Goal: Task Accomplishment & Management: Manage account settings

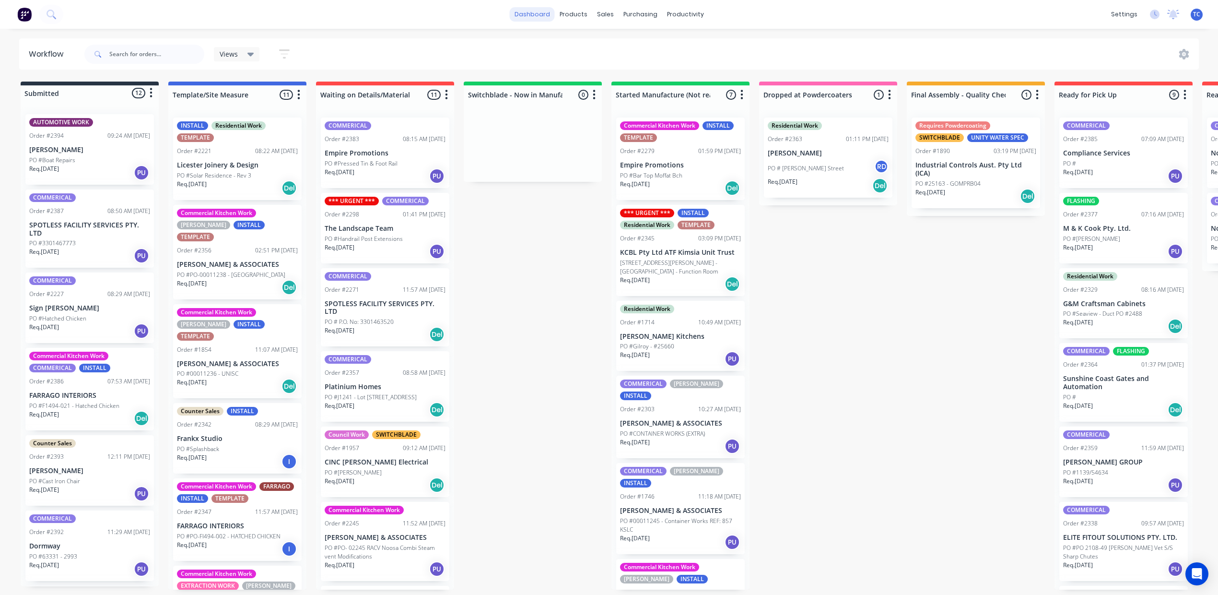
scroll to position [634, 0]
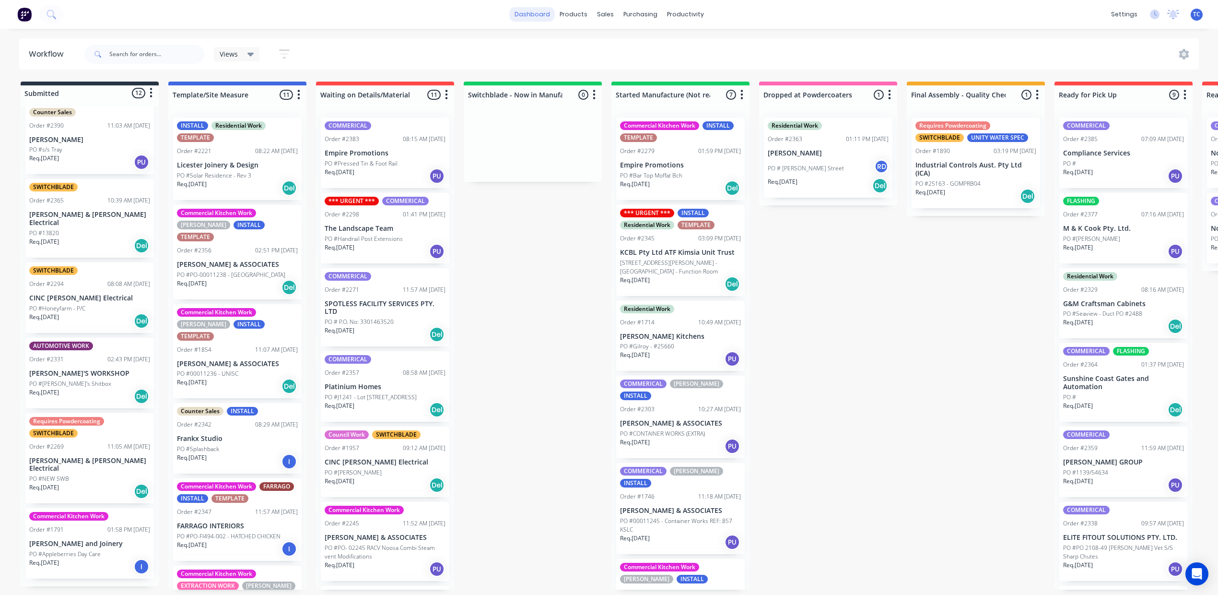
click at [510, 14] on link "dashboard" at bounding box center [532, 14] width 45 height 14
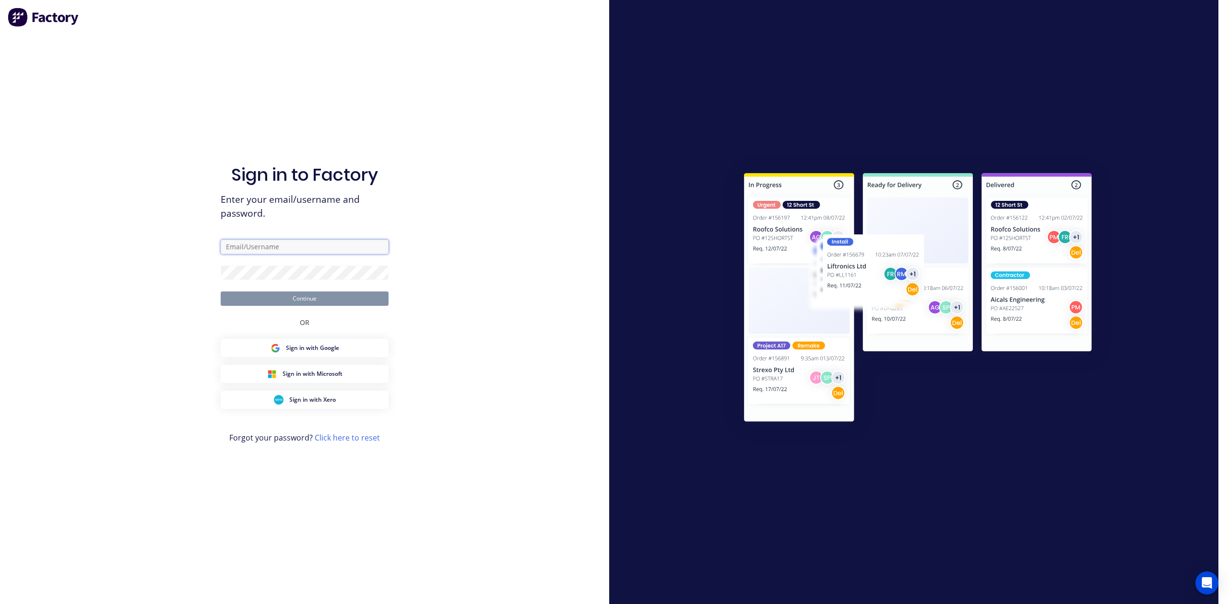
click at [285, 240] on input "text" at bounding box center [305, 247] width 168 height 14
type input "[PERSON_NAME][EMAIL_ADDRESS][DOMAIN_NAME]"
click at [311, 292] on button "Continue" at bounding box center [305, 299] width 168 height 14
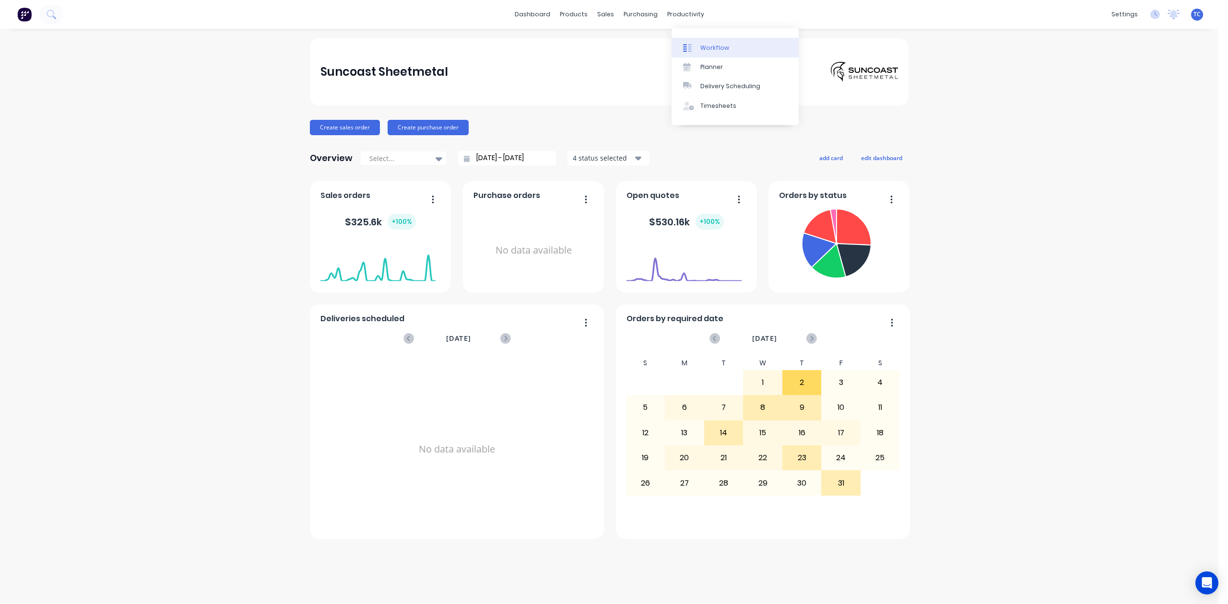
click at [710, 48] on div "Workflow" at bounding box center [714, 48] width 29 height 9
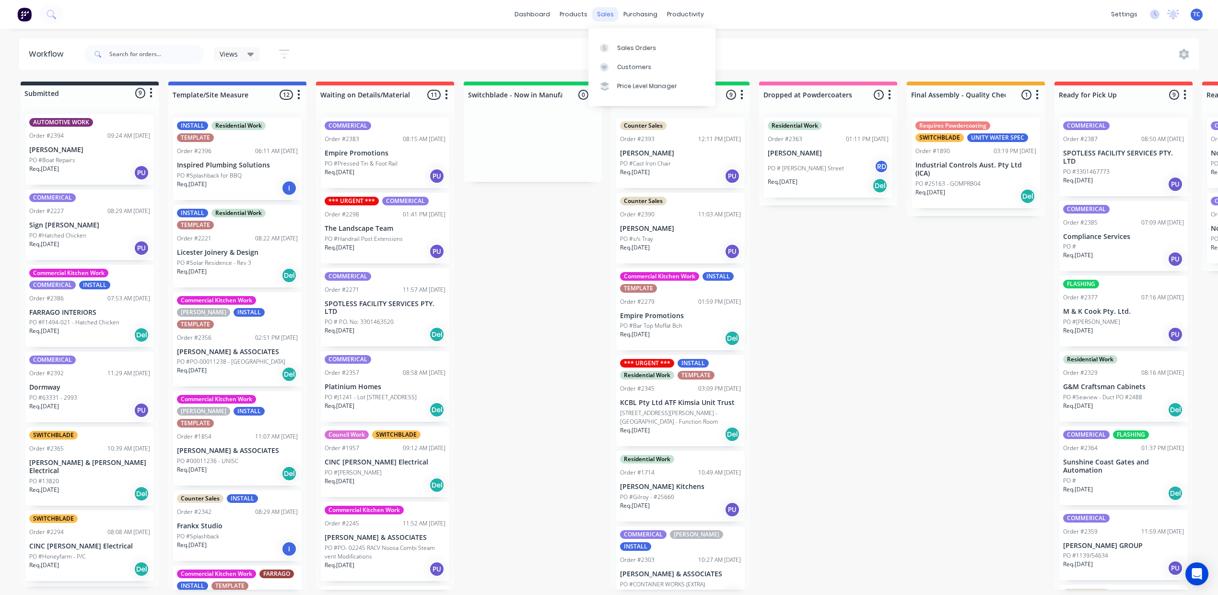
click at [604, 13] on div "sales" at bounding box center [605, 14] width 26 height 14
click at [192, 61] on input "text" at bounding box center [156, 54] width 95 height 19
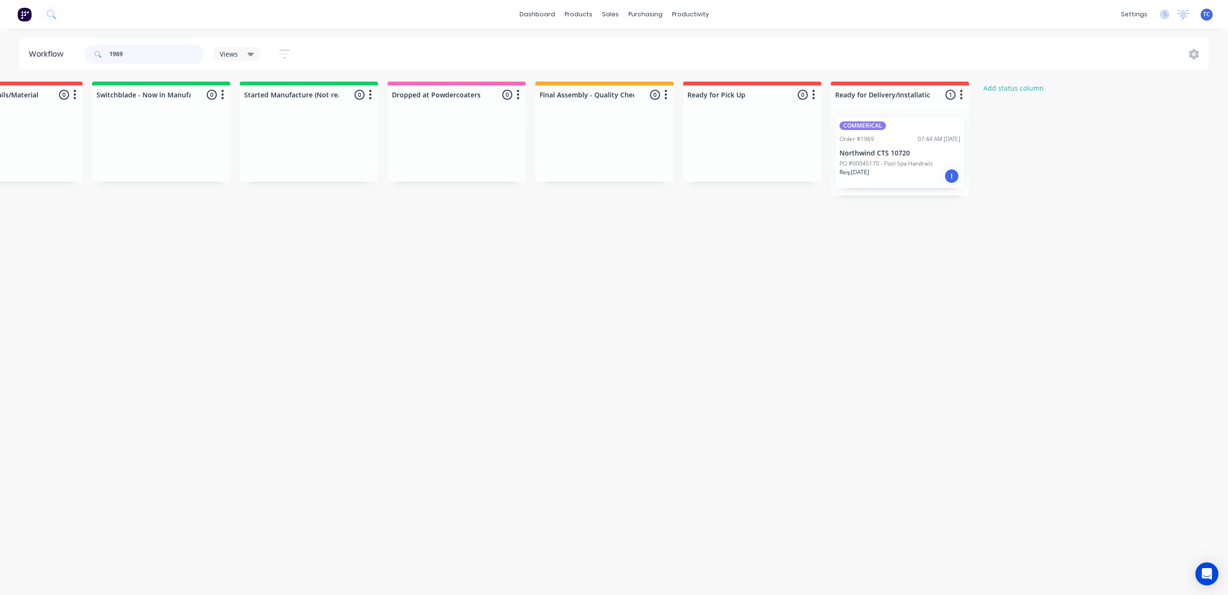
scroll to position [0, 588]
type input "1969"
click at [933, 168] on p "PO #00045170 - Pool Spa Handrails" at bounding box center [886, 163] width 94 height 9
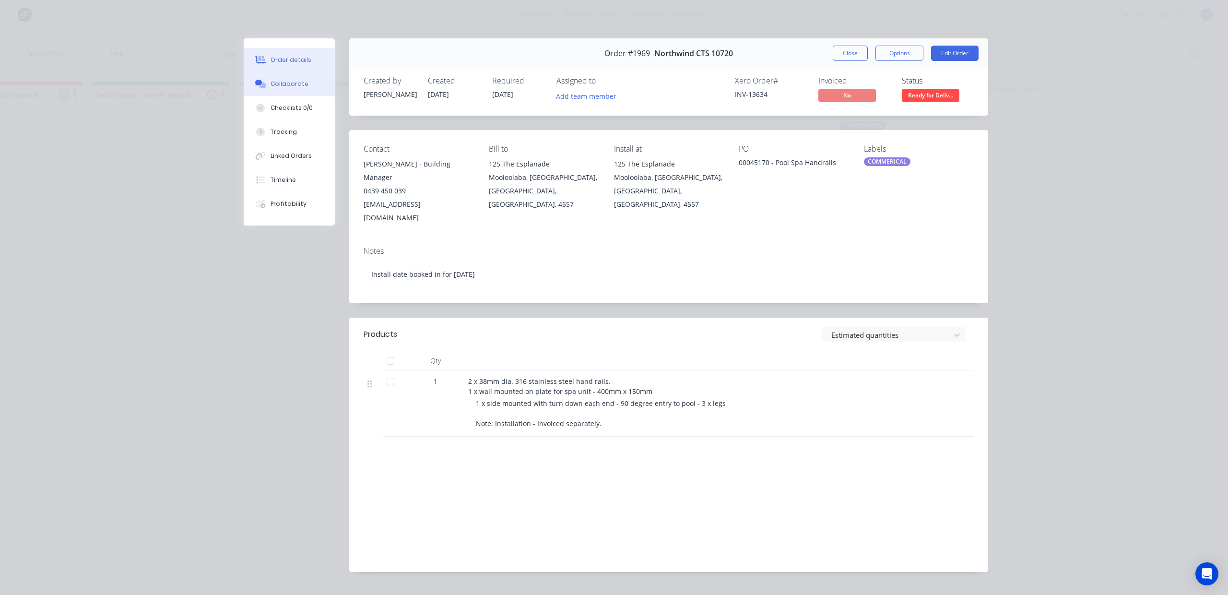
click at [302, 88] on div "Collaborate" at bounding box center [290, 84] width 38 height 9
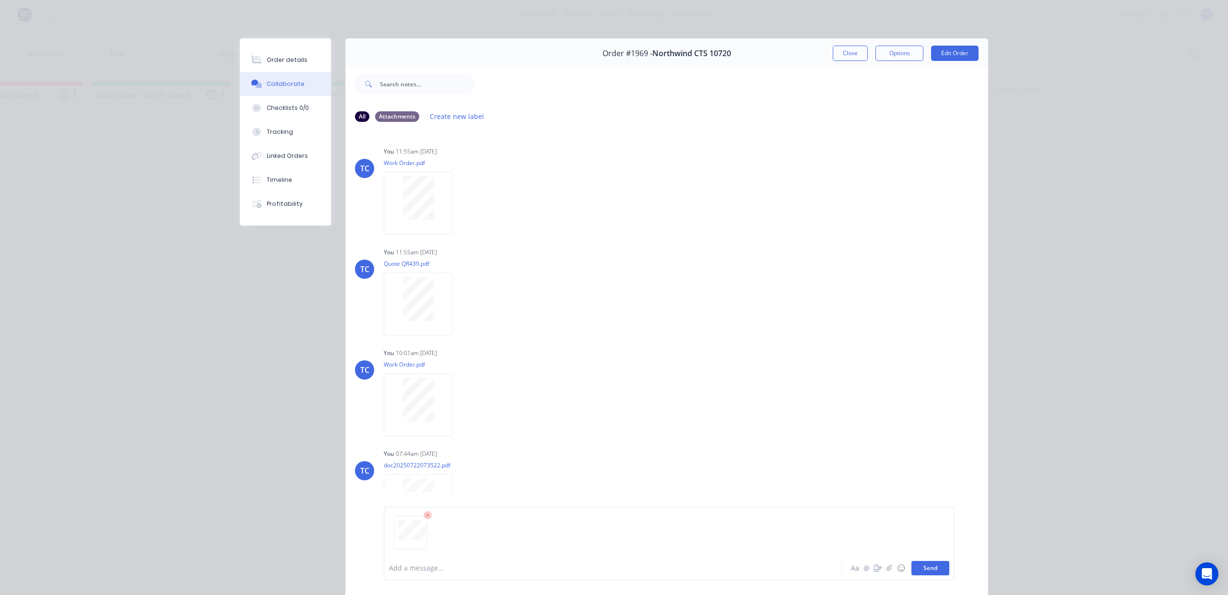
click at [911, 562] on button "Send" at bounding box center [930, 568] width 38 height 14
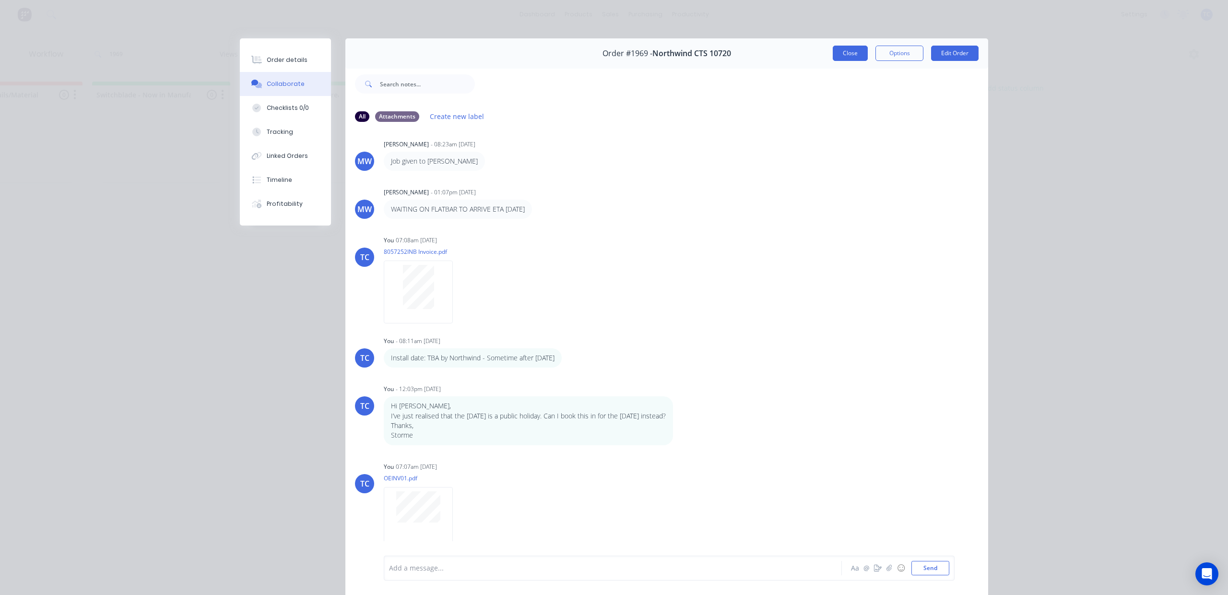
click at [833, 60] on button "Close" at bounding box center [850, 53] width 35 height 15
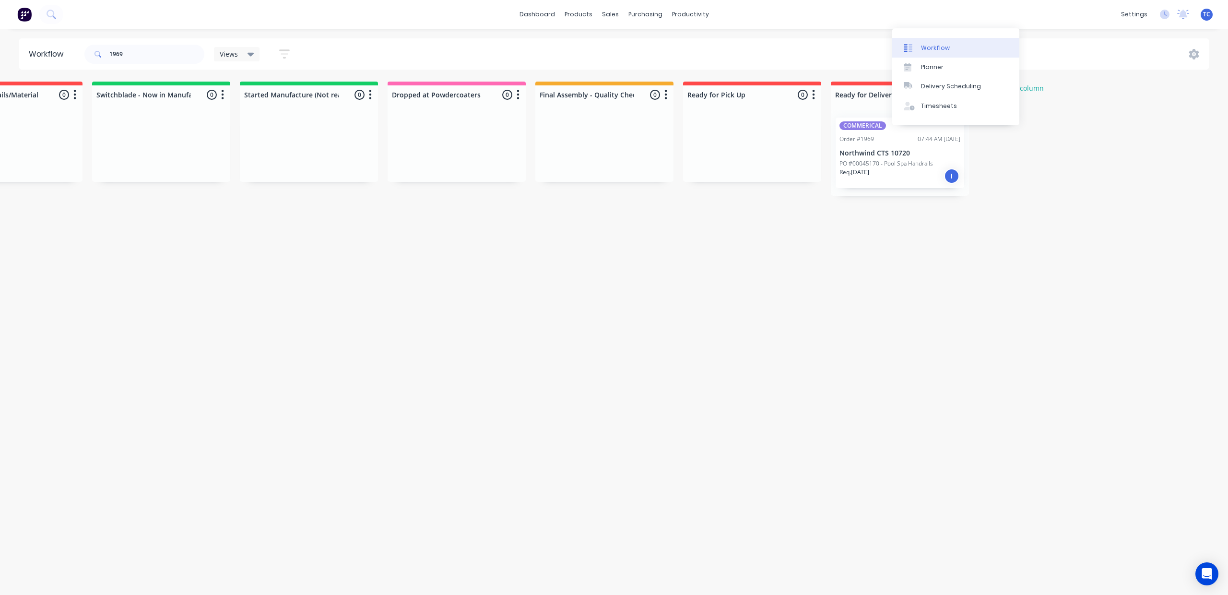
click at [921, 51] on div "Workflow" at bounding box center [935, 48] width 29 height 9
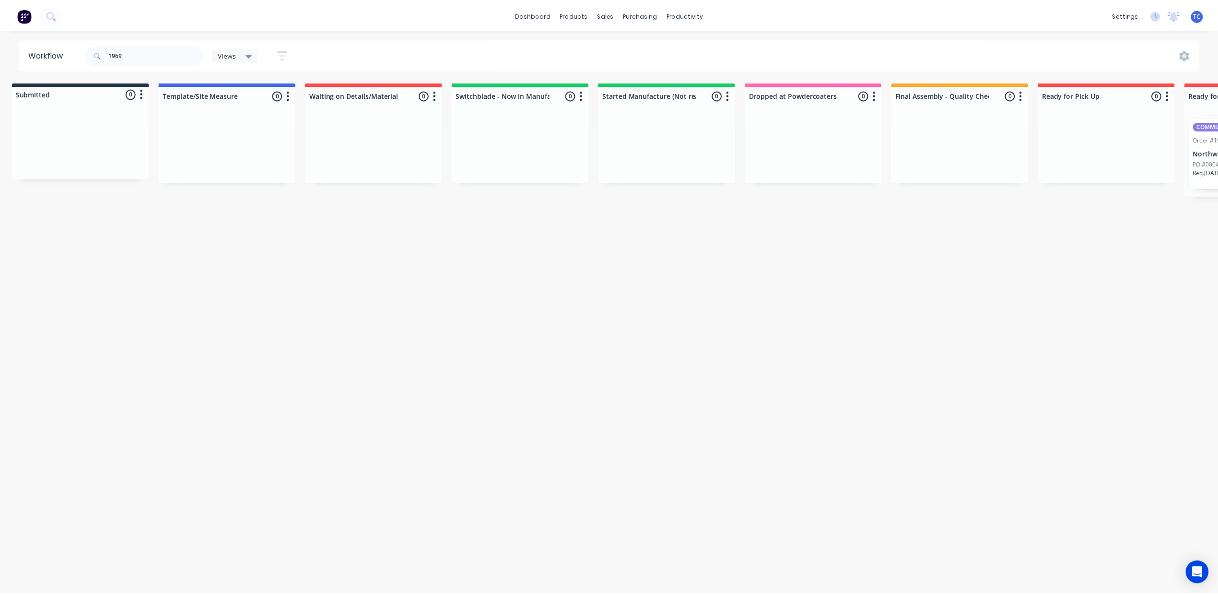
scroll to position [0, 0]
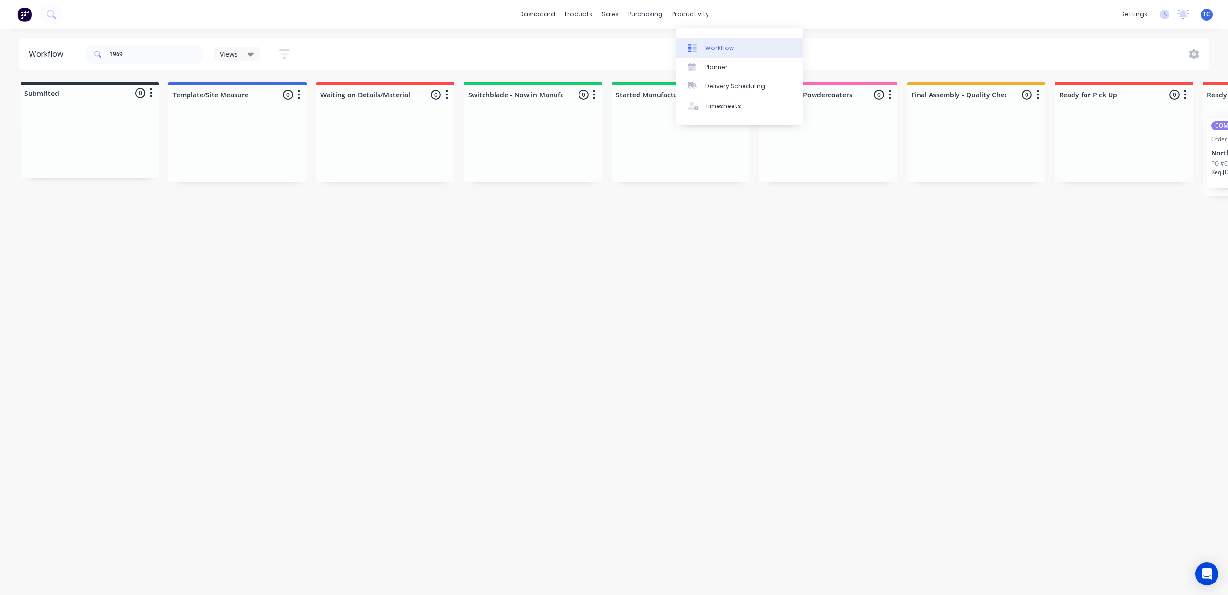
click at [719, 52] on div "Workflow" at bounding box center [719, 48] width 29 height 9
click at [534, 13] on link "dashboard" at bounding box center [537, 14] width 45 height 14
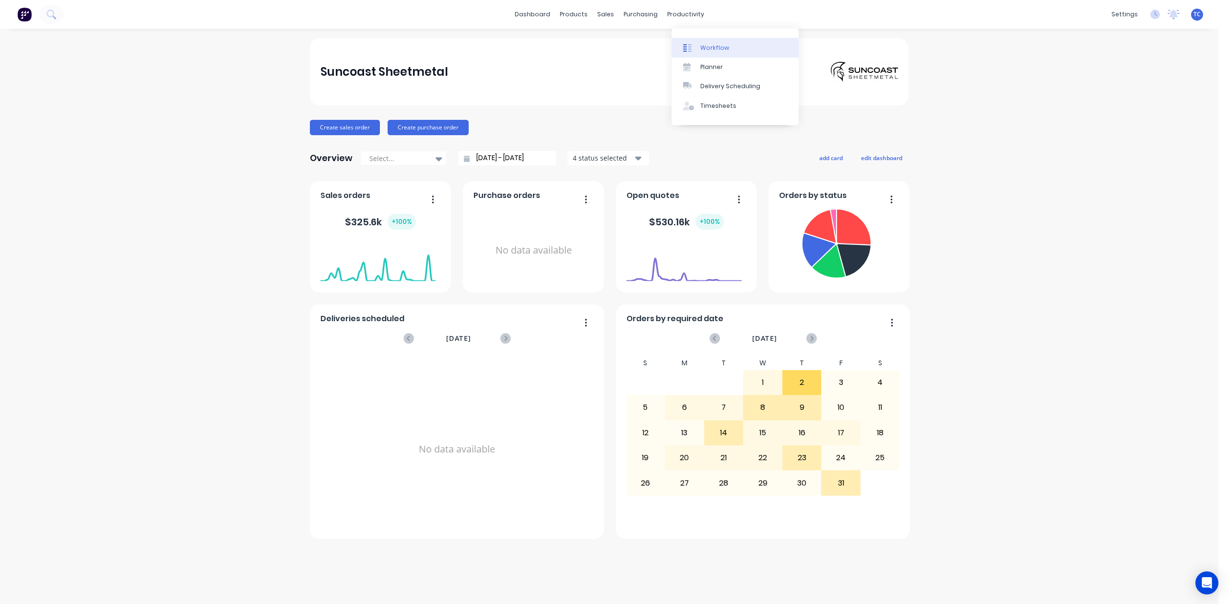
click at [712, 52] on div "Workflow" at bounding box center [714, 48] width 29 height 9
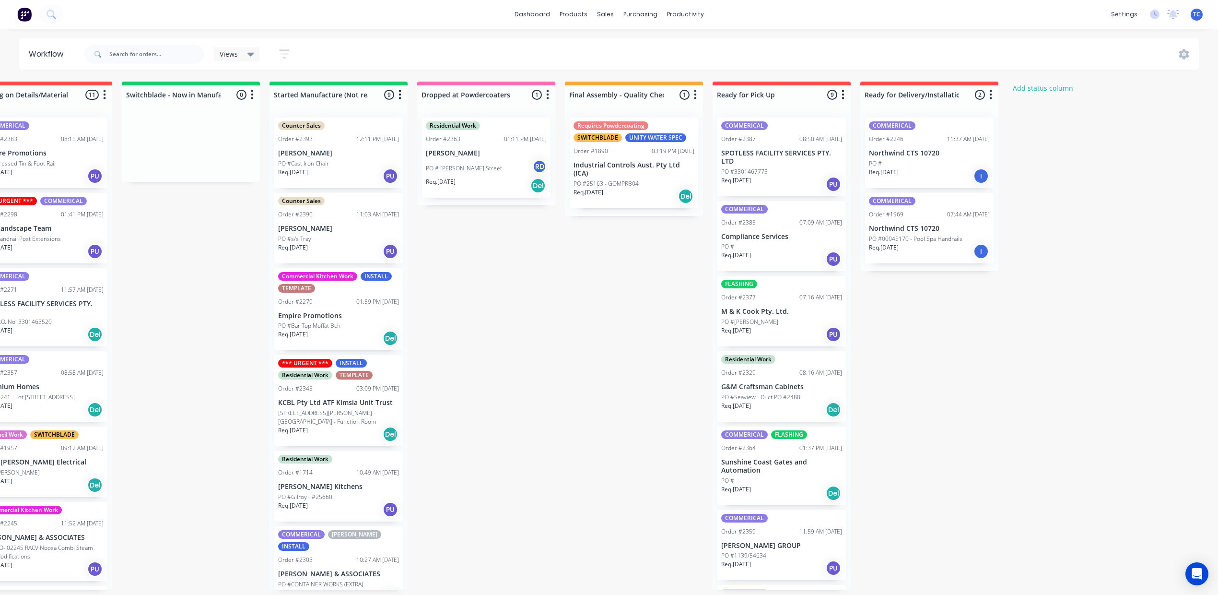
scroll to position [0, 435]
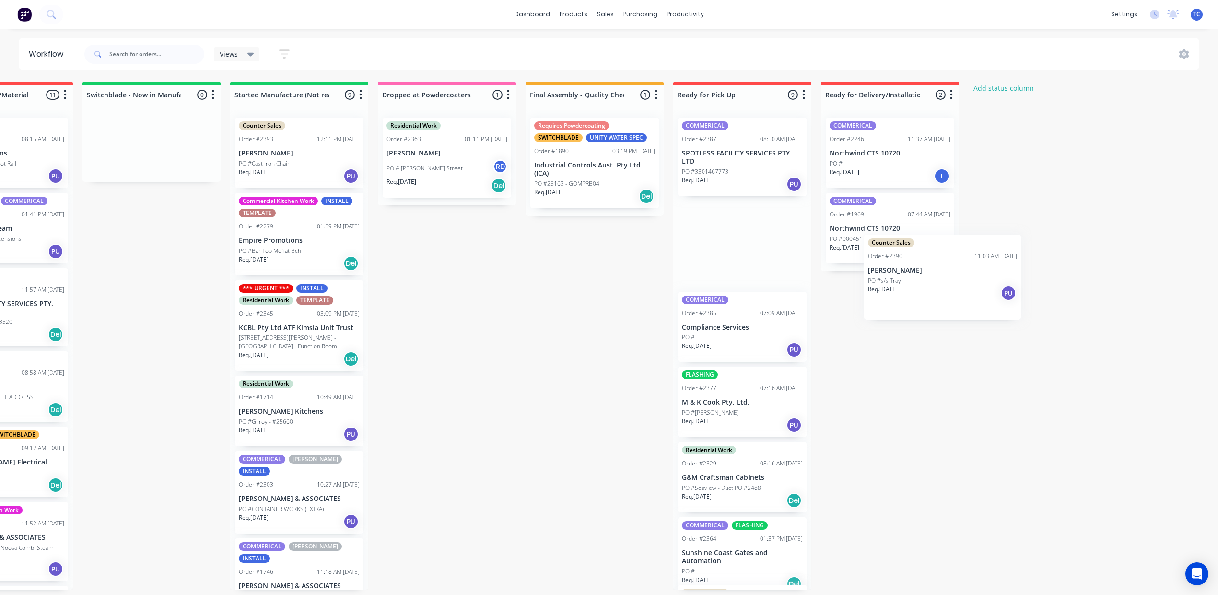
drag, startPoint x: 402, startPoint y: 261, endPoint x: 935, endPoint y: 281, distance: 533.7
click at [935, 281] on div "Submitted 9 Status colour #273444 hex #273444 Save Cancel Summaries Total order…" at bounding box center [411, 336] width 1600 height 508
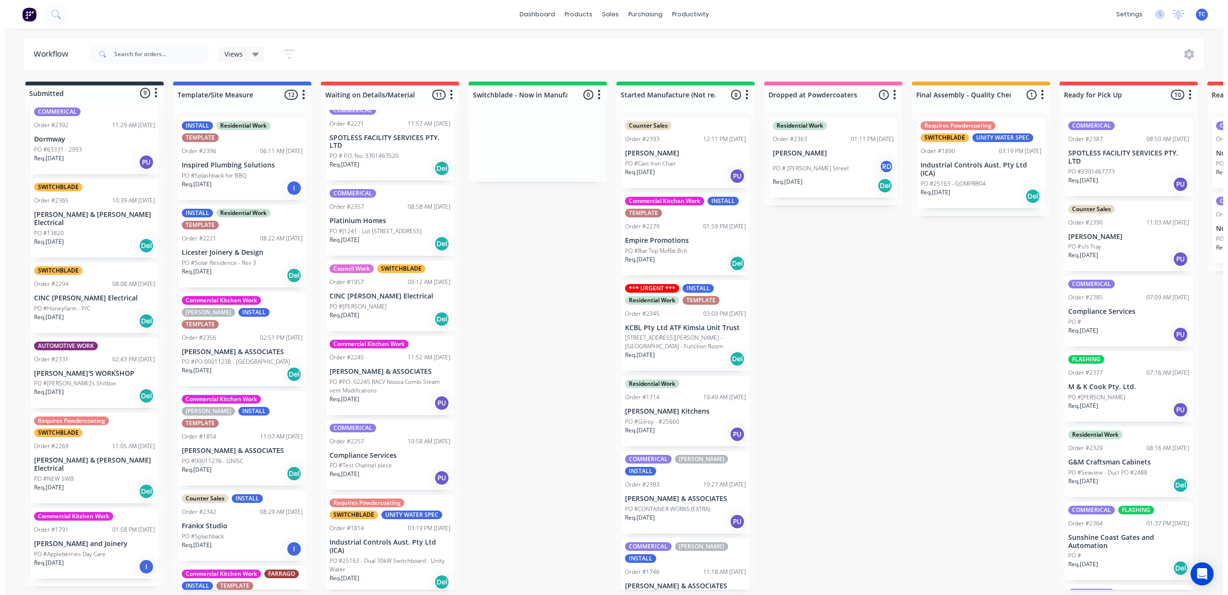
scroll to position [192, 0]
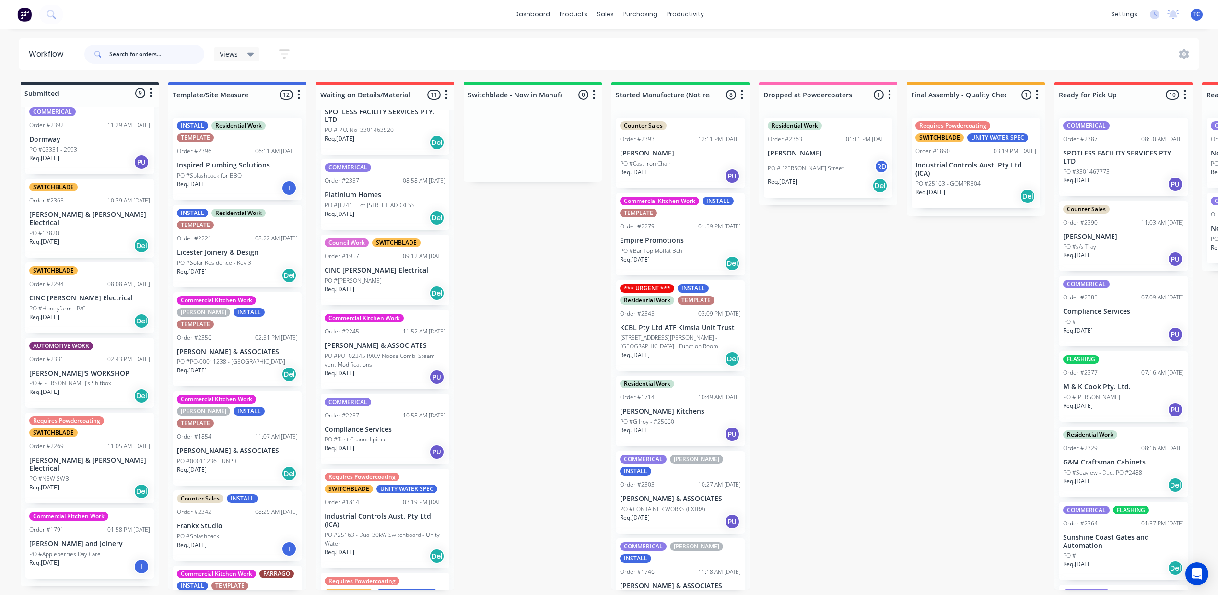
click at [186, 60] on input "text" at bounding box center [156, 54] width 95 height 19
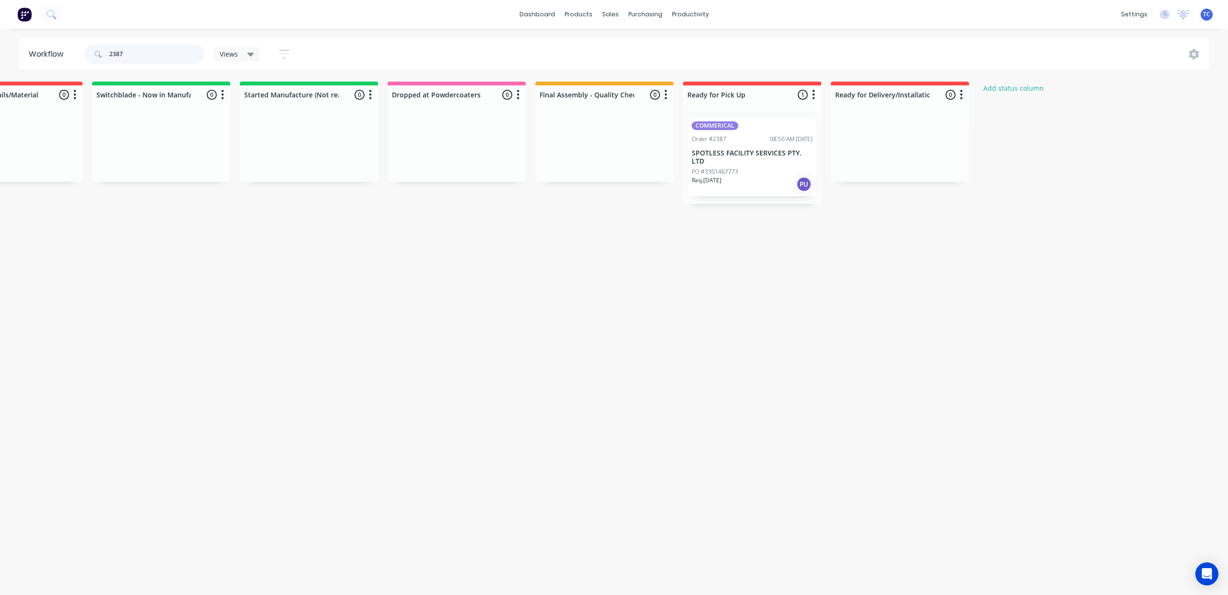
scroll to position [0, 564]
type input "2387"
click at [897, 52] on div "Workflow" at bounding box center [911, 48] width 29 height 9
click at [897, 50] on div "Workflow" at bounding box center [911, 48] width 29 height 9
click at [529, 12] on link "dashboard" at bounding box center [537, 14] width 45 height 14
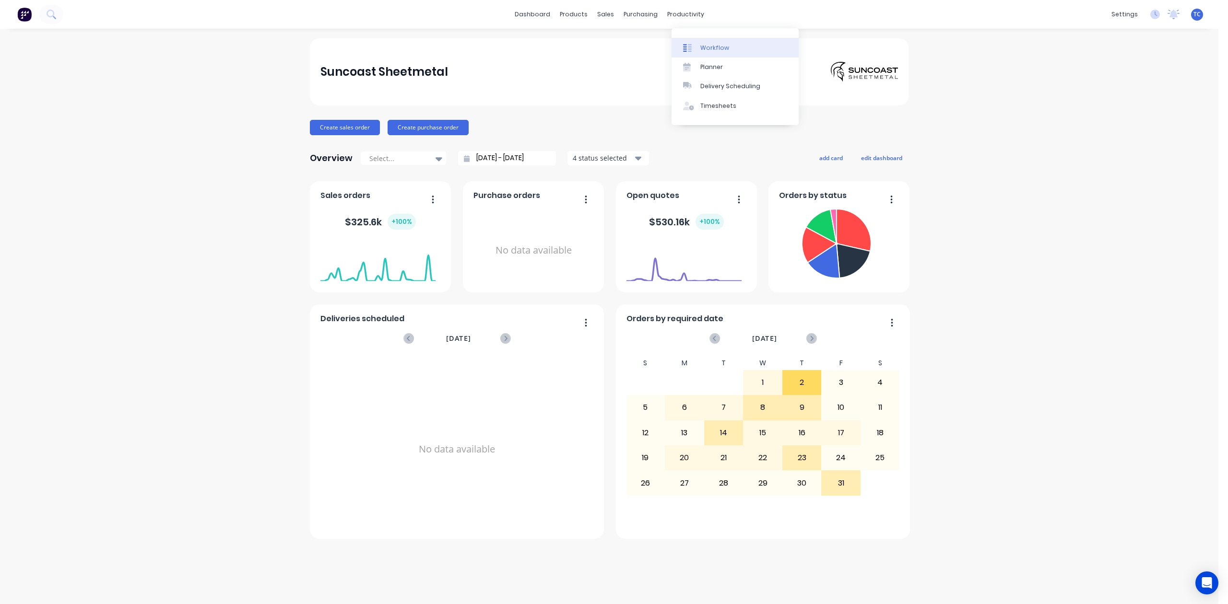
click at [724, 52] on div "Workflow" at bounding box center [714, 48] width 29 height 9
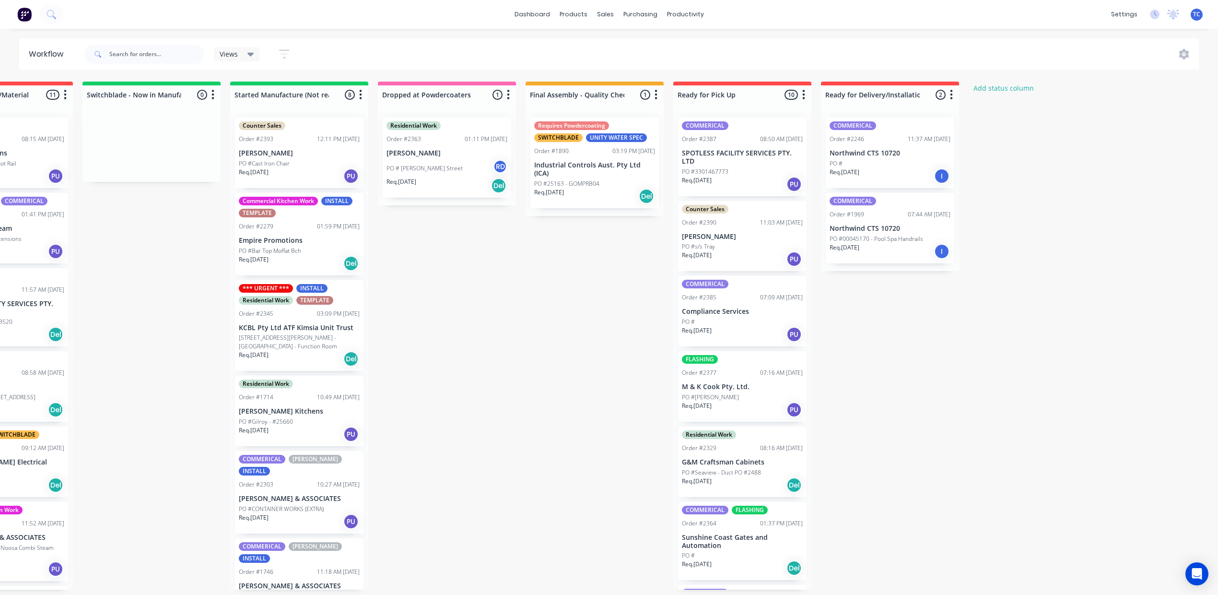
scroll to position [0, 407]
click at [204, 59] on input "text" at bounding box center [156, 54] width 95 height 19
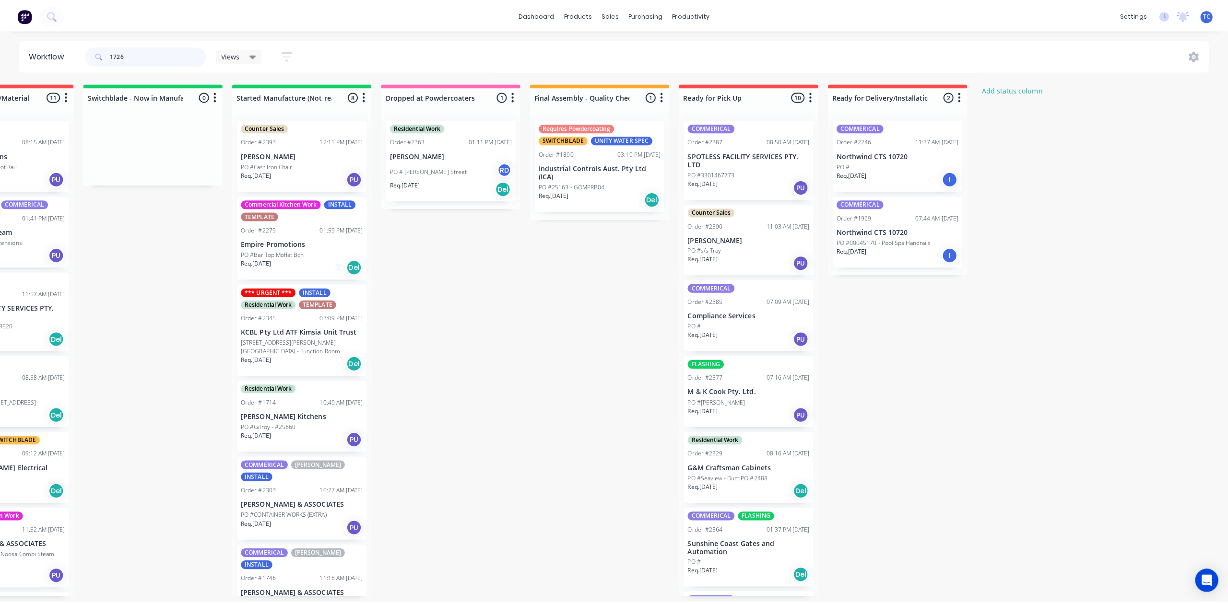
scroll to position [0, 0]
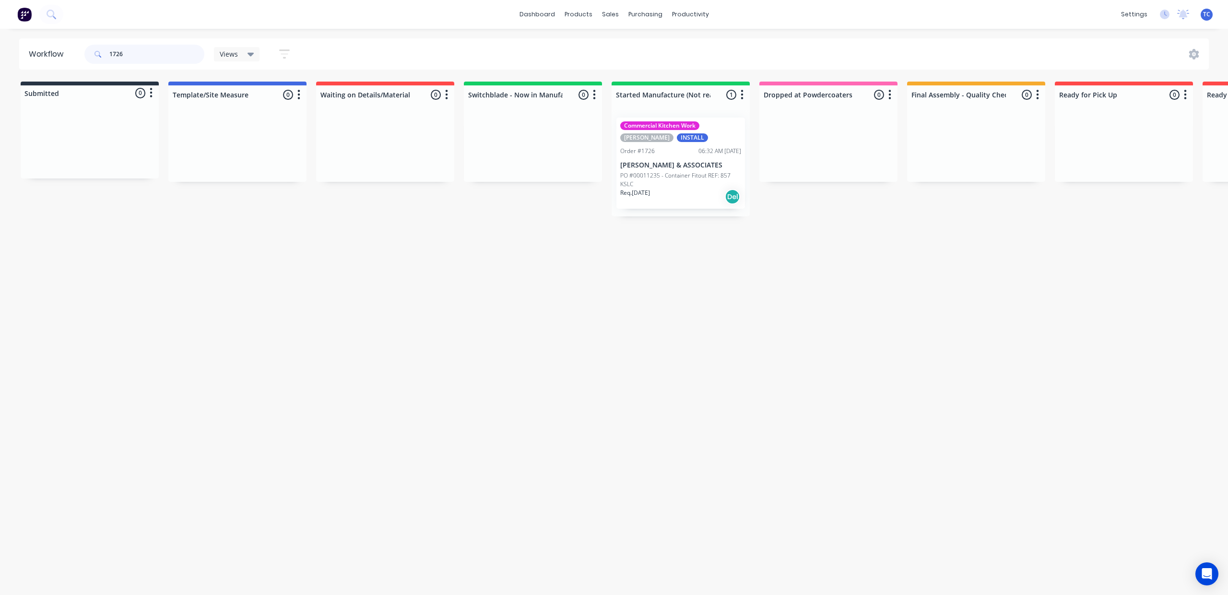
type input "1726"
click at [741, 179] on p "PO #00011235 - Container Fitout REF: 857 KSLC" at bounding box center [680, 179] width 121 height 17
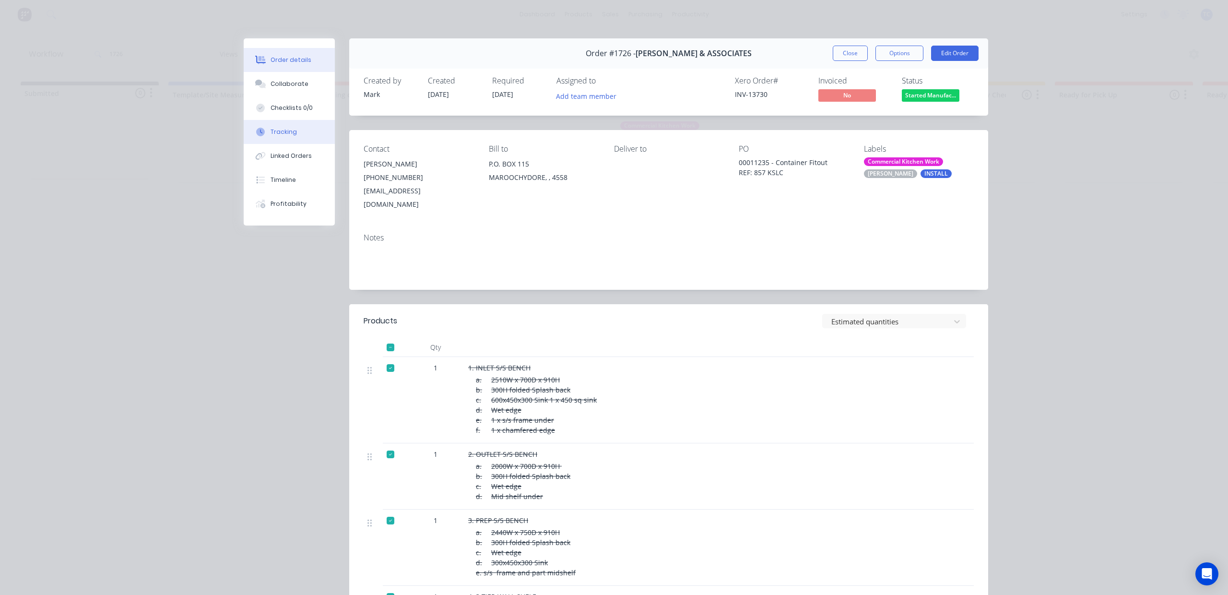
click at [290, 136] on div "Tracking" at bounding box center [284, 132] width 26 height 9
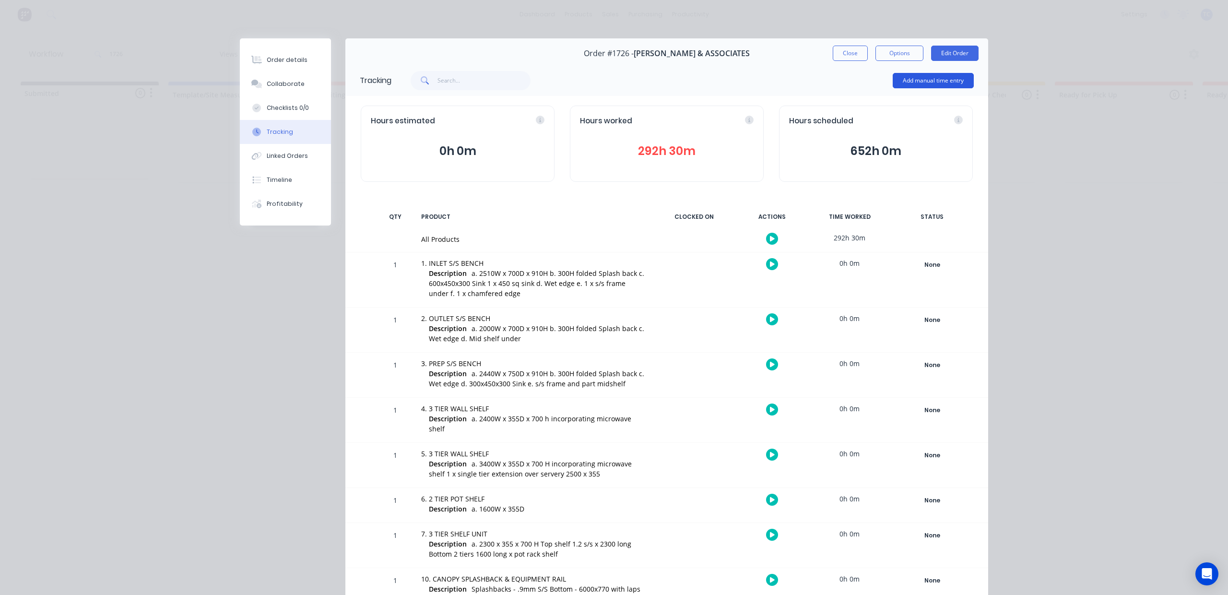
click at [906, 88] on button "Add manual time entry" at bounding box center [933, 80] width 81 height 15
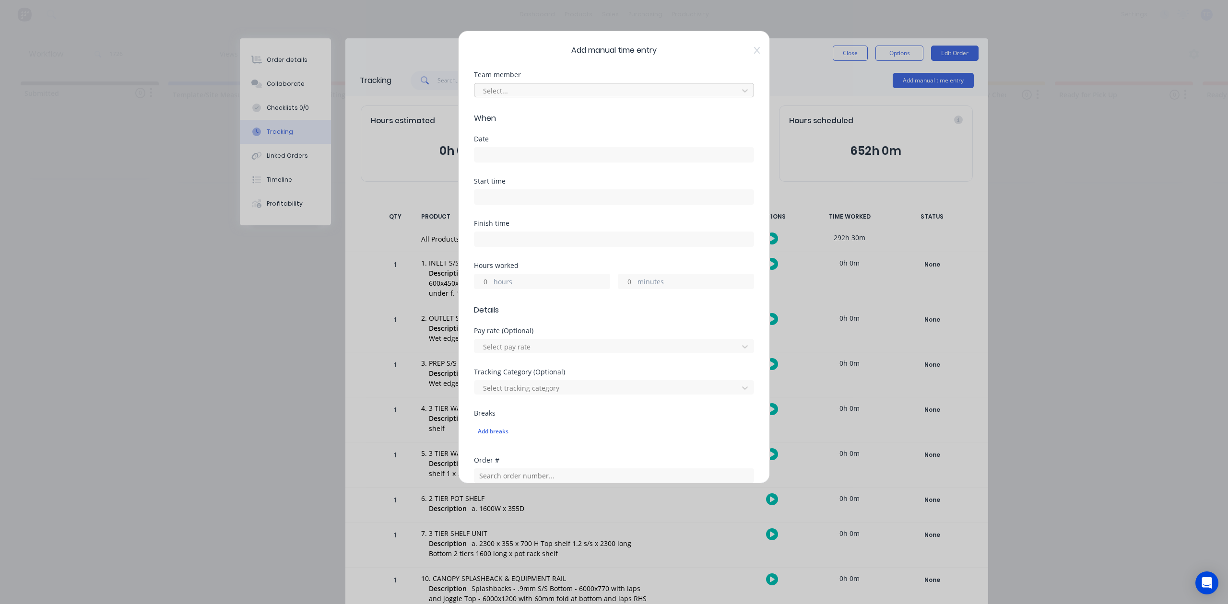
click at [591, 97] on div at bounding box center [607, 91] width 251 height 12
click at [549, 212] on div "[PERSON_NAME]" at bounding box center [609, 203] width 262 height 18
click at [538, 162] on input at bounding box center [613, 155] width 279 height 14
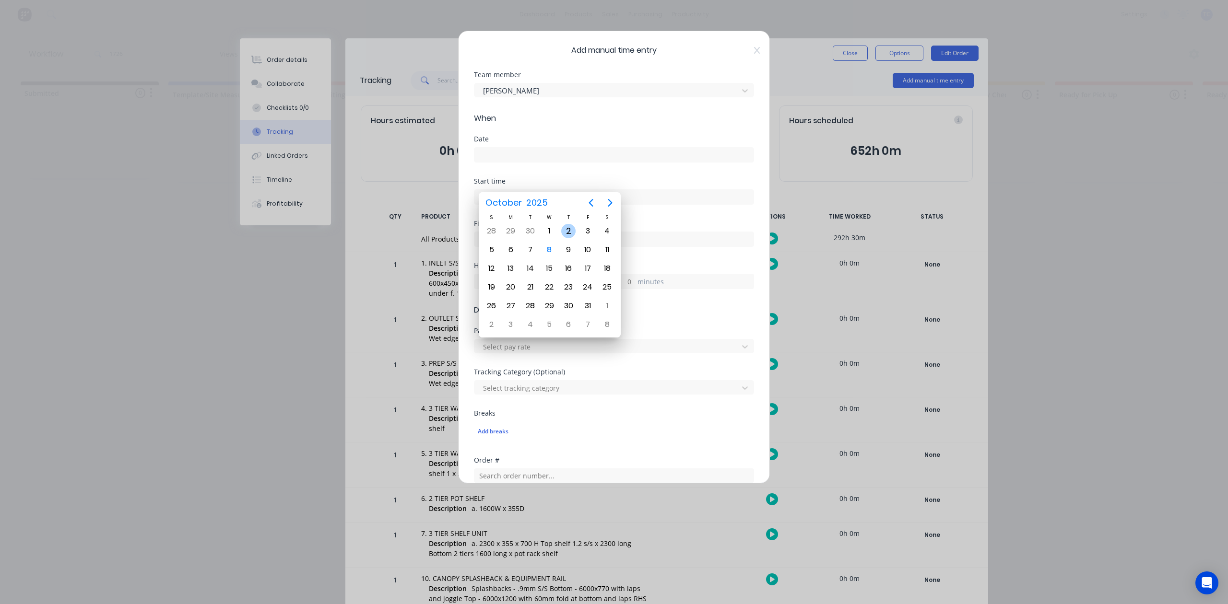
click at [568, 234] on div "2" at bounding box center [568, 231] width 14 height 14
type input "[DATE]"
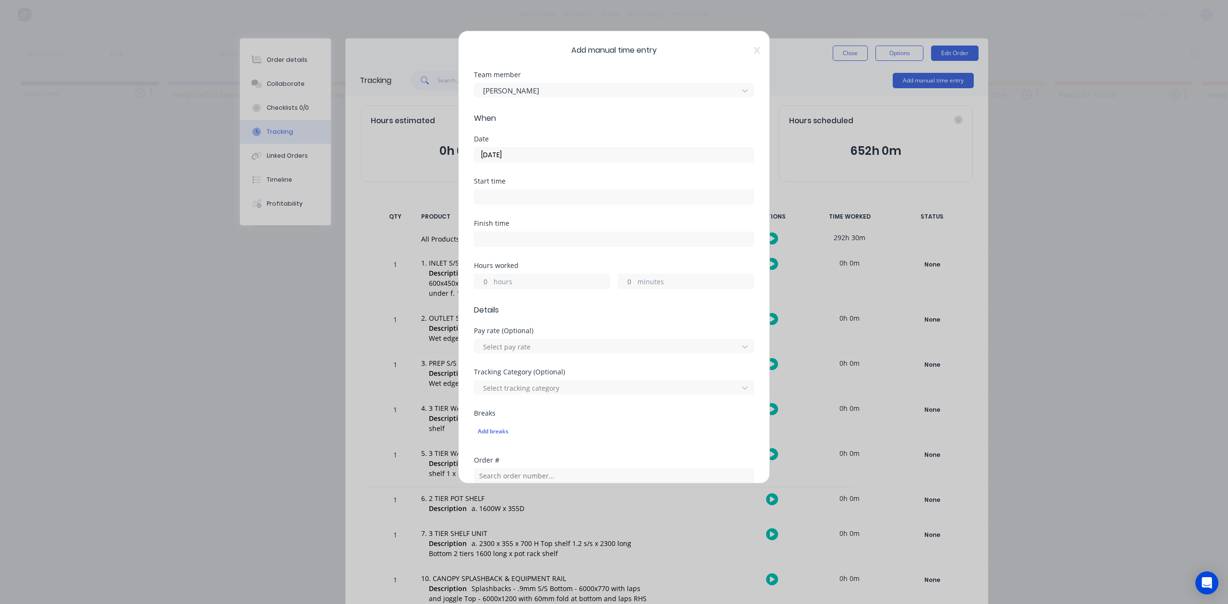
click at [489, 289] on input "hours" at bounding box center [482, 281] width 17 height 14
type input "9"
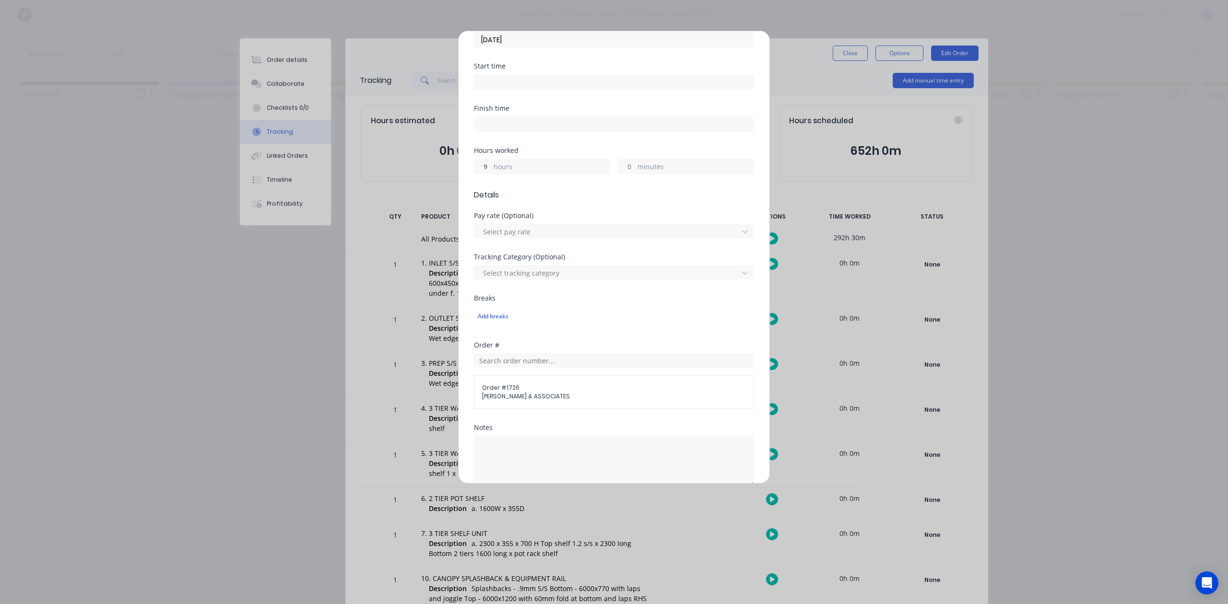
scroll to position [339, 0]
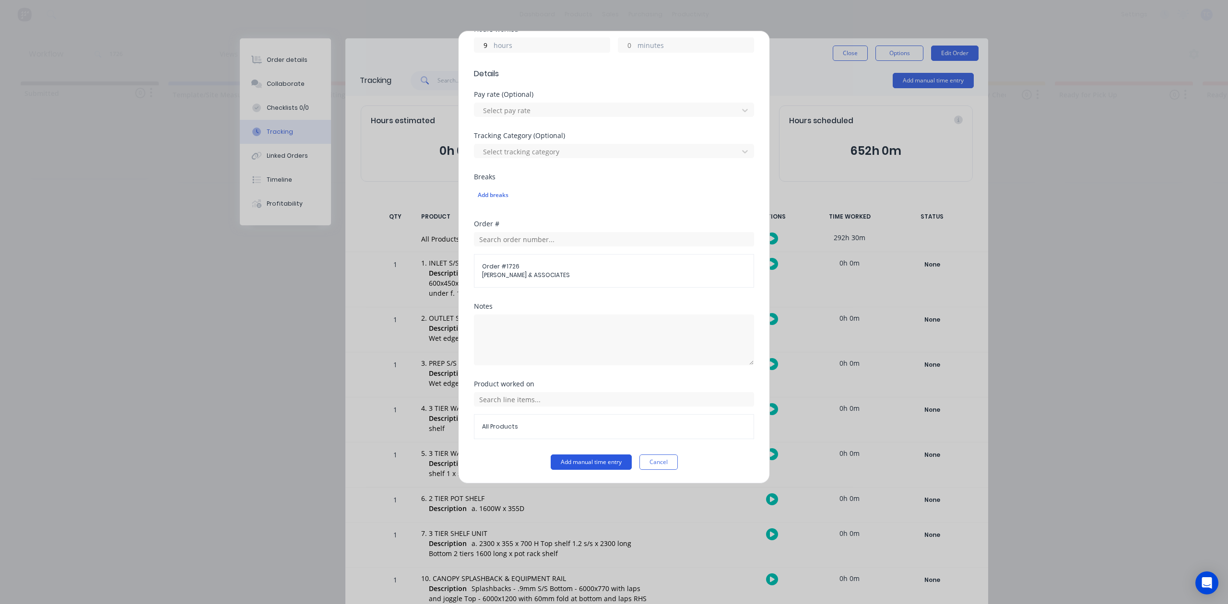
click at [590, 462] on button "Add manual time entry" at bounding box center [591, 462] width 81 height 15
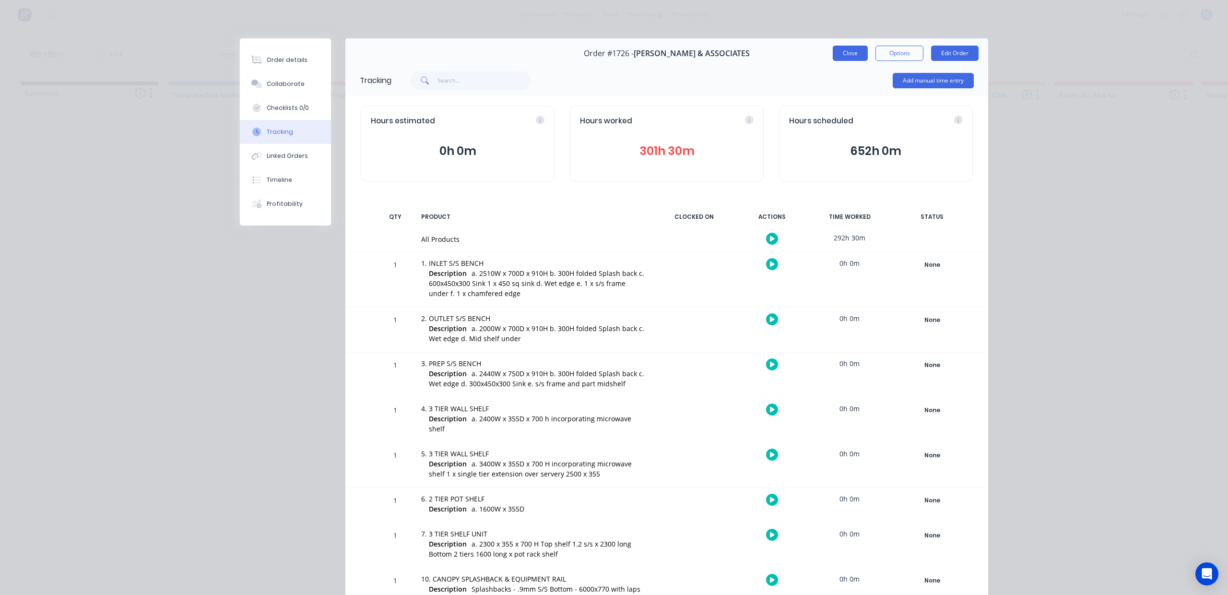
click at [841, 57] on button "Close" at bounding box center [850, 53] width 35 height 15
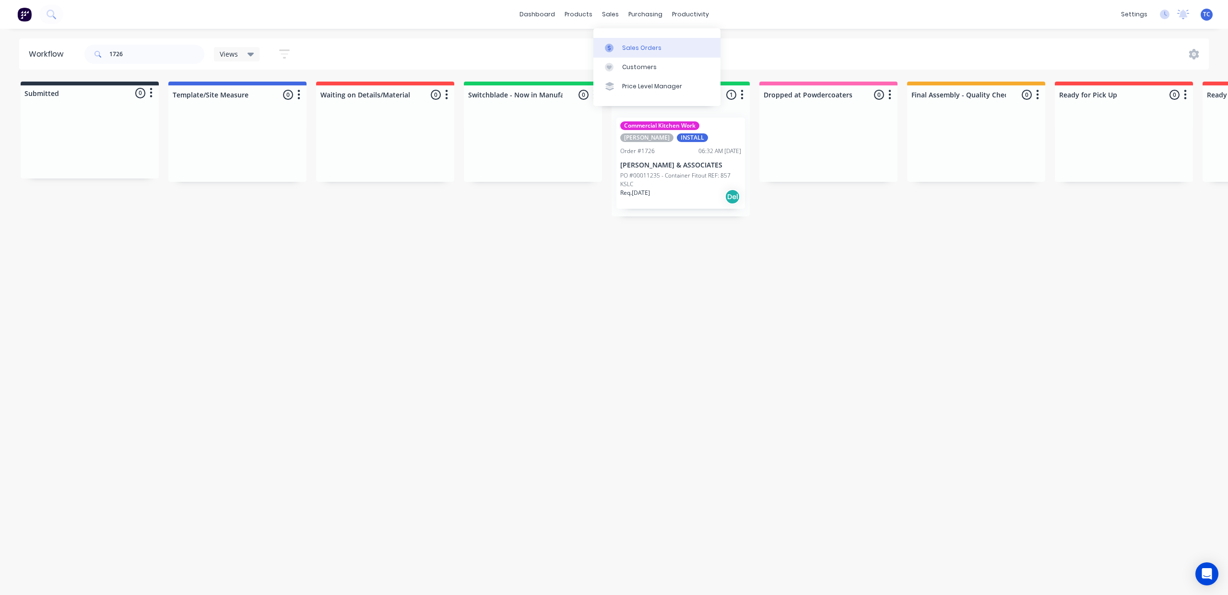
click at [636, 50] on div "Sales Orders" at bounding box center [641, 48] width 39 height 9
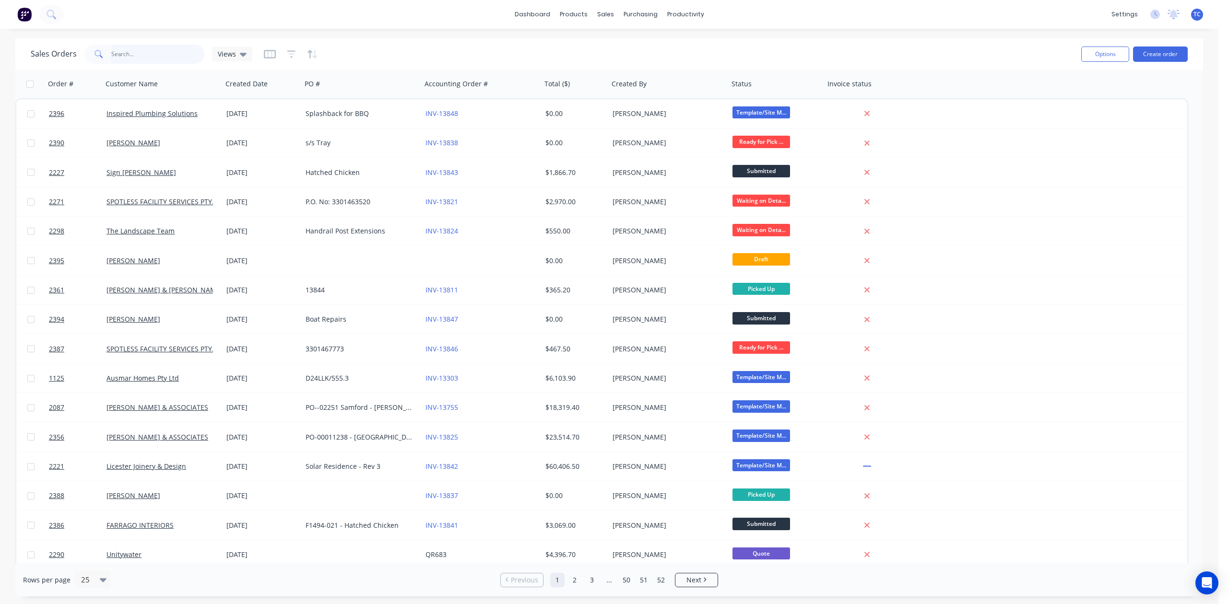
click at [137, 50] on input "text" at bounding box center [158, 54] width 94 height 19
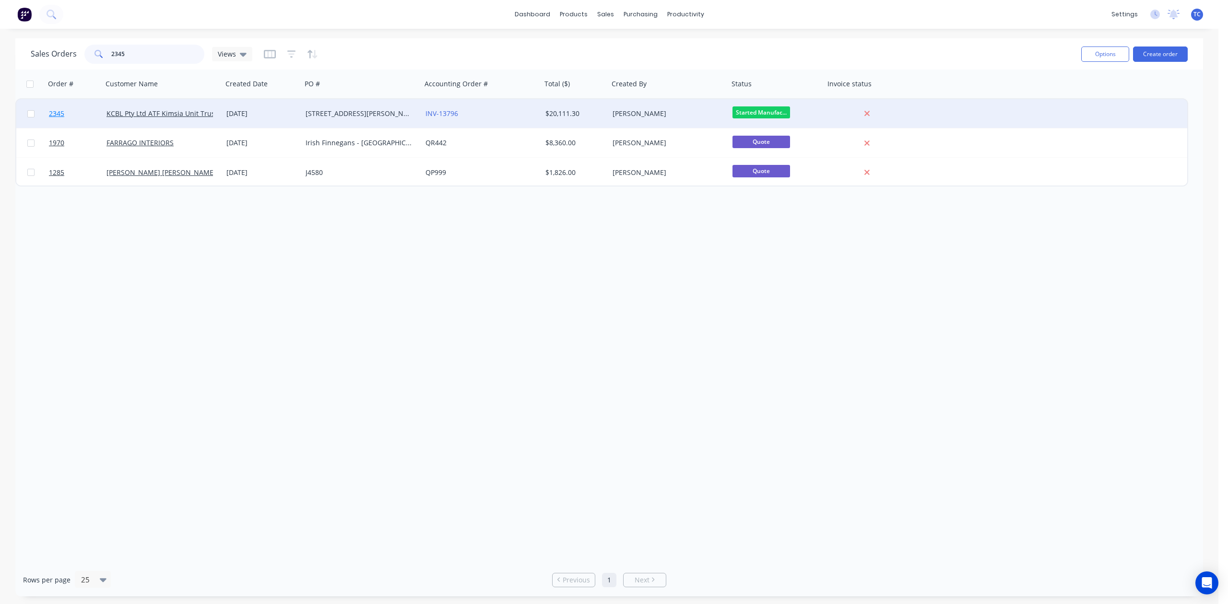
type input "2345"
click at [58, 114] on span "2345" at bounding box center [56, 114] width 15 height 10
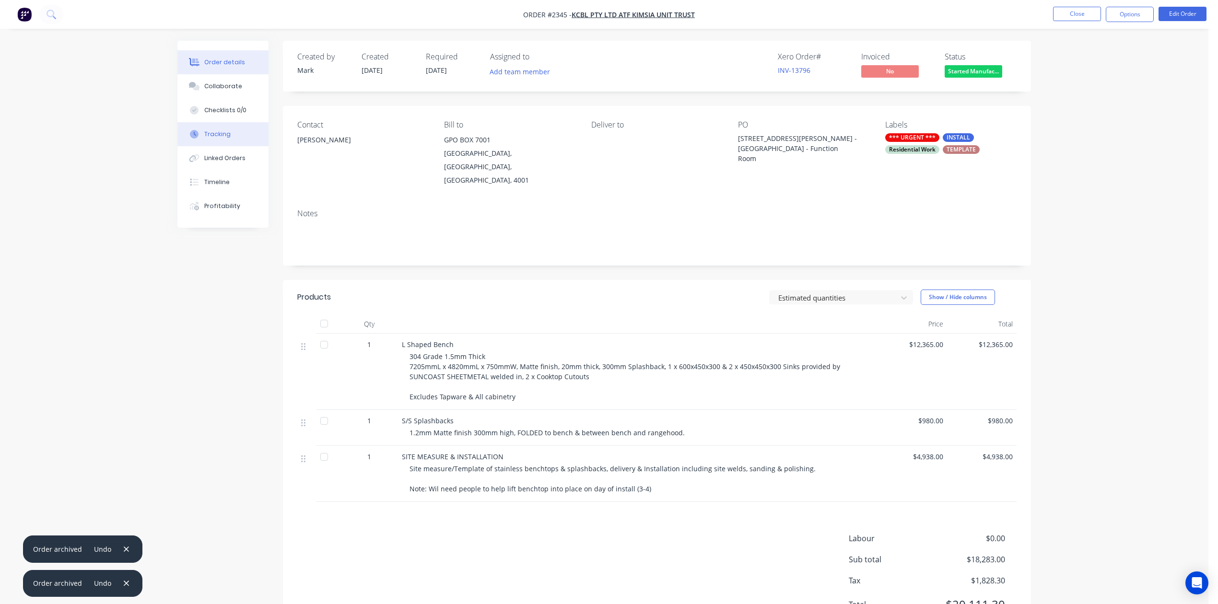
click at [221, 139] on div "Tracking" at bounding box center [217, 134] width 26 height 9
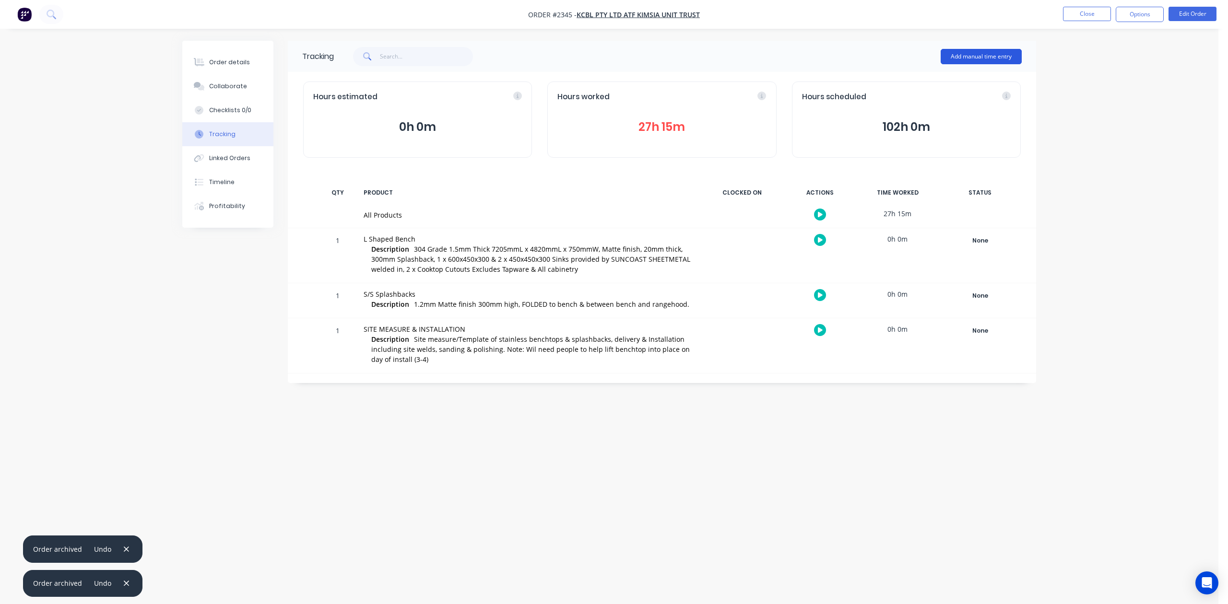
click at [964, 52] on button "Add manual time entry" at bounding box center [981, 56] width 81 height 15
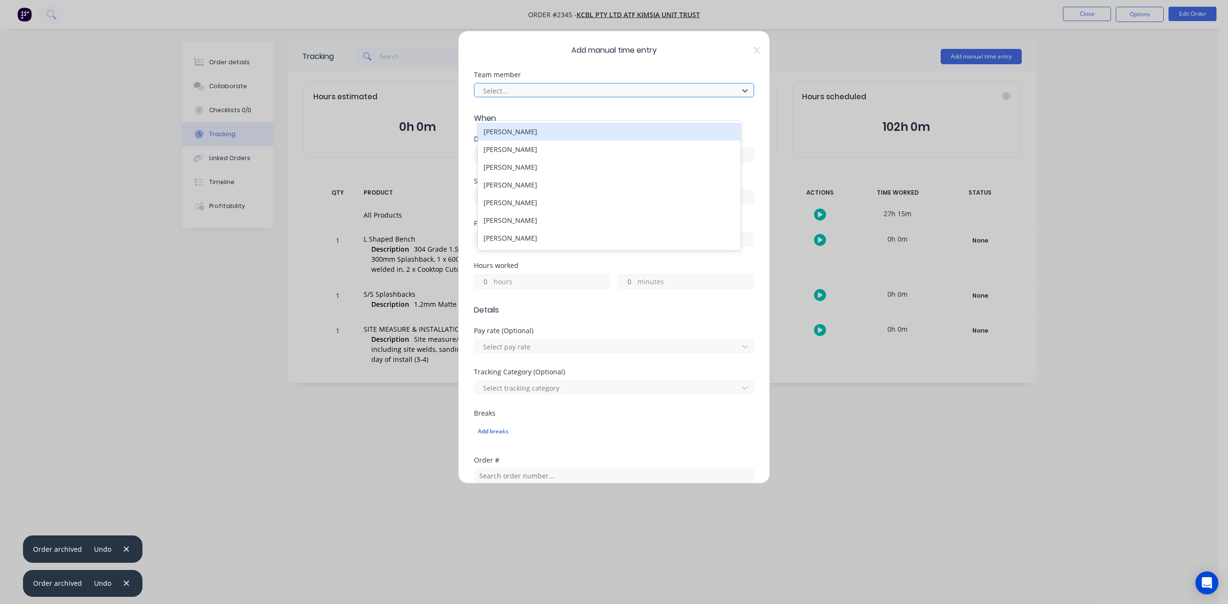
click at [604, 97] on div at bounding box center [607, 91] width 251 height 12
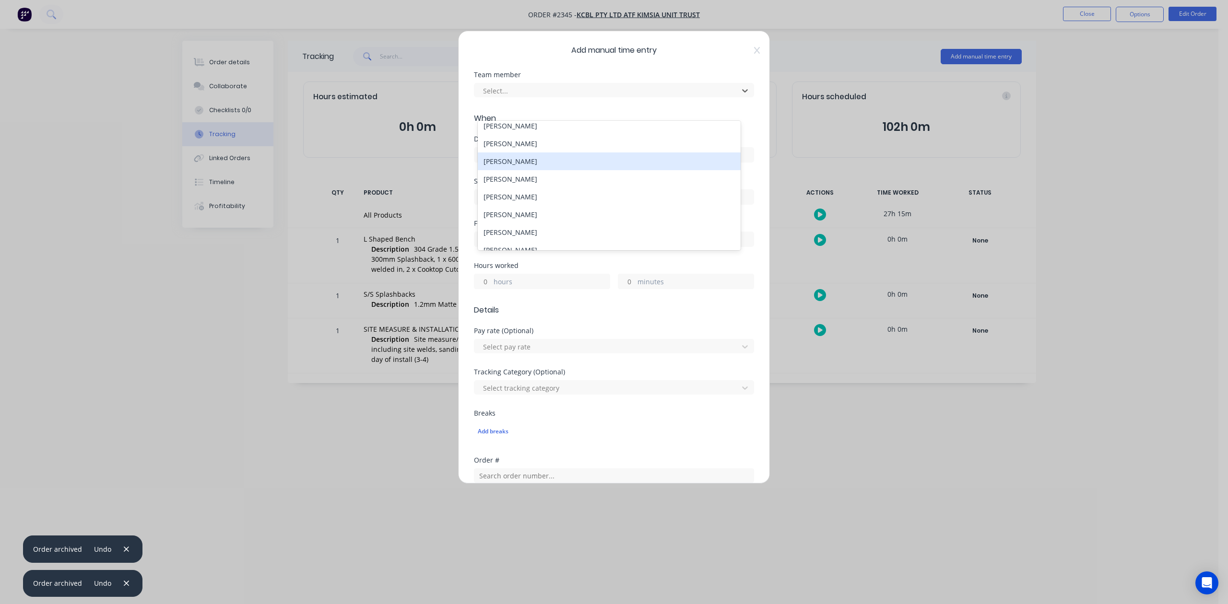
scroll to position [64, 0]
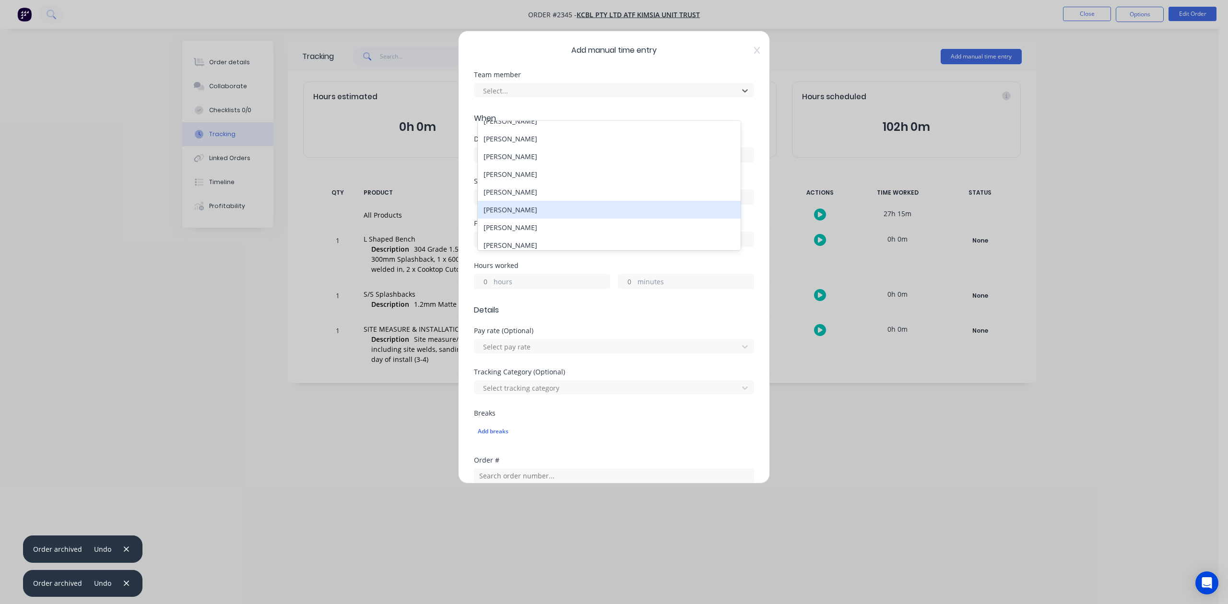
click at [527, 219] on div "[PERSON_NAME]" at bounding box center [609, 210] width 262 height 18
click at [507, 162] on input at bounding box center [613, 155] width 279 height 14
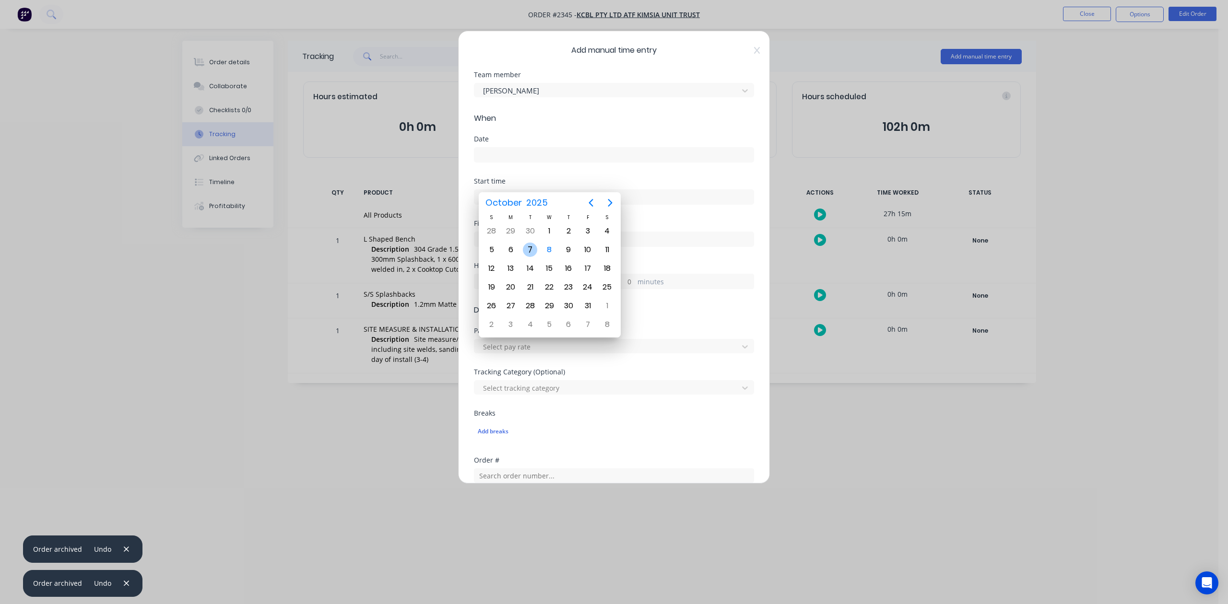
click at [530, 248] on div "7" at bounding box center [530, 250] width 14 height 14
type input "[DATE]"
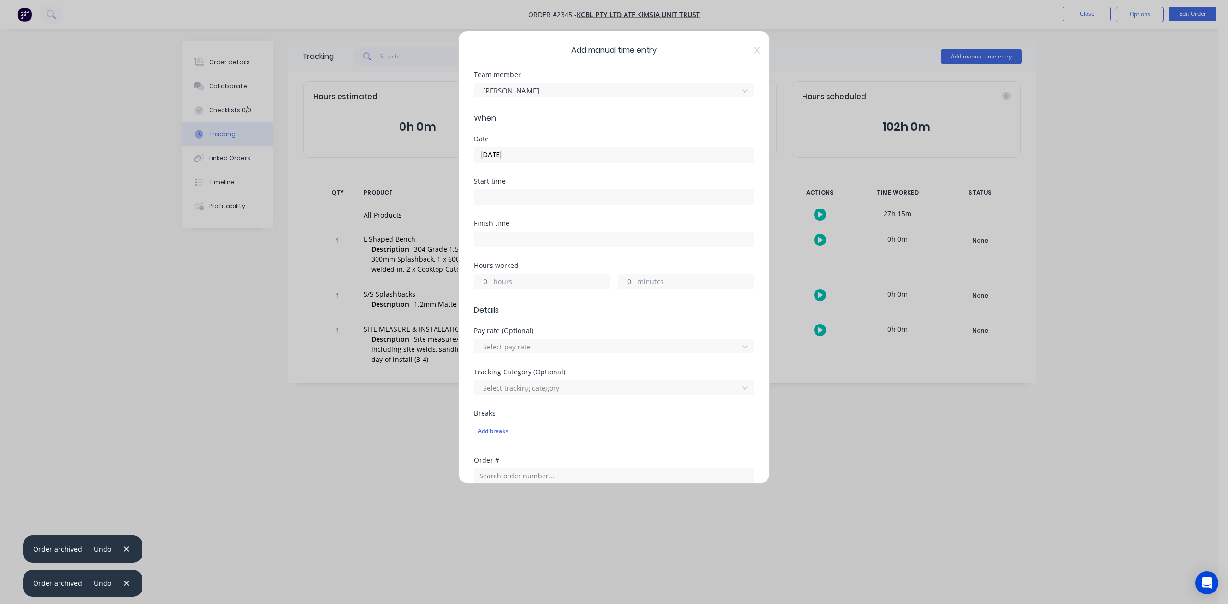
click at [485, 289] on input "hours" at bounding box center [482, 281] width 17 height 14
type input "9"
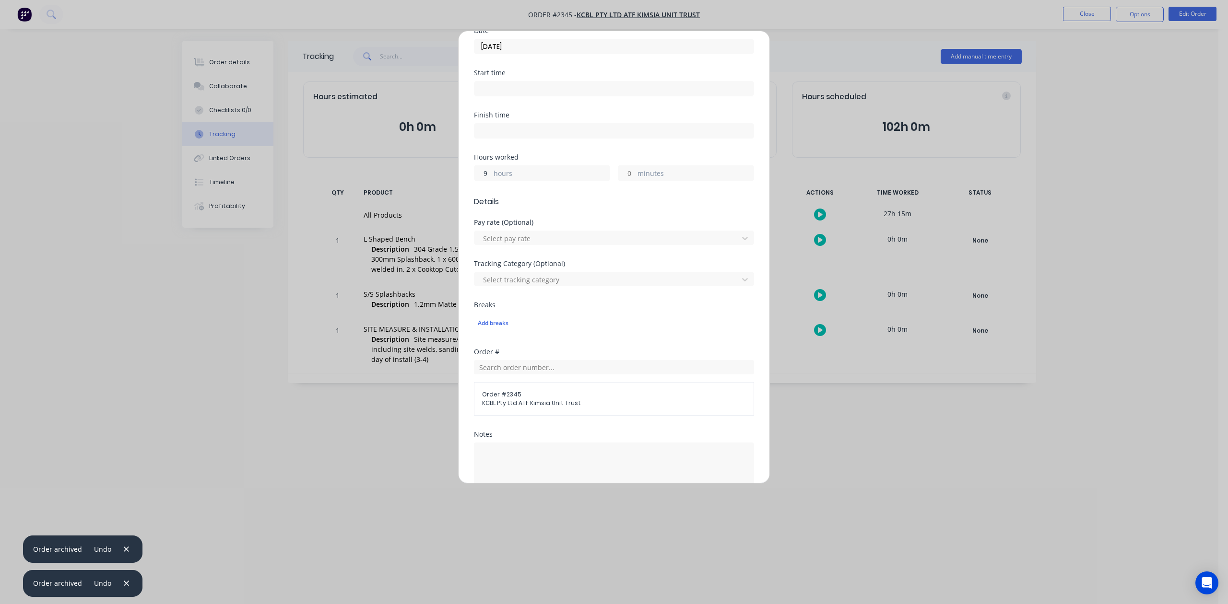
scroll to position [339, 0]
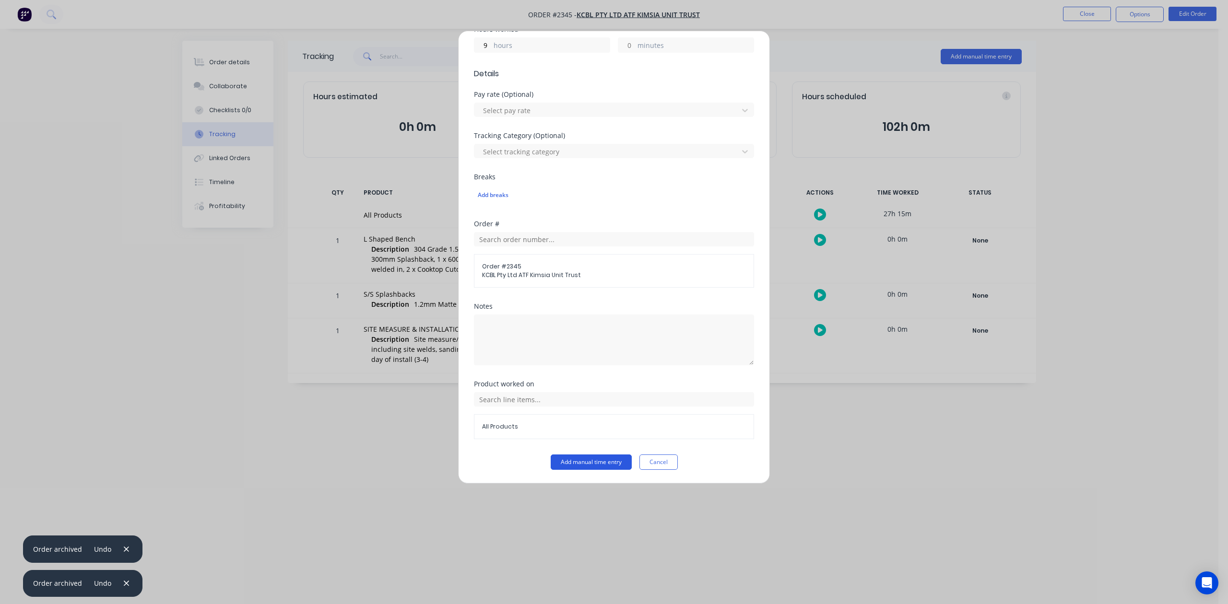
click at [591, 460] on button "Add manual time entry" at bounding box center [591, 462] width 81 height 15
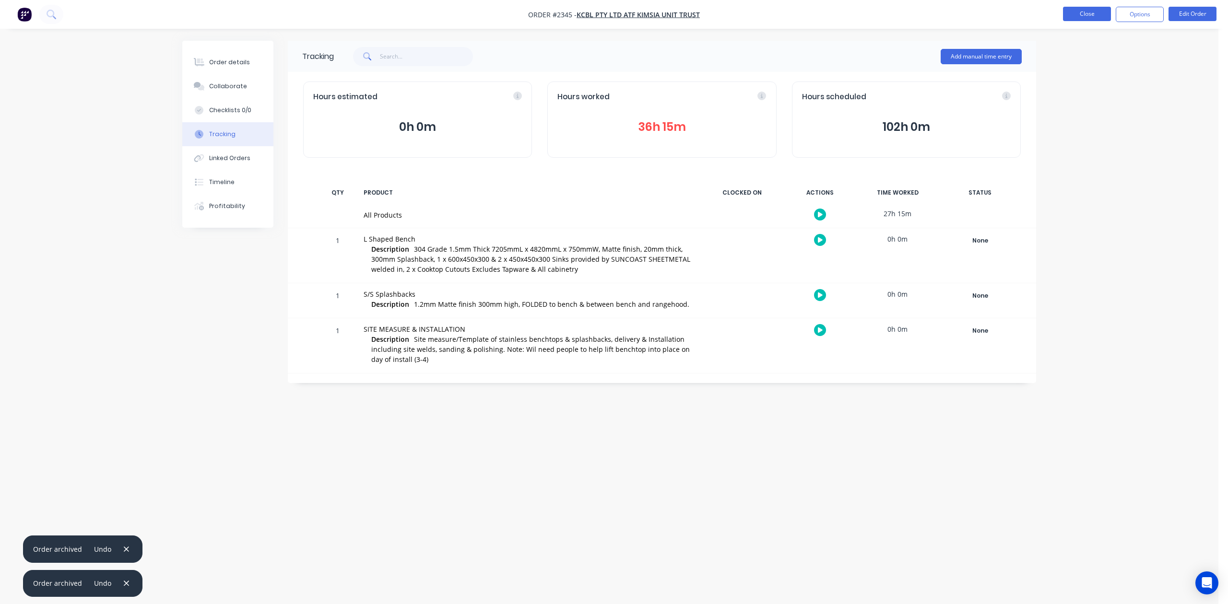
click at [1096, 14] on button "Close" at bounding box center [1087, 14] width 48 height 14
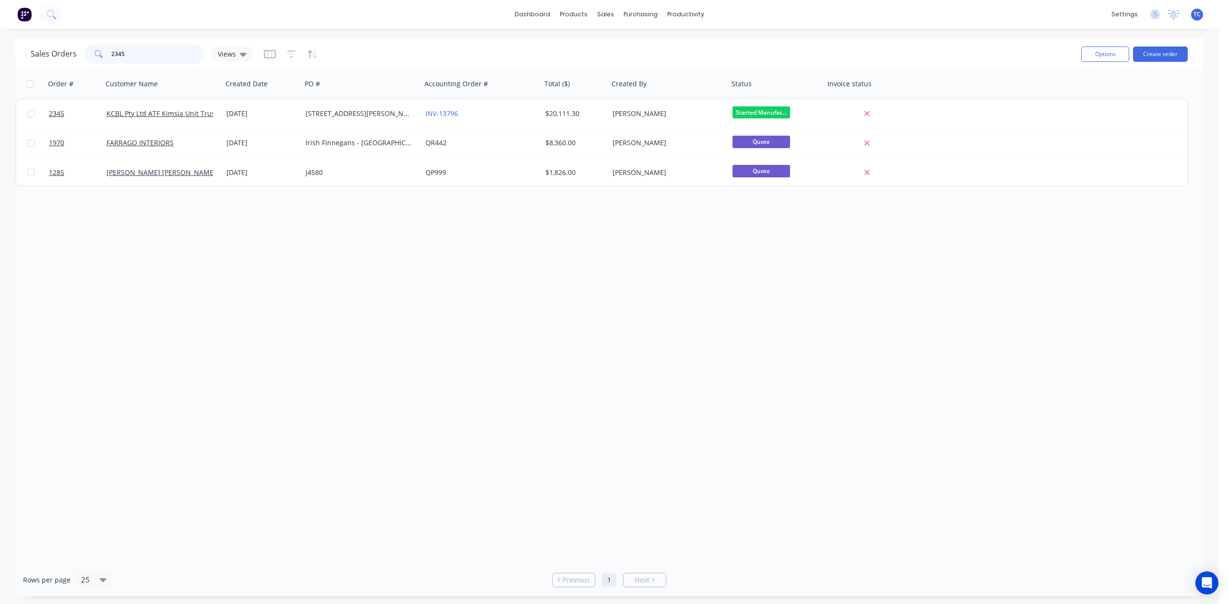
drag, startPoint x: 147, startPoint y: 52, endPoint x: 103, endPoint y: 51, distance: 44.1
click at [103, 51] on div "2345" at bounding box center [144, 54] width 120 height 19
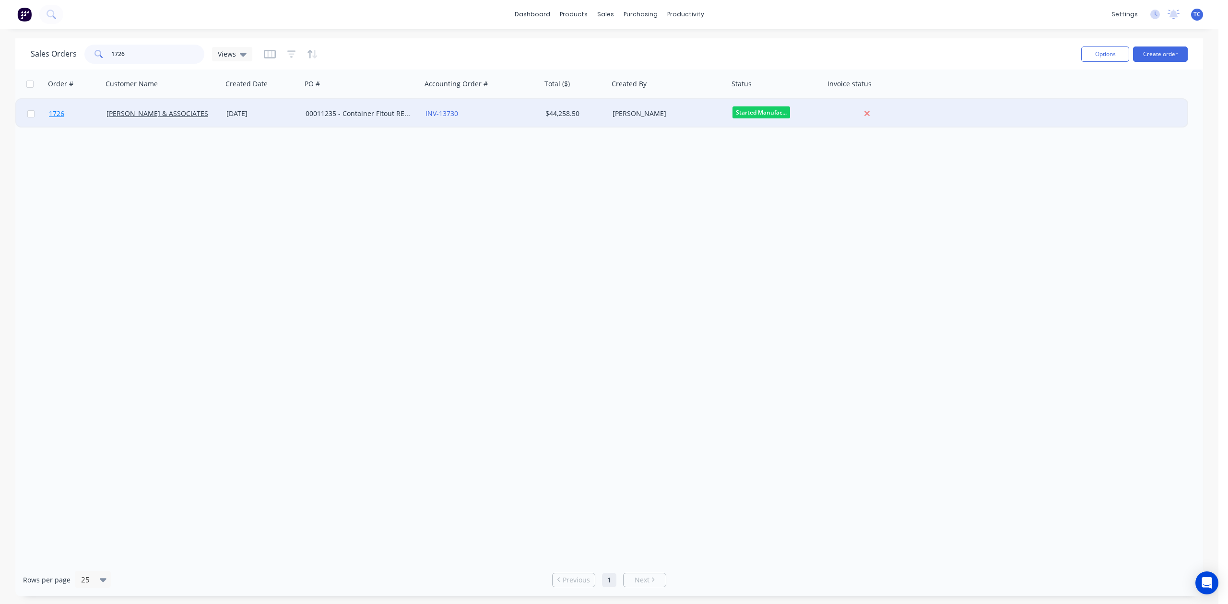
type input "1726"
click at [56, 112] on span "1726" at bounding box center [56, 114] width 15 height 10
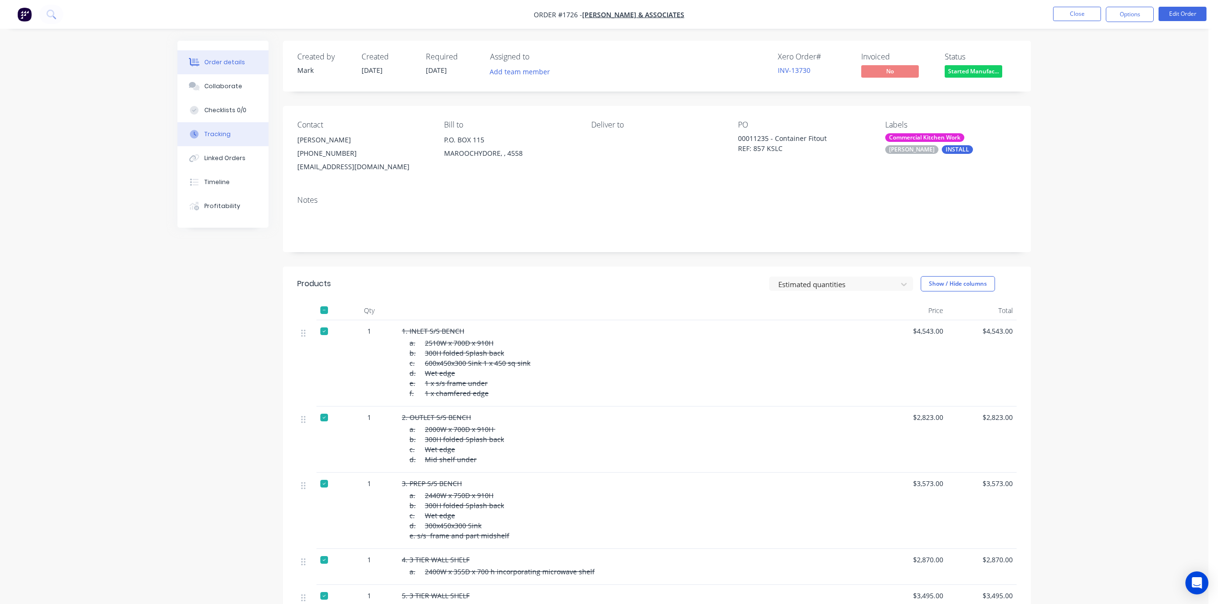
click at [217, 139] on div "Tracking" at bounding box center [217, 134] width 26 height 9
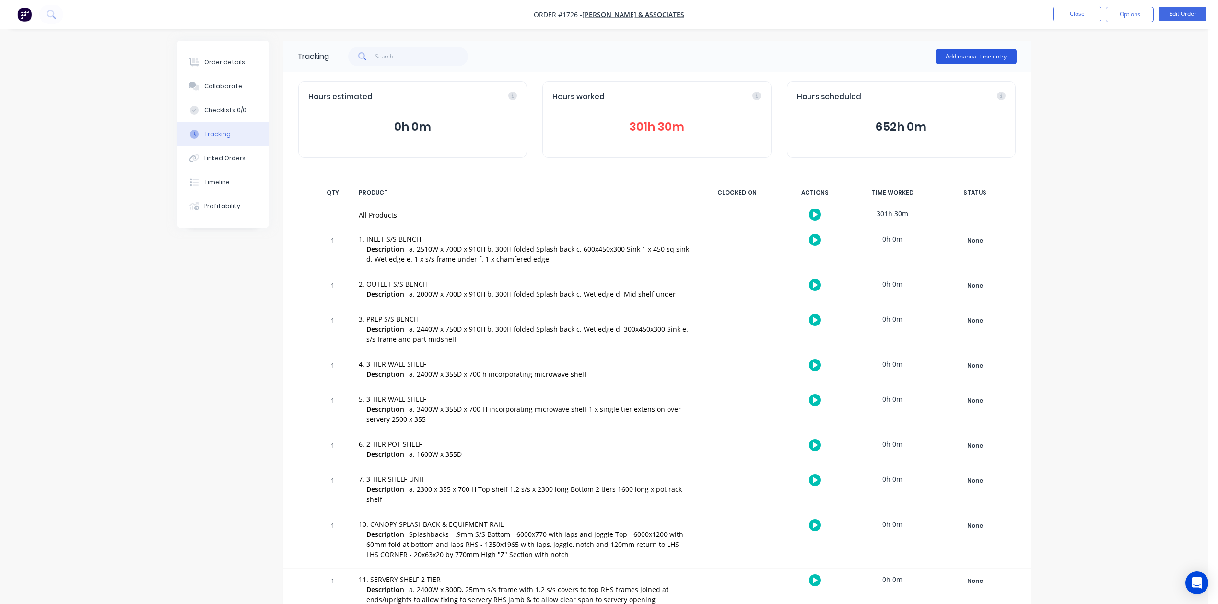
click at [997, 54] on button "Add manual time entry" at bounding box center [976, 56] width 81 height 15
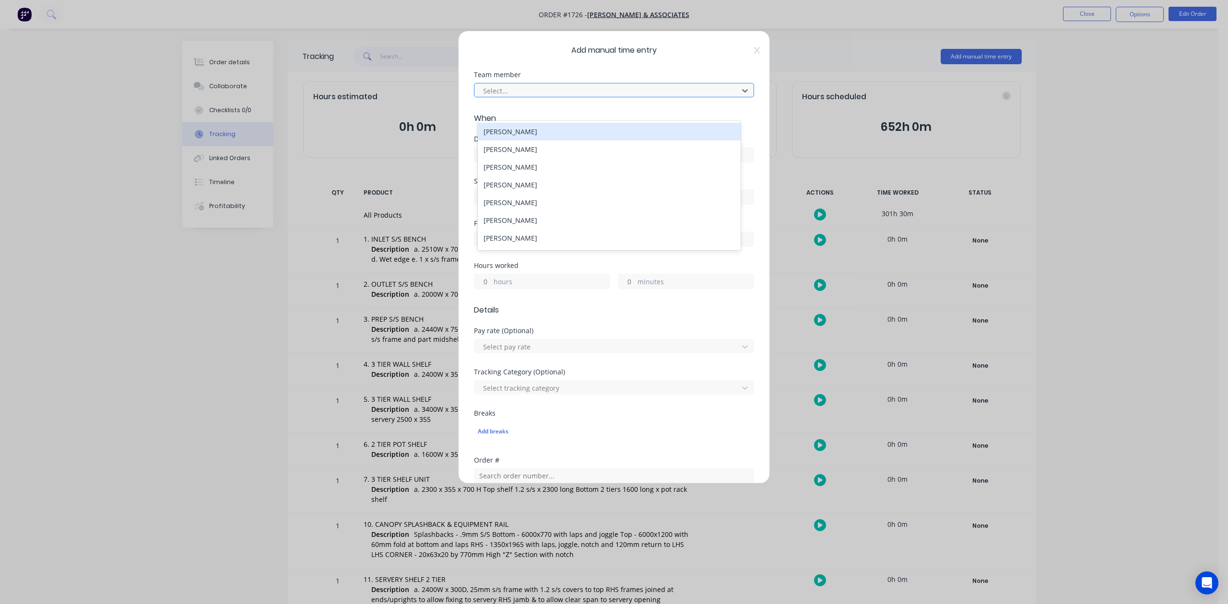
click at [659, 97] on div at bounding box center [607, 91] width 251 height 12
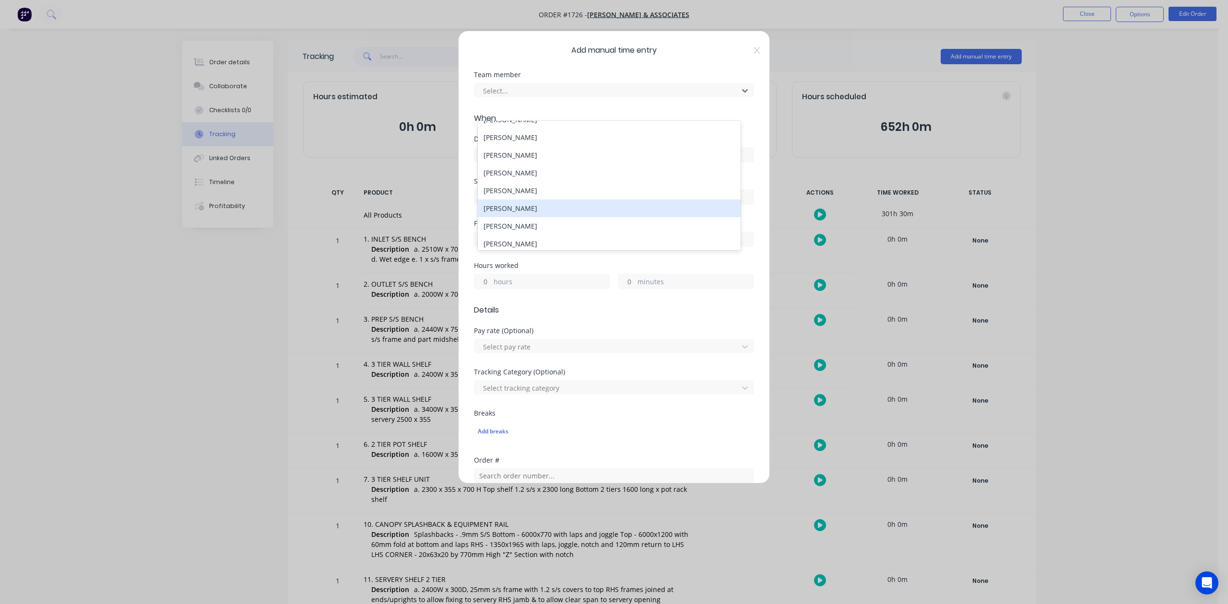
scroll to position [7, 0]
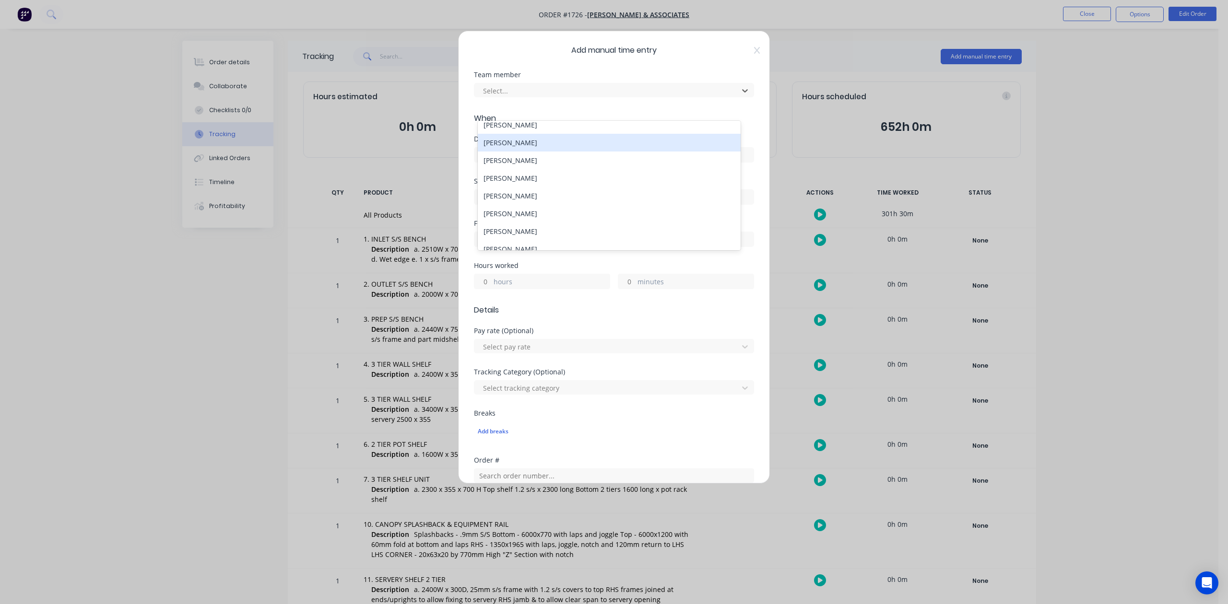
click at [524, 146] on div "[PERSON_NAME]" at bounding box center [609, 143] width 262 height 18
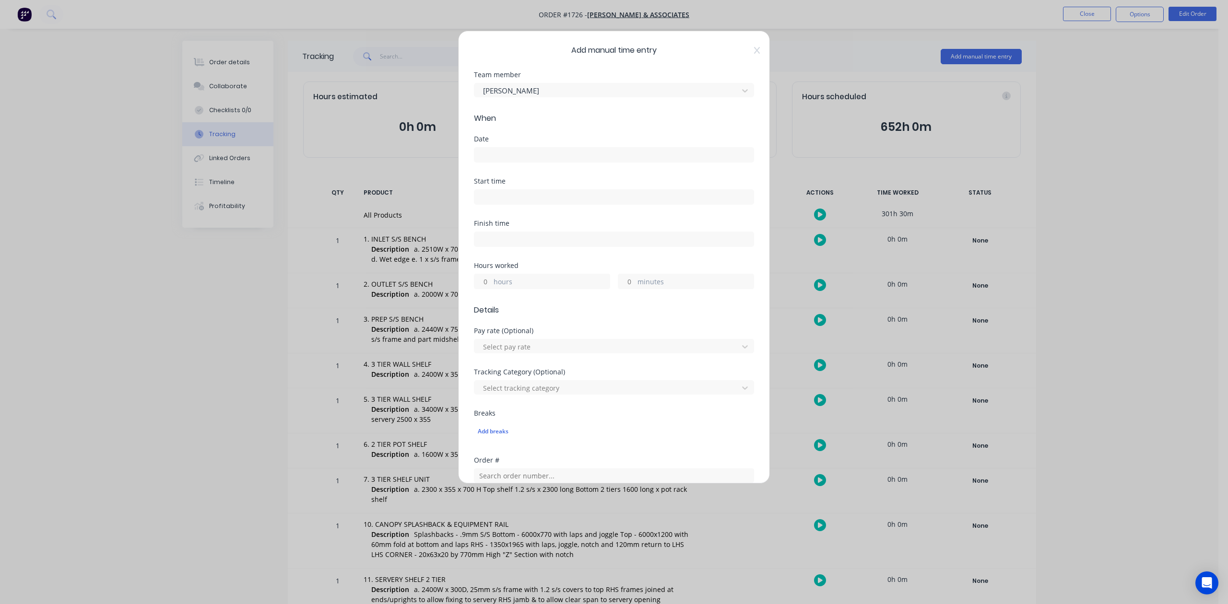
click at [519, 162] on input at bounding box center [613, 155] width 279 height 14
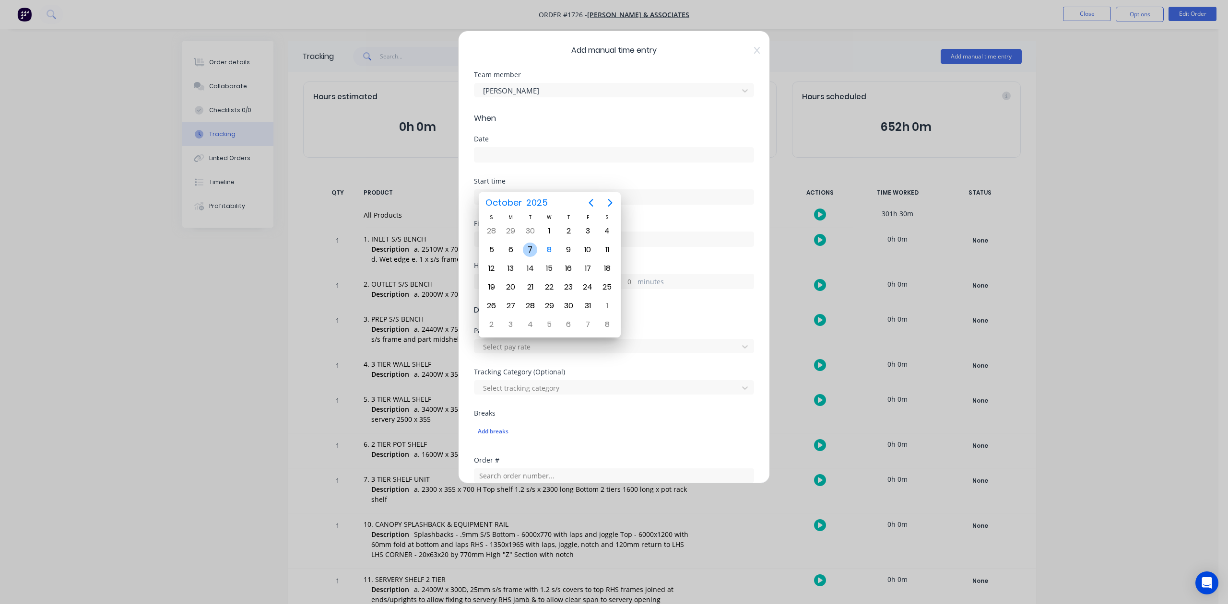
click at [531, 248] on div "7" at bounding box center [530, 250] width 14 height 14
type input "[DATE]"
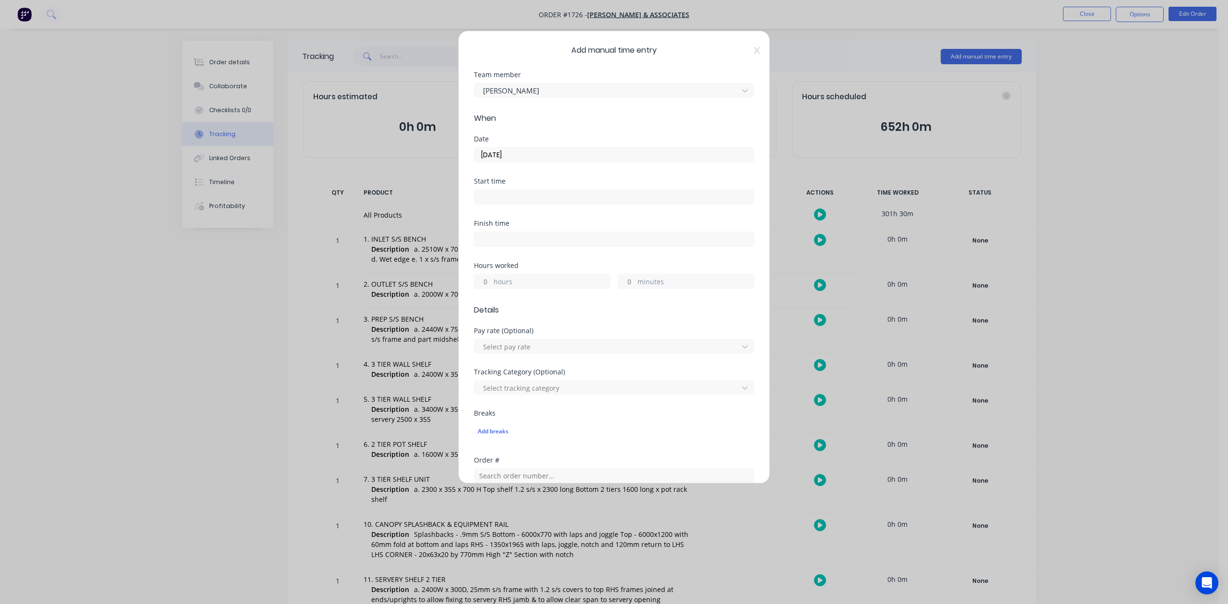
click at [491, 289] on input "hours" at bounding box center [482, 281] width 17 height 14
type input "1"
click at [625, 289] on input "minutes" at bounding box center [626, 281] width 17 height 14
type input "30"
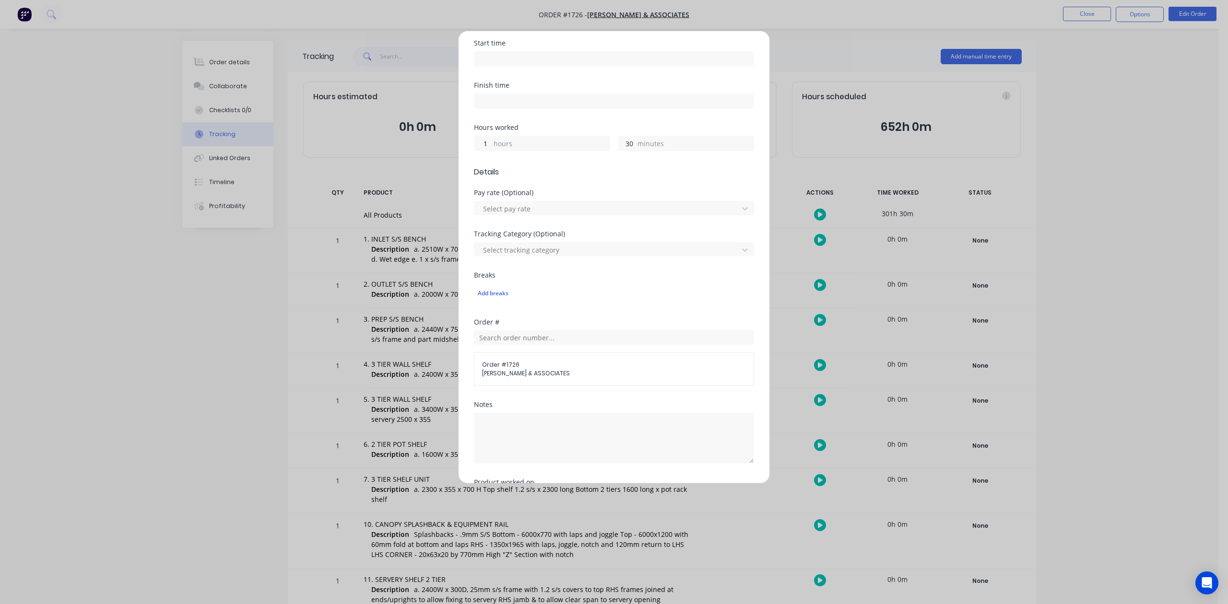
scroll to position [339, 0]
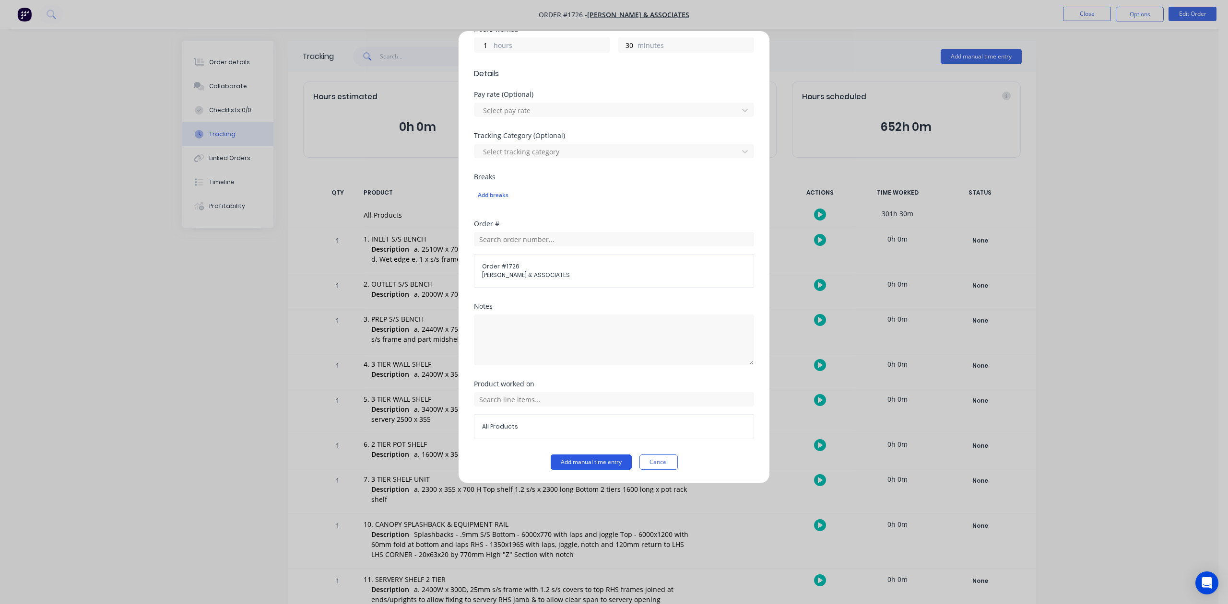
click at [588, 465] on button "Add manual time entry" at bounding box center [591, 462] width 81 height 15
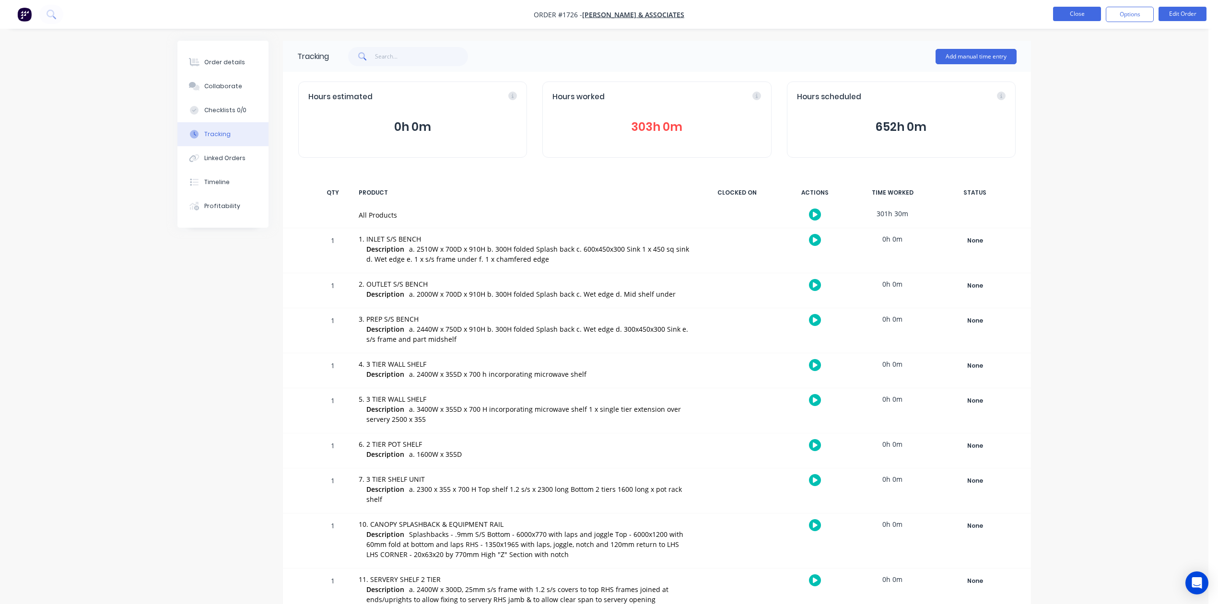
click at [1076, 18] on button "Close" at bounding box center [1077, 14] width 48 height 14
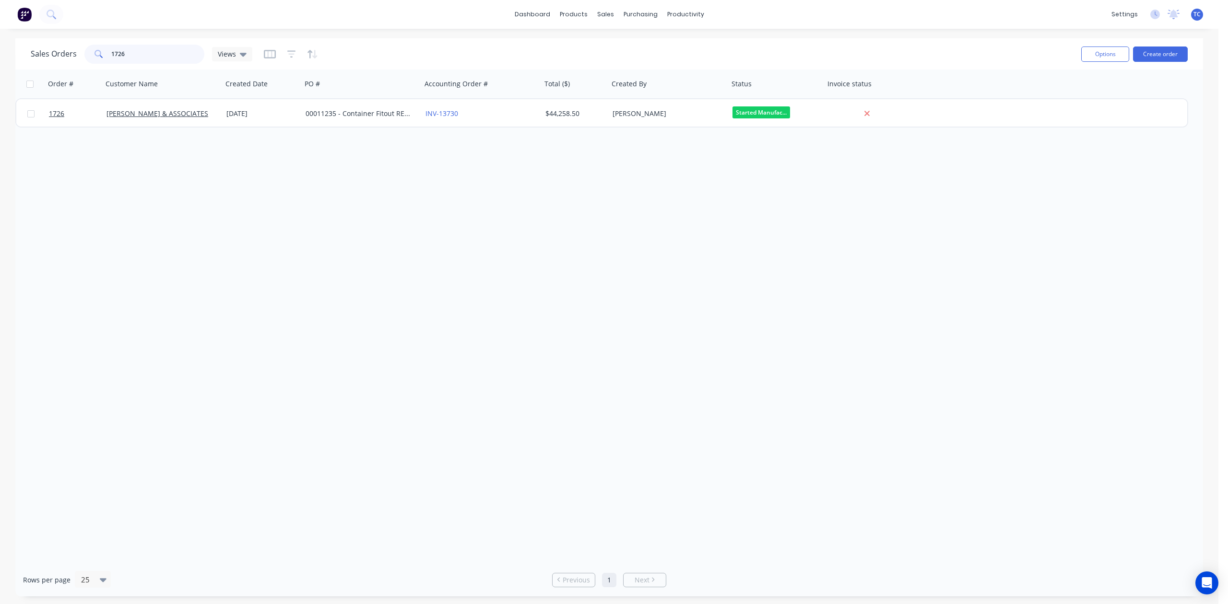
drag, startPoint x: 156, startPoint y: 54, endPoint x: 91, endPoint y: 57, distance: 65.3
click at [91, 57] on div "1726" at bounding box center [144, 54] width 120 height 19
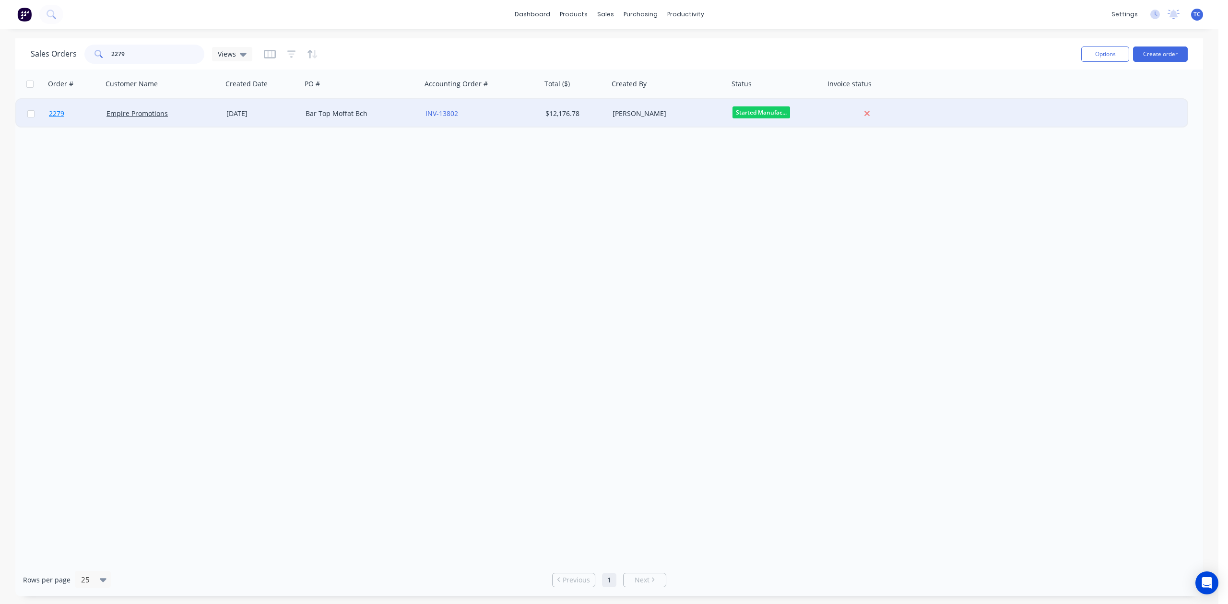
type input "2279"
click at [56, 109] on span "2279" at bounding box center [56, 114] width 15 height 10
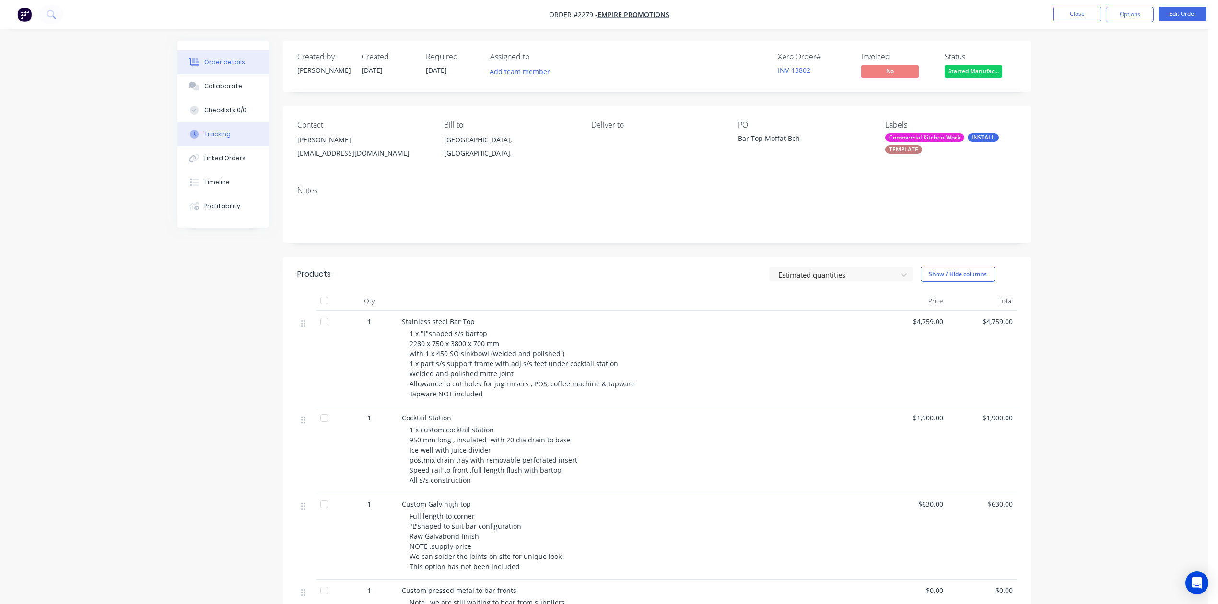
click at [227, 139] on div "Tracking" at bounding box center [217, 134] width 26 height 9
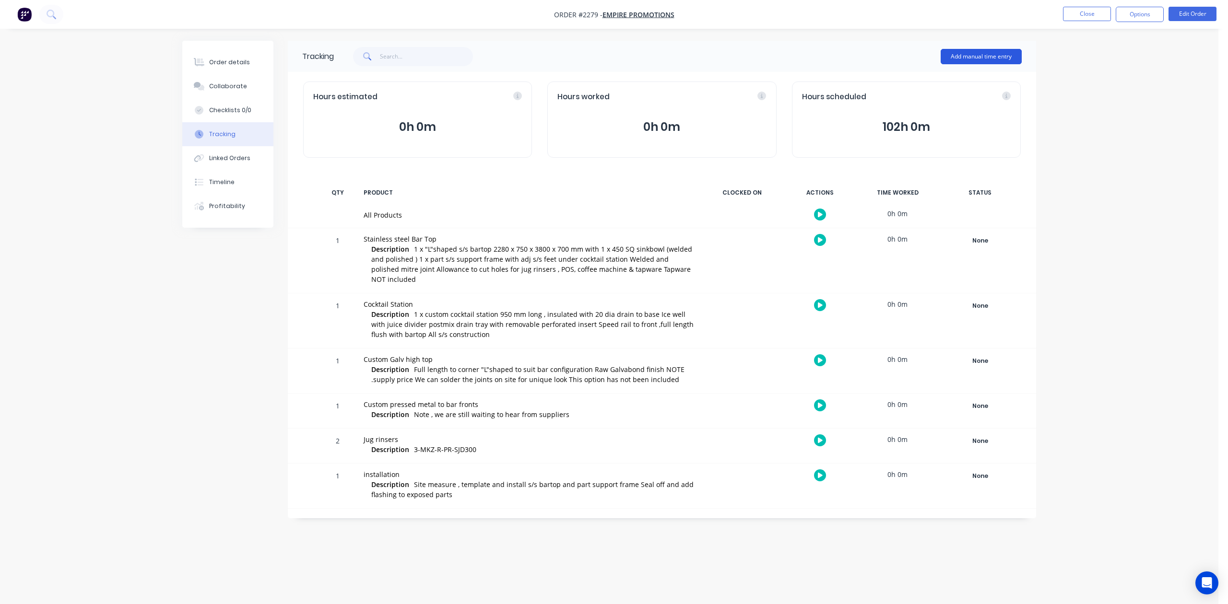
click at [964, 54] on button "Add manual time entry" at bounding box center [981, 56] width 81 height 15
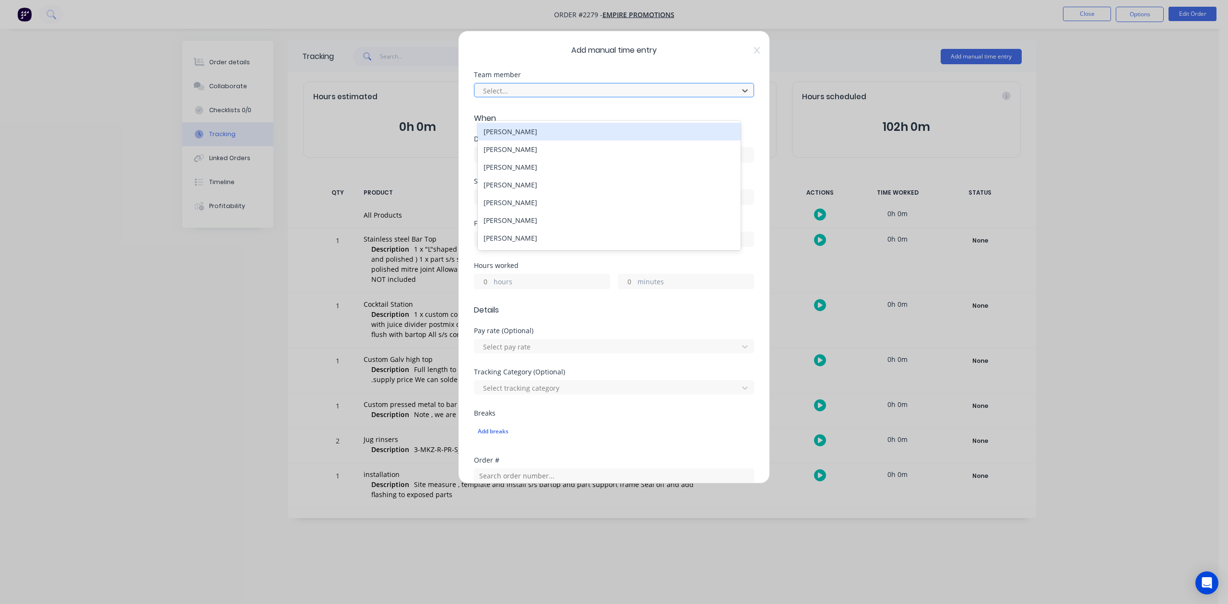
click at [572, 97] on div at bounding box center [607, 91] width 251 height 12
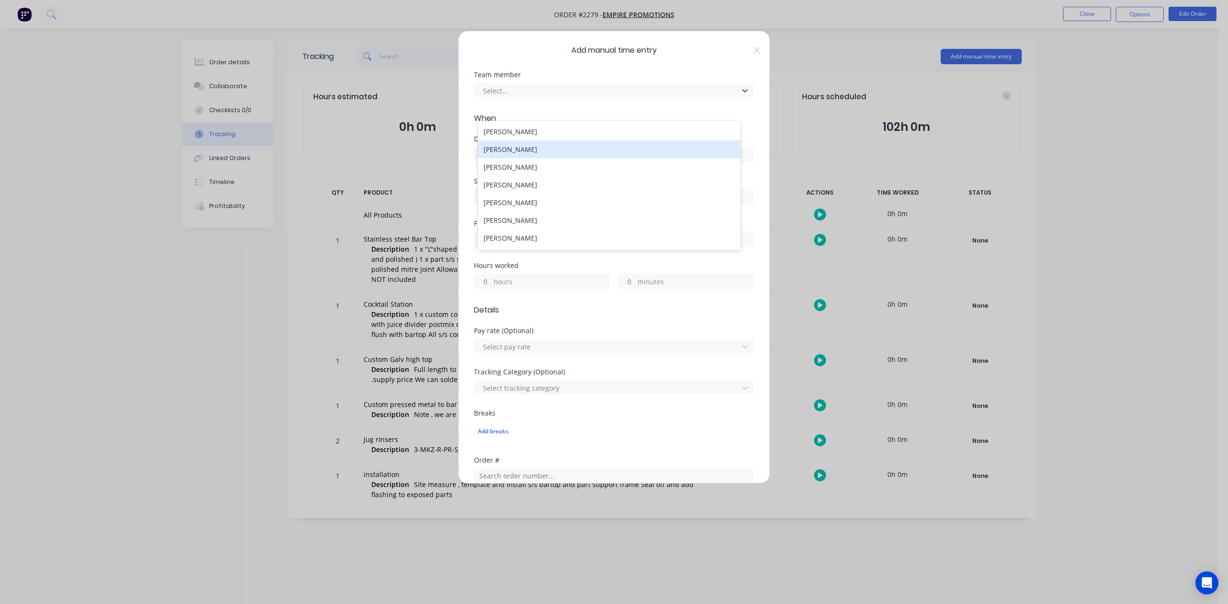
click at [532, 152] on div "[PERSON_NAME]" at bounding box center [609, 150] width 262 height 18
click at [527, 162] on input at bounding box center [613, 155] width 279 height 14
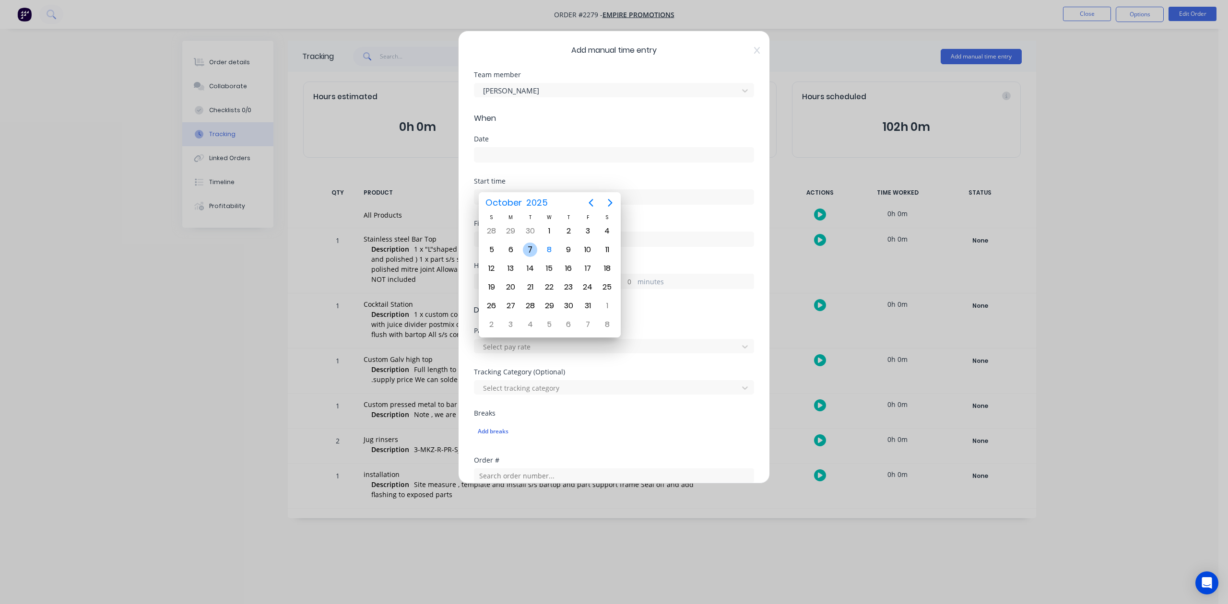
click at [530, 248] on div "7" at bounding box center [530, 250] width 14 height 14
type input "[DATE]"
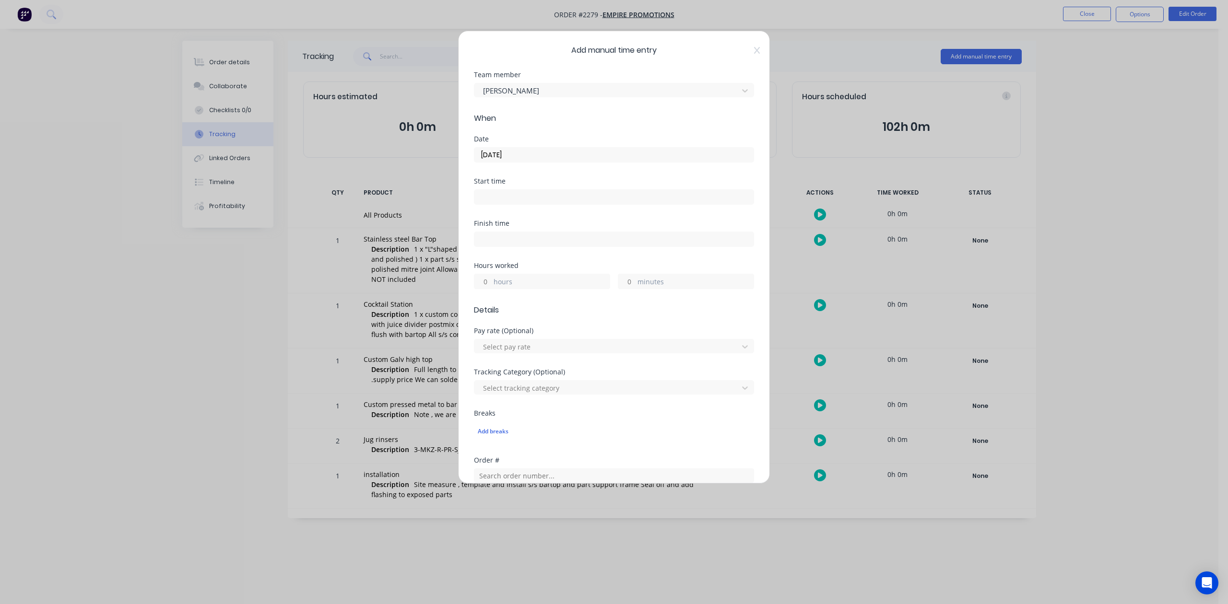
click at [486, 289] on input "hours" at bounding box center [482, 281] width 17 height 14
type input "5"
click at [620, 289] on input "minutes" at bounding box center [626, 281] width 17 height 14
type input "30"
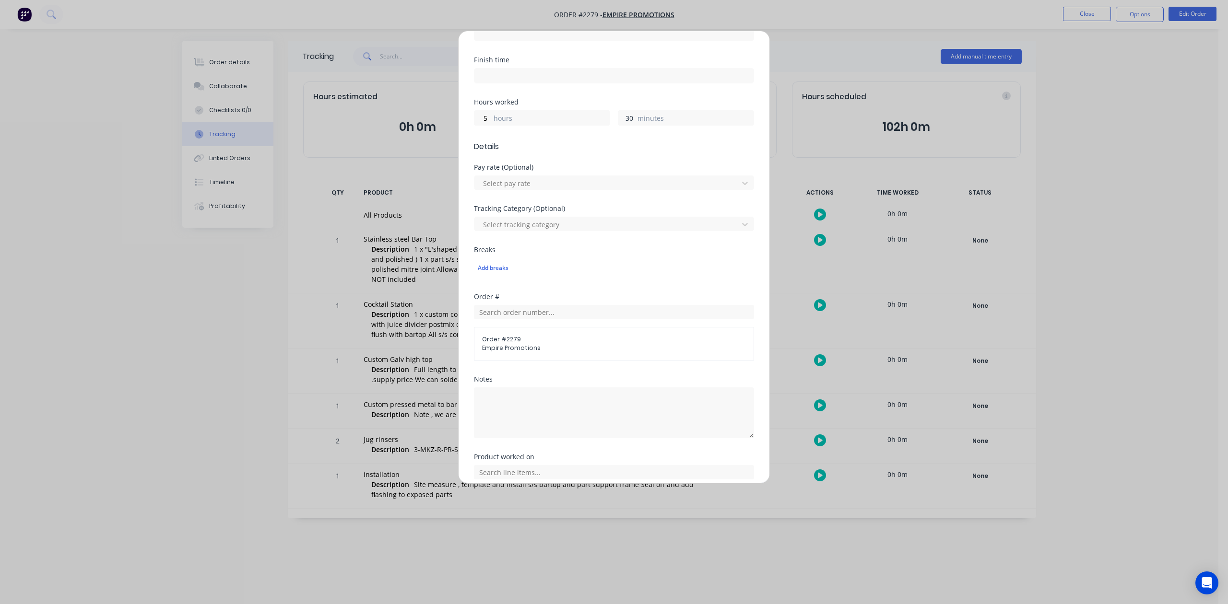
scroll to position [339, 0]
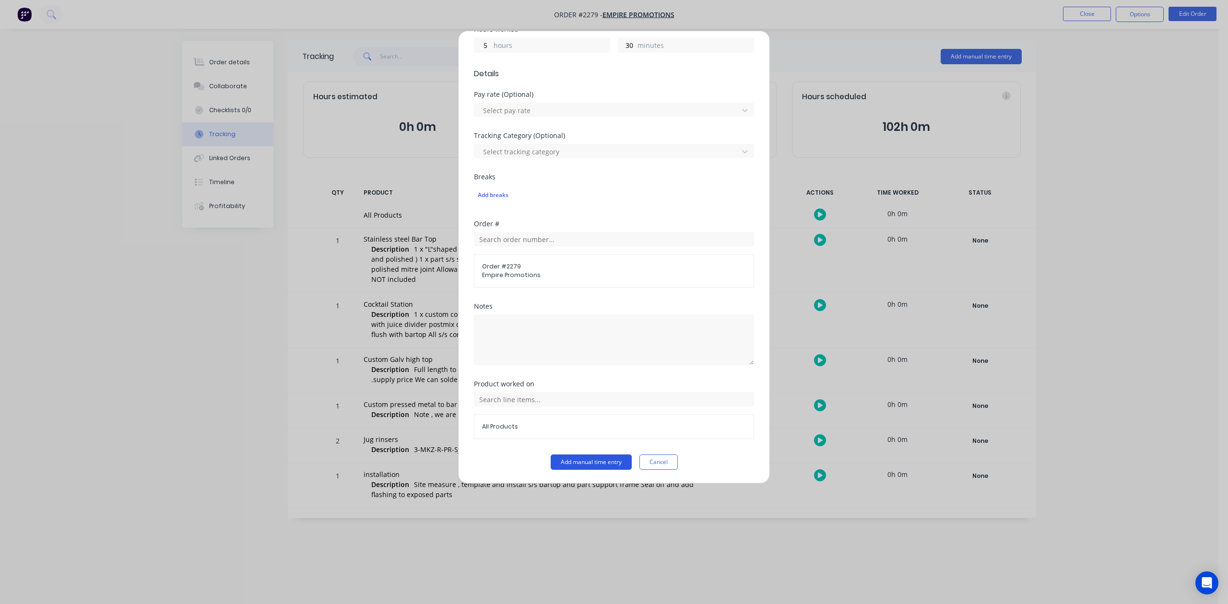
click at [572, 465] on button "Add manual time entry" at bounding box center [591, 462] width 81 height 15
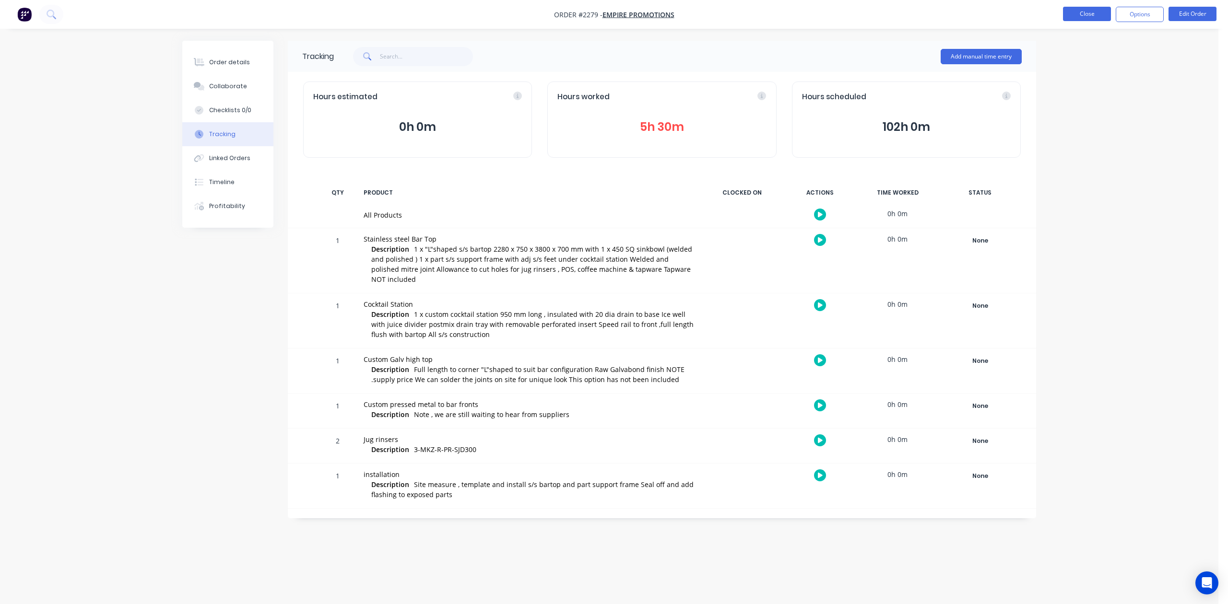
click at [1084, 14] on button "Close" at bounding box center [1087, 14] width 48 height 14
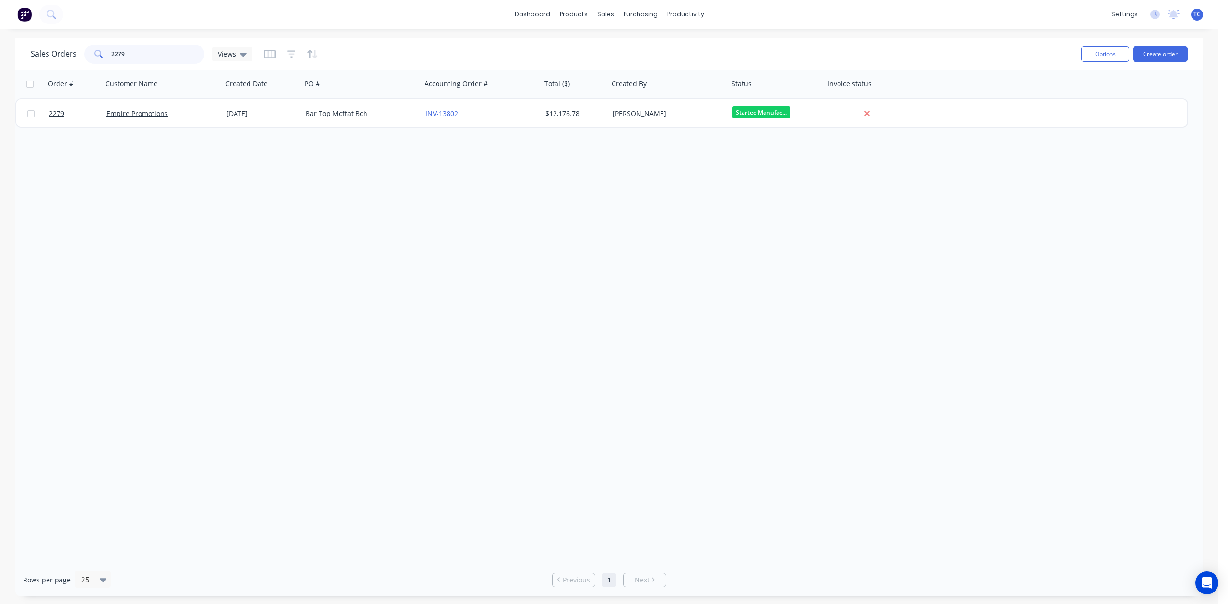
drag, startPoint x: 171, startPoint y: 51, endPoint x: 62, endPoint y: 60, distance: 108.8
click at [62, 60] on div "Sales Orders 2279 Views" at bounding box center [142, 54] width 222 height 19
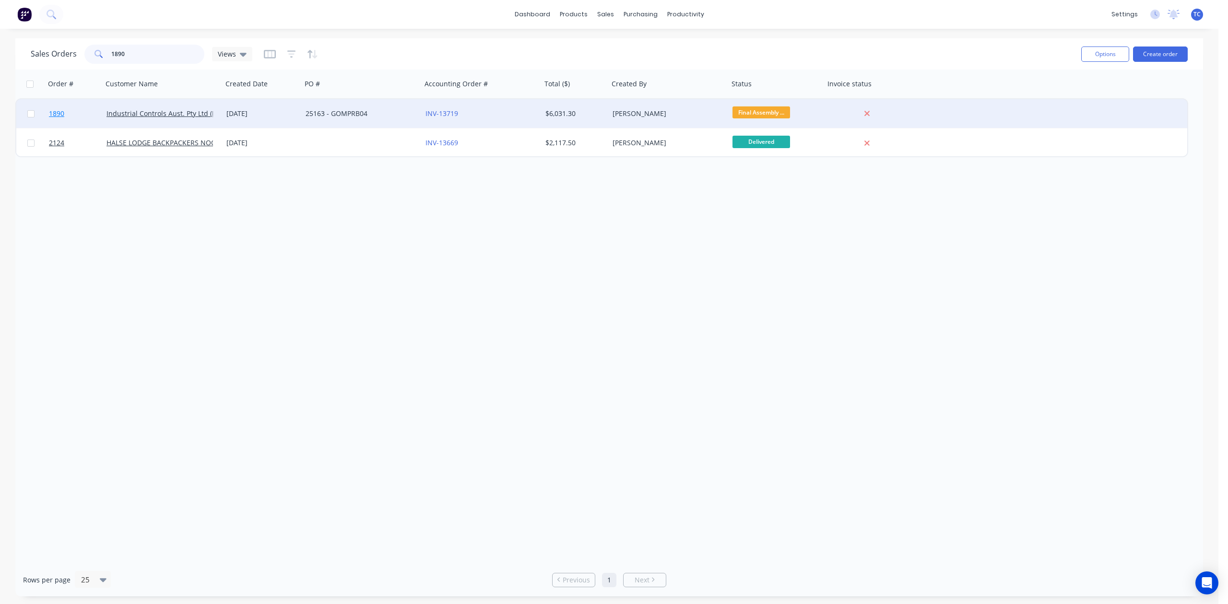
type input "1890"
click at [60, 105] on link "1890" at bounding box center [78, 113] width 58 height 29
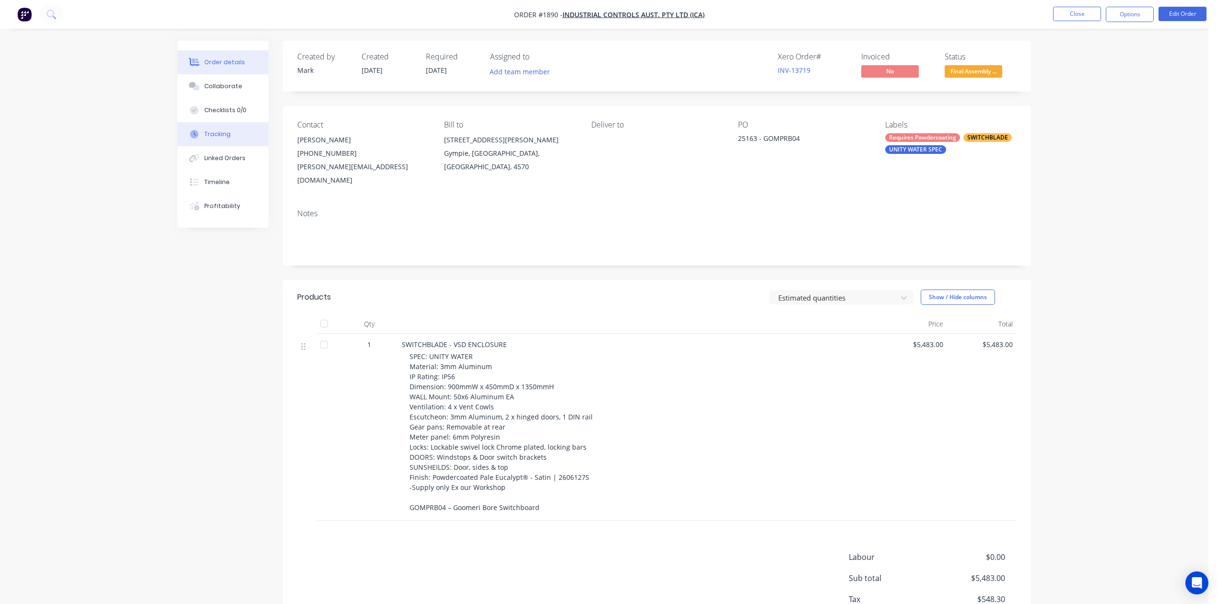
click at [224, 139] on div "Tracking" at bounding box center [217, 134] width 26 height 9
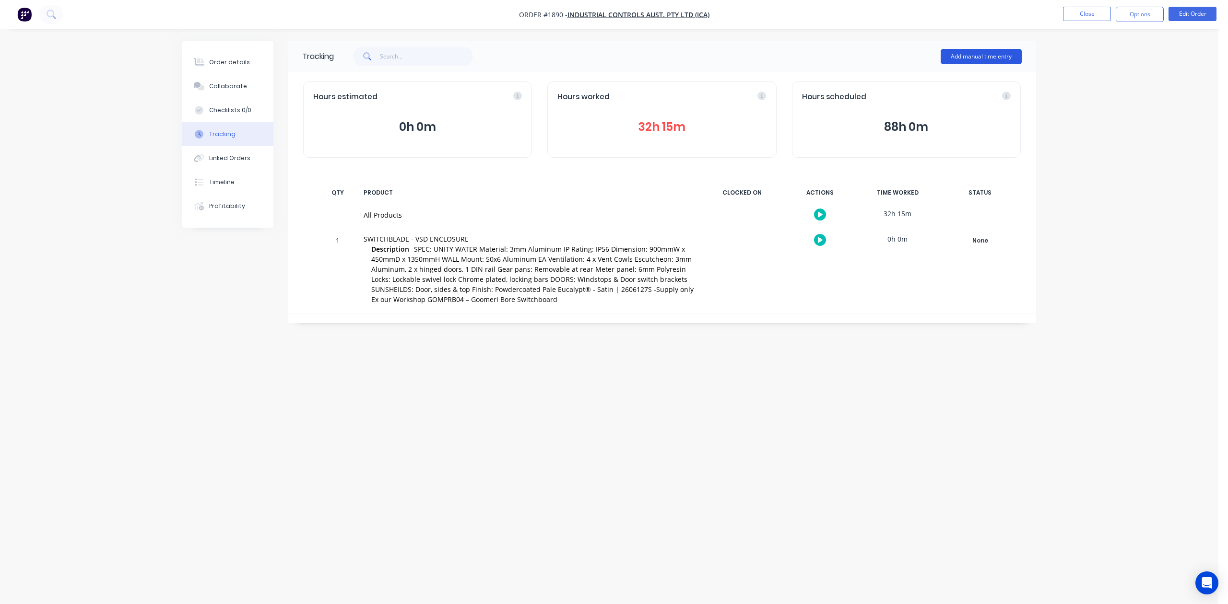
click at [956, 53] on button "Add manual time entry" at bounding box center [981, 56] width 81 height 15
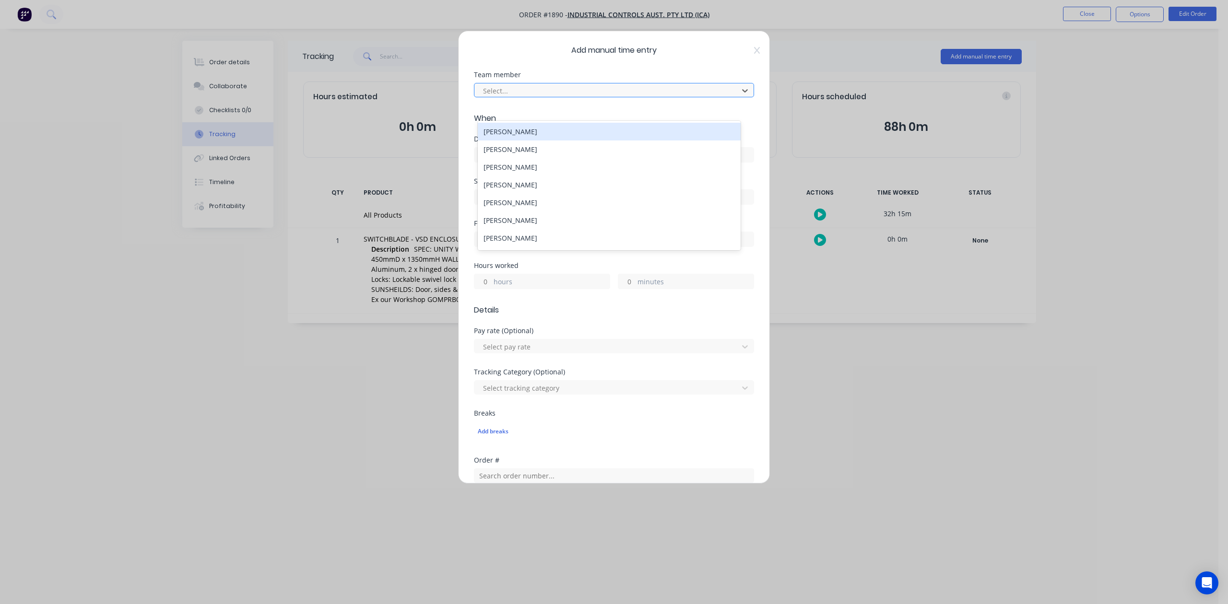
click at [617, 97] on div at bounding box center [607, 91] width 251 height 12
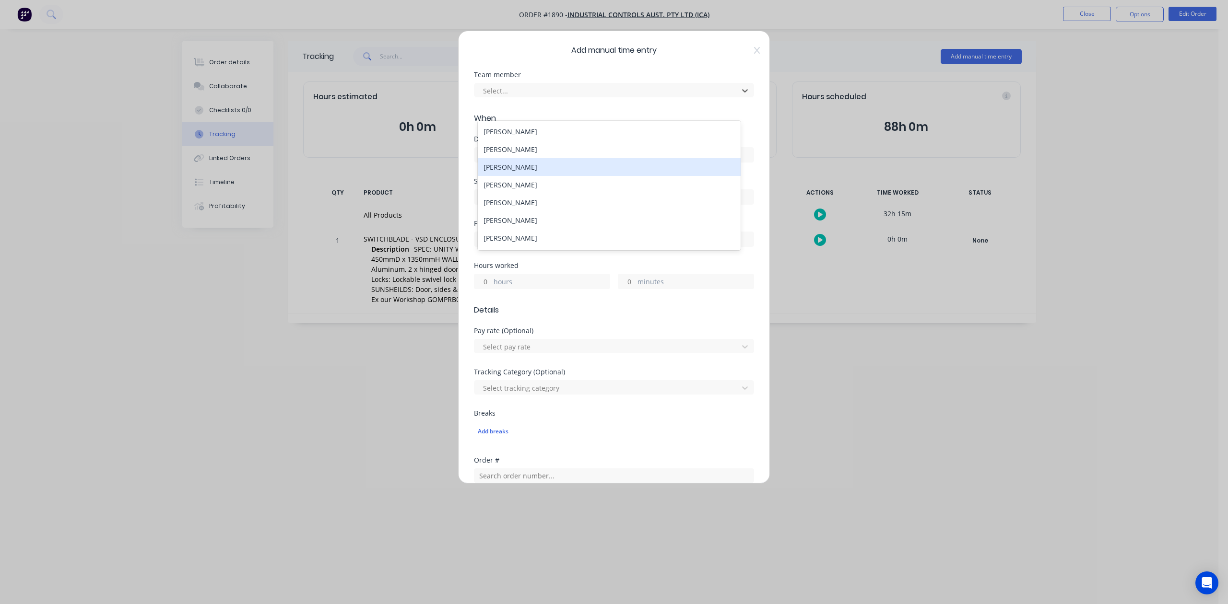
click at [542, 176] on div "[PERSON_NAME]" at bounding box center [609, 167] width 262 height 18
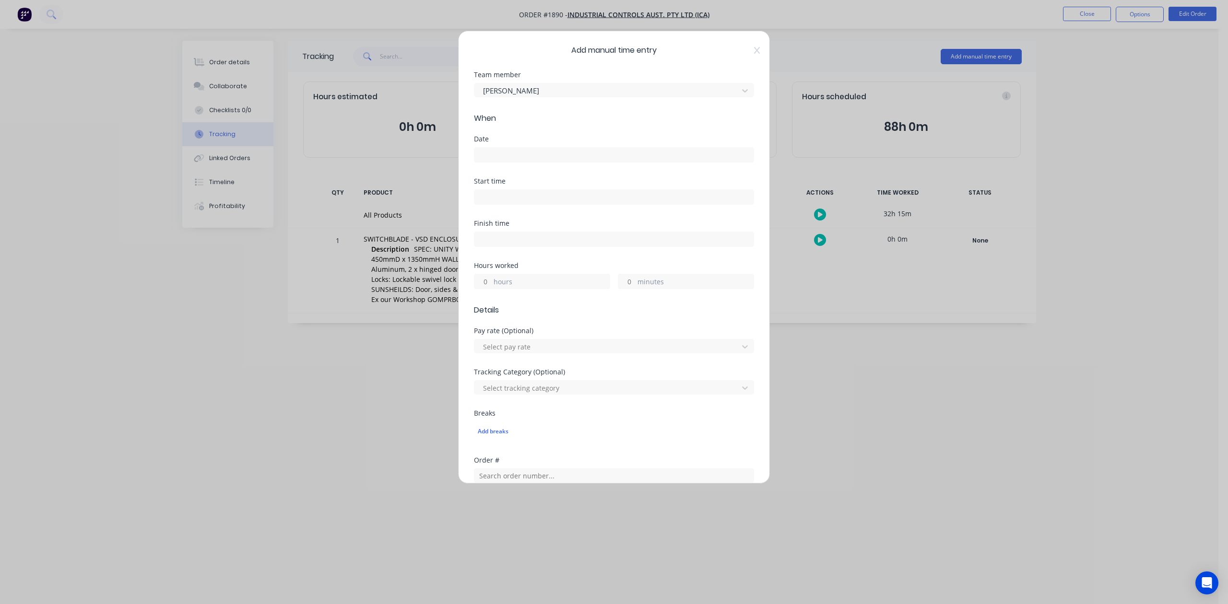
click at [533, 162] on input at bounding box center [613, 155] width 279 height 14
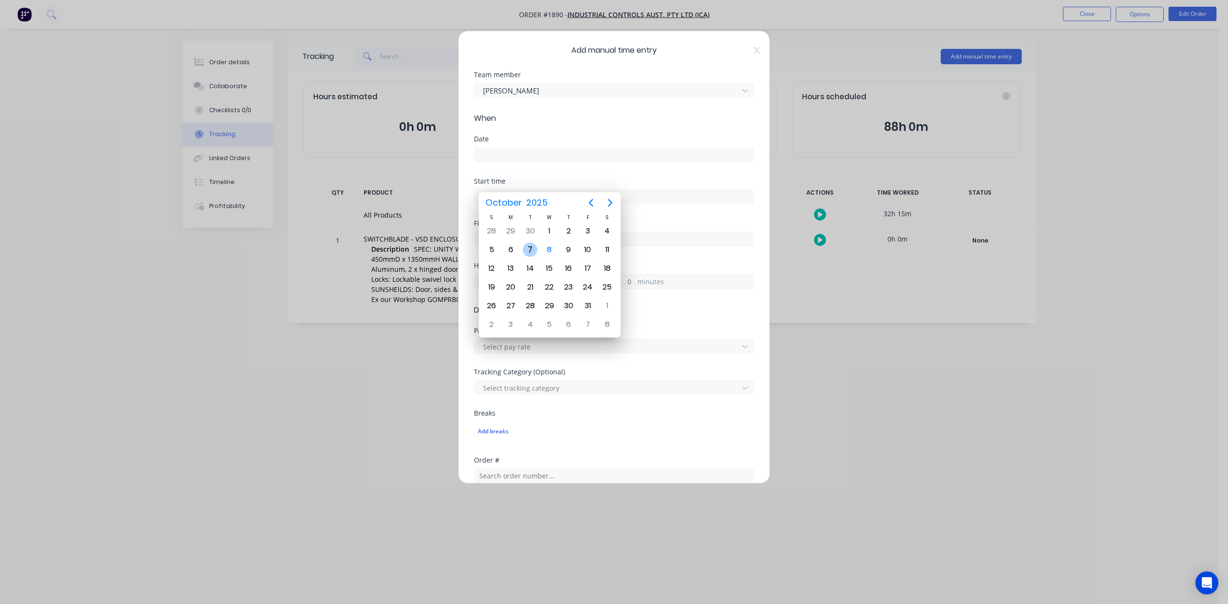
click at [531, 248] on div "7" at bounding box center [530, 250] width 14 height 14
type input "[DATE]"
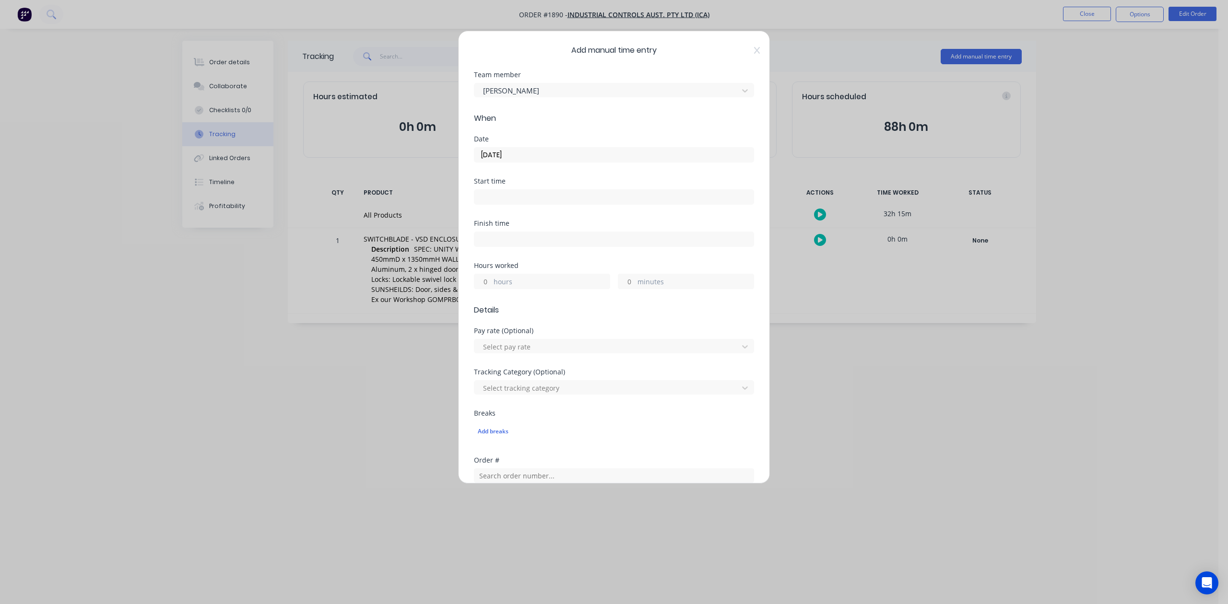
click at [486, 289] on input "hours" at bounding box center [482, 281] width 17 height 14
type input "2"
click at [622, 289] on input "minutes" at bounding box center [626, 281] width 17 height 14
type input "45"
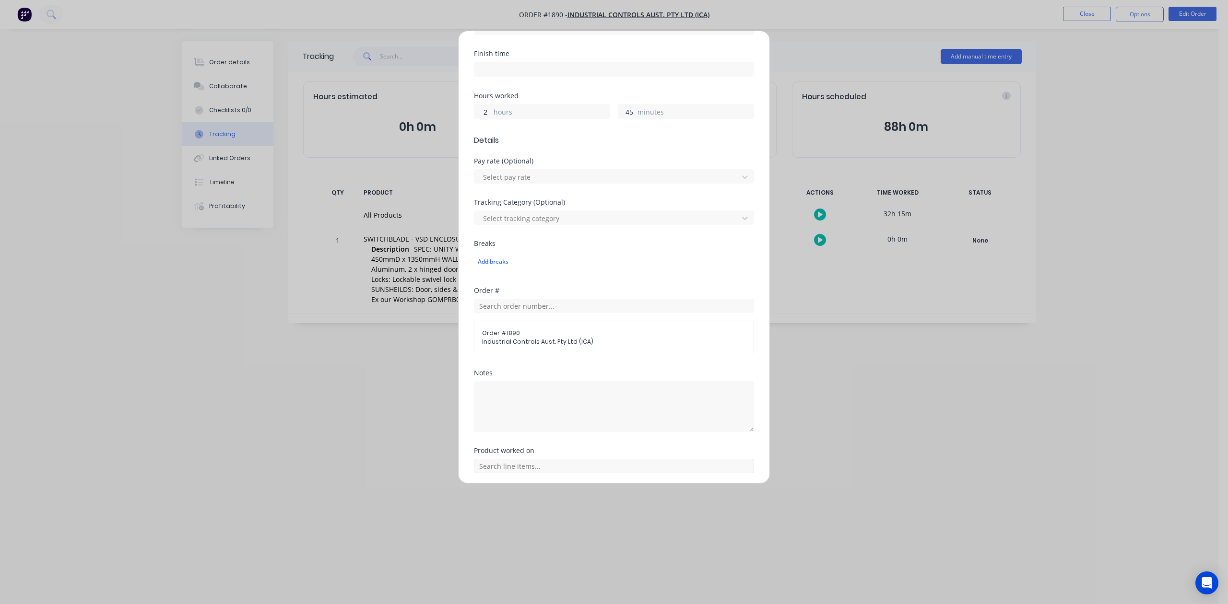
scroll to position [339, 0]
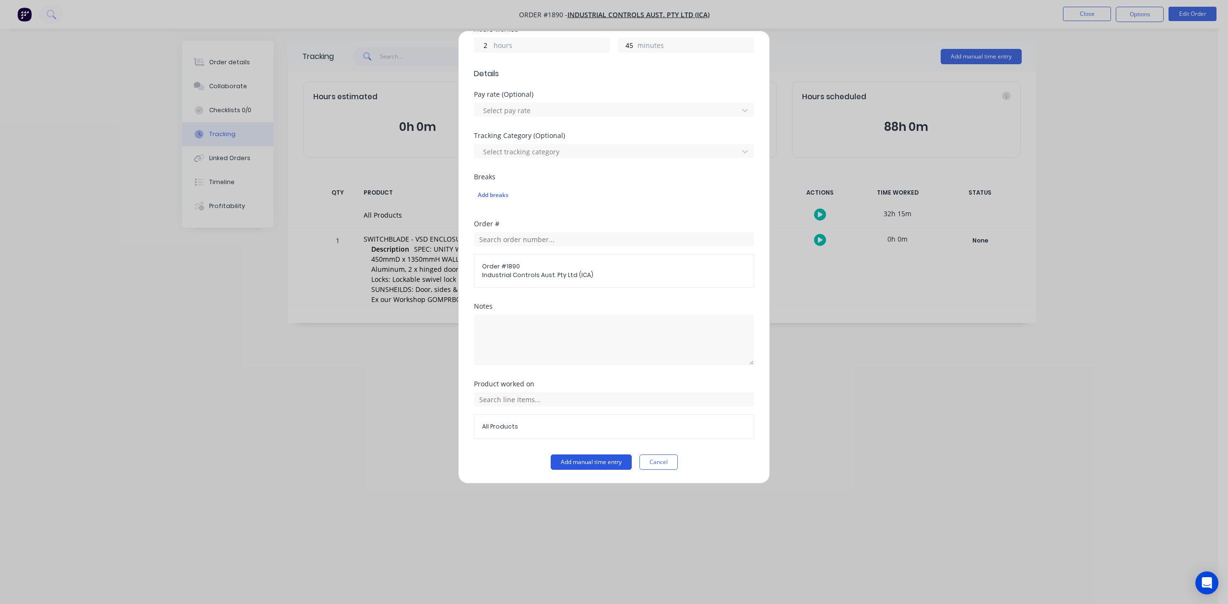
drag, startPoint x: 550, startPoint y: 465, endPoint x: 574, endPoint y: 435, distance: 38.6
click at [551, 465] on button "Add manual time entry" at bounding box center [591, 462] width 81 height 15
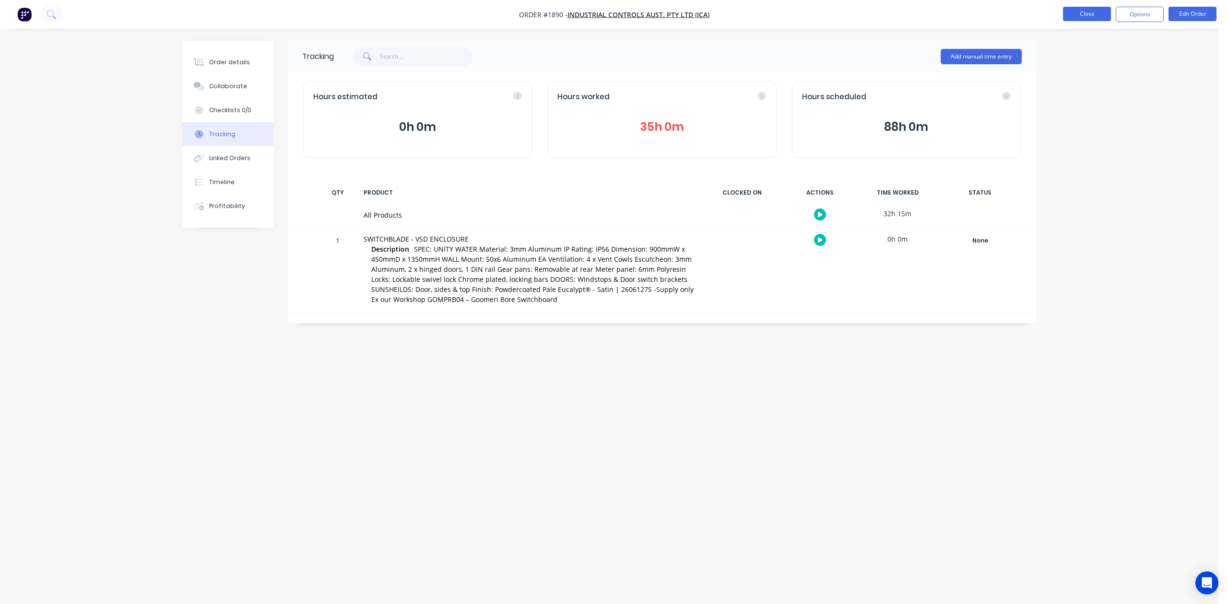
click at [1081, 12] on button "Close" at bounding box center [1087, 14] width 48 height 14
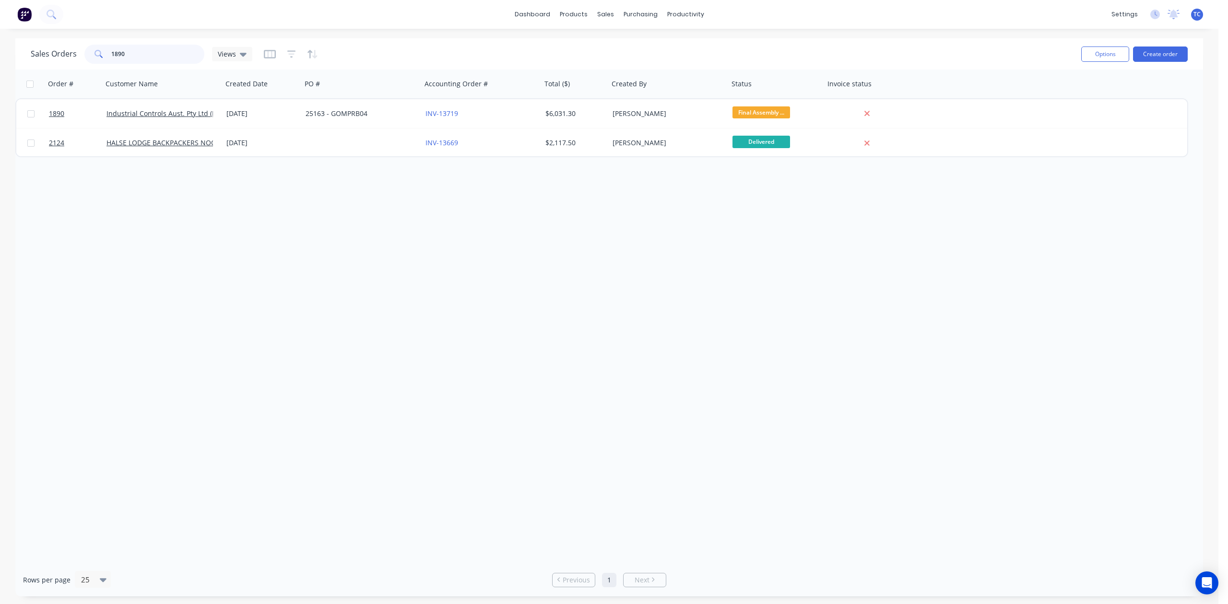
drag, startPoint x: 140, startPoint y: 51, endPoint x: 110, endPoint y: 53, distance: 30.3
click at [108, 53] on div "1890" at bounding box center [144, 54] width 120 height 19
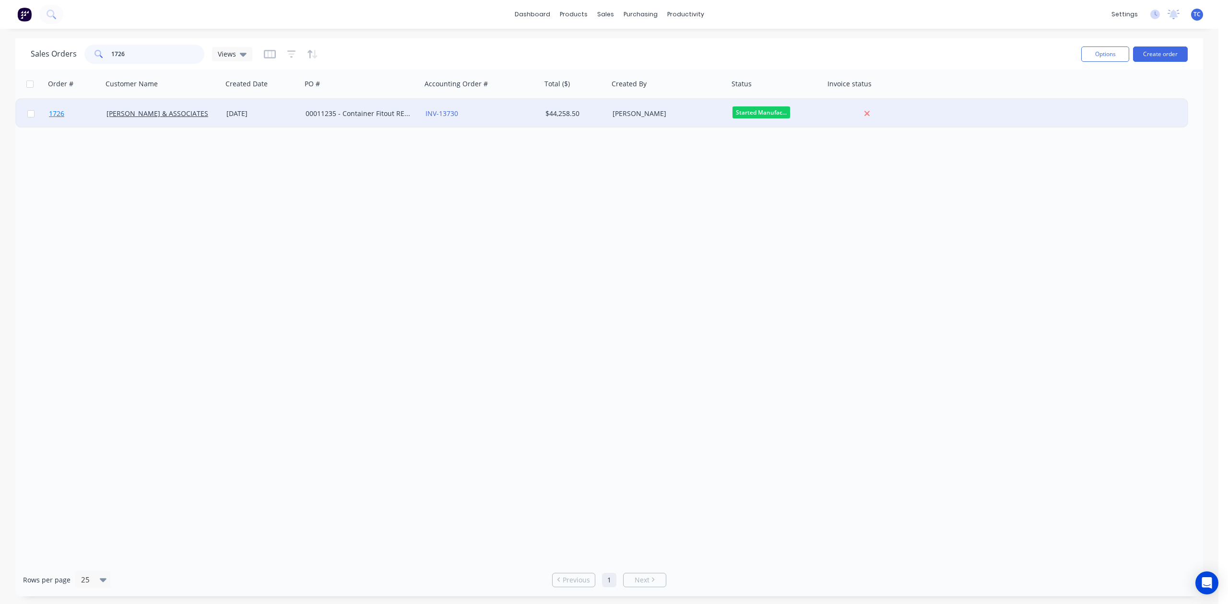
type input "1726"
click at [59, 112] on span "1726" at bounding box center [56, 114] width 15 height 10
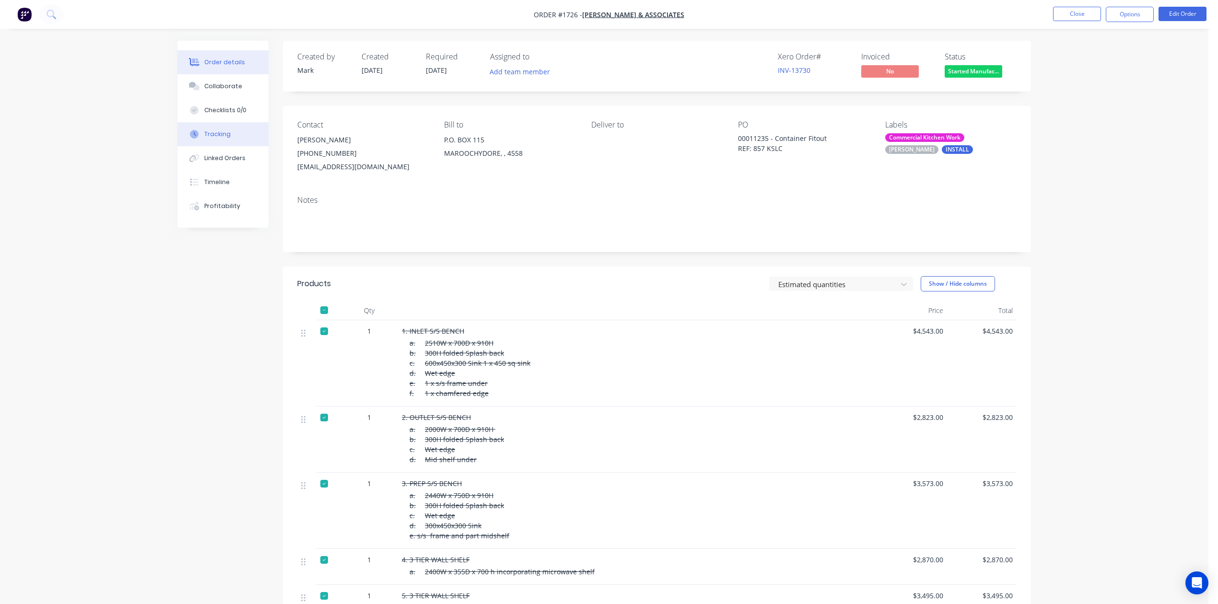
click at [212, 139] on div "Tracking" at bounding box center [217, 134] width 26 height 9
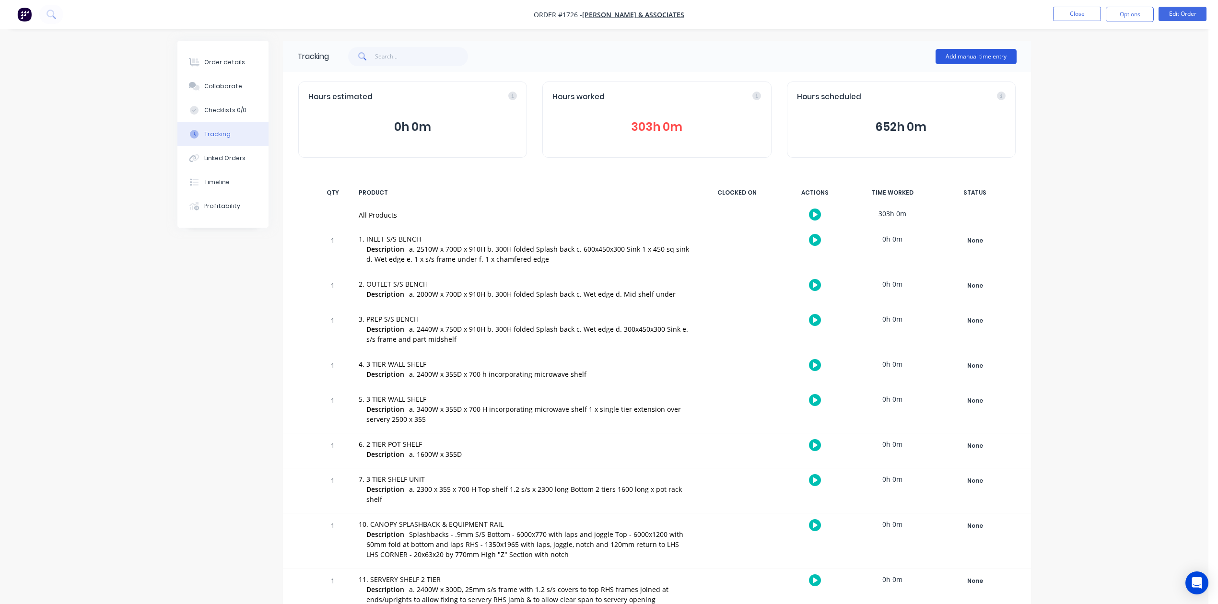
click at [969, 54] on button "Add manual time entry" at bounding box center [976, 56] width 81 height 15
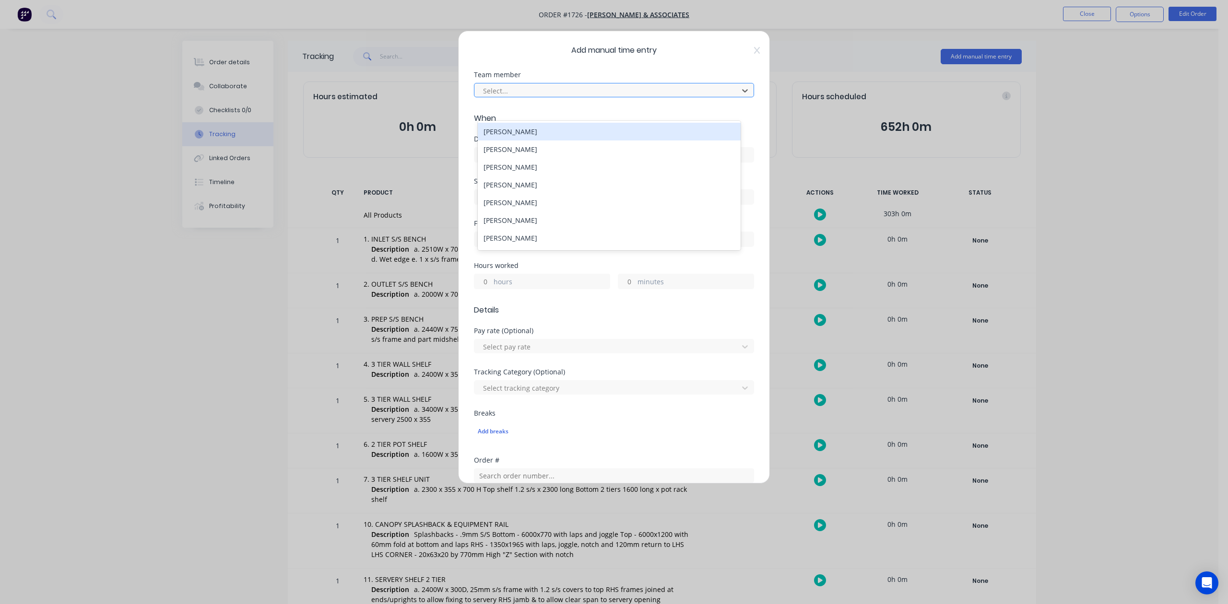
click at [496, 97] on div at bounding box center [607, 91] width 251 height 12
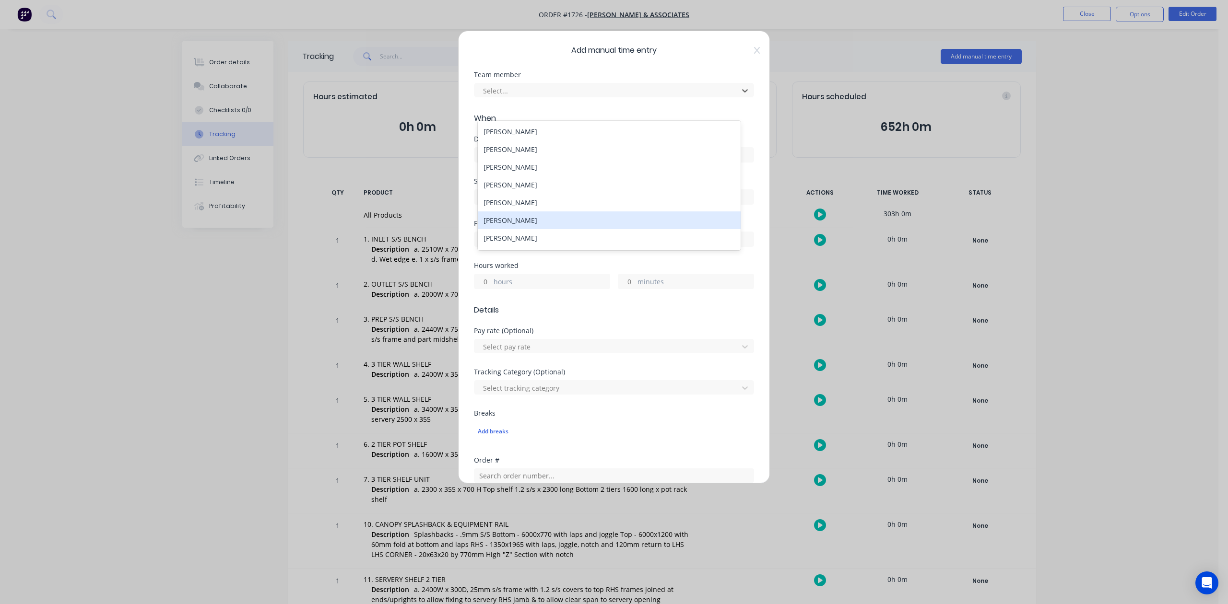
click at [506, 229] on div "[PERSON_NAME]" at bounding box center [609, 221] width 262 height 18
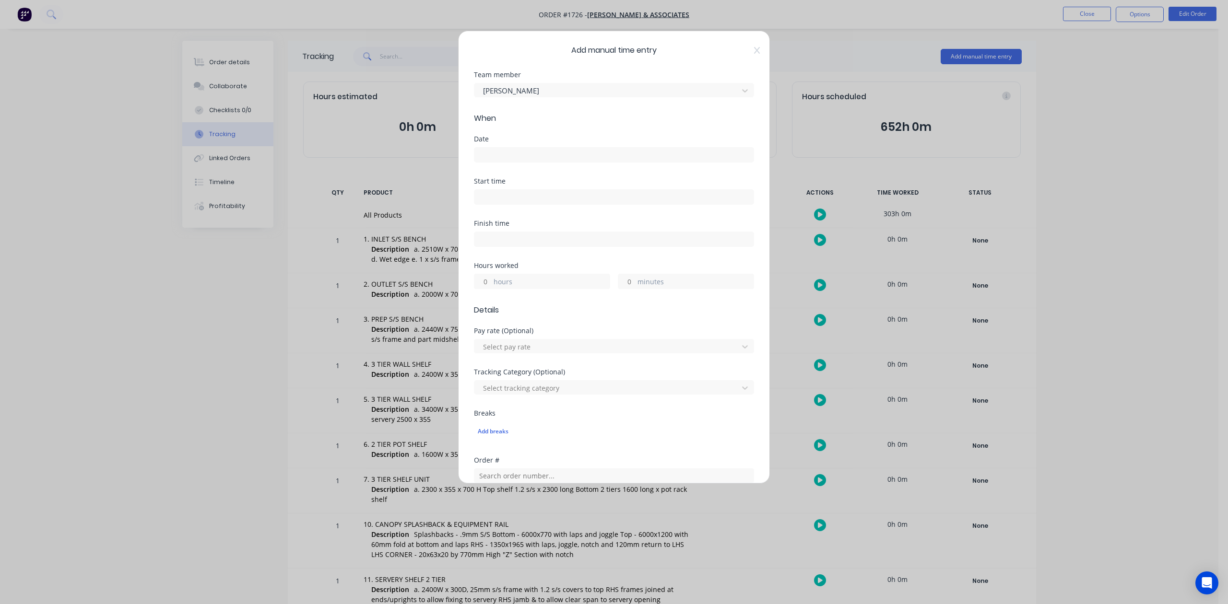
click at [494, 162] on input at bounding box center [613, 155] width 279 height 14
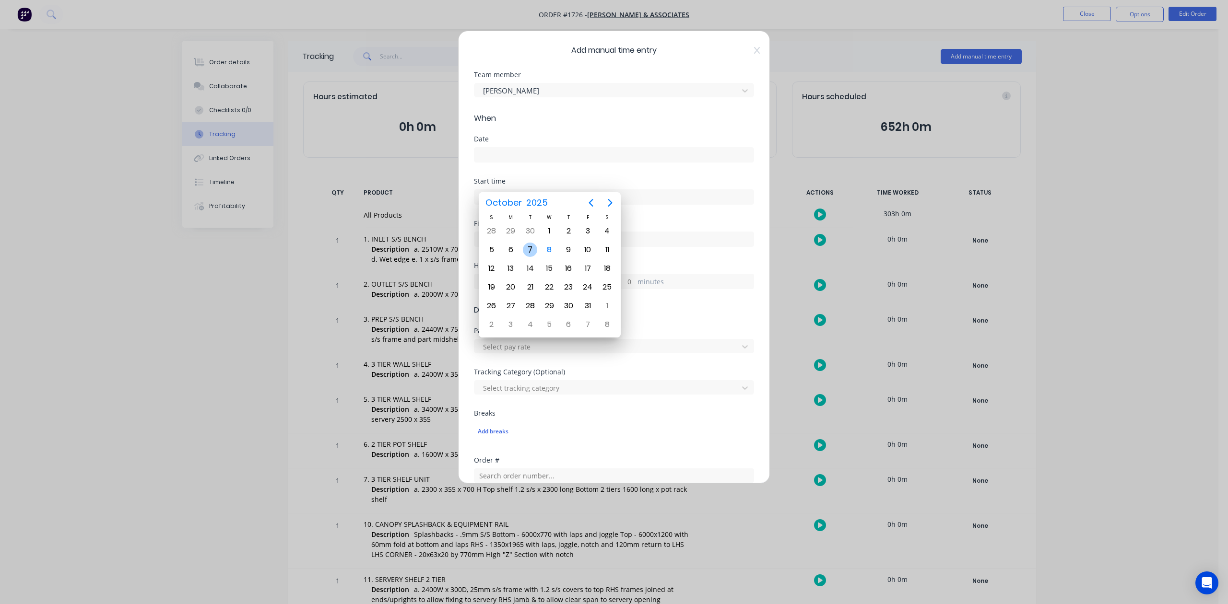
click at [528, 248] on div "7" at bounding box center [530, 250] width 14 height 14
type input "[DATE]"
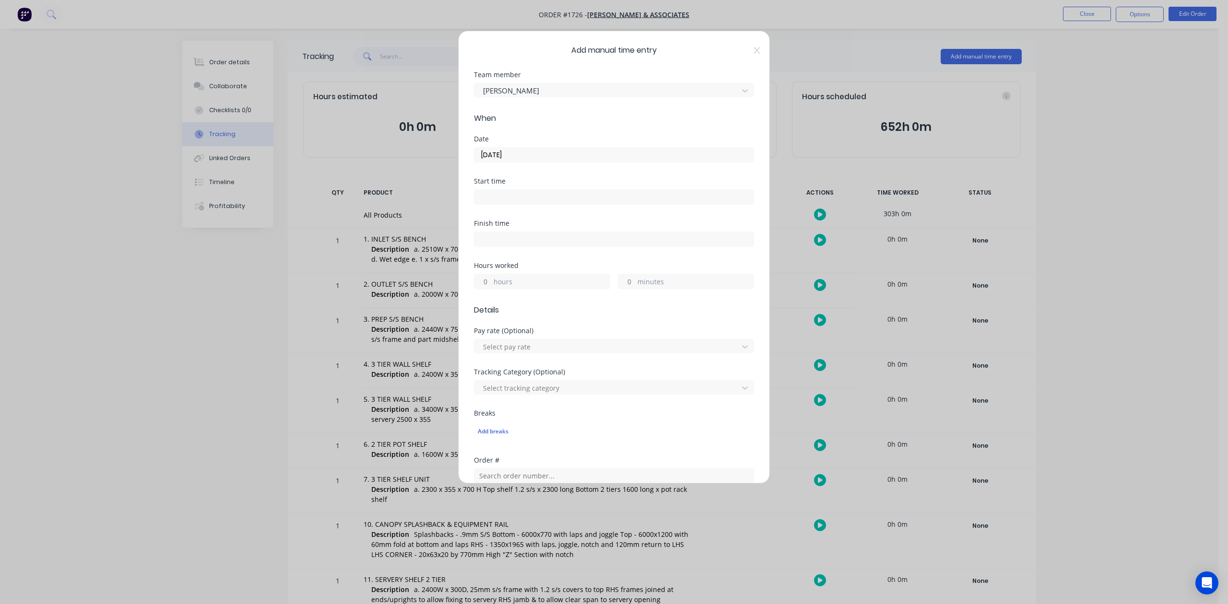
click at [490, 289] on input "hours" at bounding box center [482, 281] width 17 height 14
type input "1"
click at [626, 289] on input "minutes" at bounding box center [626, 281] width 17 height 14
type input "30"
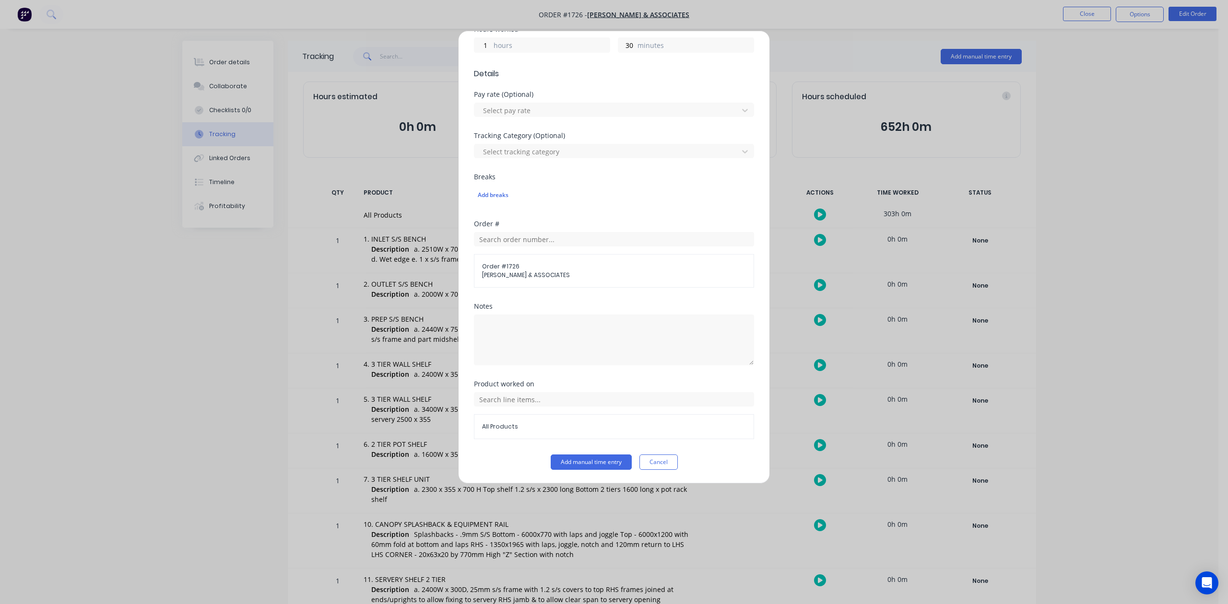
scroll to position [326, 0]
click at [606, 470] on button "Add manual time entry" at bounding box center [591, 462] width 81 height 15
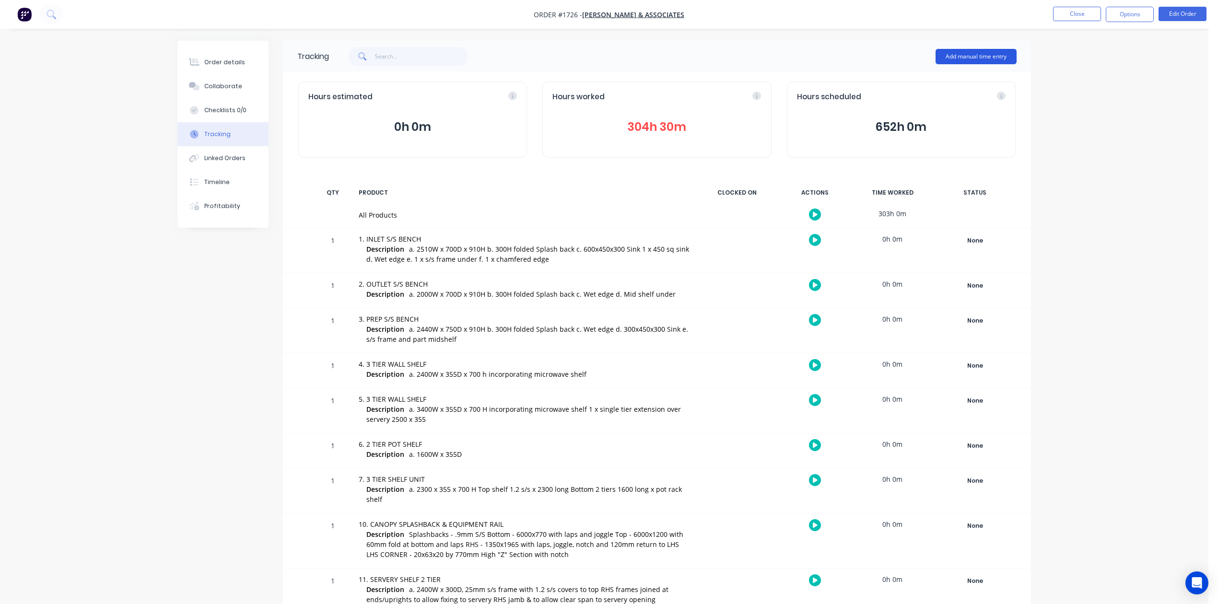
click at [954, 55] on button "Add manual time entry" at bounding box center [976, 56] width 81 height 15
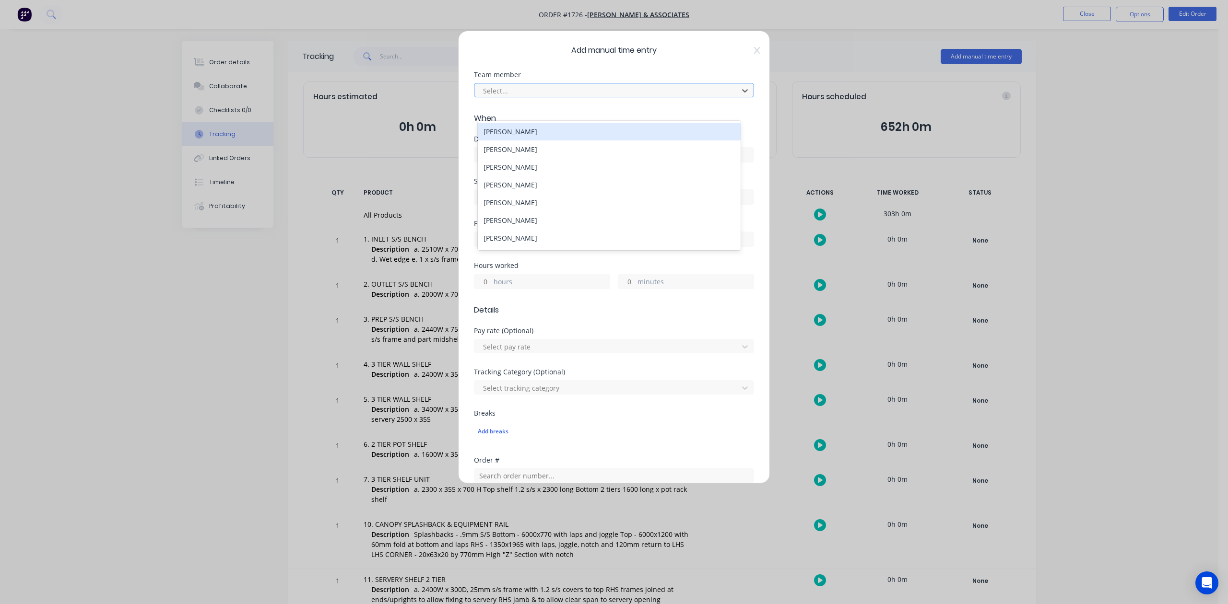
click at [507, 97] on div at bounding box center [607, 91] width 251 height 12
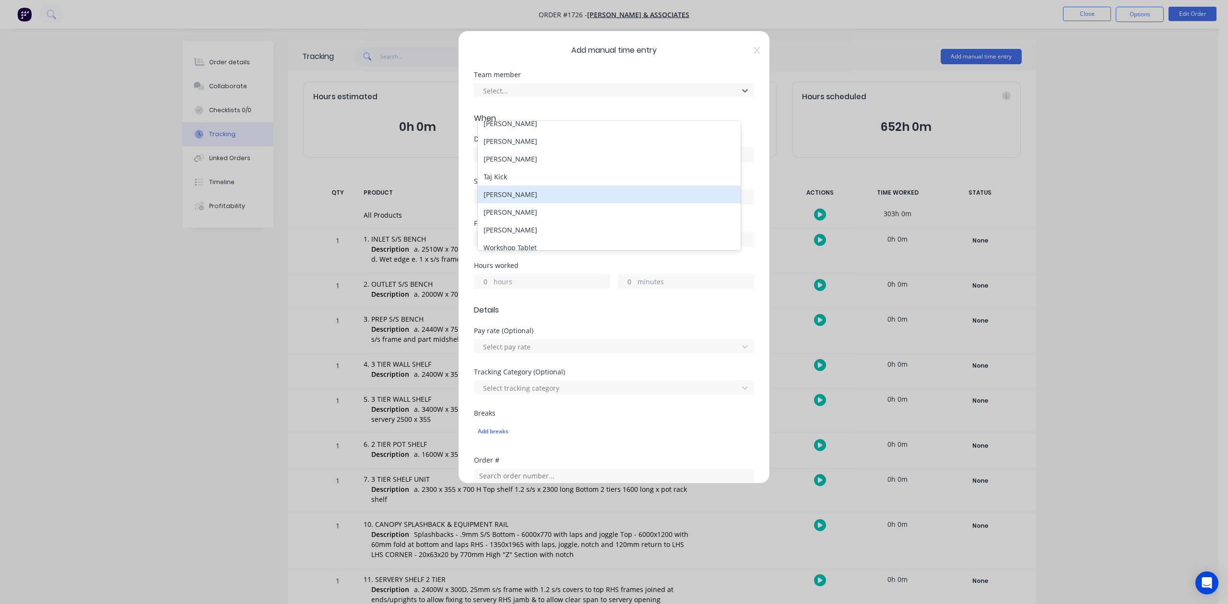
scroll to position [128, 0]
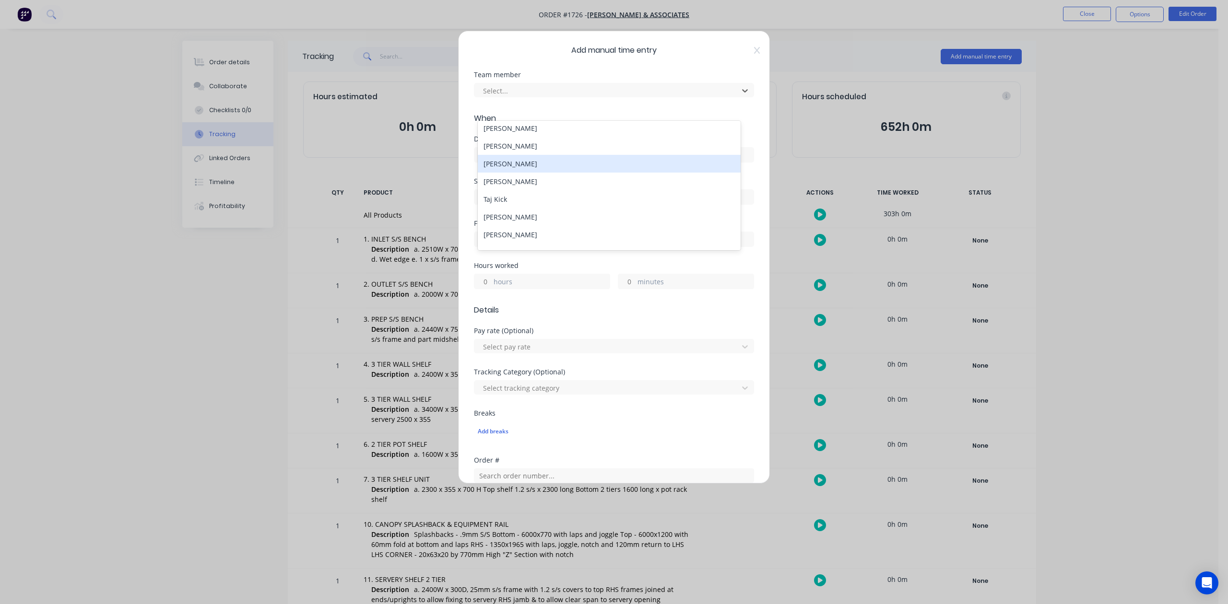
click at [512, 173] on div "[PERSON_NAME]" at bounding box center [609, 164] width 262 height 18
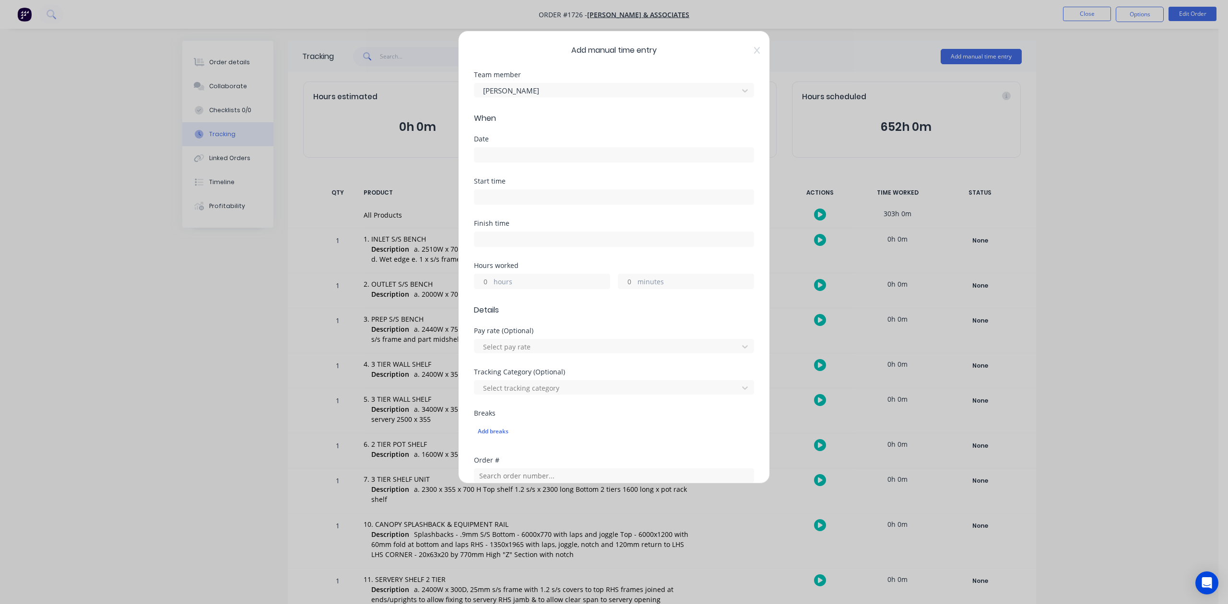
click at [511, 162] on input at bounding box center [613, 155] width 279 height 14
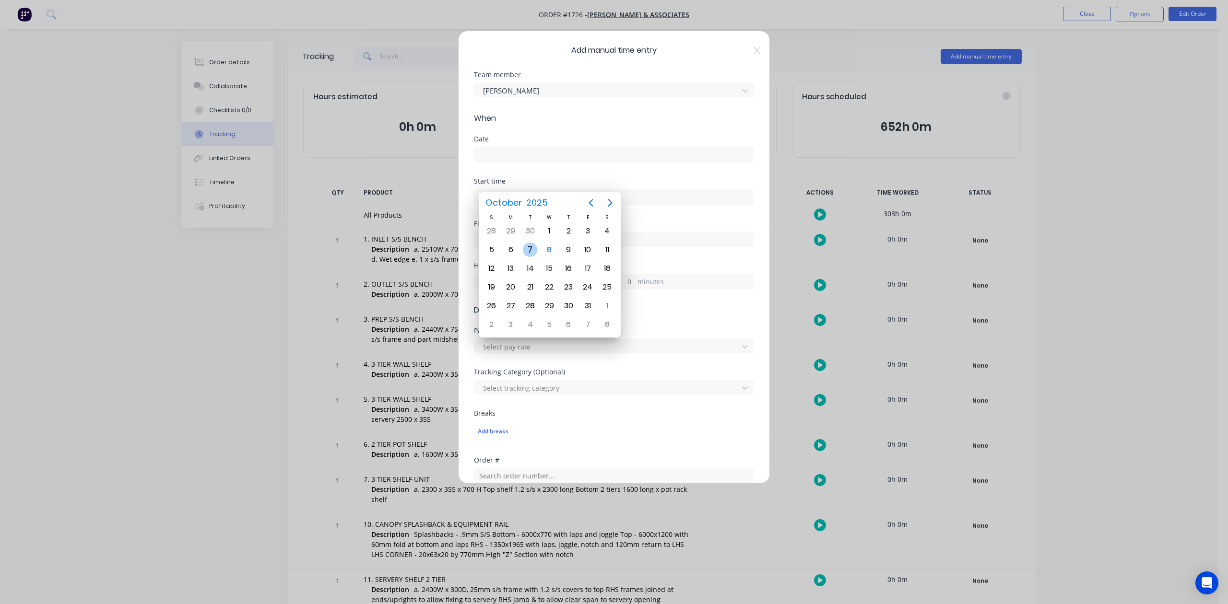
click at [531, 247] on div "7" at bounding box center [530, 250] width 14 height 14
type input "[DATE]"
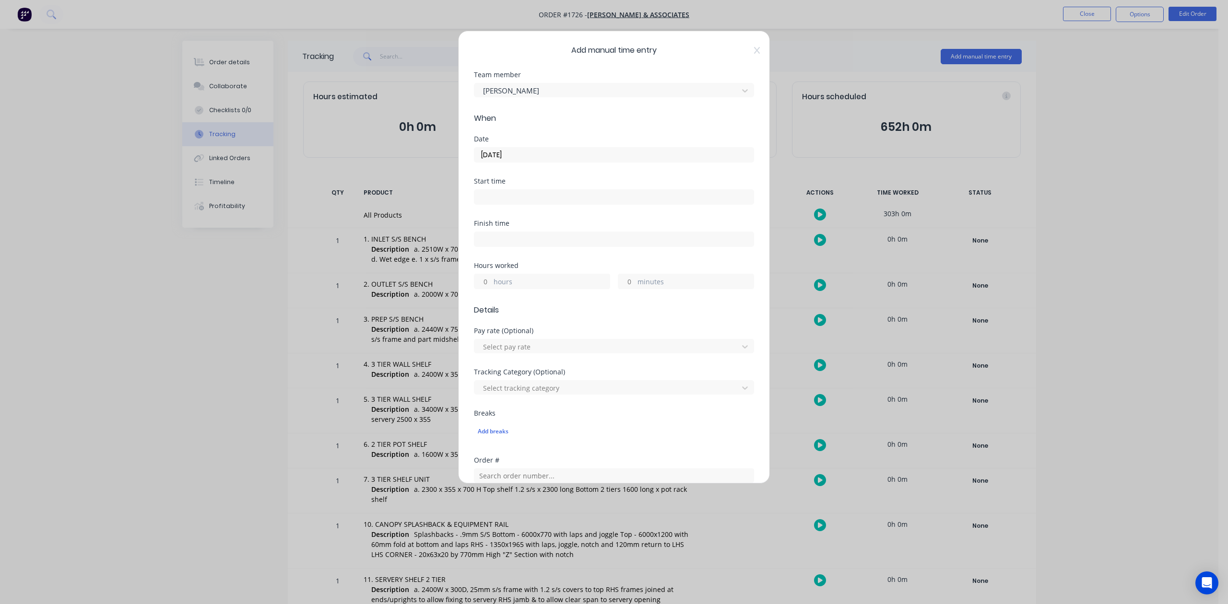
click at [489, 289] on input "hours" at bounding box center [482, 281] width 17 height 14
type input "2"
click at [625, 289] on input "minutes" at bounding box center [626, 281] width 17 height 14
type input "30"
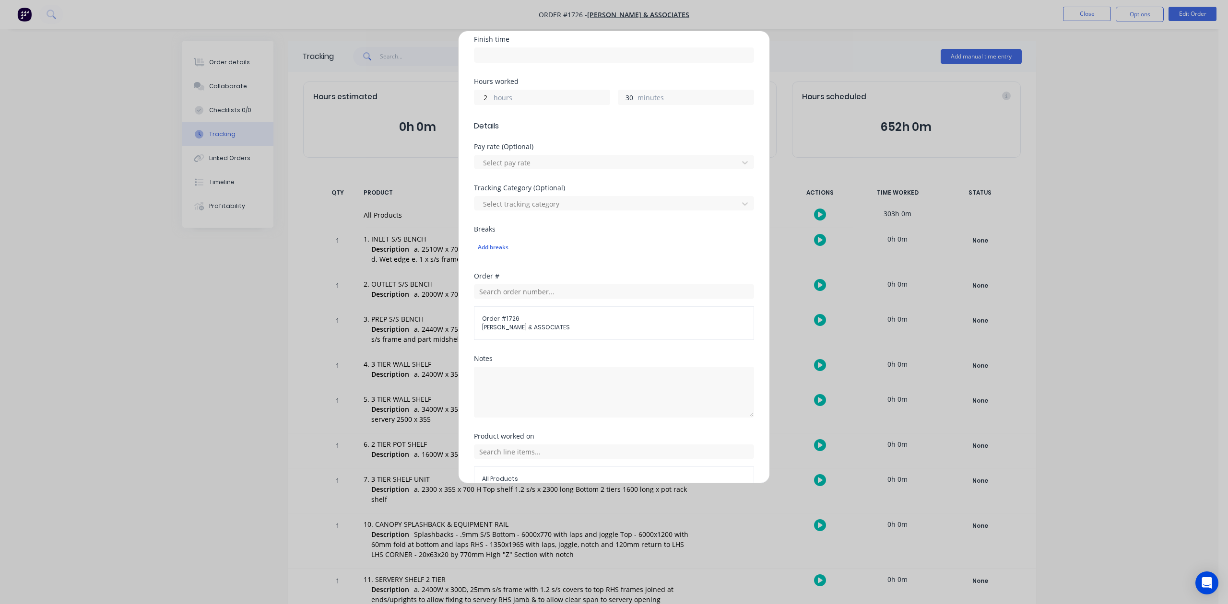
scroll to position [339, 0]
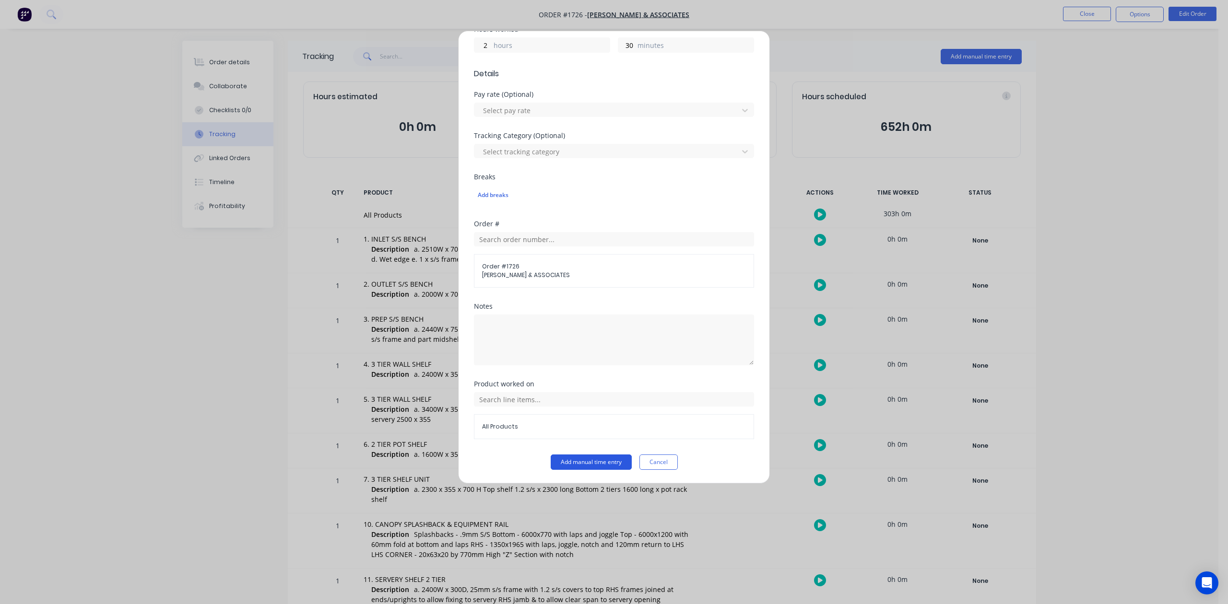
click at [586, 465] on button "Add manual time entry" at bounding box center [591, 462] width 81 height 15
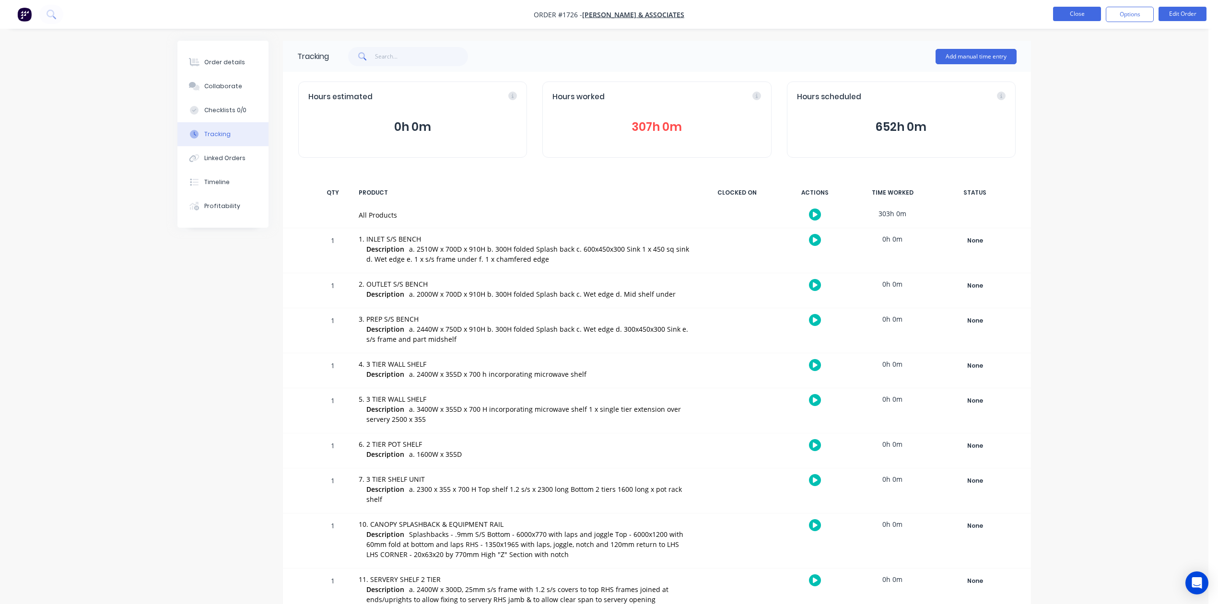
click at [1075, 10] on button "Close" at bounding box center [1077, 14] width 48 height 14
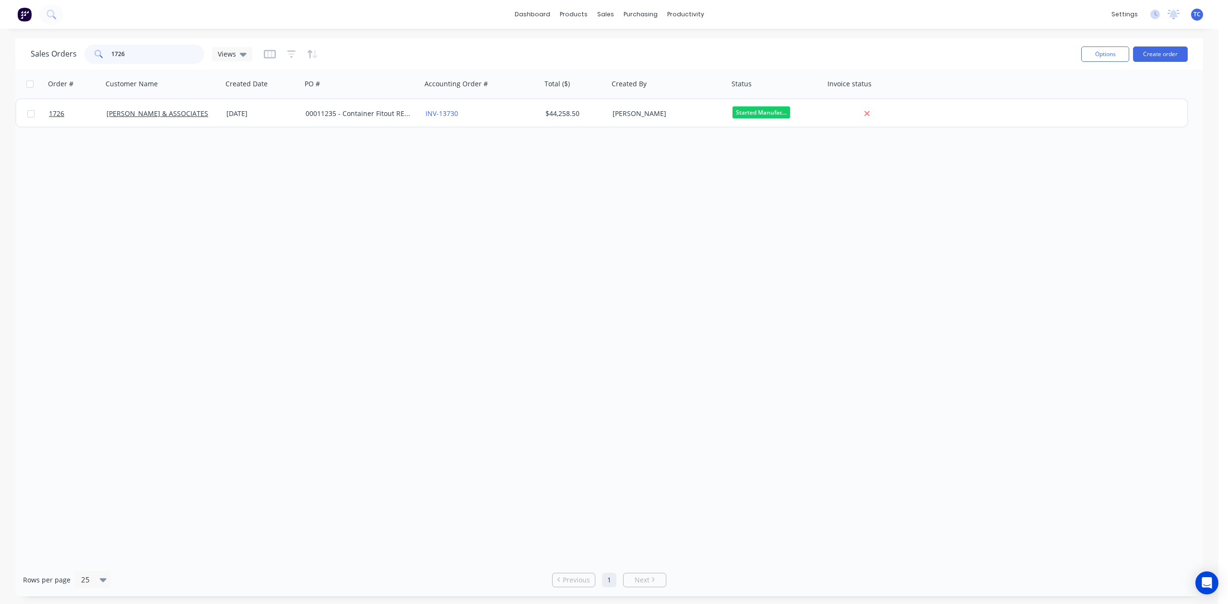
drag, startPoint x: 160, startPoint y: 52, endPoint x: 102, endPoint y: 52, distance: 58.5
click at [102, 52] on div "1726" at bounding box center [144, 54] width 120 height 19
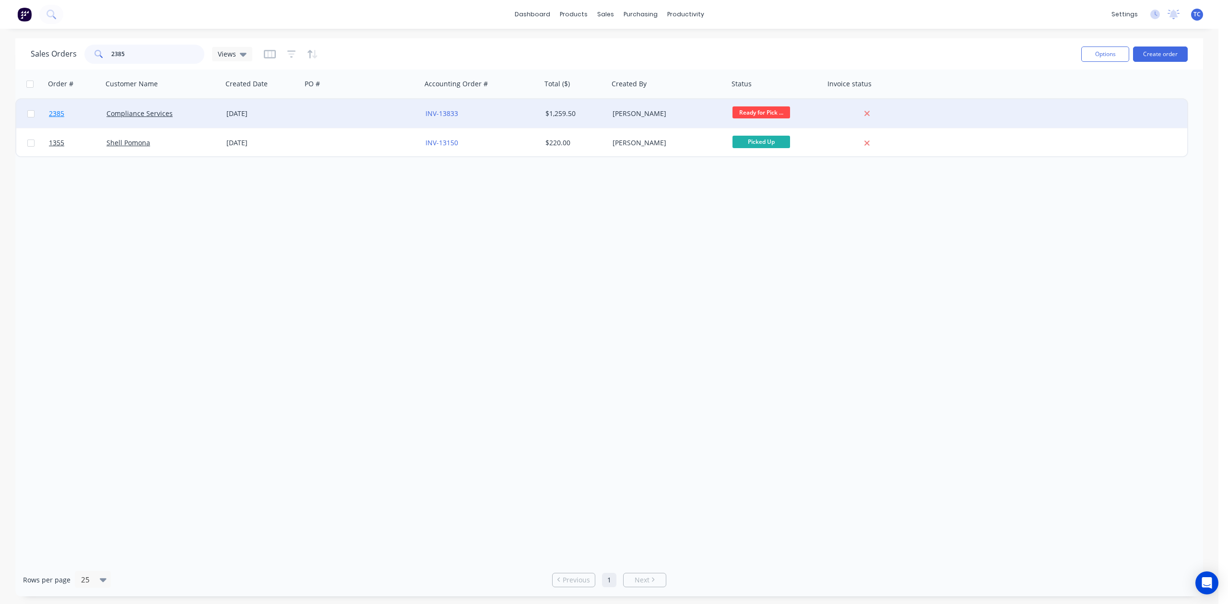
type input "2385"
click at [59, 111] on span "2385" at bounding box center [56, 114] width 15 height 10
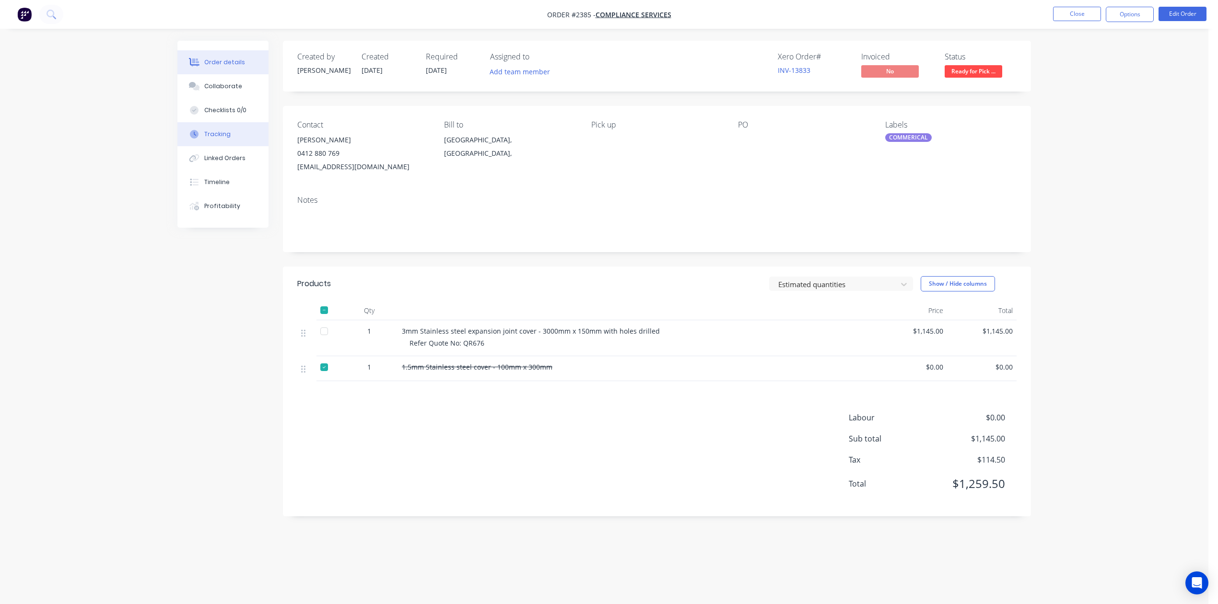
click at [213, 146] on button "Tracking" at bounding box center [222, 134] width 91 height 24
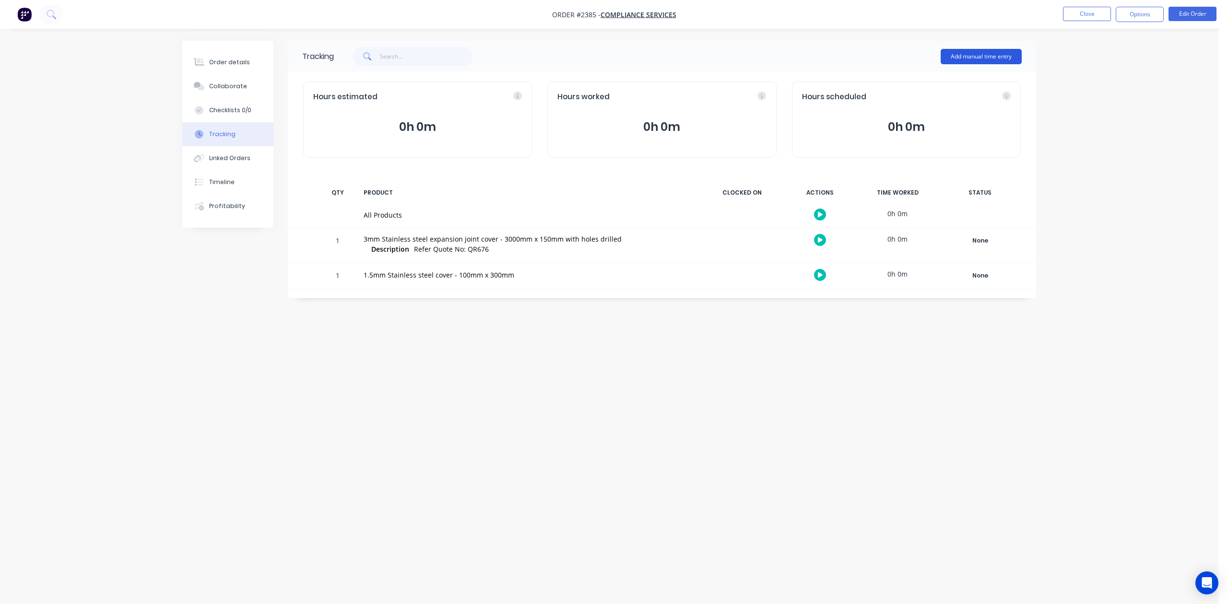
click at [972, 54] on button "Add manual time entry" at bounding box center [981, 56] width 81 height 15
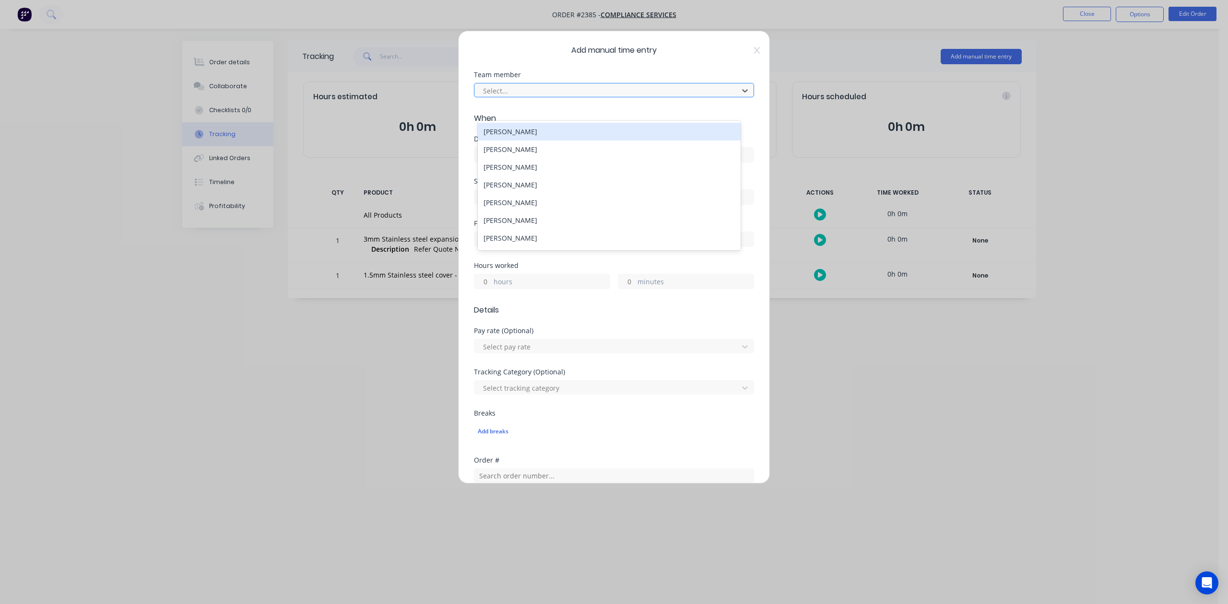
click at [601, 97] on div at bounding box center [607, 91] width 251 height 12
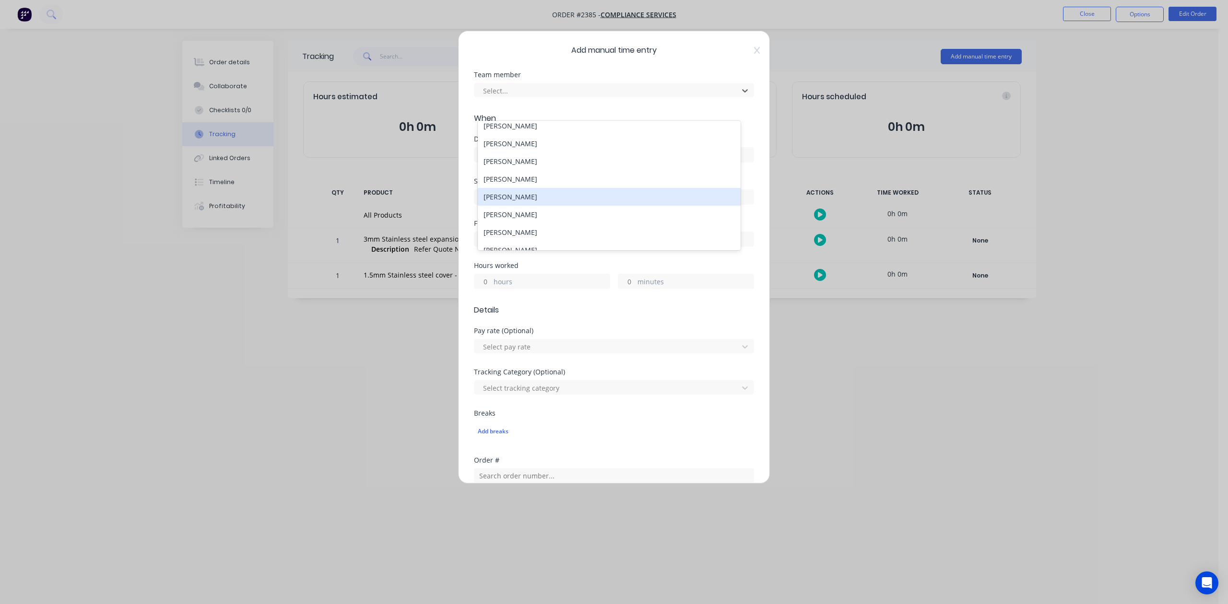
scroll to position [64, 0]
click at [513, 130] on div "[PERSON_NAME]" at bounding box center [609, 121] width 262 height 18
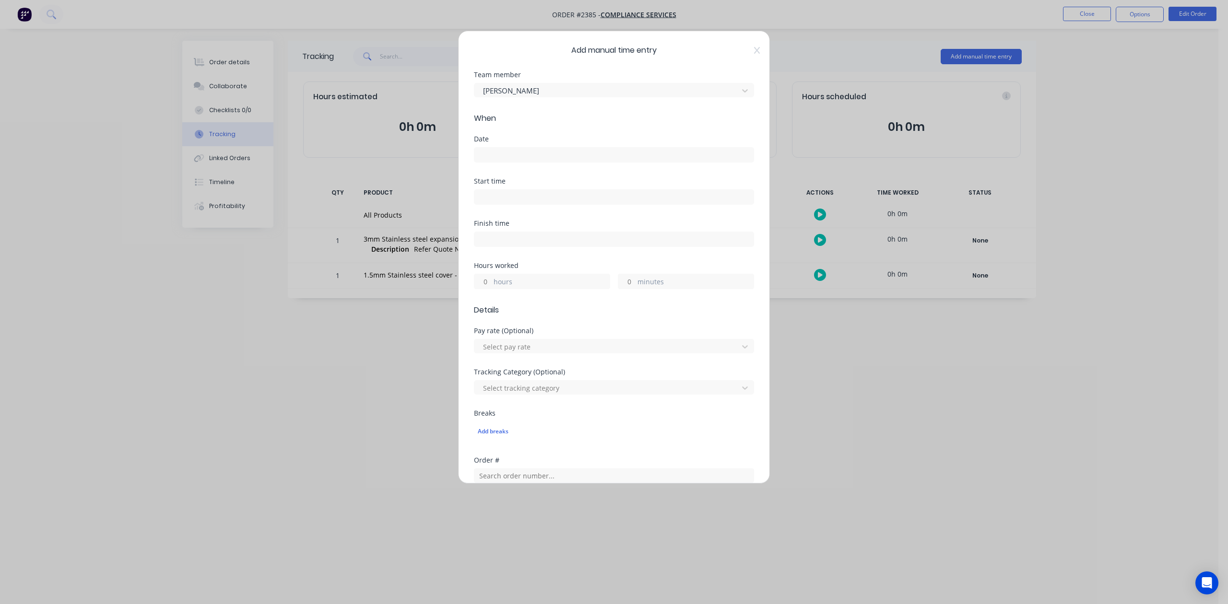
click at [522, 162] on input at bounding box center [613, 155] width 279 height 14
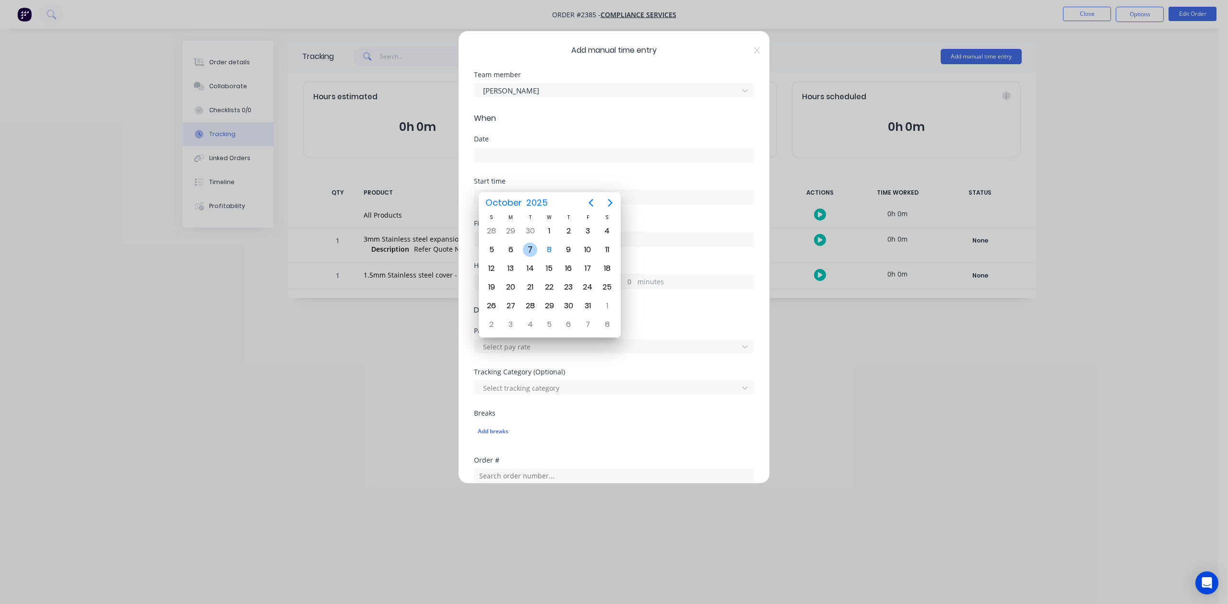
click at [530, 247] on div "7" at bounding box center [530, 250] width 14 height 14
type input "[DATE]"
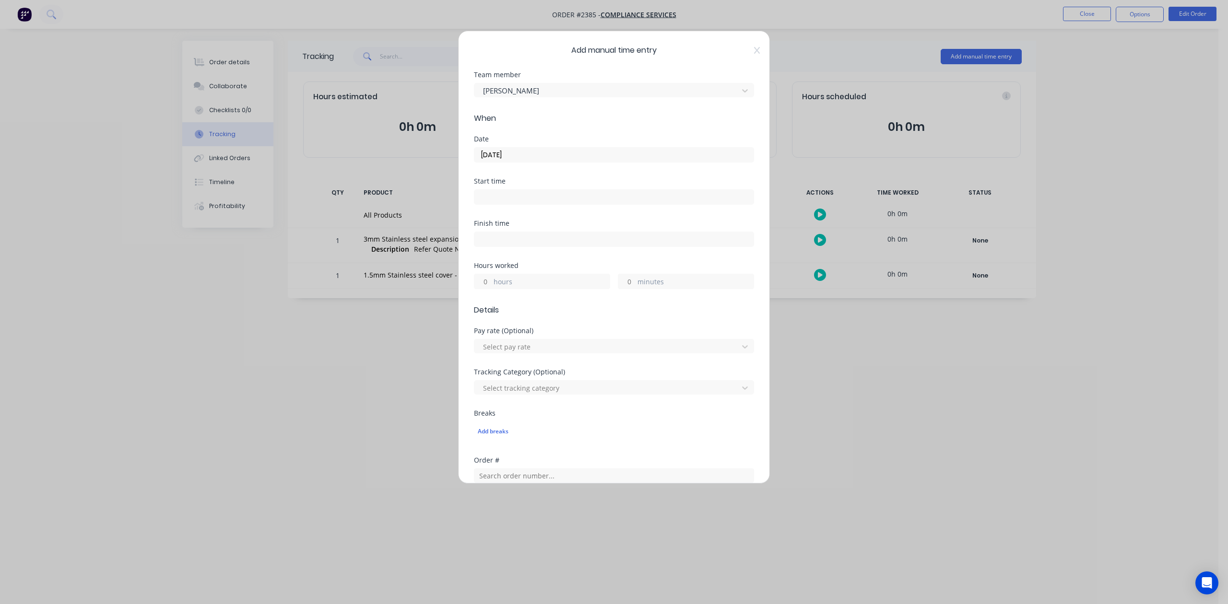
click at [490, 289] on input "hours" at bounding box center [482, 281] width 17 height 14
type input "3"
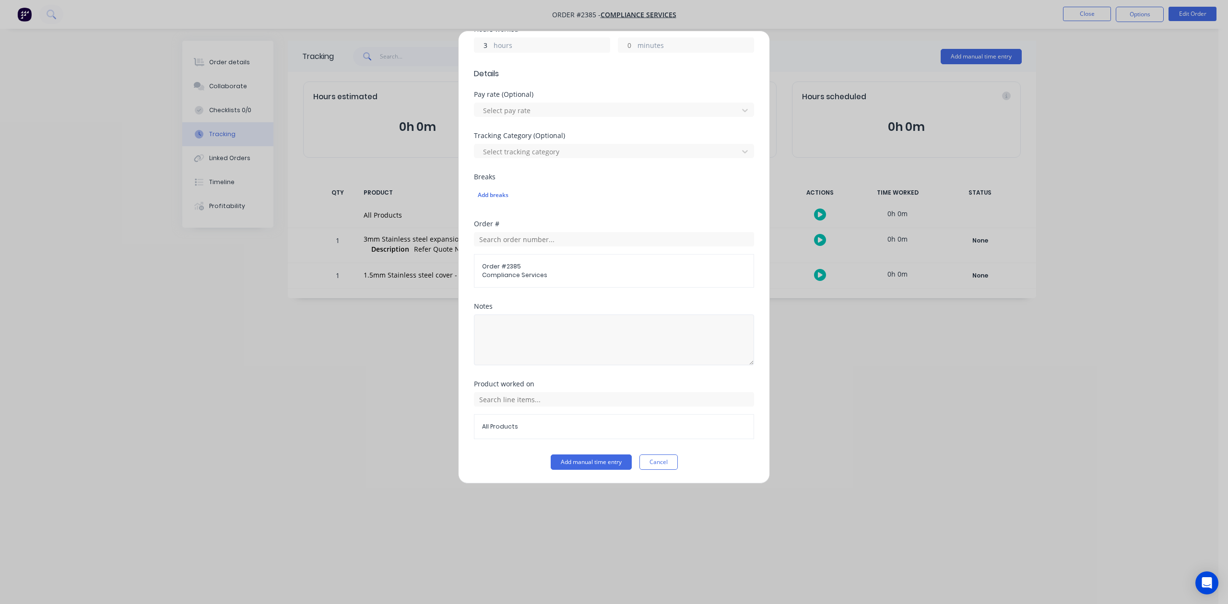
scroll to position [319, 0]
click at [576, 470] on button "Add manual time entry" at bounding box center [591, 462] width 81 height 15
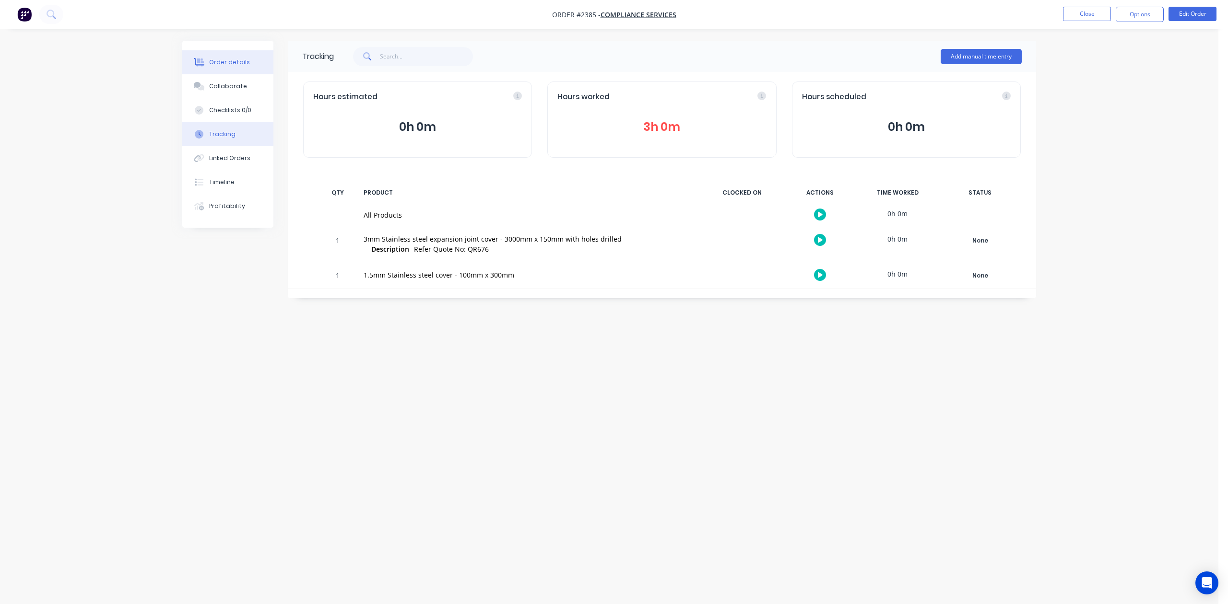
click at [238, 64] on div "Order details" at bounding box center [229, 62] width 41 height 9
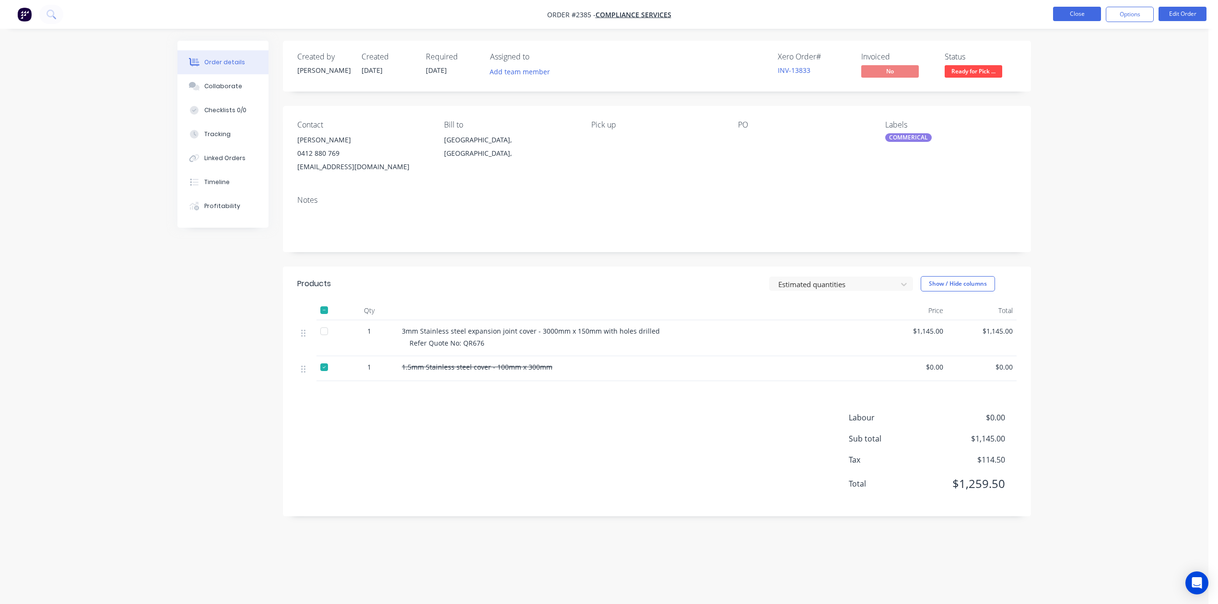
click at [1061, 14] on button "Close" at bounding box center [1077, 14] width 48 height 14
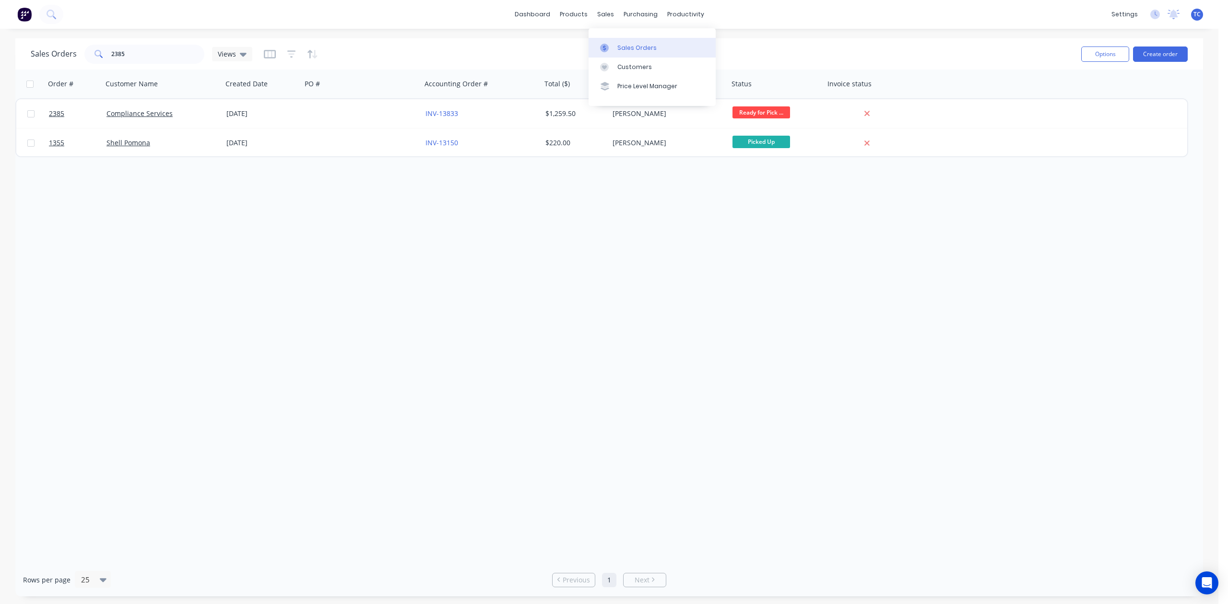
click at [626, 50] on div "Sales Orders" at bounding box center [636, 48] width 39 height 9
drag, startPoint x: 167, startPoint y: 48, endPoint x: 126, endPoint y: 50, distance: 41.8
click at [126, 50] on input "2385" at bounding box center [158, 54] width 94 height 19
click at [643, 52] on div "Sales Orders" at bounding box center [636, 48] width 39 height 9
click at [171, 50] on input "2385" at bounding box center [158, 54] width 94 height 19
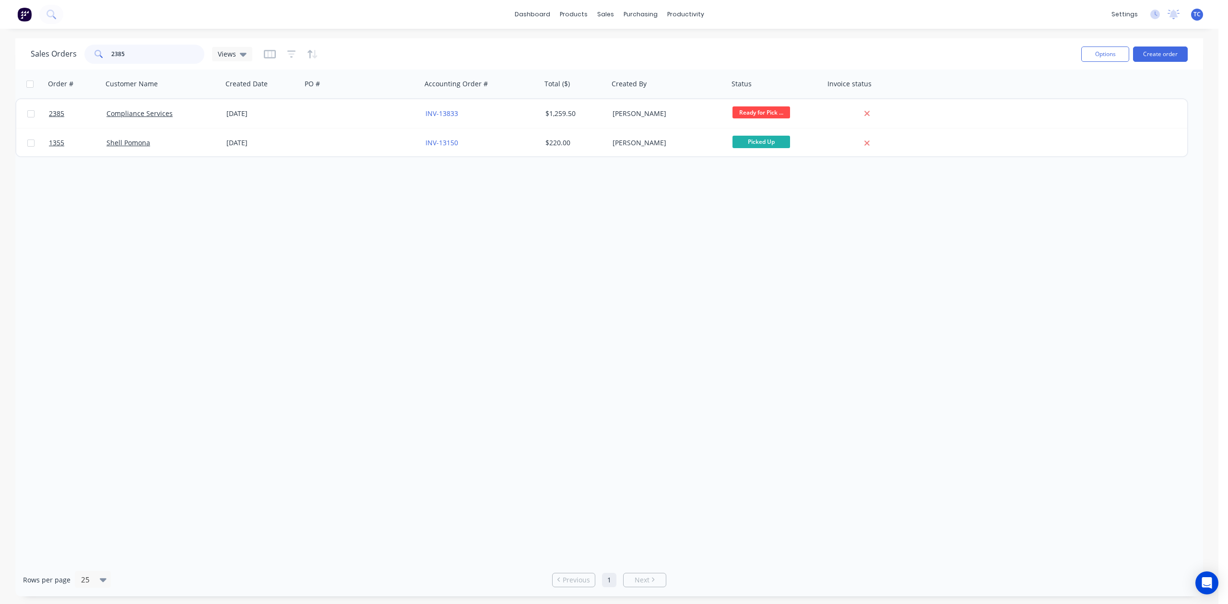
drag, startPoint x: 162, startPoint y: 52, endPoint x: 33, endPoint y: 61, distance: 129.3
click at [33, 61] on div "Sales Orders 2385 Views Options Create order" at bounding box center [609, 53] width 1188 height 31
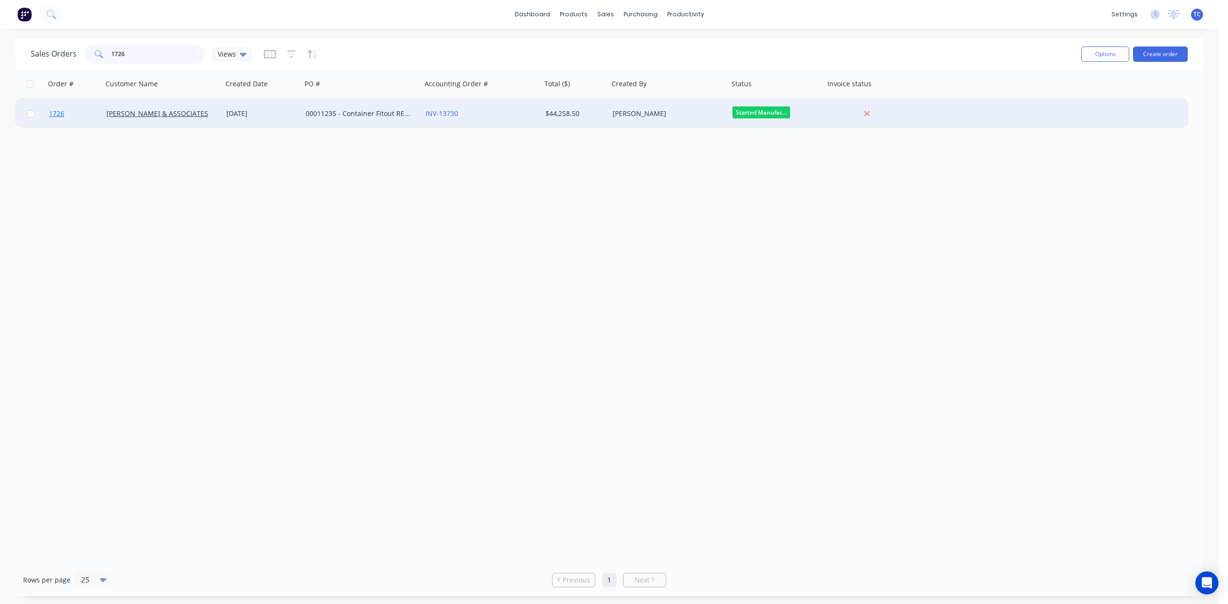
type input "1726"
click at [56, 114] on span "1726" at bounding box center [56, 114] width 15 height 10
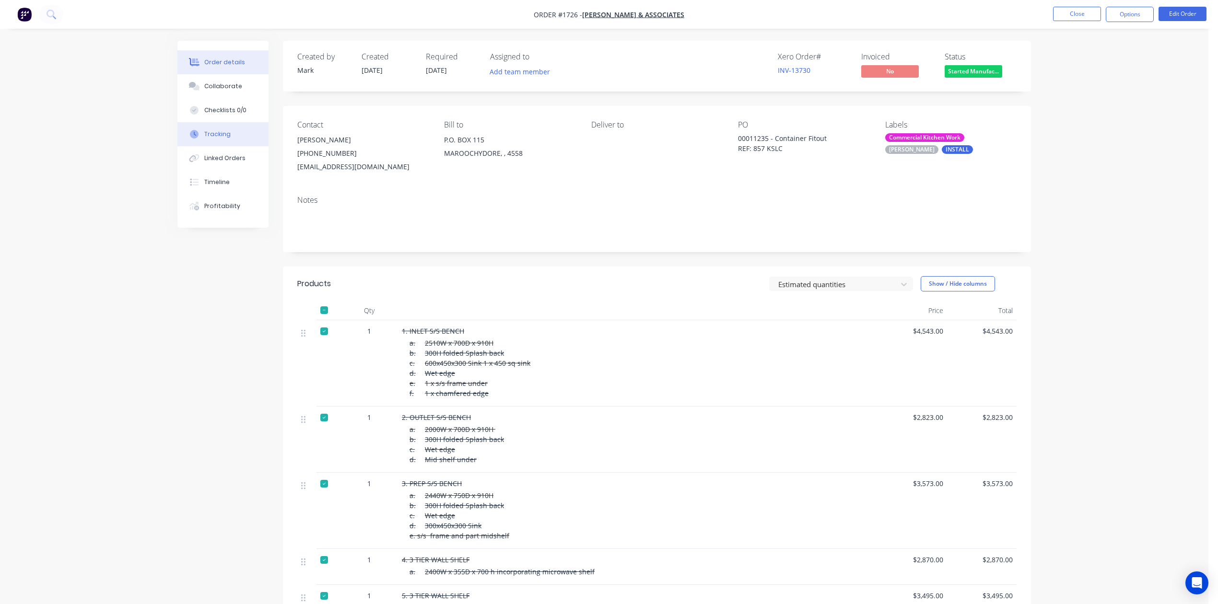
click at [231, 139] on div "Tracking" at bounding box center [217, 134] width 26 height 9
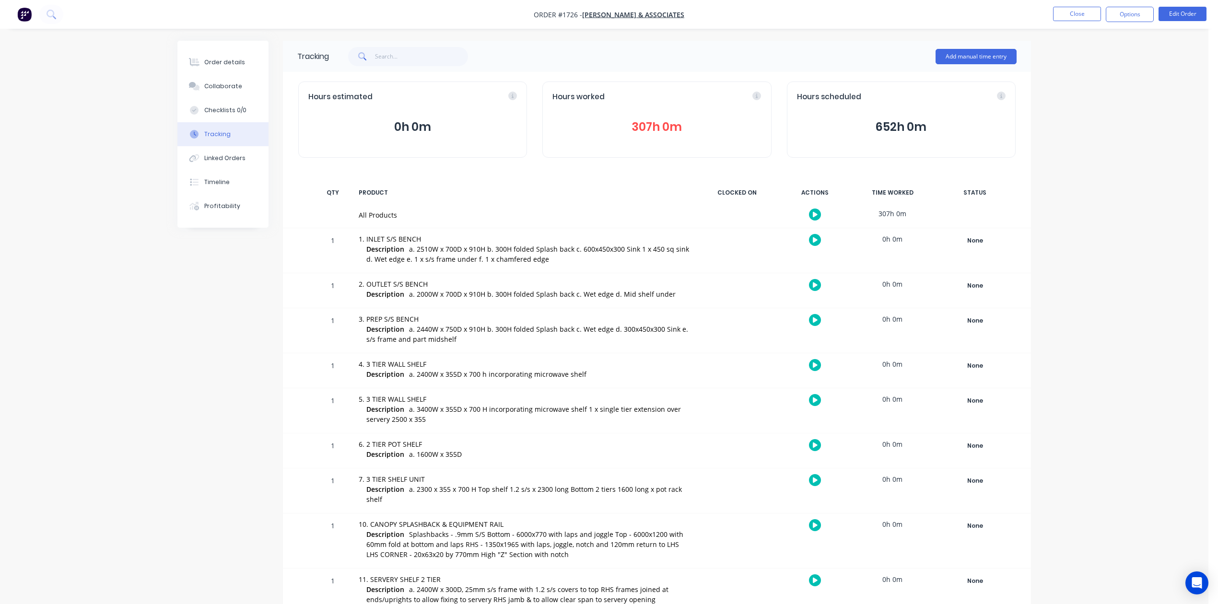
click at [659, 136] on button "307h 0m" at bounding box center [657, 127] width 209 height 18
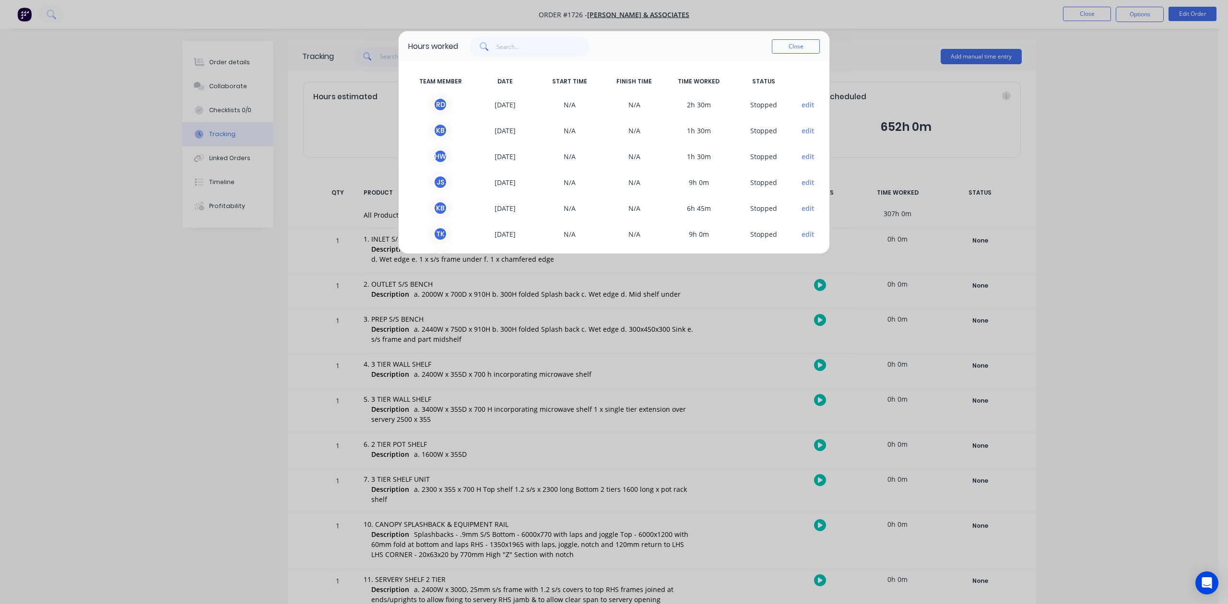
click at [801, 110] on button "edit" at bounding box center [807, 105] width 13 height 10
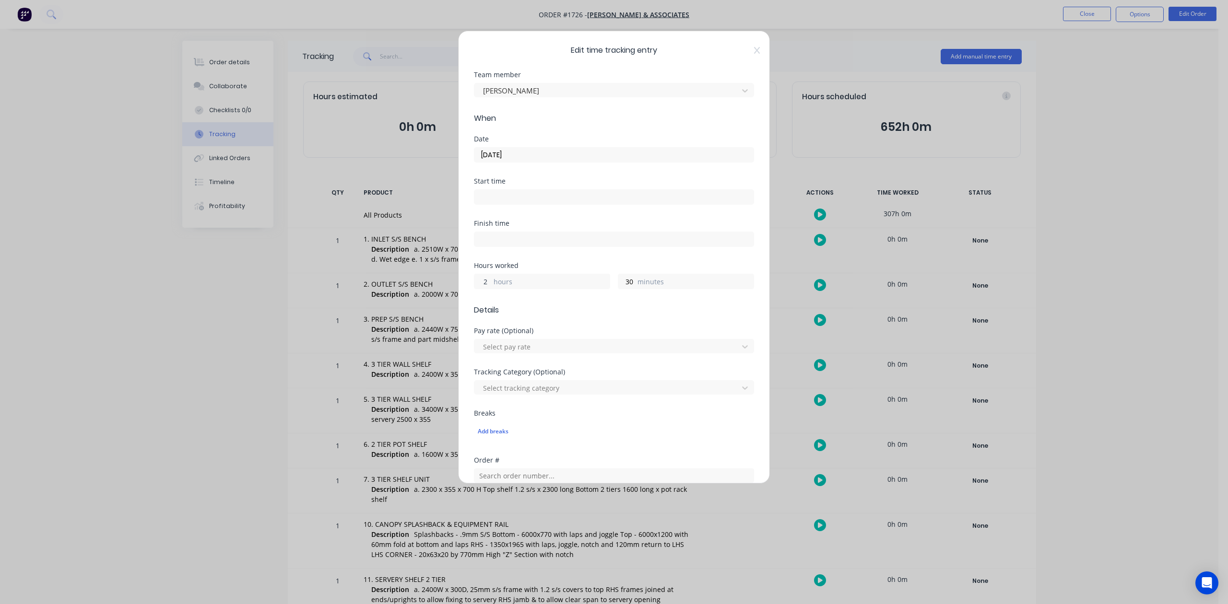
click at [490, 289] on input "2" at bounding box center [482, 281] width 17 height 14
type input "4"
click at [629, 289] on input "30" at bounding box center [626, 281] width 17 height 14
type input "3"
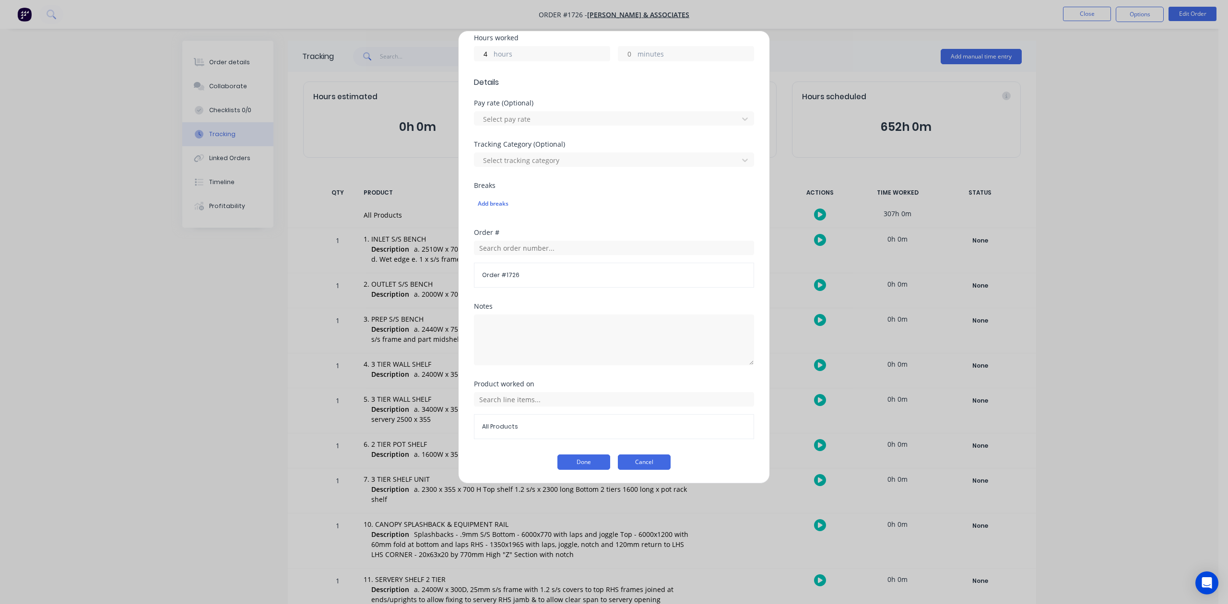
scroll to position [328, 0]
click at [568, 462] on button "Done" at bounding box center [583, 462] width 53 height 15
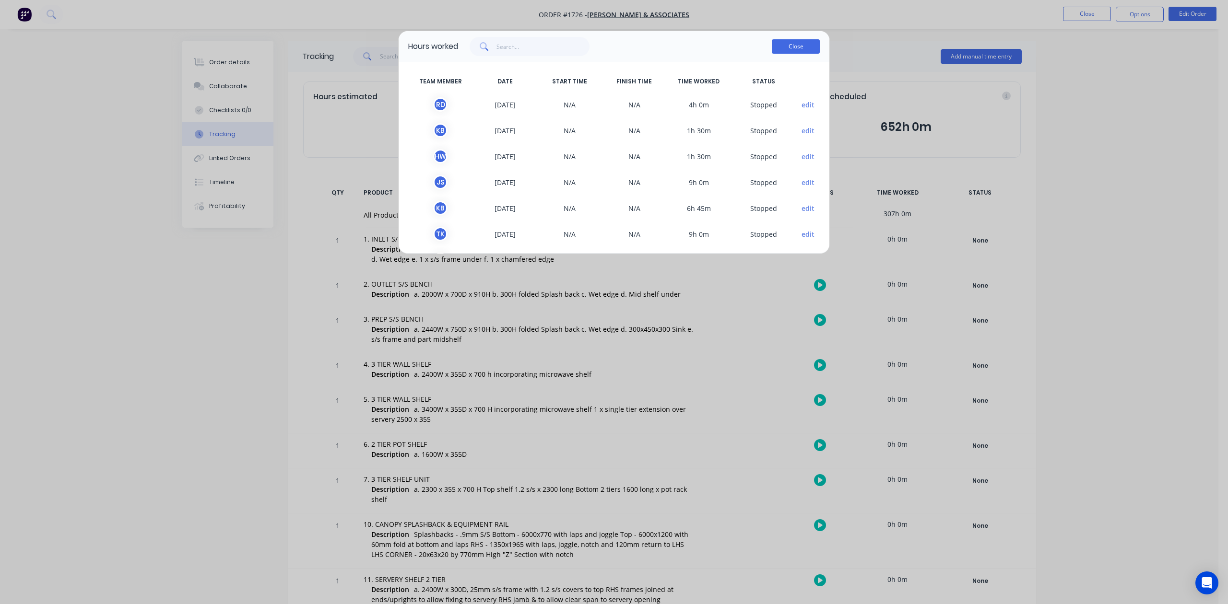
click at [794, 54] on button "Close" at bounding box center [796, 46] width 48 height 14
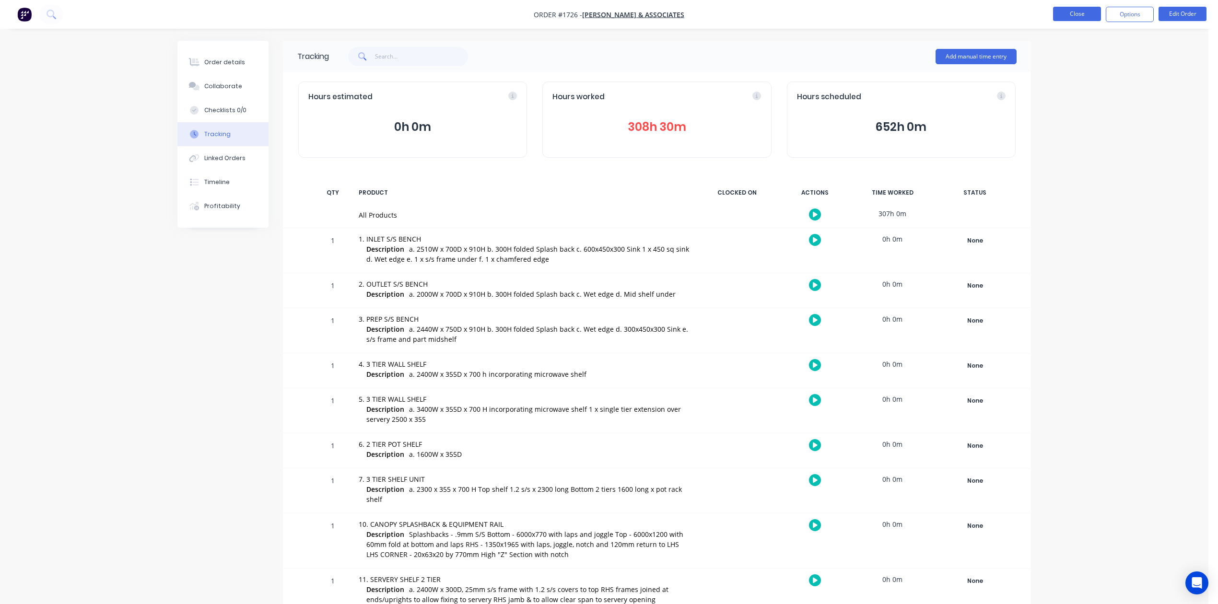
click at [1076, 18] on button "Close" at bounding box center [1077, 14] width 48 height 14
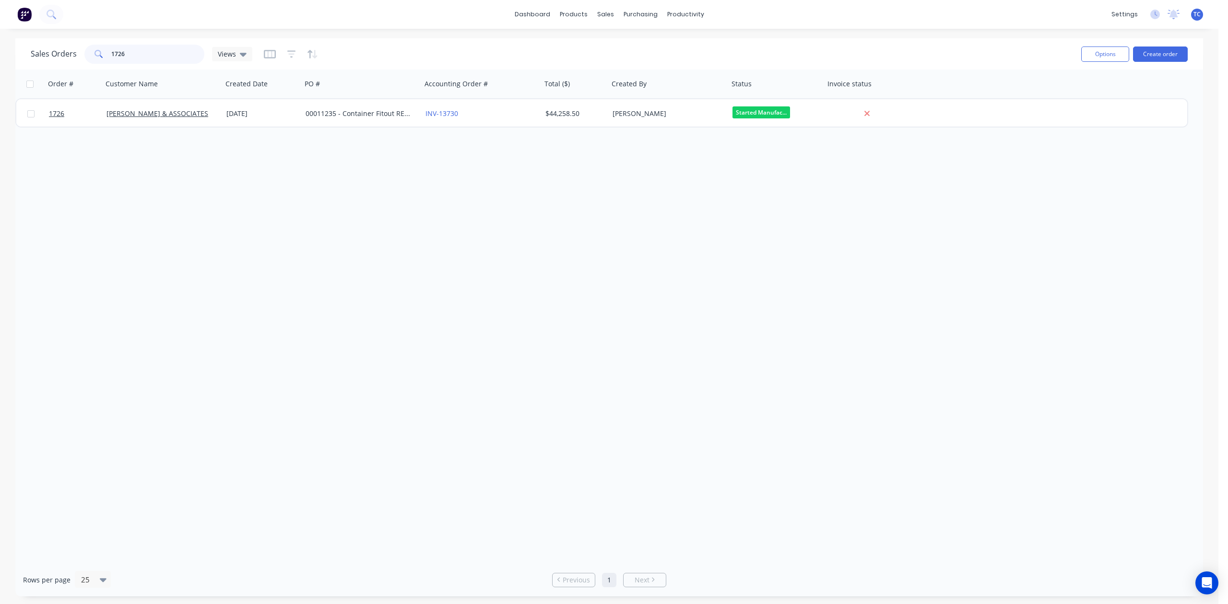
drag, startPoint x: 129, startPoint y: 52, endPoint x: 87, endPoint y: 53, distance: 41.7
click at [87, 53] on div "Sales Orders 1726 Views" at bounding box center [142, 54] width 222 height 19
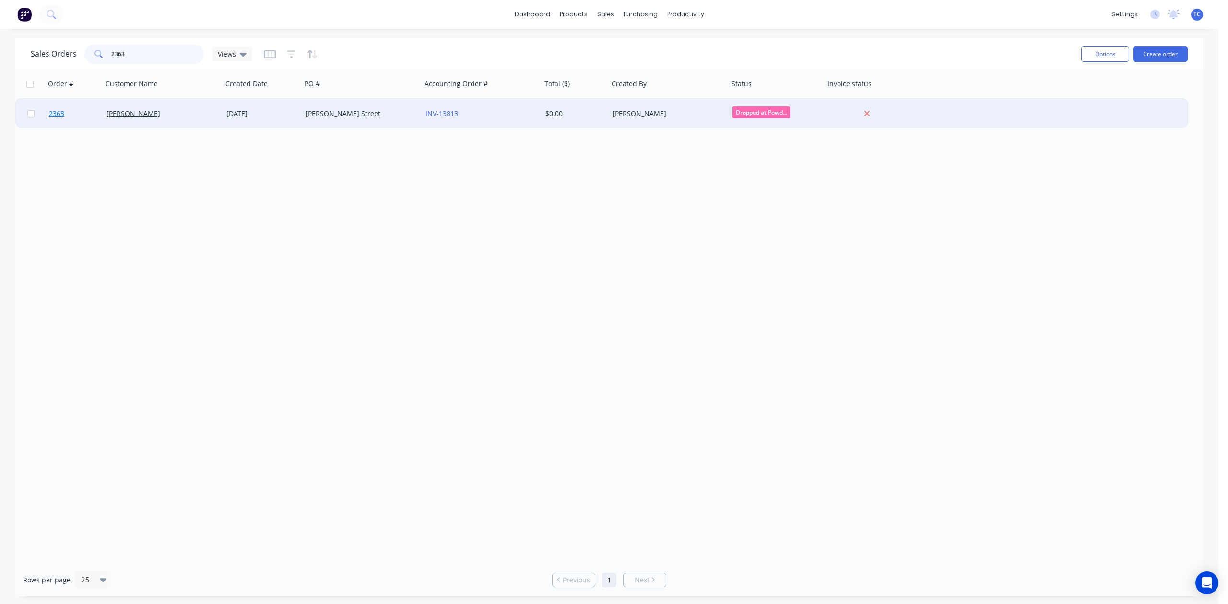
type input "2363"
click at [63, 110] on span "2363" at bounding box center [56, 114] width 15 height 10
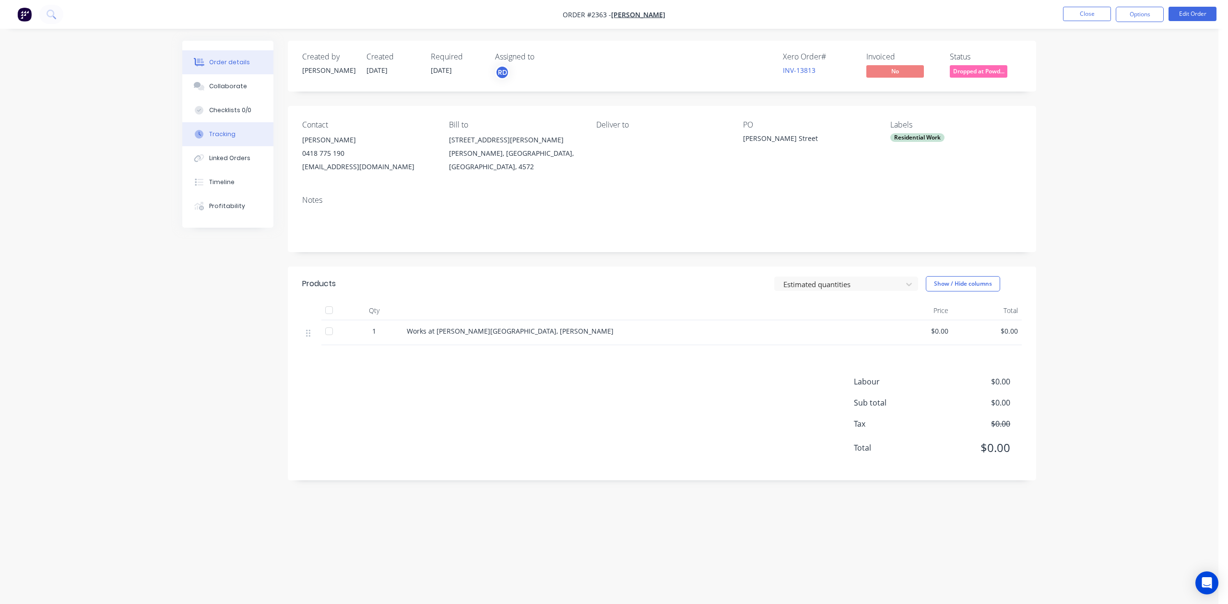
click at [219, 139] on div "Tracking" at bounding box center [222, 134] width 26 height 9
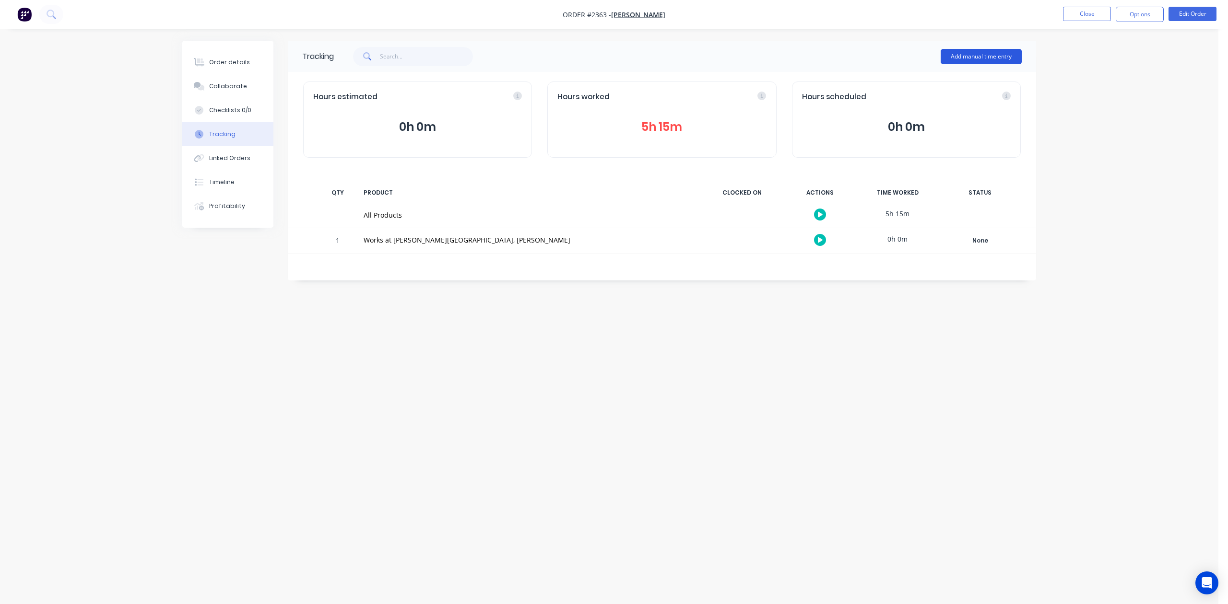
click at [955, 53] on button "Add manual time entry" at bounding box center [981, 56] width 81 height 15
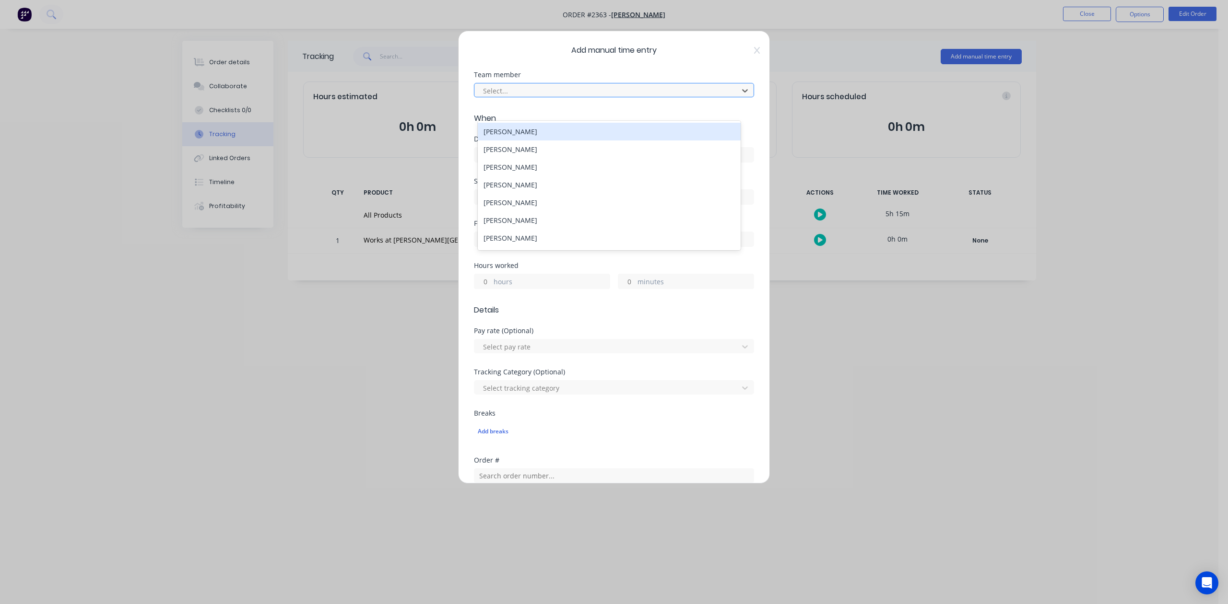
click at [620, 97] on div at bounding box center [607, 91] width 251 height 12
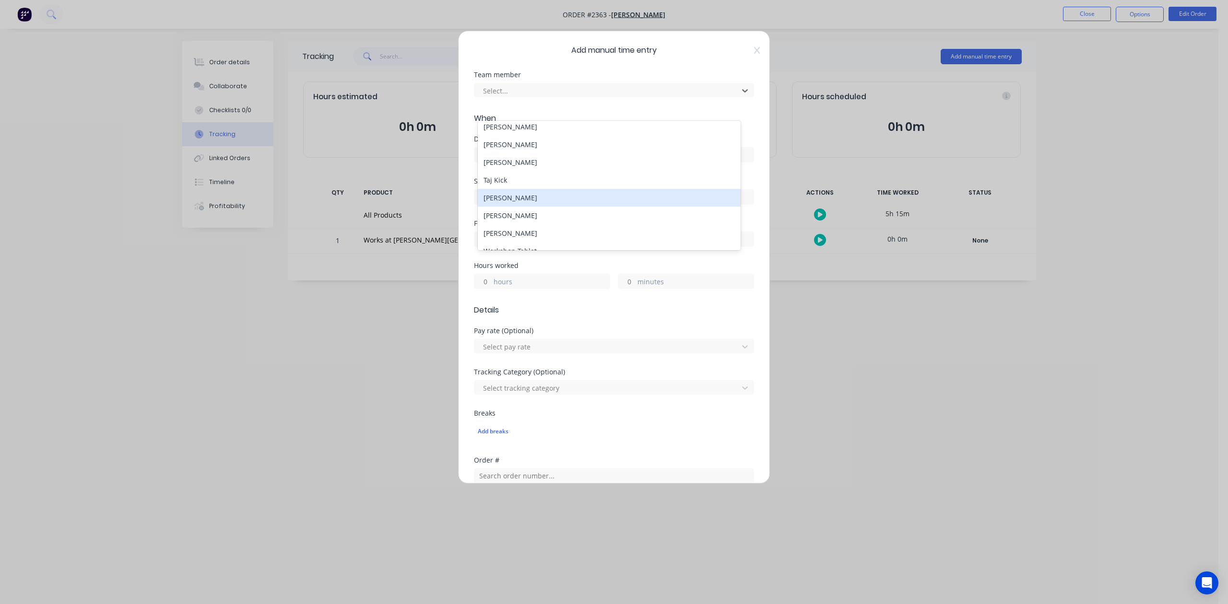
scroll to position [128, 0]
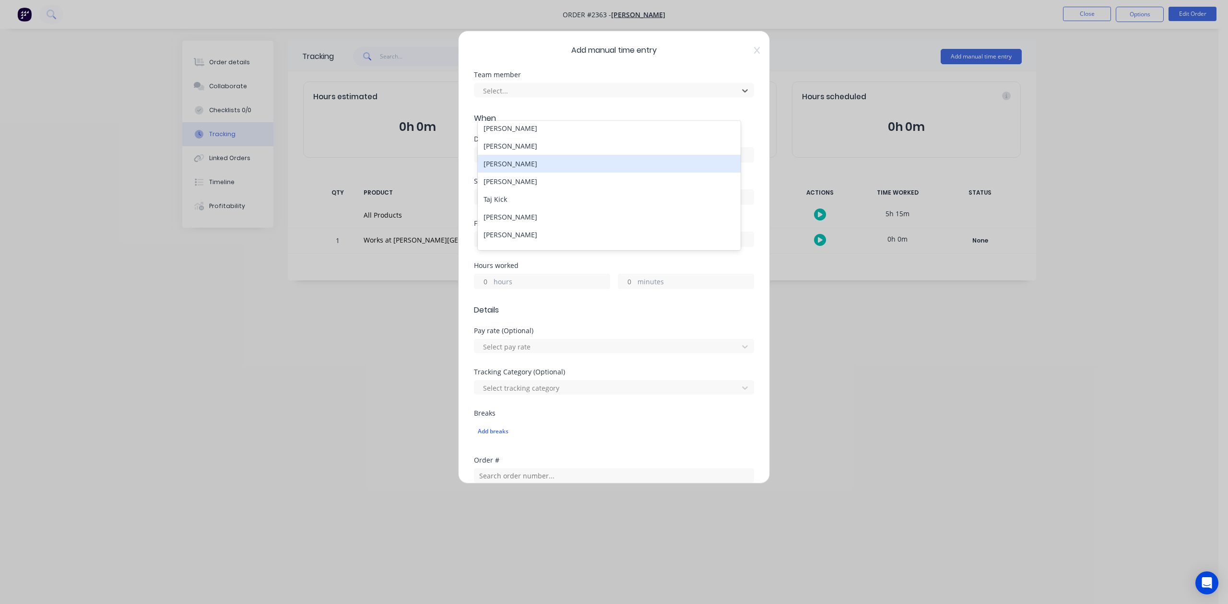
click at [508, 173] on div "[PERSON_NAME]" at bounding box center [609, 164] width 262 height 18
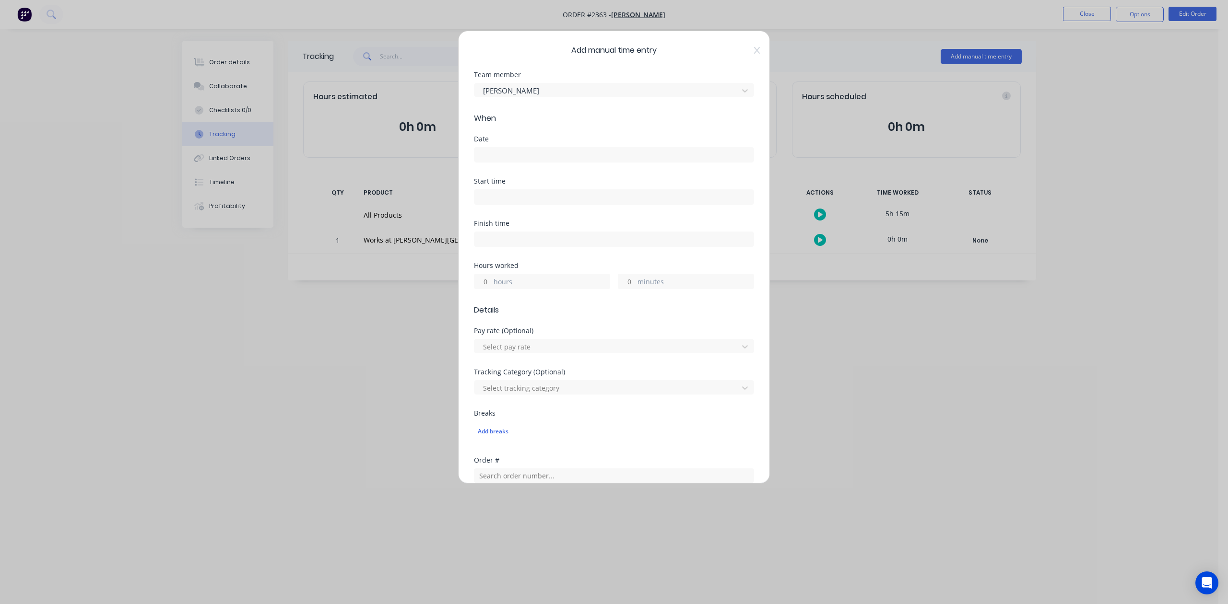
click at [509, 162] on input at bounding box center [613, 155] width 279 height 14
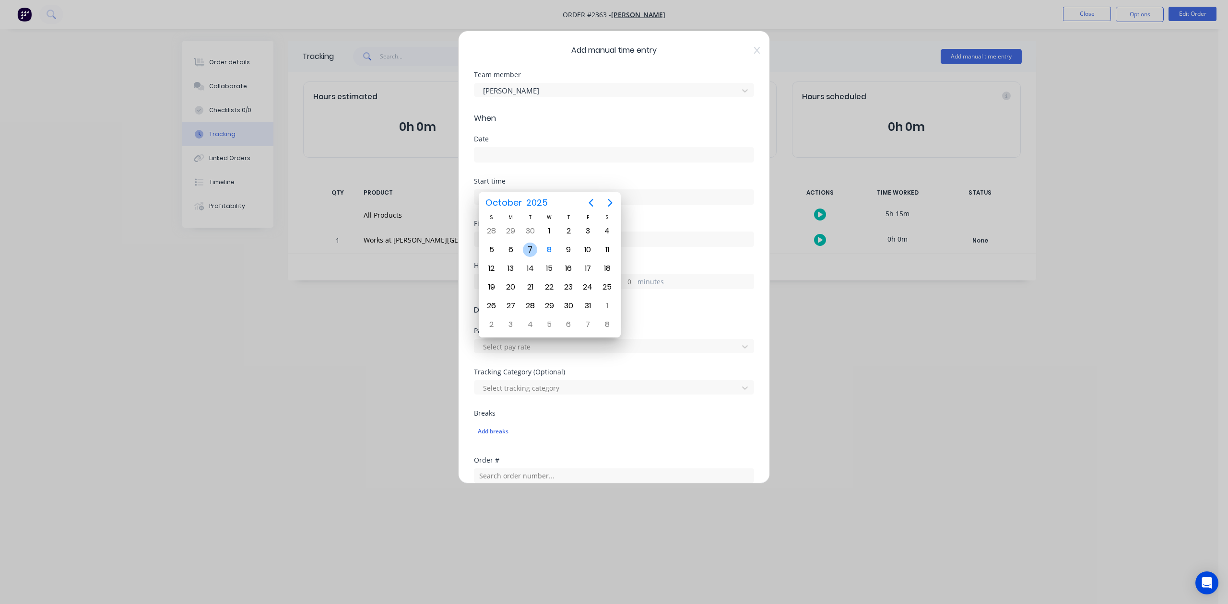
click at [527, 251] on div "7" at bounding box center [530, 250] width 14 height 14
type input "[DATE]"
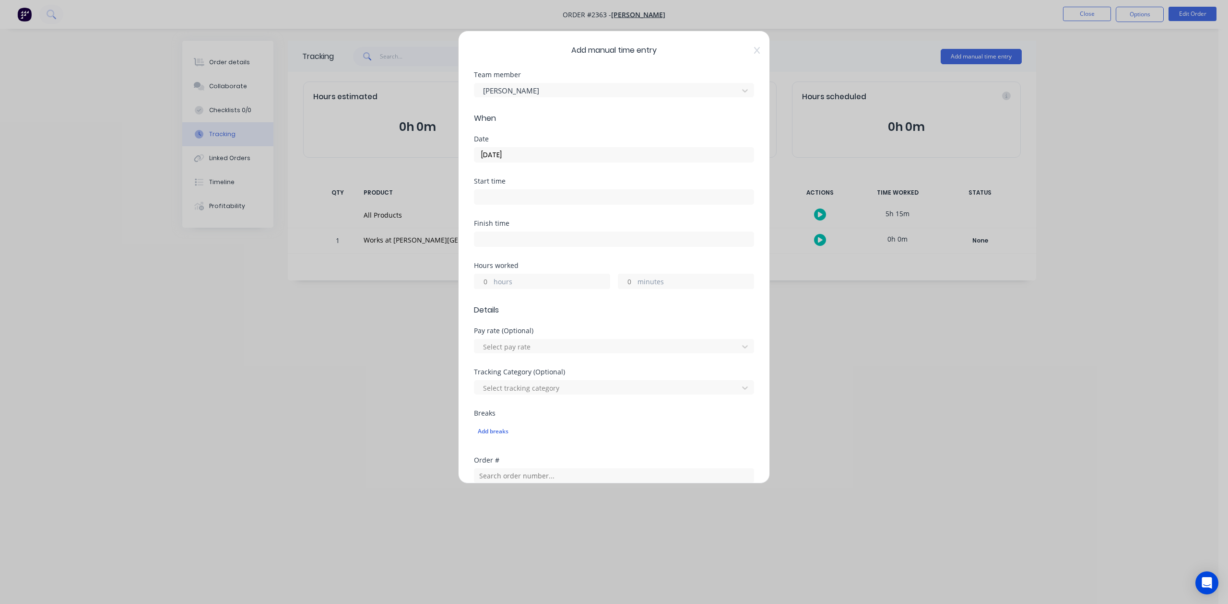
click at [488, 289] on input "hours" at bounding box center [482, 281] width 17 height 14
type input "2"
click at [624, 289] on input "minutes" at bounding box center [626, 281] width 17 height 14
type input "30"
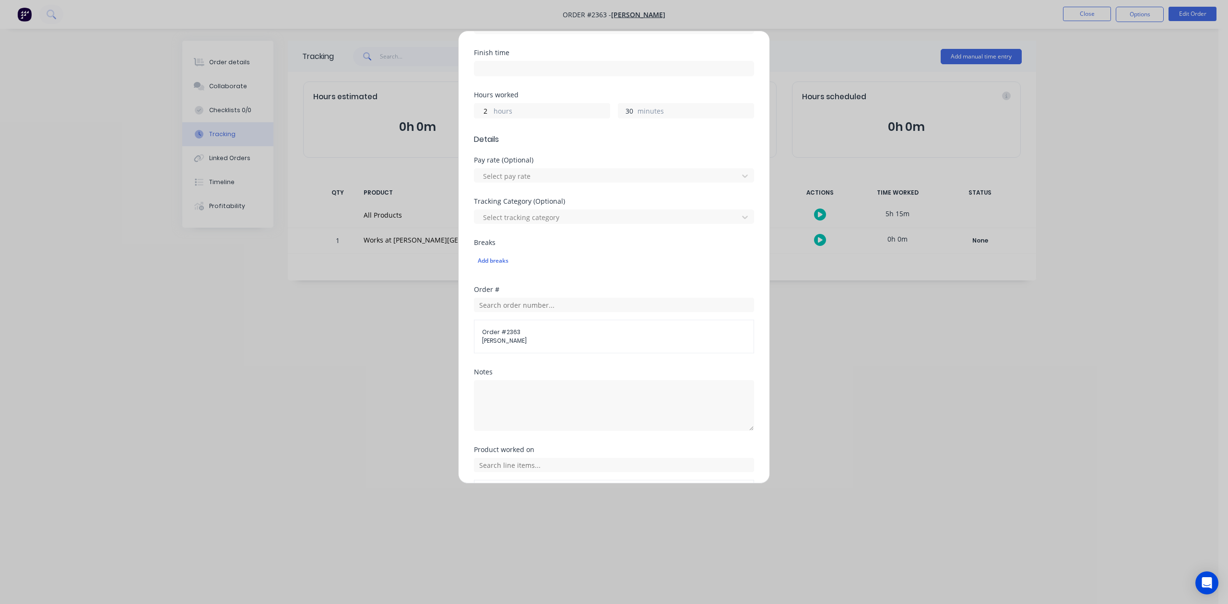
scroll to position [339, 0]
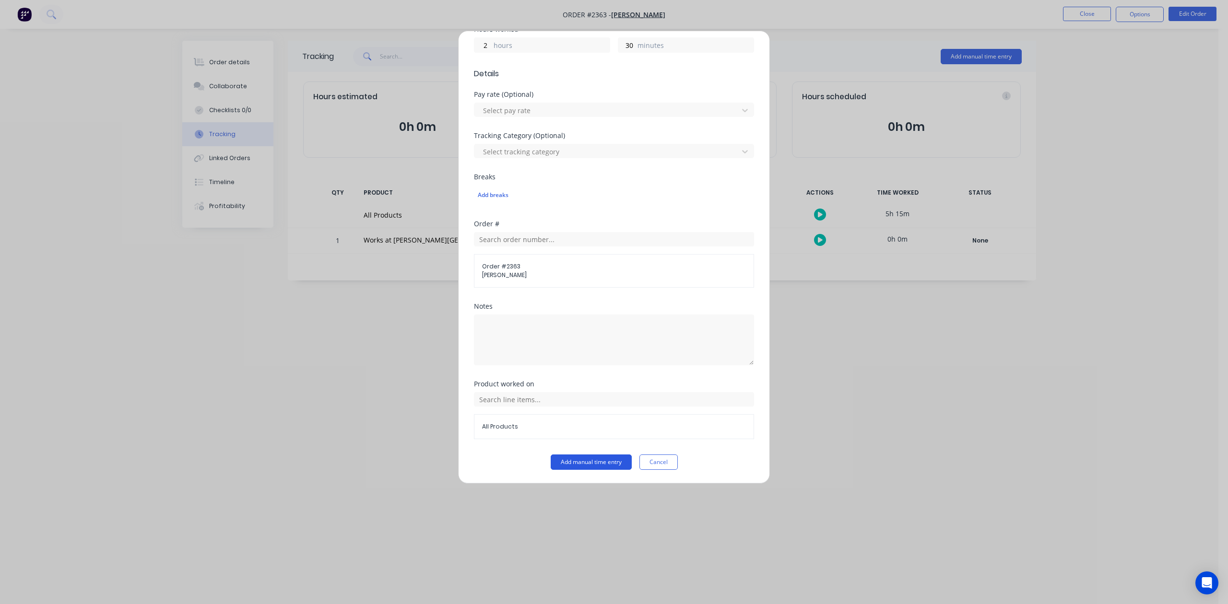
click at [581, 463] on button "Add manual time entry" at bounding box center [591, 462] width 81 height 15
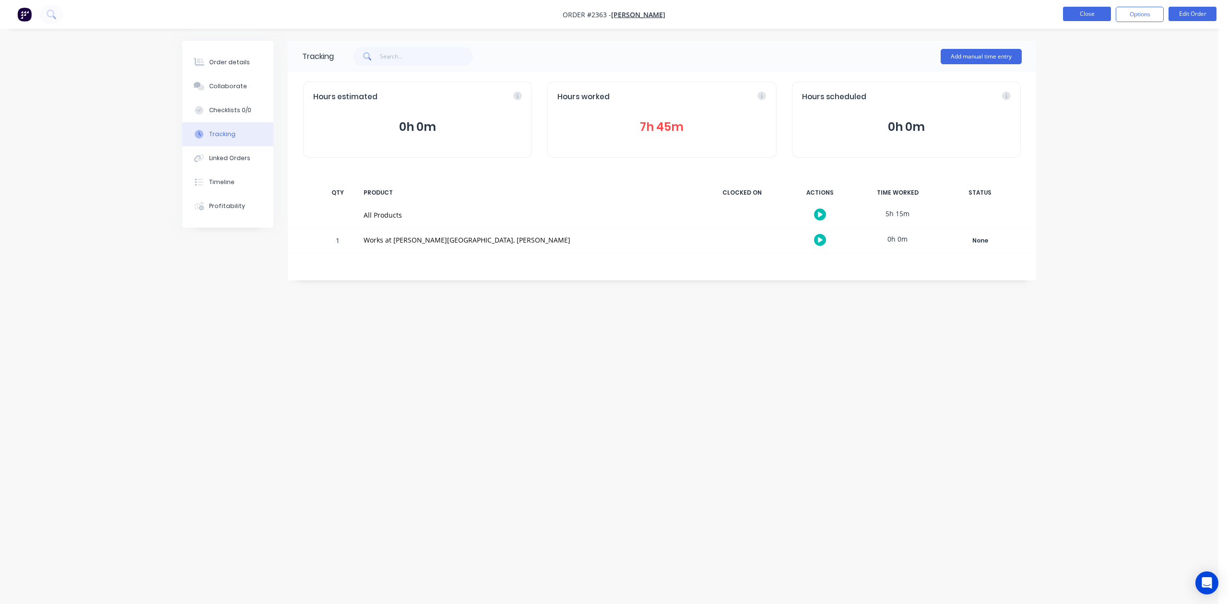
click at [1084, 18] on button "Close" at bounding box center [1087, 14] width 48 height 14
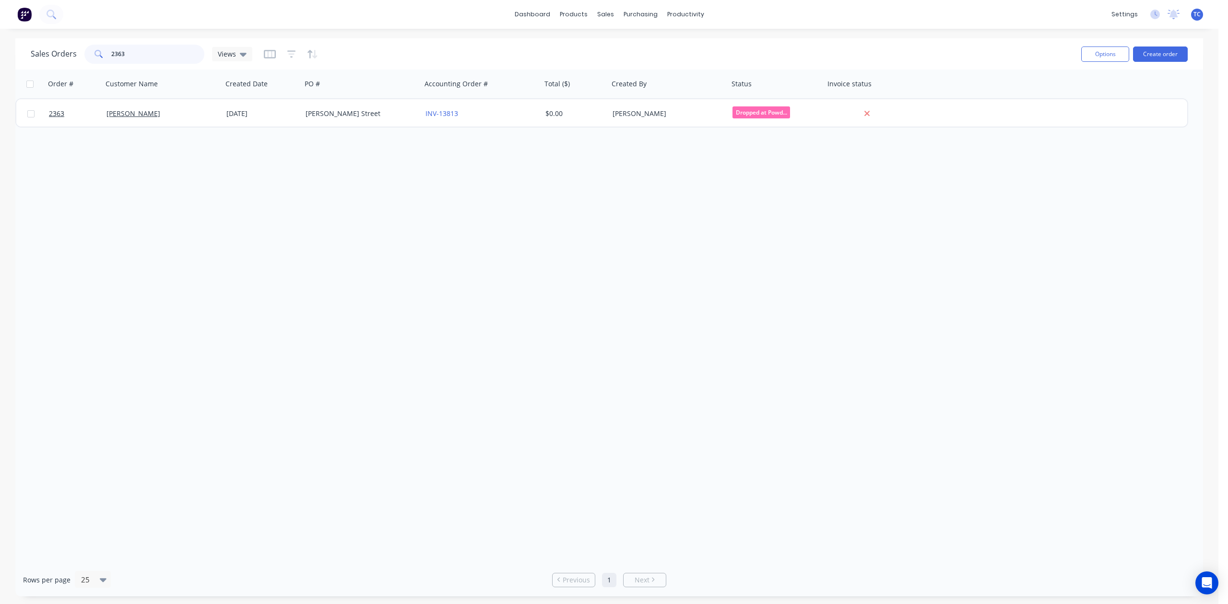
drag, startPoint x: 146, startPoint y: 53, endPoint x: 62, endPoint y: 40, distance: 85.3
click at [60, 54] on div "Sales Orders 2363 Views" at bounding box center [142, 54] width 222 height 19
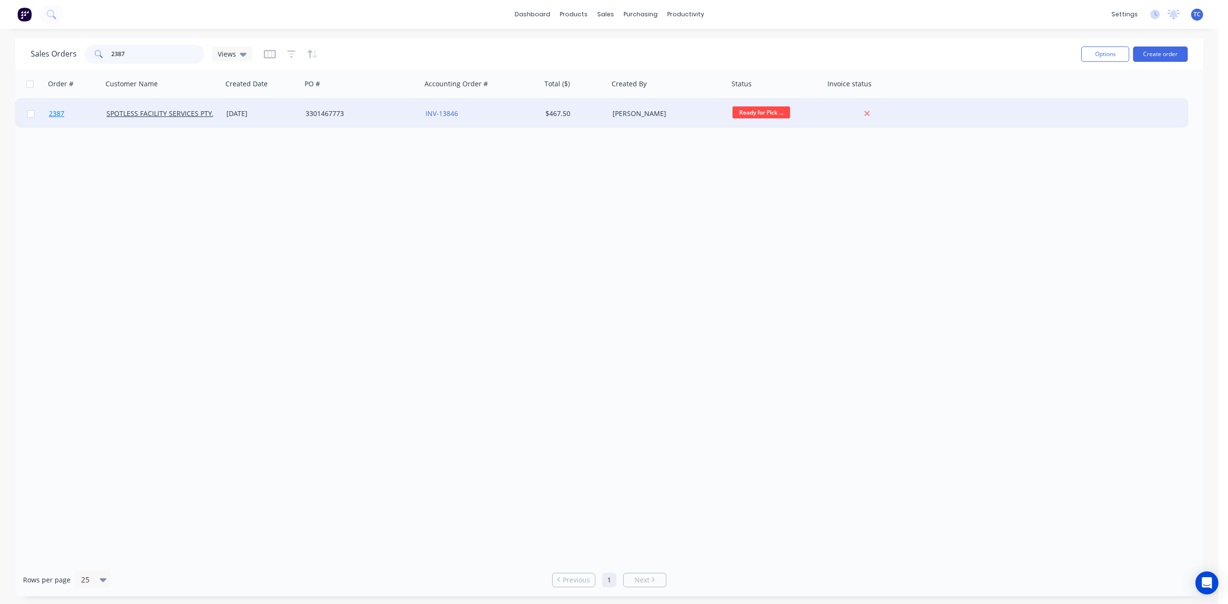
type input "2387"
click at [60, 110] on span "2387" at bounding box center [56, 114] width 15 height 10
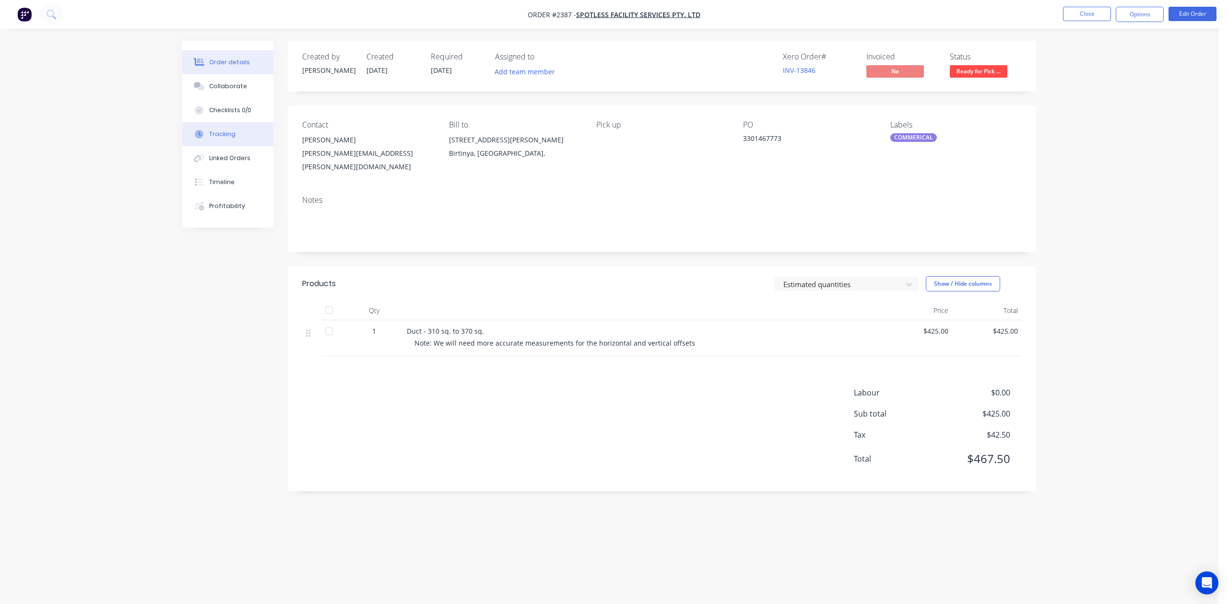
click at [224, 139] on div "Tracking" at bounding box center [222, 134] width 26 height 9
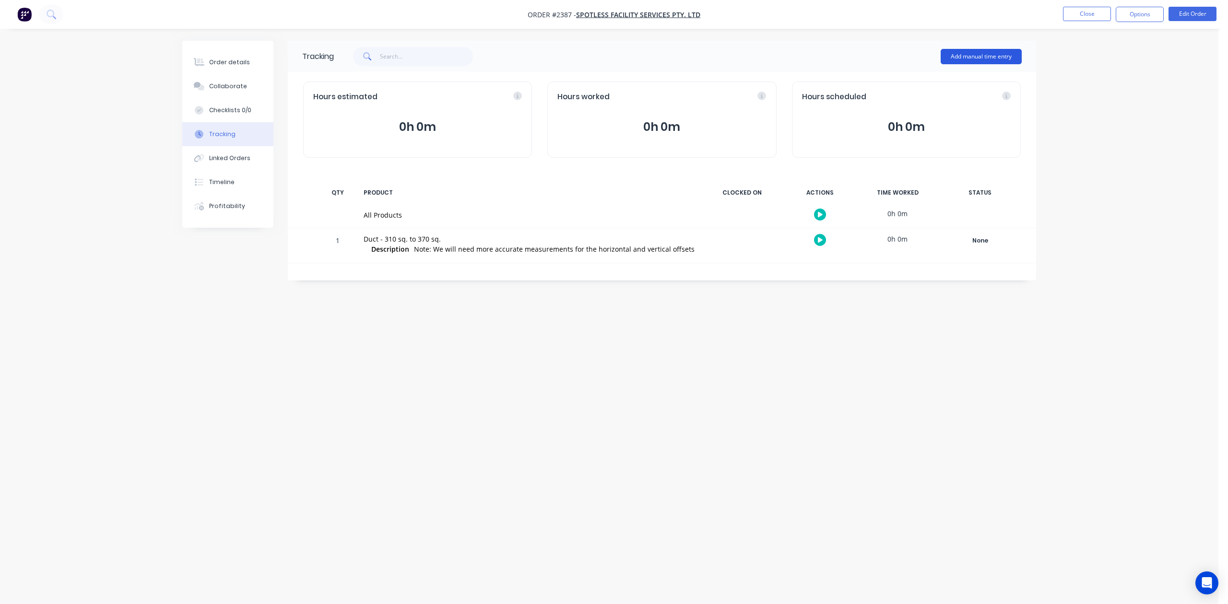
click at [979, 56] on button "Add manual time entry" at bounding box center [981, 56] width 81 height 15
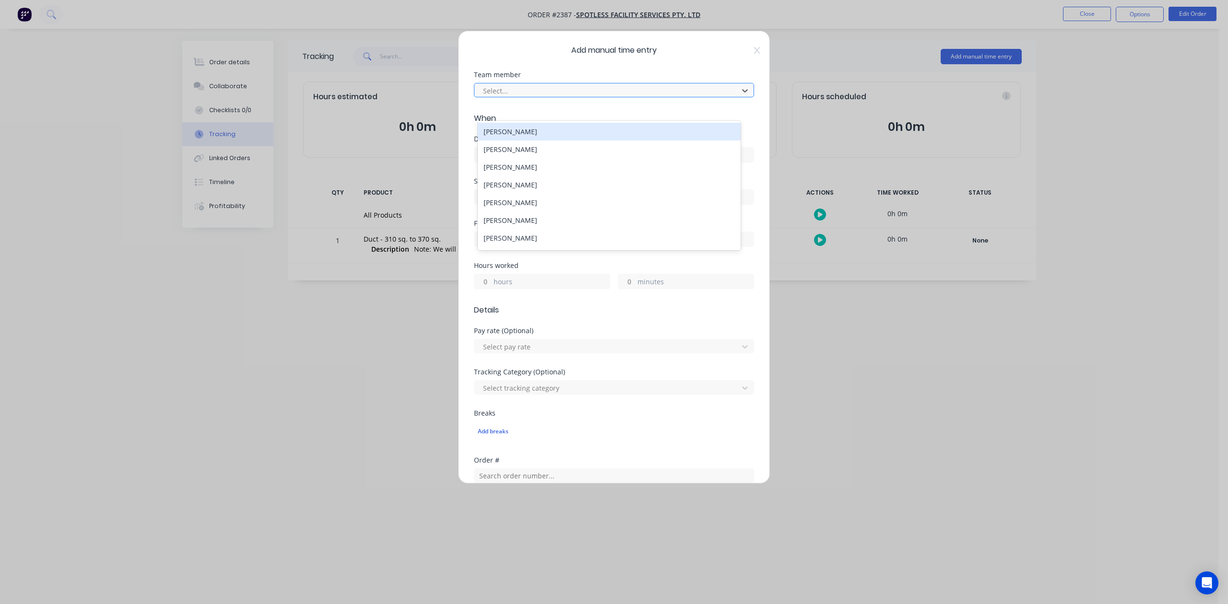
click at [589, 97] on div at bounding box center [607, 91] width 251 height 12
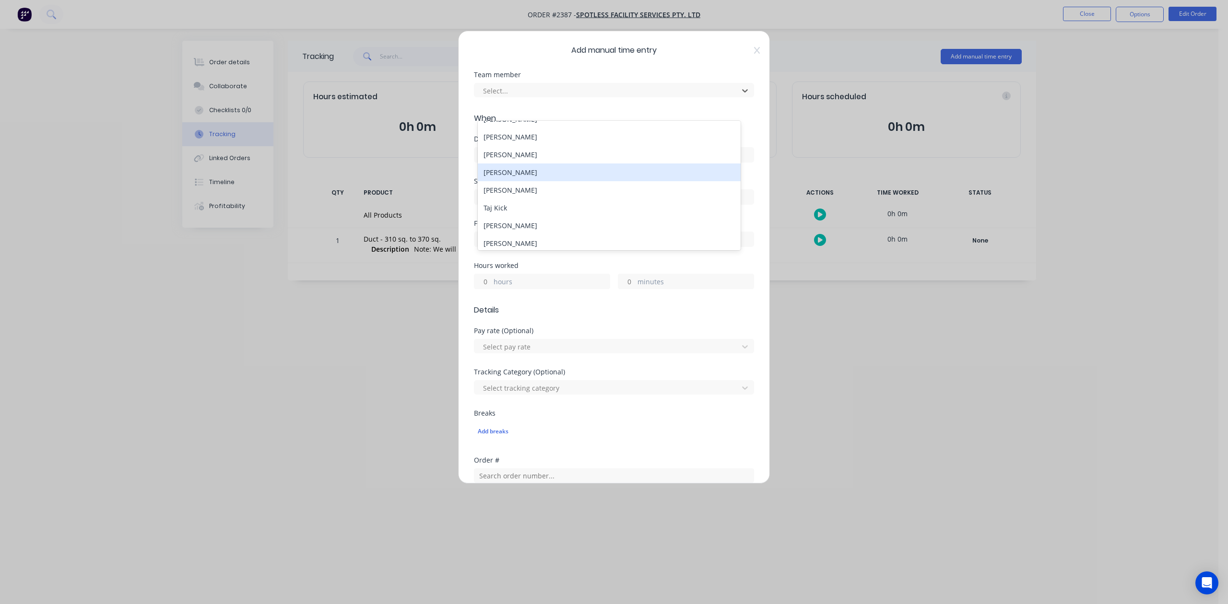
scroll to position [128, 0]
click at [522, 173] on div "[PERSON_NAME]" at bounding box center [609, 164] width 262 height 18
click at [527, 162] on input at bounding box center [613, 155] width 279 height 14
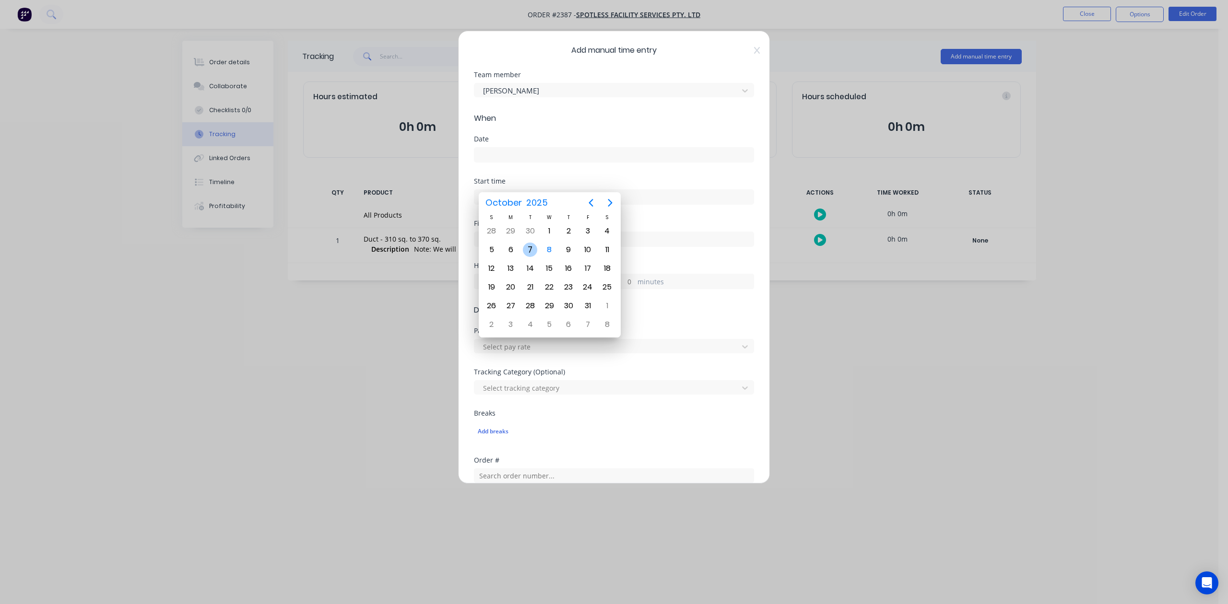
click at [530, 250] on div "7" at bounding box center [530, 250] width 14 height 14
type input "[DATE]"
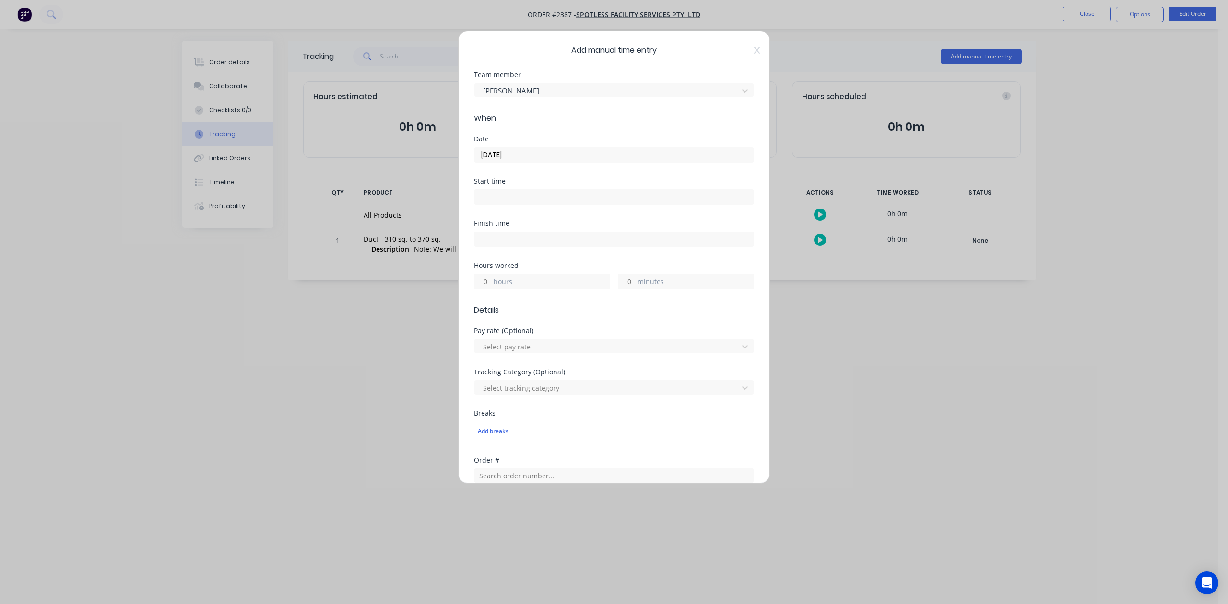
click at [489, 289] on input "hours" at bounding box center [482, 281] width 17 height 14
type input "1"
click at [625, 289] on input "minutes" at bounding box center [626, 281] width 17 height 14
type input "30"
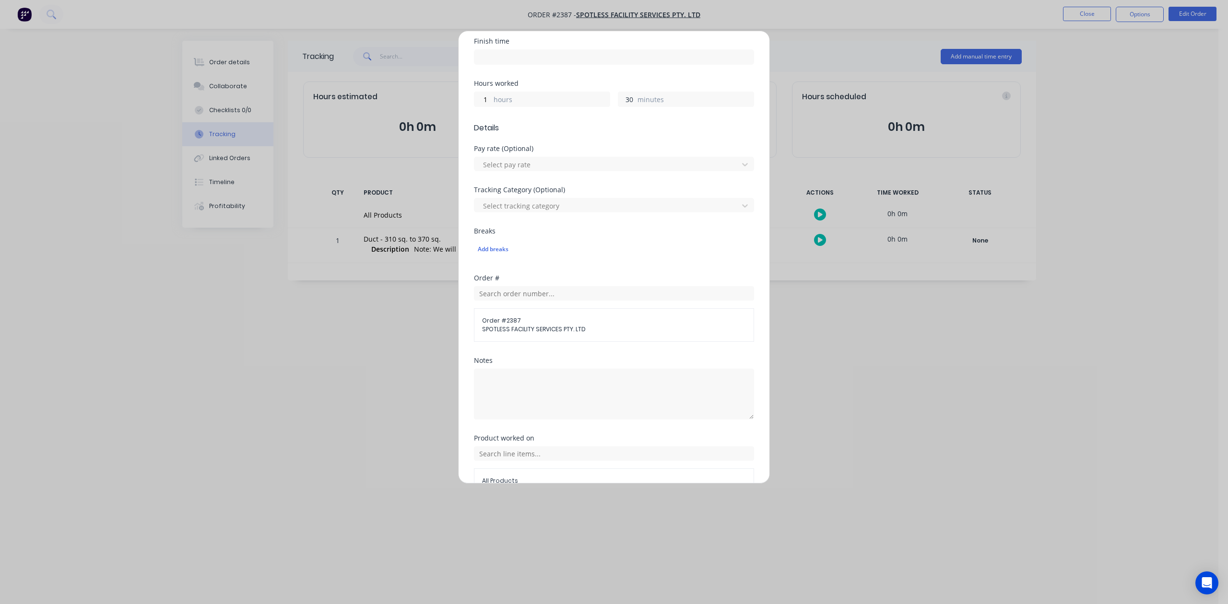
scroll to position [339, 0]
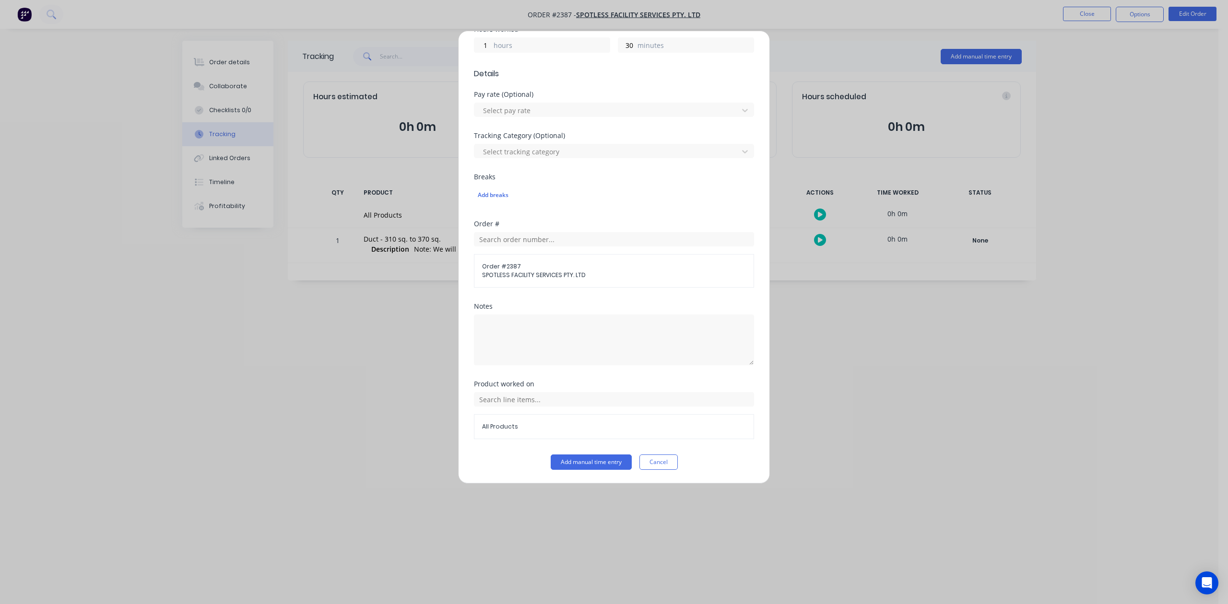
drag, startPoint x: 579, startPoint y: 463, endPoint x: 584, endPoint y: 438, distance: 25.8
click at [579, 463] on button "Add manual time entry" at bounding box center [591, 462] width 81 height 15
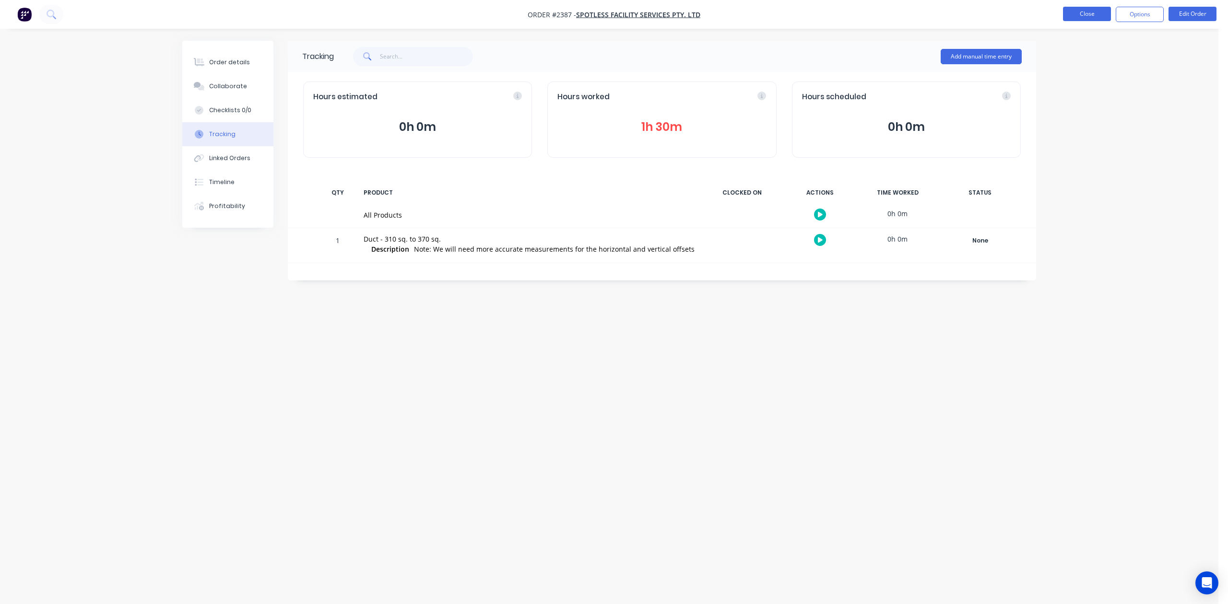
click at [1086, 10] on button "Close" at bounding box center [1087, 14] width 48 height 14
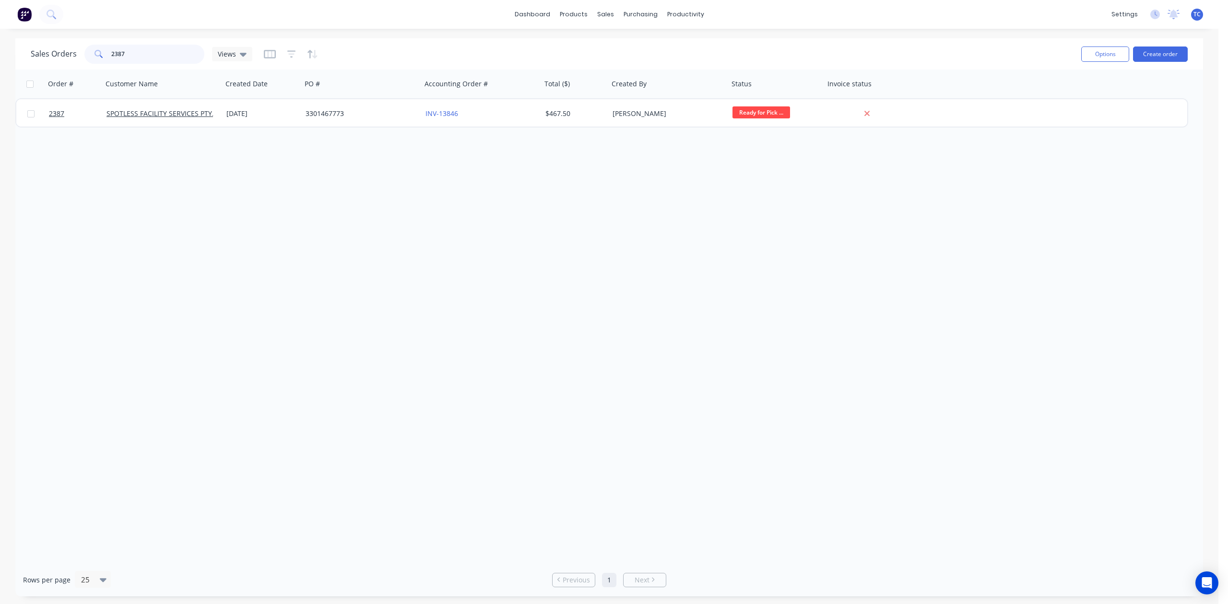
drag, startPoint x: 141, startPoint y: 53, endPoint x: 64, endPoint y: 57, distance: 76.8
click at [64, 57] on div "Sales Orders 2387 Views" at bounding box center [142, 54] width 222 height 19
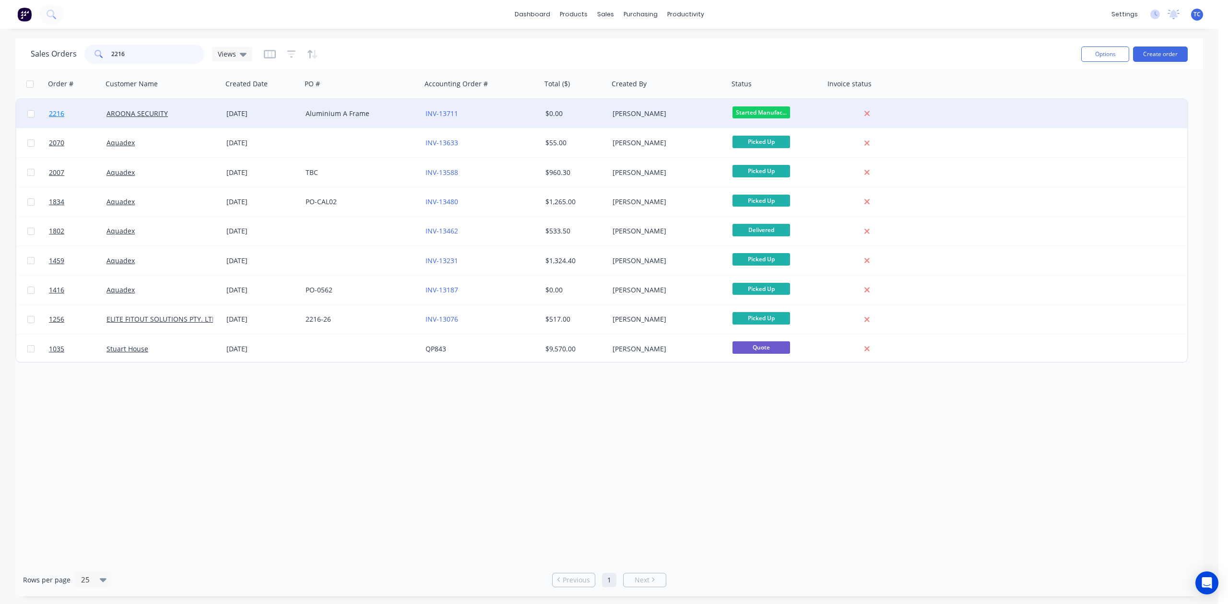
type input "2216"
click at [55, 112] on span "2216" at bounding box center [56, 114] width 15 height 10
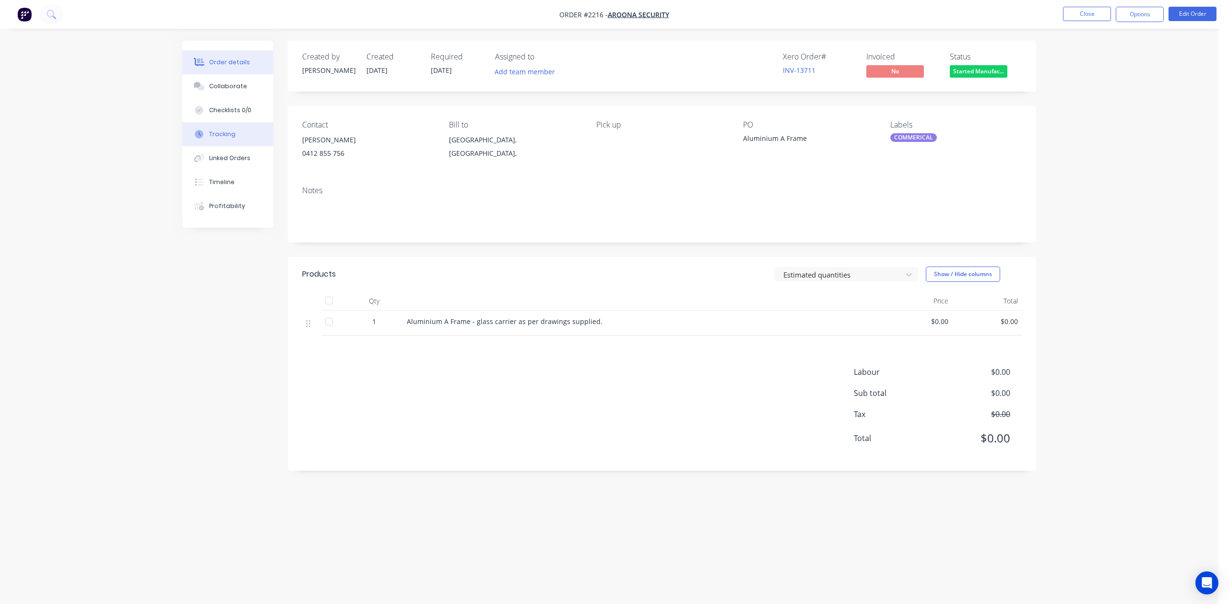
click at [220, 139] on div "Tracking" at bounding box center [222, 134] width 26 height 9
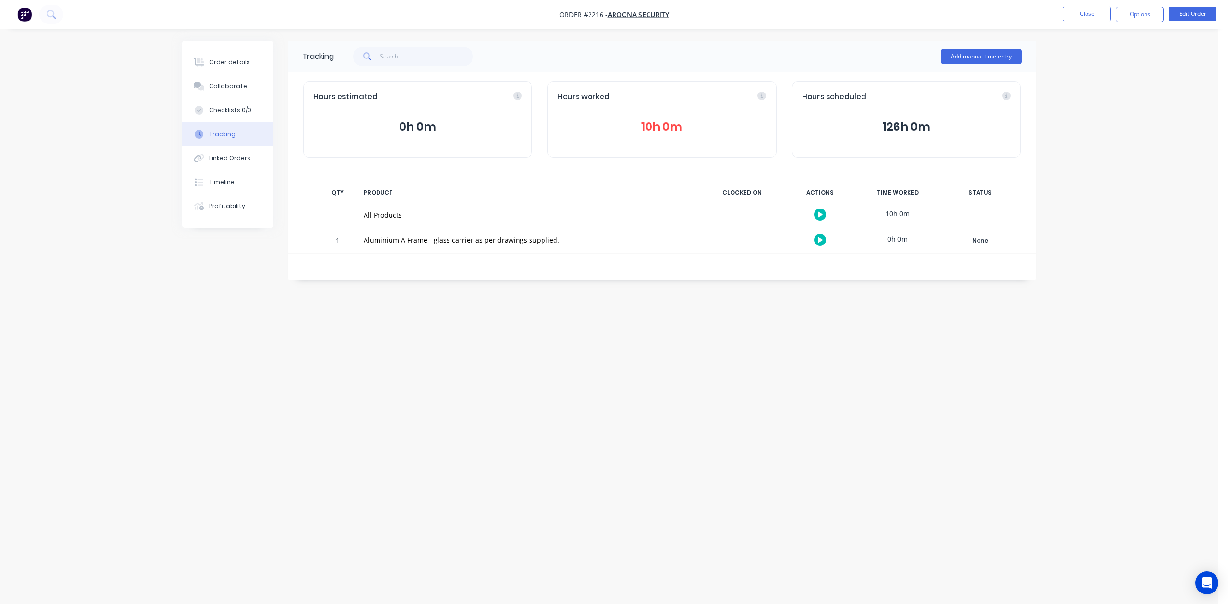
click at [649, 136] on button "10h 0m" at bounding box center [661, 127] width 209 height 18
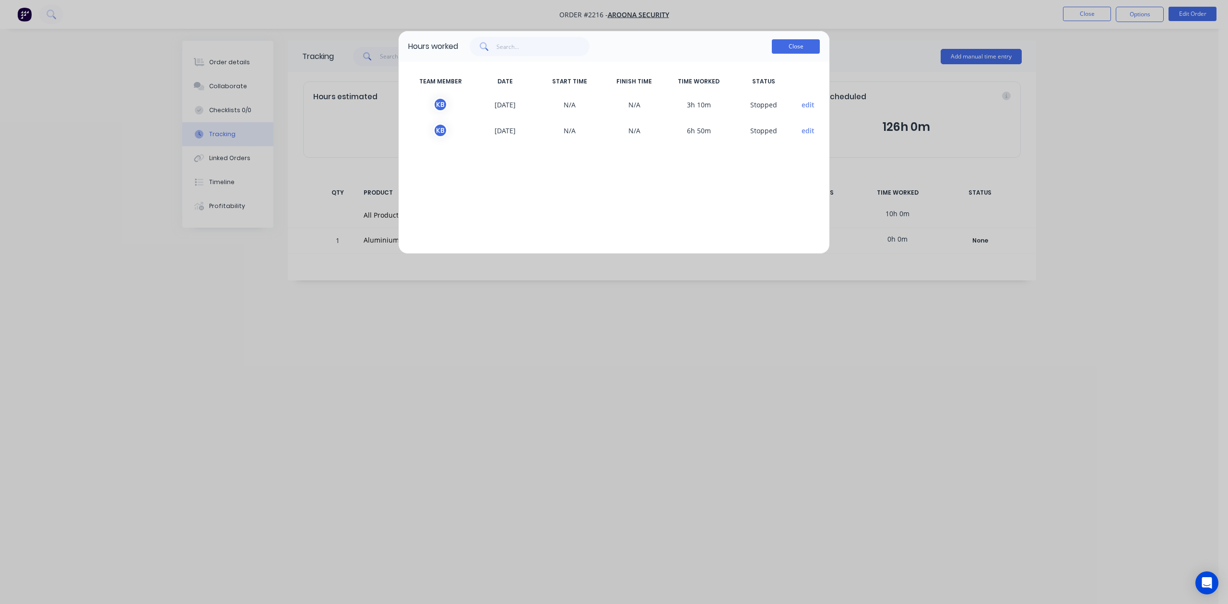
click at [786, 54] on button "Close" at bounding box center [796, 46] width 48 height 14
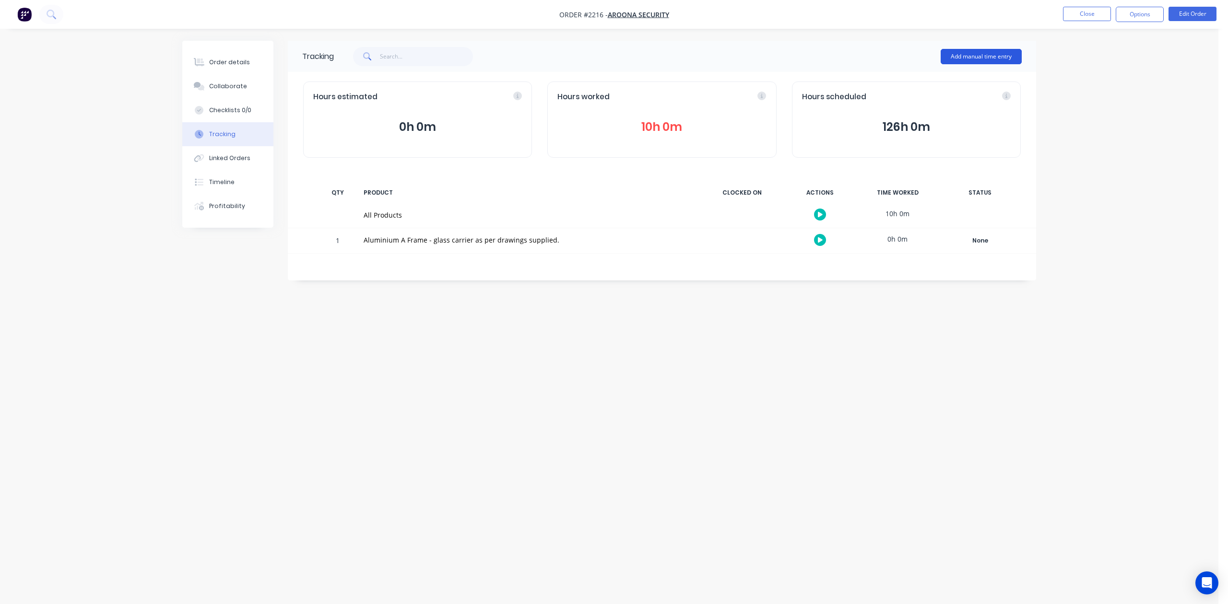
click at [959, 57] on button "Add manual time entry" at bounding box center [981, 56] width 81 height 15
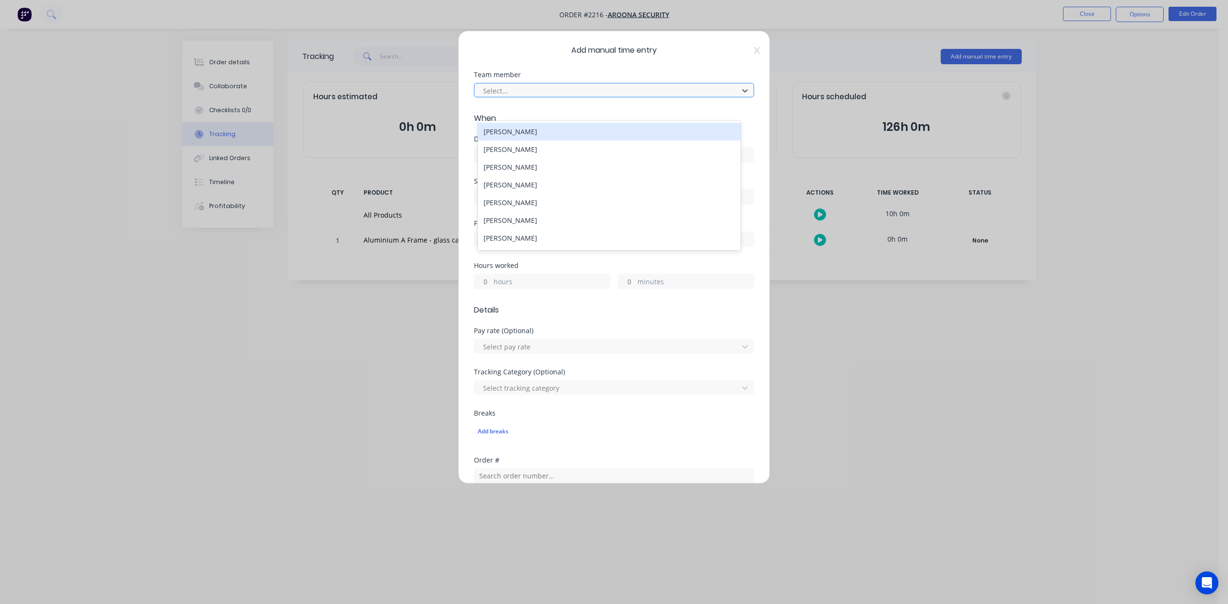
click at [586, 97] on div at bounding box center [607, 91] width 251 height 12
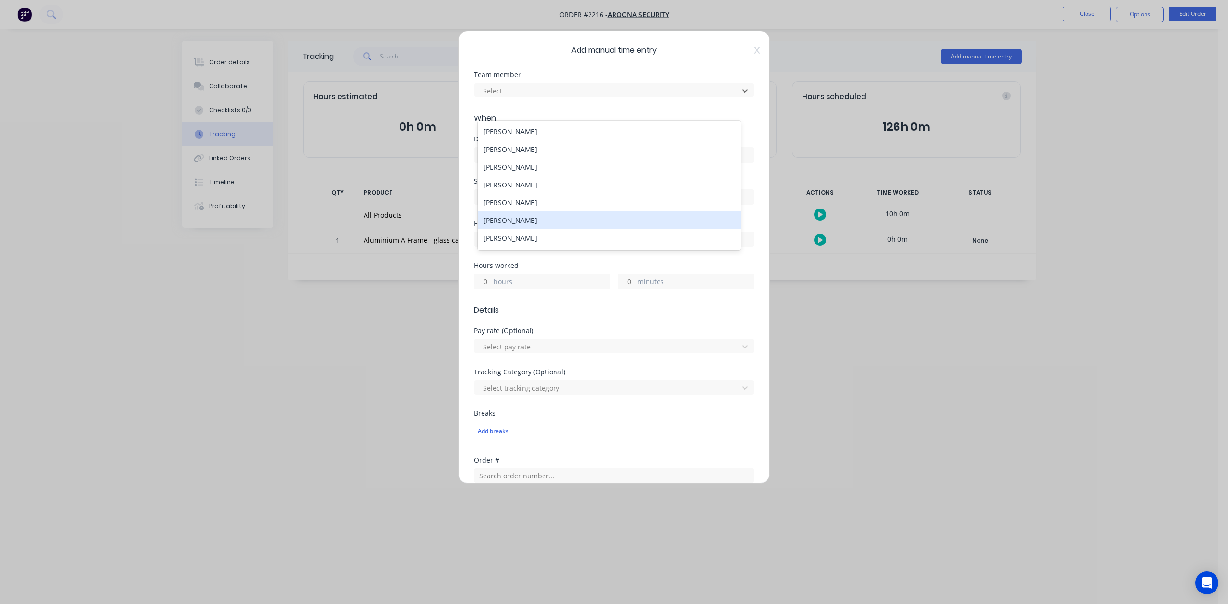
click at [530, 229] on div "[PERSON_NAME]" at bounding box center [609, 221] width 262 height 18
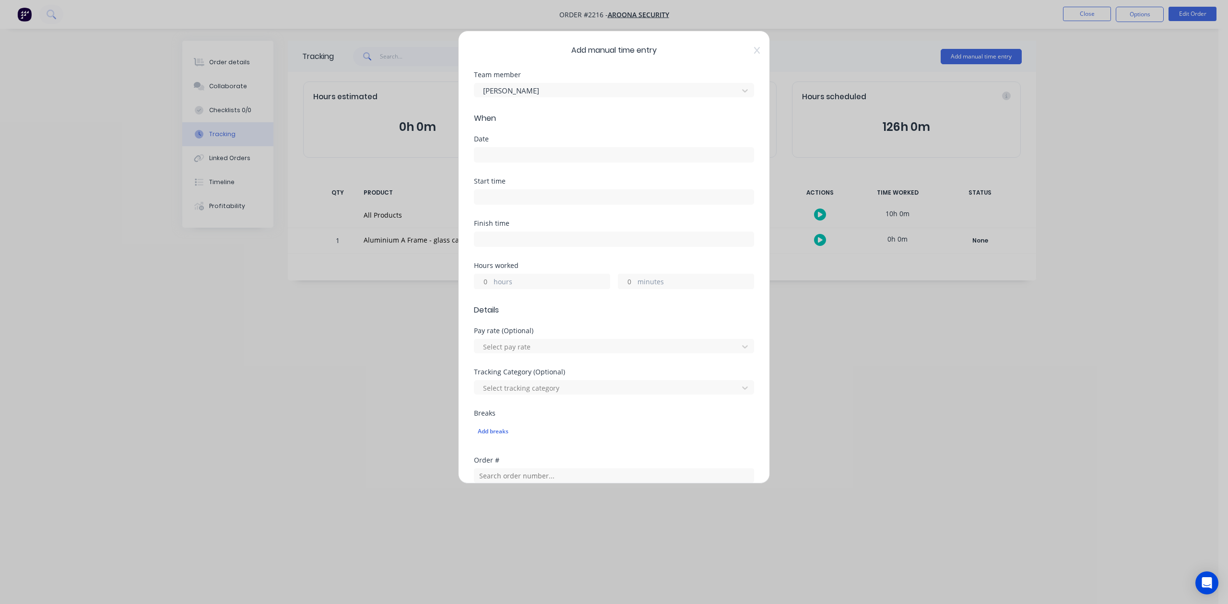
click at [513, 162] on input at bounding box center [613, 155] width 279 height 14
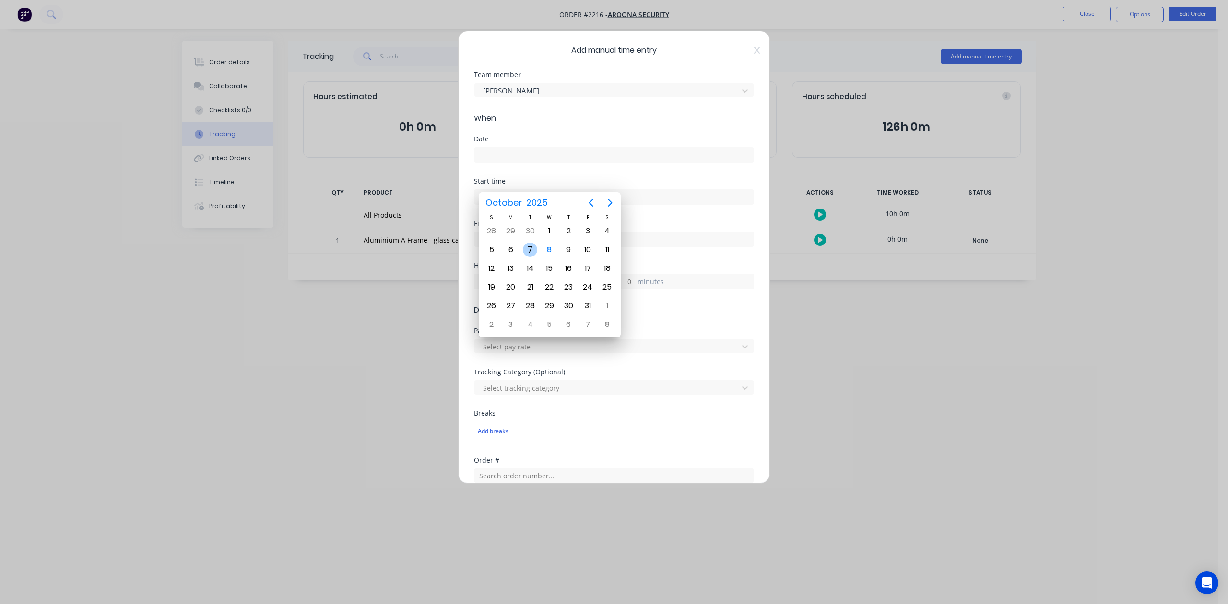
click at [528, 248] on div "7" at bounding box center [530, 250] width 14 height 14
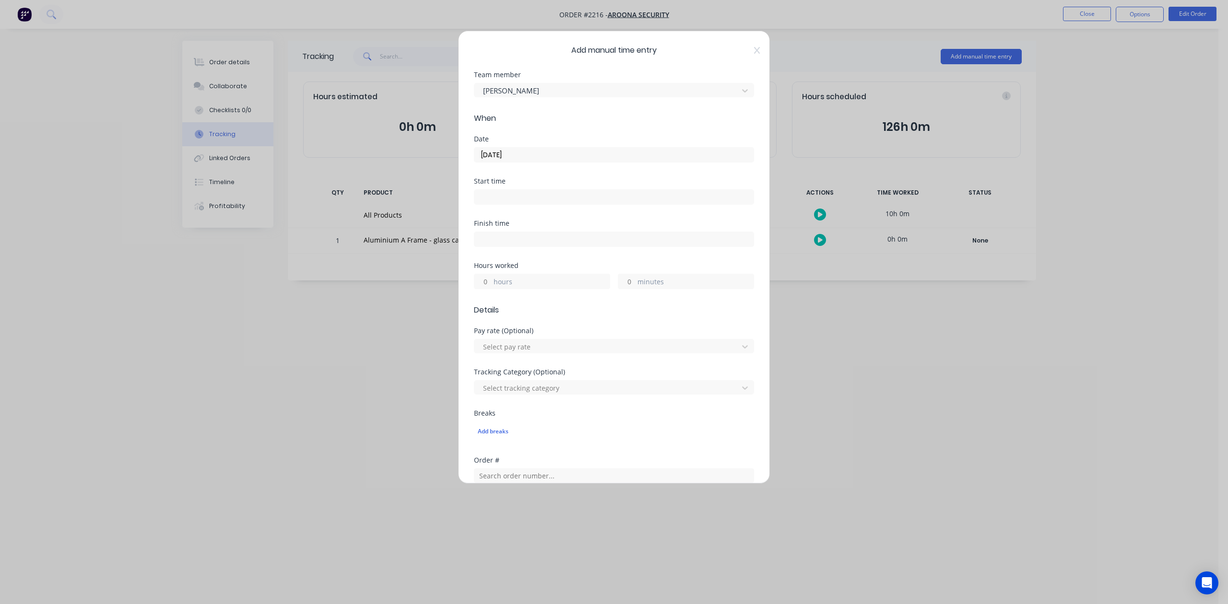
type input "[DATE]"
click at [490, 289] on input "hours" at bounding box center [482, 281] width 17 height 14
type input "7"
click at [622, 289] on input "minutes" at bounding box center [626, 281] width 17 height 14
type input "30"
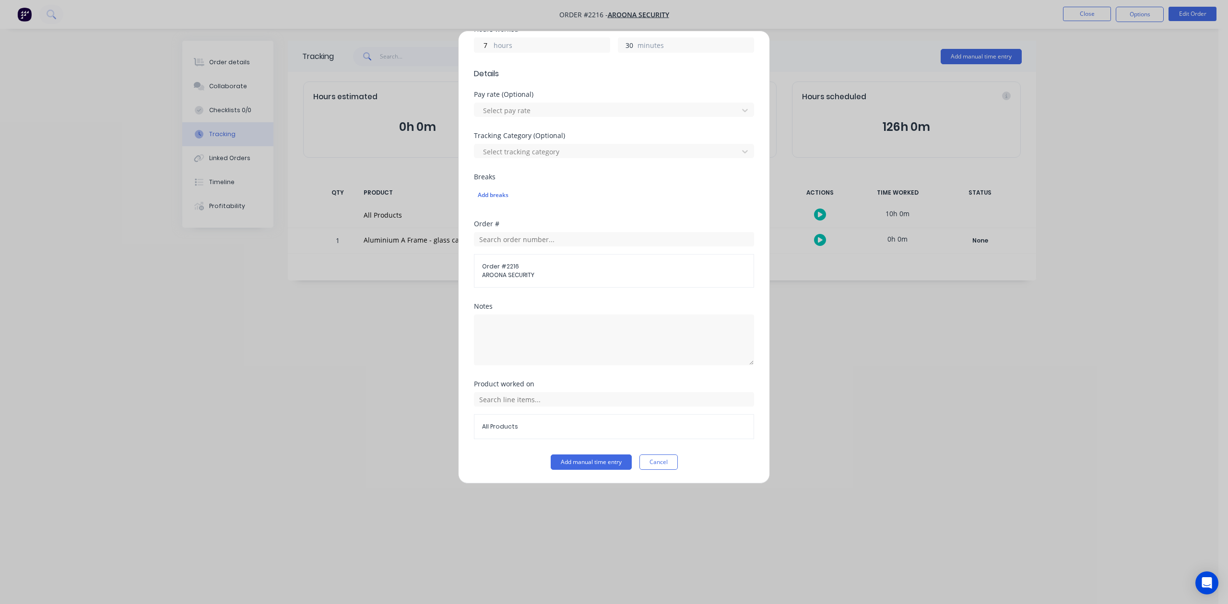
scroll to position [339, 0]
click at [598, 469] on button "Add manual time entry" at bounding box center [591, 462] width 81 height 15
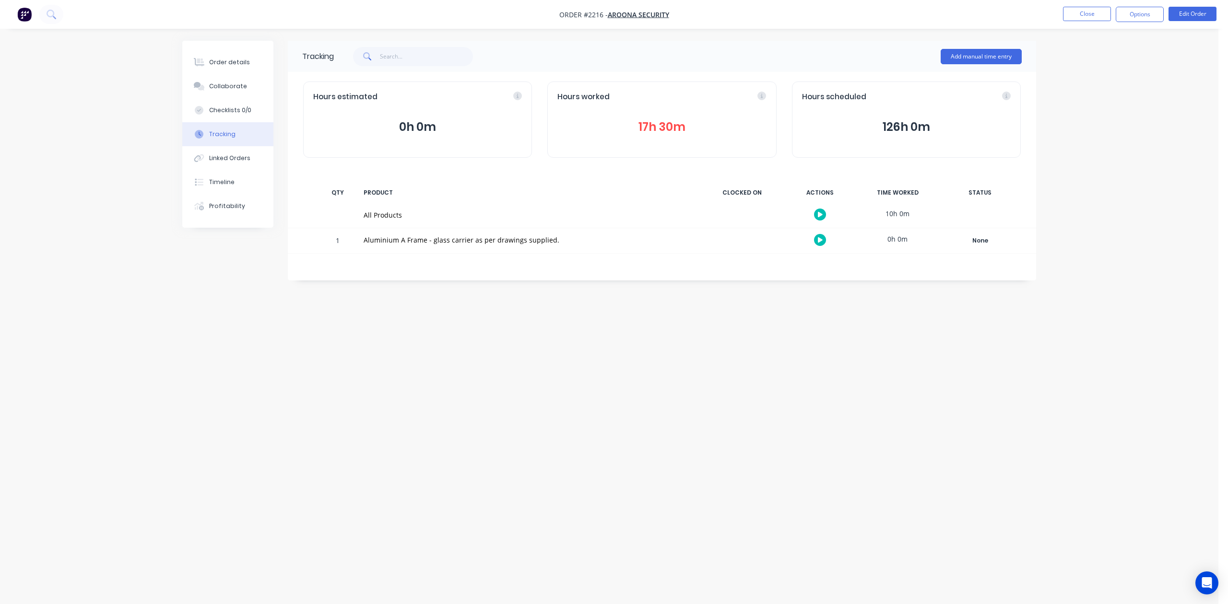
click at [652, 136] on button "17h 30m" at bounding box center [661, 127] width 209 height 18
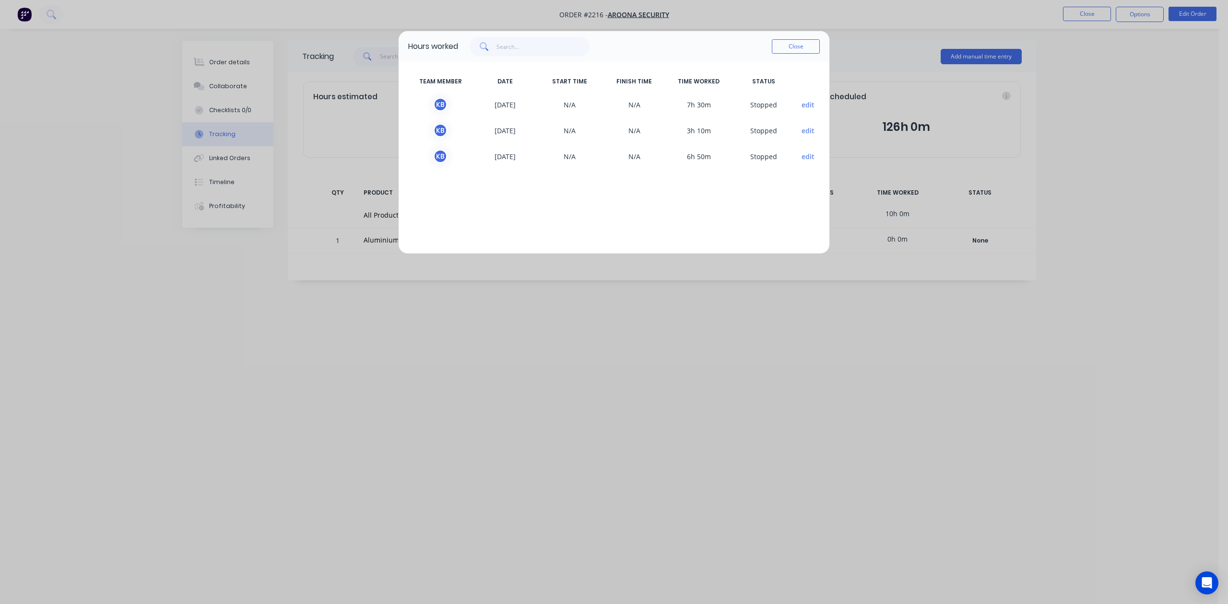
click at [791, 54] on button "Close" at bounding box center [796, 46] width 48 height 14
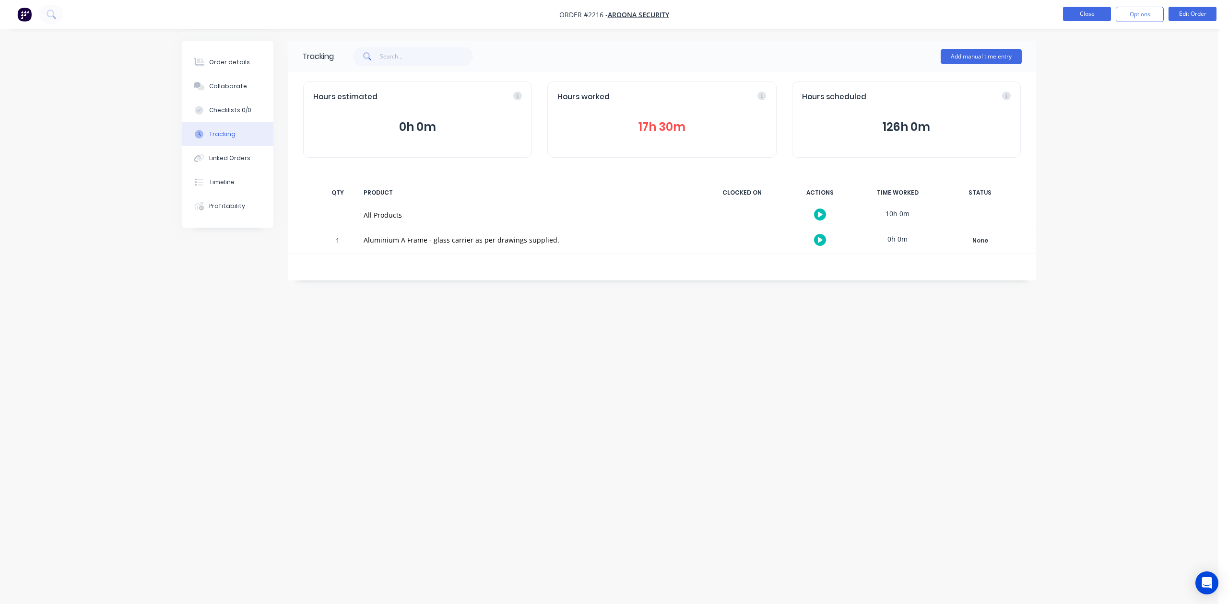
click at [1069, 12] on button "Close" at bounding box center [1087, 14] width 48 height 14
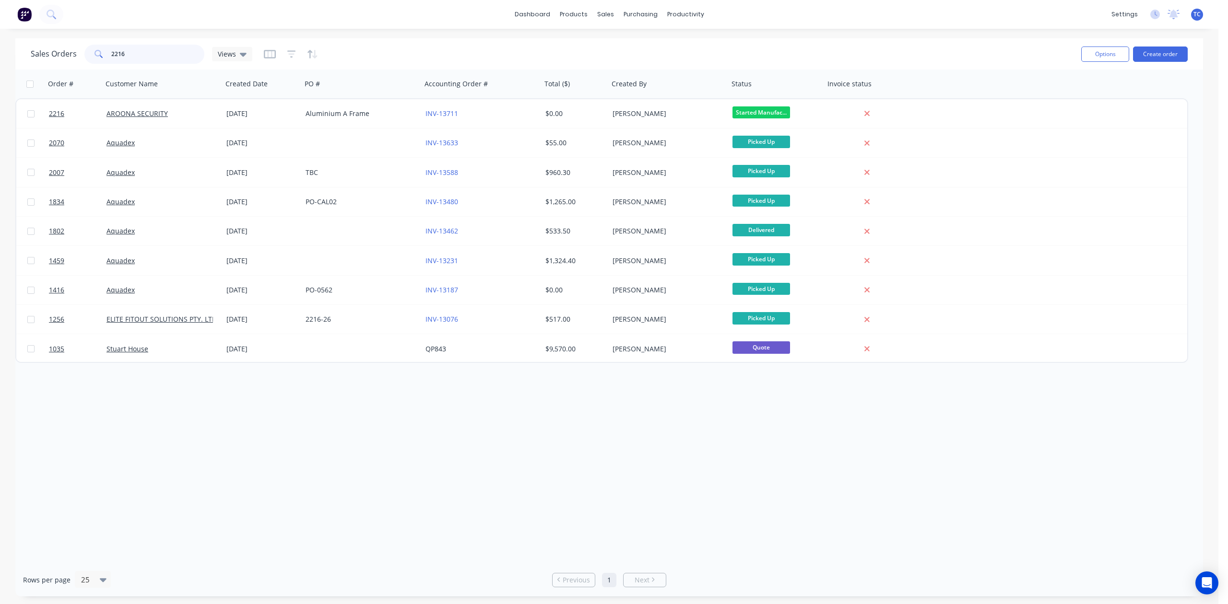
drag, startPoint x: 167, startPoint y: 54, endPoint x: 66, endPoint y: 58, distance: 101.8
click at [66, 58] on div "Sales Orders 2216 Views" at bounding box center [142, 54] width 222 height 19
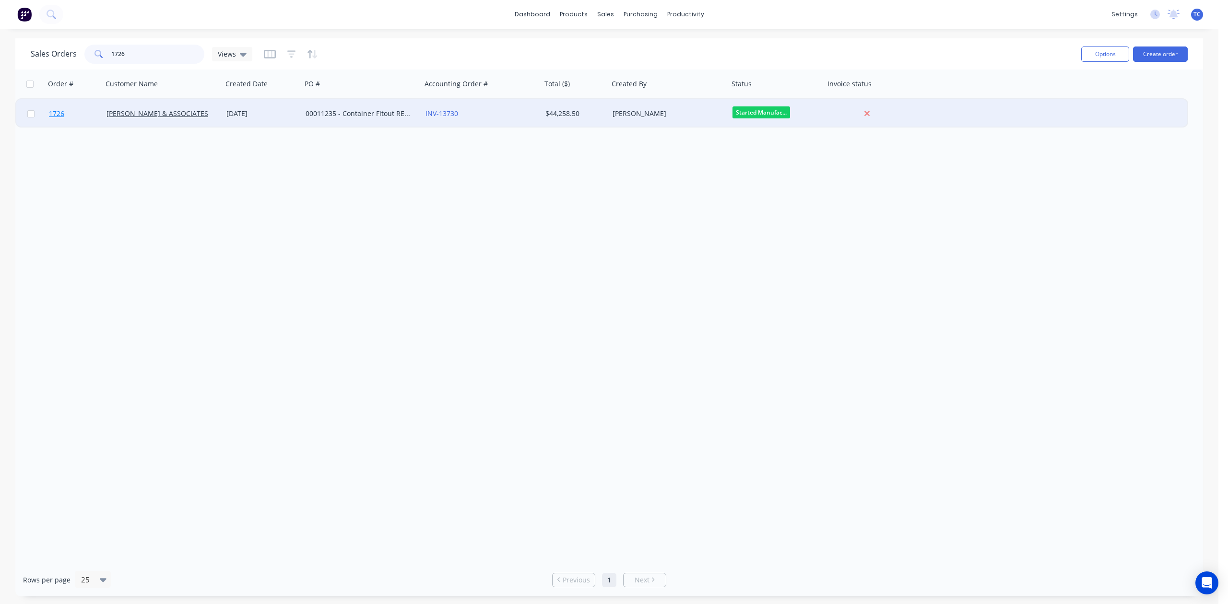
type input "1726"
click at [60, 110] on span "1726" at bounding box center [56, 114] width 15 height 10
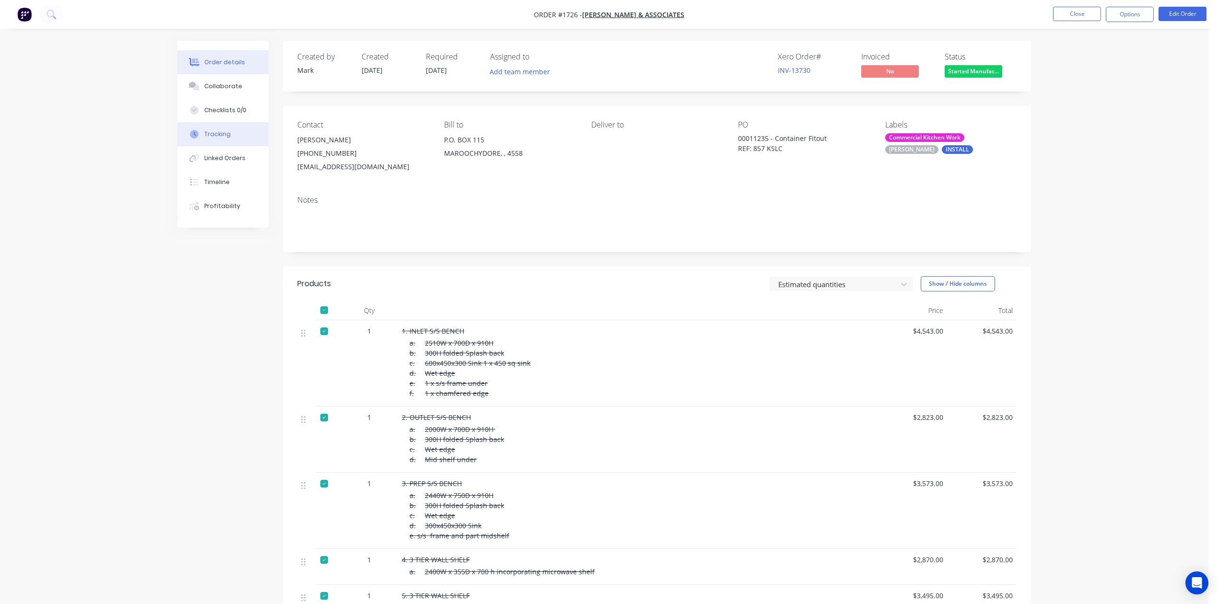
click at [215, 139] on div "Tracking" at bounding box center [217, 134] width 26 height 9
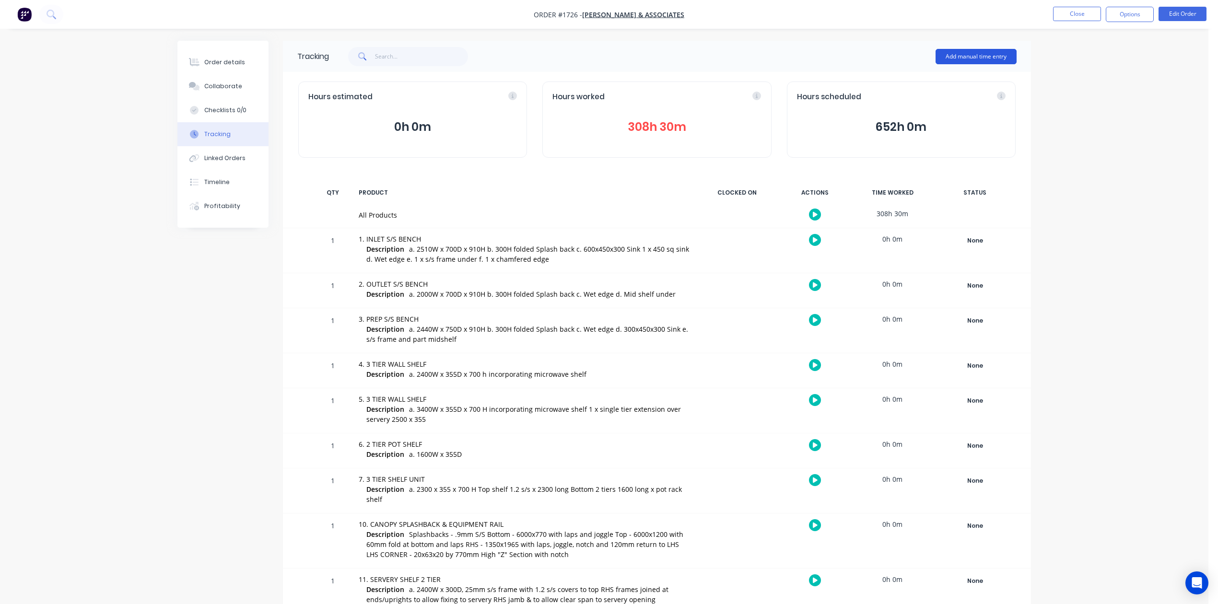
click at [971, 55] on button "Add manual time entry" at bounding box center [976, 56] width 81 height 15
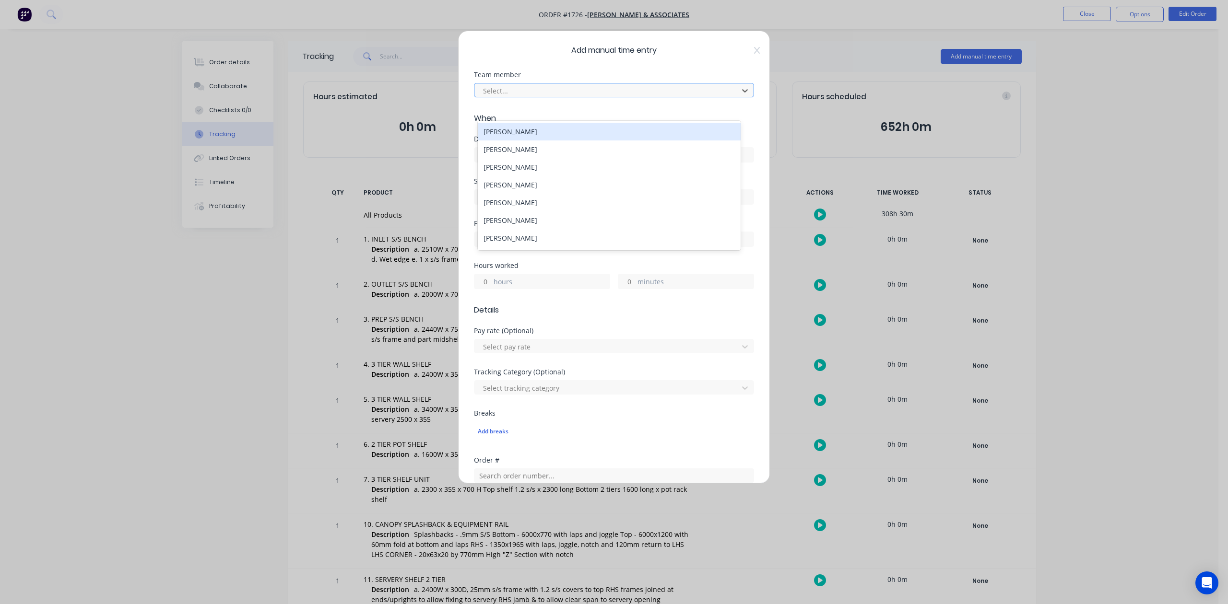
click at [591, 97] on div at bounding box center [607, 91] width 251 height 12
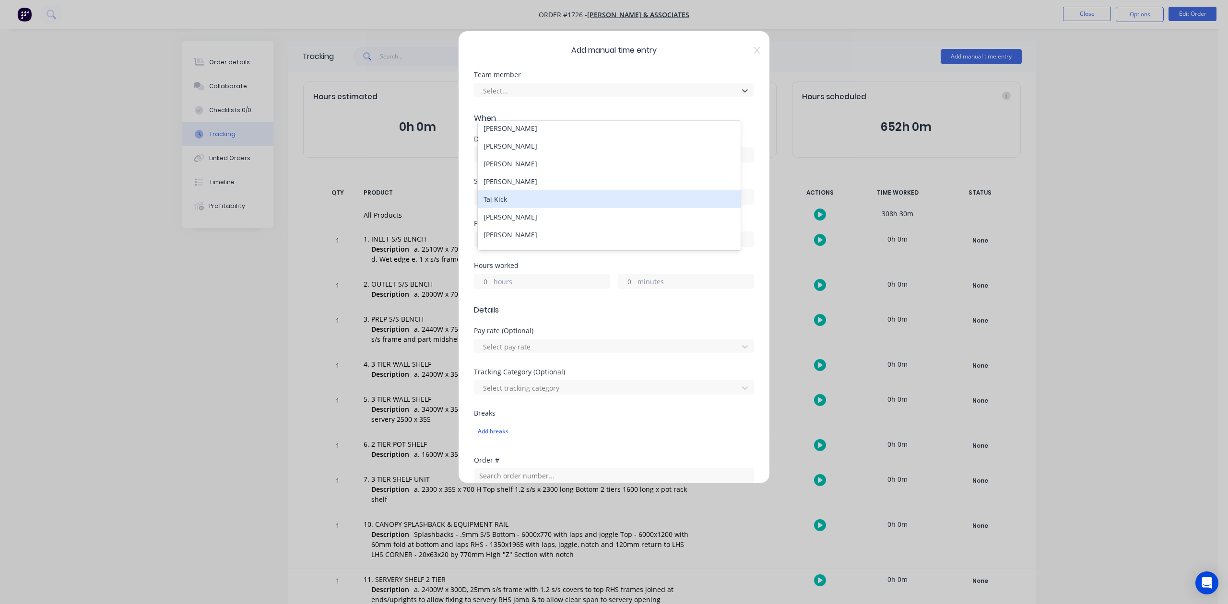
click at [520, 208] on div "Taj Kick" at bounding box center [609, 199] width 262 height 18
click at [514, 163] on label at bounding box center [614, 154] width 280 height 15
click at [514, 162] on input at bounding box center [613, 155] width 279 height 14
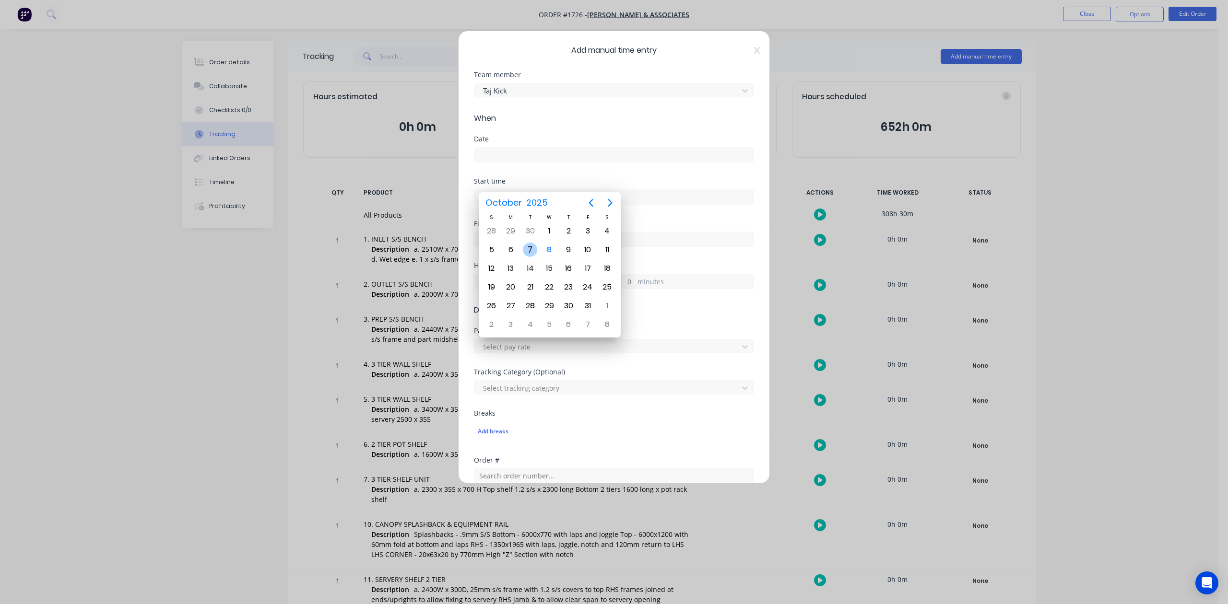
click at [529, 248] on div "7" at bounding box center [530, 250] width 14 height 14
type input "[DATE]"
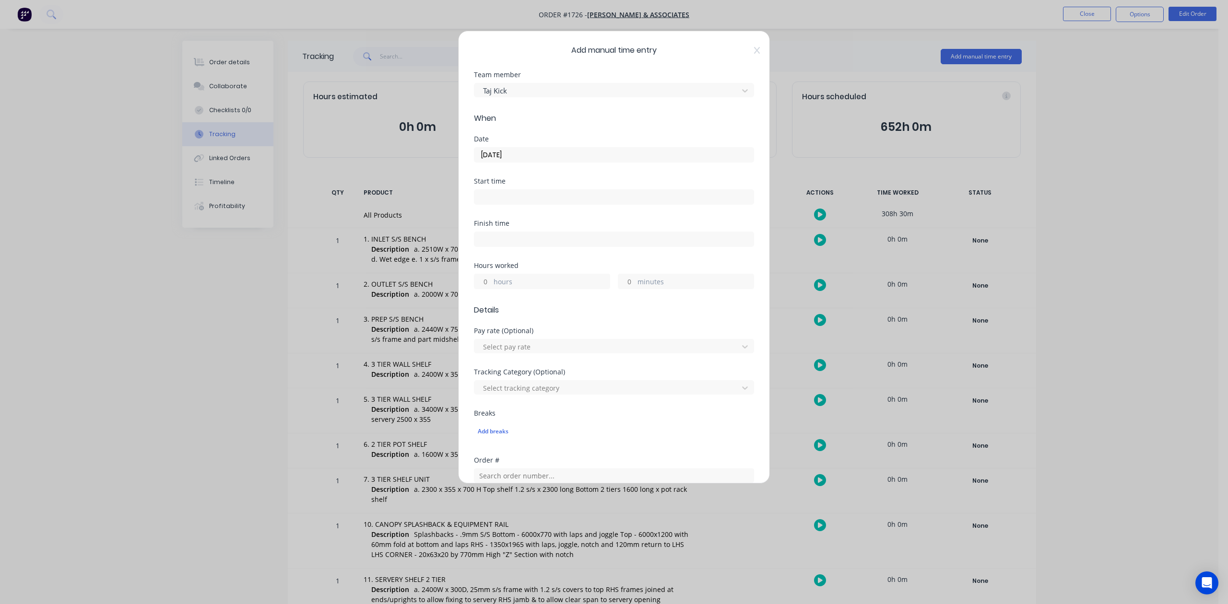
click at [491, 289] on input "hours" at bounding box center [482, 281] width 17 height 14
type input "4"
click at [624, 289] on input "minutes" at bounding box center [626, 281] width 17 height 14
type input "30"
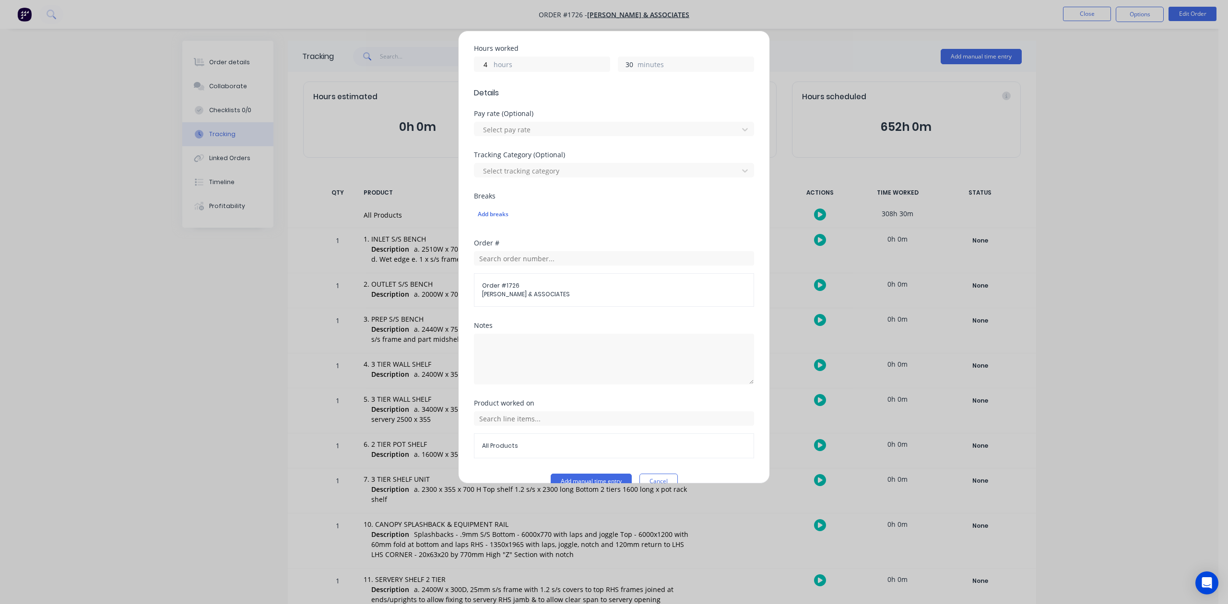
scroll to position [339, 0]
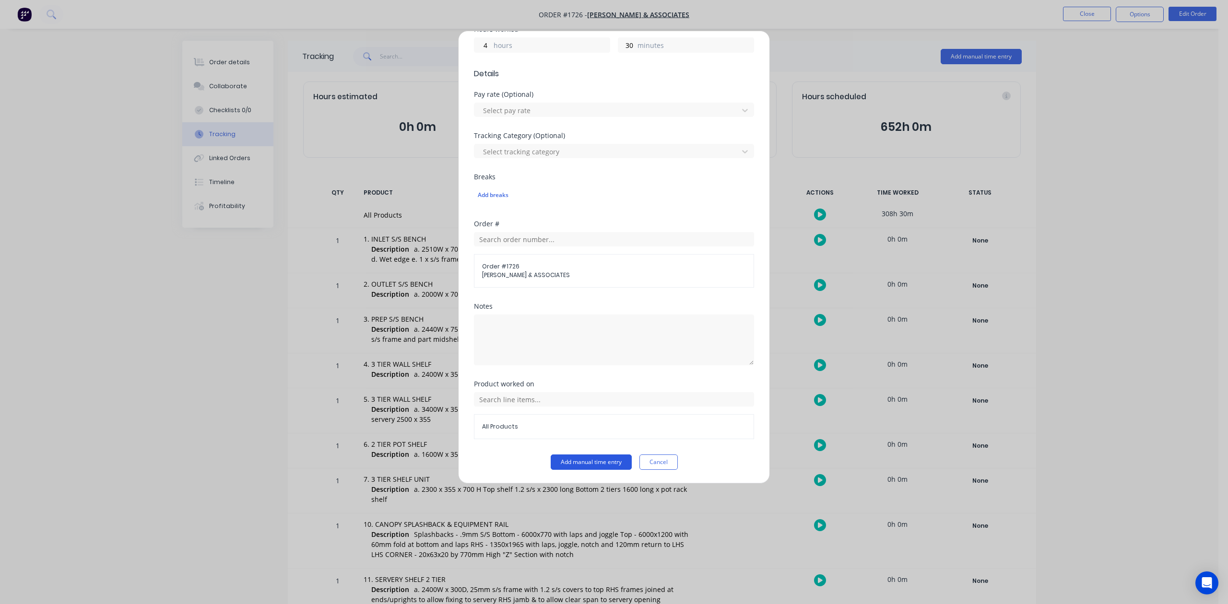
click at [597, 461] on button "Add manual time entry" at bounding box center [591, 462] width 81 height 15
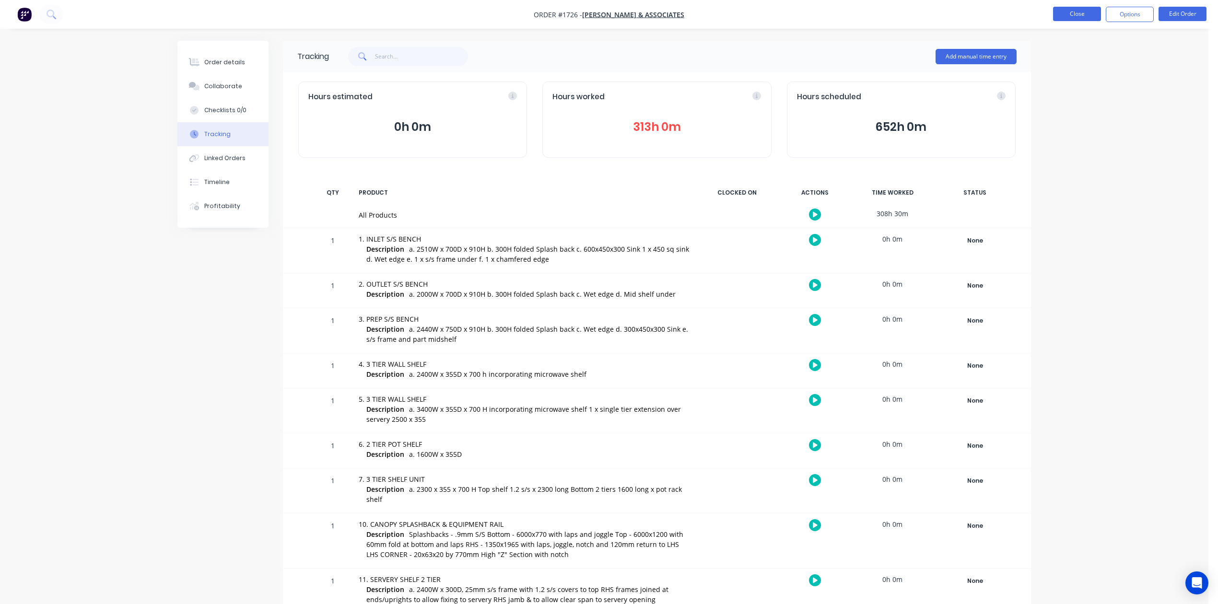
click at [1079, 12] on button "Close" at bounding box center [1077, 14] width 48 height 14
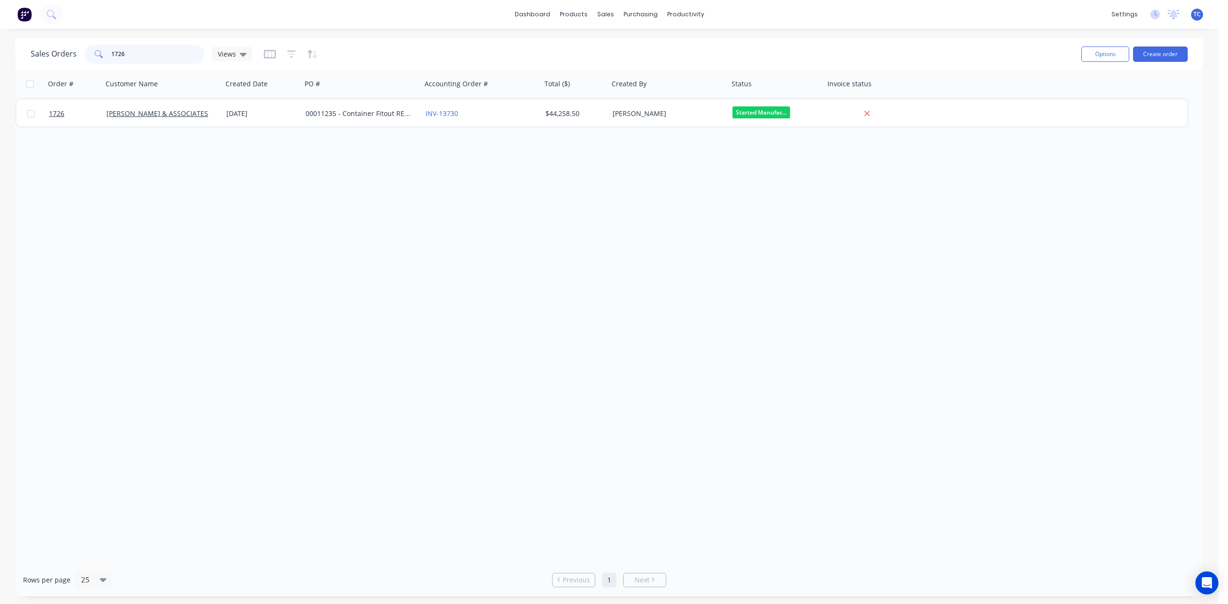
drag, startPoint x: 143, startPoint y: 54, endPoint x: 87, endPoint y: 60, distance: 56.0
click at [87, 60] on div "Sales Orders 1726 Views" at bounding box center [142, 54] width 222 height 19
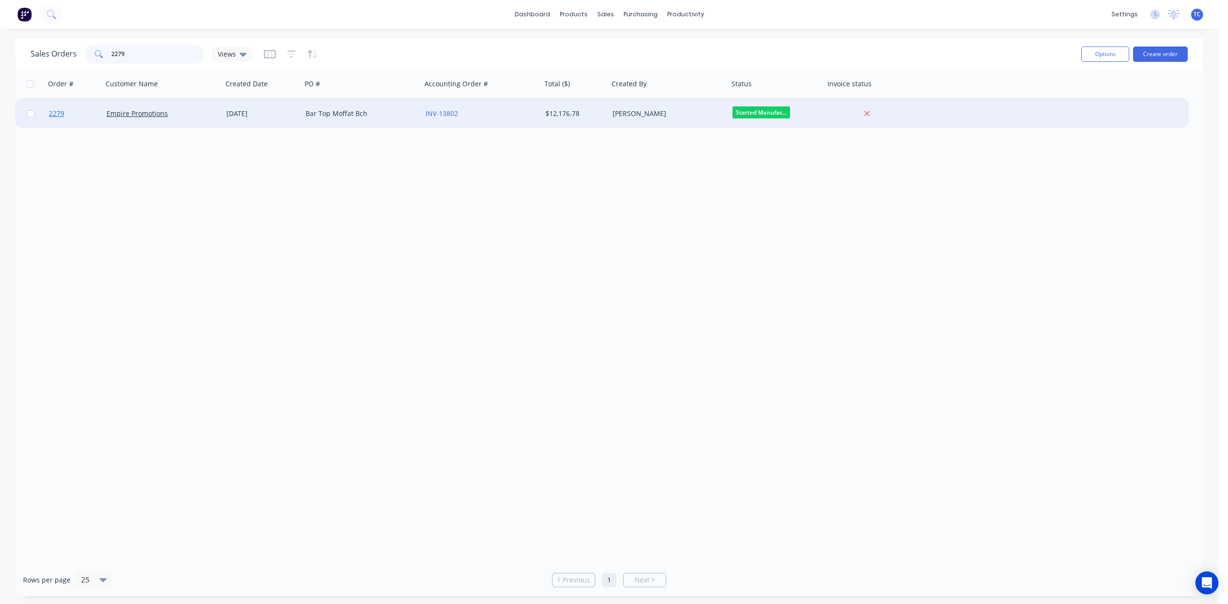
type input "2279"
click at [53, 111] on span "2279" at bounding box center [56, 114] width 15 height 10
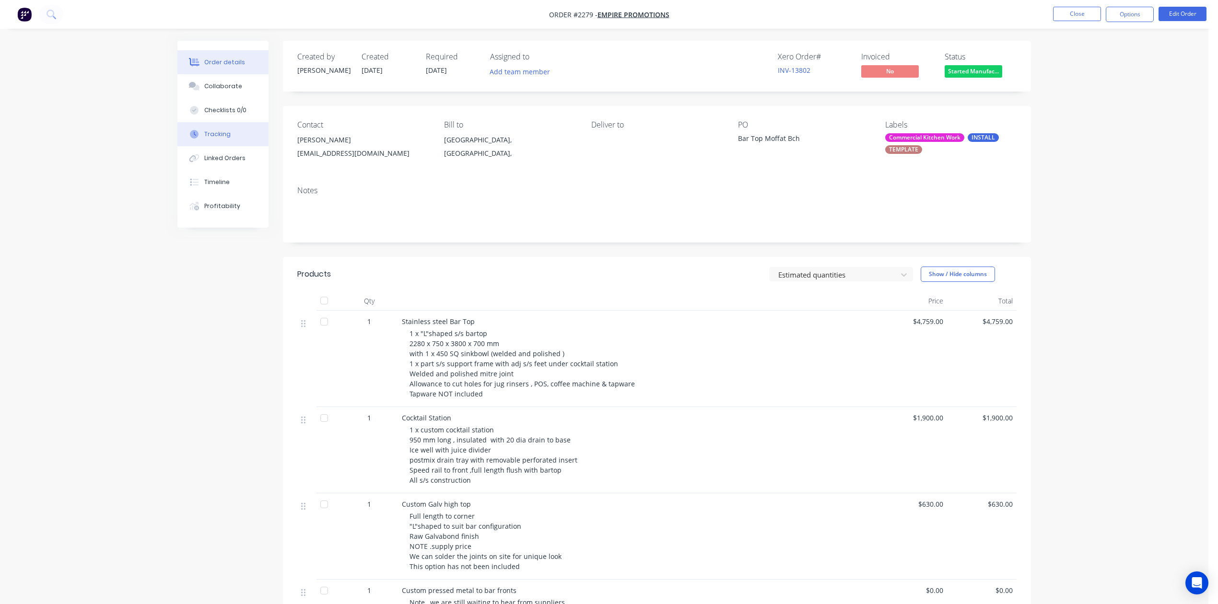
click at [225, 139] on div "Tracking" at bounding box center [217, 134] width 26 height 9
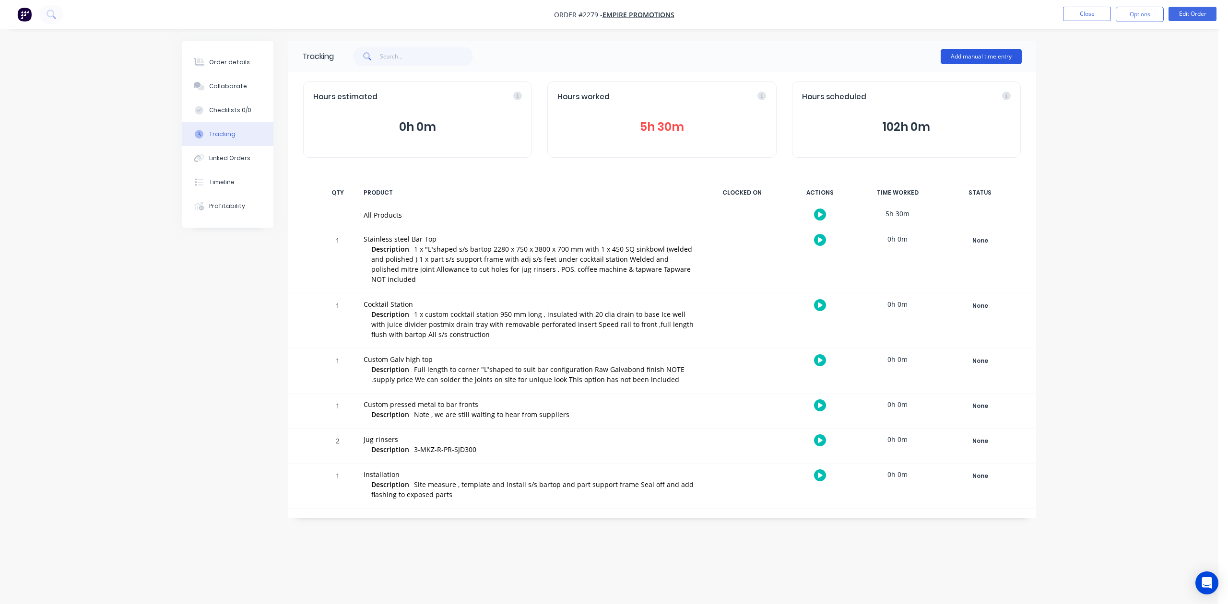
click at [977, 59] on button "Add manual time entry" at bounding box center [981, 56] width 81 height 15
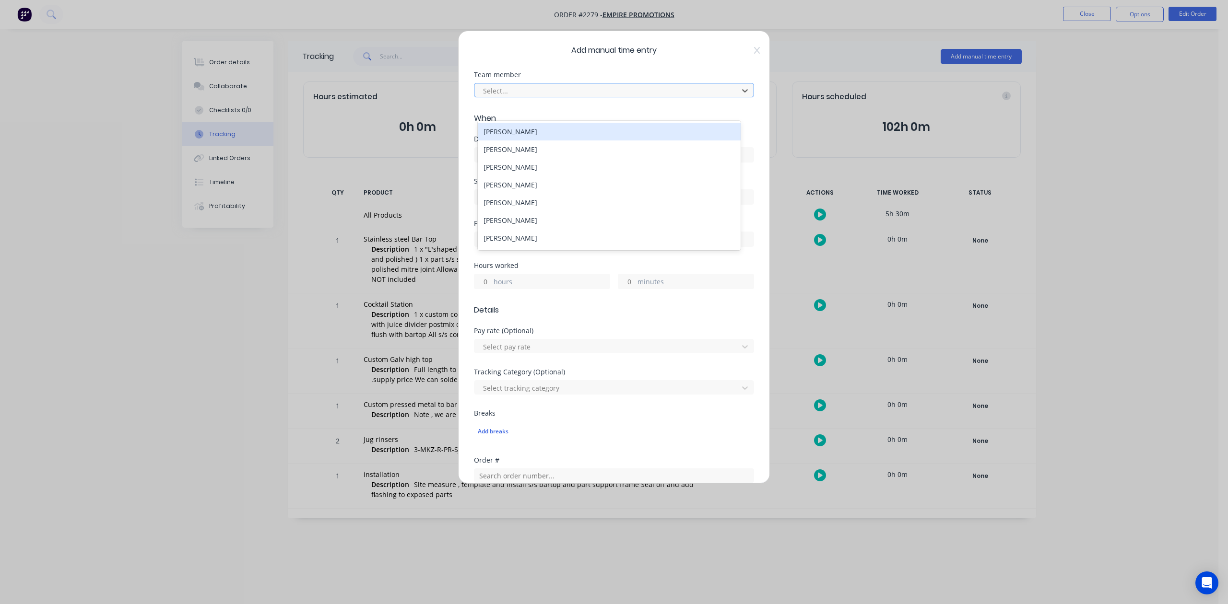
click at [576, 98] on div "Select..." at bounding box center [607, 90] width 257 height 14
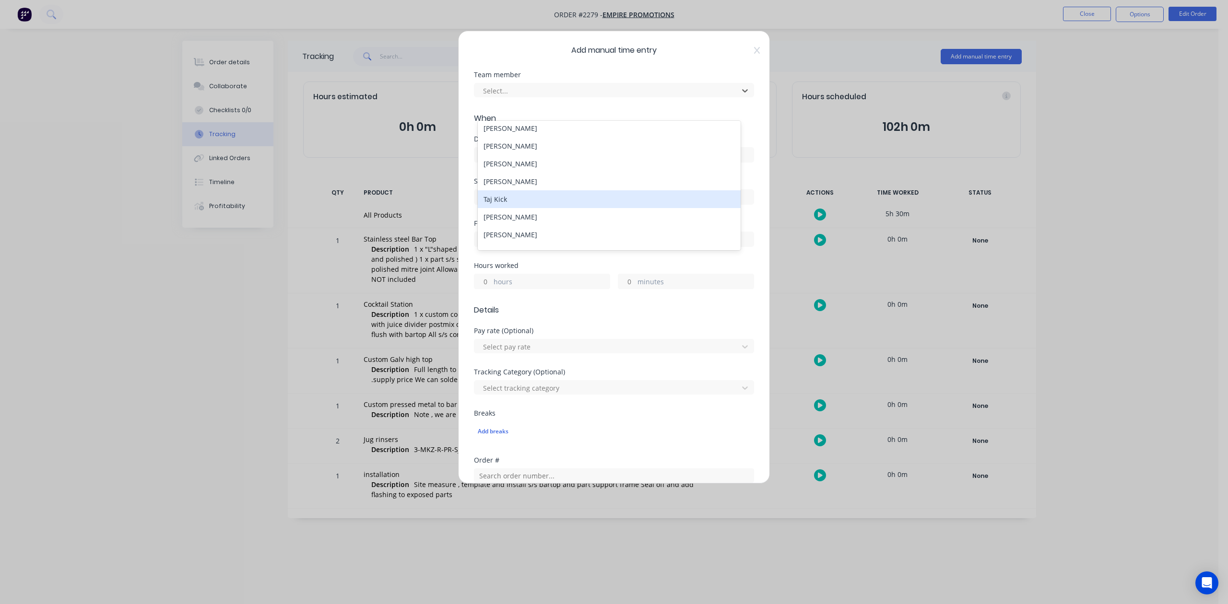
click at [514, 208] on div "Taj Kick" at bounding box center [609, 199] width 262 height 18
click at [520, 162] on input at bounding box center [613, 155] width 279 height 14
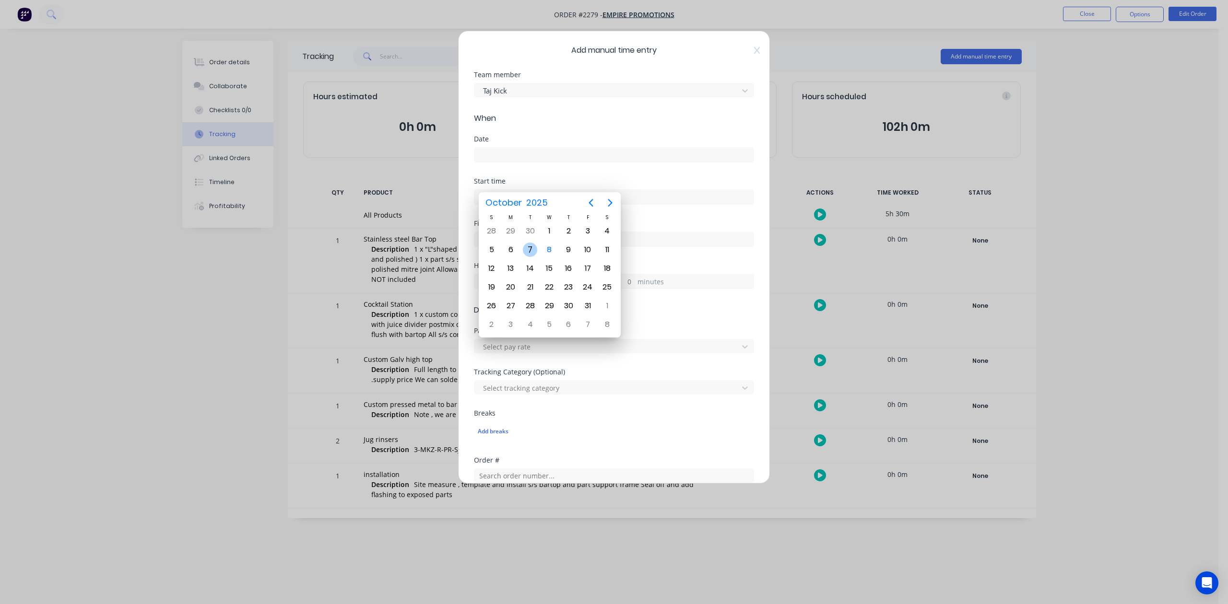
click at [530, 246] on div "7" at bounding box center [530, 250] width 14 height 14
type input "[DATE]"
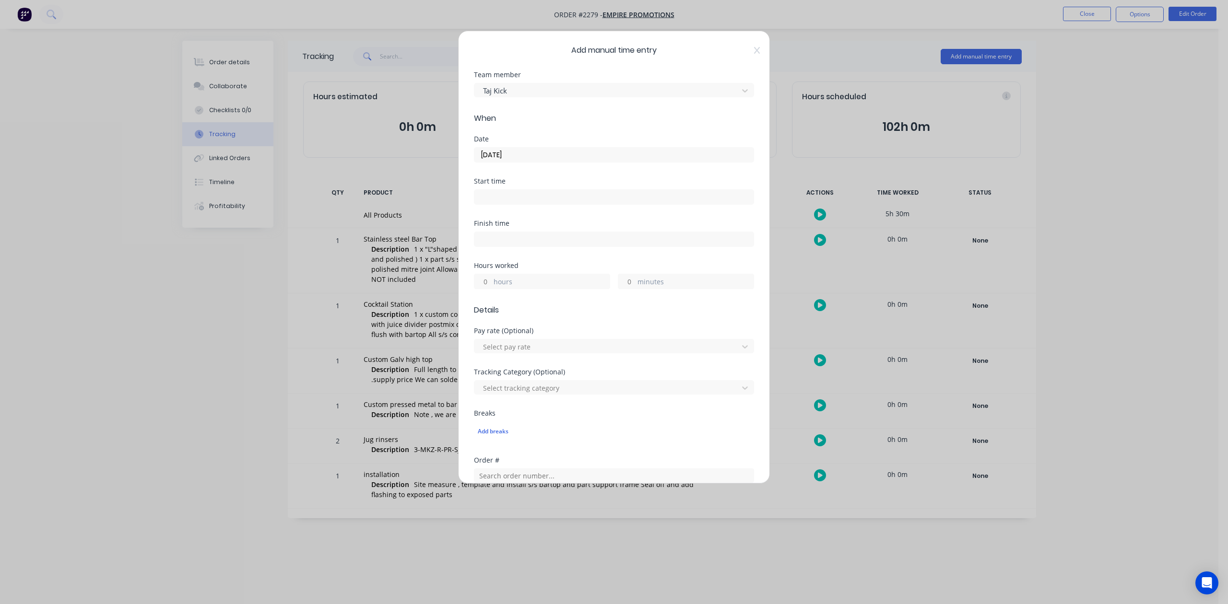
click at [627, 289] on input "minutes" at bounding box center [626, 281] width 17 height 14
type input "30"
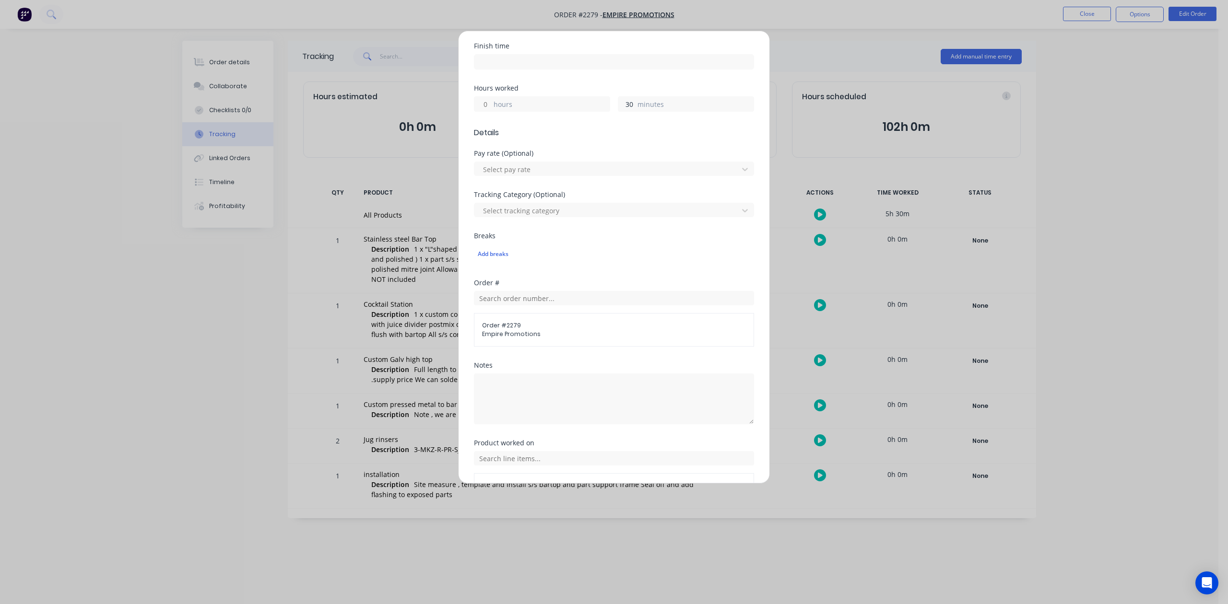
scroll to position [339, 0]
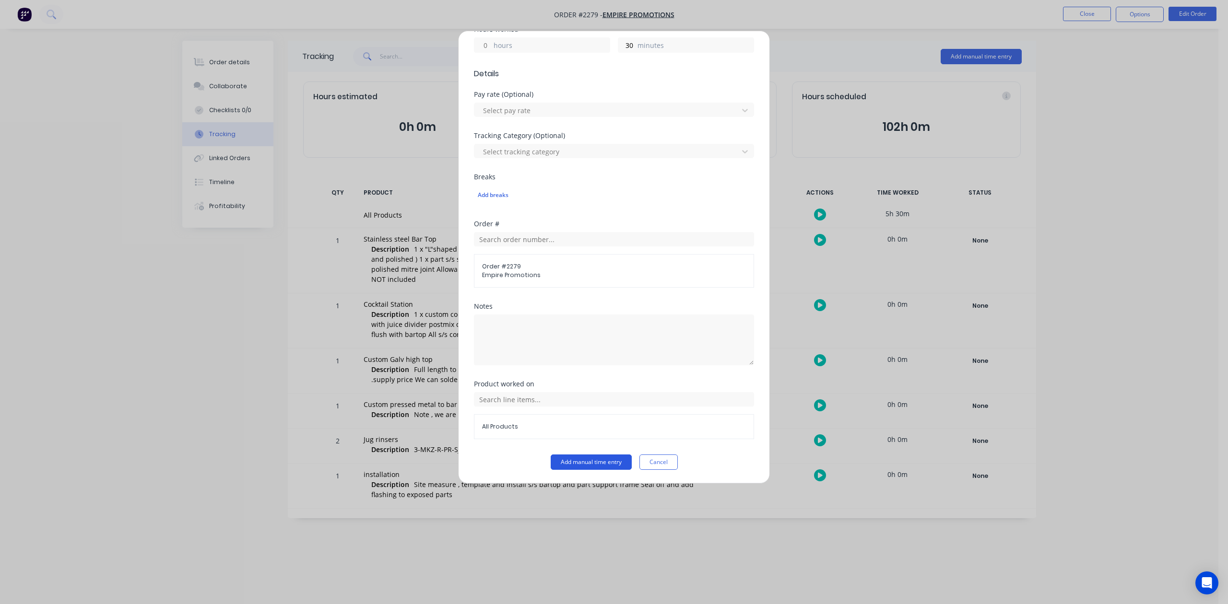
click at [572, 465] on button "Add manual time entry" at bounding box center [591, 462] width 81 height 15
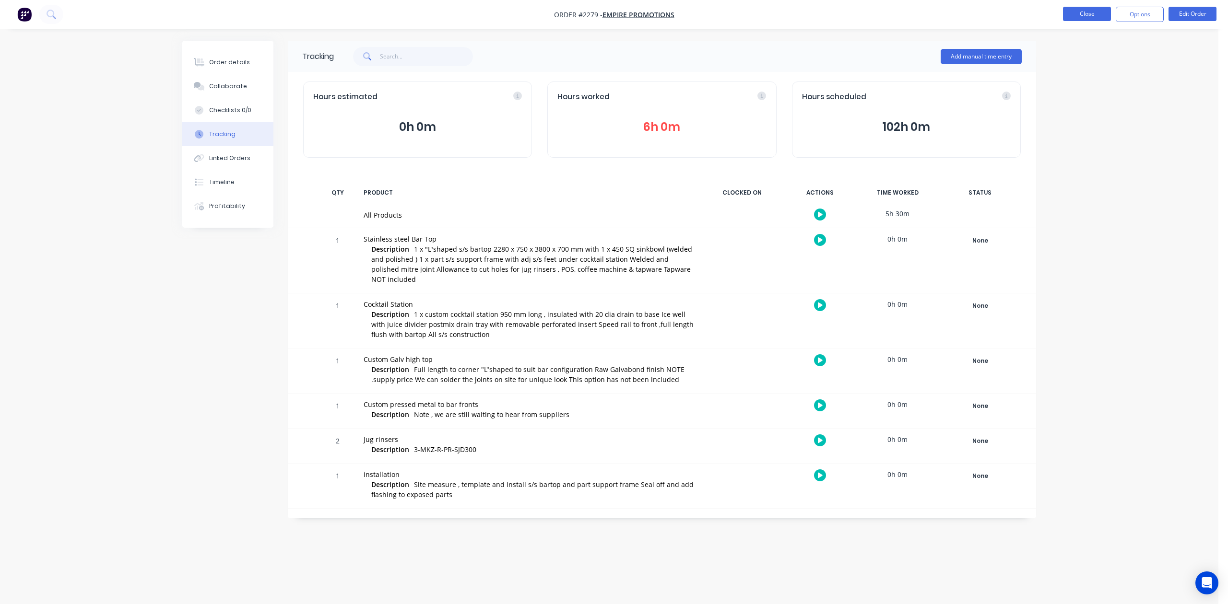
click at [1066, 10] on button "Close" at bounding box center [1087, 14] width 48 height 14
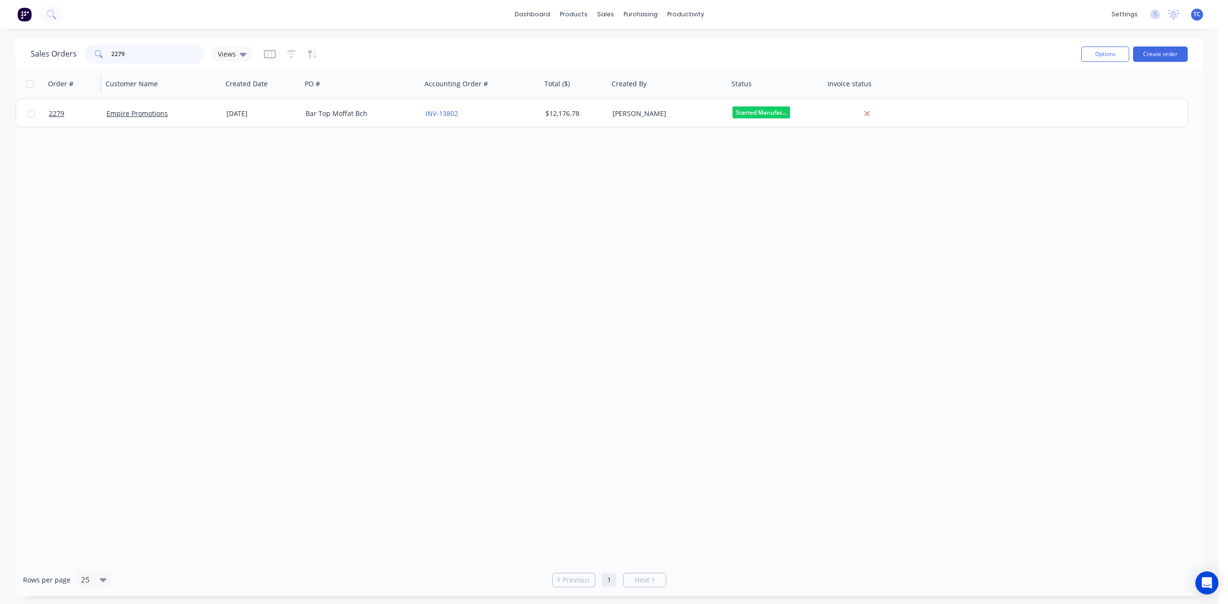
drag, startPoint x: 144, startPoint y: 58, endPoint x: 63, endPoint y: 70, distance: 82.0
click at [63, 73] on div "Sales Orders 2279 Views Options Create order Order # Customer Name Created Date…" at bounding box center [609, 317] width 1188 height 558
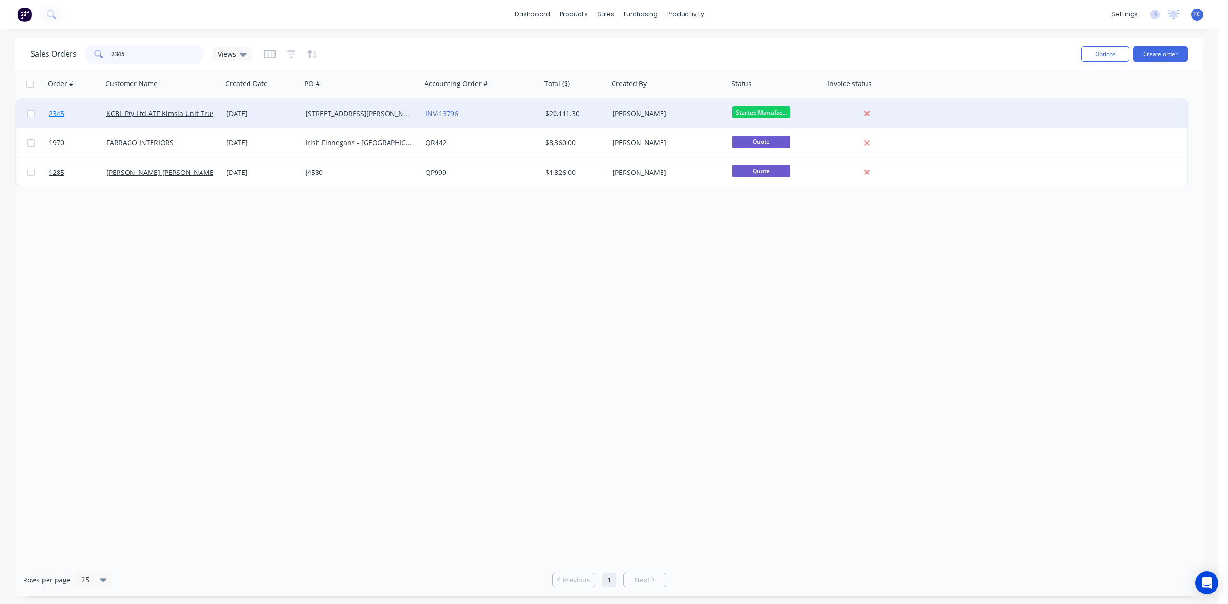
type input "2345"
click at [58, 112] on span "2345" at bounding box center [56, 114] width 15 height 10
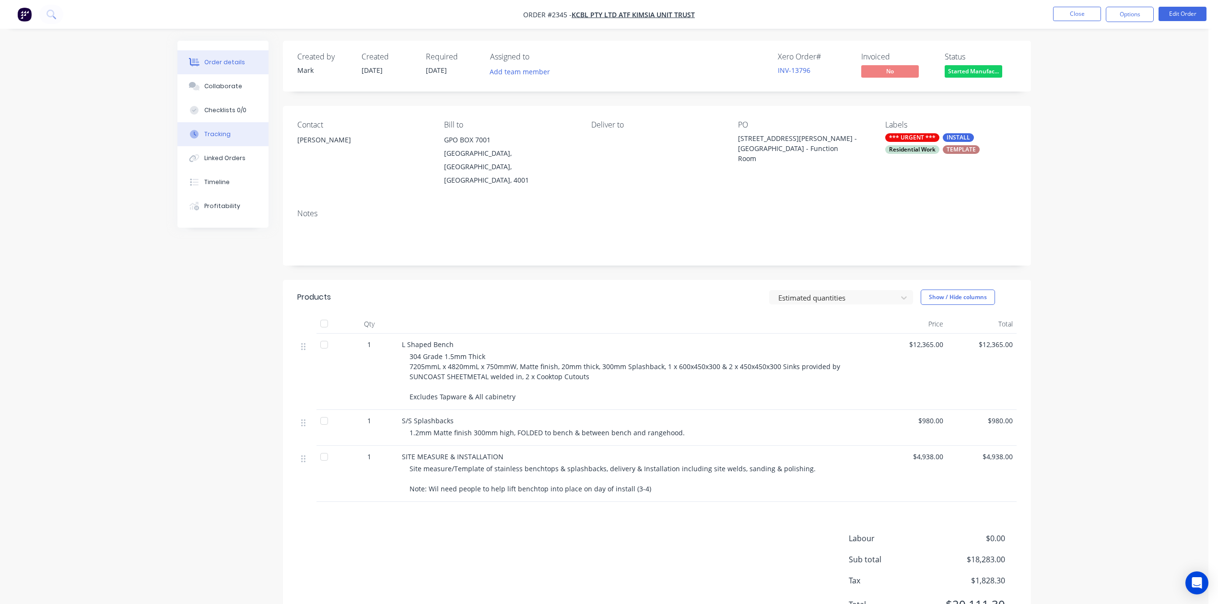
click at [212, 139] on div "Tracking" at bounding box center [217, 134] width 26 height 9
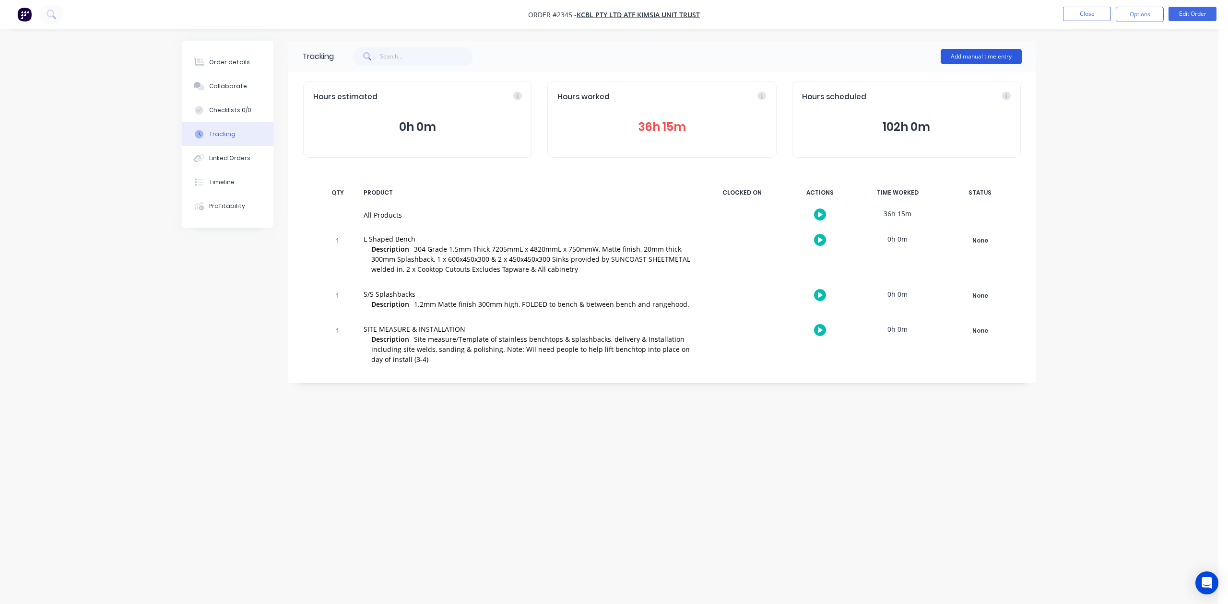
click at [964, 52] on button "Add manual time entry" at bounding box center [981, 56] width 81 height 15
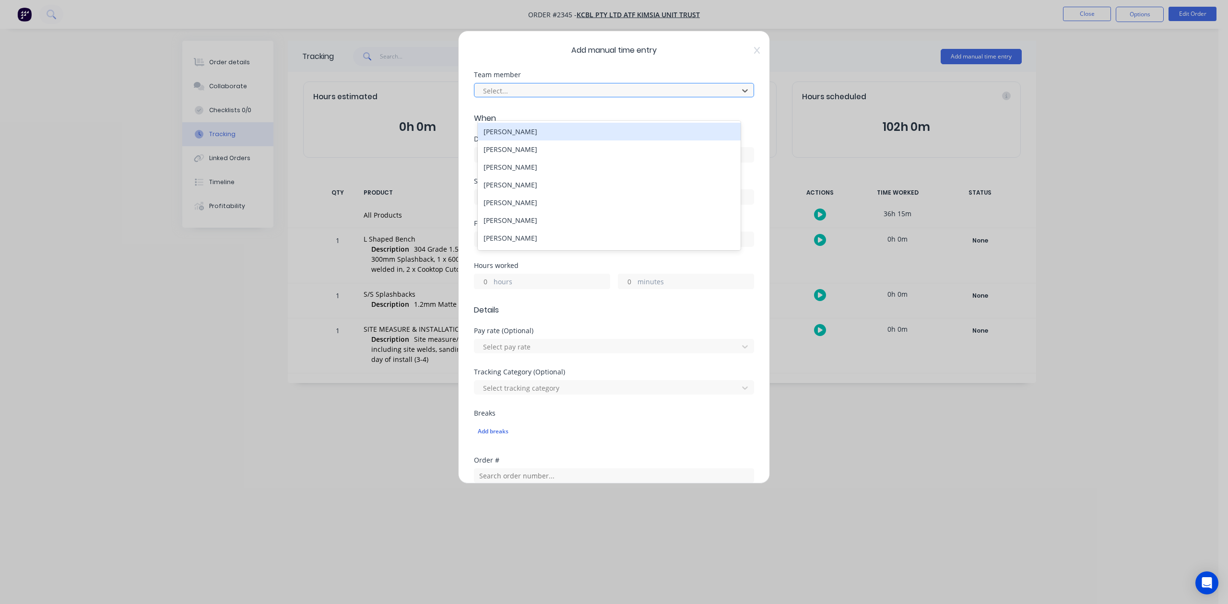
click at [555, 97] on div at bounding box center [607, 91] width 251 height 12
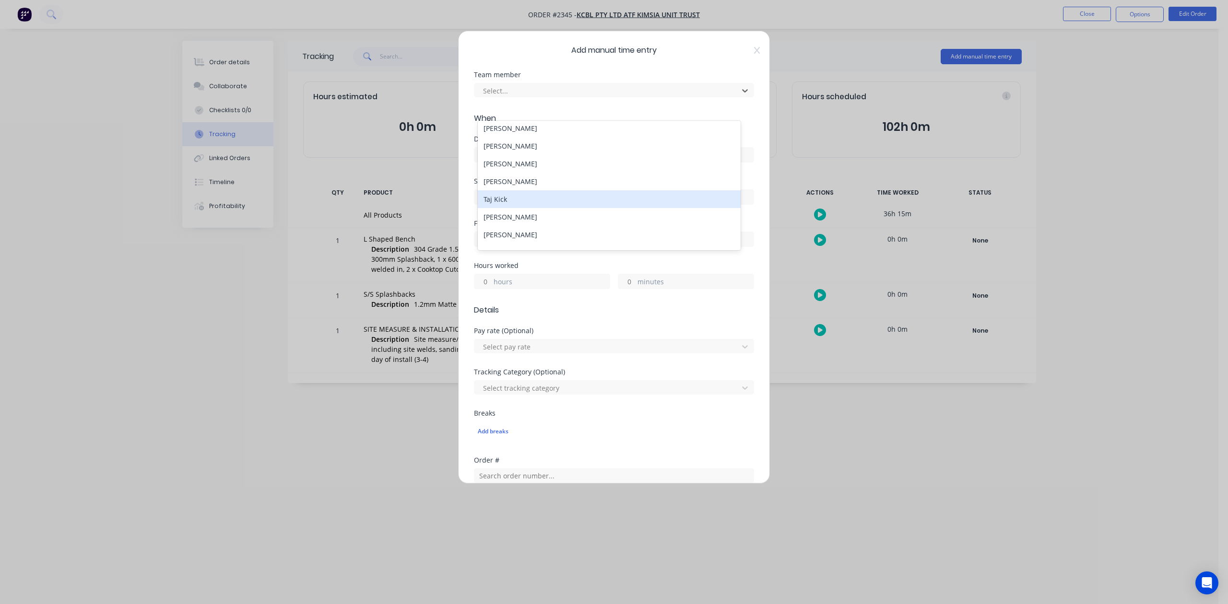
click at [505, 208] on div "Taj Kick" at bounding box center [609, 199] width 262 height 18
click at [509, 162] on input at bounding box center [613, 155] width 279 height 14
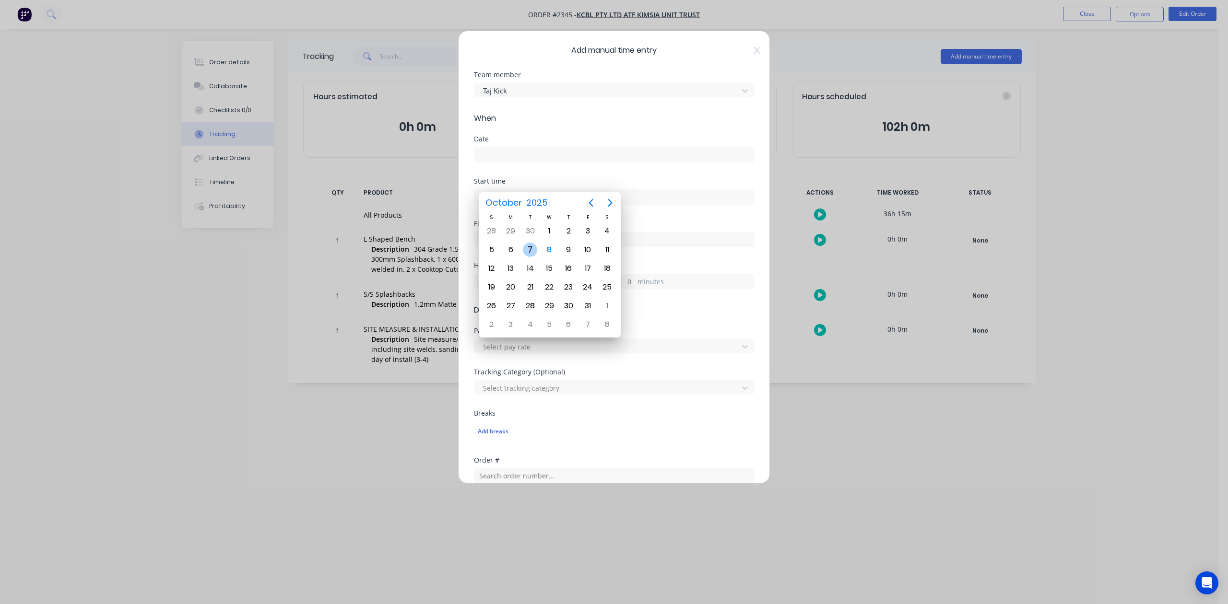
click at [531, 251] on div "7" at bounding box center [530, 250] width 14 height 14
type input "[DATE]"
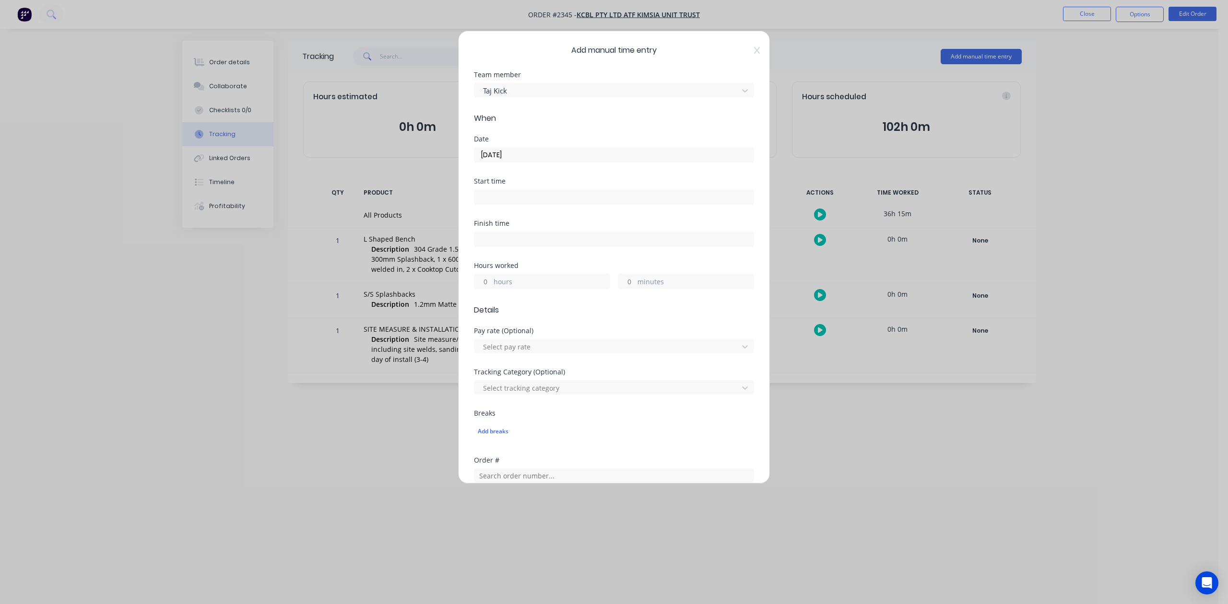
click at [624, 289] on input "minutes" at bounding box center [626, 281] width 17 height 14
type input "30"
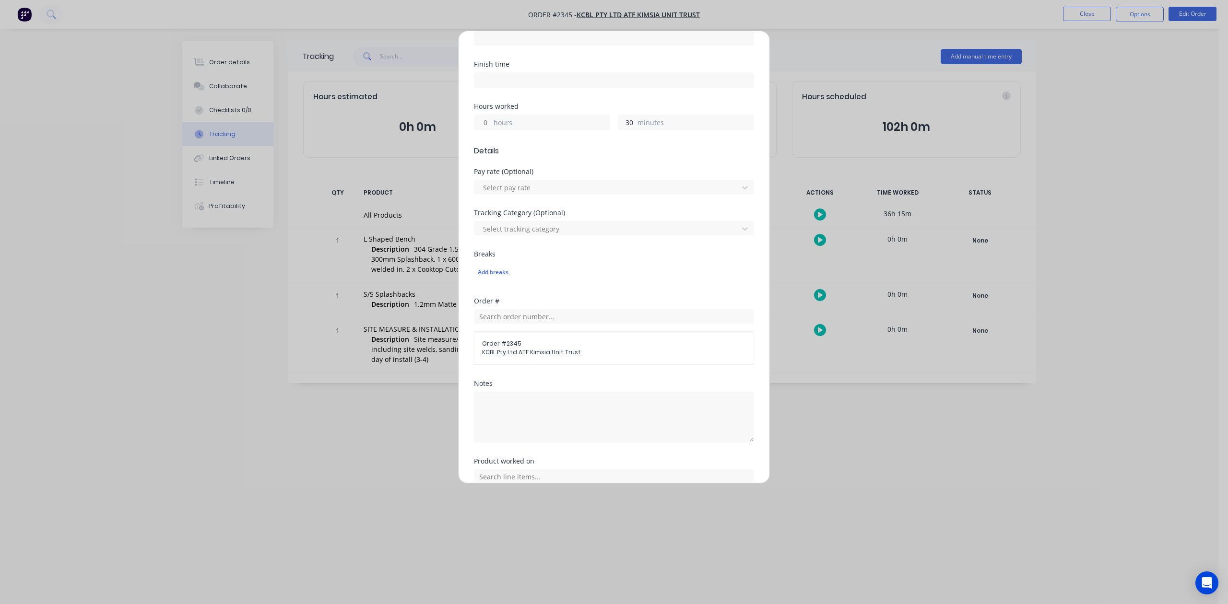
scroll to position [339, 0]
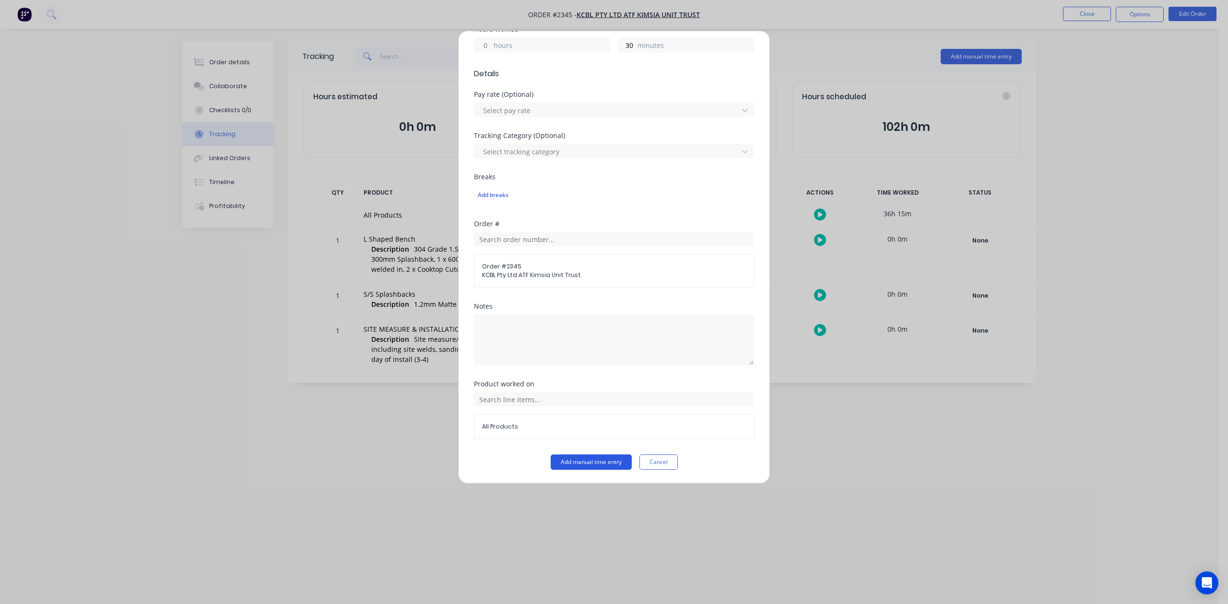
click at [573, 464] on button "Add manual time entry" at bounding box center [591, 462] width 81 height 15
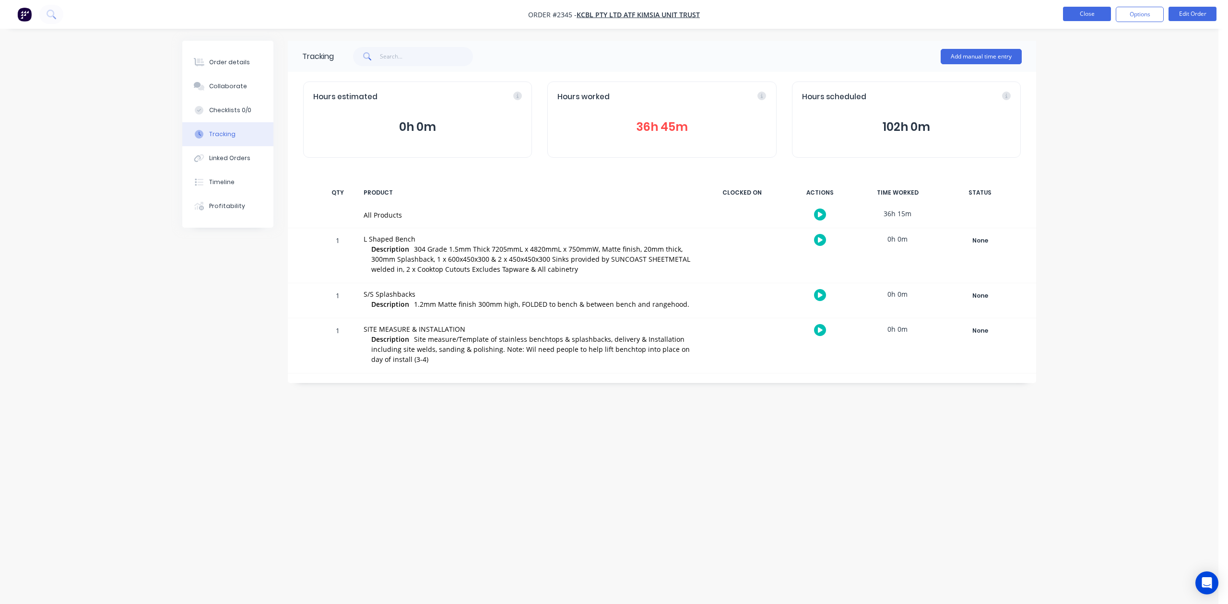
click at [1076, 17] on button "Close" at bounding box center [1087, 14] width 48 height 14
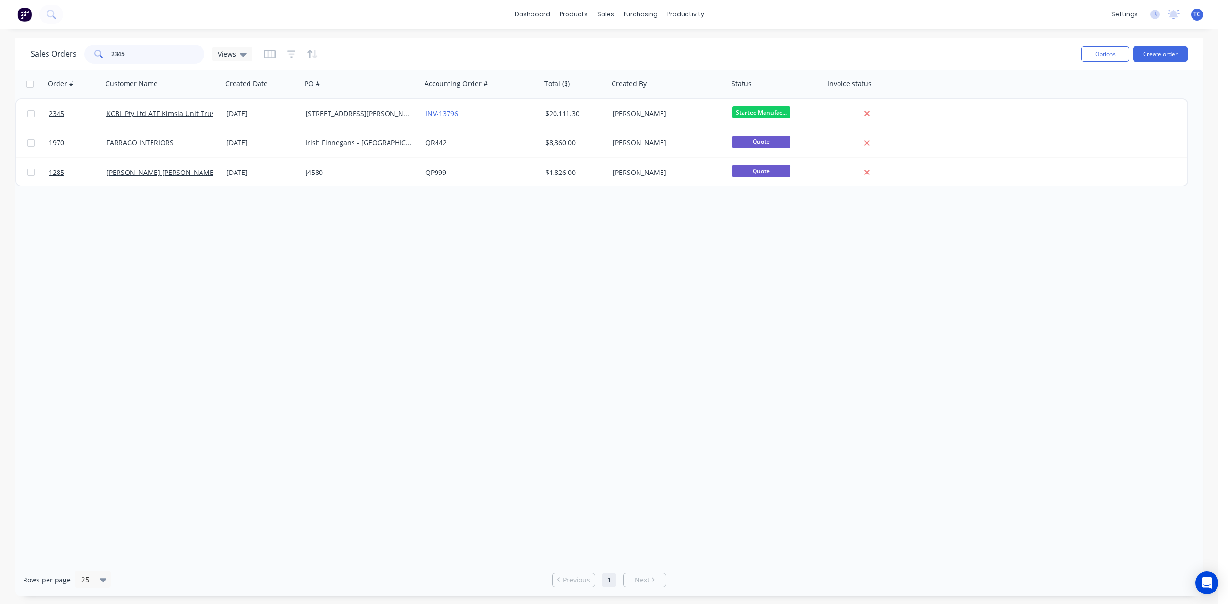
drag, startPoint x: 165, startPoint y: 52, endPoint x: 77, endPoint y: 64, distance: 89.5
click at [77, 64] on div "Sales Orders 2345 Views" at bounding box center [142, 54] width 222 height 19
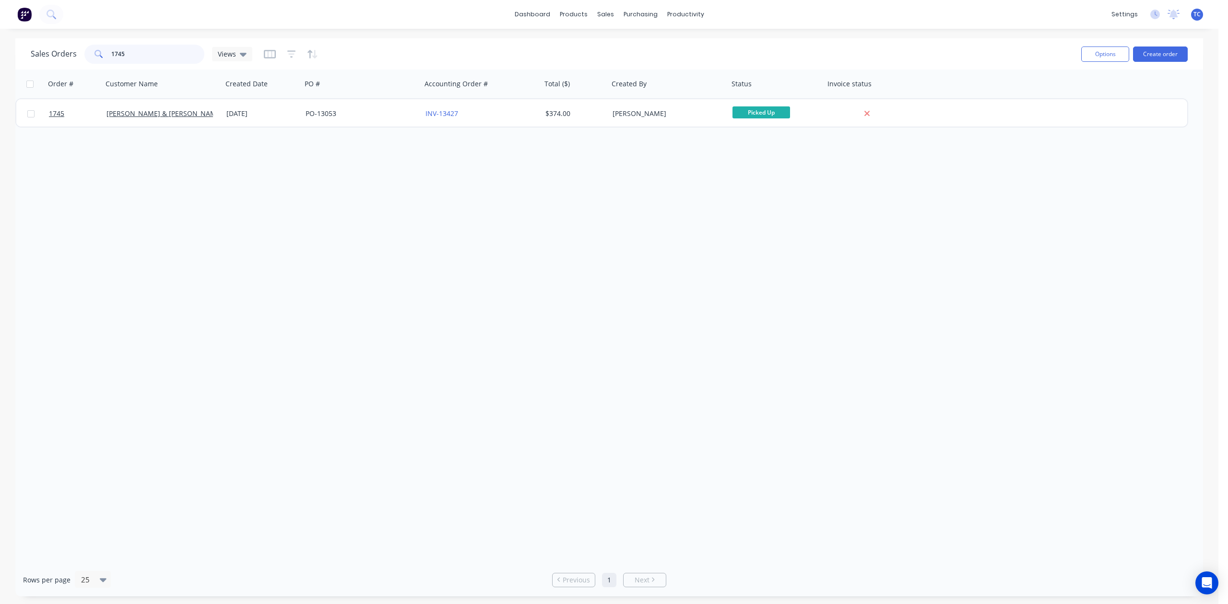
drag, startPoint x: 141, startPoint y: 56, endPoint x: 104, endPoint y: 55, distance: 36.9
click at [104, 55] on div "1745" at bounding box center [144, 54] width 120 height 19
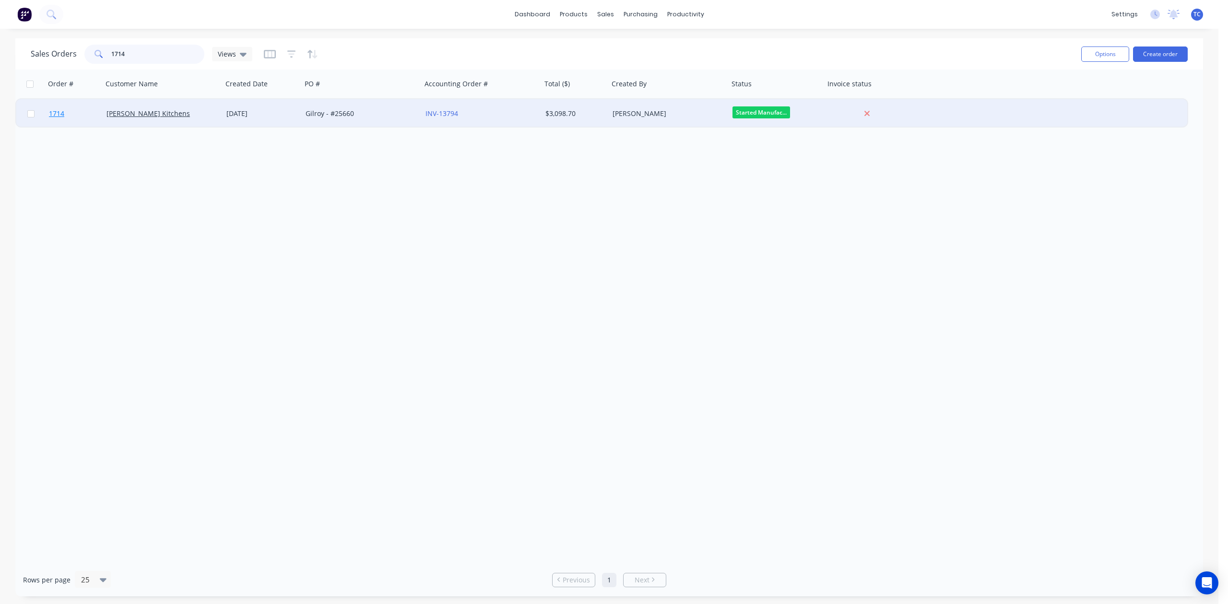
type input "1714"
click at [62, 111] on span "1714" at bounding box center [56, 114] width 15 height 10
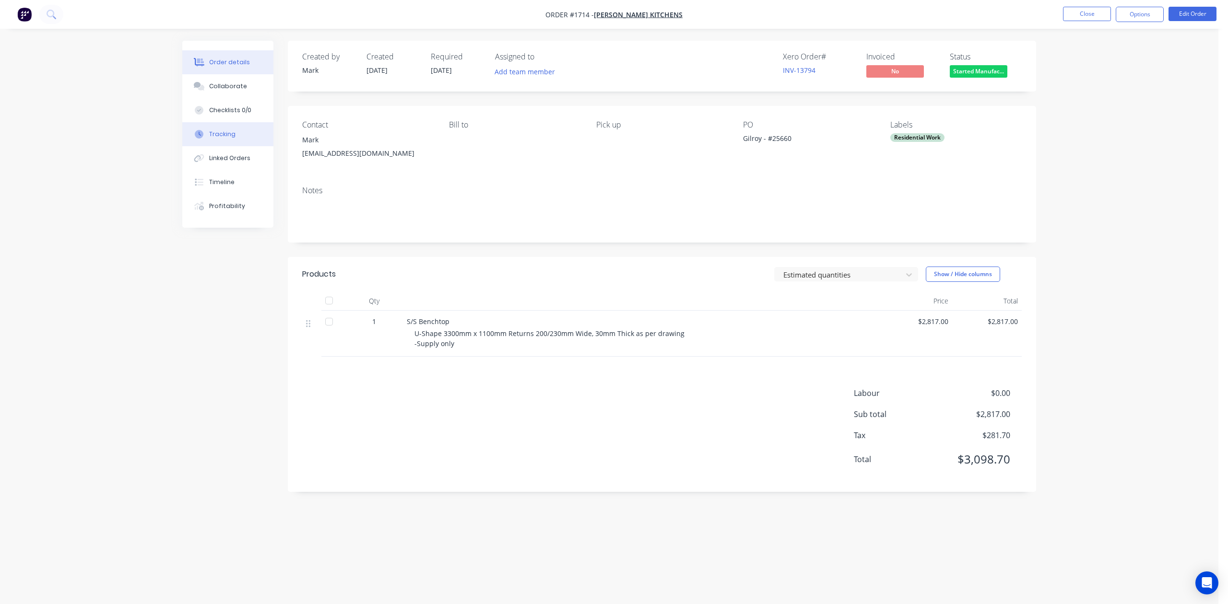
click at [226, 139] on div "Tracking" at bounding box center [222, 134] width 26 height 9
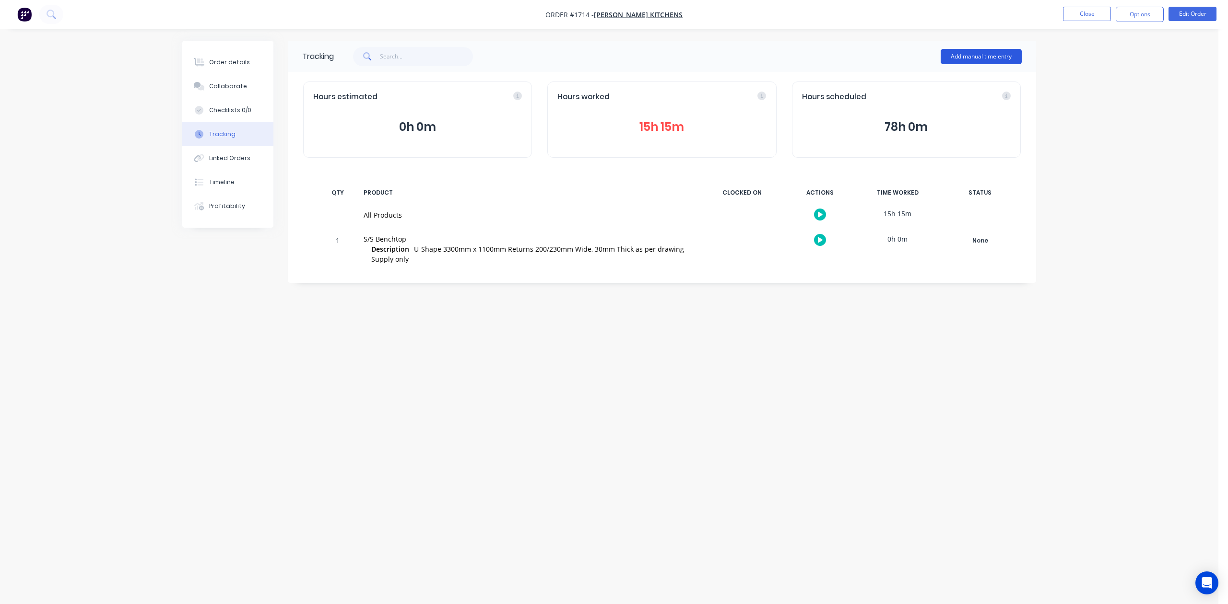
click at [974, 53] on button "Add manual time entry" at bounding box center [981, 56] width 81 height 15
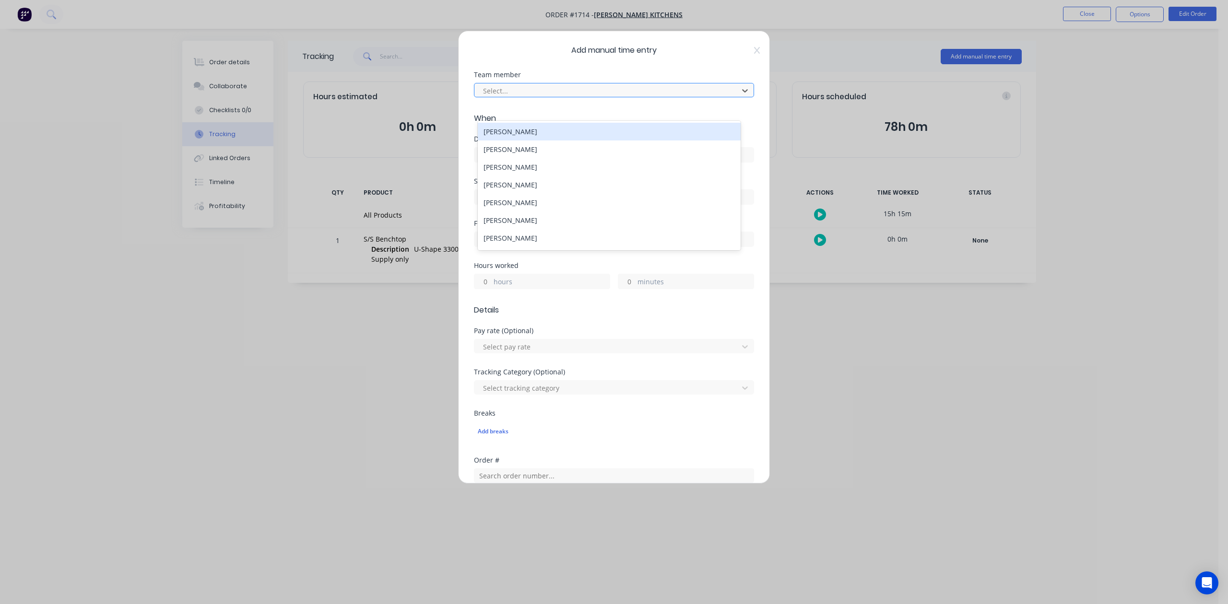
click at [513, 97] on div at bounding box center [607, 91] width 251 height 12
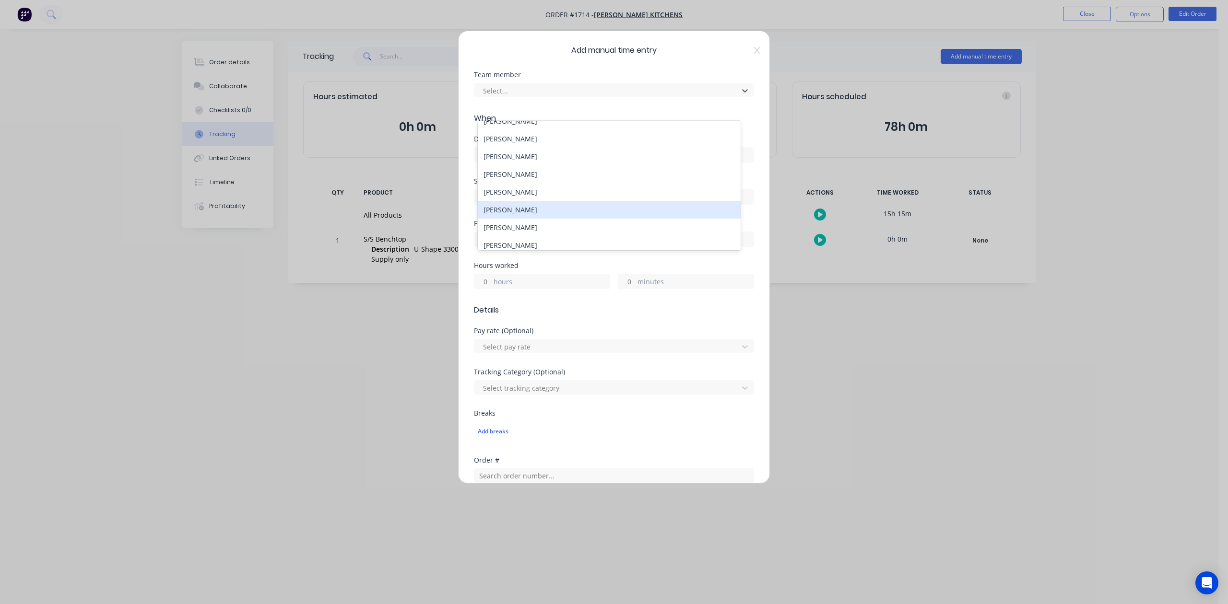
scroll to position [128, 0]
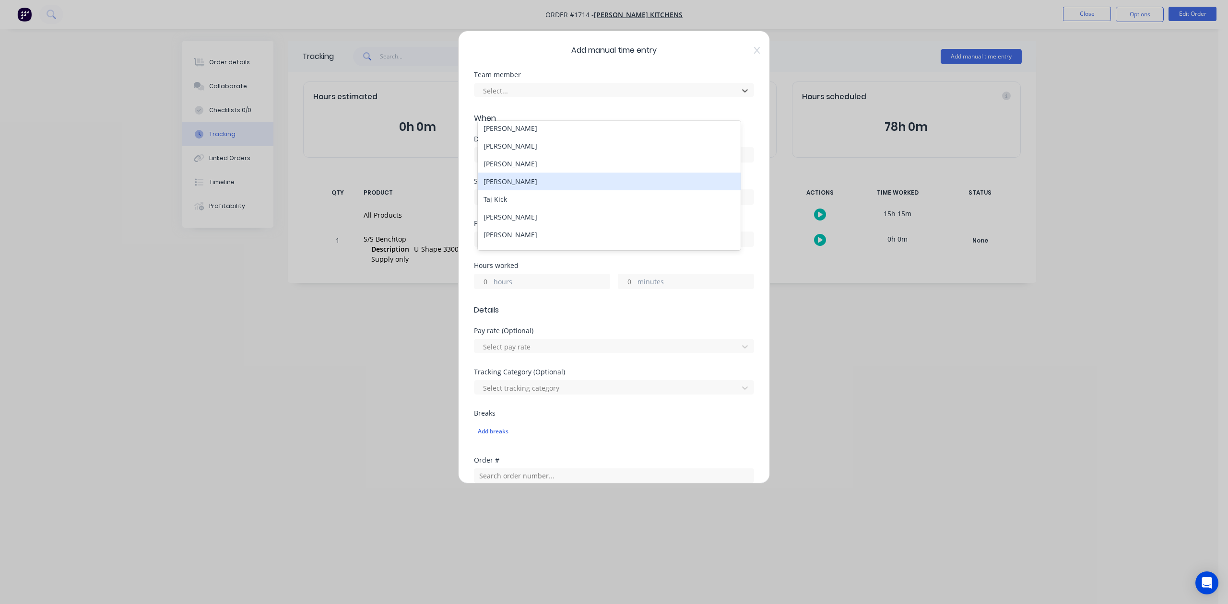
click at [491, 190] on div "[PERSON_NAME]" at bounding box center [609, 182] width 262 height 18
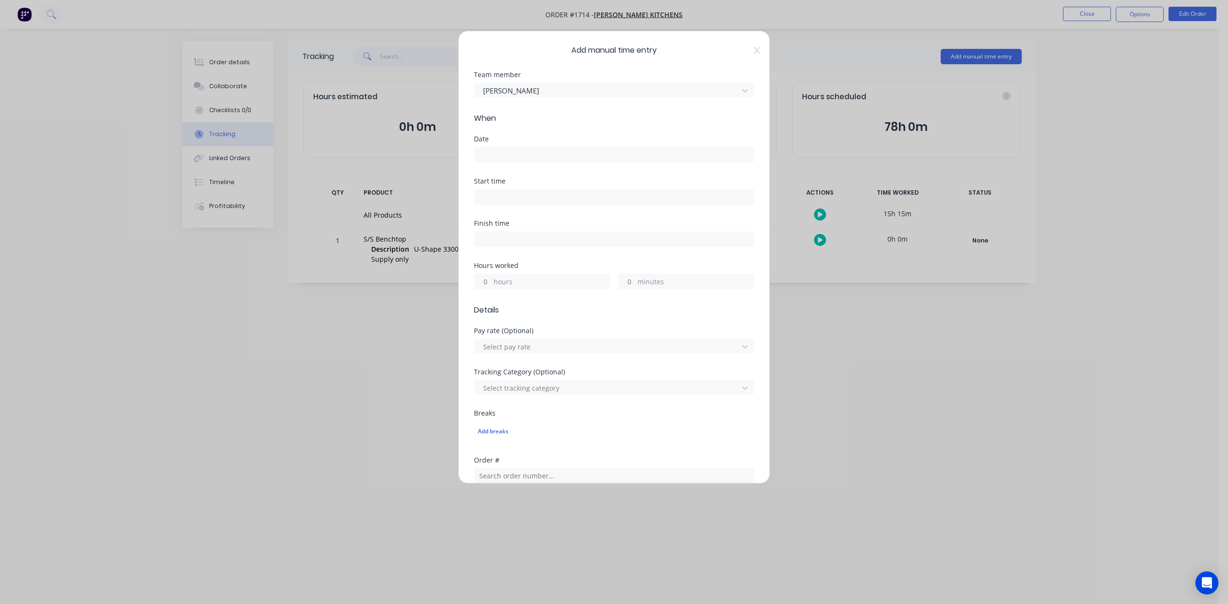
click at [501, 163] on label at bounding box center [614, 154] width 280 height 15
click at [501, 162] on input at bounding box center [613, 155] width 279 height 14
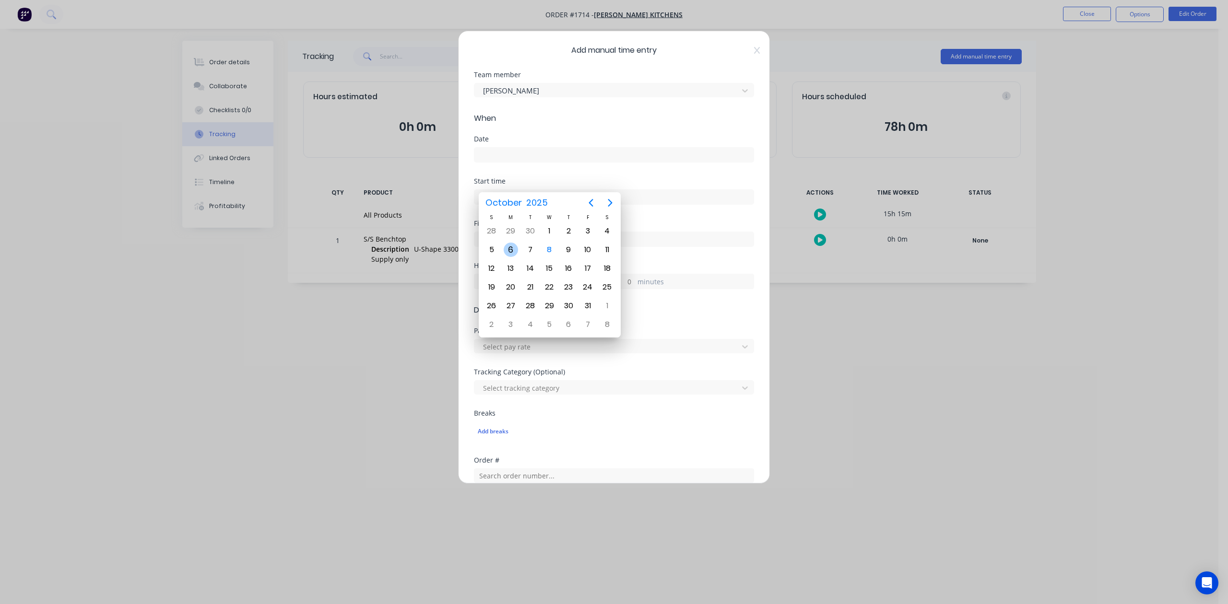
click at [509, 250] on div "6" at bounding box center [511, 250] width 14 height 14
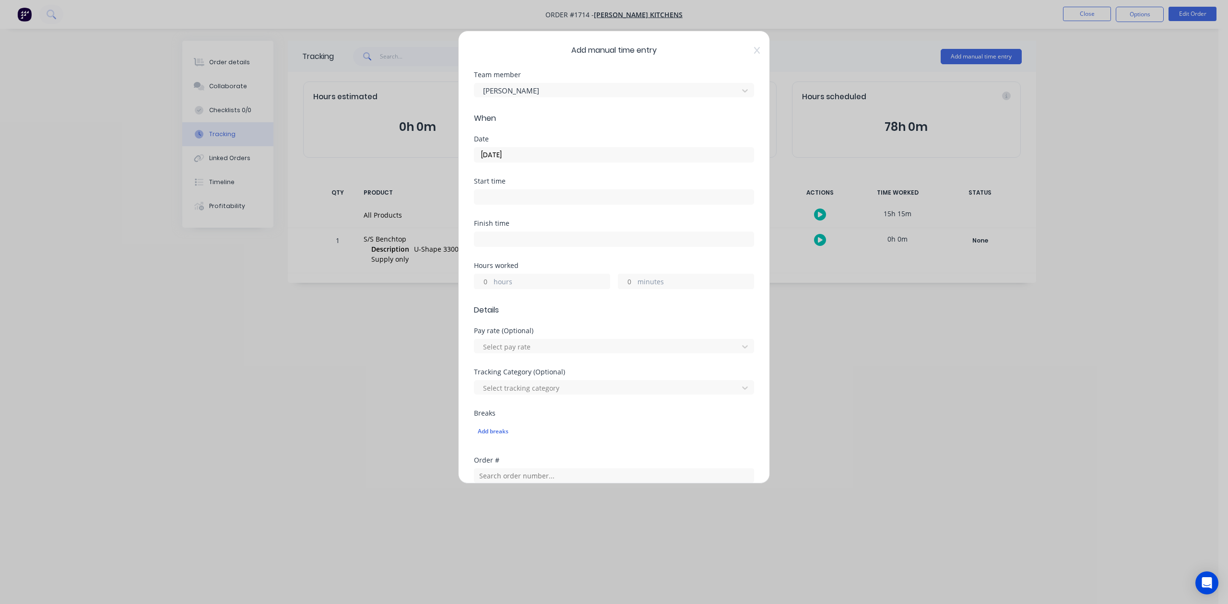
type input "[DATE]"
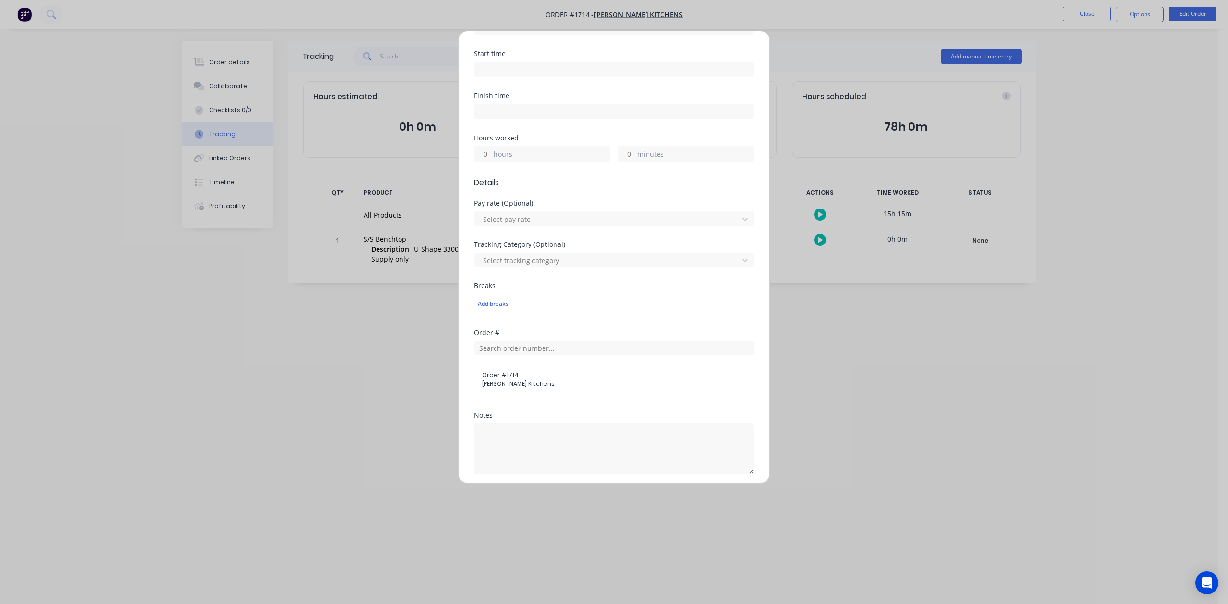
click at [486, 161] on input "hours" at bounding box center [482, 154] width 17 height 14
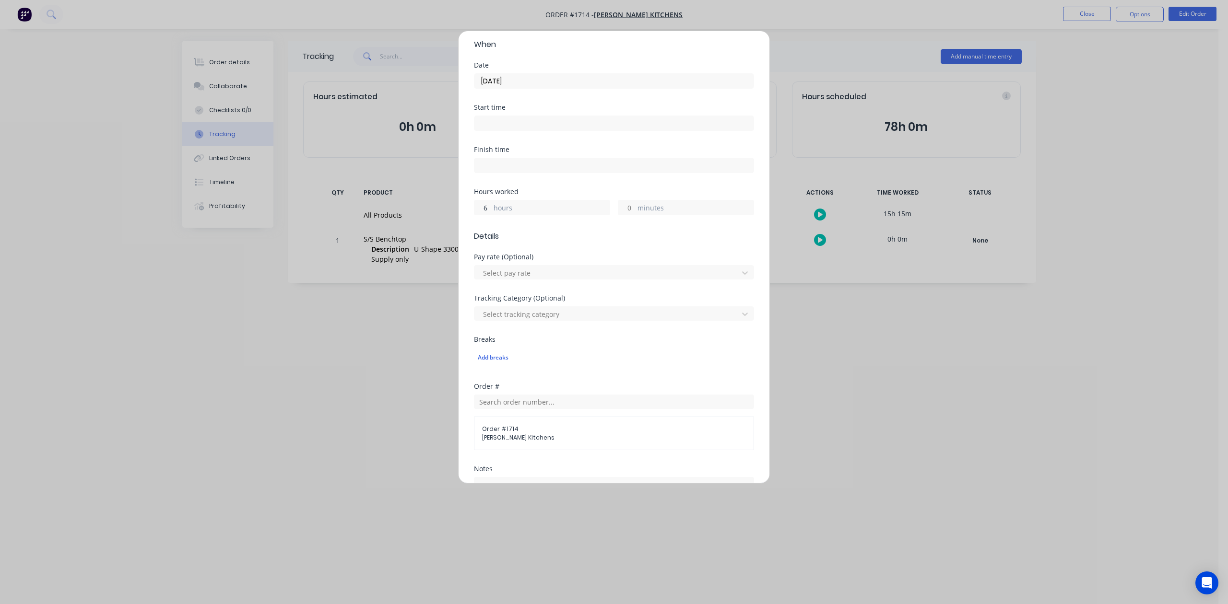
scroll to position [0, 0]
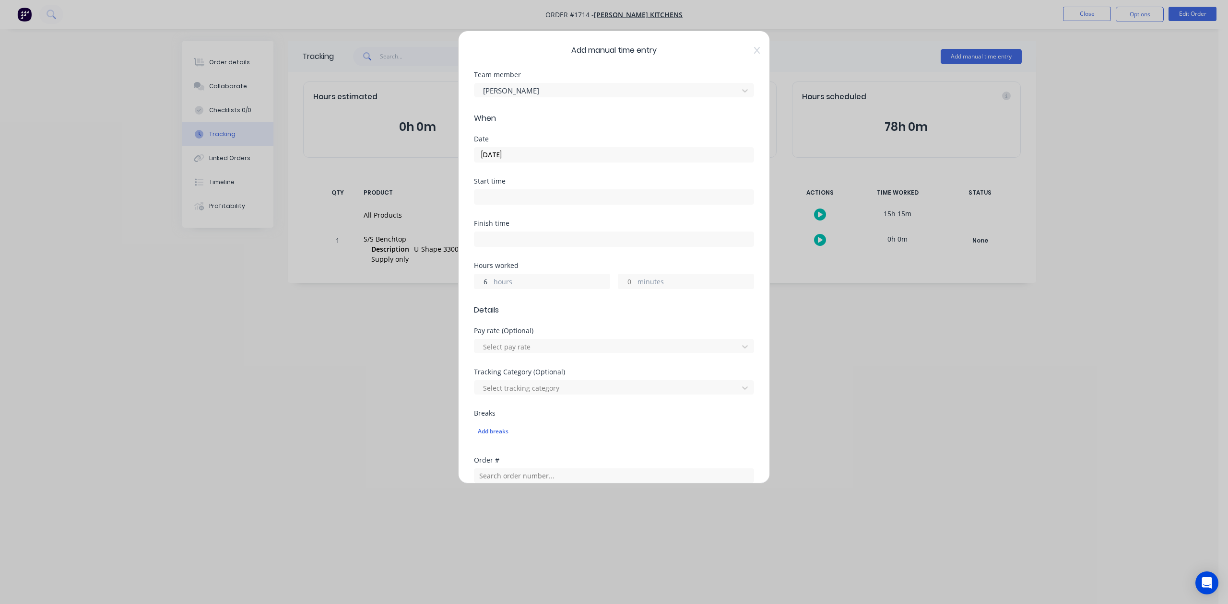
type input "6"
click at [513, 162] on input "[DATE]" at bounding box center [613, 155] width 279 height 14
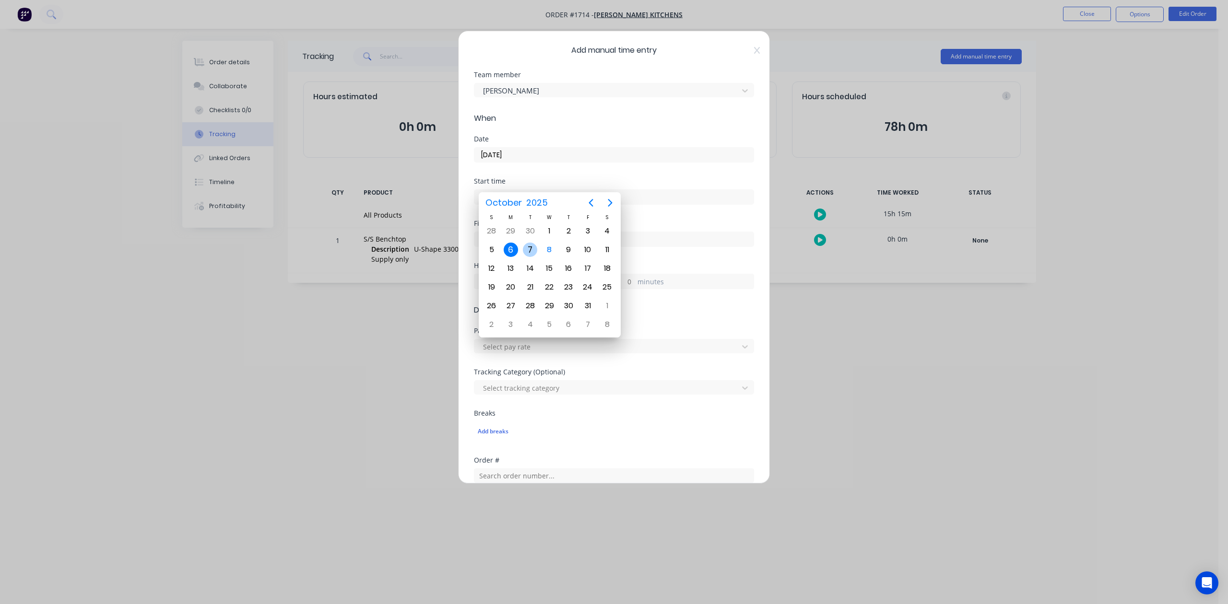
click at [530, 248] on div "7" at bounding box center [530, 250] width 14 height 14
type input "[DATE]"
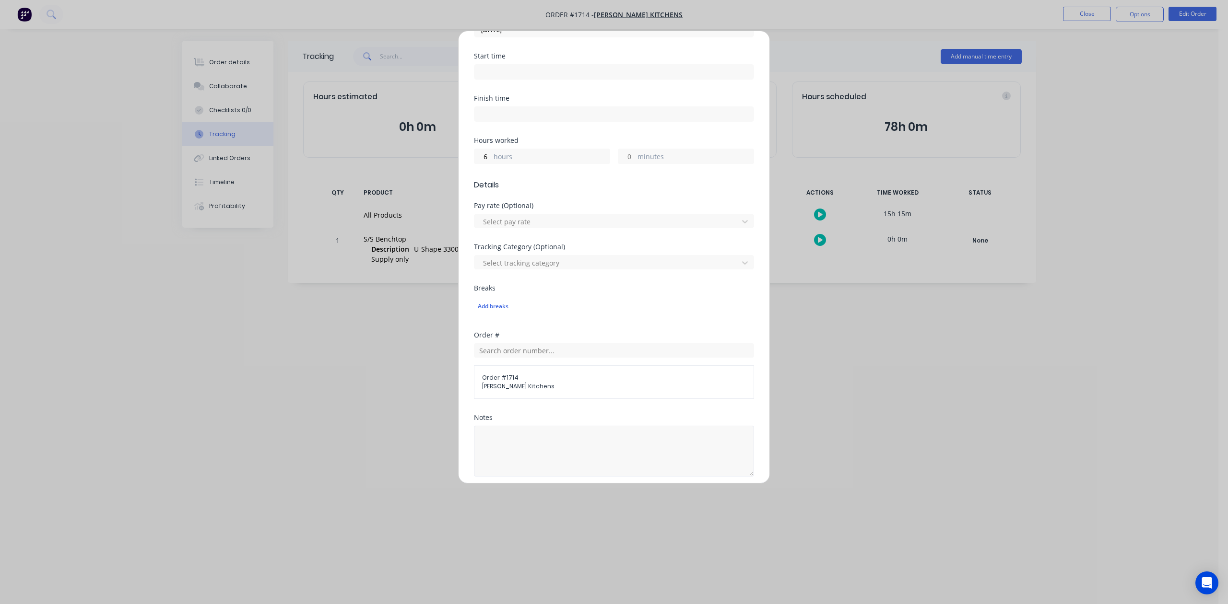
scroll to position [339, 0]
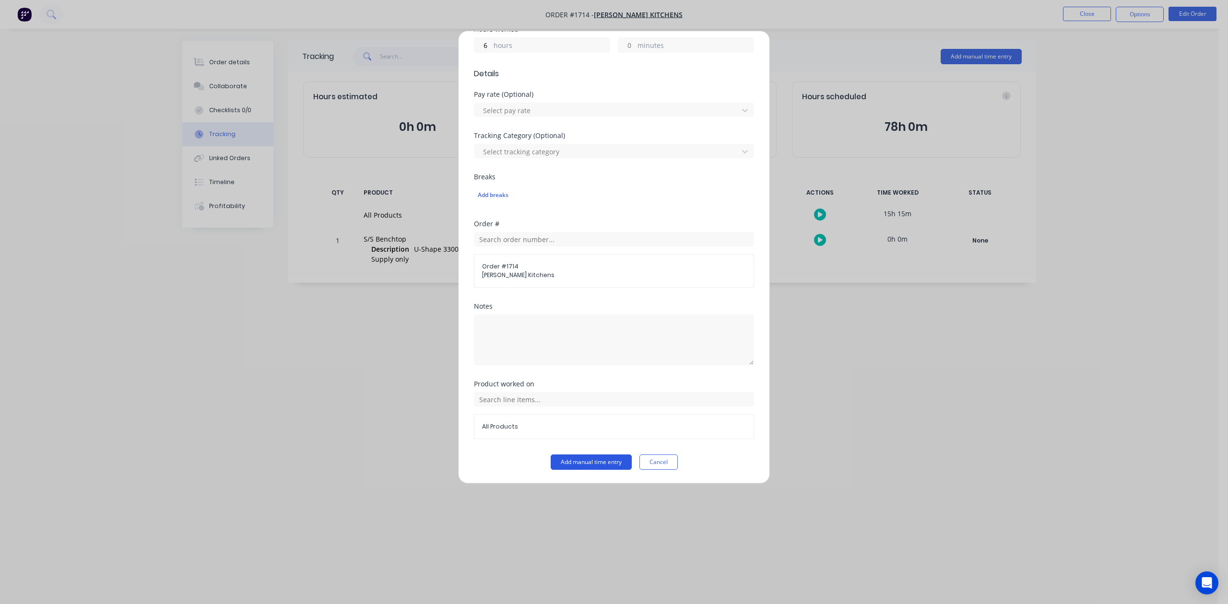
click at [565, 466] on button "Add manual time entry" at bounding box center [591, 462] width 81 height 15
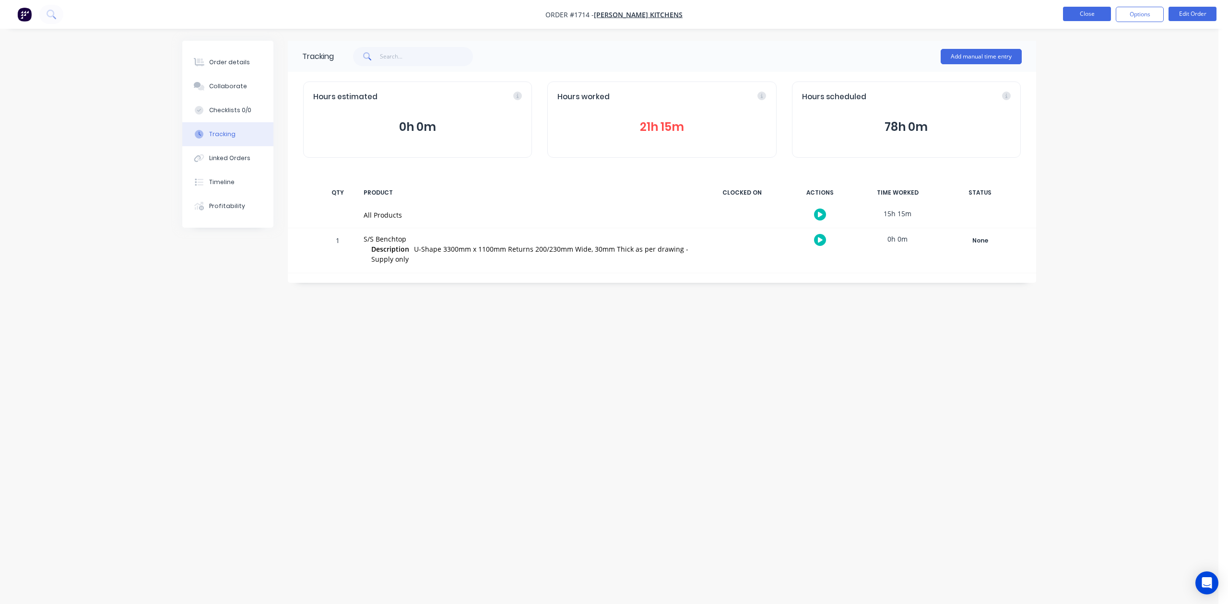
click at [1077, 12] on button "Close" at bounding box center [1087, 14] width 48 height 14
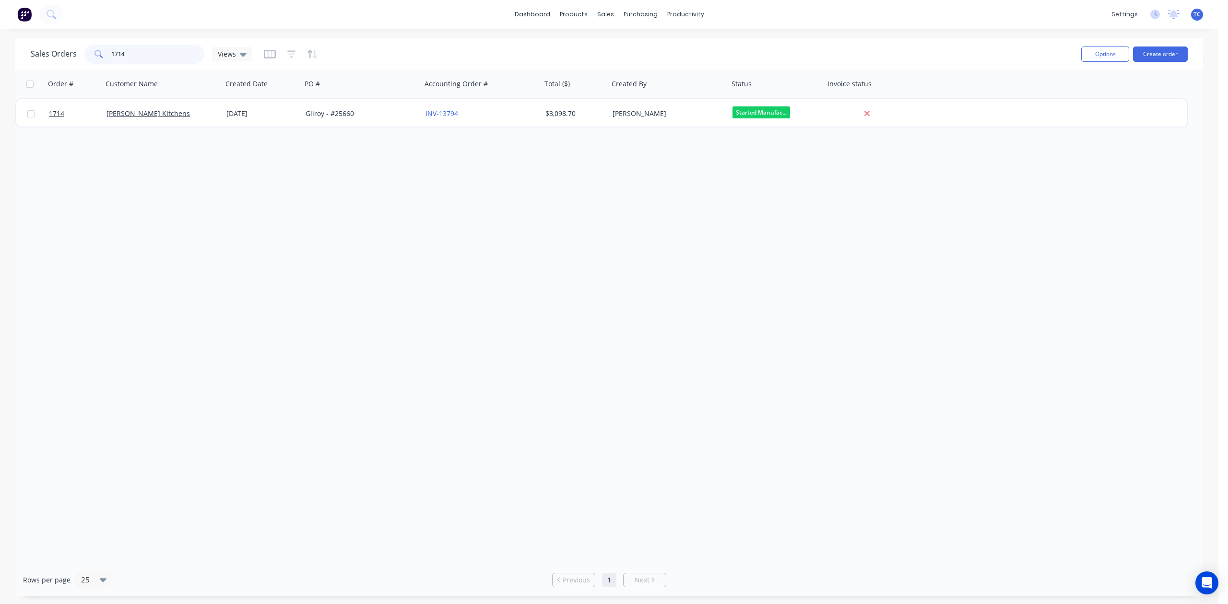
drag, startPoint x: 156, startPoint y: 54, endPoint x: 48, endPoint y: 49, distance: 108.5
click at [48, 49] on div "Sales Orders 1714 Views" at bounding box center [142, 54] width 222 height 19
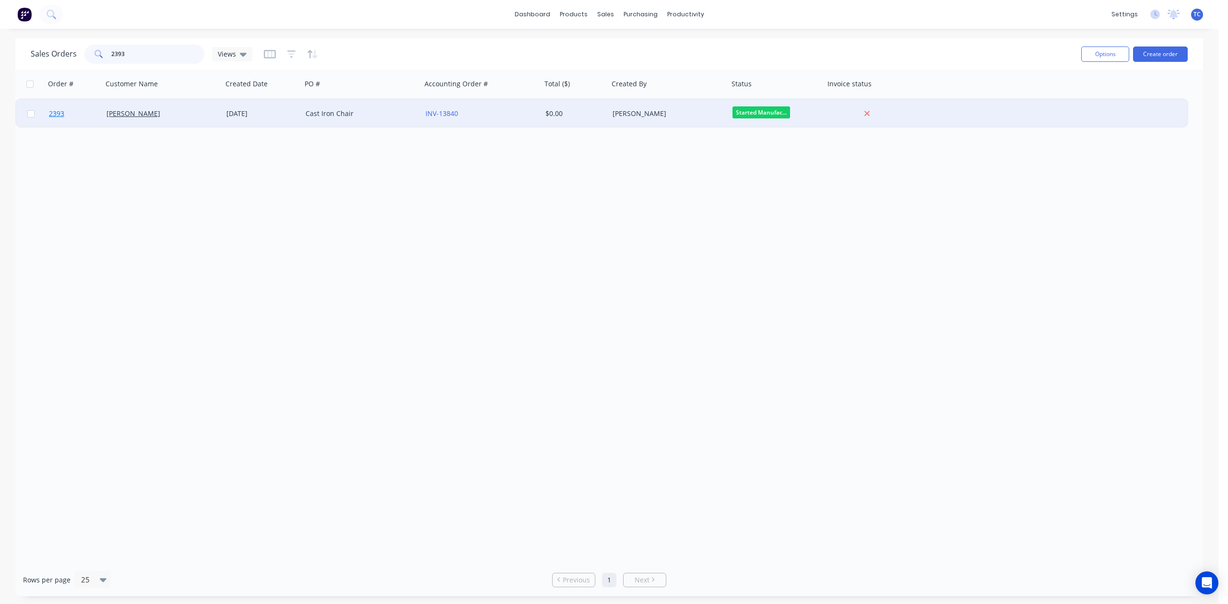
type input "2393"
click at [58, 110] on span "2393" at bounding box center [56, 114] width 15 height 10
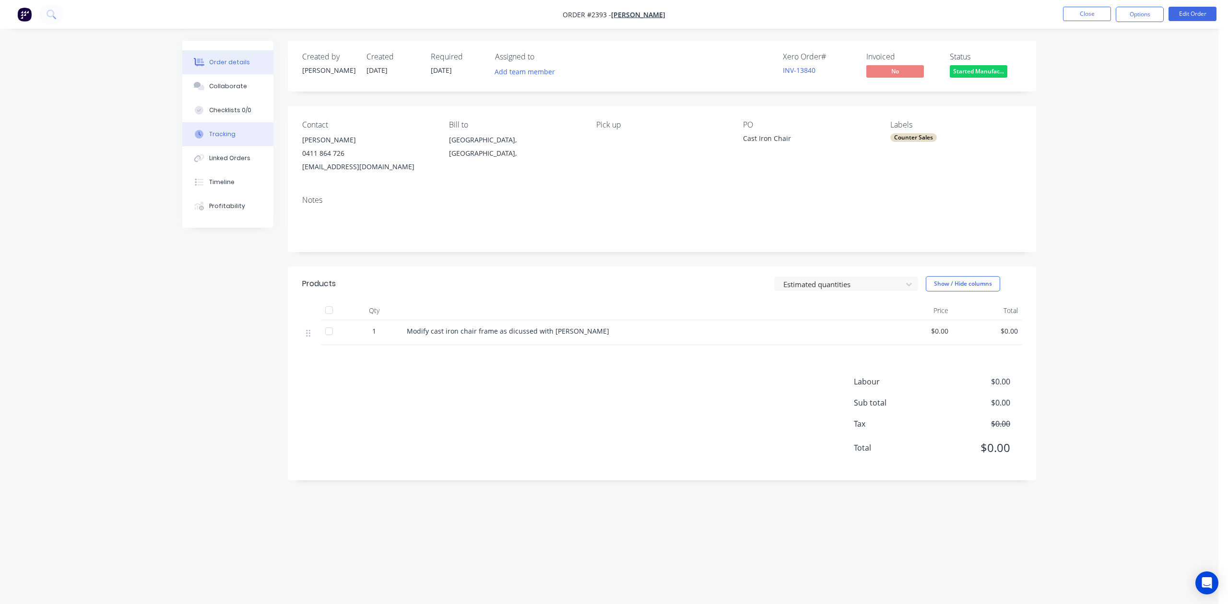
click at [230, 139] on div "Tracking" at bounding box center [222, 134] width 26 height 9
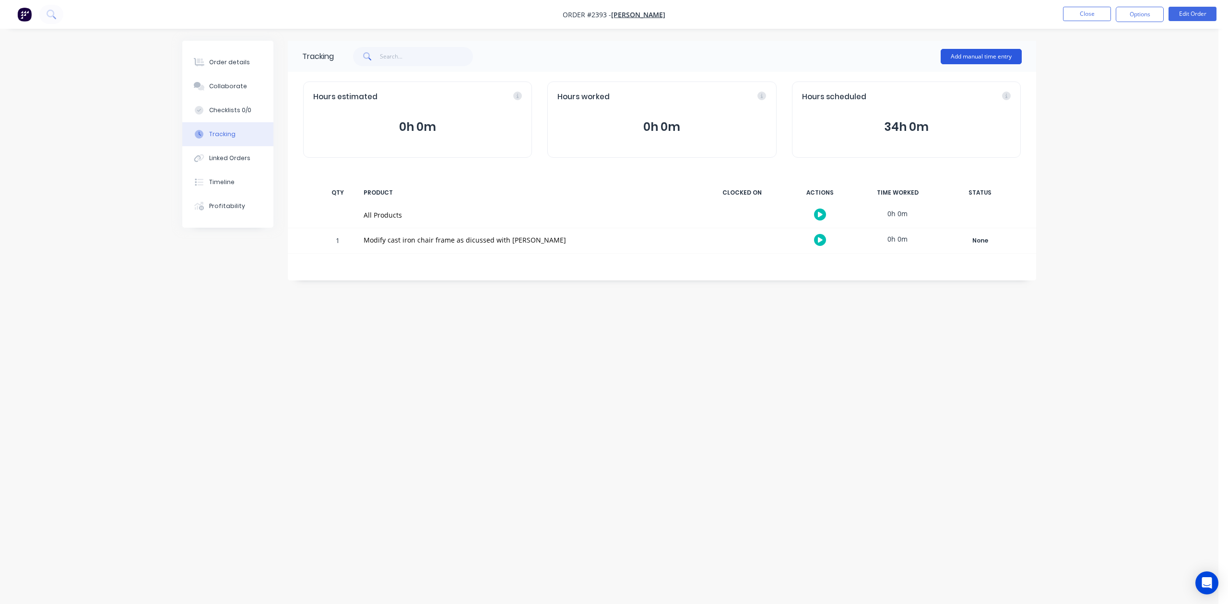
click at [973, 54] on button "Add manual time entry" at bounding box center [981, 56] width 81 height 15
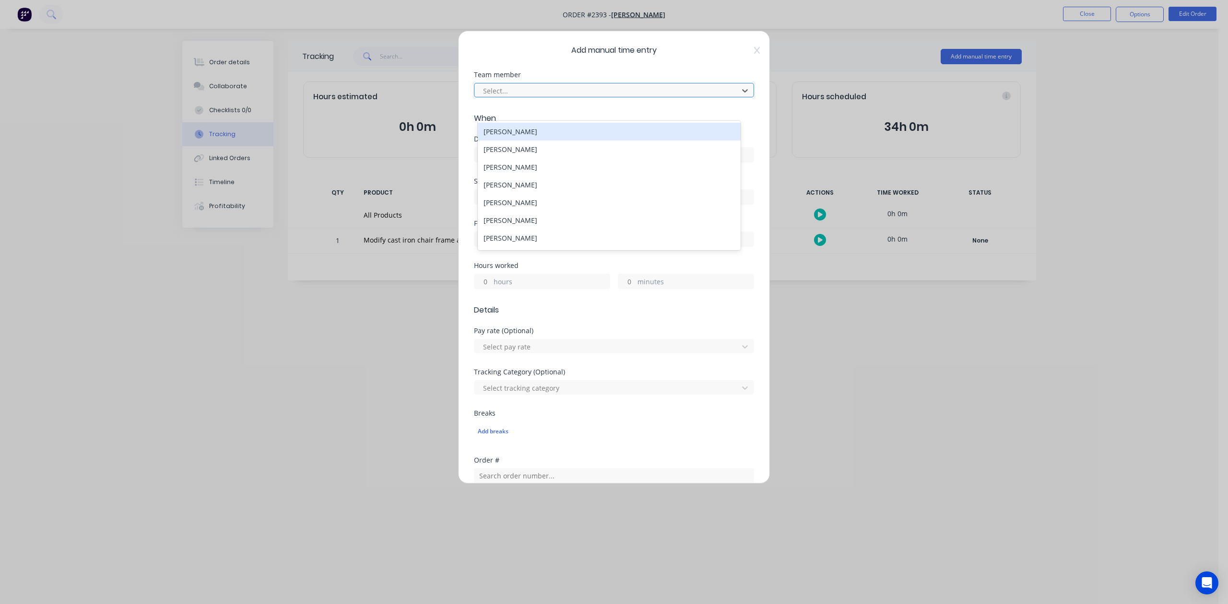
click at [583, 97] on div at bounding box center [607, 91] width 251 height 12
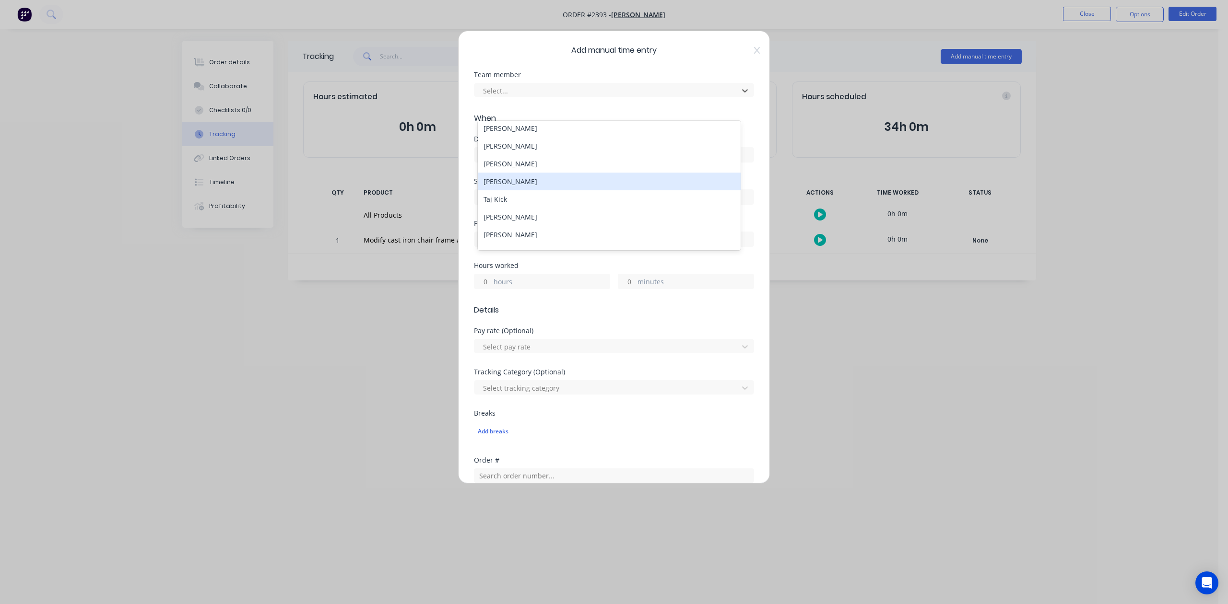
click at [522, 190] on div "[PERSON_NAME]" at bounding box center [609, 182] width 262 height 18
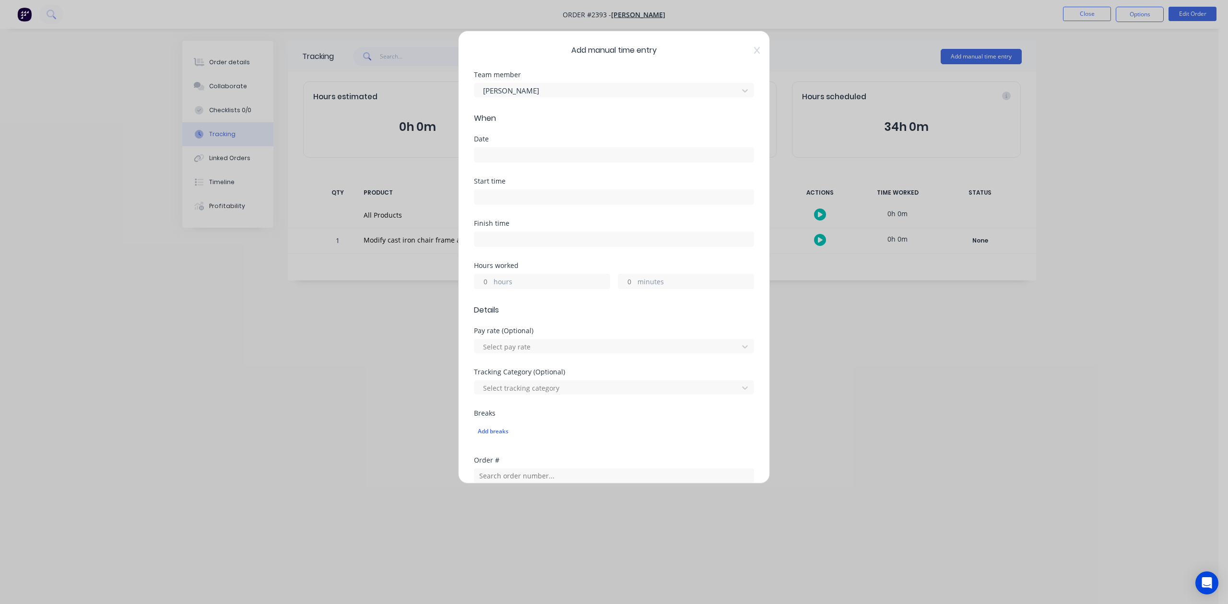
click at [520, 163] on label at bounding box center [614, 154] width 280 height 15
click at [520, 162] on input at bounding box center [613, 155] width 279 height 14
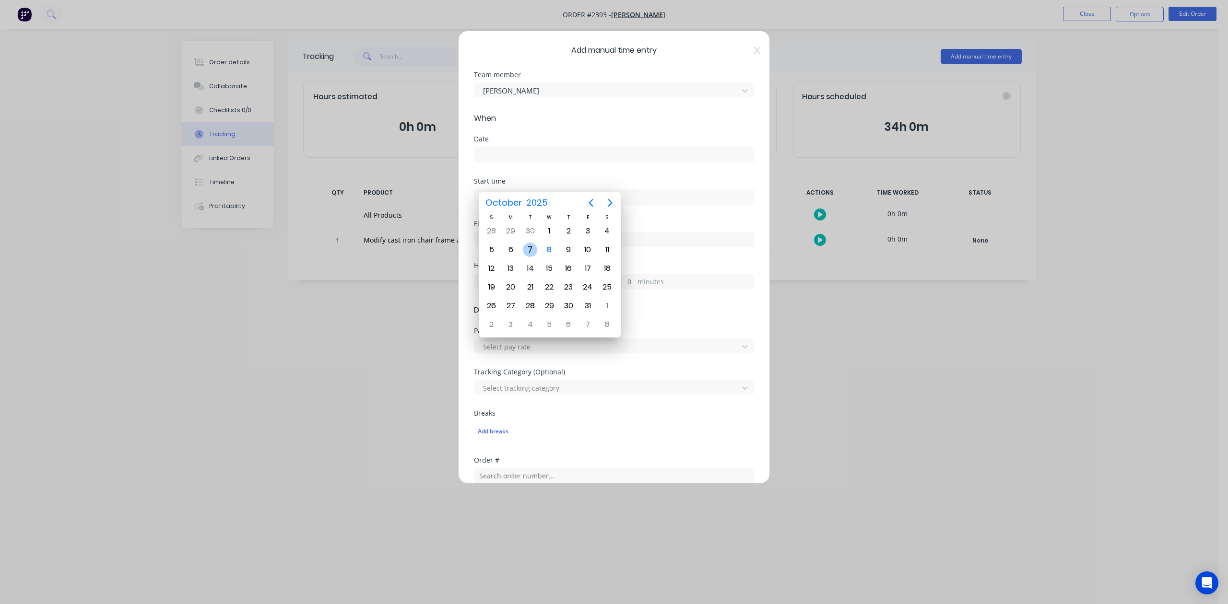
click at [530, 250] on div "7" at bounding box center [530, 250] width 14 height 14
type input "[DATE]"
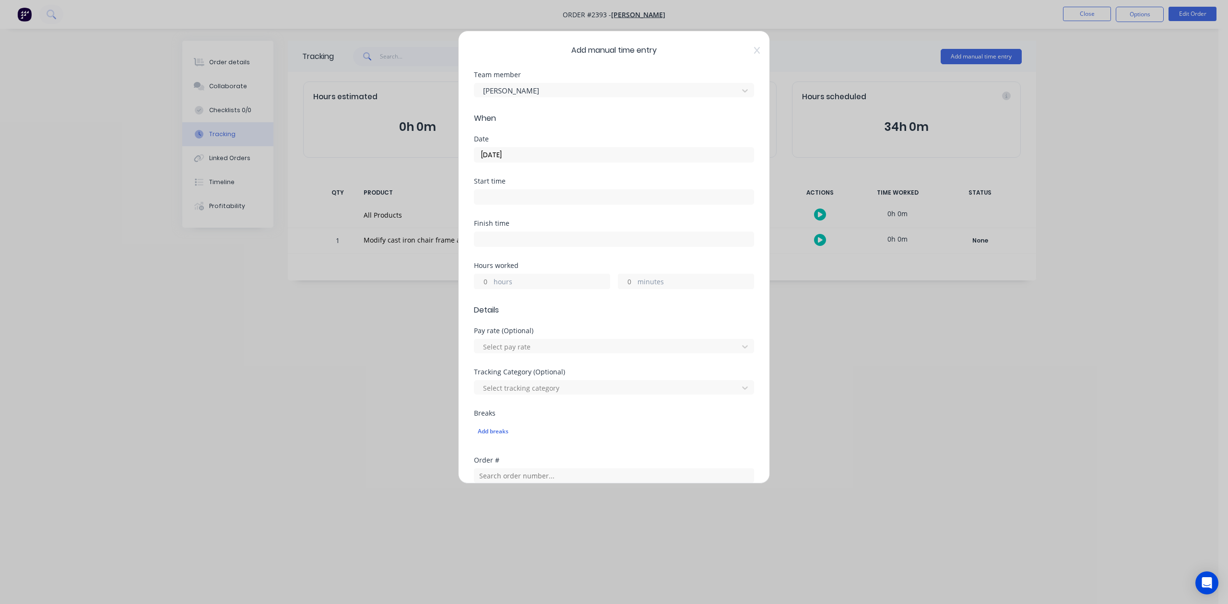
click at [488, 289] on input "hours" at bounding box center [482, 281] width 17 height 14
type input "1"
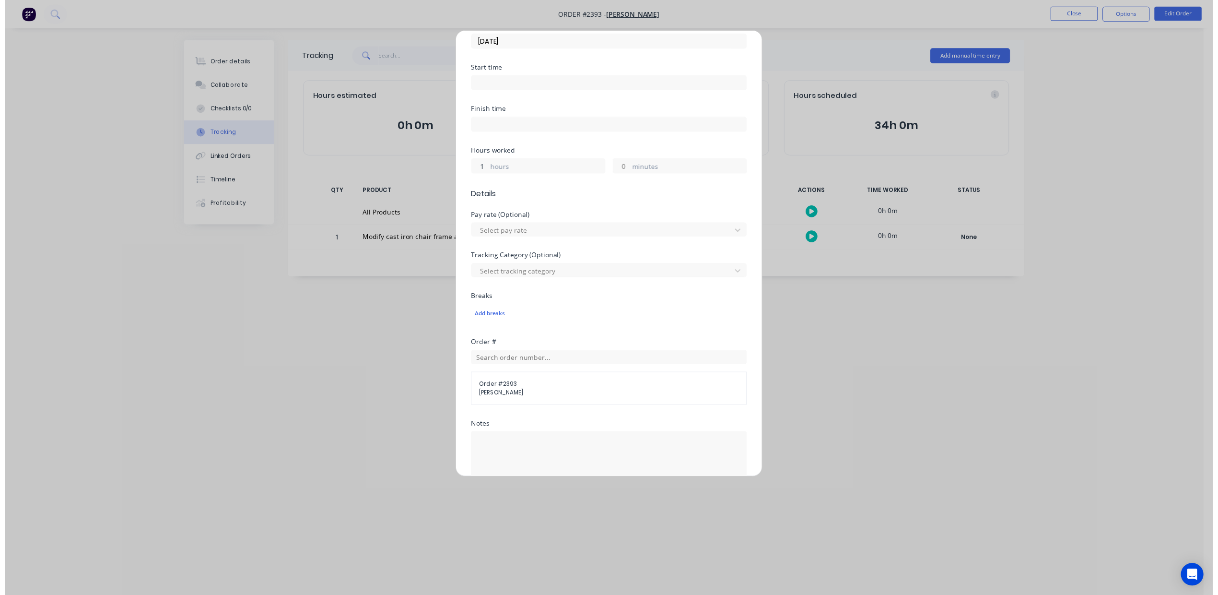
scroll to position [319, 0]
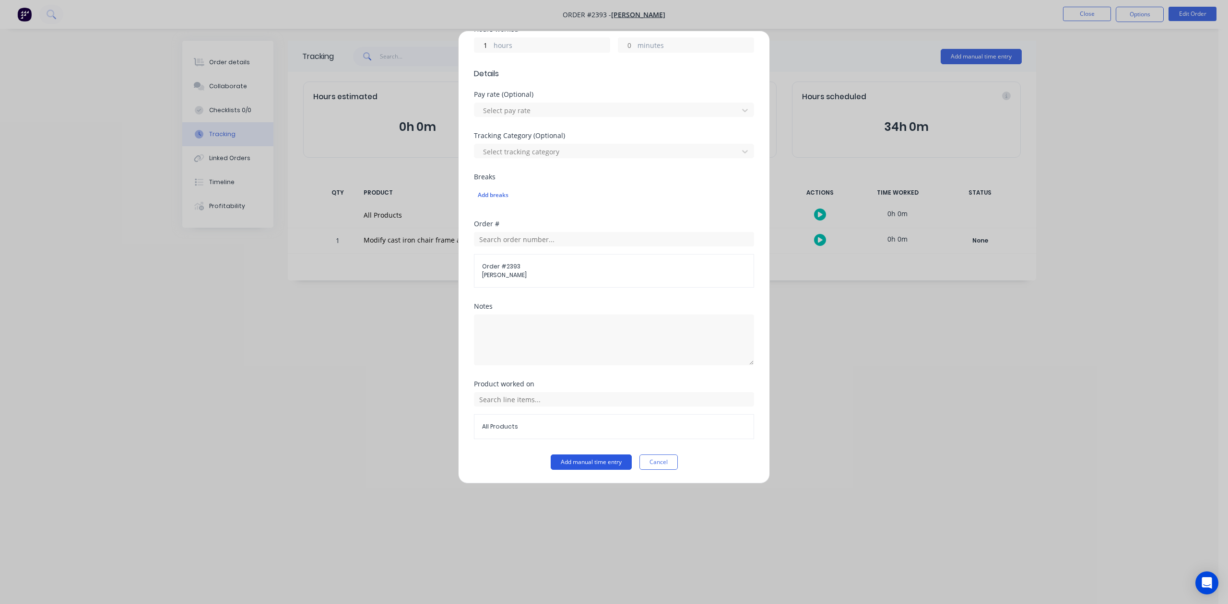
click at [574, 470] on button "Add manual time entry" at bounding box center [591, 462] width 81 height 15
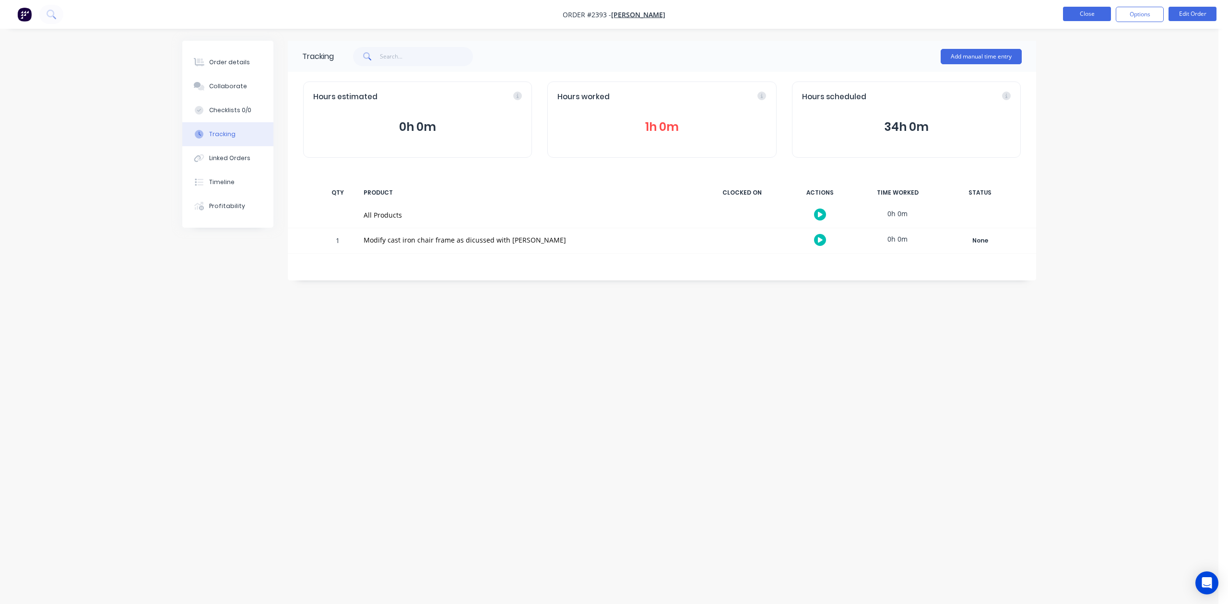
click at [1079, 15] on button "Close" at bounding box center [1087, 14] width 48 height 14
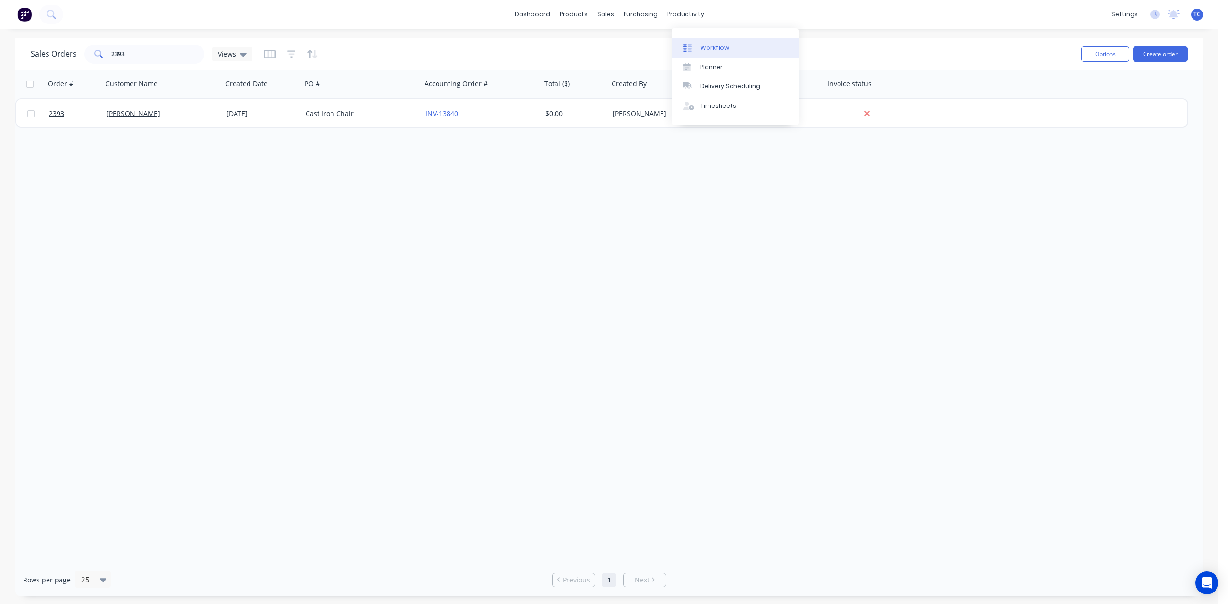
click at [720, 52] on div "Workflow" at bounding box center [714, 48] width 29 height 9
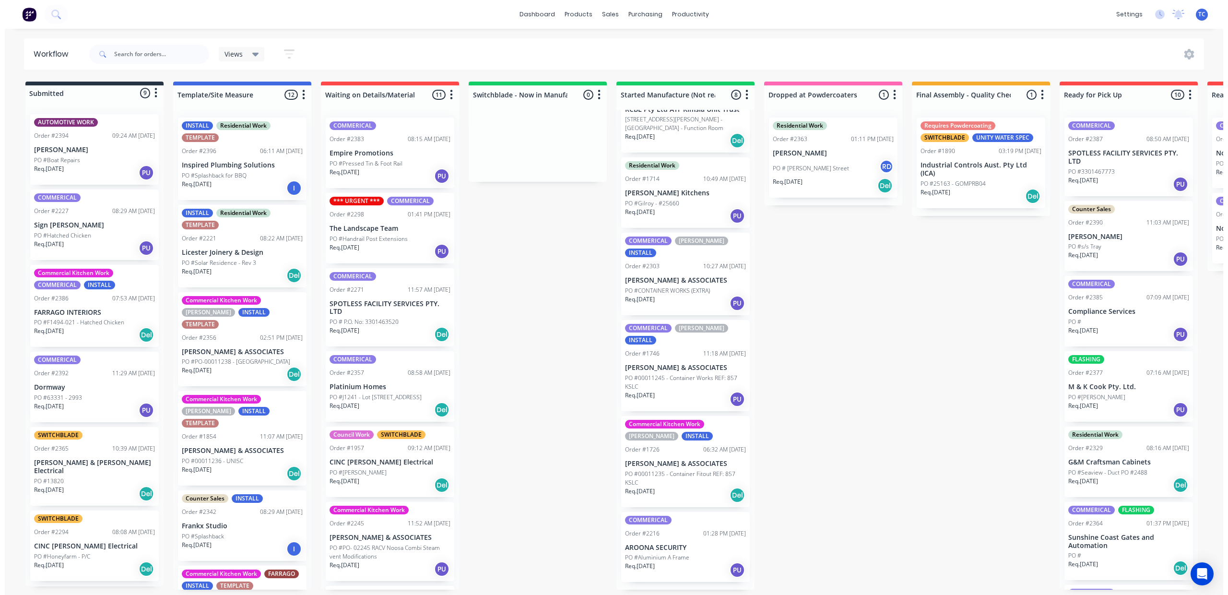
scroll to position [306, 0]
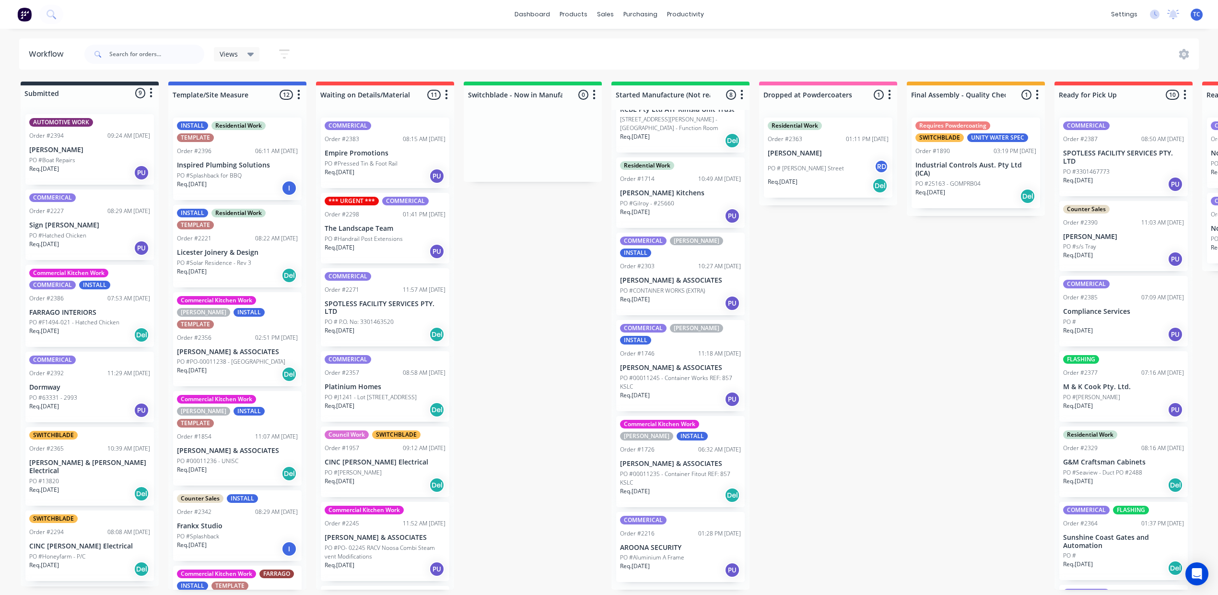
click at [741, 552] on p "AROONA SECURITY" at bounding box center [680, 547] width 121 height 8
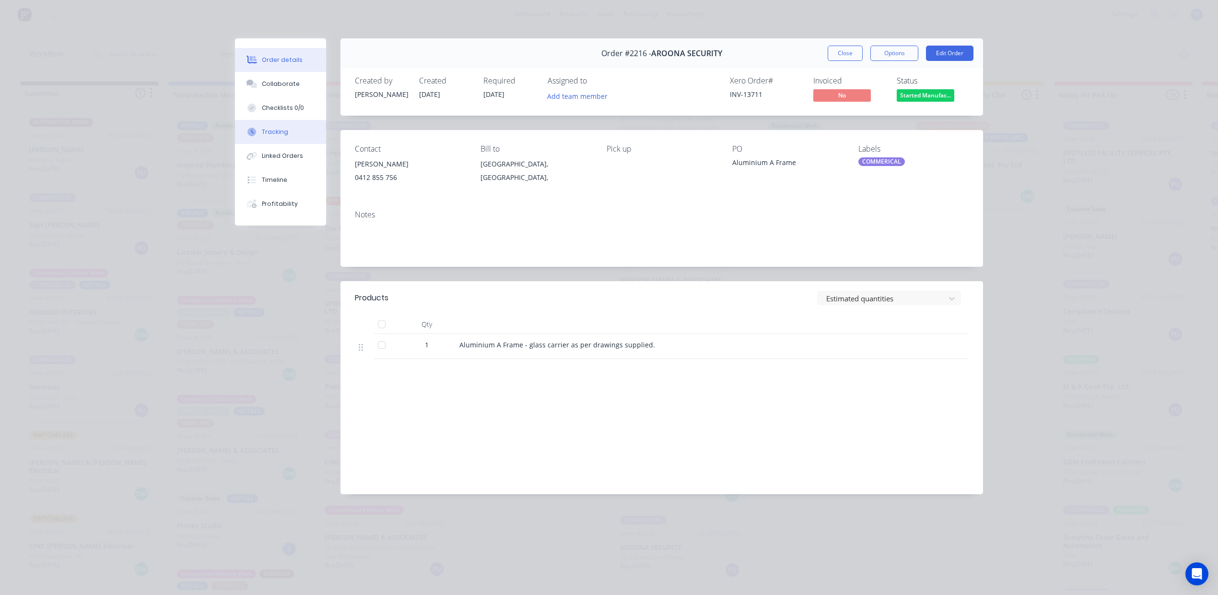
click at [271, 136] on div "Tracking" at bounding box center [275, 132] width 26 height 9
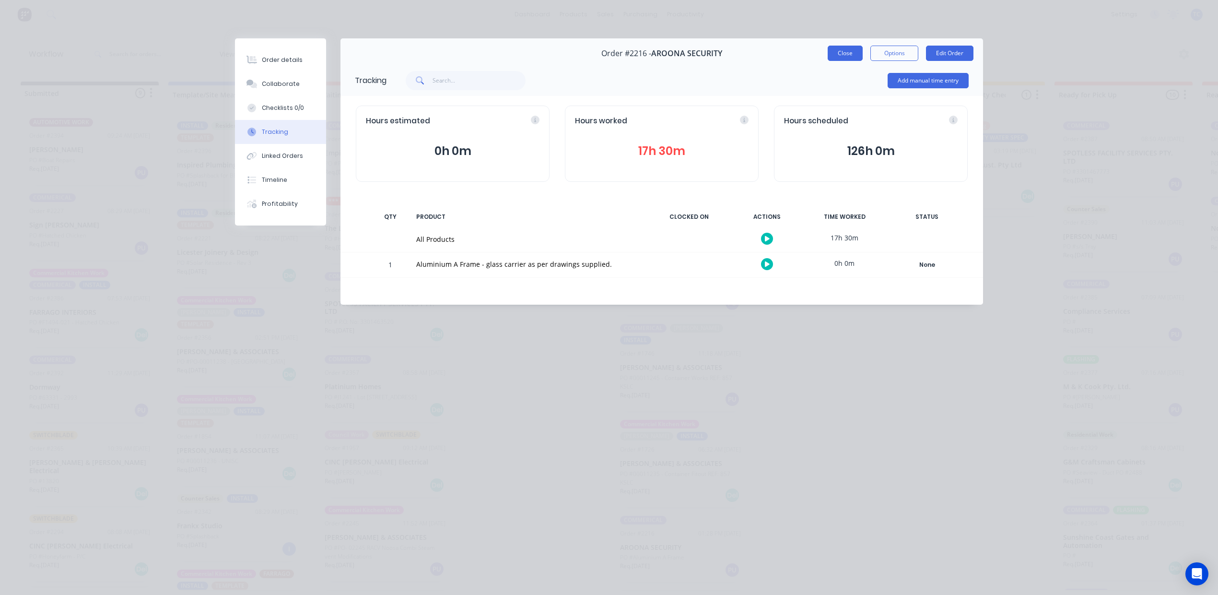
click at [828, 59] on button "Close" at bounding box center [845, 53] width 35 height 15
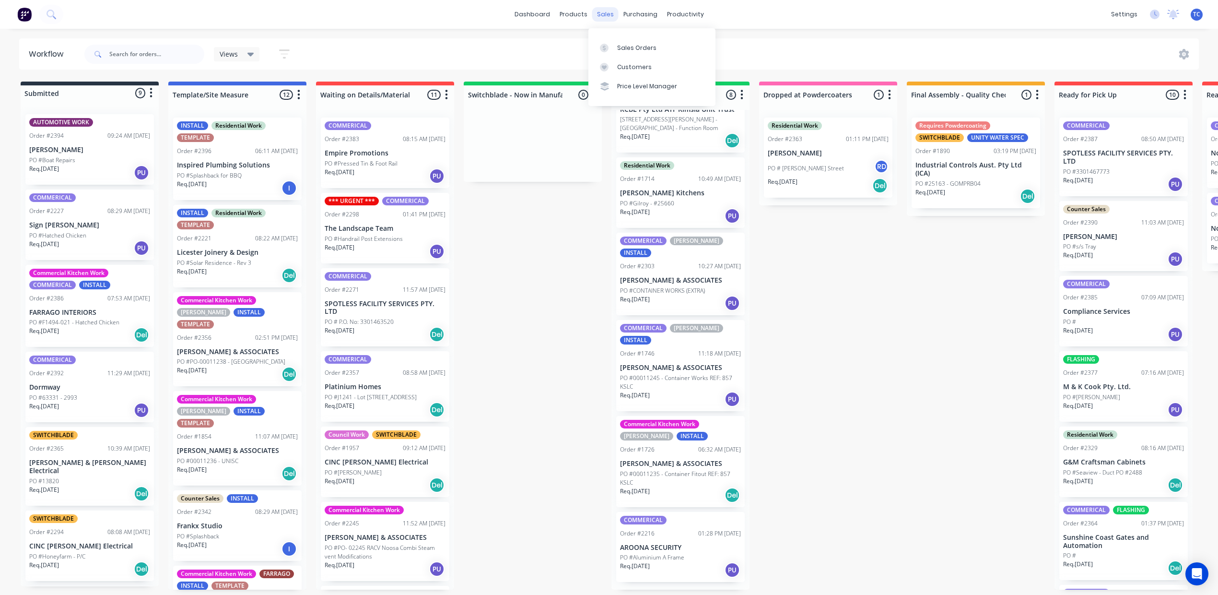
click at [601, 12] on div "sales" at bounding box center [605, 14] width 26 height 14
click at [170, 58] on input "text" at bounding box center [156, 54] width 95 height 19
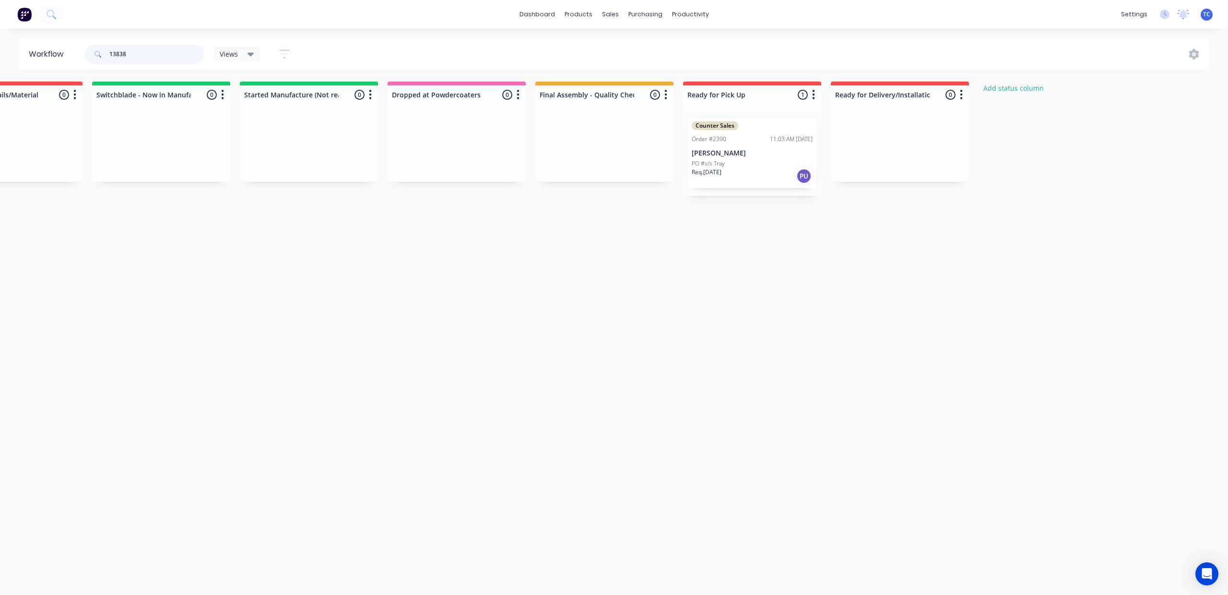
scroll to position [0, 526]
type input "13838"
click at [816, 156] on div "Counter Sales Order #2390 11:03 AM [DATE] [PERSON_NAME] PO #s/s Tray Req. [DATE…" at bounding box center [752, 153] width 129 height 71
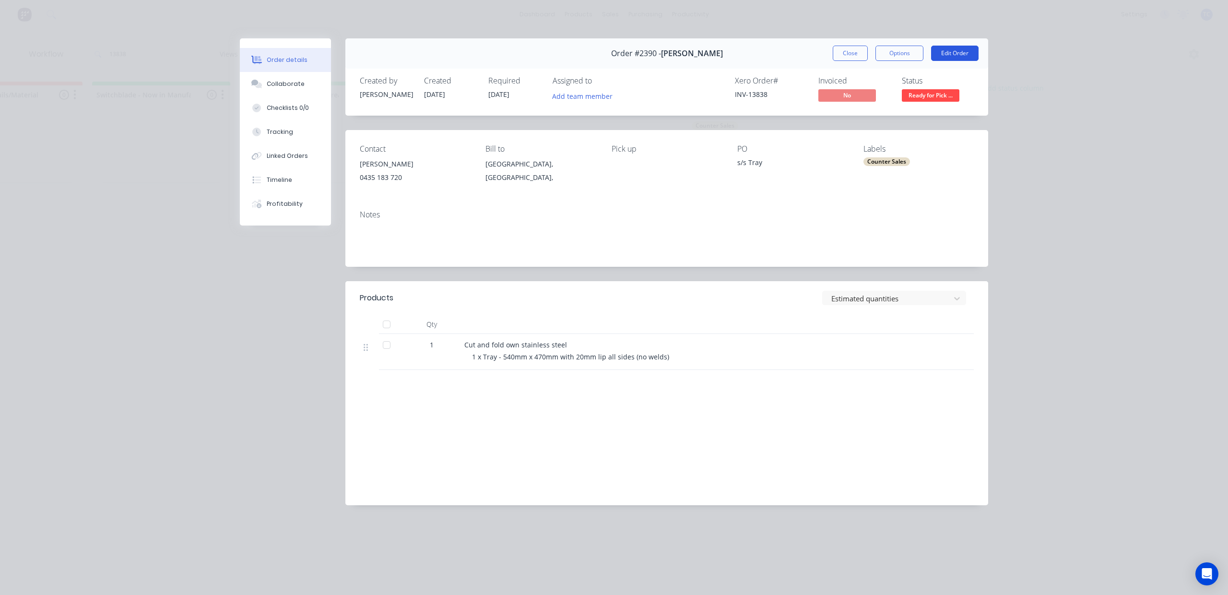
click at [931, 61] on button "Edit Order" at bounding box center [954, 53] width 47 height 15
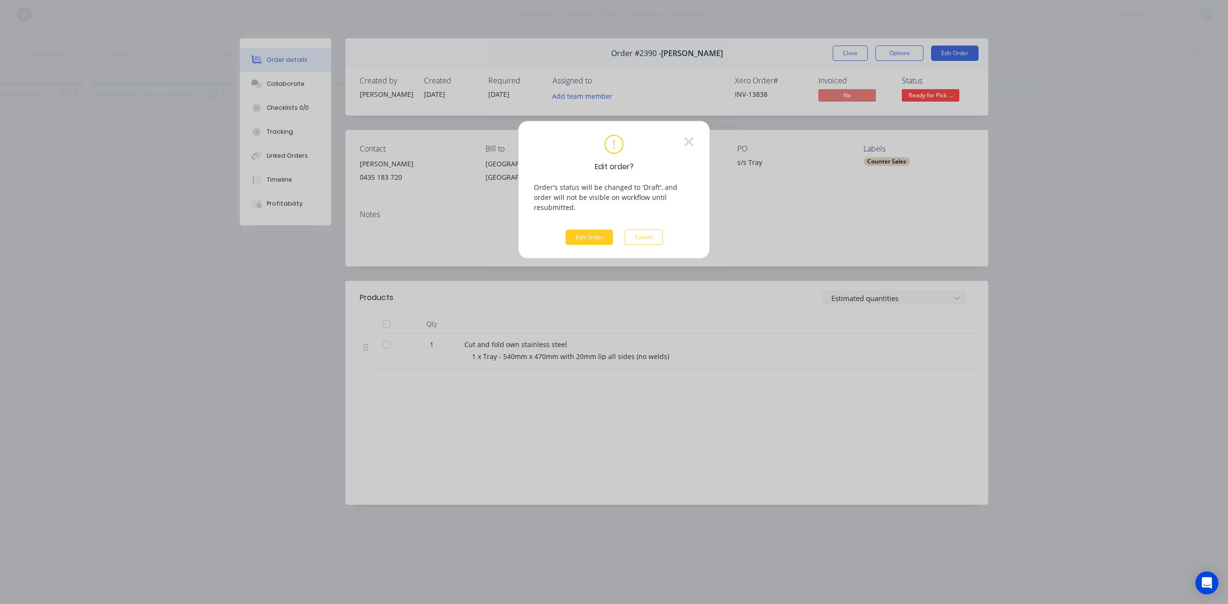
click at [572, 245] on button "Edit Order" at bounding box center [589, 237] width 47 height 15
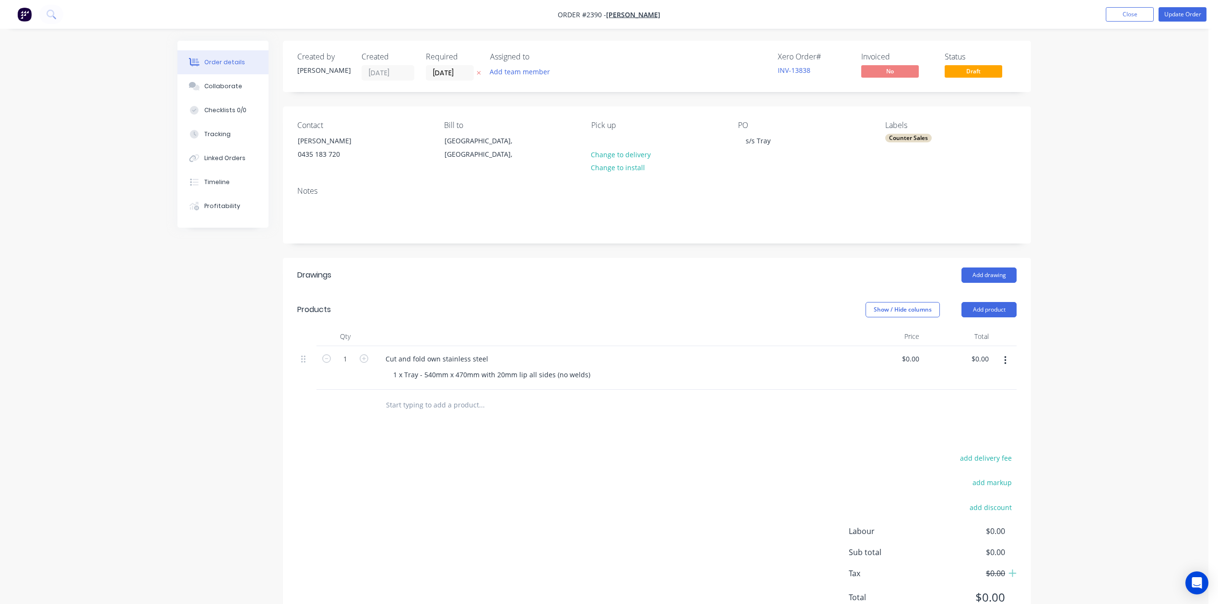
click at [925, 390] on div "$0.00 $0.00" at bounding box center [958, 368] width 70 height 44
click at [908, 366] on div "0 0" at bounding box center [915, 359] width 15 height 14
type input "$110.00"
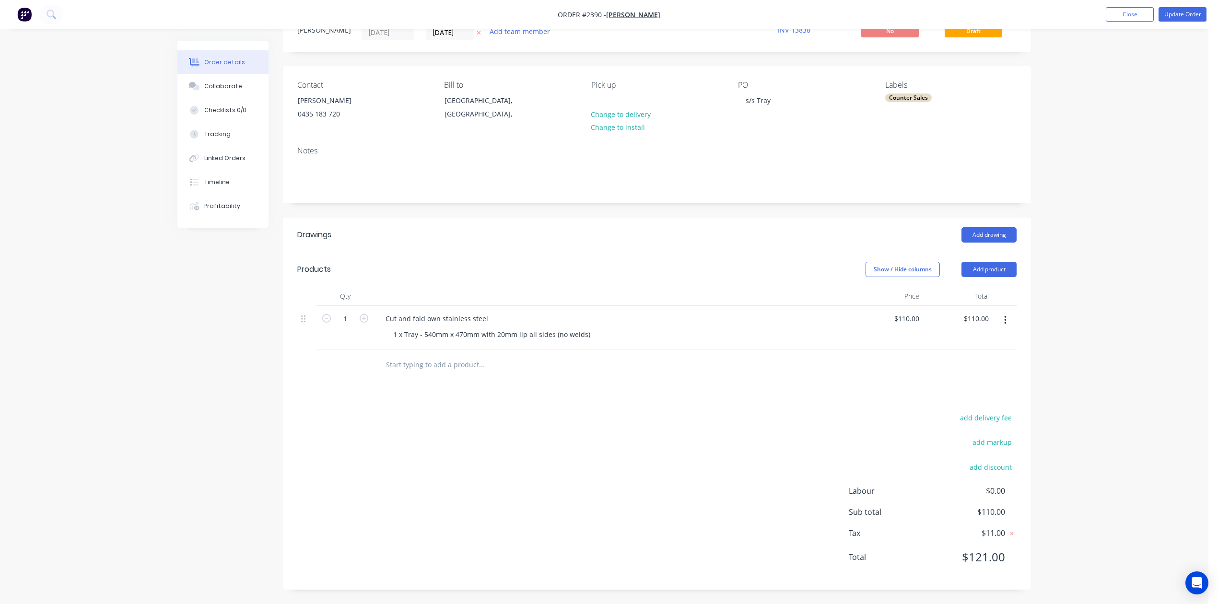
scroll to position [174, 0]
click at [1180, 12] on button "Update Order" at bounding box center [1183, 14] width 48 height 14
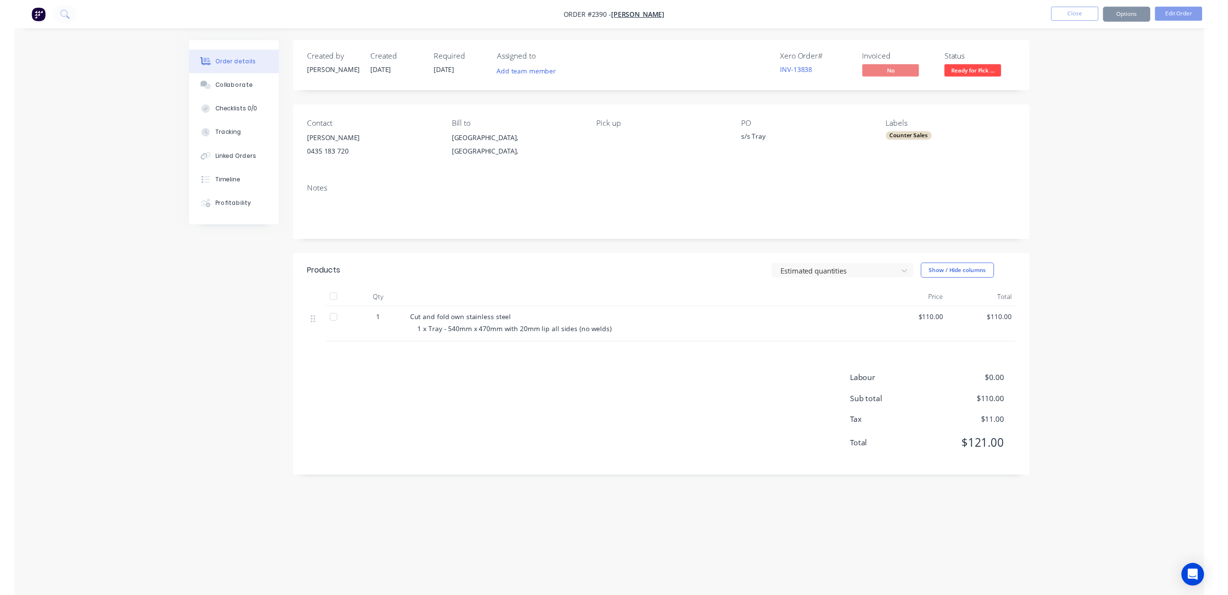
scroll to position [0, 0]
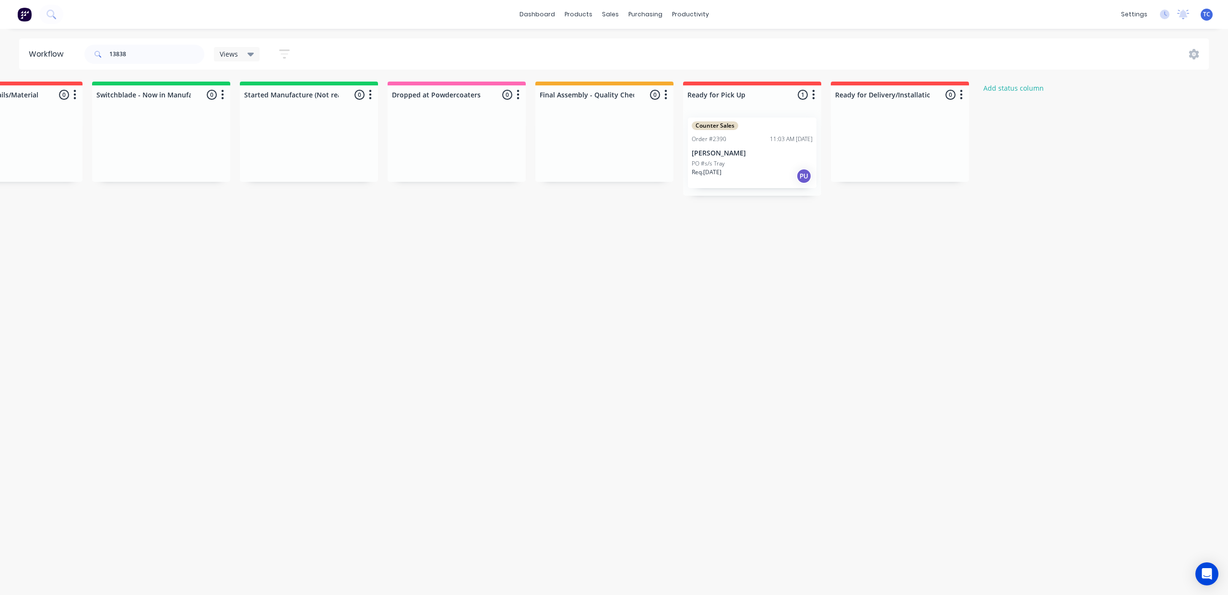
scroll to position [0, 474]
click at [813, 168] on div "PO #s/s Tray" at bounding box center [752, 163] width 121 height 9
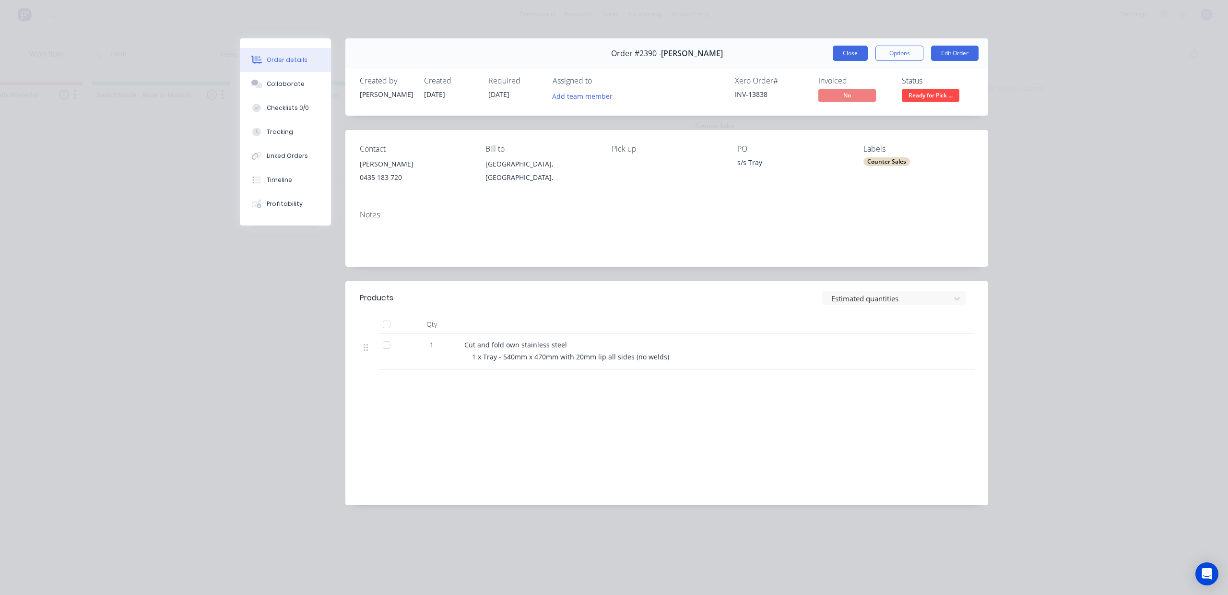
click at [840, 61] on button "Close" at bounding box center [850, 53] width 35 height 15
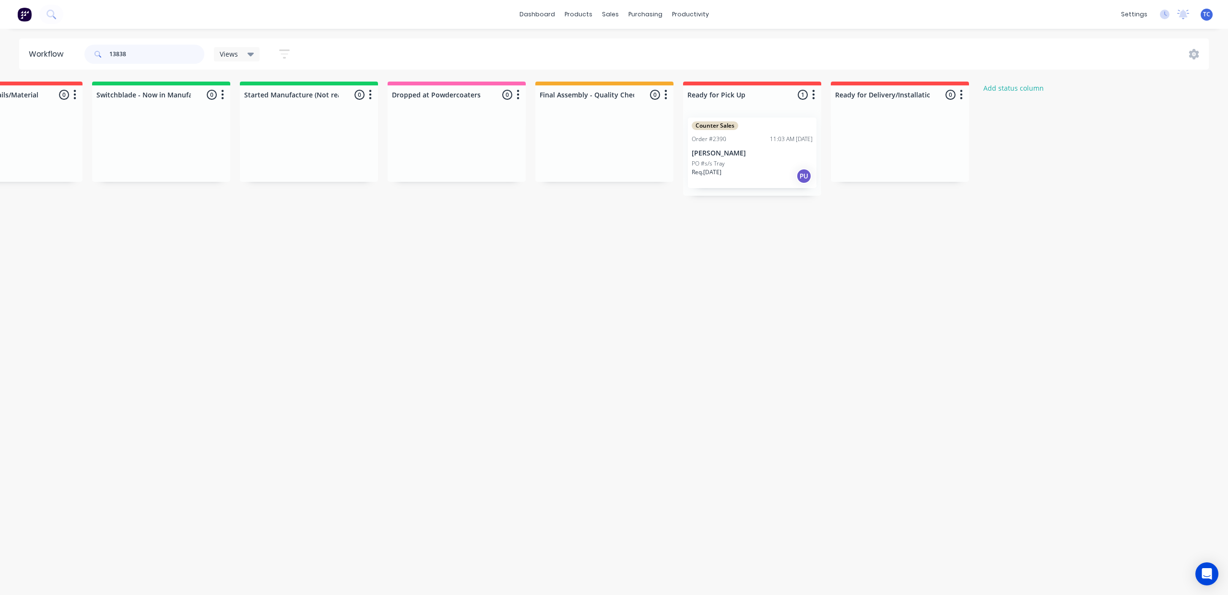
drag, startPoint x: 162, startPoint y: 56, endPoint x: 73, endPoint y: 46, distance: 89.3
click at [72, 46] on header "Workflow 13838 Views Save new view None (Default) edit SCSM - MAIN edit SUNCOAS…" at bounding box center [614, 53] width 1190 height 31
type input "1969"
click at [933, 168] on p "PO #00045170 - Pool Spa Handrails" at bounding box center [886, 163] width 94 height 9
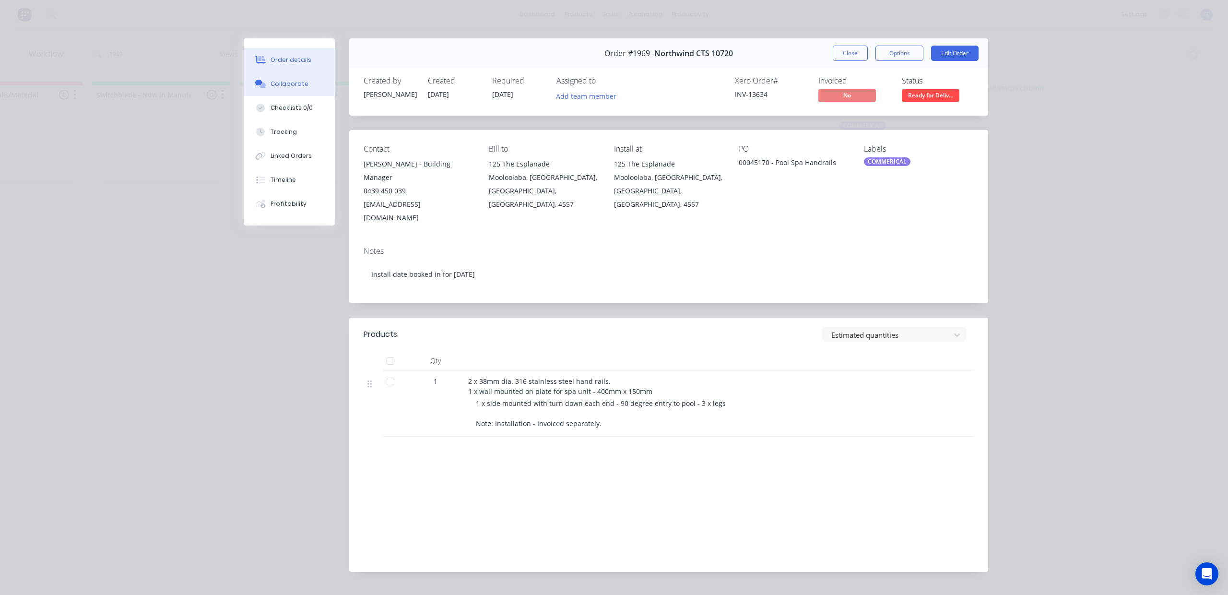
click at [286, 88] on div "Collaborate" at bounding box center [290, 84] width 38 height 9
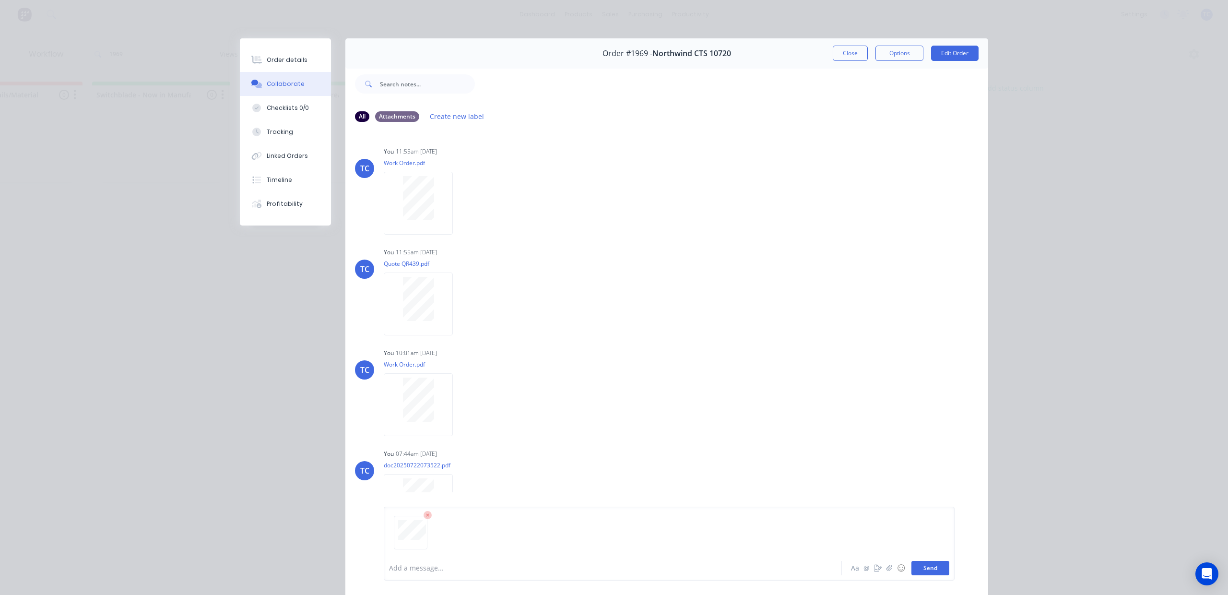
click at [918, 563] on button "Send" at bounding box center [930, 568] width 38 height 14
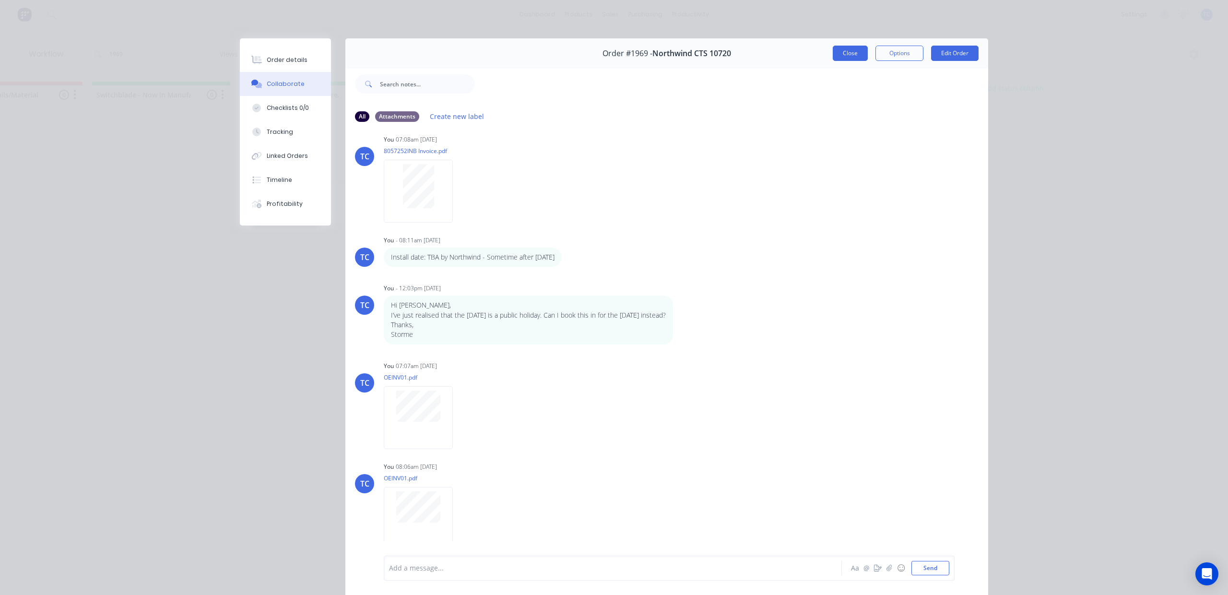
click at [833, 59] on button "Close" at bounding box center [850, 53] width 35 height 15
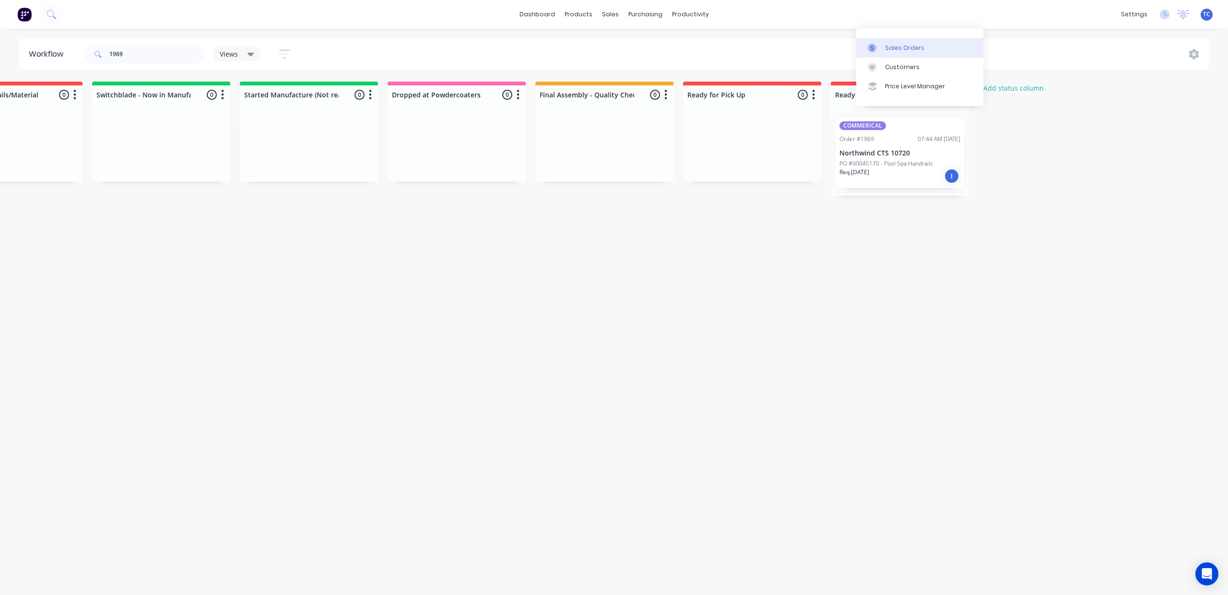
click at [885, 51] on div "Sales Orders" at bounding box center [904, 48] width 39 height 9
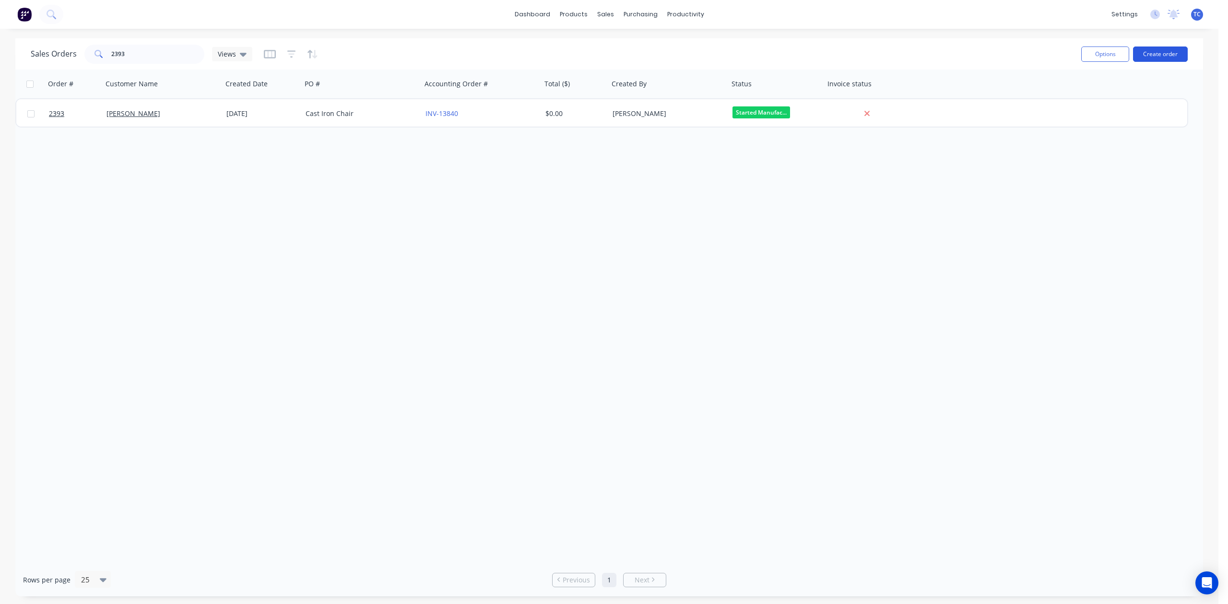
click at [1161, 54] on button "Create order" at bounding box center [1160, 54] width 55 height 15
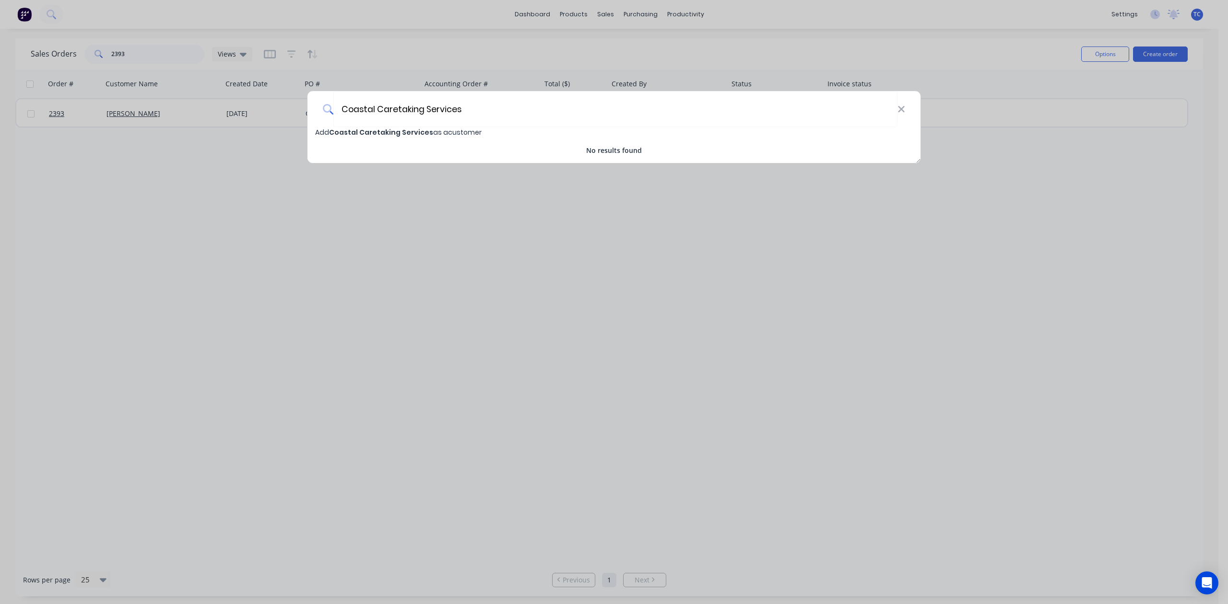
type input "Coastal Caretaking Services"
click at [415, 130] on span "Coastal Caretaking Services" at bounding box center [381, 133] width 104 height 10
select select "AU"
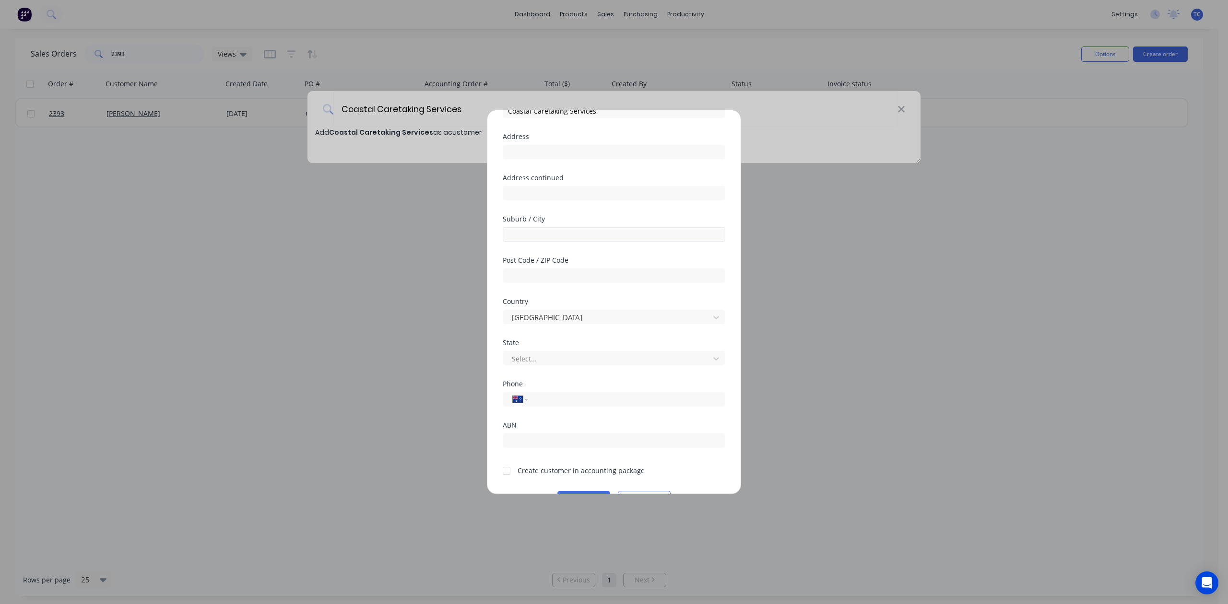
scroll to position [128, 0]
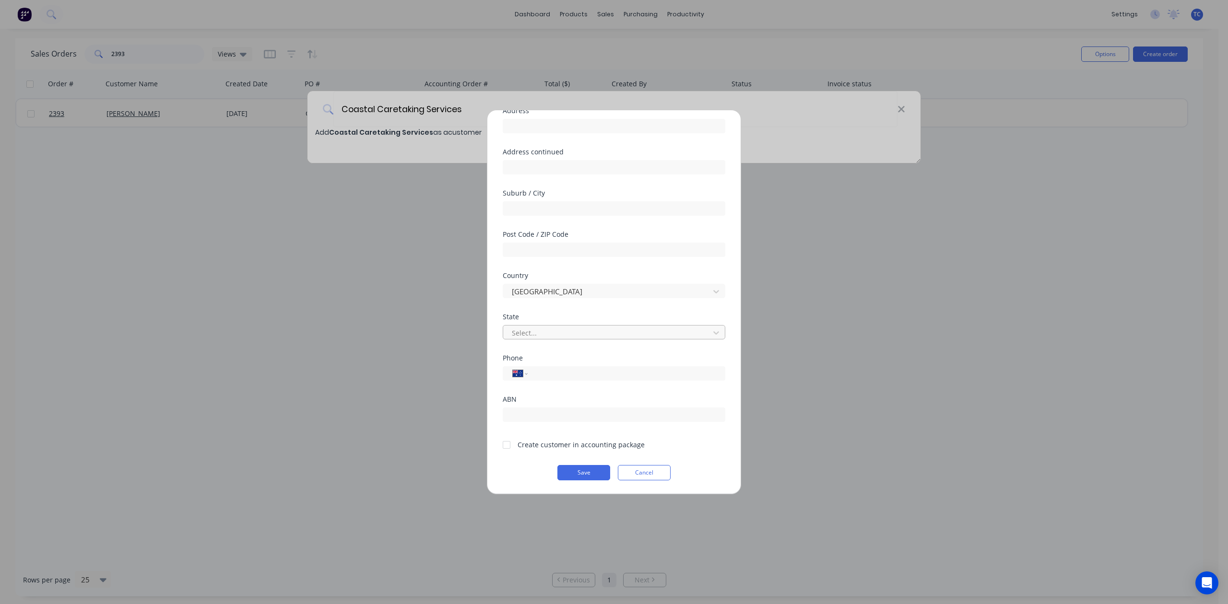
click at [563, 338] on div at bounding box center [608, 333] width 194 height 12
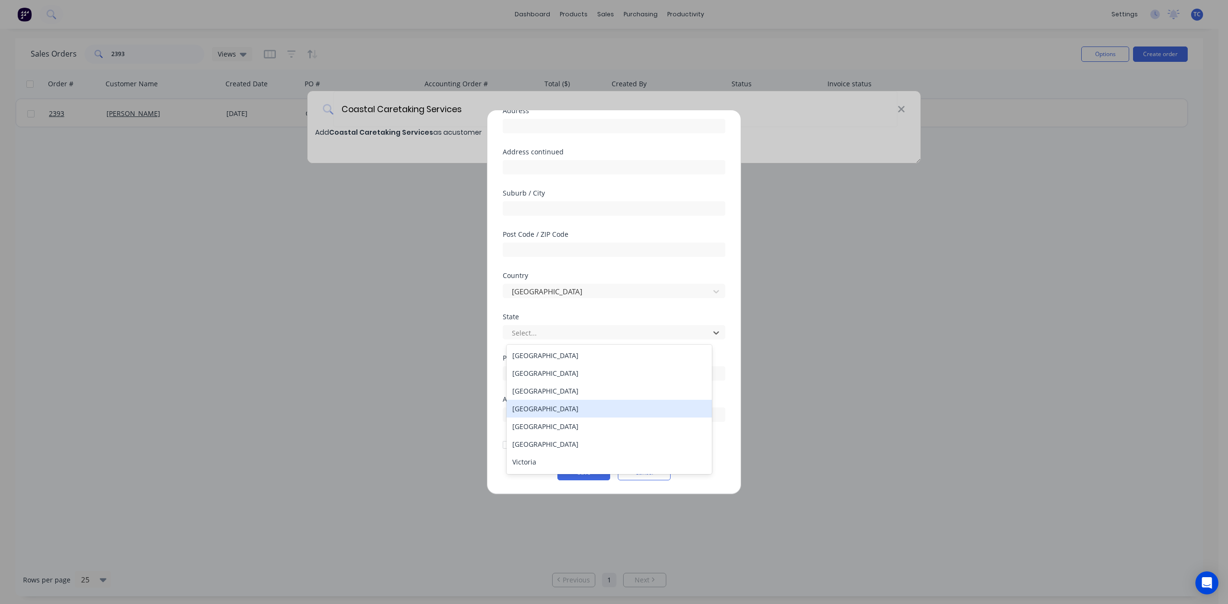
click at [559, 418] on div "[GEOGRAPHIC_DATA]" at bounding box center [609, 409] width 205 height 18
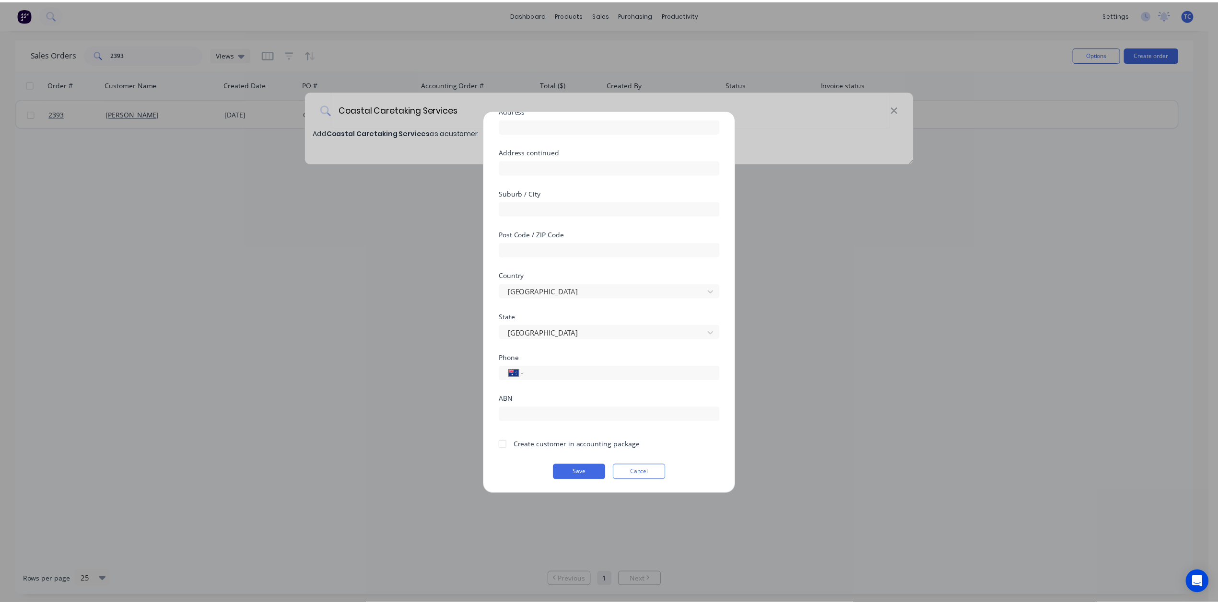
scroll to position [155, 0]
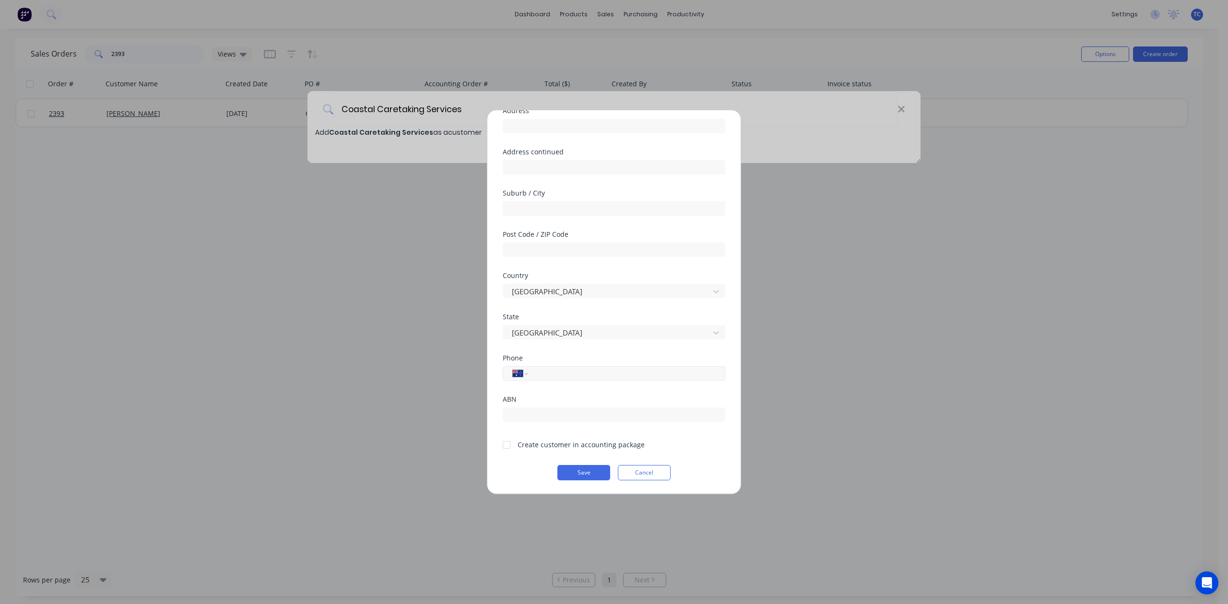
click at [574, 366] on div "International [GEOGRAPHIC_DATA] [GEOGRAPHIC_DATA] [GEOGRAPHIC_DATA] [GEOGRAPHIC…" at bounding box center [614, 373] width 223 height 14
click at [572, 368] on input "tel" at bounding box center [624, 373] width 181 height 11
type input "0418 187 105"
click at [511, 436] on div at bounding box center [506, 445] width 19 height 19
click at [565, 468] on button "Save" at bounding box center [583, 472] width 53 height 15
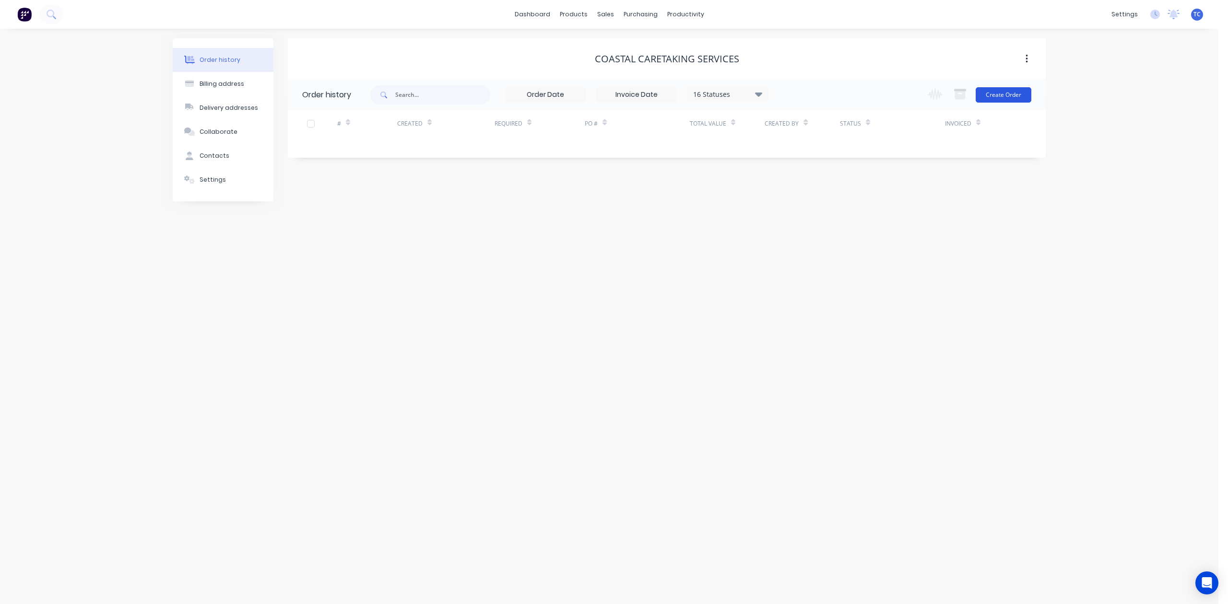
click at [1000, 94] on button "Create Order" at bounding box center [1004, 94] width 56 height 15
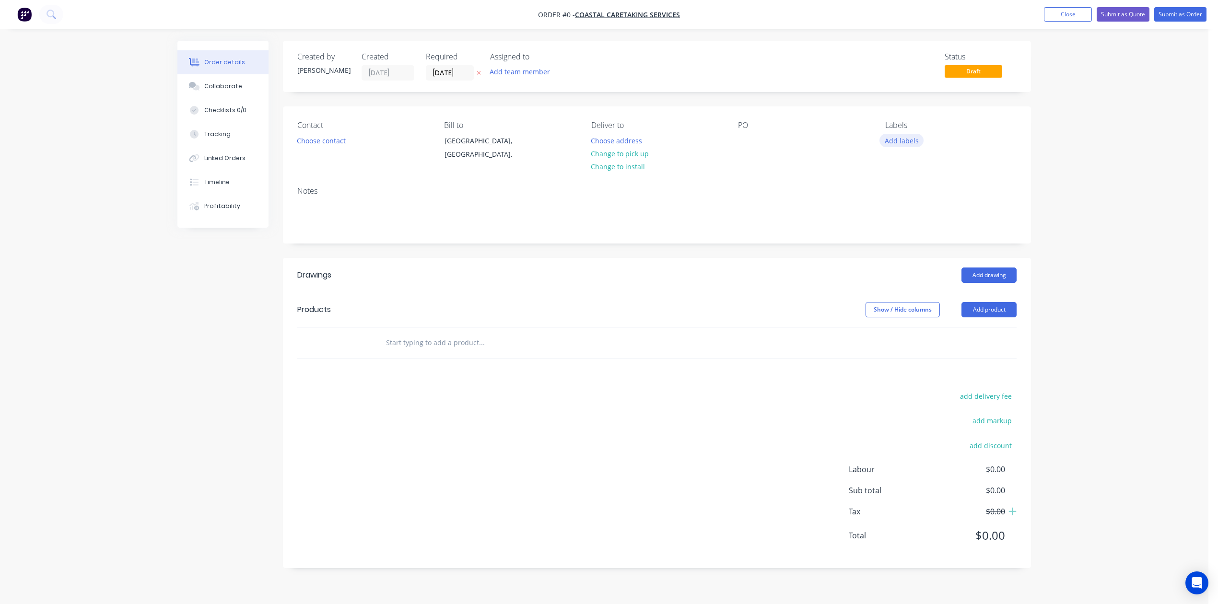
click at [893, 147] on button "Add labels" at bounding box center [902, 140] width 44 height 13
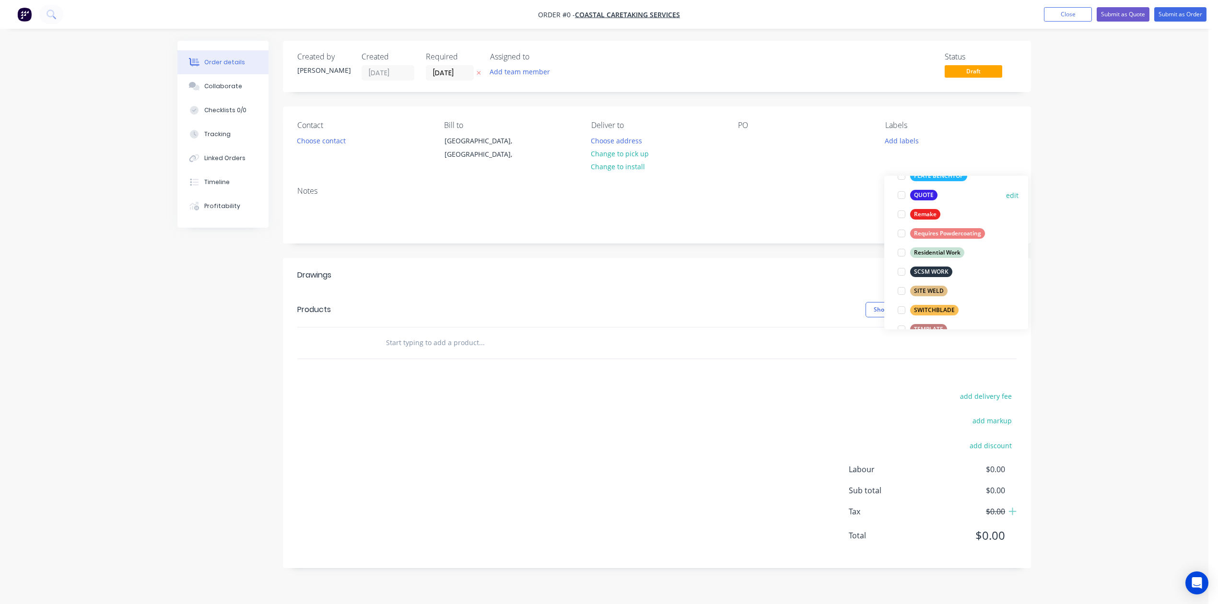
click at [902, 197] on div at bounding box center [901, 195] width 19 height 19
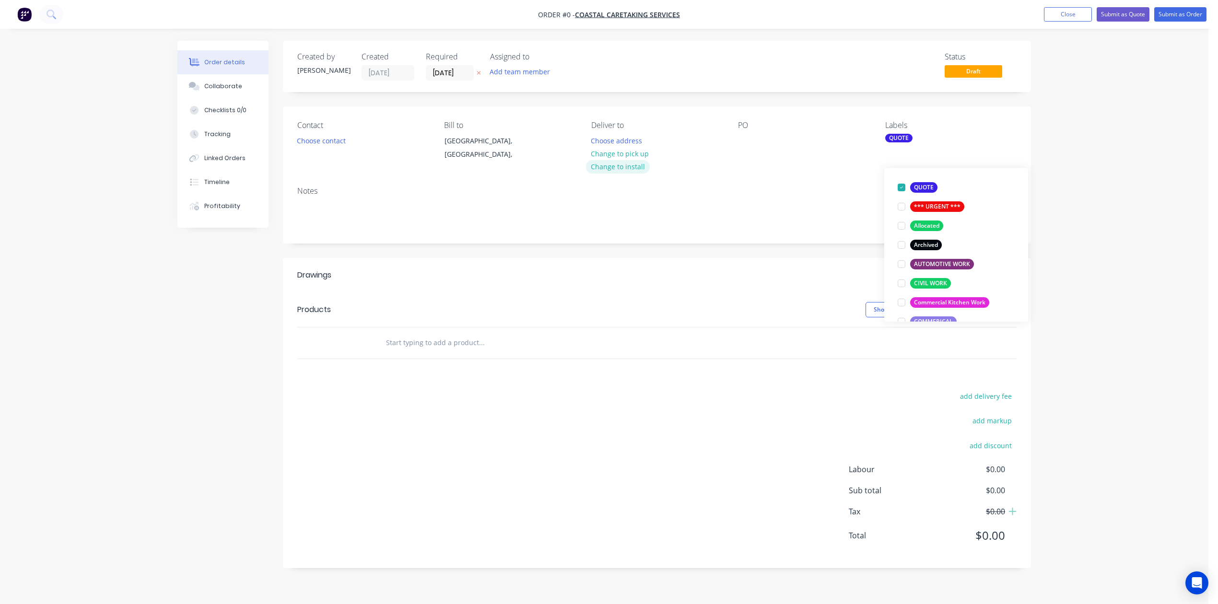
click at [637, 200] on div "Order details Collaborate Checklists 0/0 Tracking Linked Orders Timeline Profit…" at bounding box center [604, 312] width 873 height 542
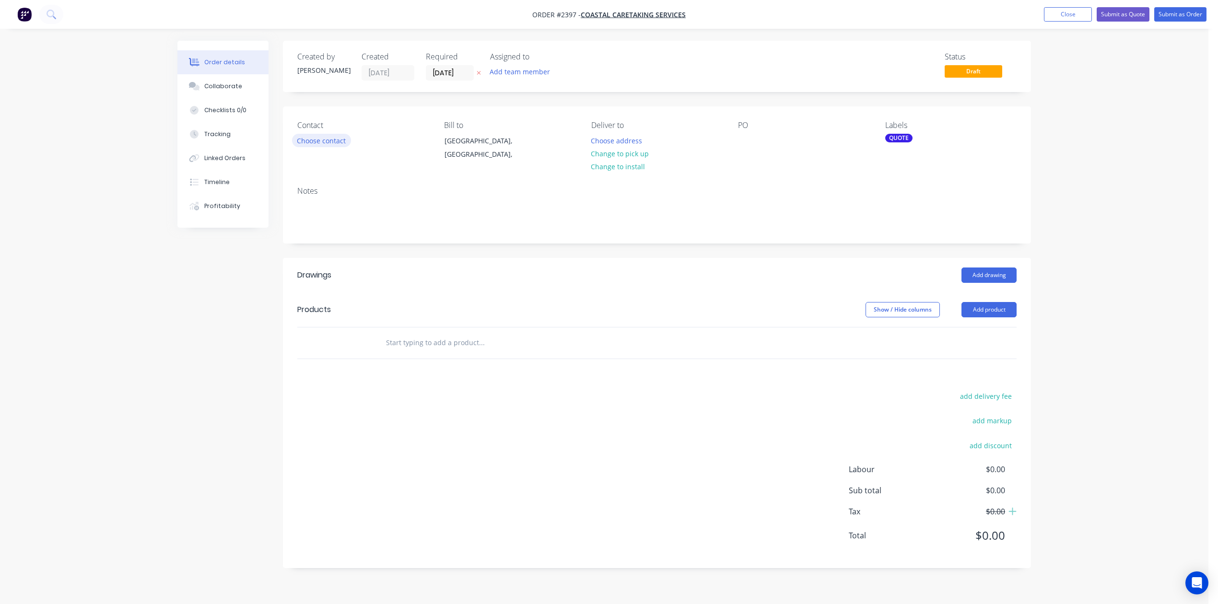
click at [344, 147] on button "Choose contact" at bounding box center [321, 140] width 59 height 13
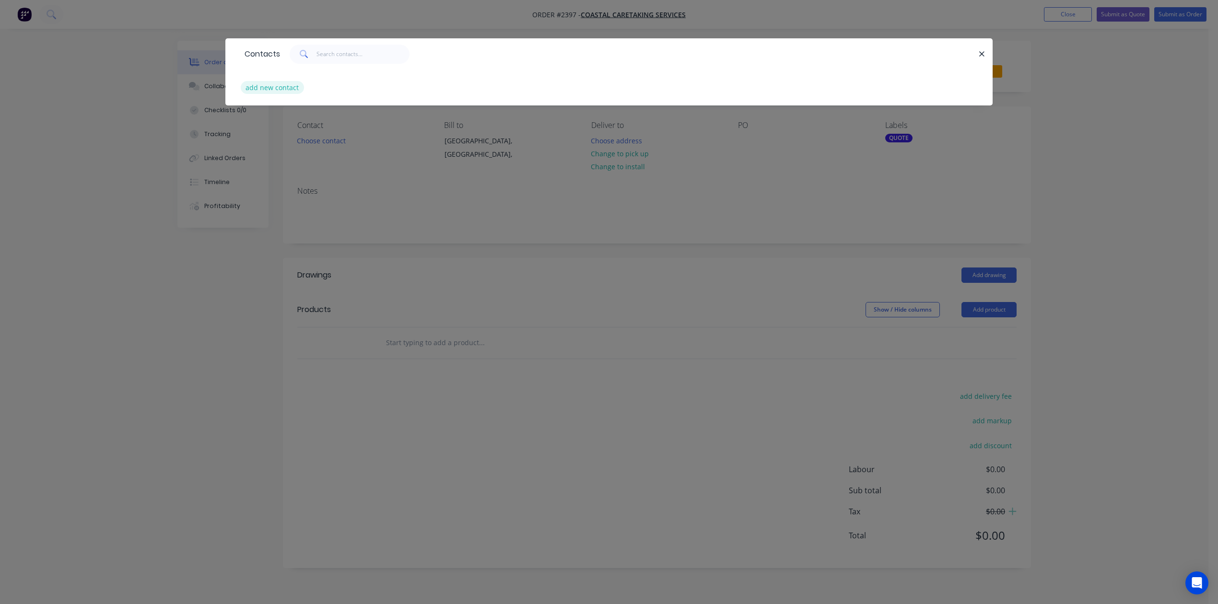
click at [294, 94] on button "add new contact" at bounding box center [272, 87] width 63 height 13
select select "AU"
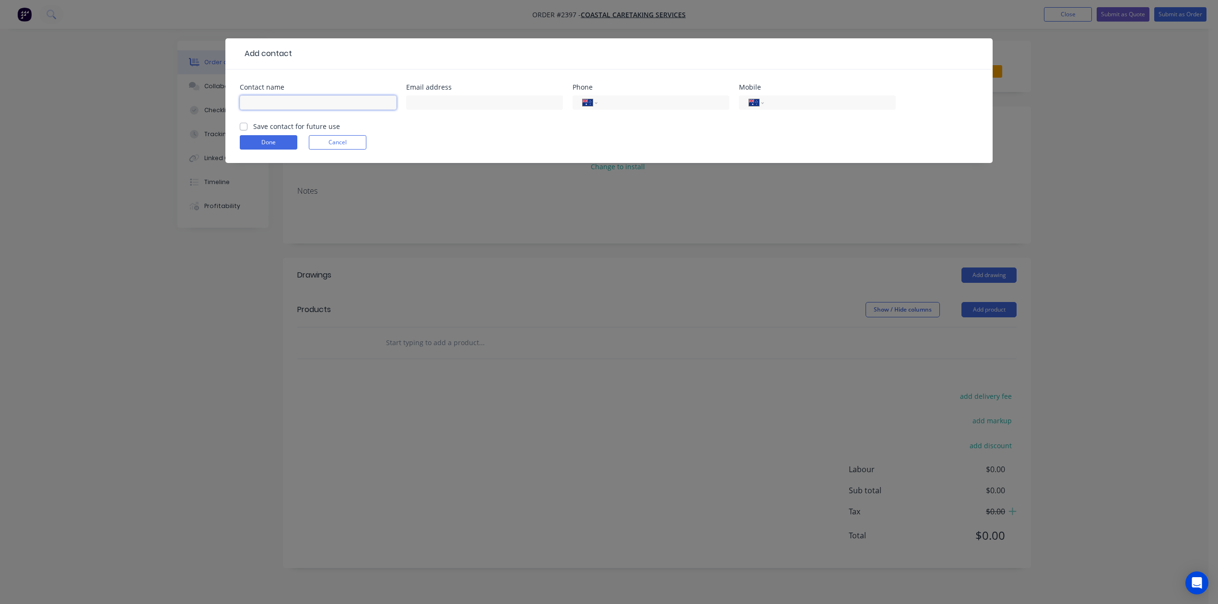
click at [285, 110] on input "text" at bounding box center [318, 102] width 157 height 14
type input "[PERSON_NAME]"
type input "[EMAIL_ADDRESS][DOMAIN_NAME]"
type input "0418 187 105"
click at [253, 131] on label "Save contact for future use" at bounding box center [296, 126] width 87 height 10
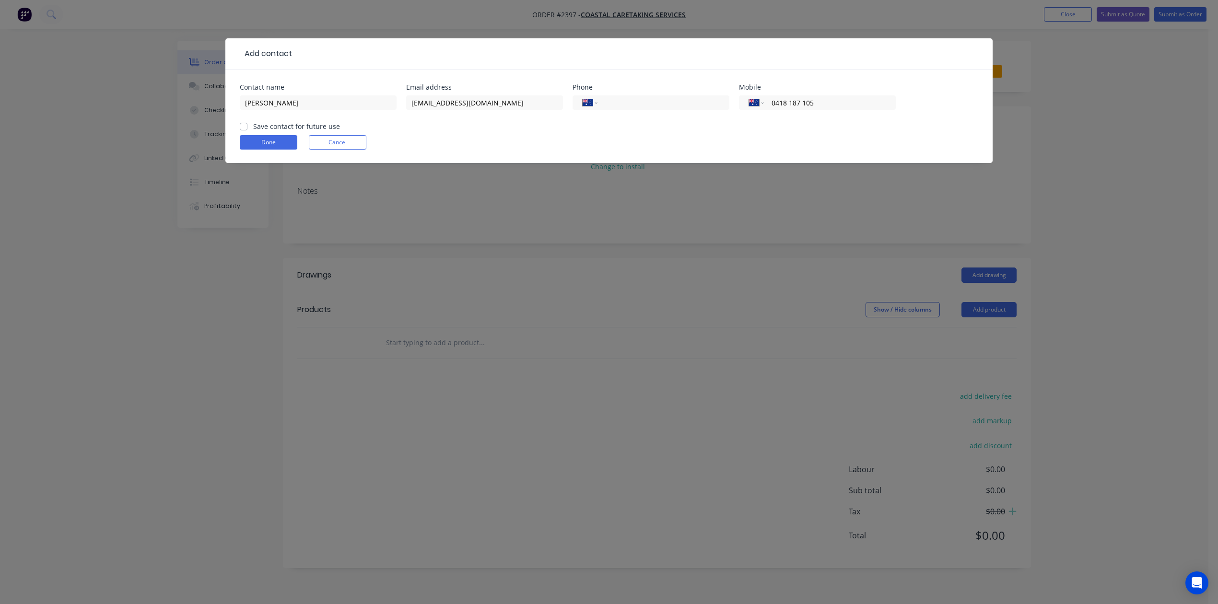
click at [247, 130] on input "Save contact for future use" at bounding box center [244, 125] width 8 height 9
checkbox input "true"
click at [260, 150] on button "Done" at bounding box center [269, 142] width 58 height 14
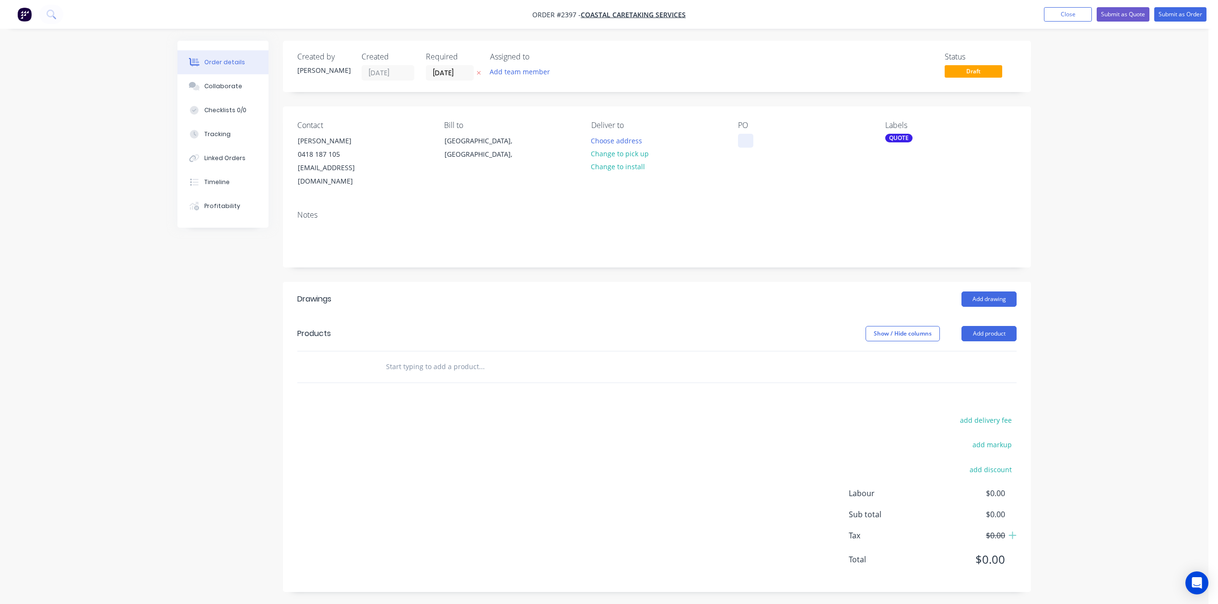
click at [745, 148] on div at bounding box center [745, 141] width 15 height 14
click at [555, 377] on input "text" at bounding box center [482, 366] width 192 height 19
type input "Rooftop Hatch Replacement."
click at [229, 91] on div "Collaborate" at bounding box center [223, 86] width 38 height 9
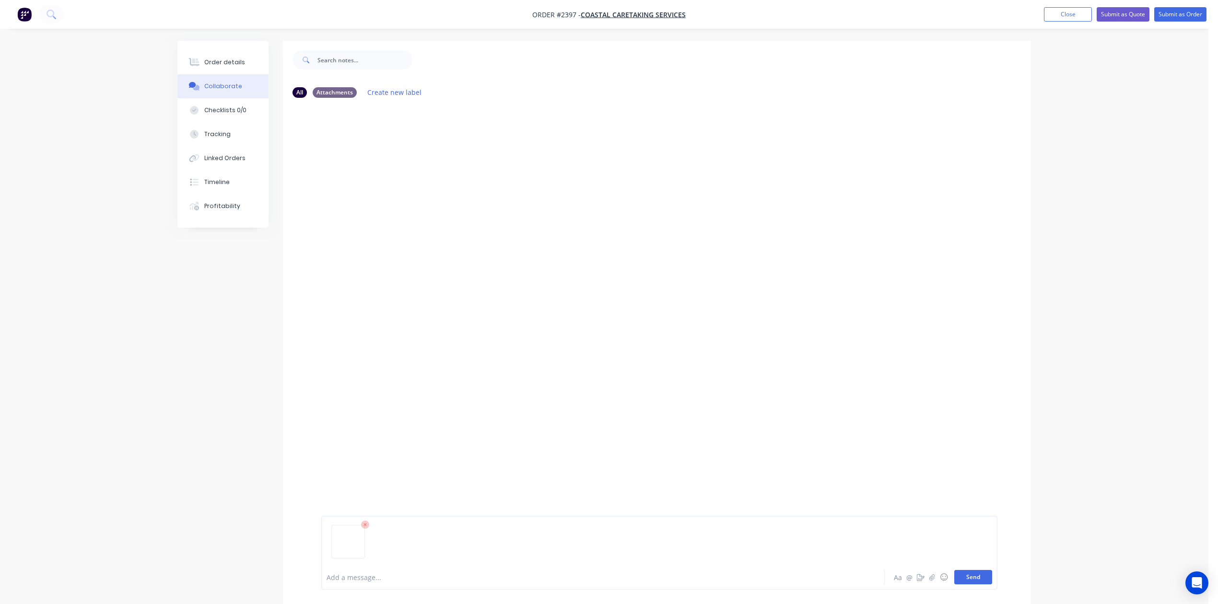
click at [959, 570] on button "Send" at bounding box center [974, 577] width 38 height 14
click at [968, 571] on button "Send" at bounding box center [974, 577] width 38 height 14
click at [961, 572] on button "Send" at bounding box center [974, 577] width 38 height 14
click at [1044, 13] on button "Close" at bounding box center [1068, 14] width 48 height 14
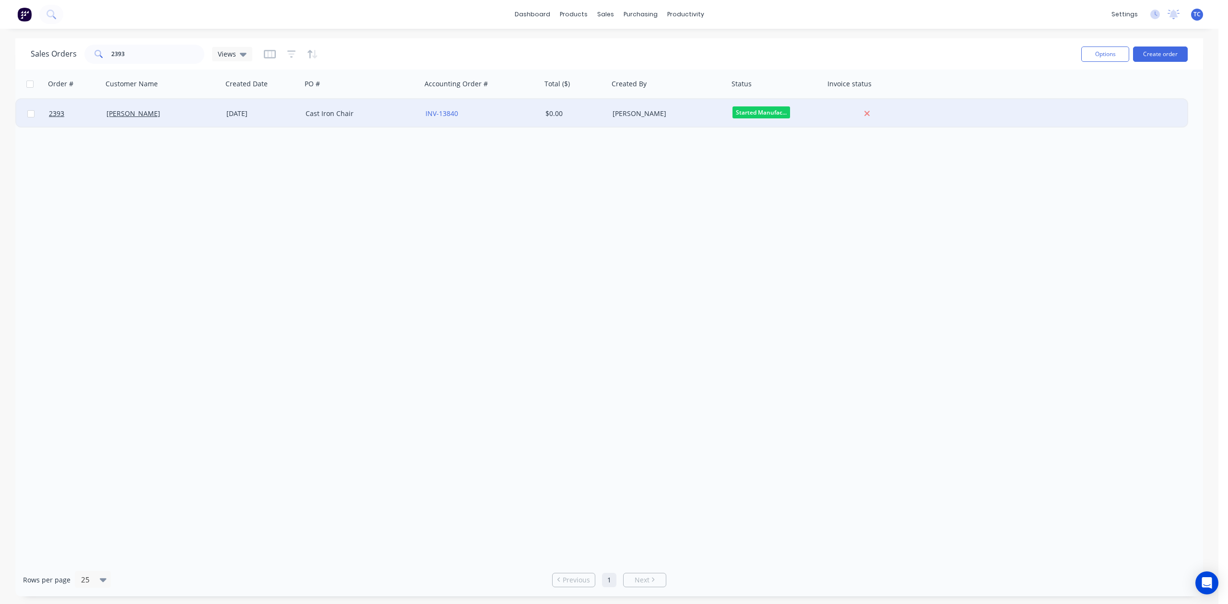
click at [342, 109] on div "Cast Iron Chair" at bounding box center [359, 114] width 106 height 10
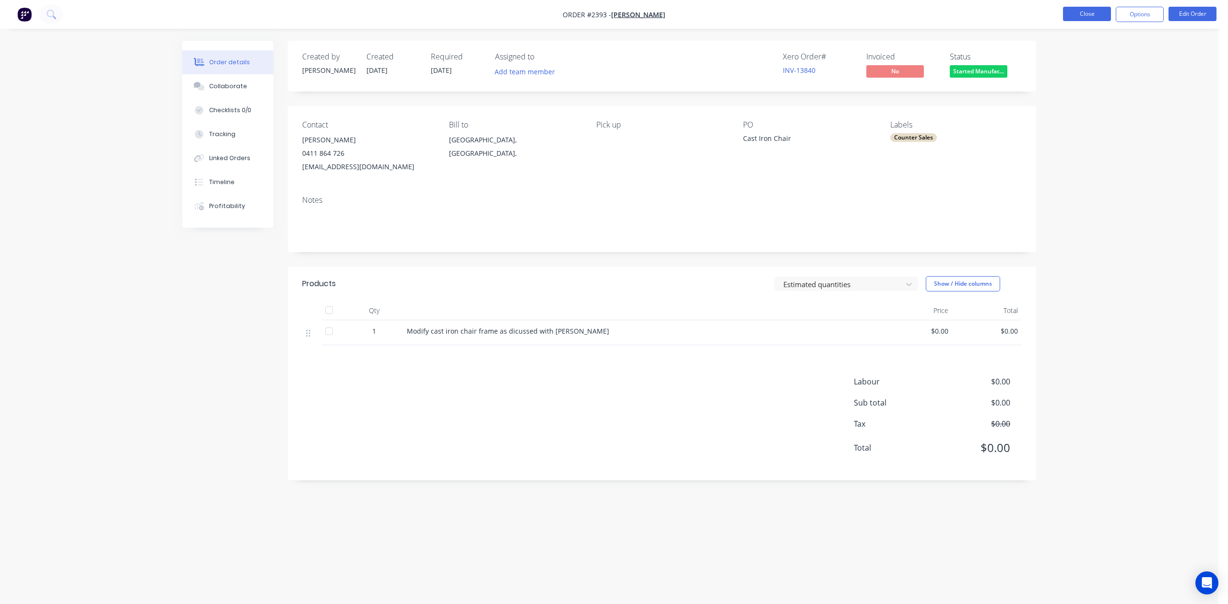
click at [1065, 12] on button "Close" at bounding box center [1087, 14] width 48 height 14
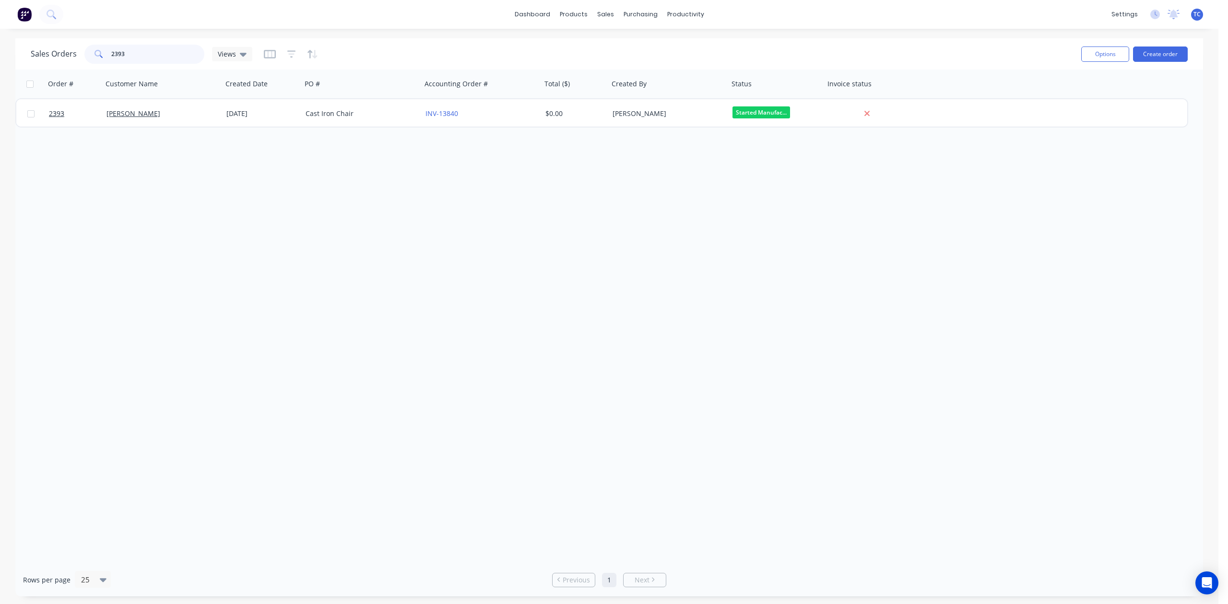
drag, startPoint x: 164, startPoint y: 48, endPoint x: 72, endPoint y: 56, distance: 92.5
click at [68, 54] on div "Sales Orders 2393 Views" at bounding box center [142, 54] width 222 height 19
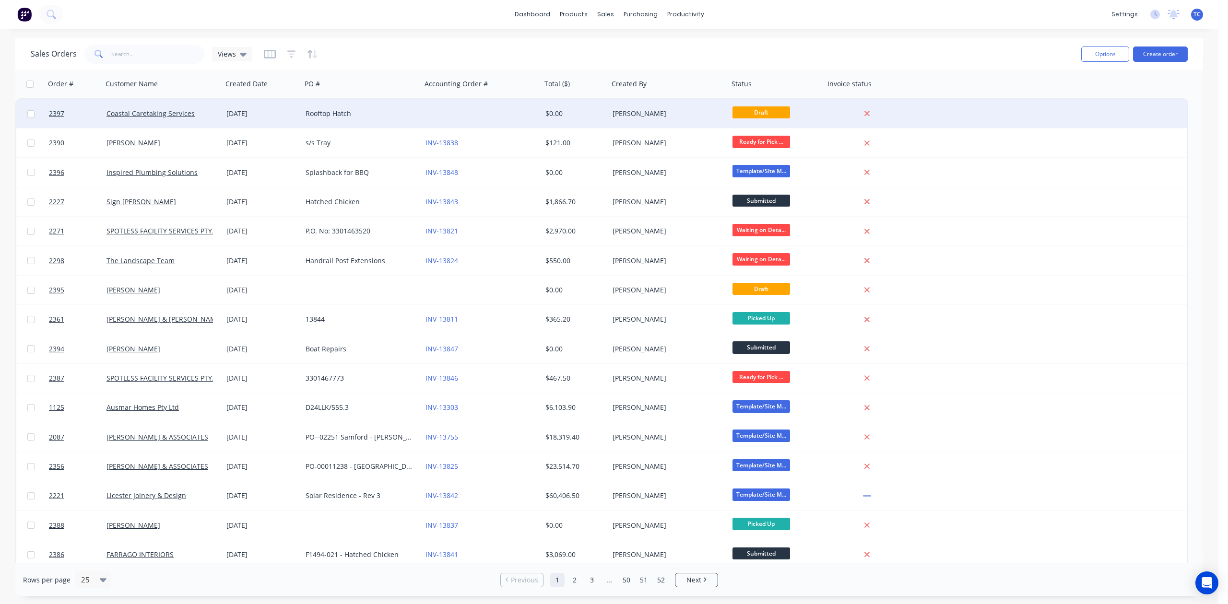
click at [336, 110] on div "Rooftop Hatch" at bounding box center [359, 114] width 106 height 10
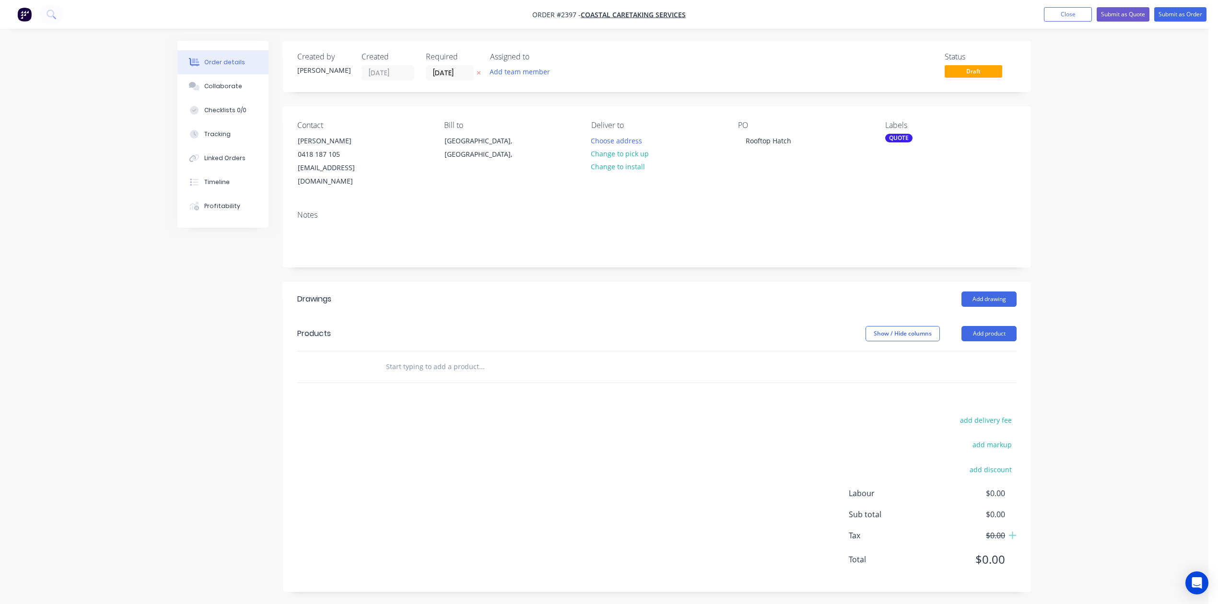
click at [446, 377] on input "text" at bounding box center [482, 366] width 192 height 19
type input "Roof top hatch replacement @ [GEOGRAPHIC_DATA]"
click at [495, 419] on button "Add Roof top hatch replacement @ [GEOGRAPHIC_DATA] to order" at bounding box center [533, 403] width 288 height 31
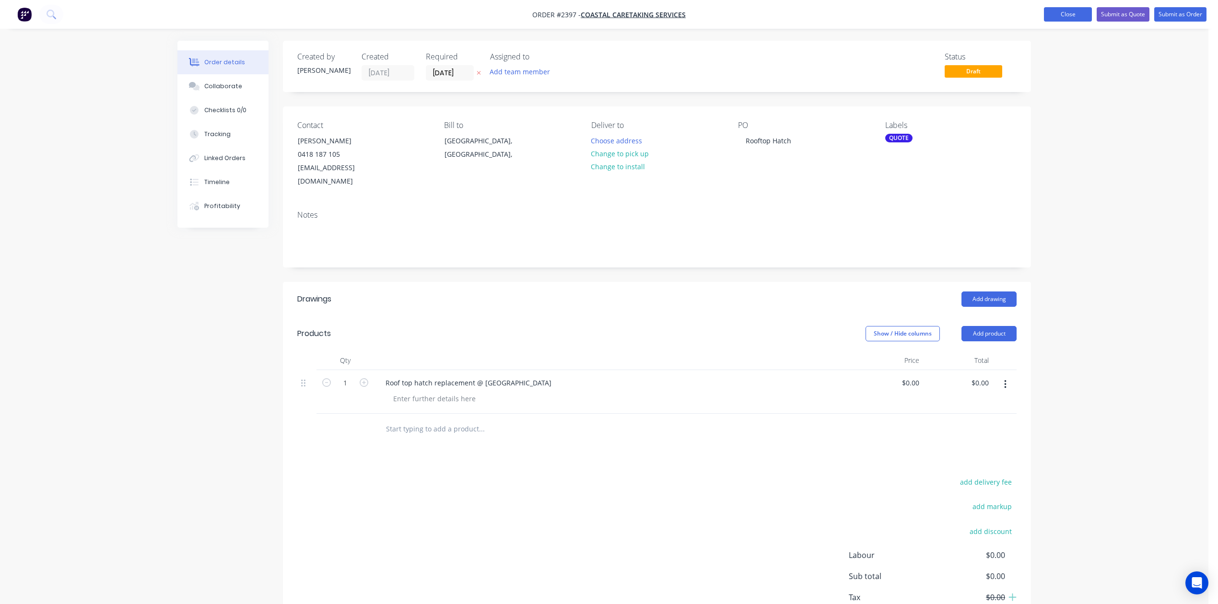
click at [1044, 11] on button "Close" at bounding box center [1068, 14] width 48 height 14
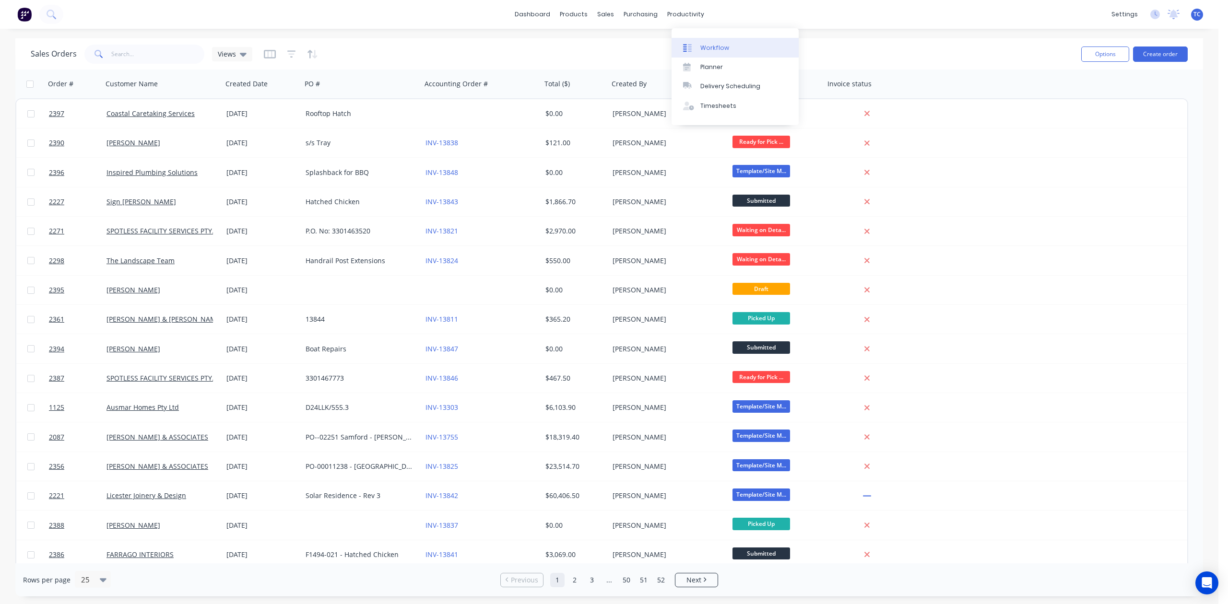
click at [715, 52] on div "Workflow" at bounding box center [714, 48] width 29 height 9
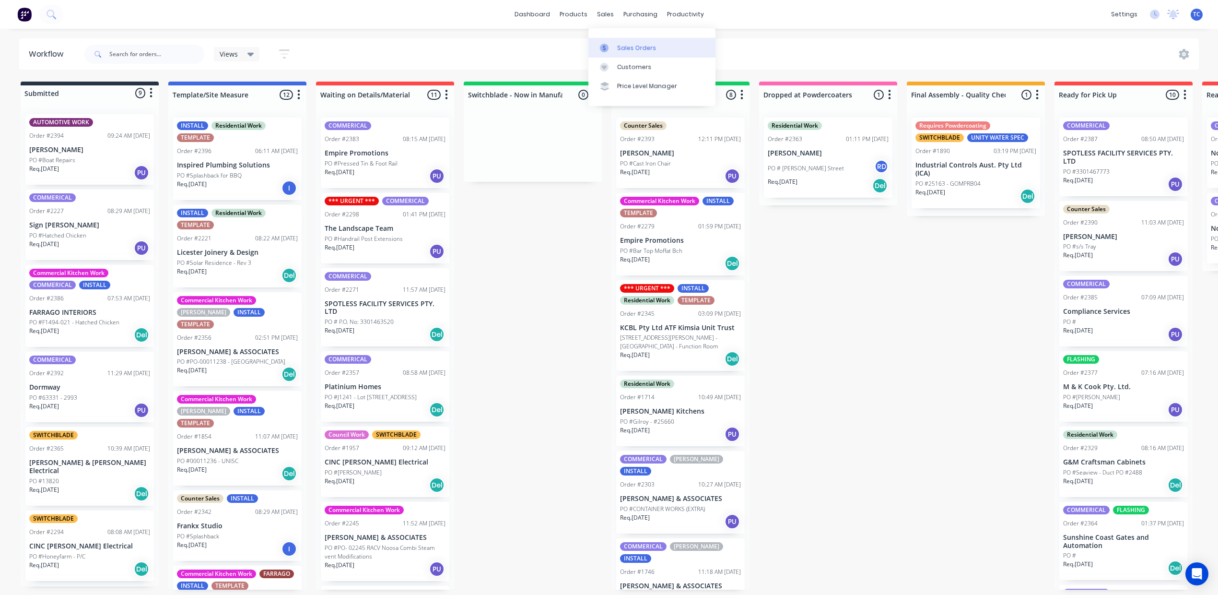
click at [630, 52] on div "Sales Orders" at bounding box center [636, 48] width 39 height 9
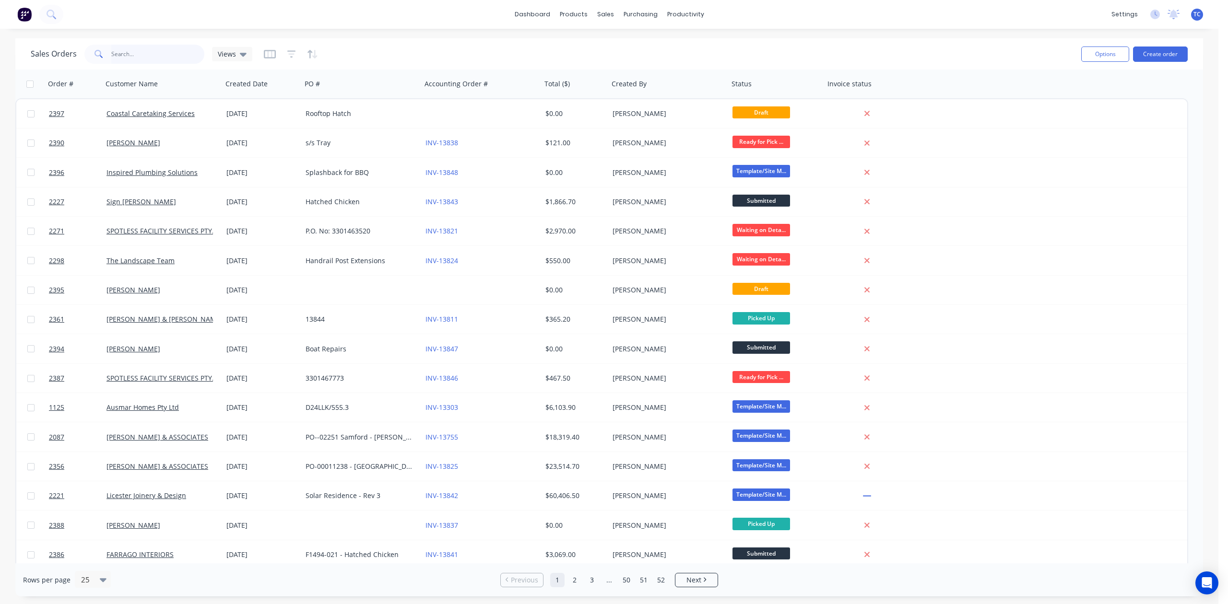
click at [142, 57] on input "text" at bounding box center [158, 54] width 94 height 19
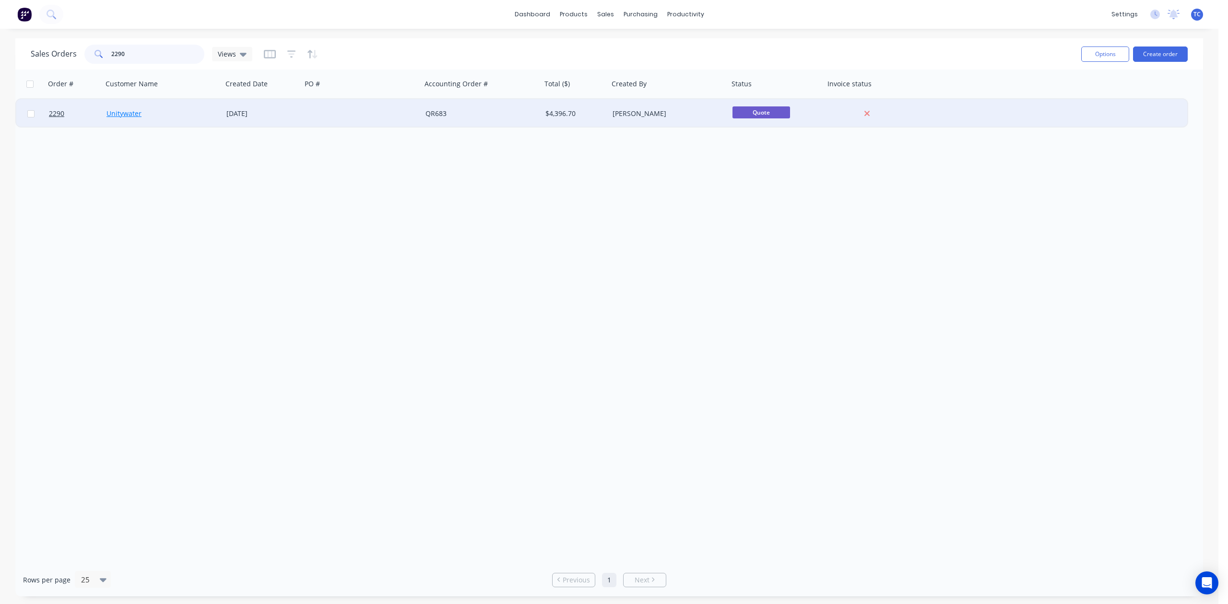
type input "2290"
click at [131, 112] on link "Unitywater" at bounding box center [123, 113] width 35 height 9
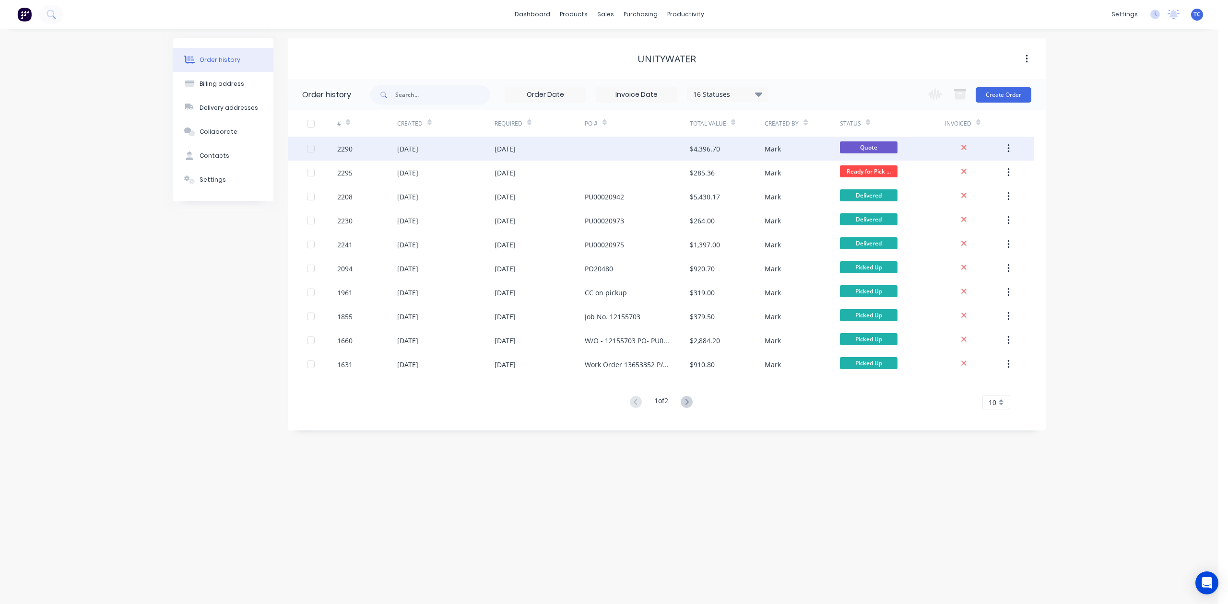
click at [348, 144] on div "2290" at bounding box center [344, 149] width 15 height 10
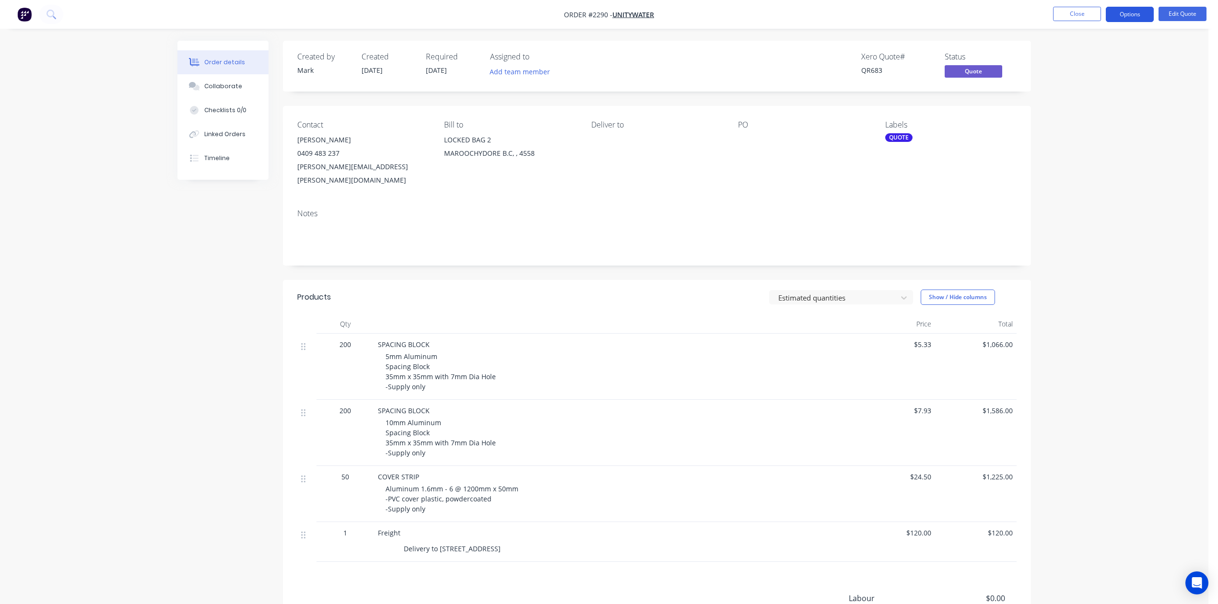
click at [1122, 16] on button "Options" at bounding box center [1130, 14] width 48 height 15
click at [1067, 114] on div "Convert to Order" at bounding box center [1101, 116] width 88 height 14
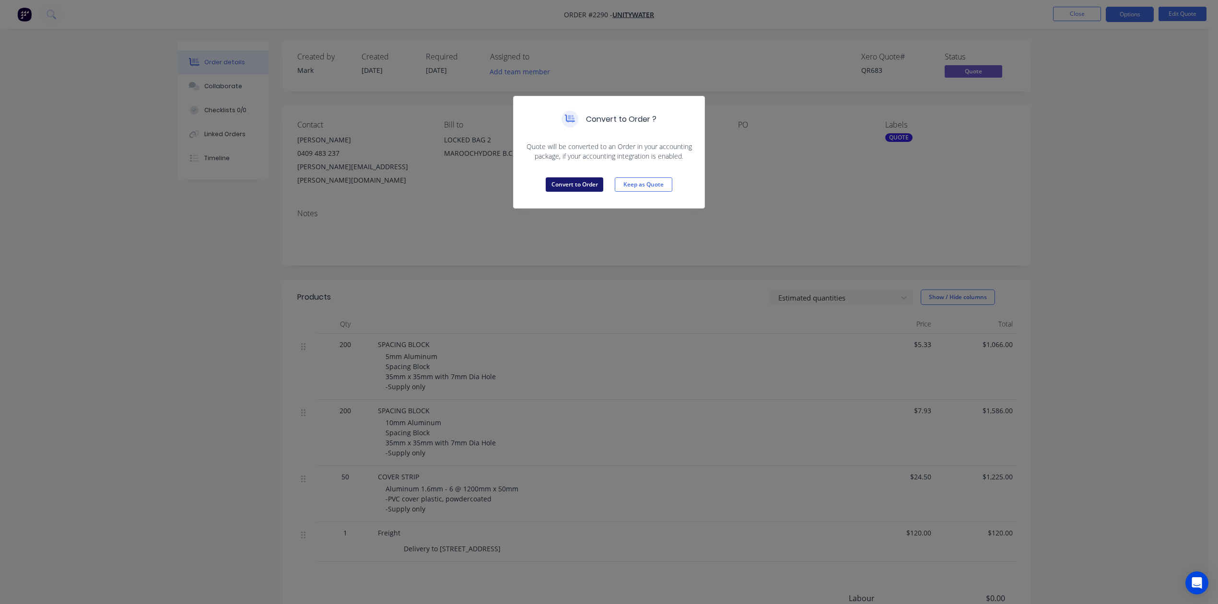
click at [577, 192] on button "Convert to Order" at bounding box center [575, 184] width 58 height 14
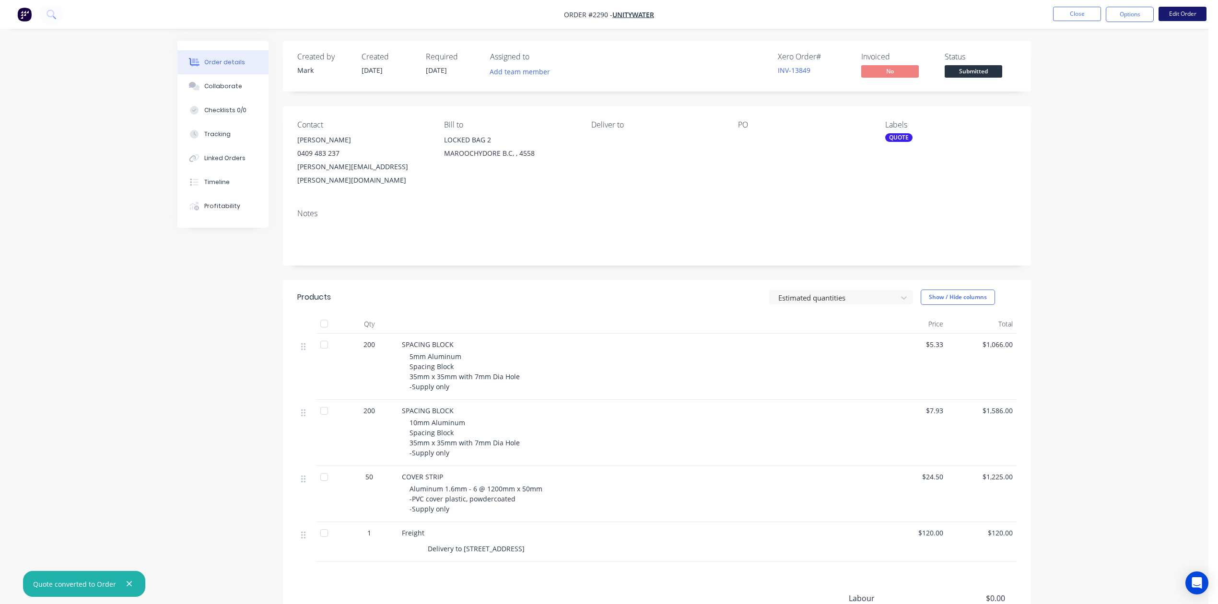
click at [1177, 12] on button "Edit Order" at bounding box center [1183, 14] width 48 height 14
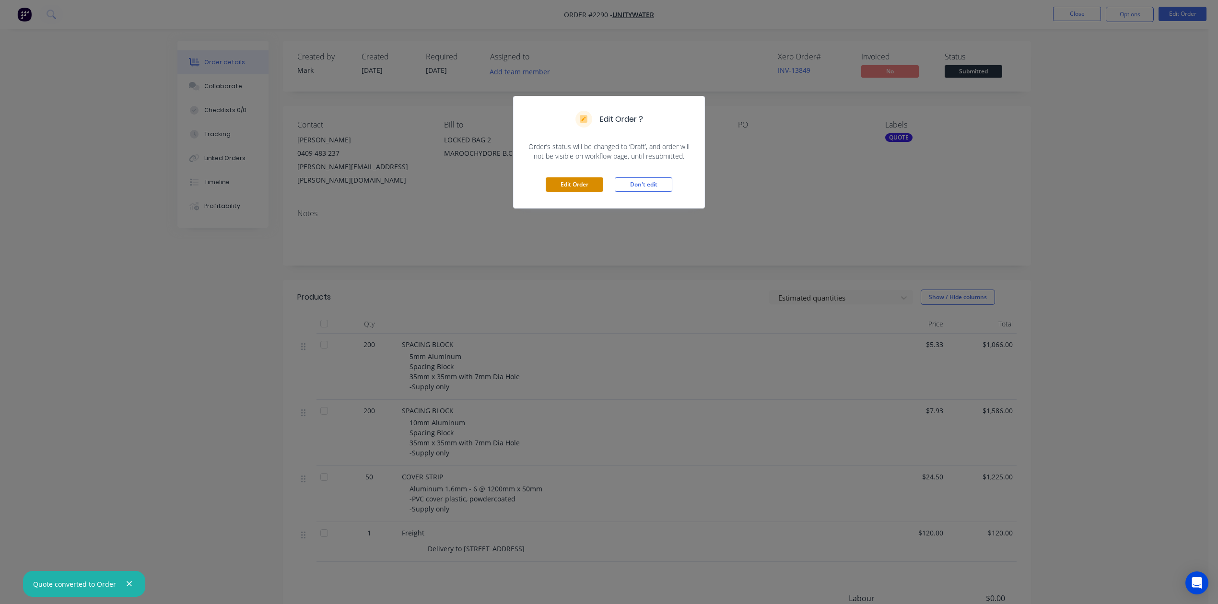
click at [579, 192] on button "Edit Order" at bounding box center [575, 184] width 58 height 14
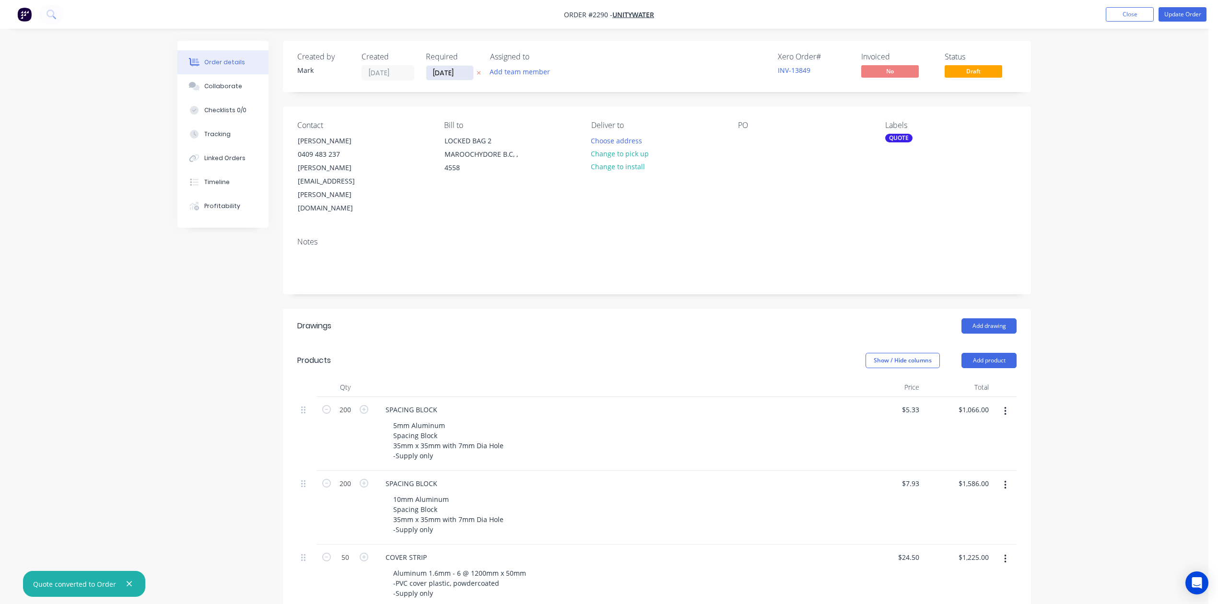
click at [473, 75] on input "[DATE]" at bounding box center [449, 73] width 47 height 14
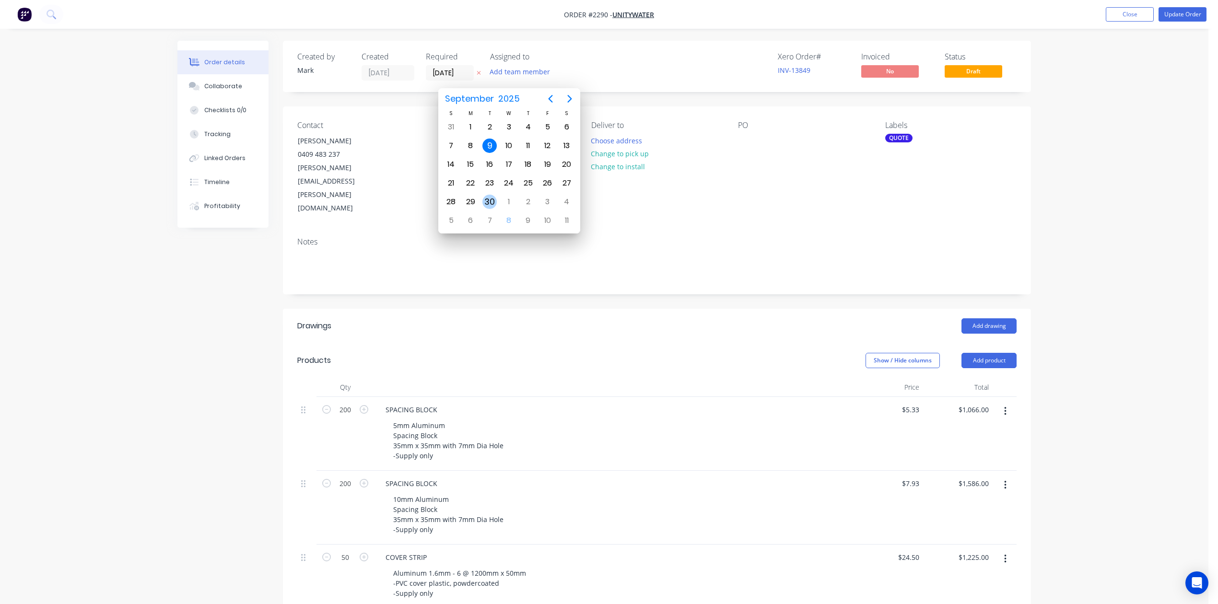
click at [488, 201] on div "30" at bounding box center [490, 202] width 14 height 14
type input "[DATE]"
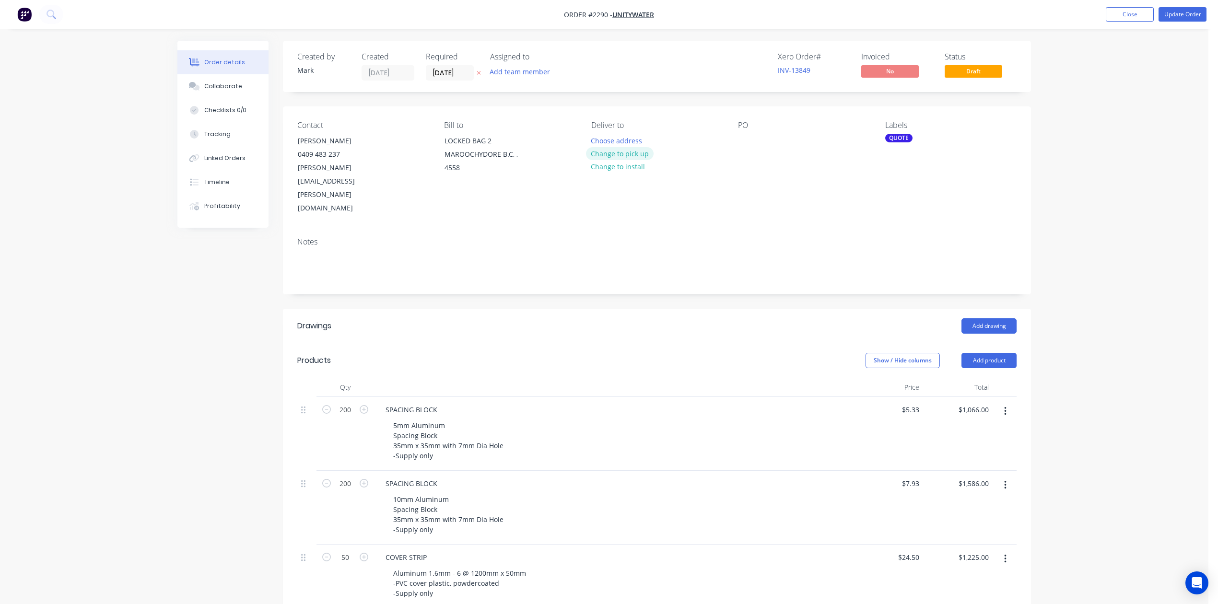
click at [630, 160] on button "Change to pick up" at bounding box center [620, 153] width 68 height 13
click at [747, 148] on div at bounding box center [745, 141] width 15 height 14
click at [894, 142] on div "QUOTE" at bounding box center [898, 138] width 27 height 9
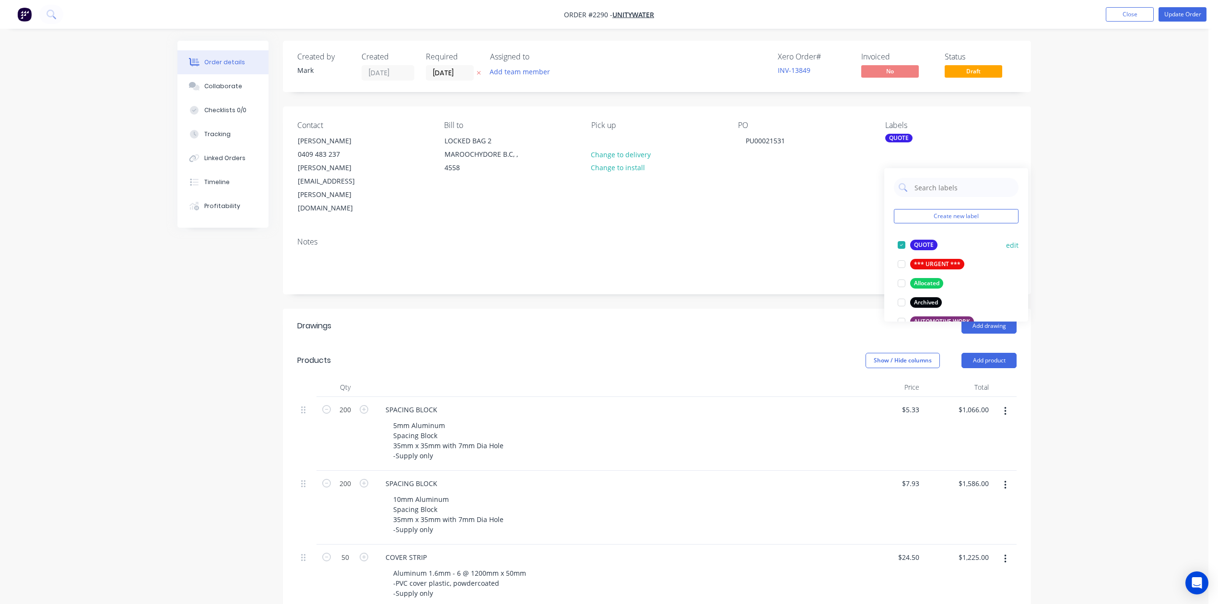
click at [902, 248] on div at bounding box center [901, 245] width 19 height 19
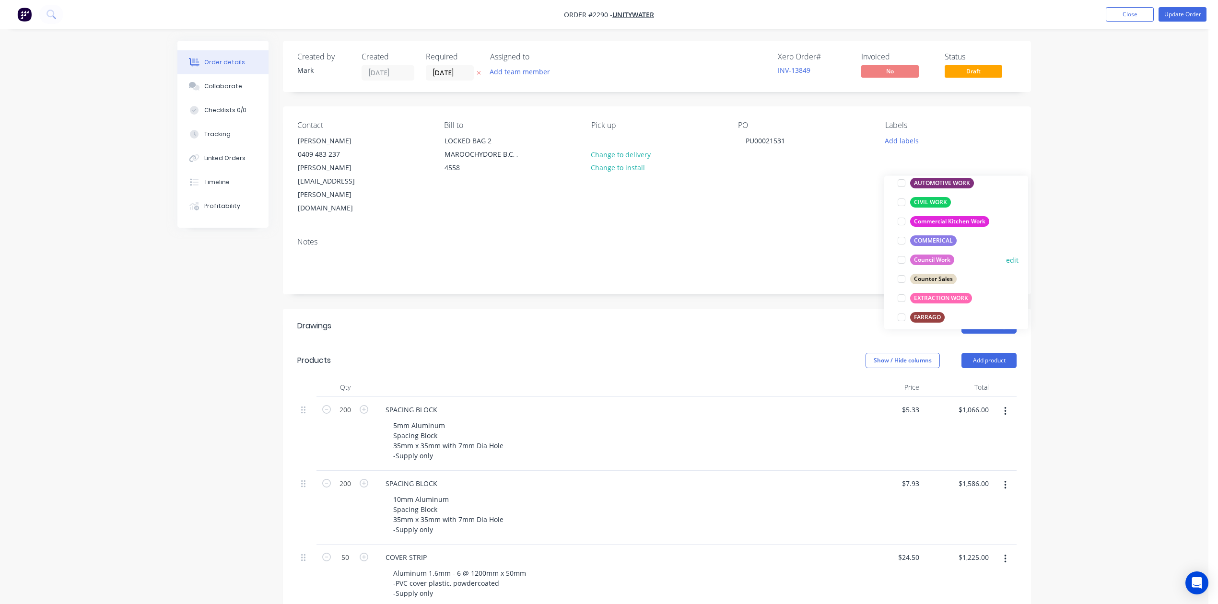
scroll to position [128, 0]
click at [901, 245] on div at bounding box center [901, 240] width 19 height 19
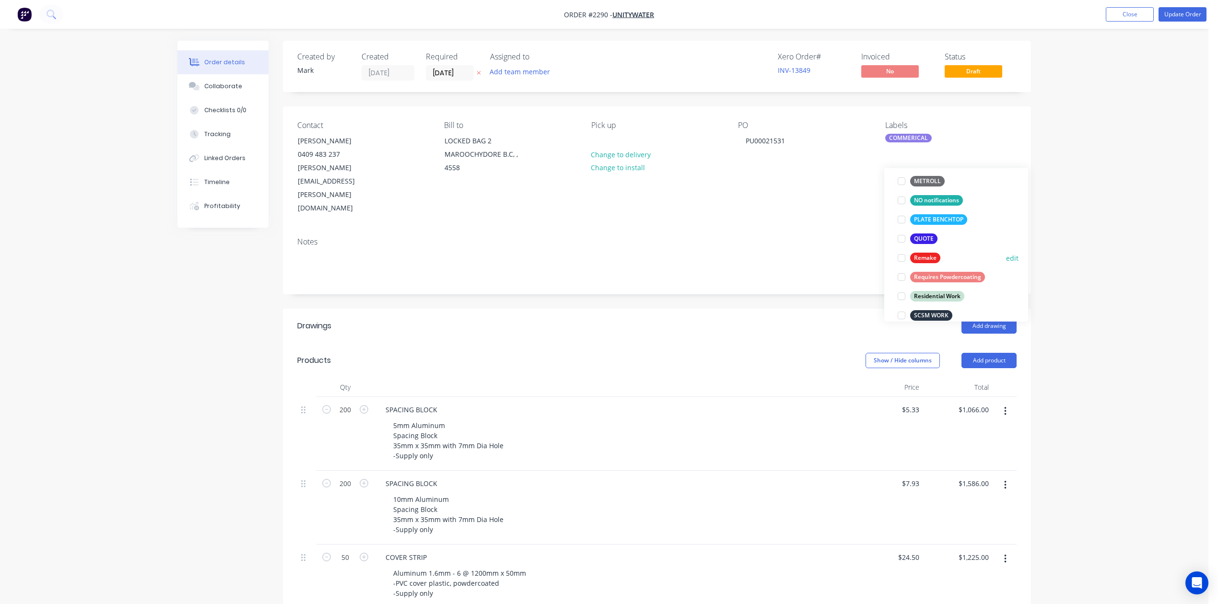
scroll to position [396, 0]
click at [901, 292] on div at bounding box center [901, 290] width 19 height 19
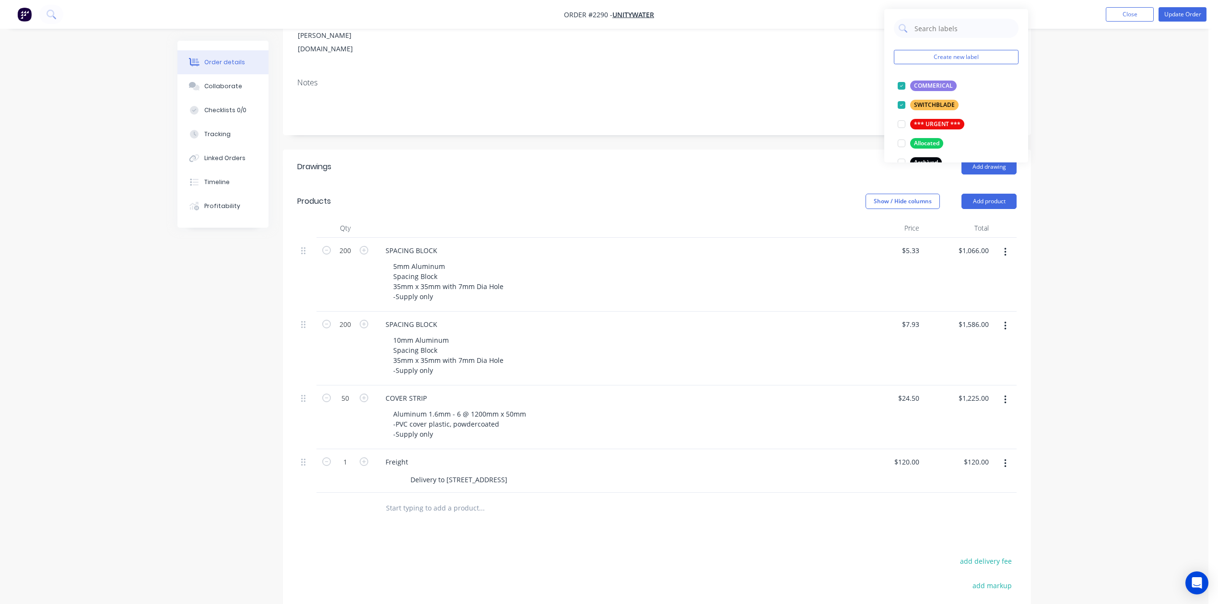
scroll to position [192, 0]
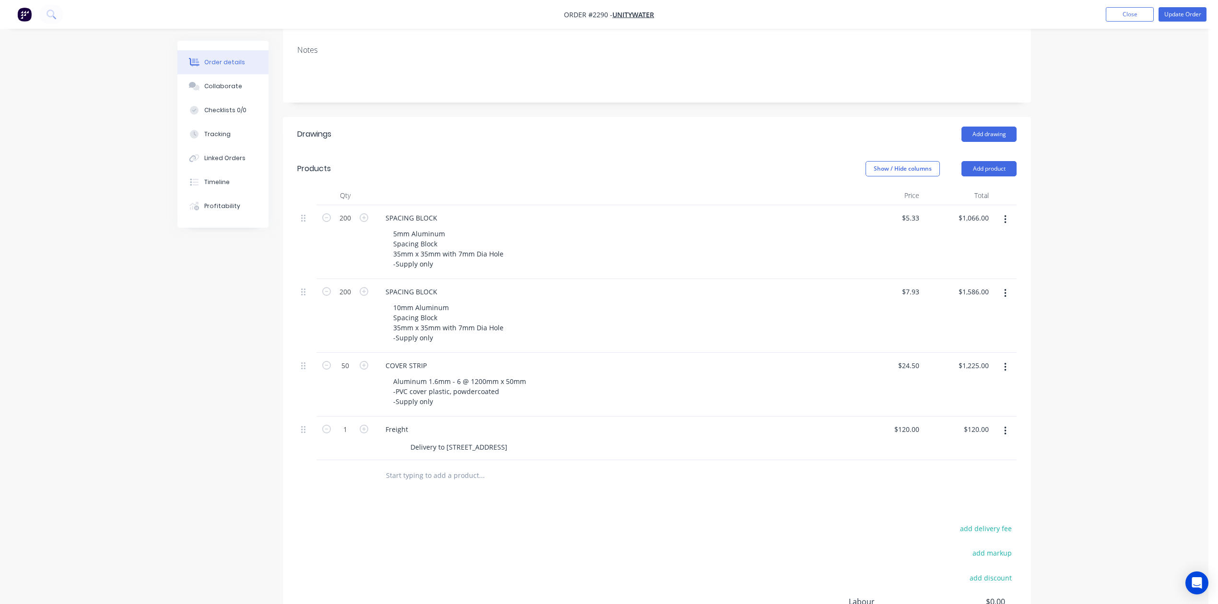
click at [1124, 223] on div "Order details Collaborate Checklists 0/0 Tracking Linked Orders Timeline Profit…" at bounding box center [604, 261] width 1209 height 907
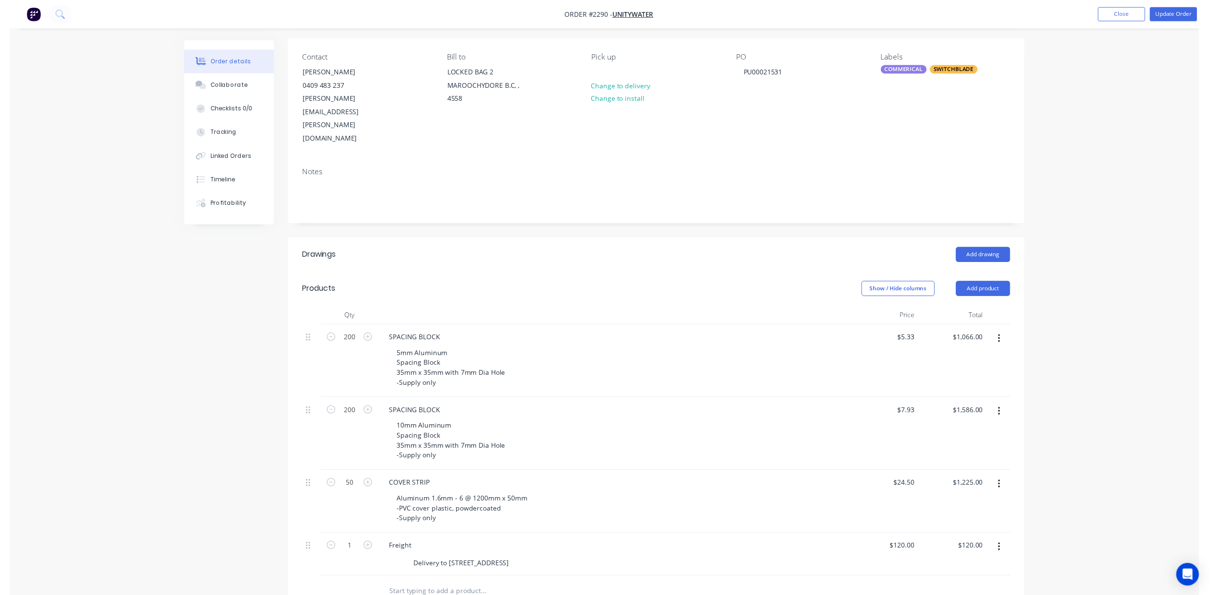
scroll to position [0, 0]
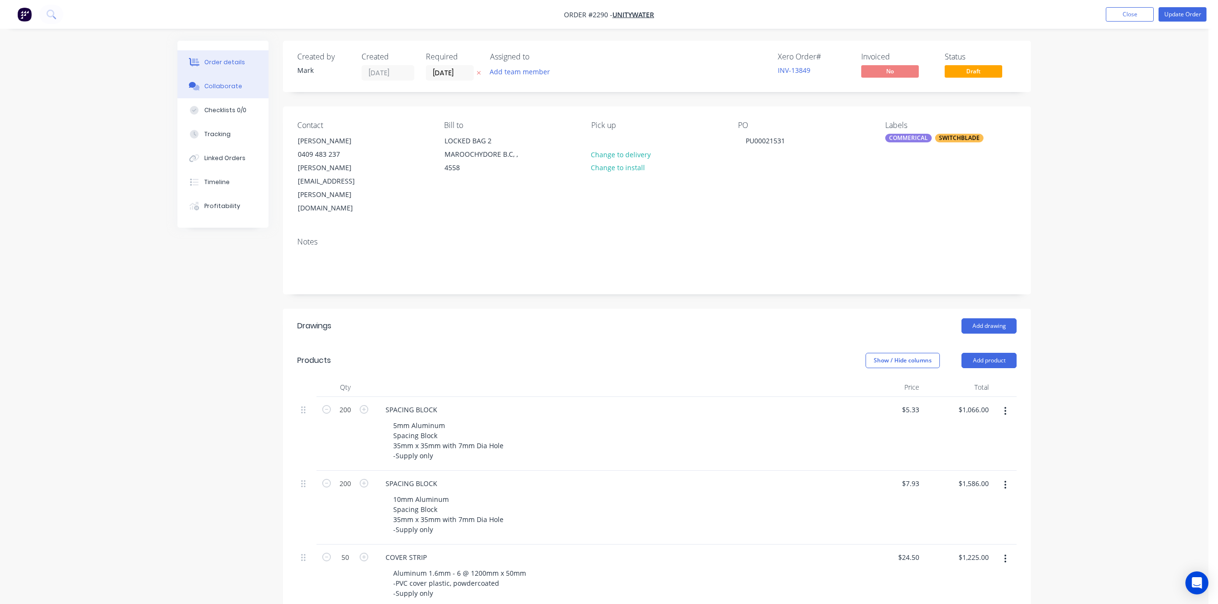
click at [231, 91] on div "Collaborate" at bounding box center [223, 86] width 38 height 9
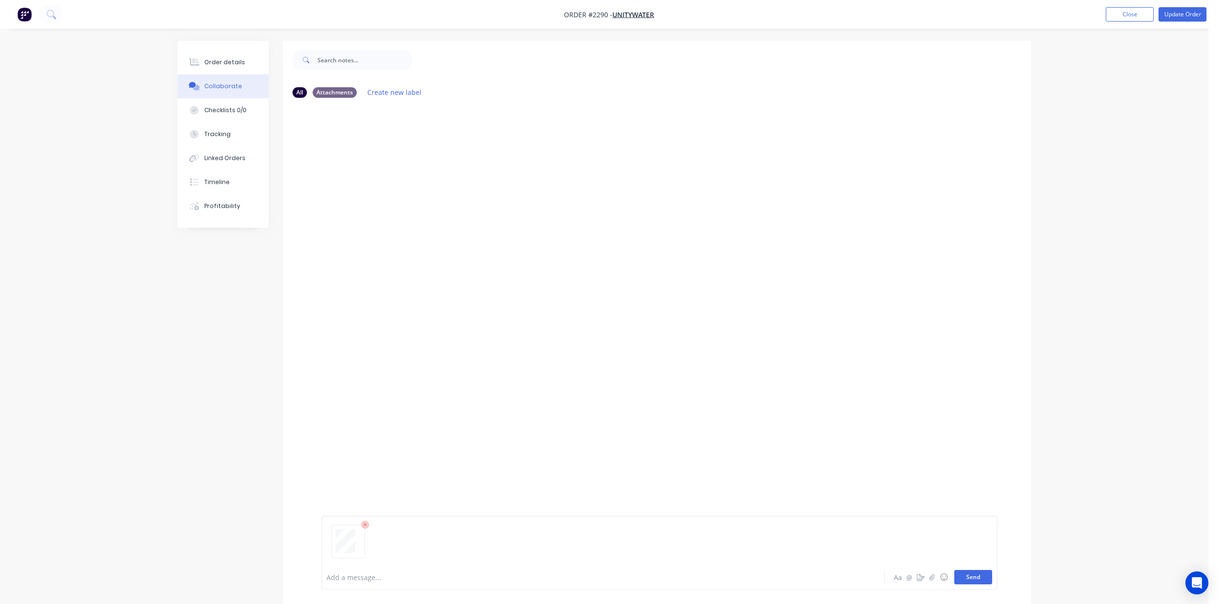
click at [956, 570] on button "Send" at bounding box center [974, 577] width 38 height 14
click at [958, 570] on button "Send" at bounding box center [974, 577] width 38 height 14
click at [1174, 14] on button "Update Order" at bounding box center [1183, 14] width 48 height 14
click at [1120, 12] on button "Options" at bounding box center [1130, 14] width 48 height 15
click at [1083, 116] on div "Work Order" at bounding box center [1101, 116] width 88 height 14
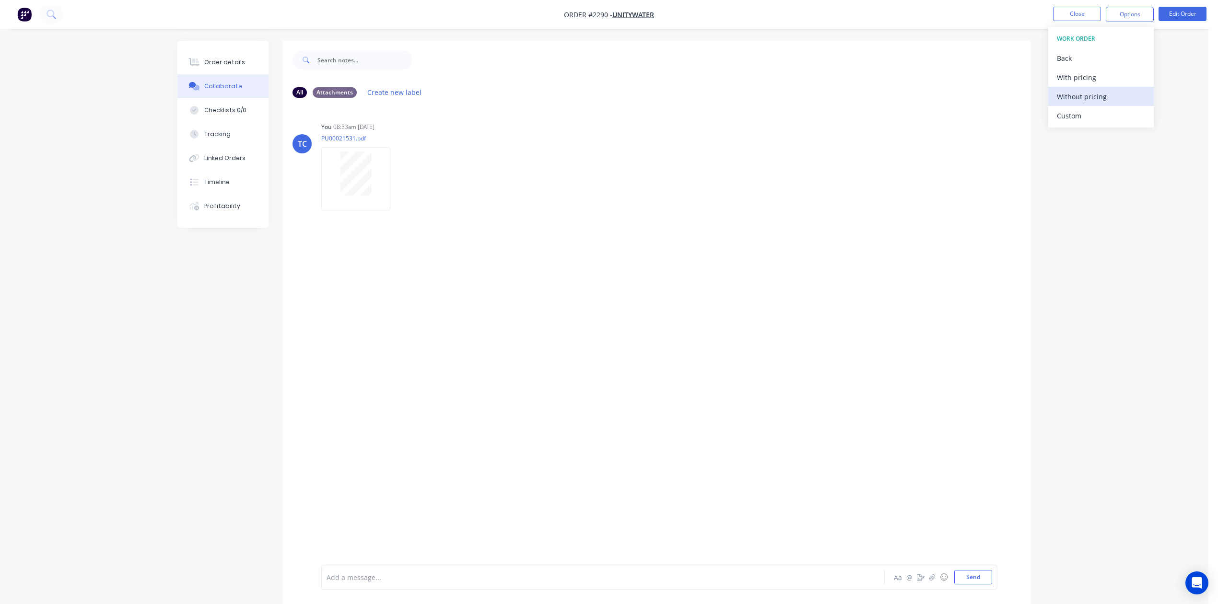
click at [1088, 96] on div "Without pricing" at bounding box center [1101, 97] width 88 height 14
click at [1076, 12] on button "Close" at bounding box center [1077, 14] width 48 height 14
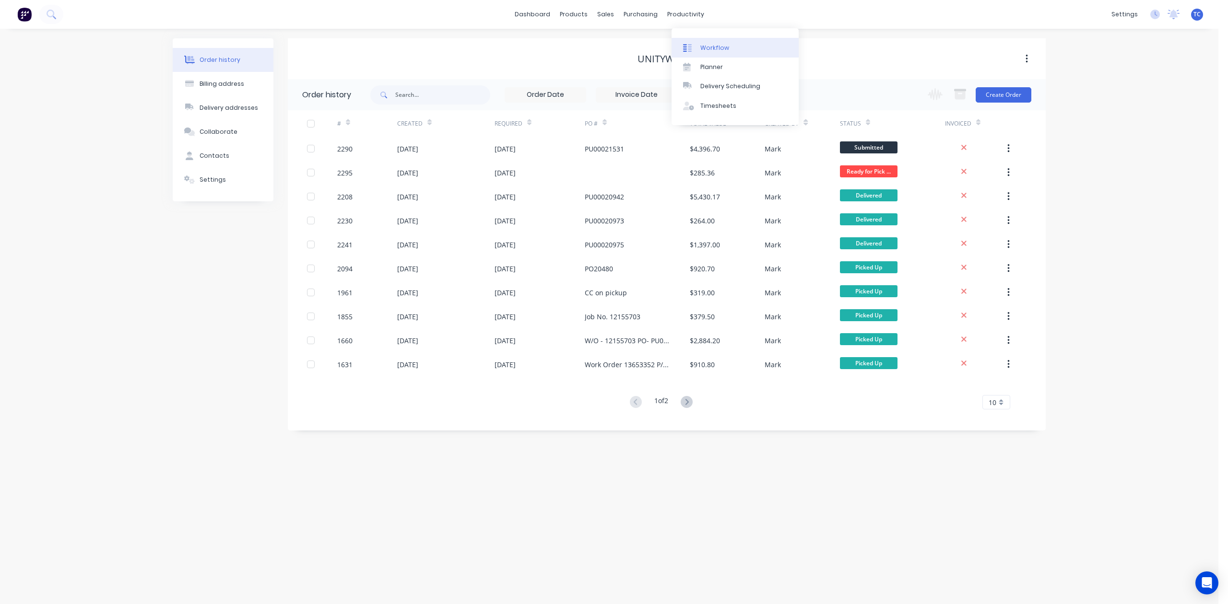
click at [720, 52] on div "Workflow" at bounding box center [714, 48] width 29 height 9
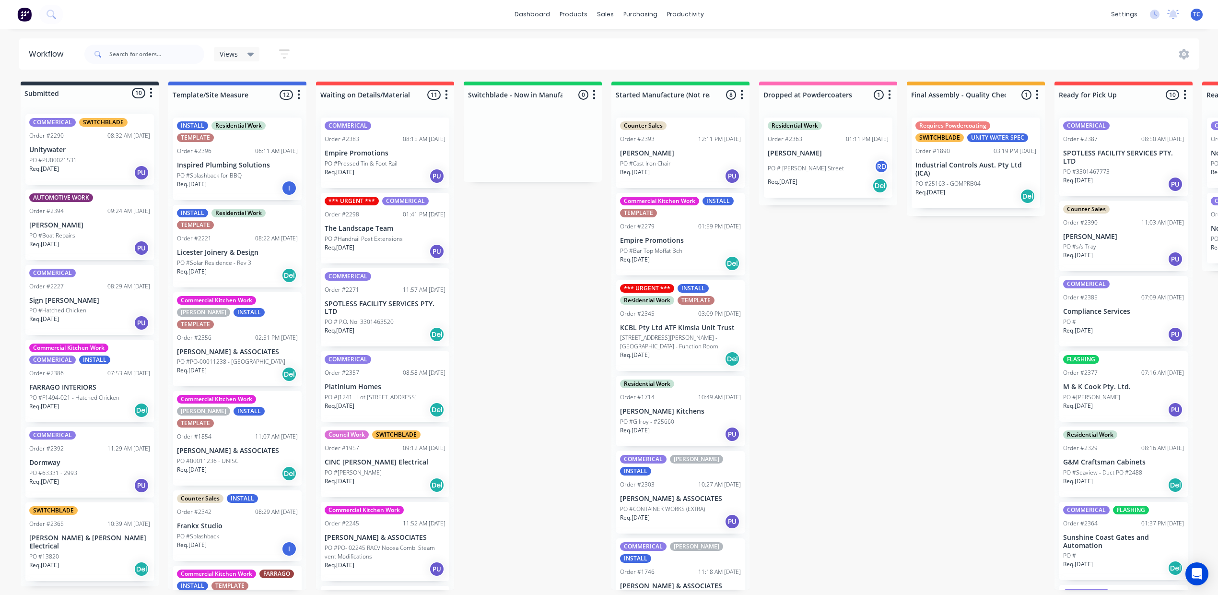
click at [117, 154] on p "Unitywater" at bounding box center [89, 150] width 121 height 8
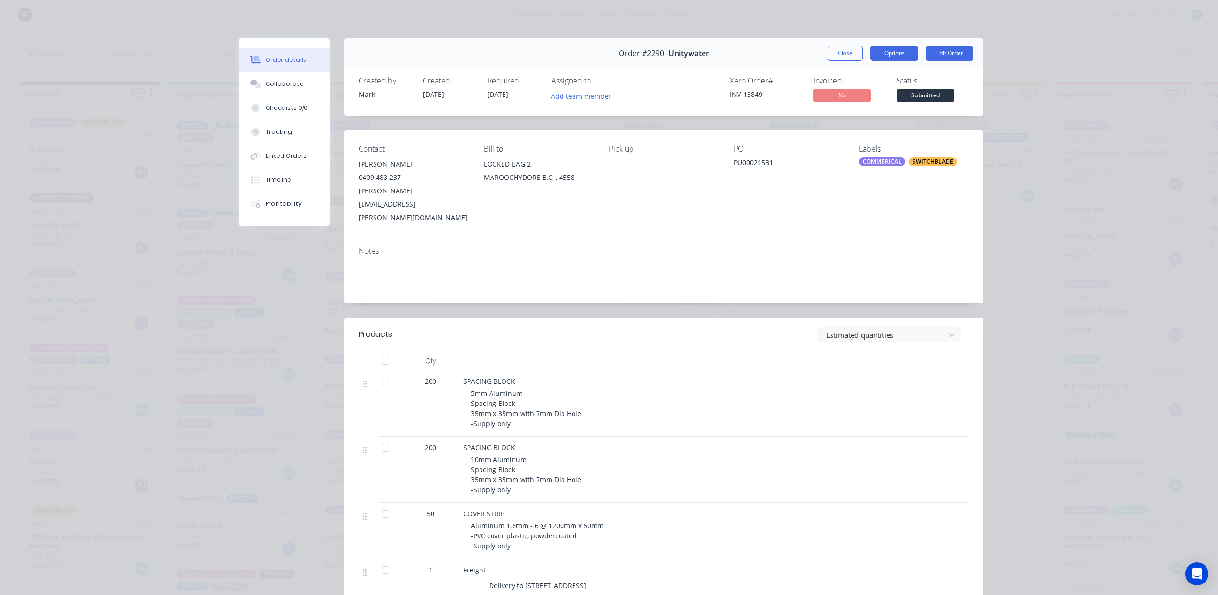
click at [887, 60] on button "Options" at bounding box center [895, 53] width 48 height 15
click at [859, 104] on div "Work Order" at bounding box center [867, 97] width 83 height 14
click at [852, 123] on div "Standard" at bounding box center [867, 116] width 83 height 14
click at [933, 61] on button "Edit Order" at bounding box center [949, 53] width 47 height 15
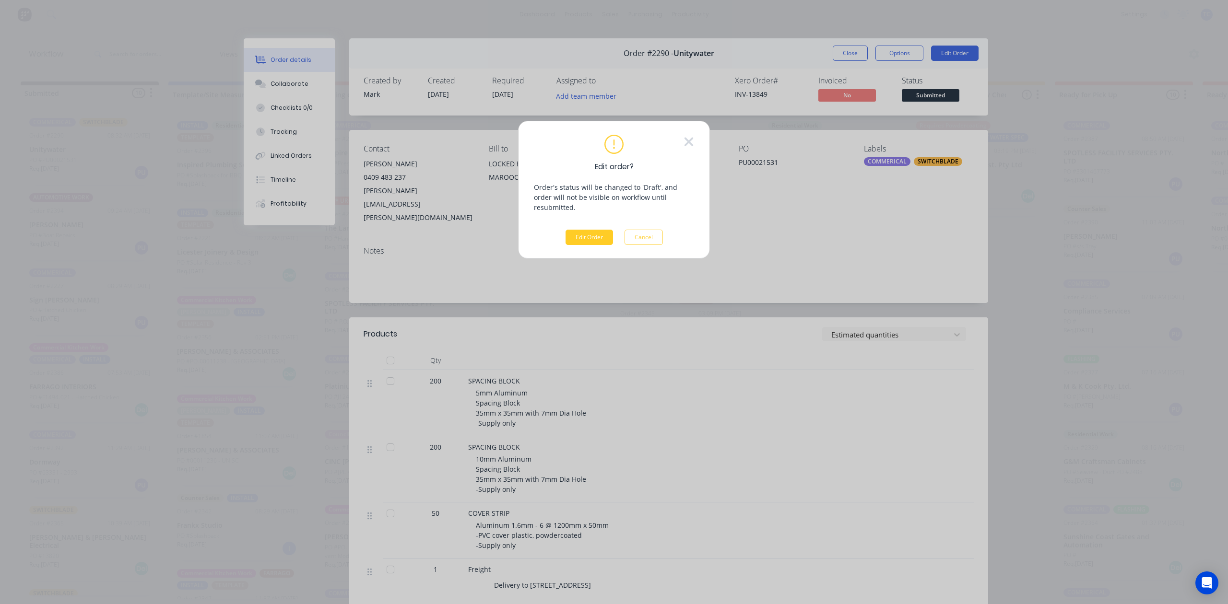
click at [589, 245] on button "Edit Order" at bounding box center [589, 237] width 47 height 15
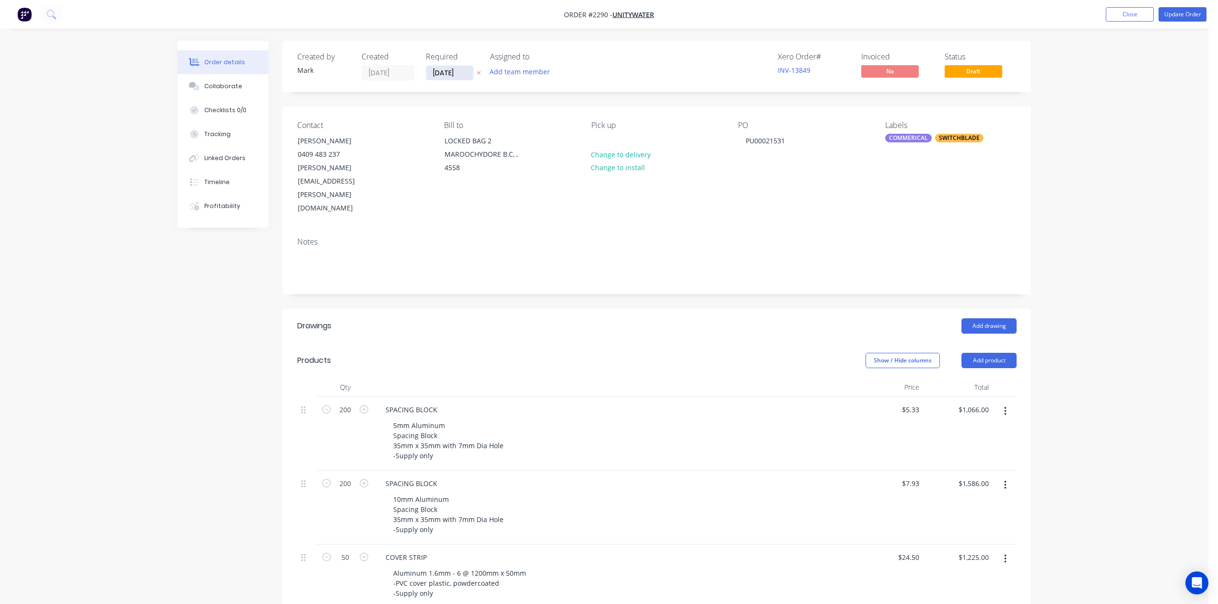
click at [473, 80] on input "[DATE]" at bounding box center [449, 73] width 47 height 14
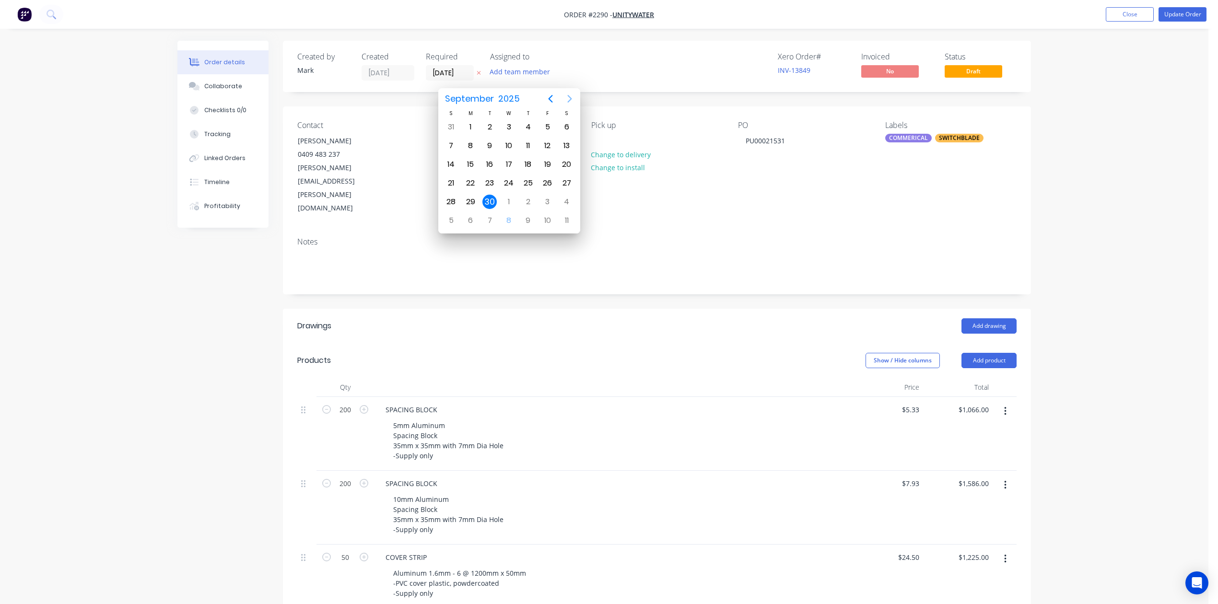
click at [572, 96] on icon "Next page" at bounding box center [570, 99] width 12 height 12
click at [489, 197] on div "28" at bounding box center [490, 202] width 14 height 14
type input "[DATE]"
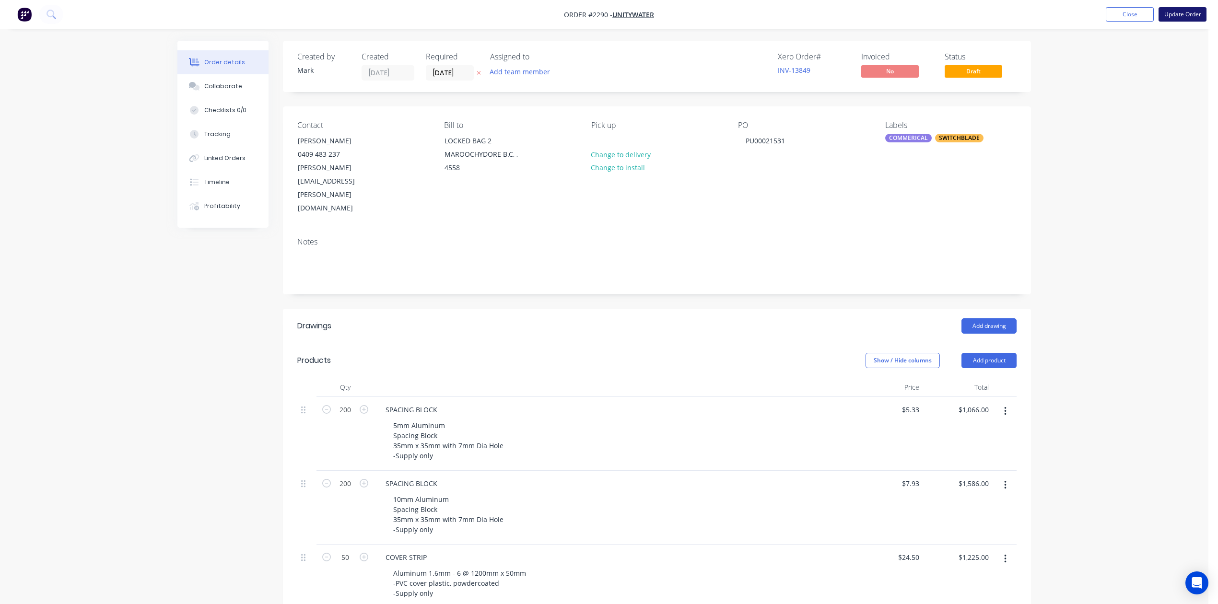
click at [1174, 11] on button "Update Order" at bounding box center [1183, 14] width 48 height 14
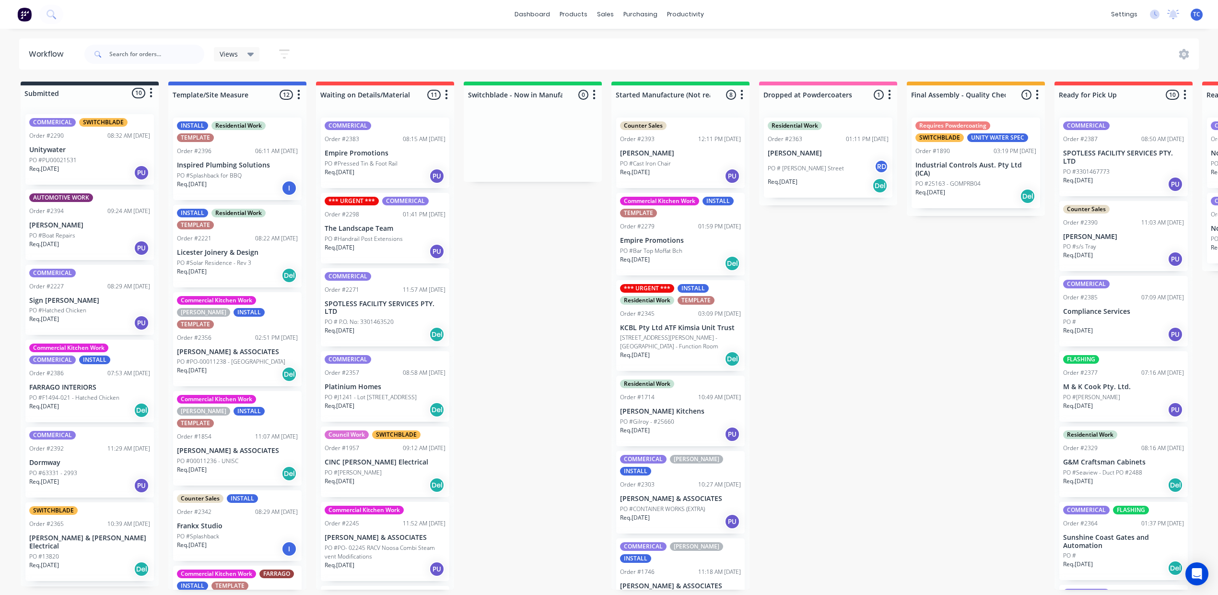
click at [114, 167] on div "COMMERICAL SWITCHBLADE Order #2290 08:32 AM [DATE] Unitywater PO #PU00021531 Re…" at bounding box center [89, 149] width 129 height 71
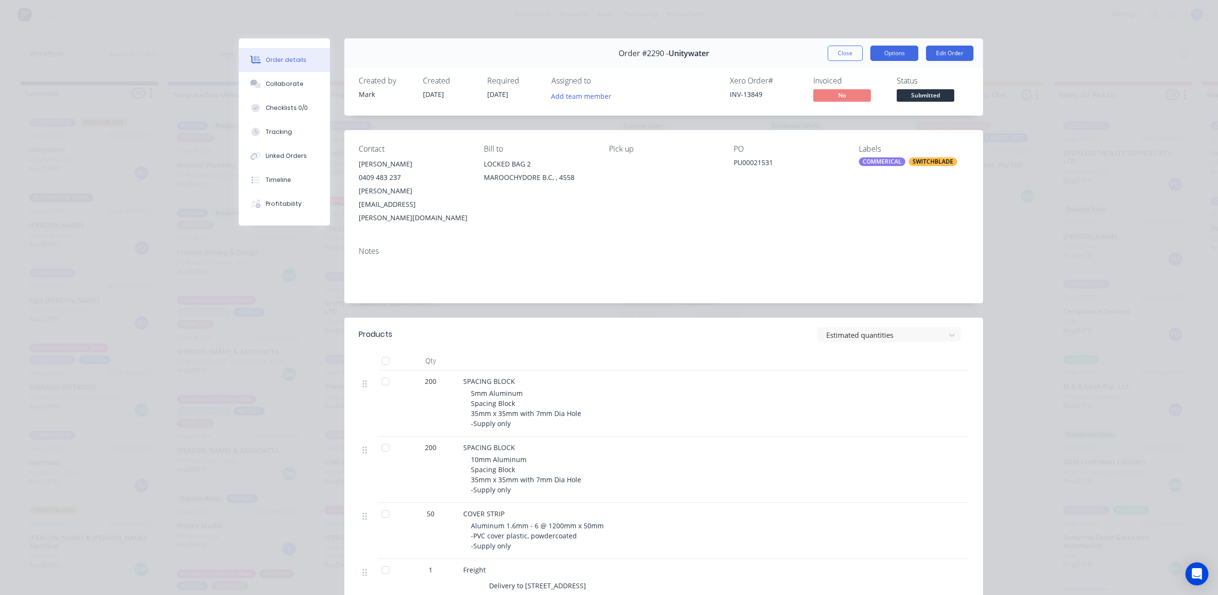
click at [877, 60] on button "Options" at bounding box center [895, 53] width 48 height 15
click at [858, 104] on div "Work Order" at bounding box center [867, 97] width 83 height 14
click at [857, 123] on div "Standard" at bounding box center [867, 116] width 83 height 14
click at [832, 61] on button "Close" at bounding box center [845, 53] width 35 height 15
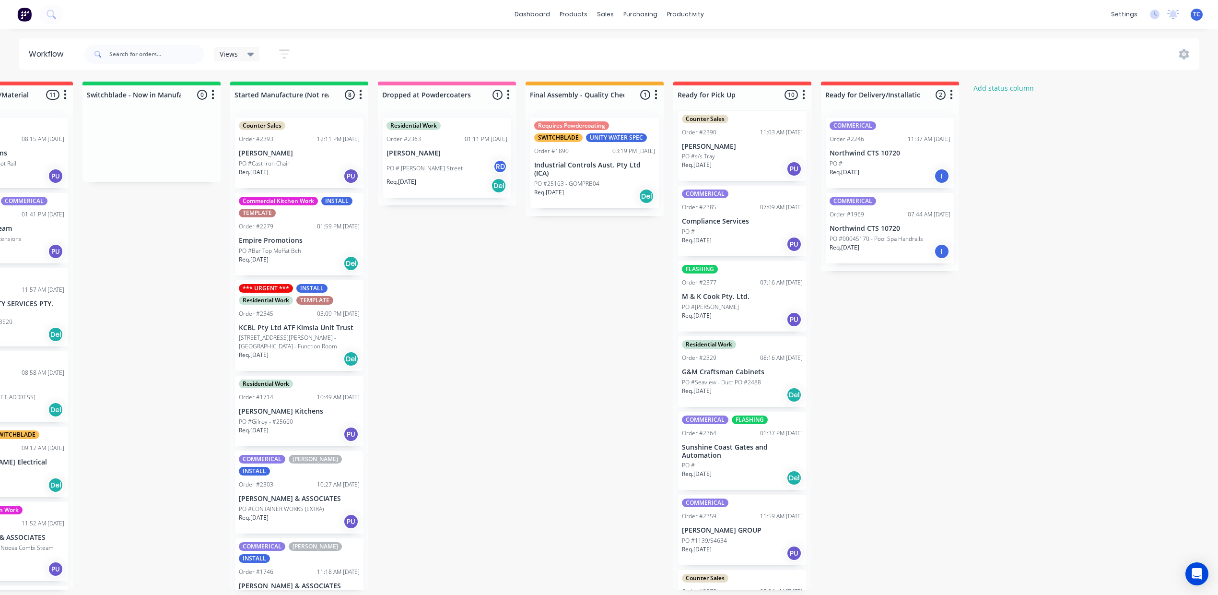
scroll to position [128, 0]
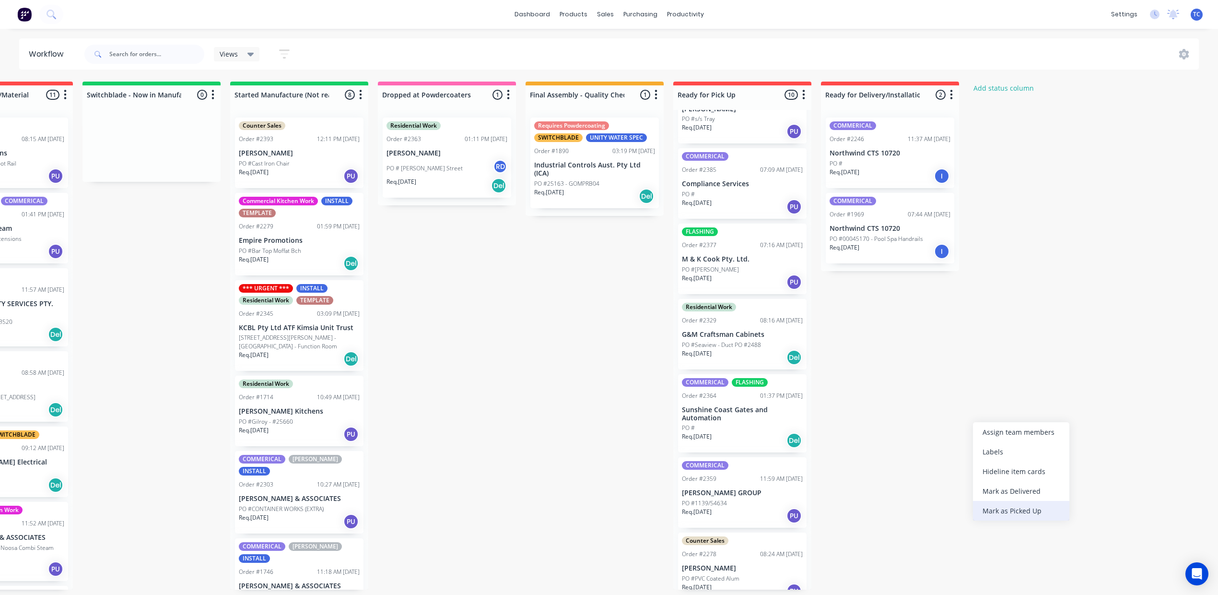
click at [985, 520] on div "Mark as Picked Up" at bounding box center [1021, 511] width 96 height 20
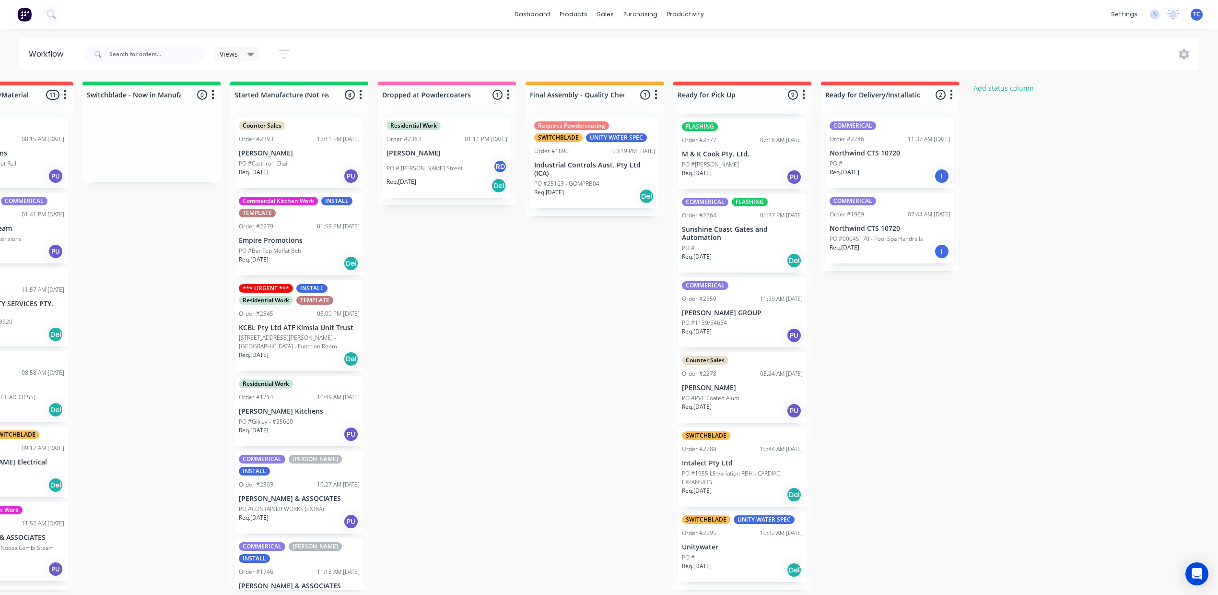
scroll to position [371, 0]
click at [955, 173] on div "COMMERICAL Order #2246 11:37 AM [DATE] Northwind CTS 10720 PO # Req. [DATE] I" at bounding box center [890, 153] width 129 height 71
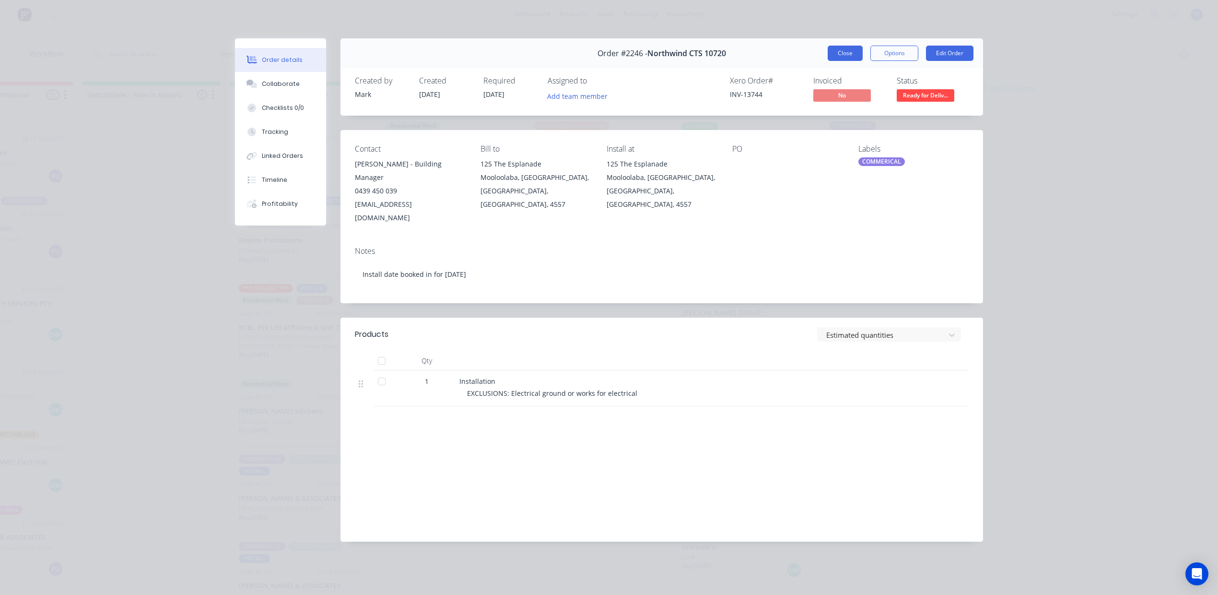
click at [828, 61] on button "Close" at bounding box center [845, 53] width 35 height 15
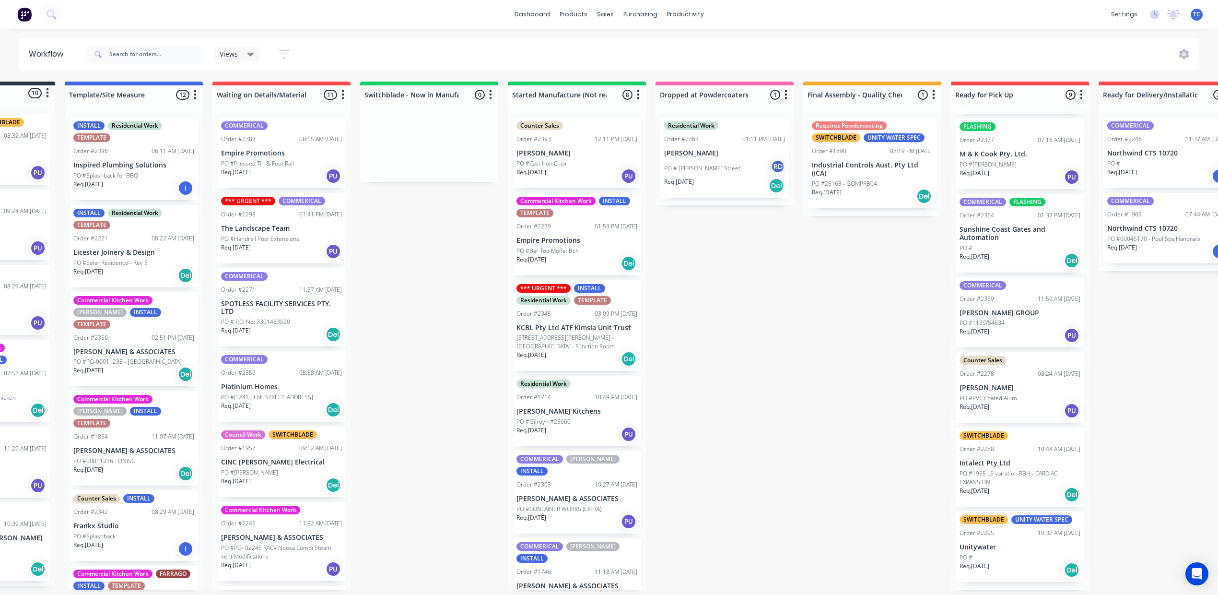
scroll to position [0, 0]
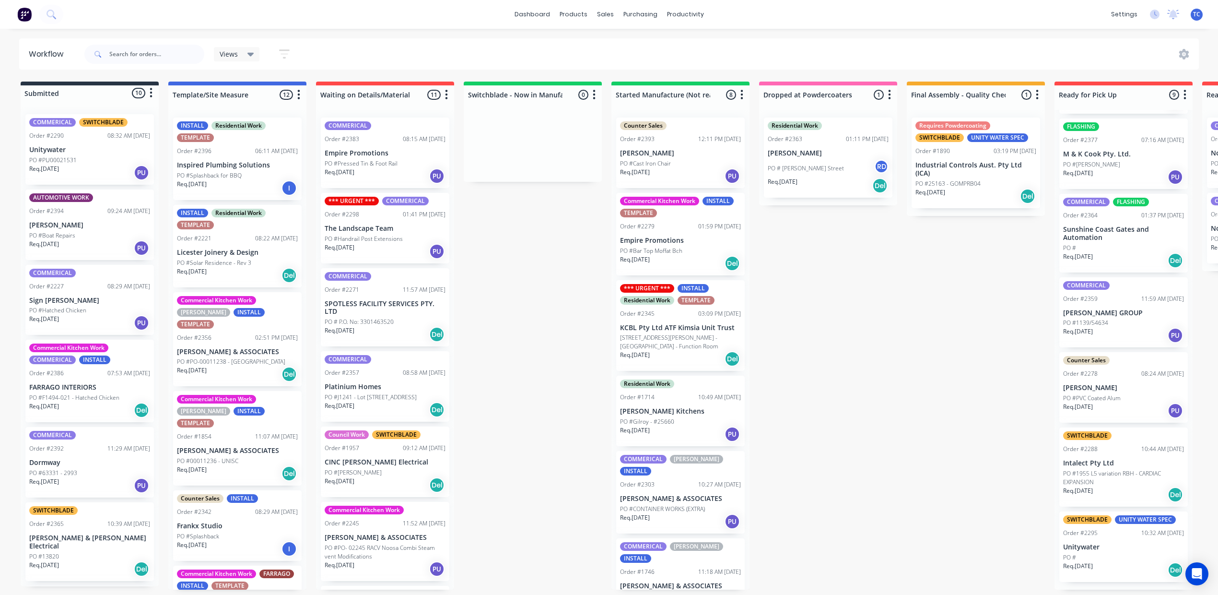
click at [446, 342] on div "Req. [DATE] Del" at bounding box center [385, 334] width 121 height 16
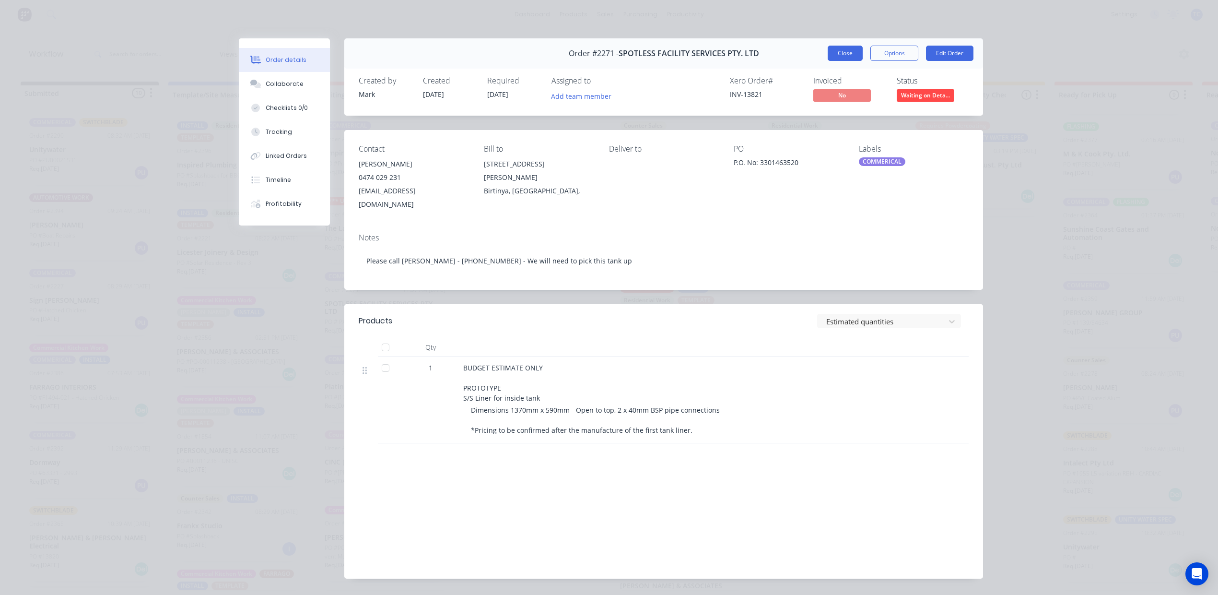
click at [828, 61] on button "Close" at bounding box center [845, 53] width 35 height 15
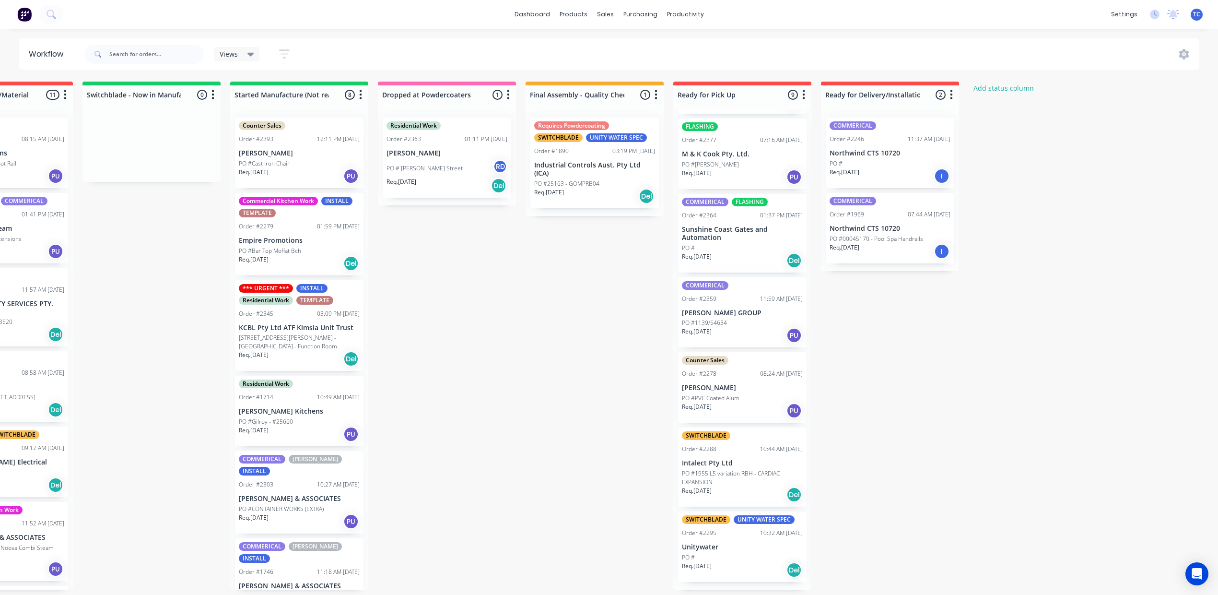
scroll to position [243, 0]
click at [803, 252] on div "PO #" at bounding box center [742, 248] width 121 height 9
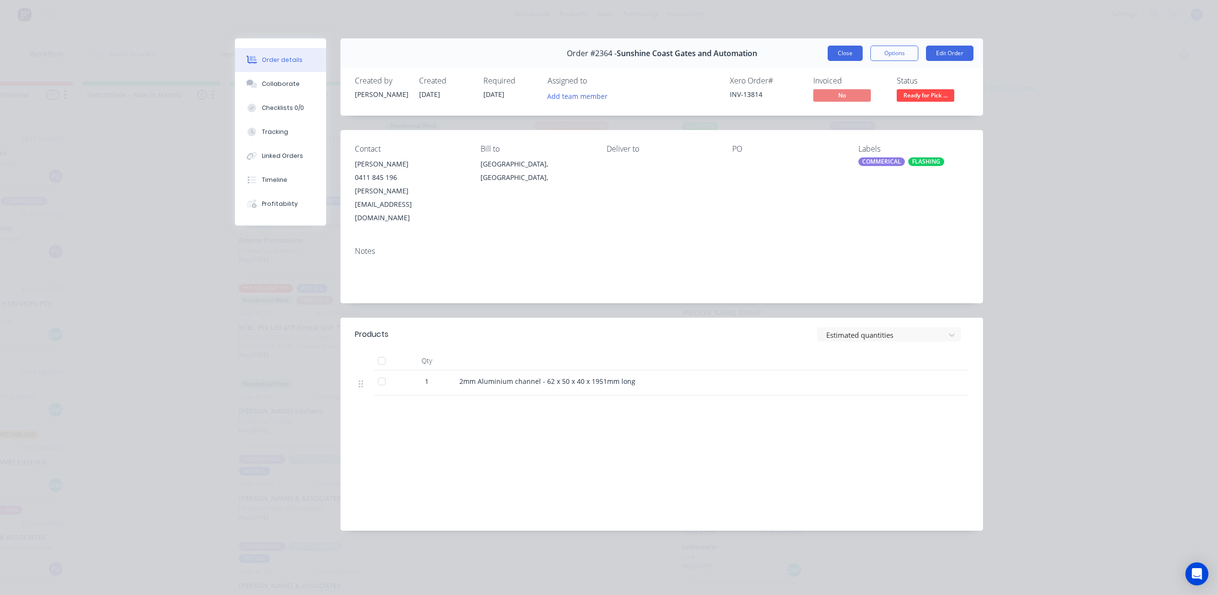
click at [831, 61] on button "Close" at bounding box center [845, 53] width 35 height 15
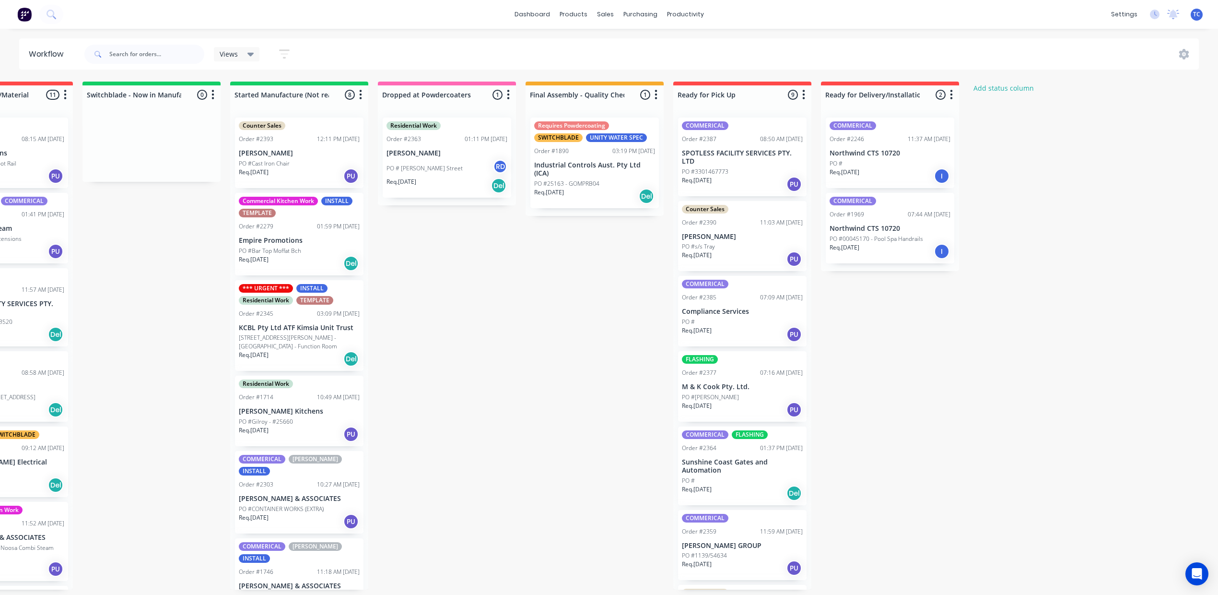
scroll to position [0, 644]
click at [801, 367] on div "Mark as Picked Up" at bounding box center [799, 359] width 96 height 20
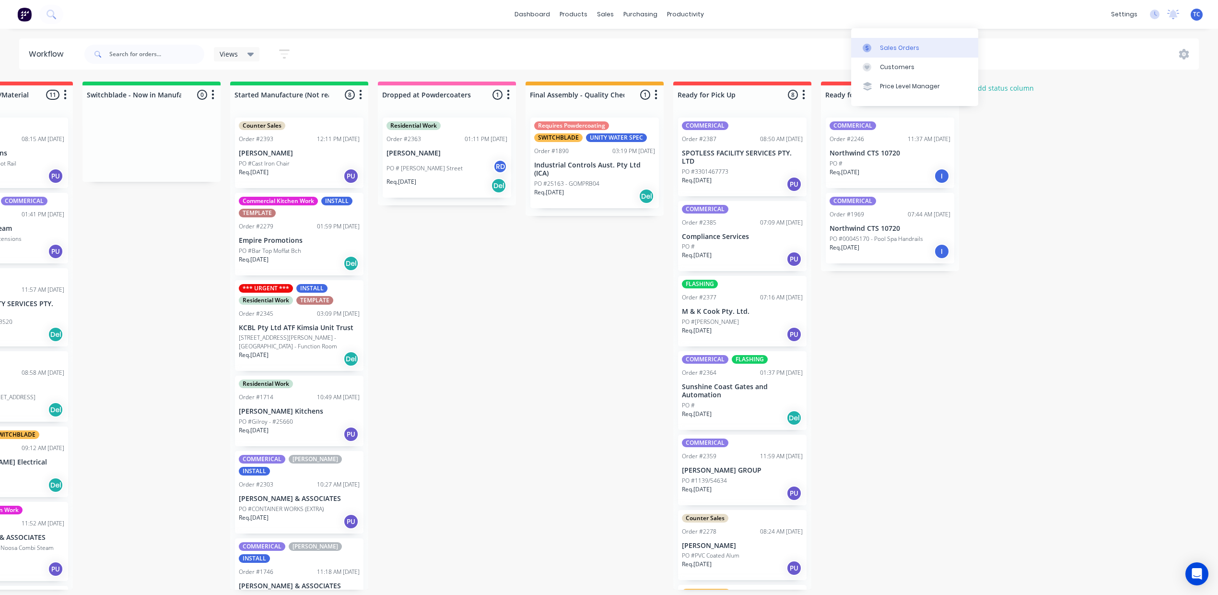
click at [880, 48] on div "Sales Orders" at bounding box center [899, 48] width 39 height 9
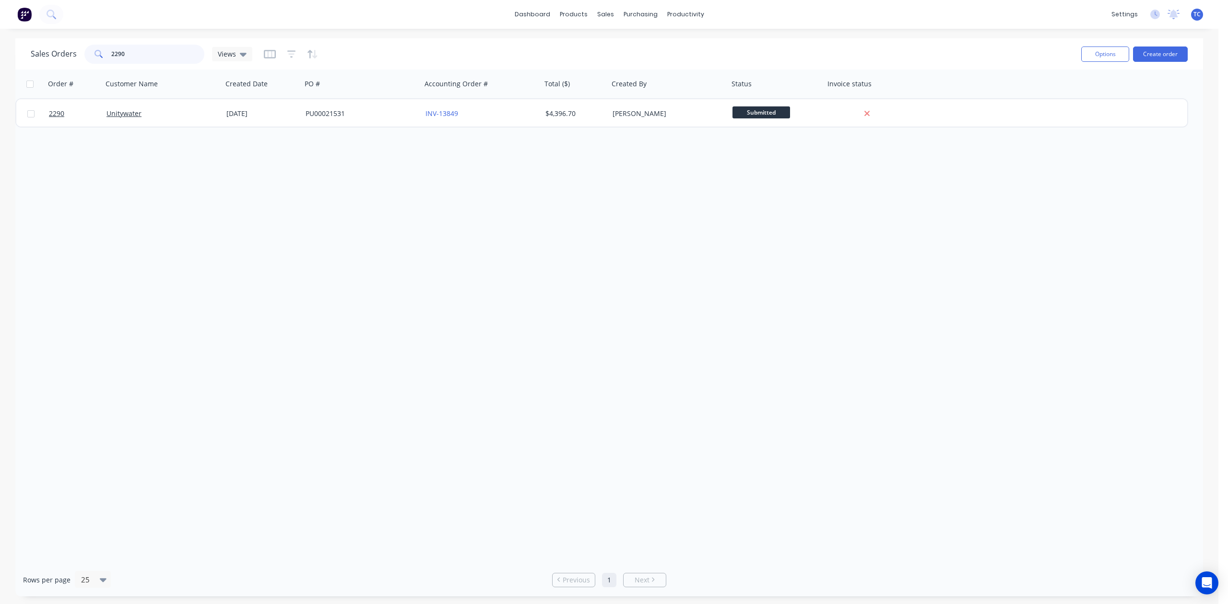
drag, startPoint x: 155, startPoint y: 56, endPoint x: 91, endPoint y: 54, distance: 64.3
click at [91, 54] on div "2290" at bounding box center [144, 54] width 120 height 19
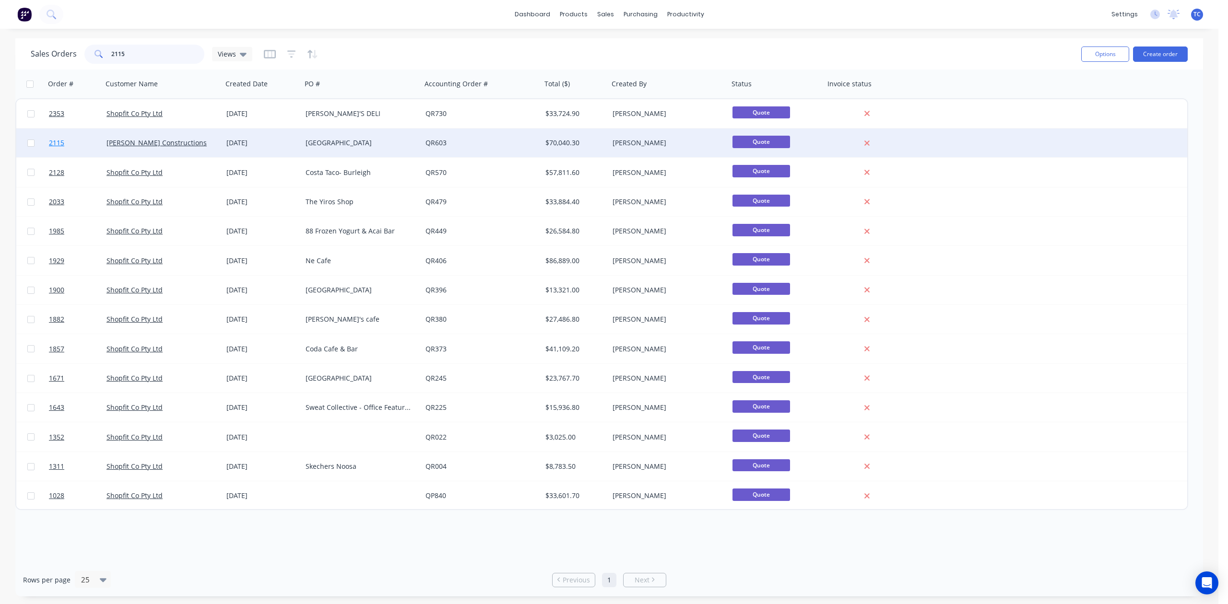
type input "2115"
click at [58, 141] on span "2115" at bounding box center [56, 143] width 15 height 10
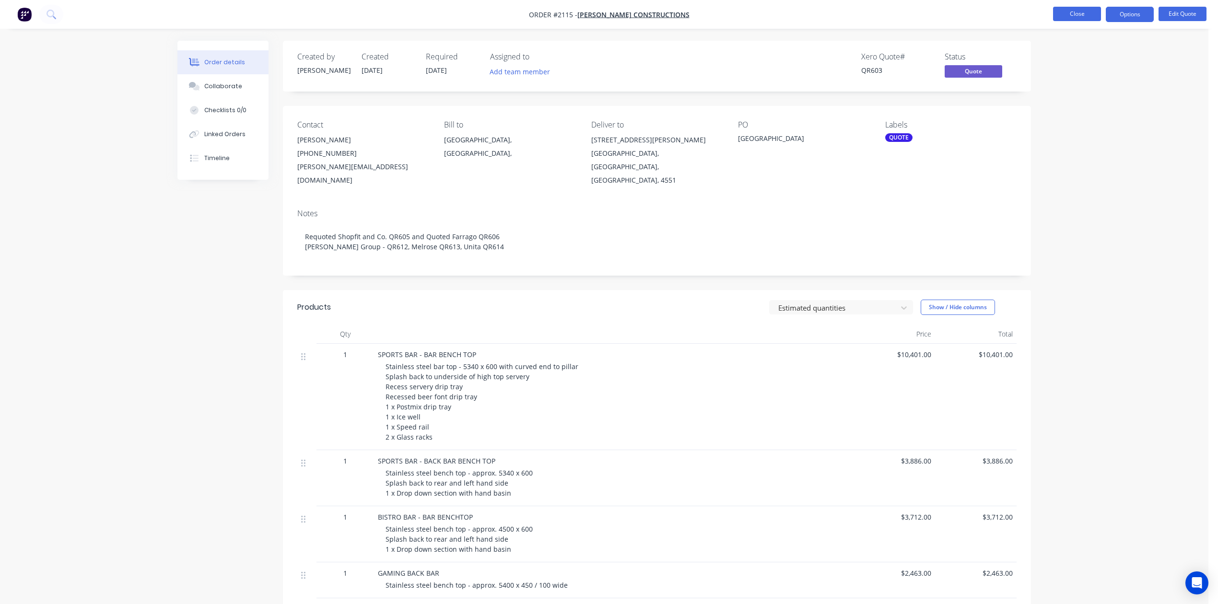
click at [1065, 12] on button "Close" at bounding box center [1077, 14] width 48 height 14
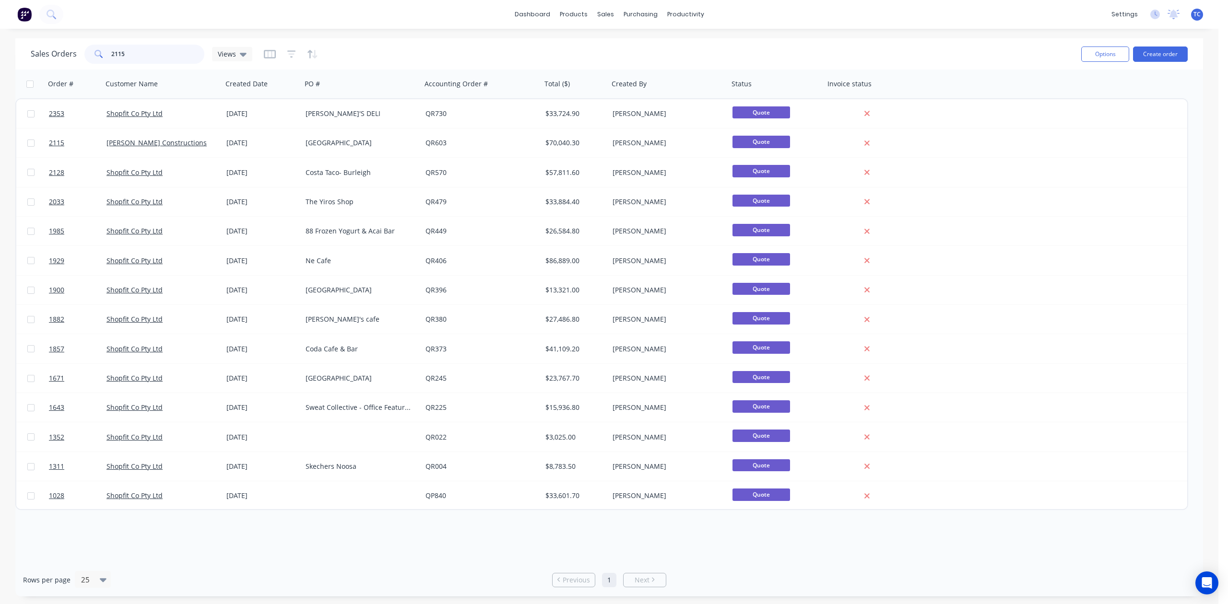
drag, startPoint x: 139, startPoint y: 57, endPoint x: 85, endPoint y: 60, distance: 53.9
click at [85, 60] on div "Sales Orders 2115 Views" at bounding box center [142, 54] width 222 height 19
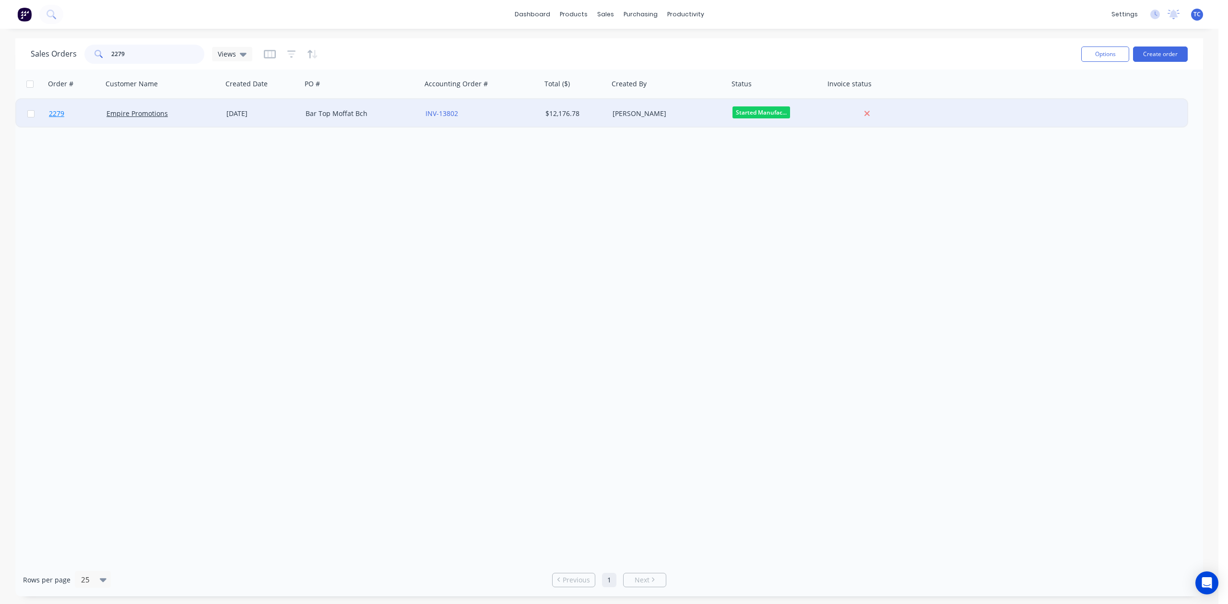
type input "2279"
click at [56, 112] on span "2279" at bounding box center [56, 114] width 15 height 10
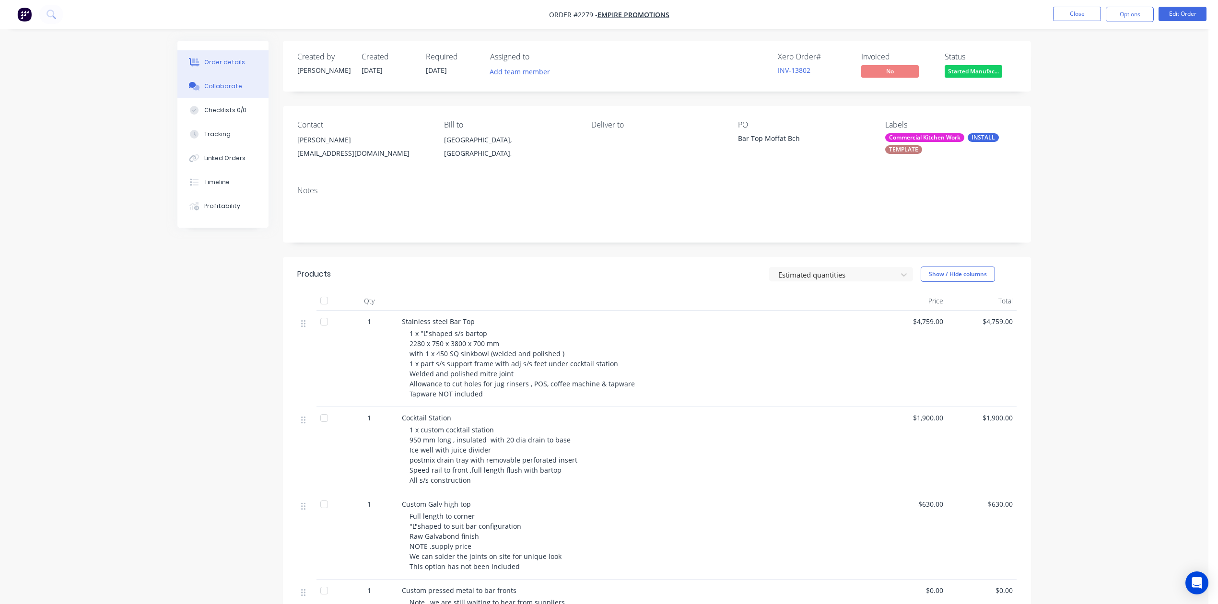
click at [228, 91] on div "Collaborate" at bounding box center [223, 86] width 38 height 9
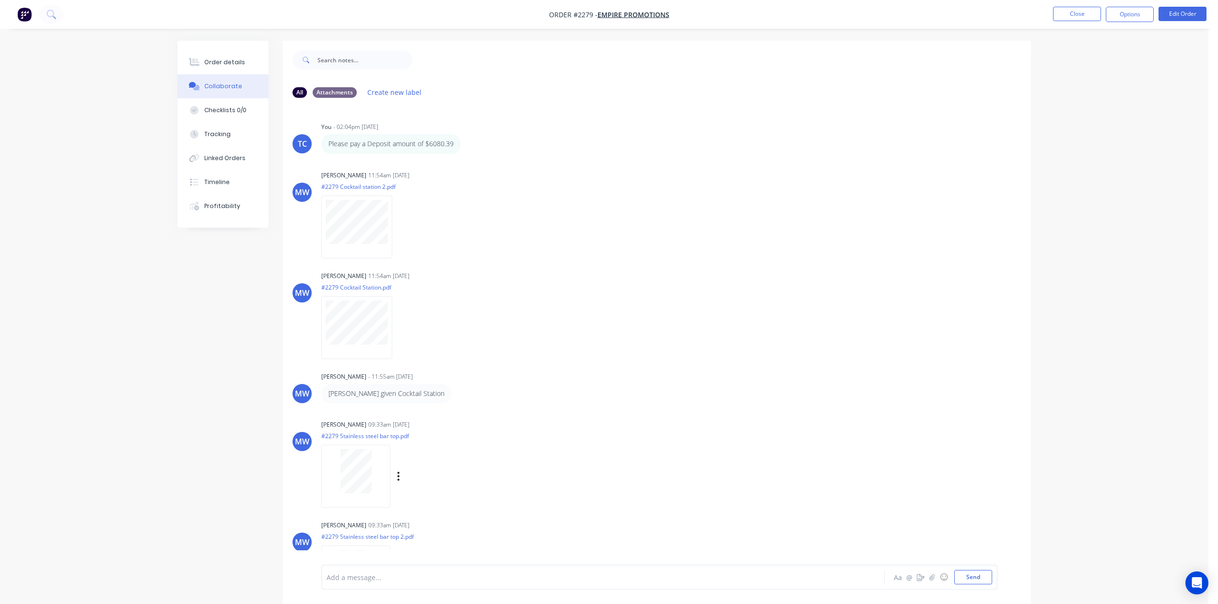
scroll to position [162, 0]
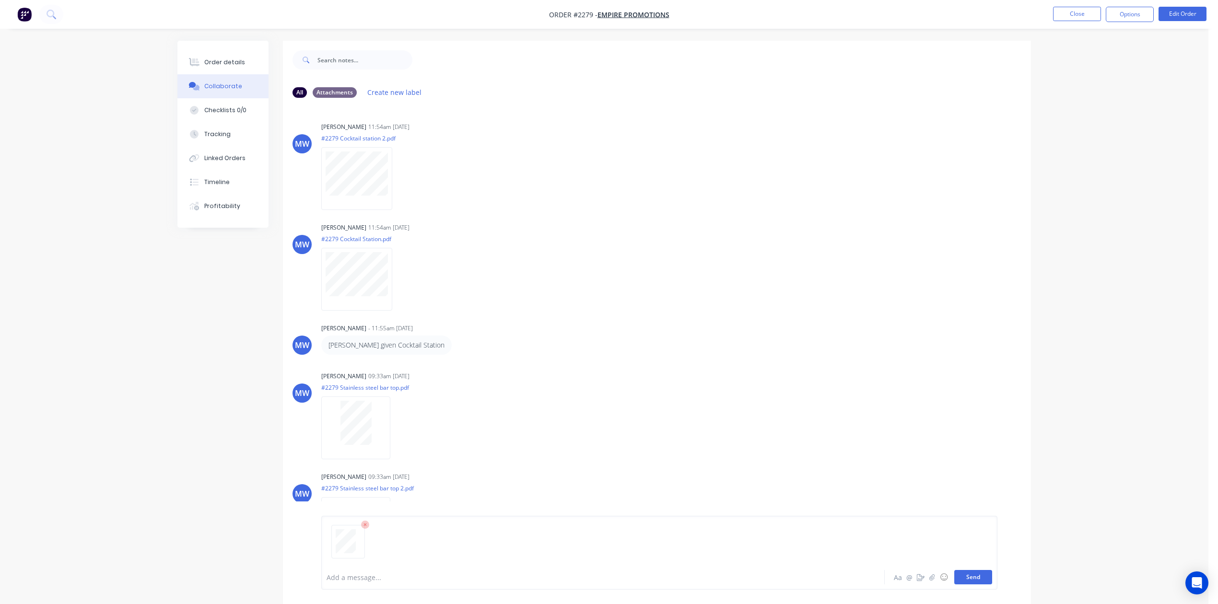
click at [955, 570] on button "Send" at bounding box center [974, 577] width 38 height 14
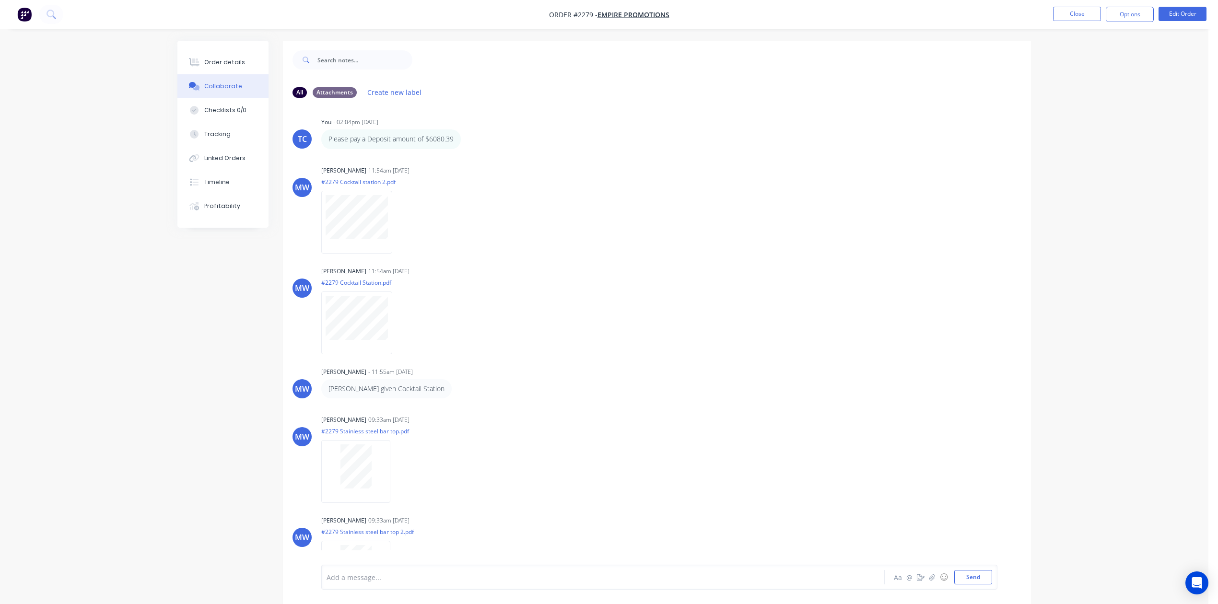
scroll to position [0, 0]
click at [1063, 16] on button "Close" at bounding box center [1077, 14] width 48 height 14
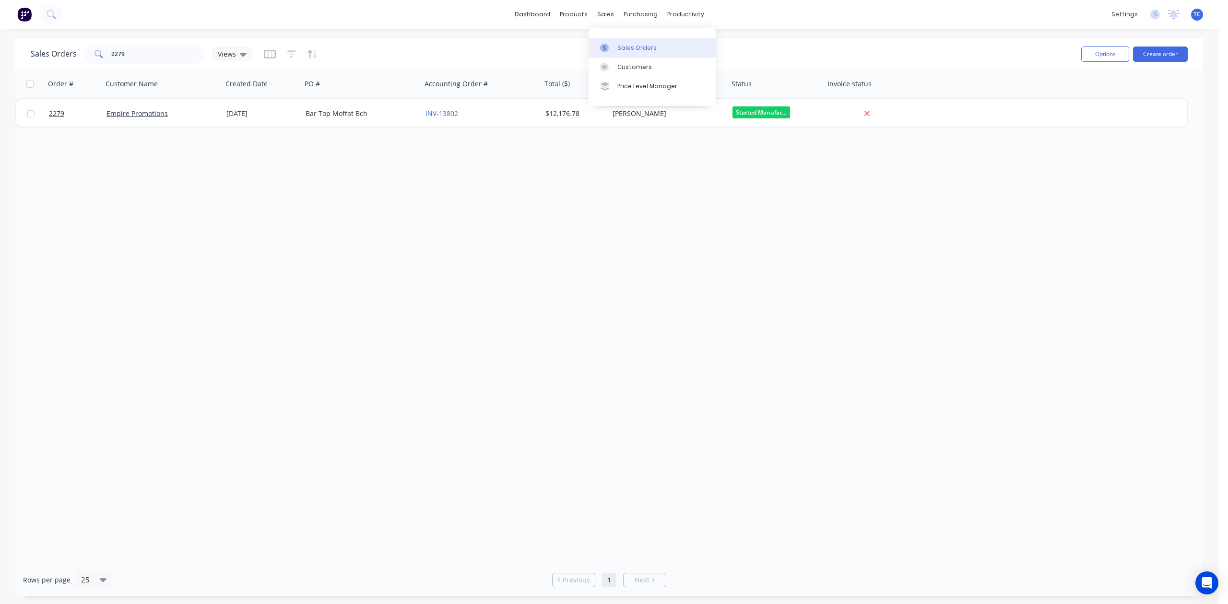
click at [638, 52] on div "Sales Orders" at bounding box center [636, 48] width 39 height 9
click at [721, 51] on div "Workflow" at bounding box center [714, 48] width 29 height 9
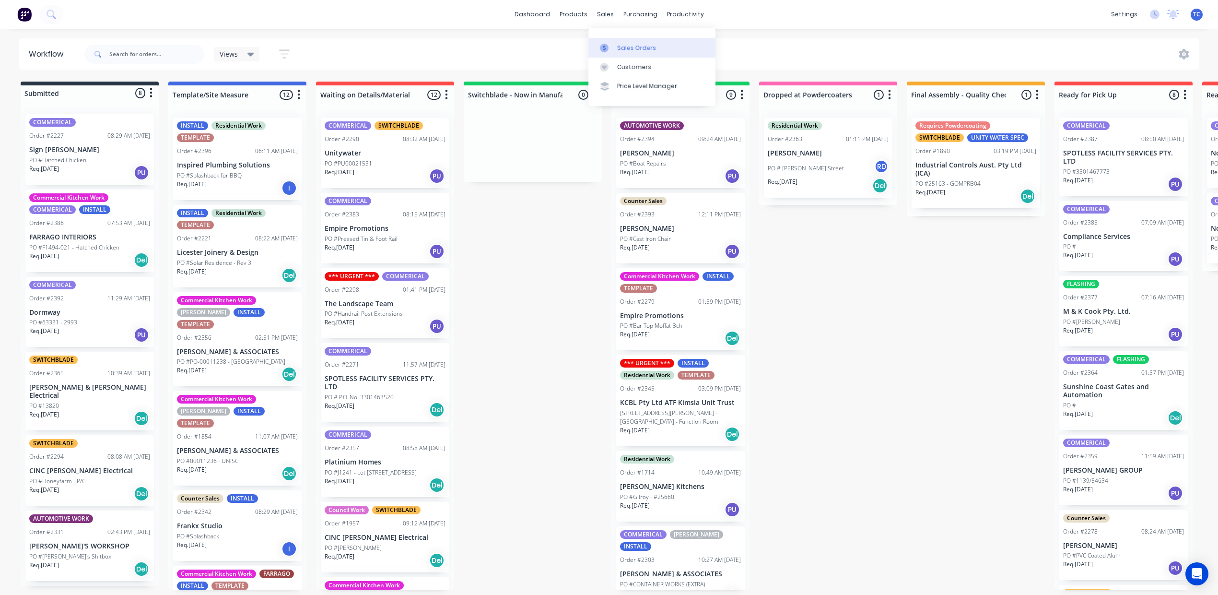
click at [645, 52] on div "Sales Orders" at bounding box center [636, 48] width 39 height 9
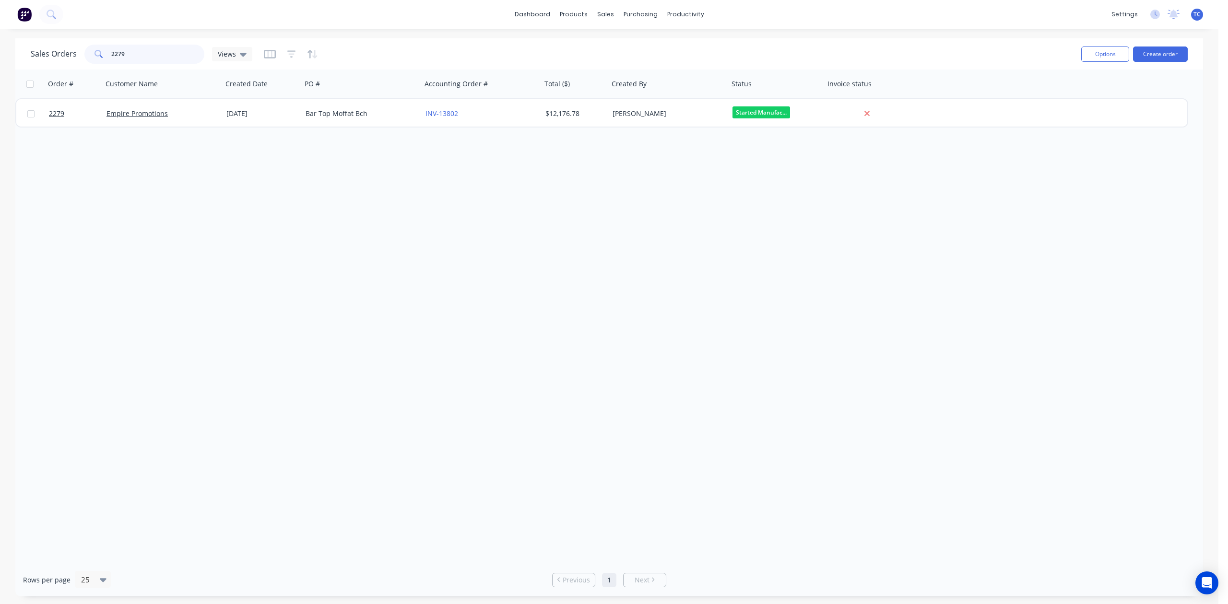
drag, startPoint x: 172, startPoint y: 54, endPoint x: 85, endPoint y: 53, distance: 86.8
click at [85, 53] on div "Sales Orders 2279 Views" at bounding box center [142, 54] width 222 height 19
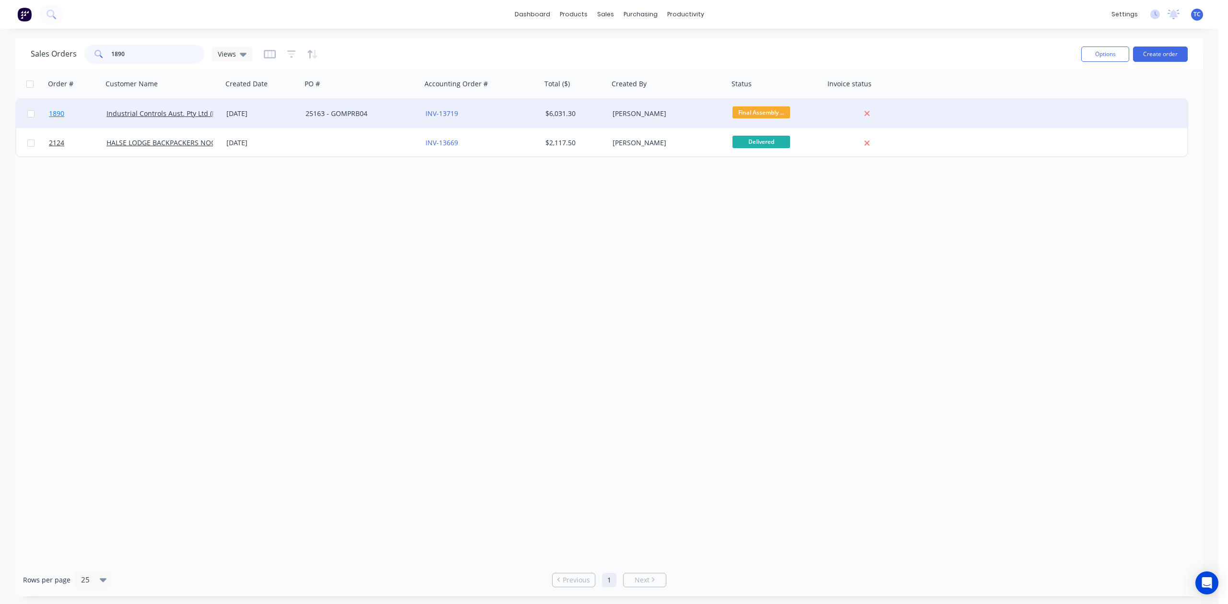
type input "1890"
click at [57, 111] on span "1890" at bounding box center [56, 114] width 15 height 10
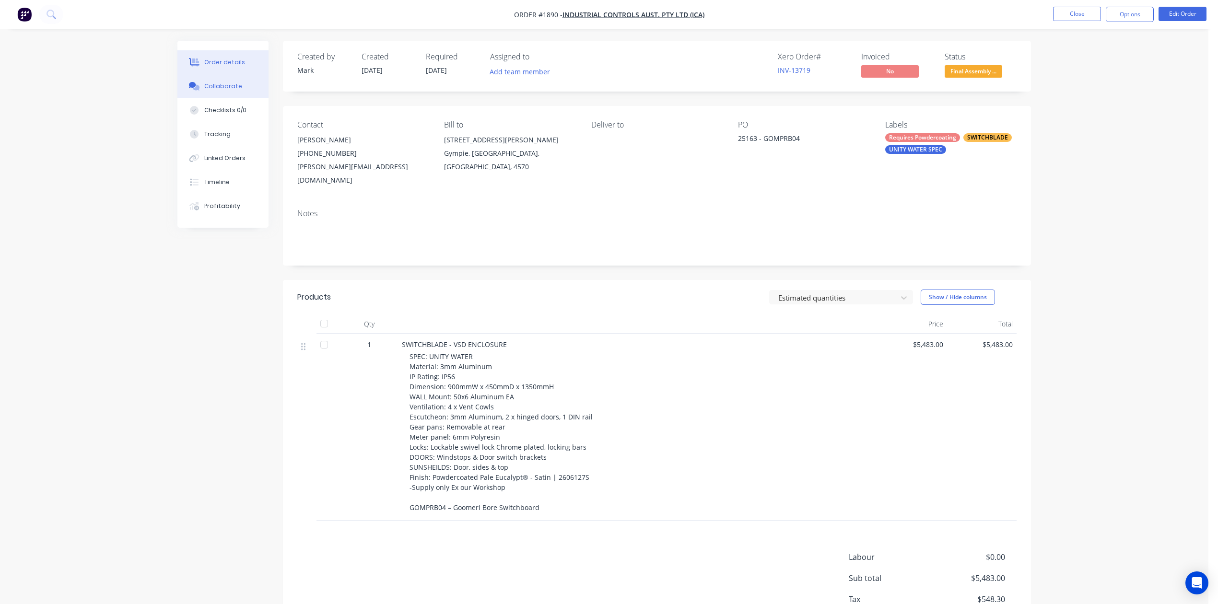
click at [236, 91] on div "Collaborate" at bounding box center [223, 86] width 38 height 9
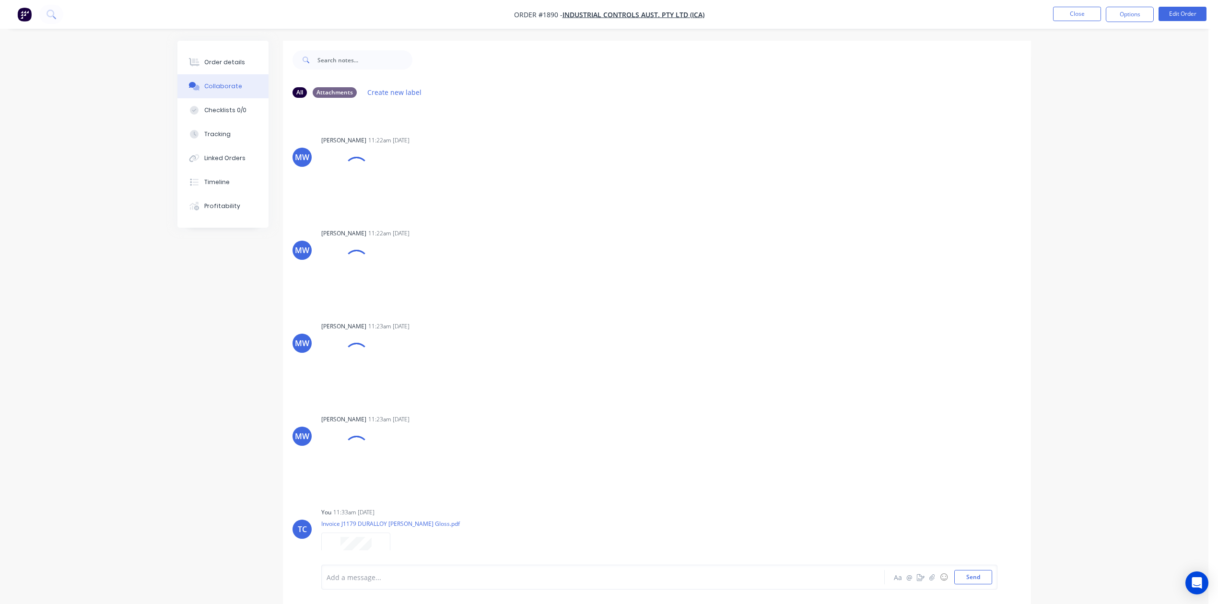
scroll to position [2878, 0]
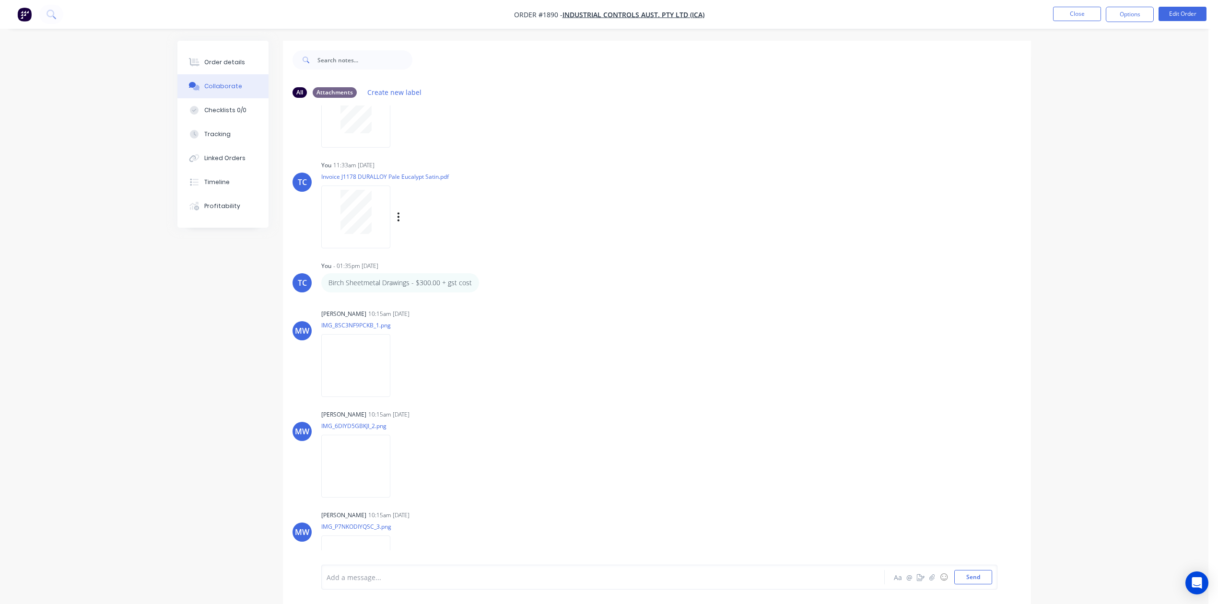
click at [359, 234] on div at bounding box center [356, 212] width 60 height 44
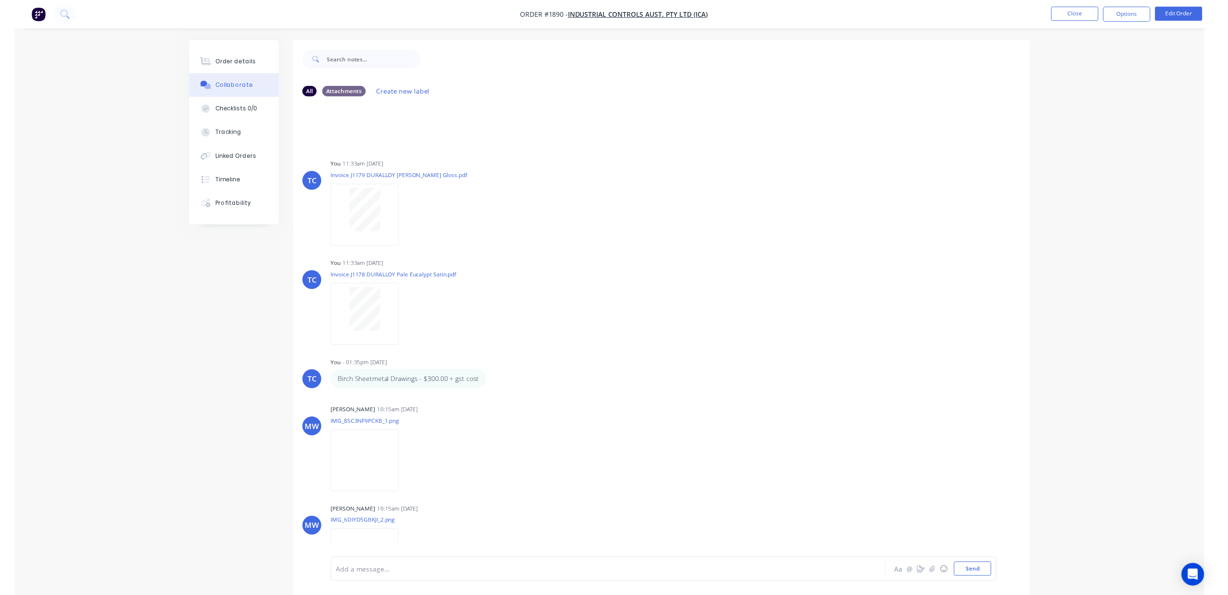
scroll to position [3005, 0]
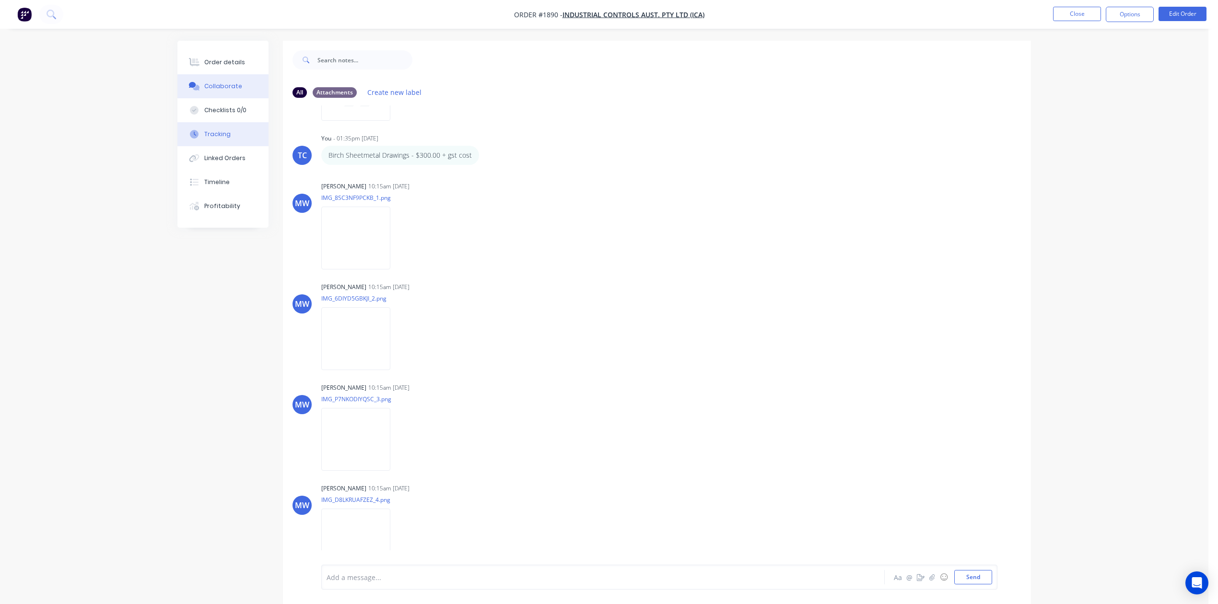
click at [224, 146] on button "Tracking" at bounding box center [222, 134] width 91 height 24
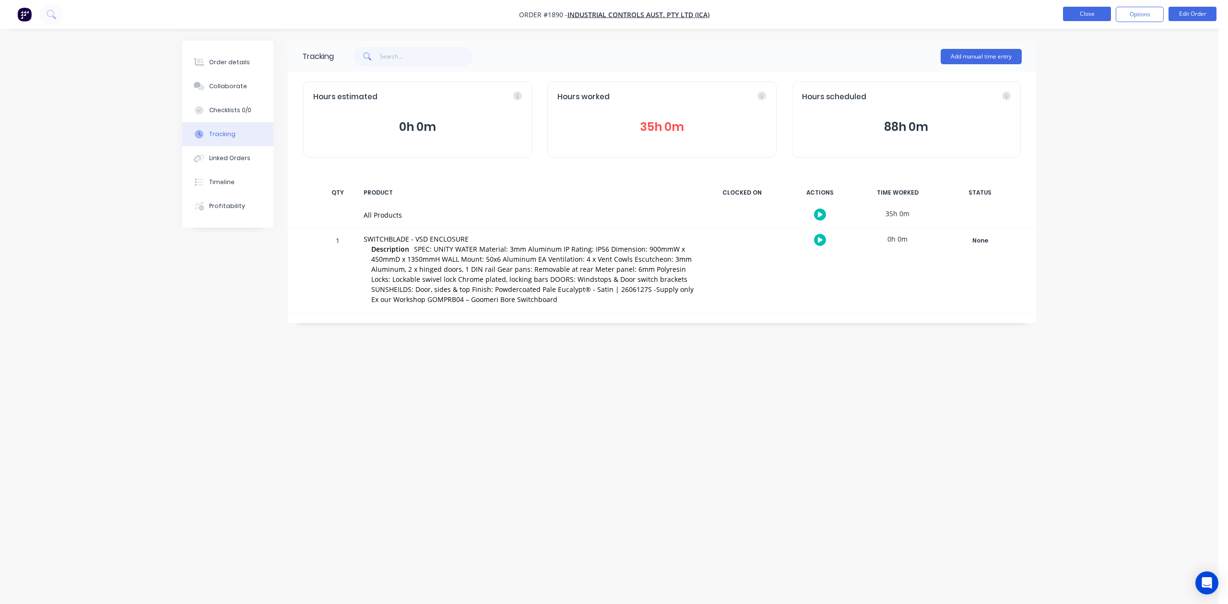
click at [1079, 12] on button "Close" at bounding box center [1087, 14] width 48 height 14
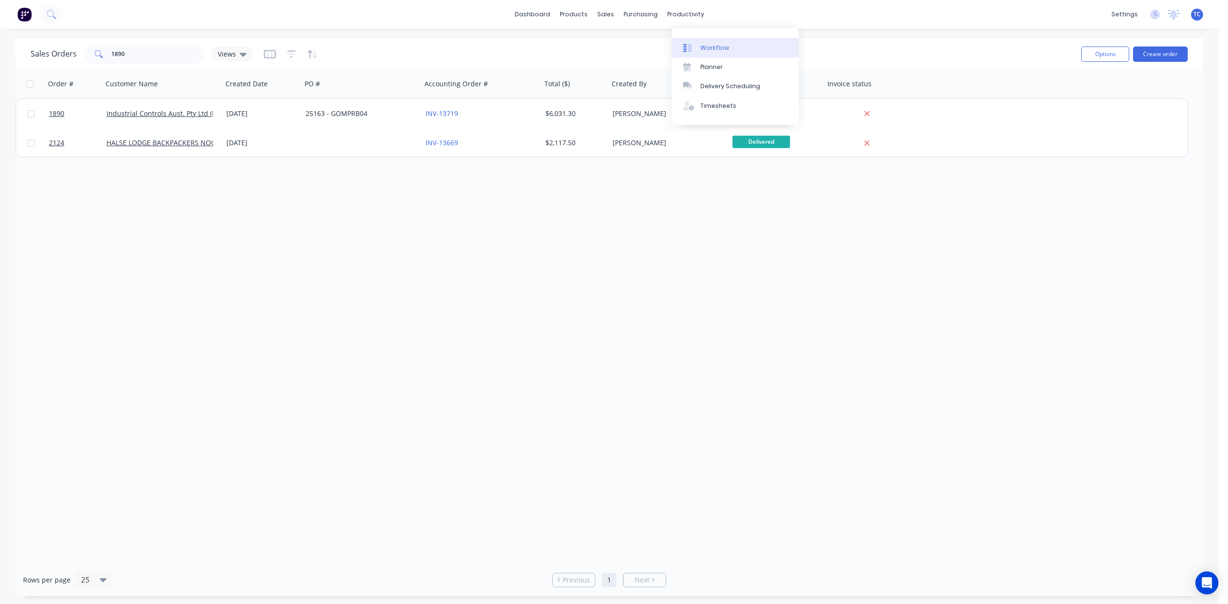
click at [729, 50] on div "Workflow" at bounding box center [714, 48] width 29 height 9
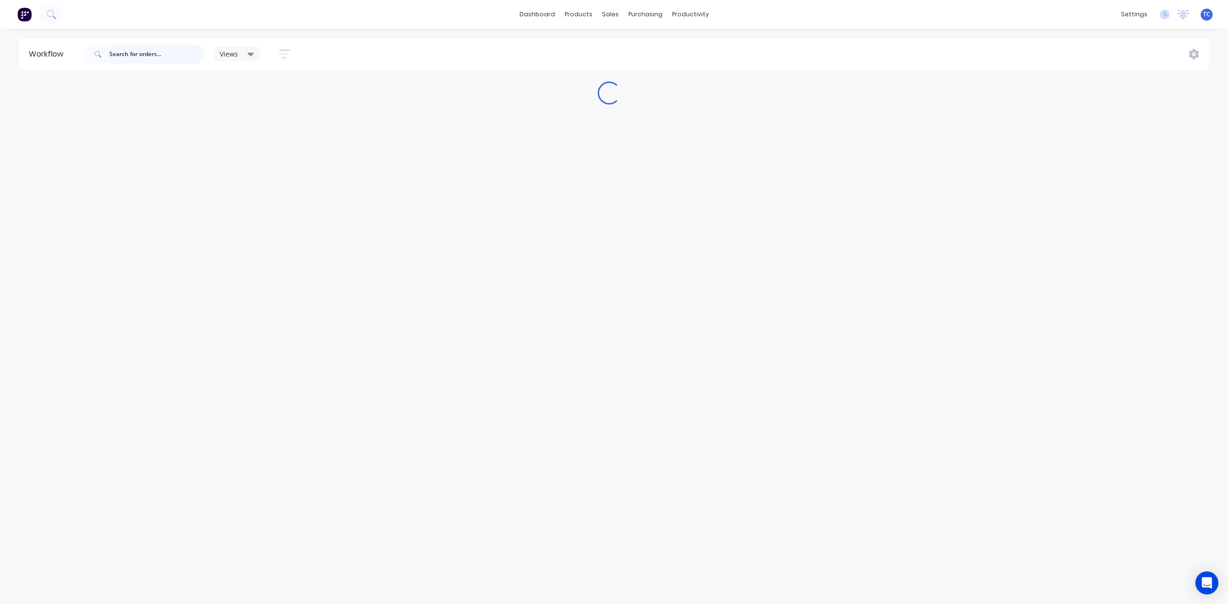
click at [147, 58] on input "text" at bounding box center [156, 54] width 95 height 19
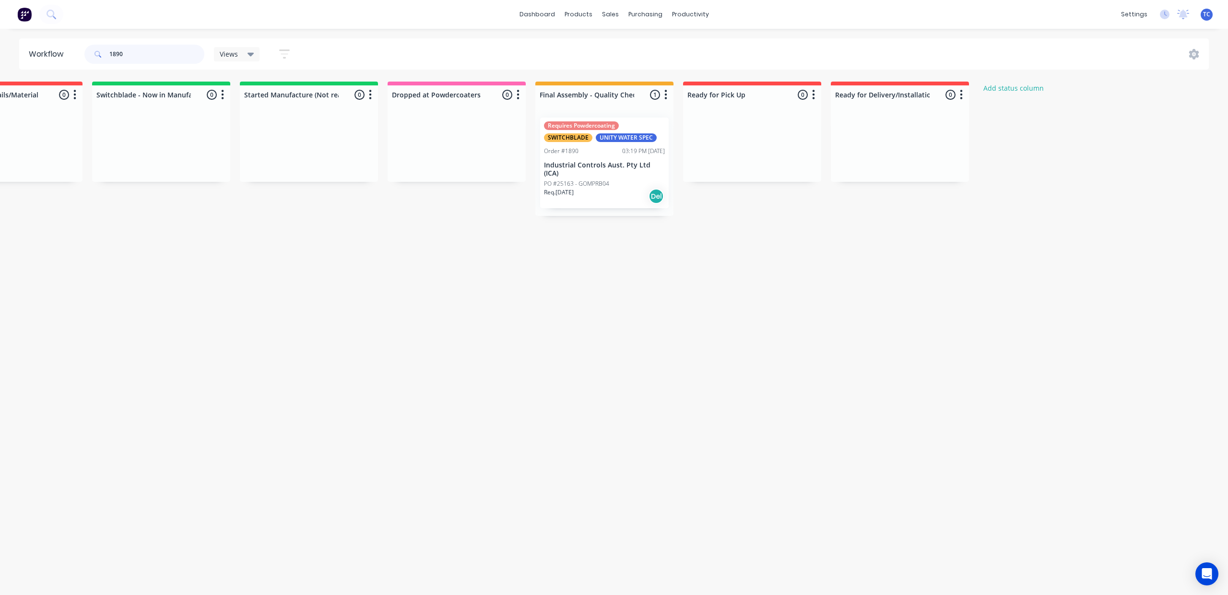
scroll to position [0, 601]
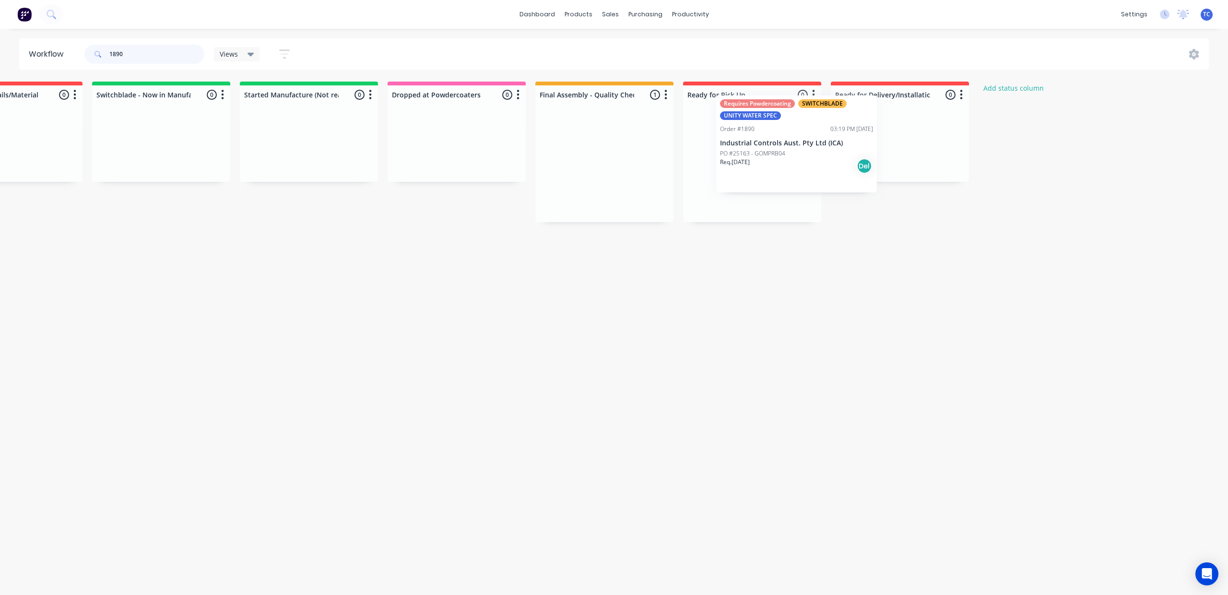
drag, startPoint x: 637, startPoint y: 177, endPoint x: 820, endPoint y: 150, distance: 184.6
click at [820, 150] on div "Submitted 0 Status colour #273444 hex #273444 Save Cancel Summaries Total order…" at bounding box center [421, 152] width 1600 height 141
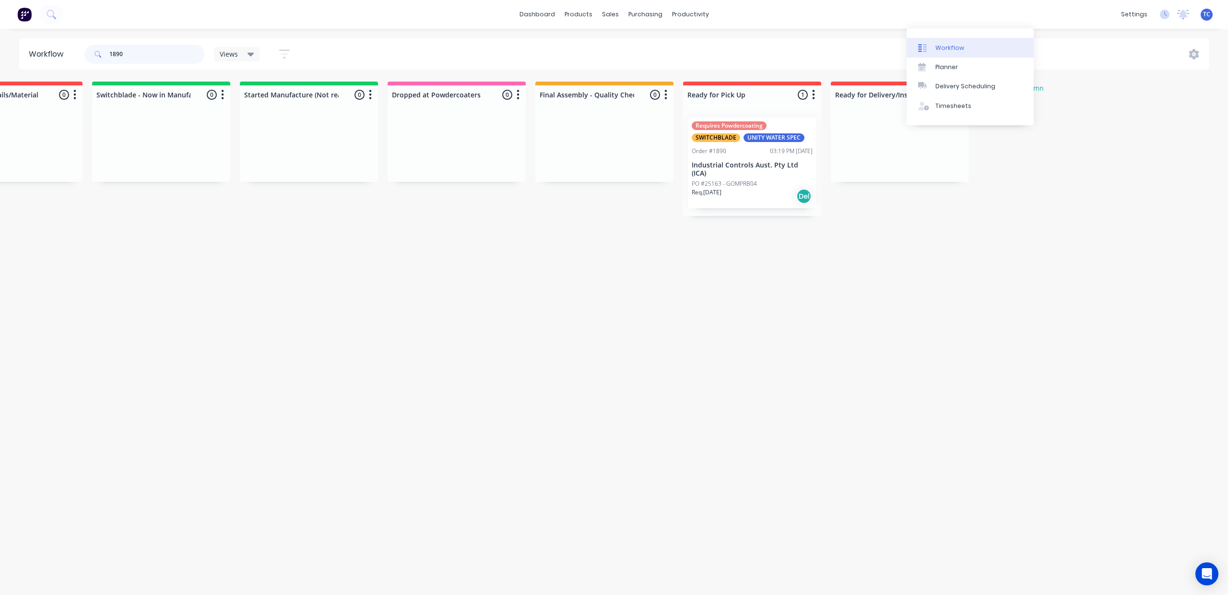
type input "1890"
click at [935, 52] on div "Workflow" at bounding box center [949, 48] width 29 height 9
click at [524, 17] on link "dashboard" at bounding box center [537, 14] width 45 height 14
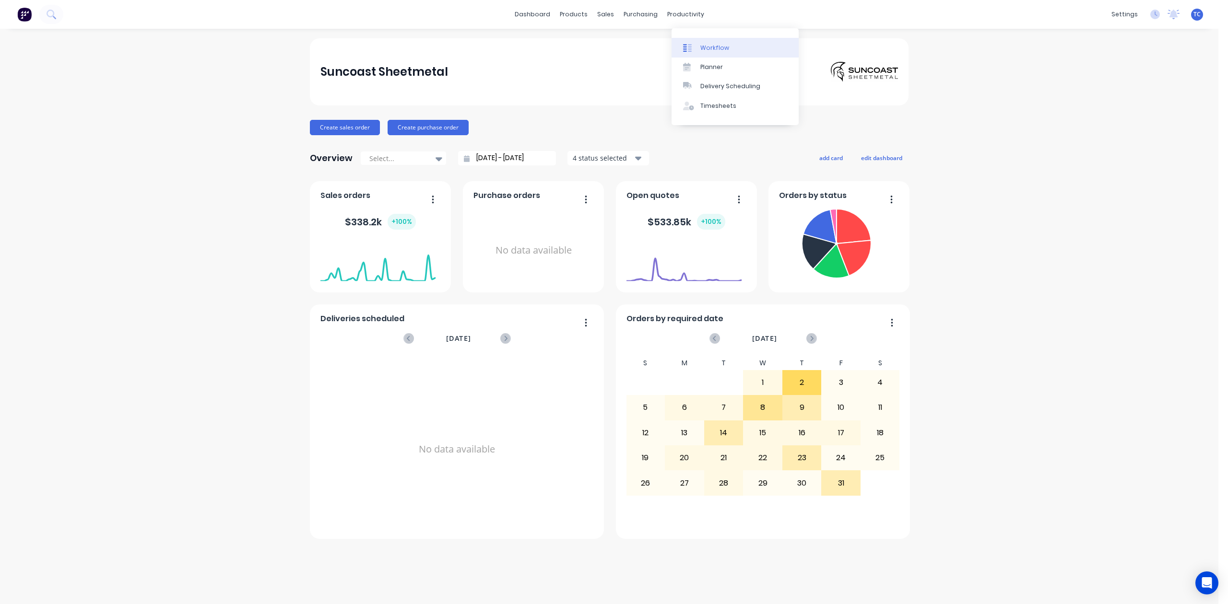
click at [716, 47] on link "Workflow" at bounding box center [735, 47] width 127 height 19
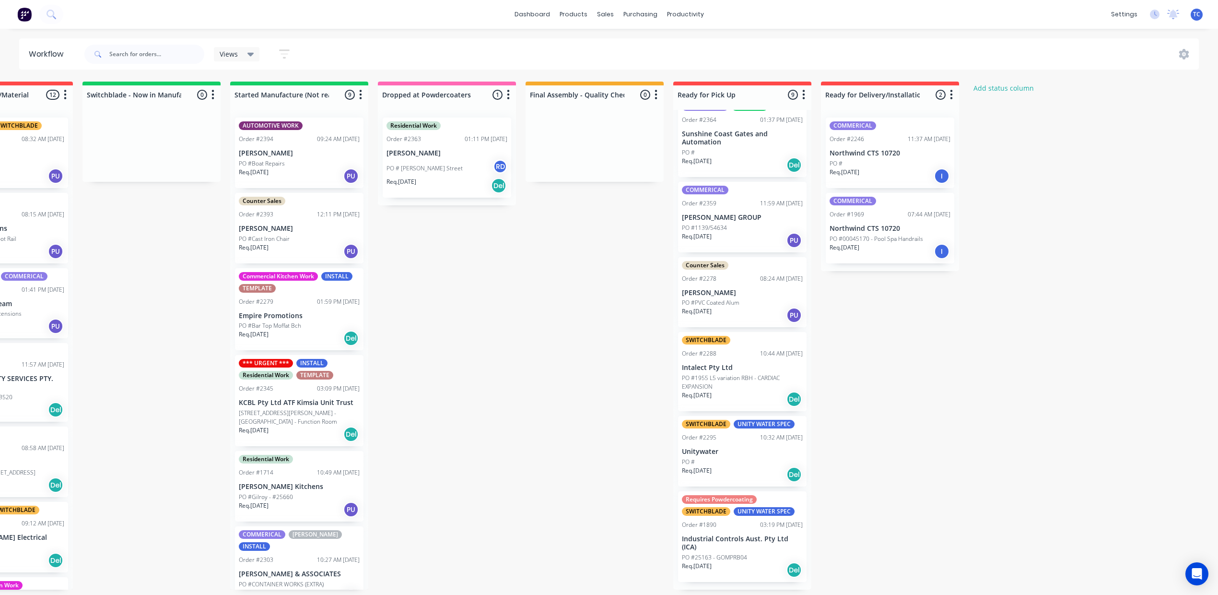
scroll to position [392, 0]
click at [803, 540] on p "Industrial Controls Aust. Pty Ltd (ICA)" at bounding box center [742, 543] width 121 height 16
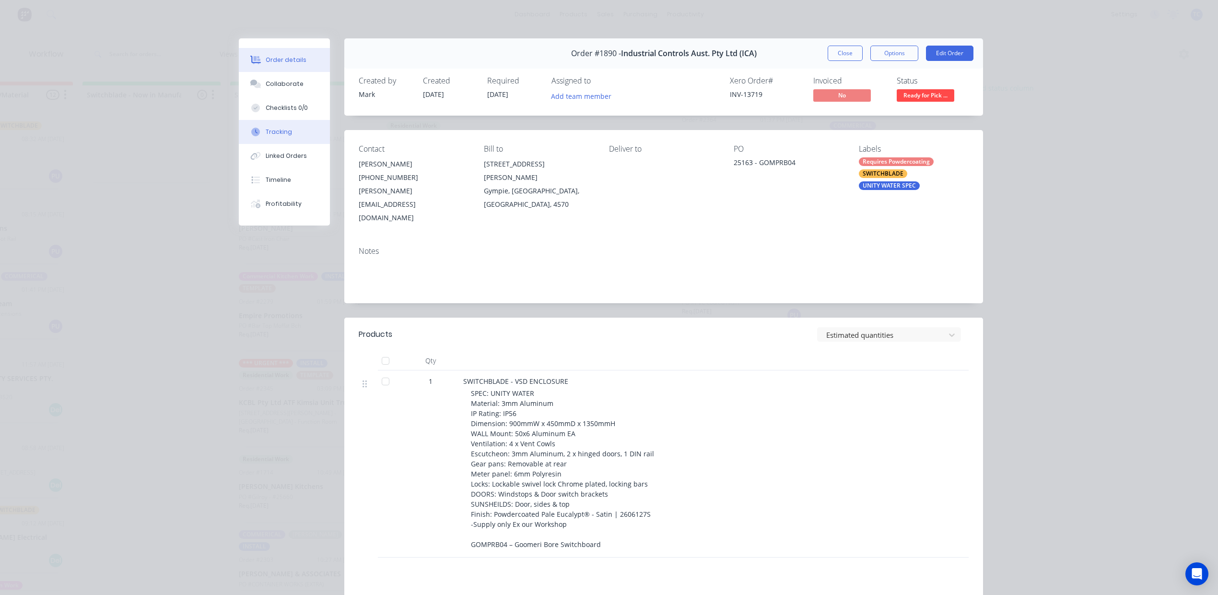
click at [259, 136] on div at bounding box center [255, 132] width 14 height 9
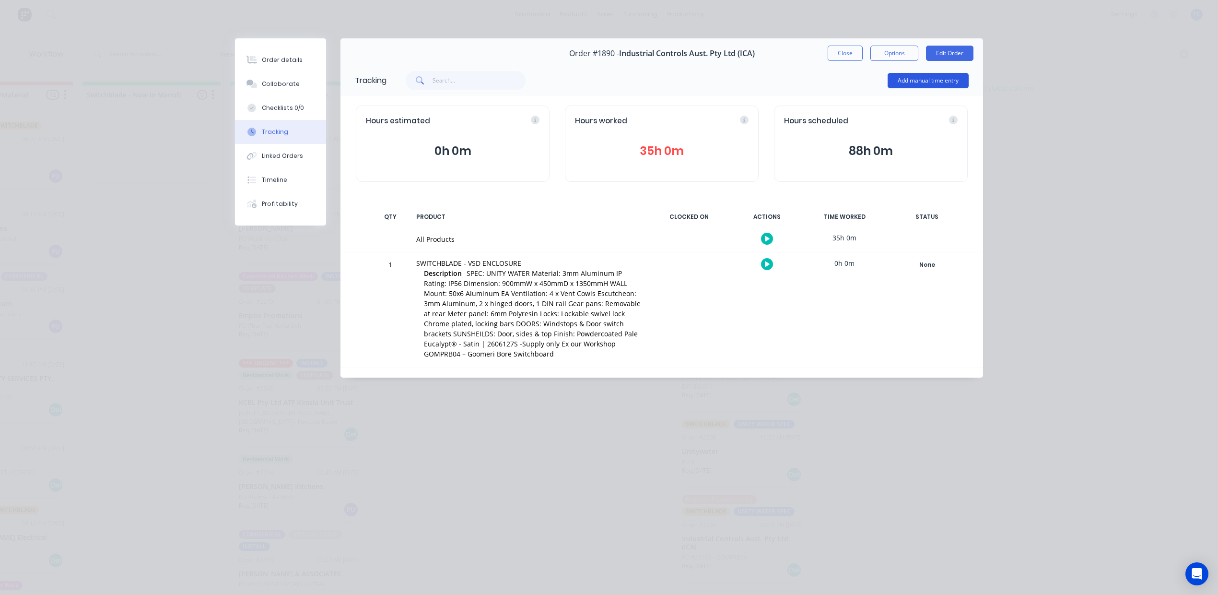
click at [912, 88] on button "Add manual time entry" at bounding box center [928, 80] width 81 height 15
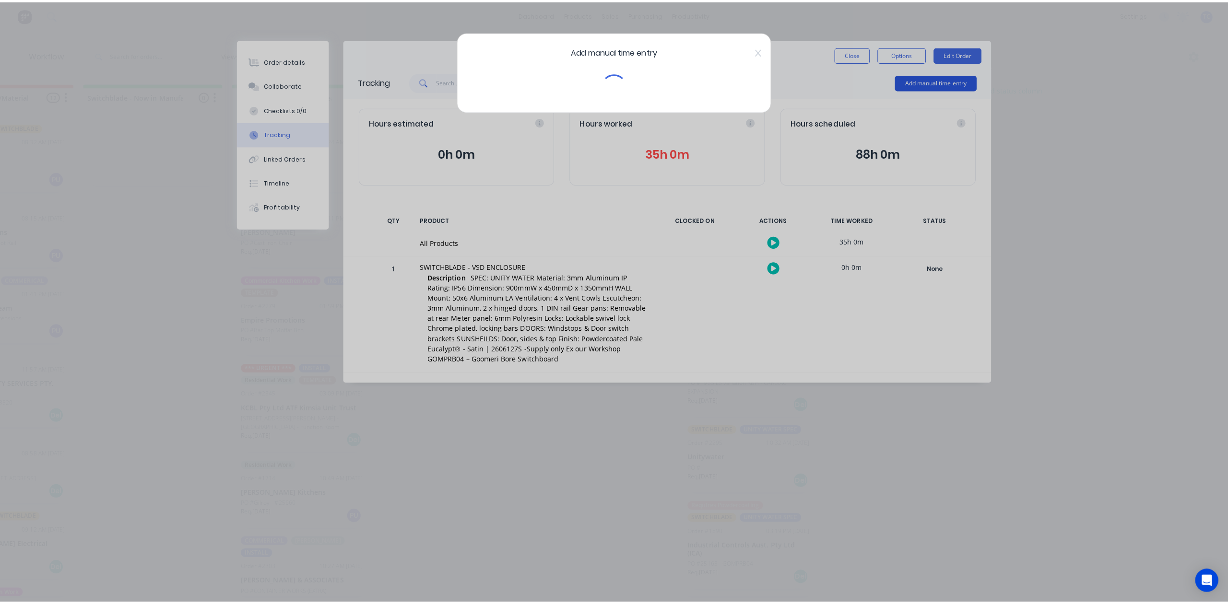
scroll to position [0, 520]
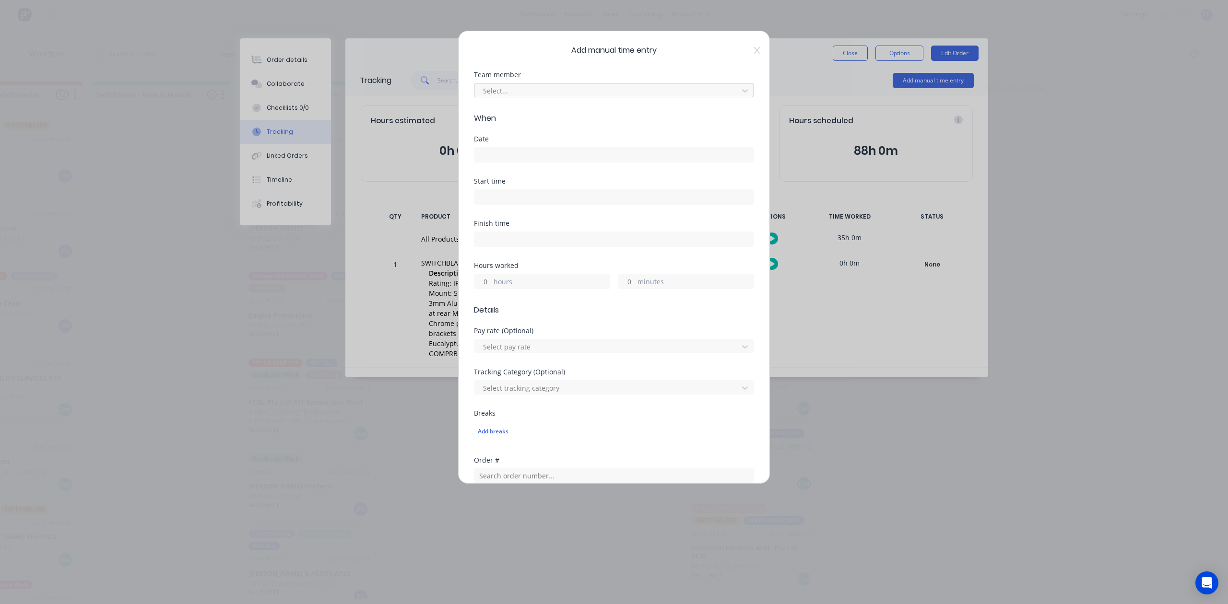
click at [614, 97] on div at bounding box center [607, 91] width 251 height 12
click at [568, 97] on div at bounding box center [607, 91] width 251 height 12
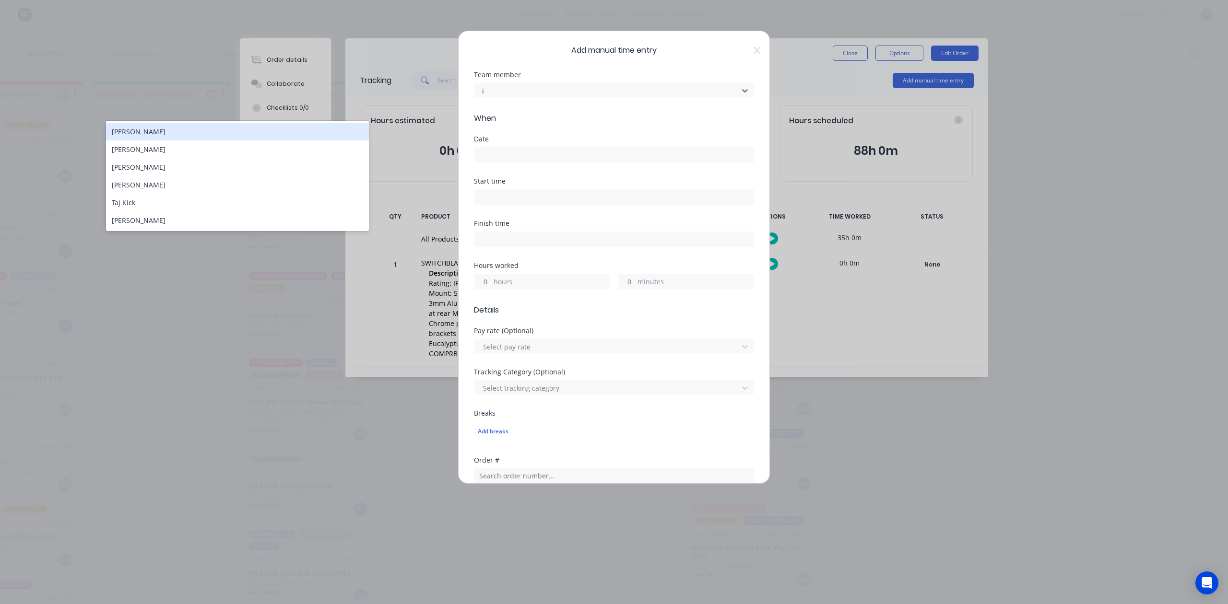
scroll to position [0, 0]
type input "[PERSON_NAME]"
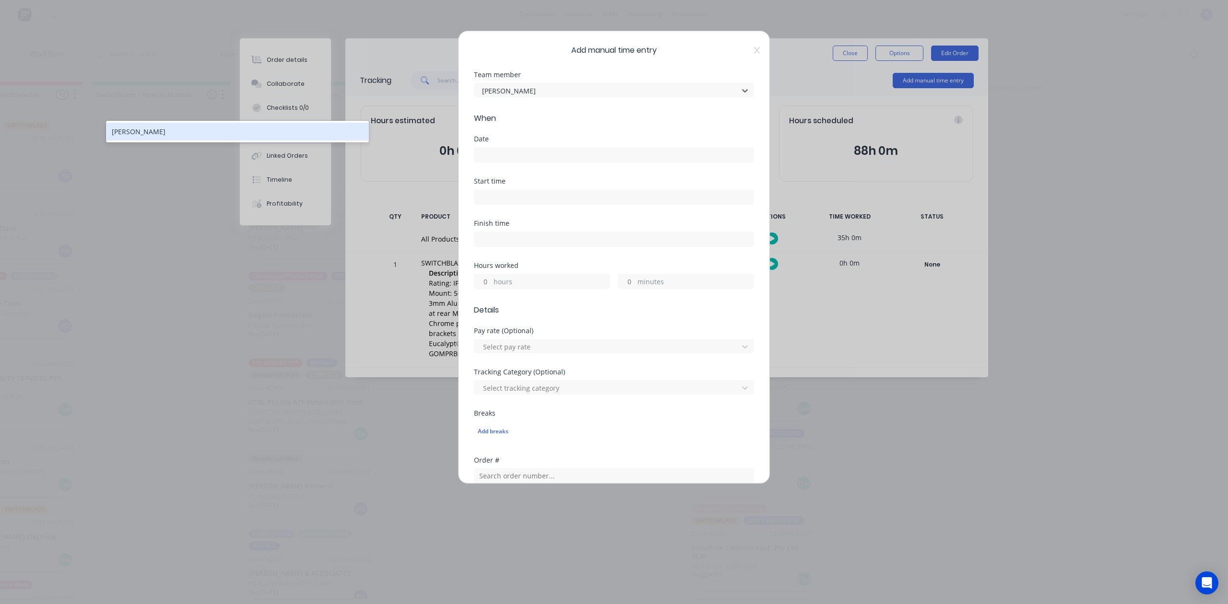
click at [125, 131] on div "[PERSON_NAME]" at bounding box center [237, 132] width 262 height 18
click at [518, 162] on input at bounding box center [613, 155] width 279 height 14
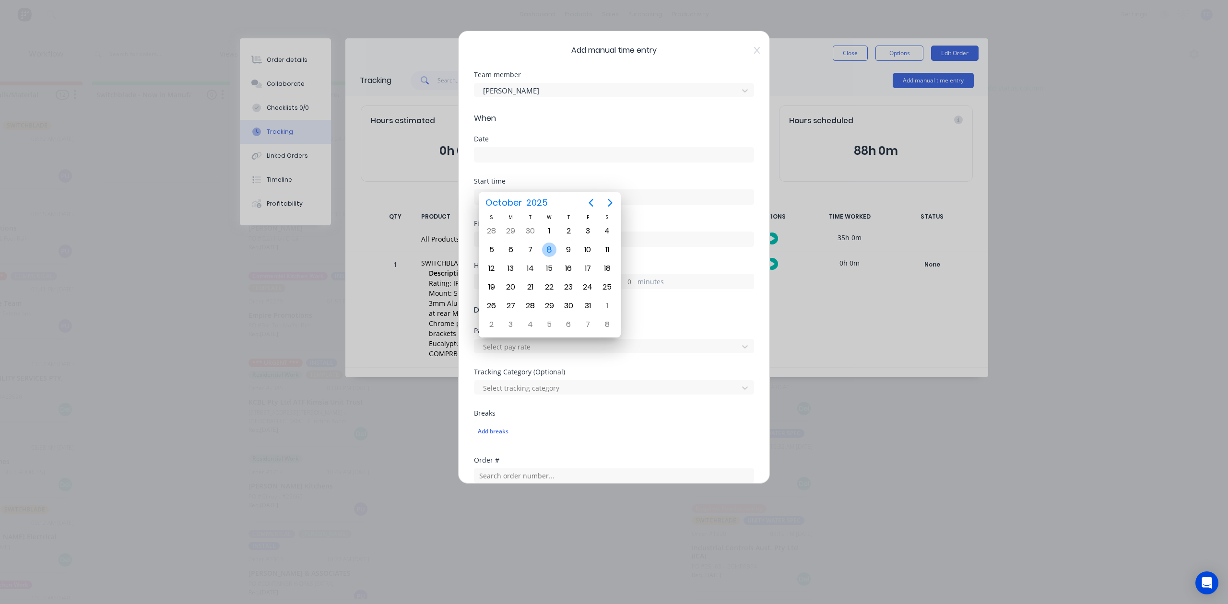
click at [547, 251] on div "8" at bounding box center [549, 250] width 14 height 14
type input "[DATE]"
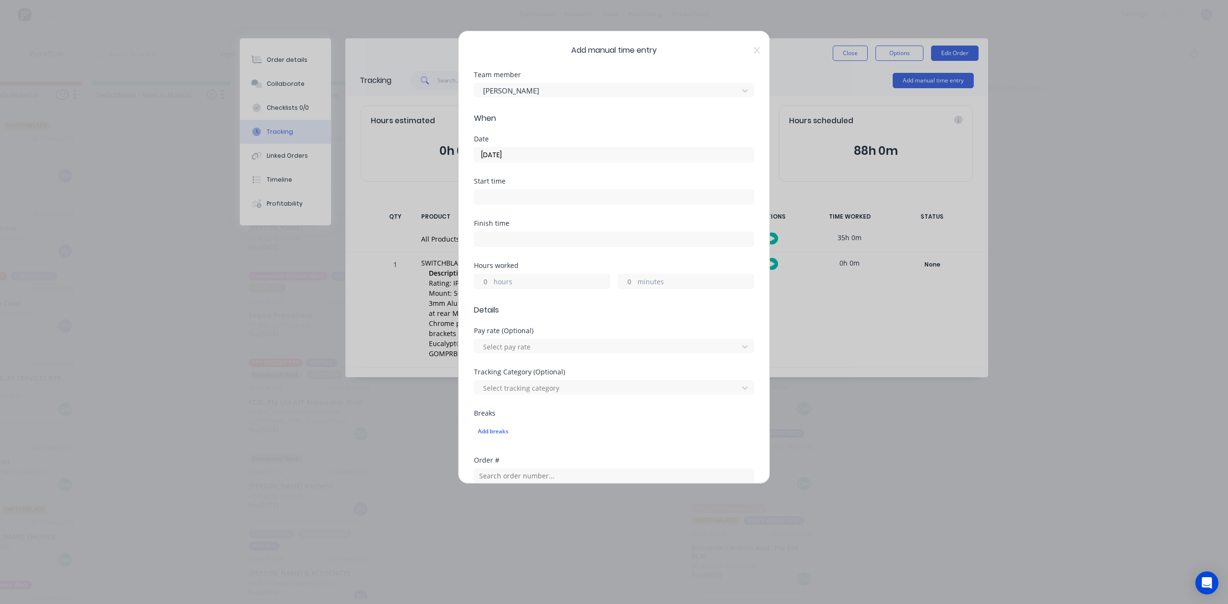
click at [488, 289] on input "hours" at bounding box center [482, 281] width 17 height 14
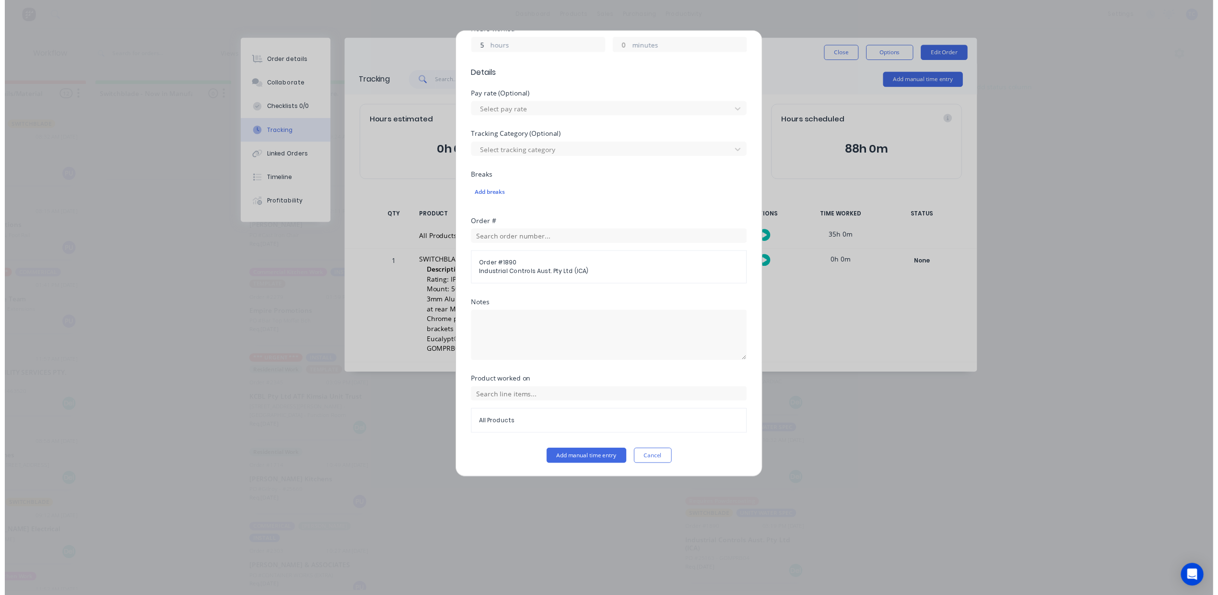
scroll to position [339, 0]
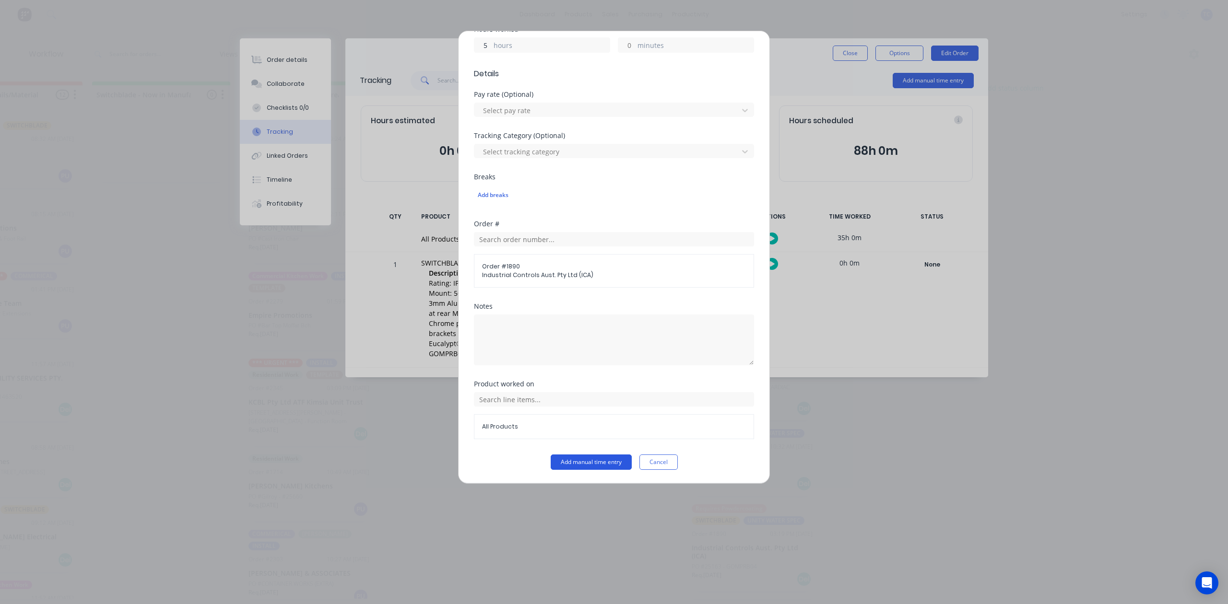
type input "5"
click at [596, 461] on button "Add manual time entry" at bounding box center [591, 462] width 81 height 15
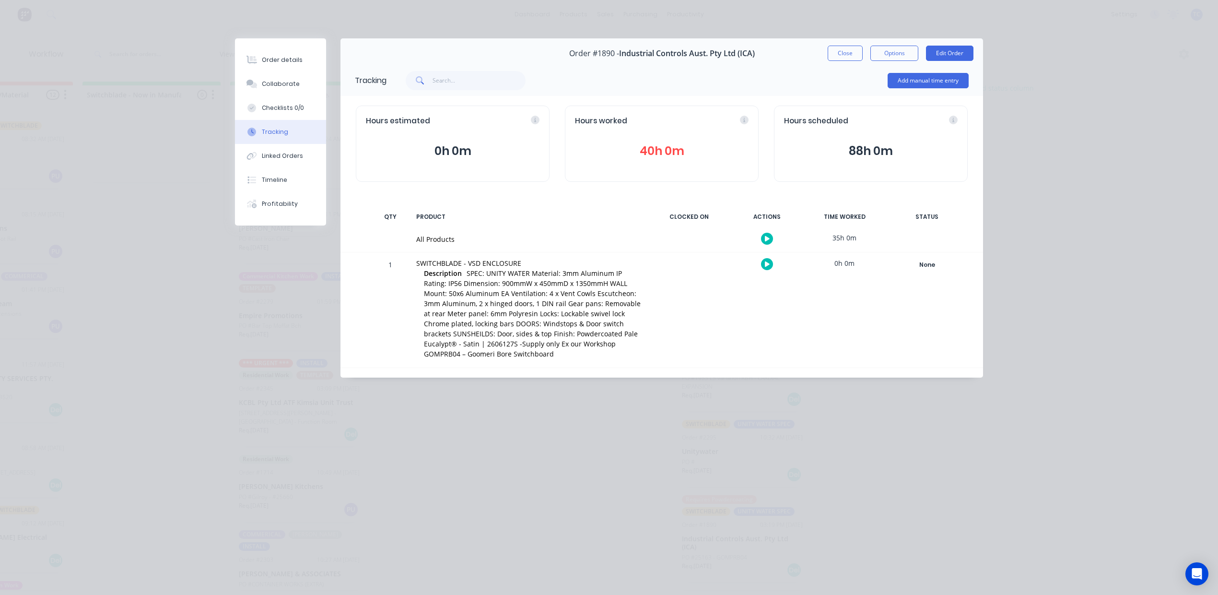
click at [837, 61] on button "Close" at bounding box center [845, 53] width 35 height 15
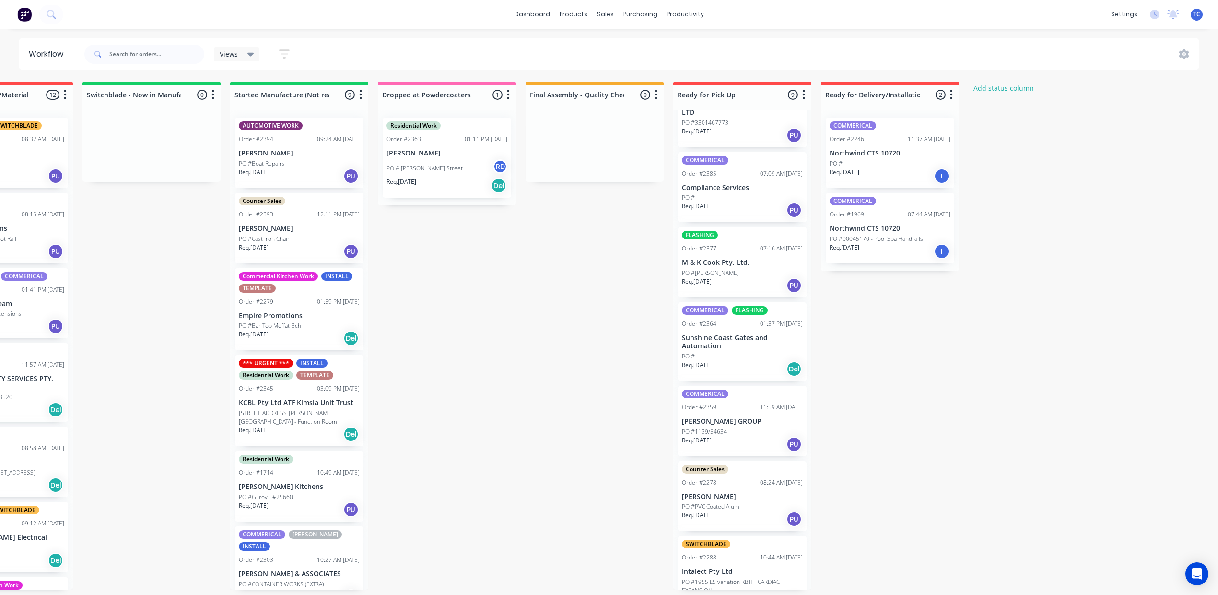
scroll to position [0, 0]
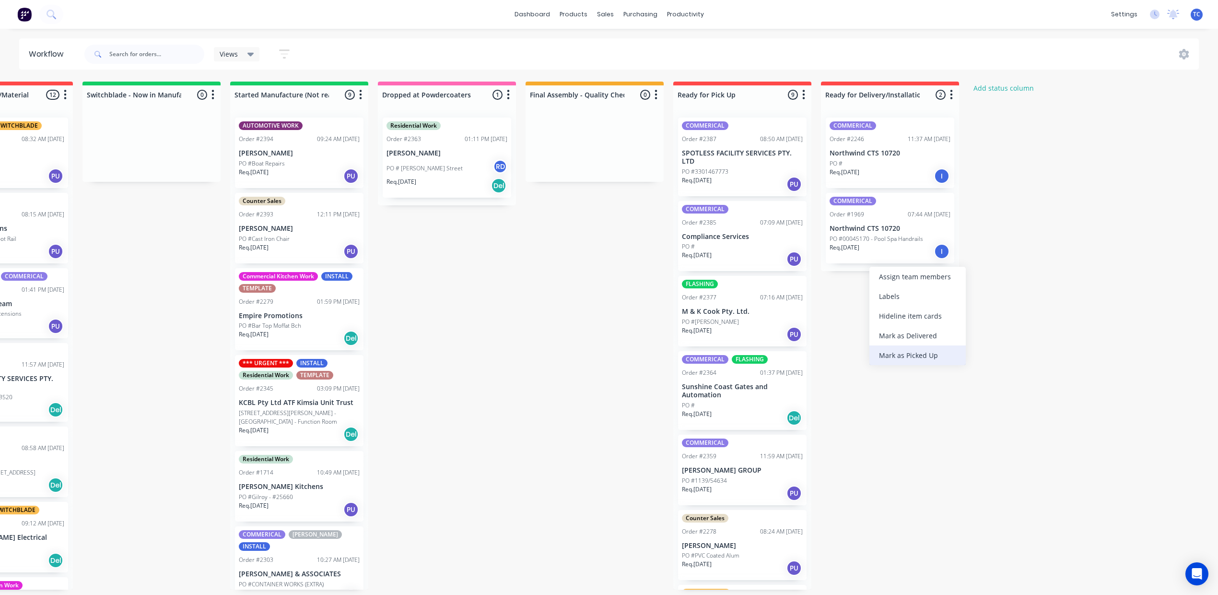
click at [895, 365] on div "Mark as Picked Up" at bounding box center [918, 355] width 96 height 20
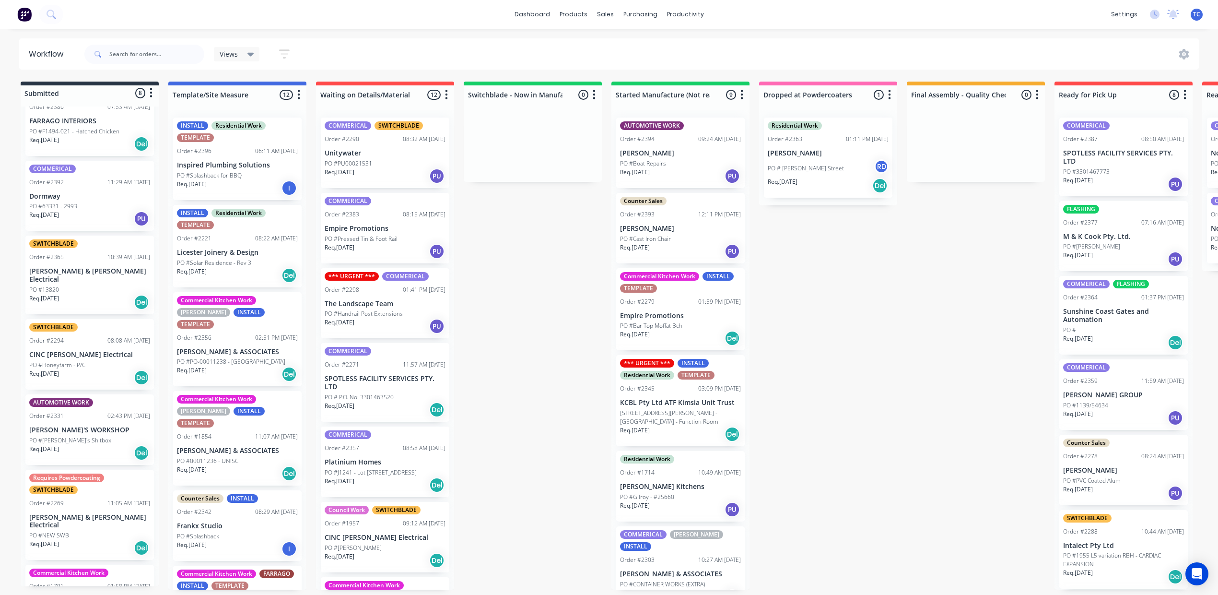
scroll to position [261, 0]
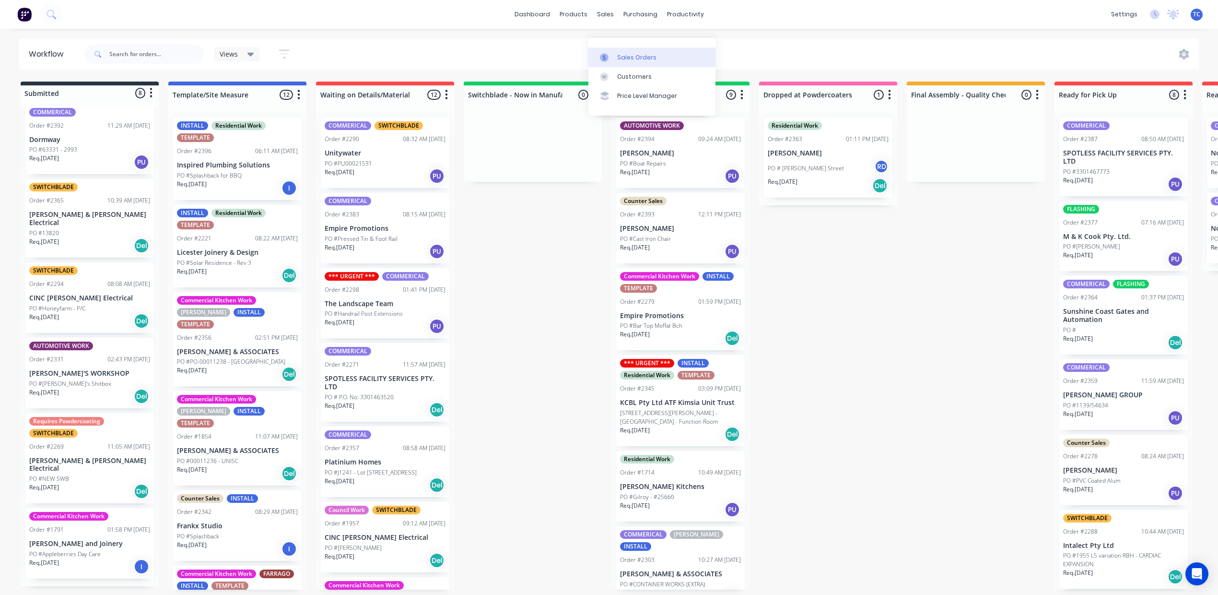
click at [632, 53] on div "Sales Orders" at bounding box center [636, 57] width 39 height 9
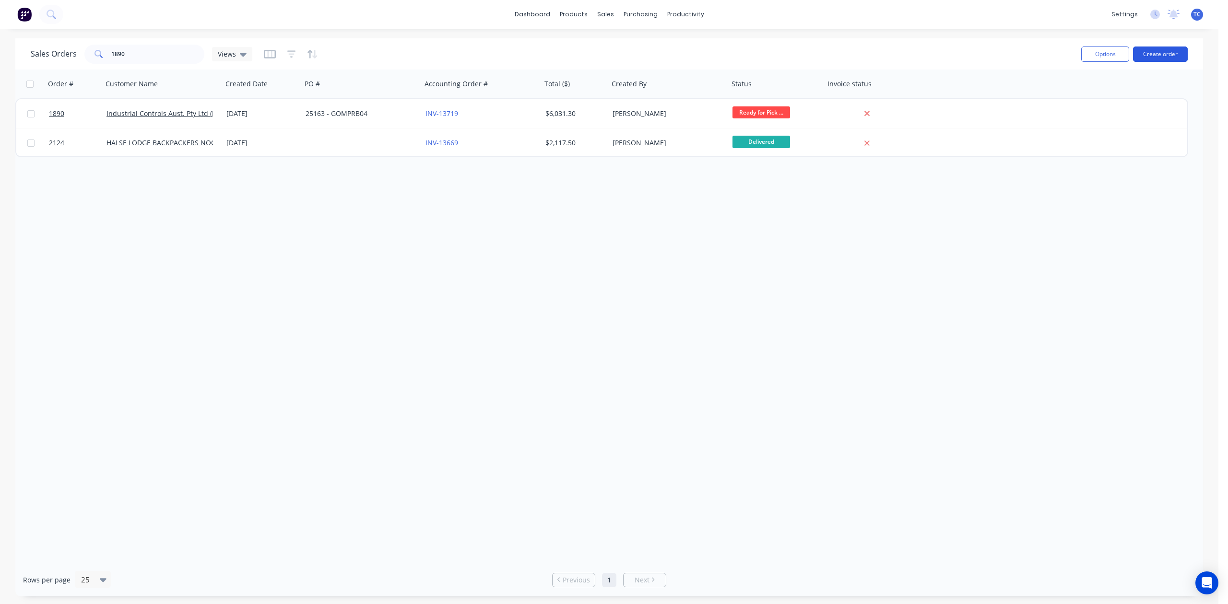
click at [1146, 58] on button "Create order" at bounding box center [1160, 54] width 55 height 15
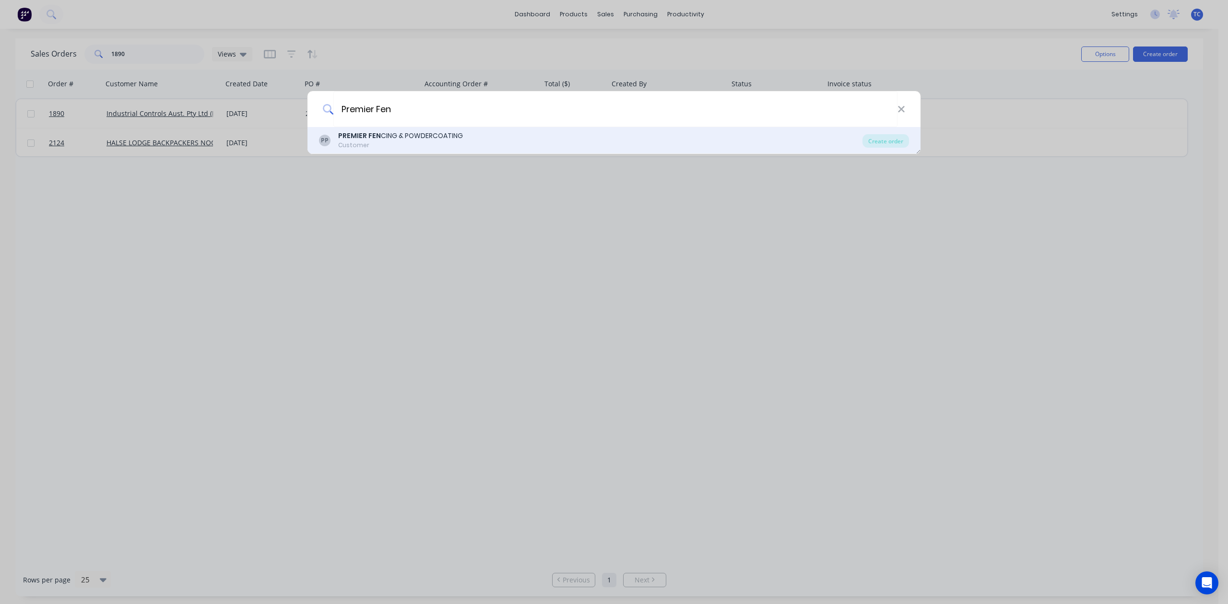
type input "Premier Fen"
click at [358, 137] on b "PREMIER FEN" at bounding box center [359, 136] width 43 height 10
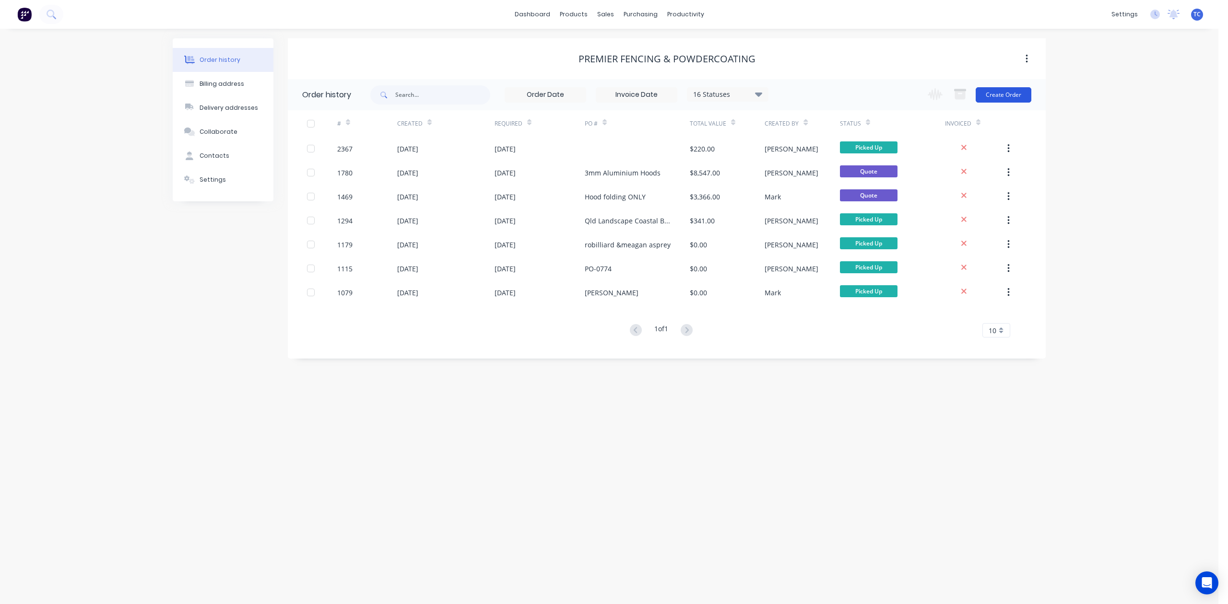
click at [986, 95] on button "Create Order" at bounding box center [1004, 94] width 56 height 15
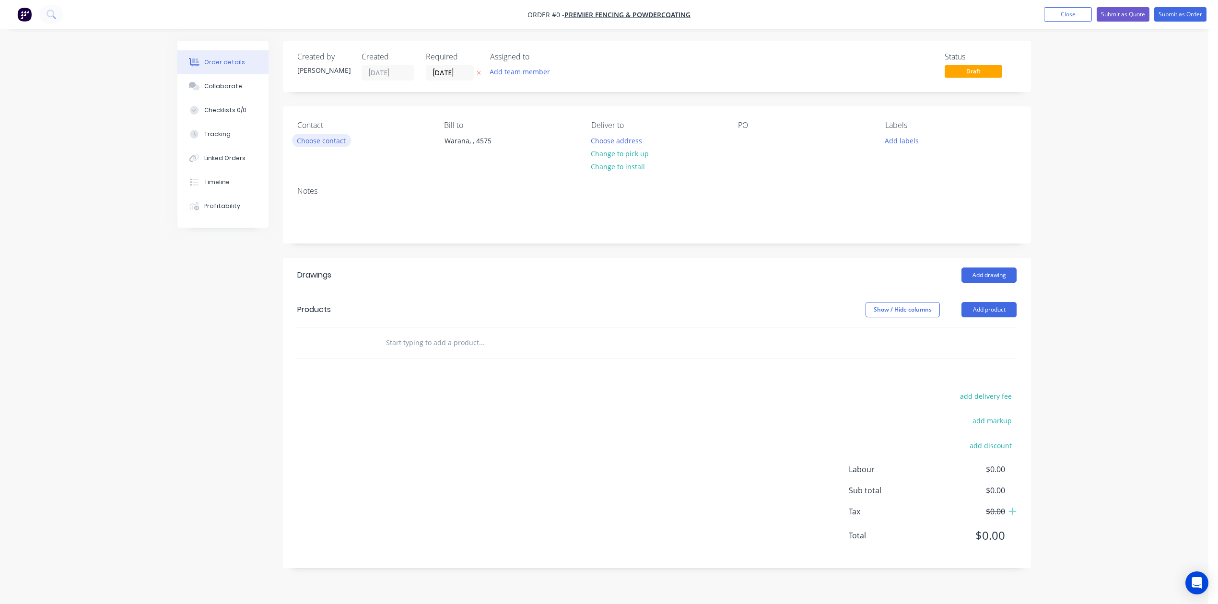
click at [342, 147] on button "Choose contact" at bounding box center [321, 140] width 59 height 13
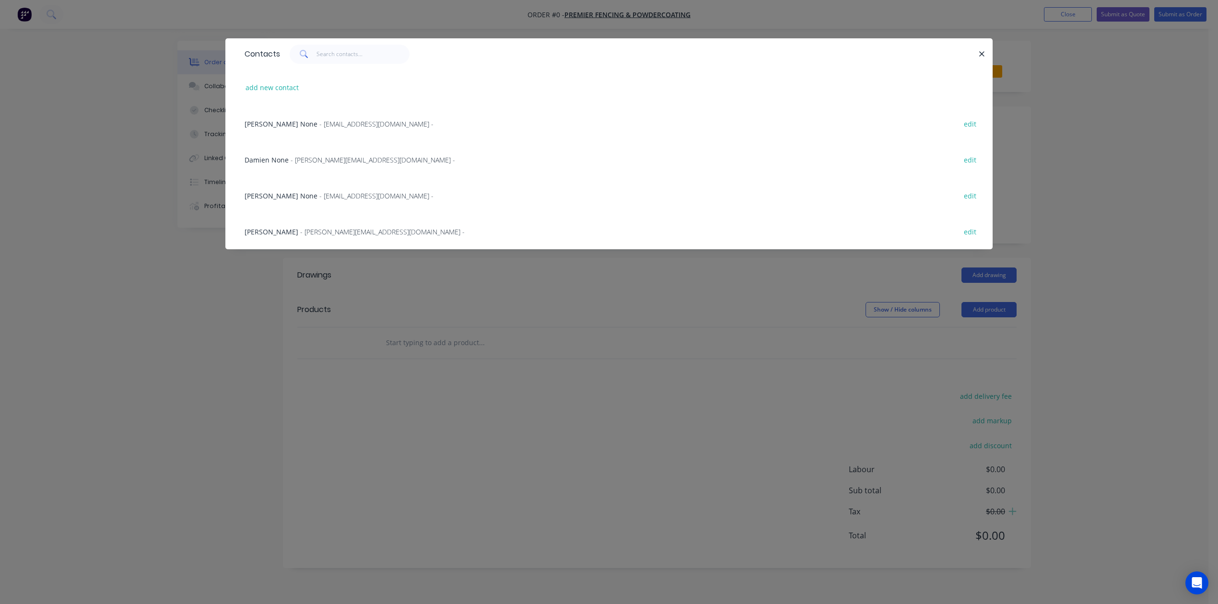
click at [313, 165] on span "- [PERSON_NAME][EMAIL_ADDRESS][DOMAIN_NAME] -" at bounding box center [373, 159] width 165 height 9
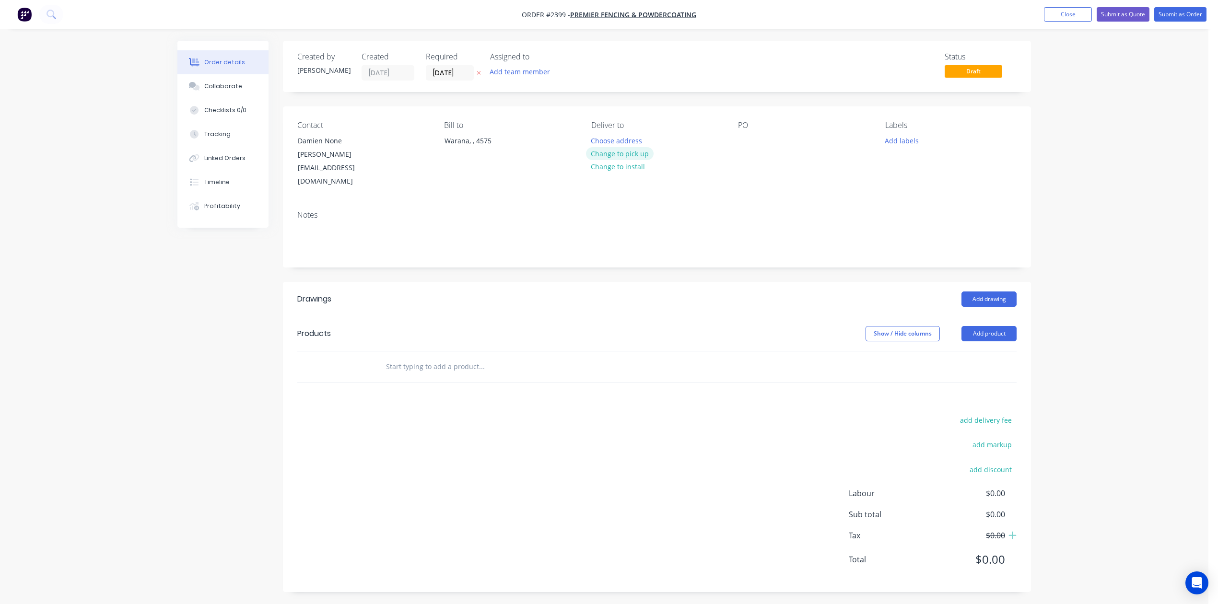
click at [638, 160] on button "Change to pick up" at bounding box center [620, 153] width 68 height 13
click at [900, 147] on button "Add labels" at bounding box center [902, 140] width 44 height 13
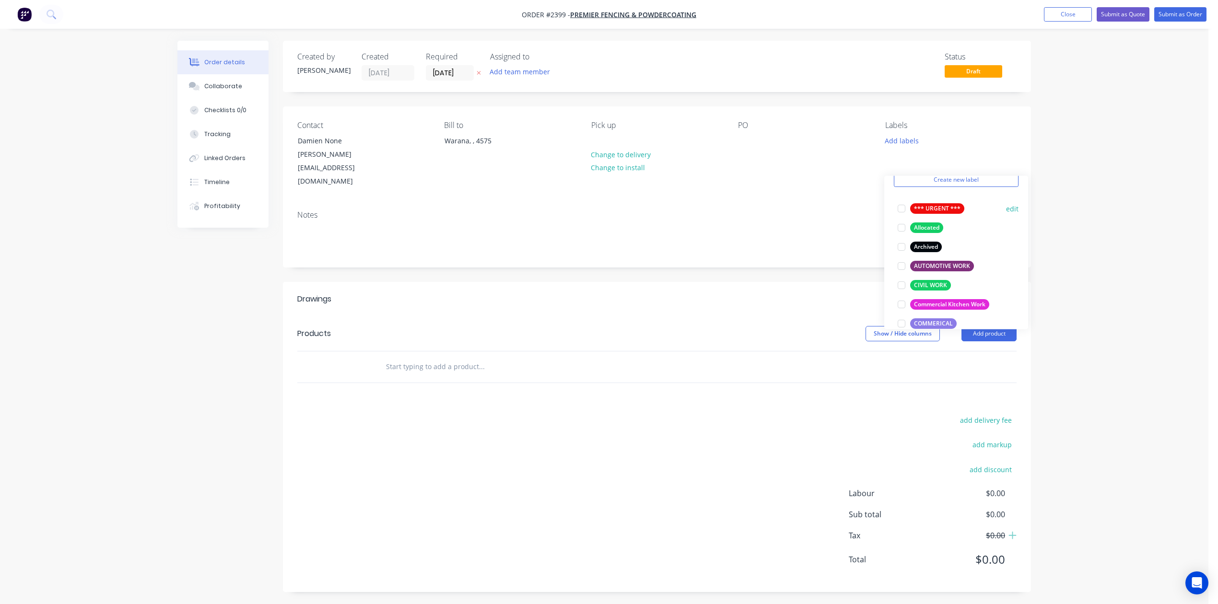
scroll to position [64, 0]
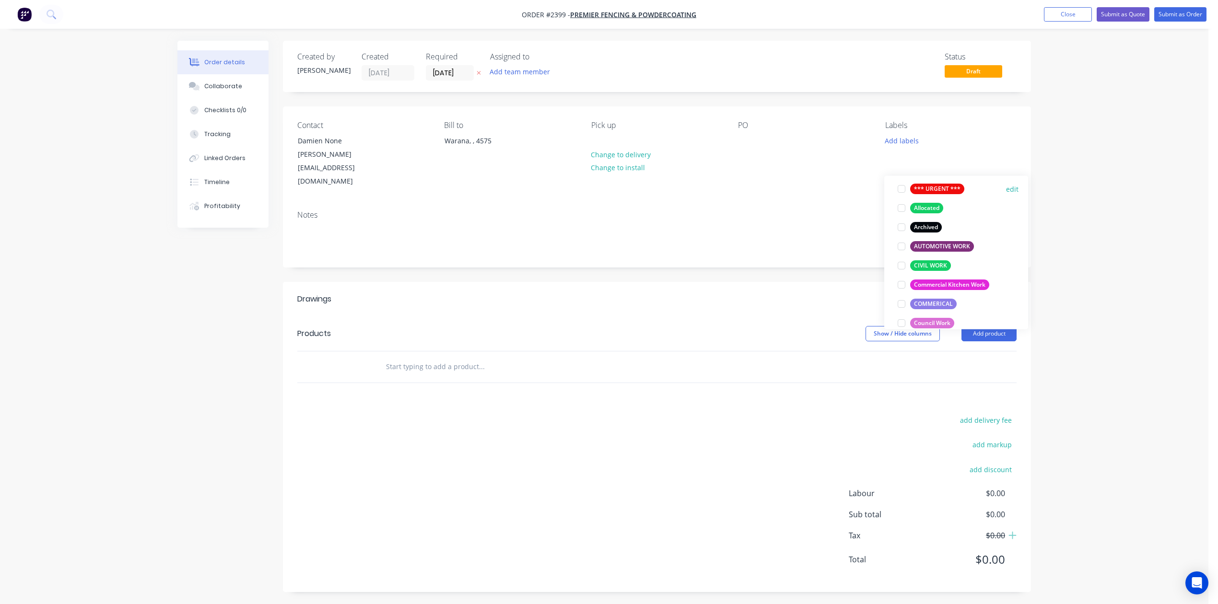
click at [898, 192] on div at bounding box center [901, 188] width 19 height 19
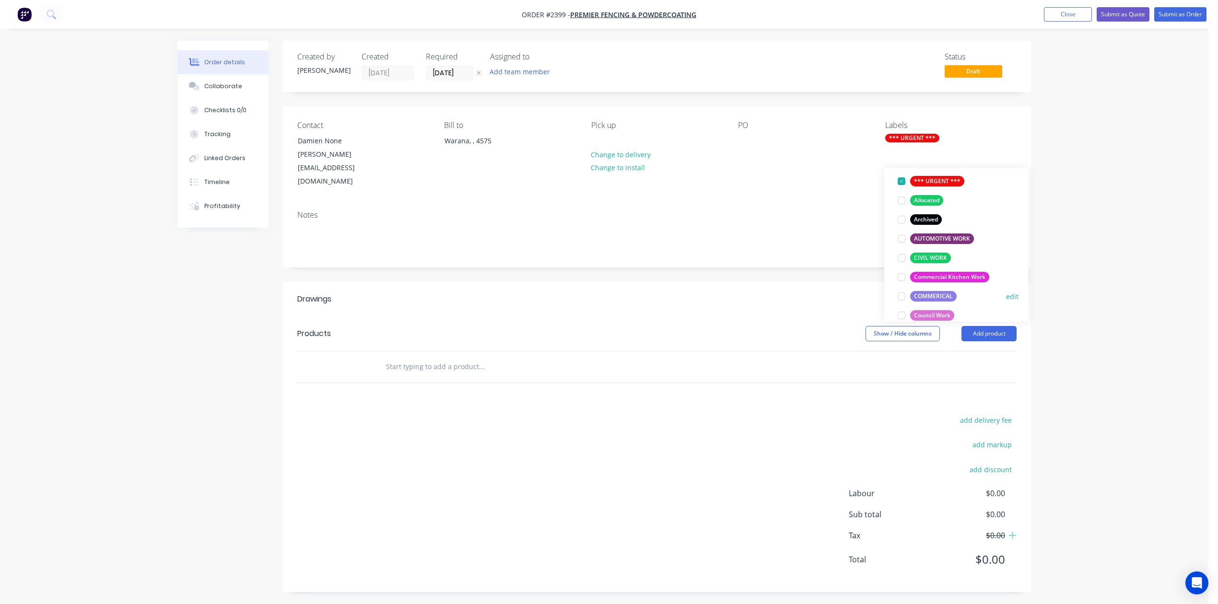
click at [900, 302] on div at bounding box center [901, 296] width 19 height 19
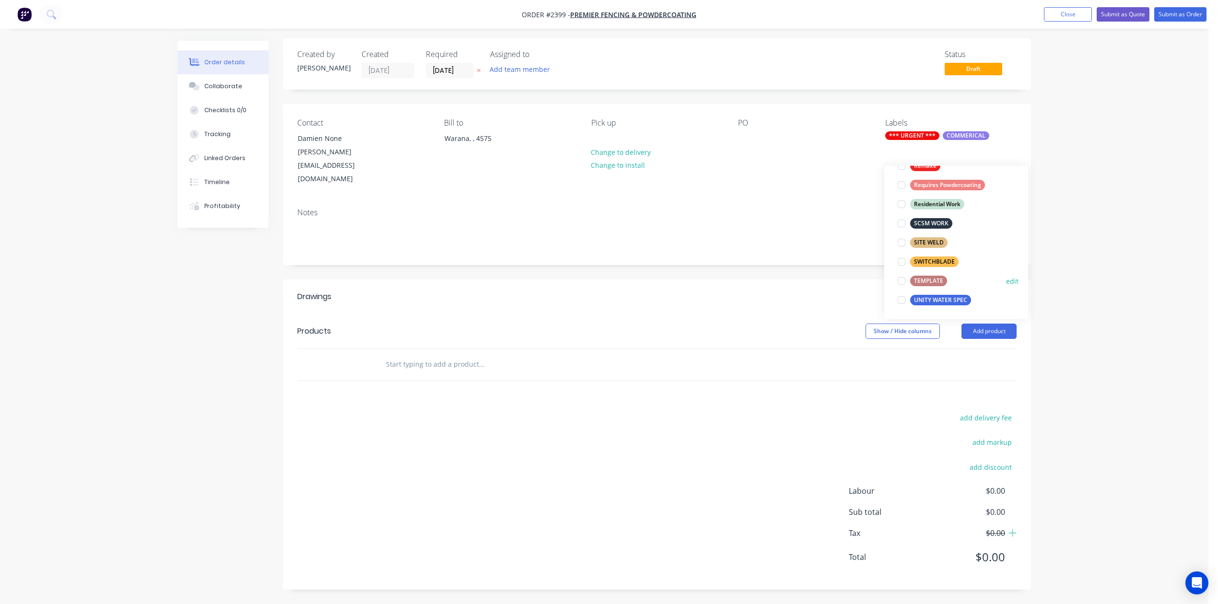
scroll to position [0, 0]
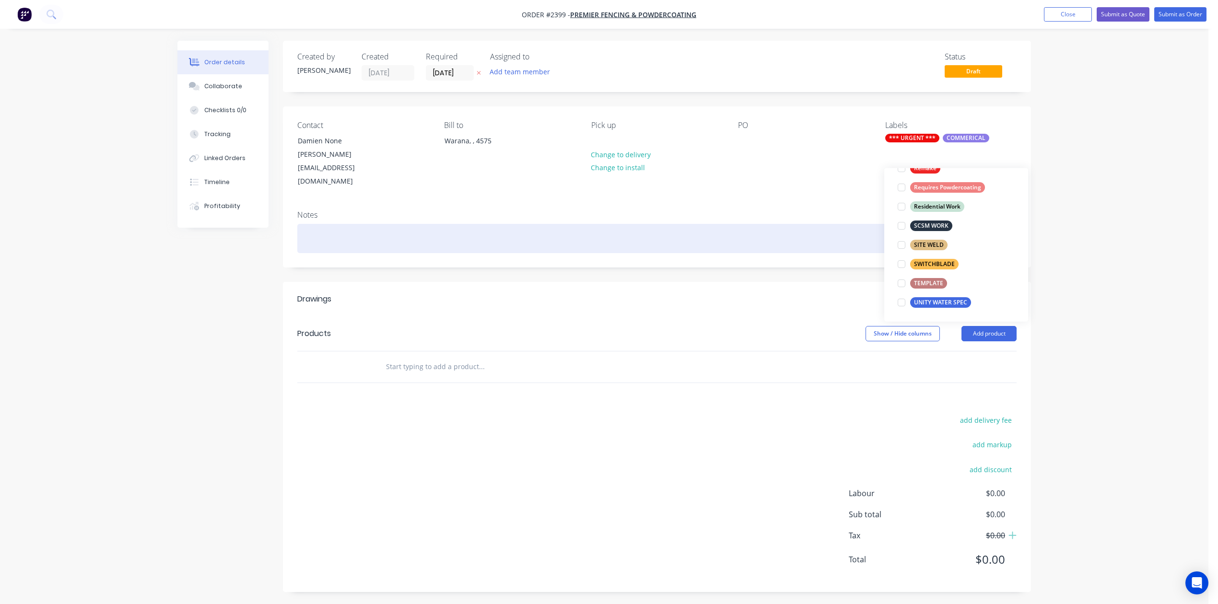
click at [790, 242] on div at bounding box center [656, 238] width 719 height 29
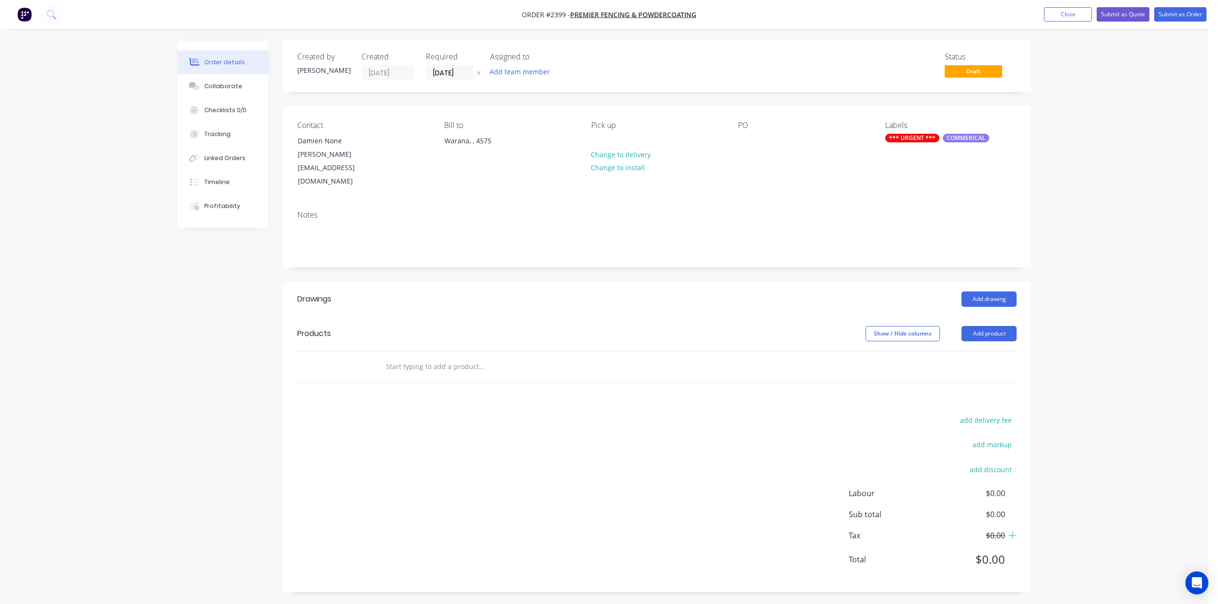
click at [503, 377] on input "text" at bounding box center [482, 366] width 192 height 19
type input "S"
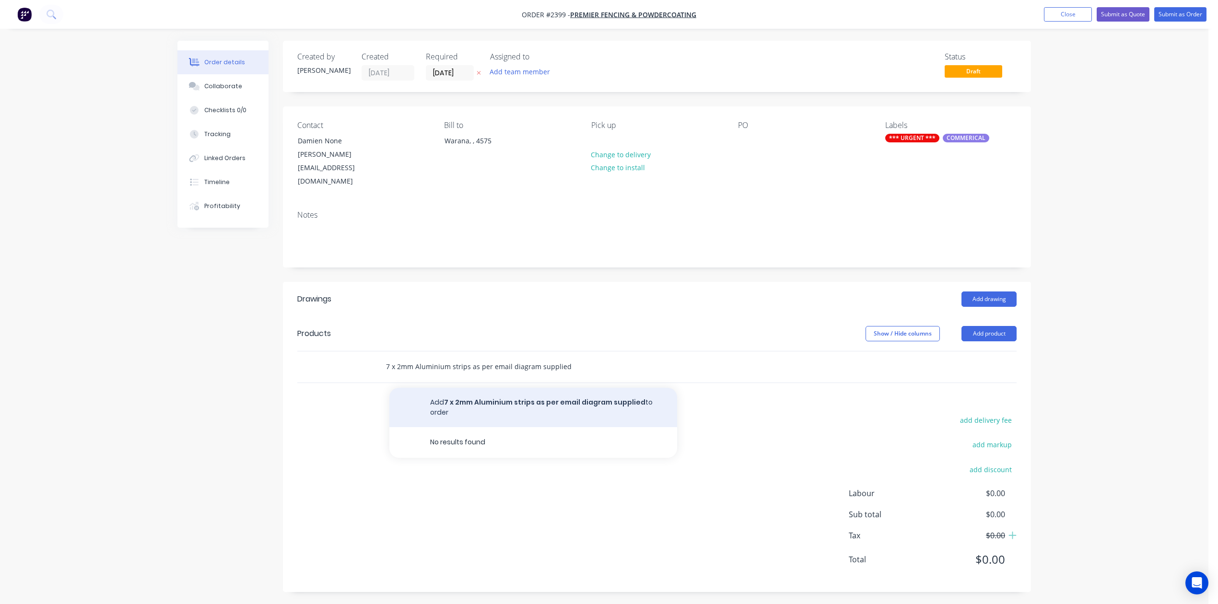
type input "7 x 2mm Aluminium strips as per email diagram supplied"
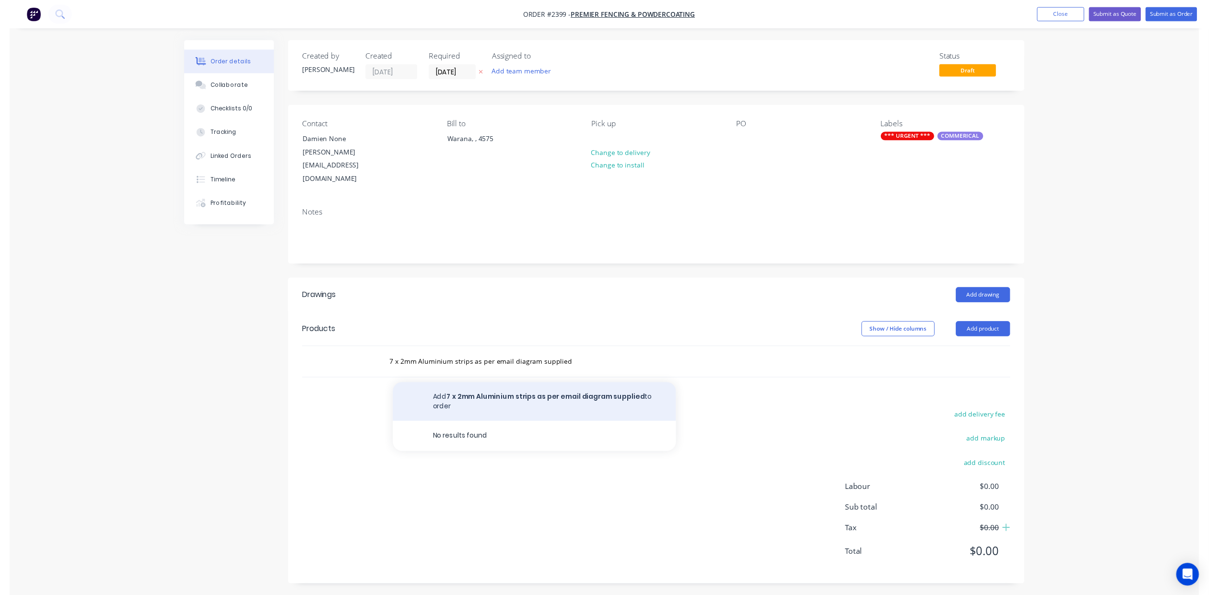
scroll to position [0, 0]
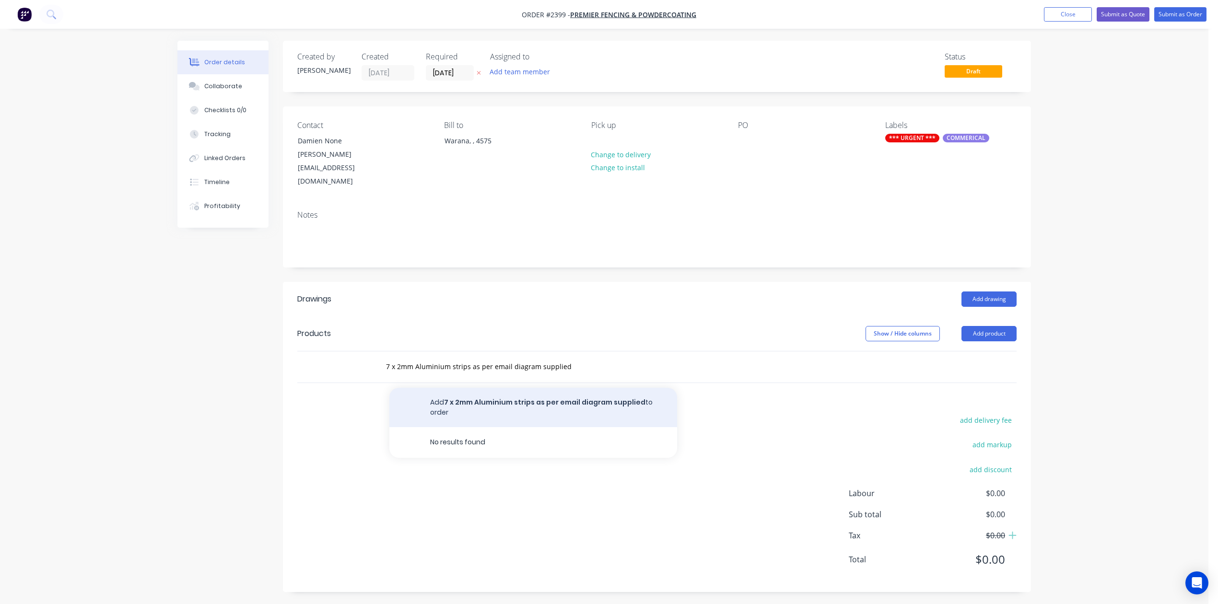
click at [529, 427] on button "Add 7 x 2mm Aluminium strips as per email diagram supplied to order" at bounding box center [533, 407] width 288 height 39
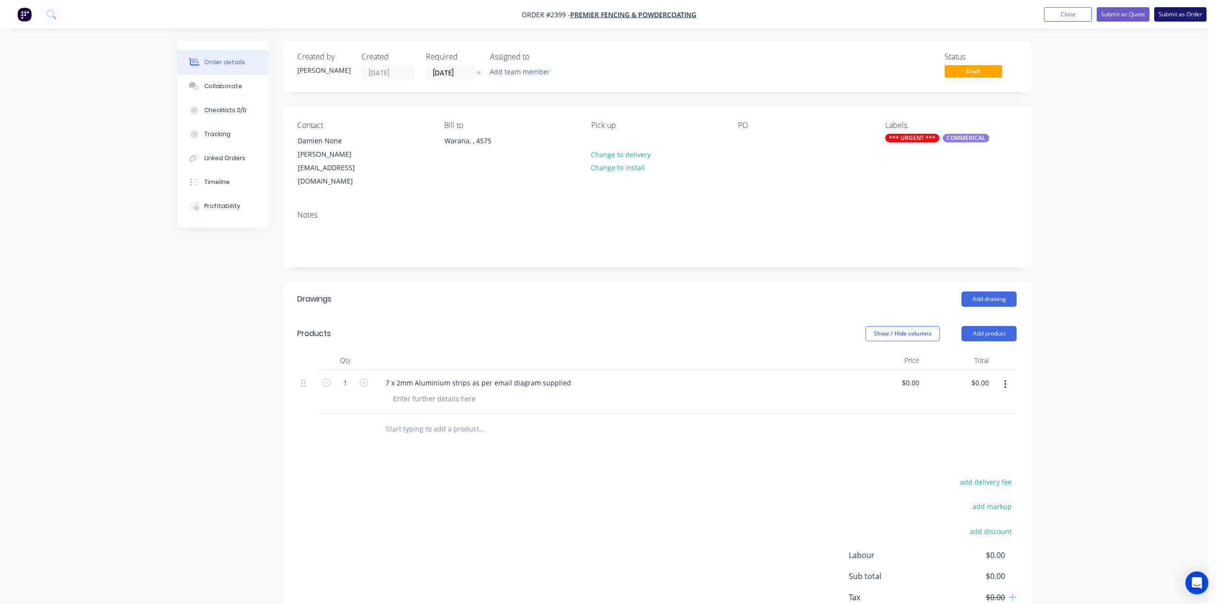
click at [1178, 14] on button "Submit as Order" at bounding box center [1181, 14] width 52 height 14
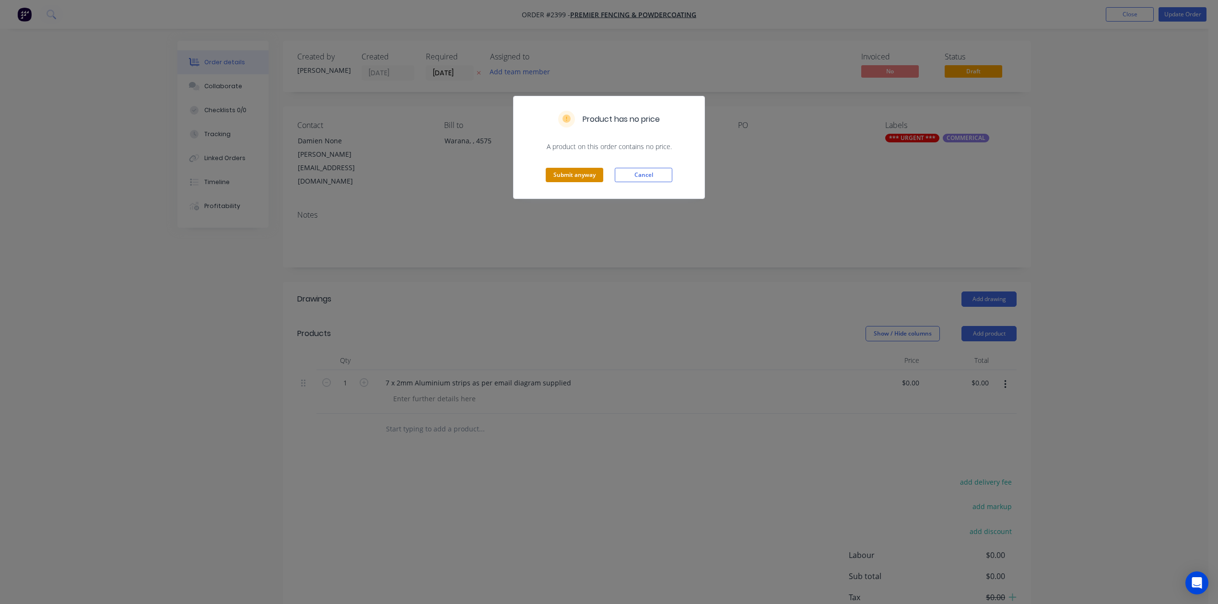
click at [565, 182] on button "Submit anyway" at bounding box center [575, 175] width 58 height 14
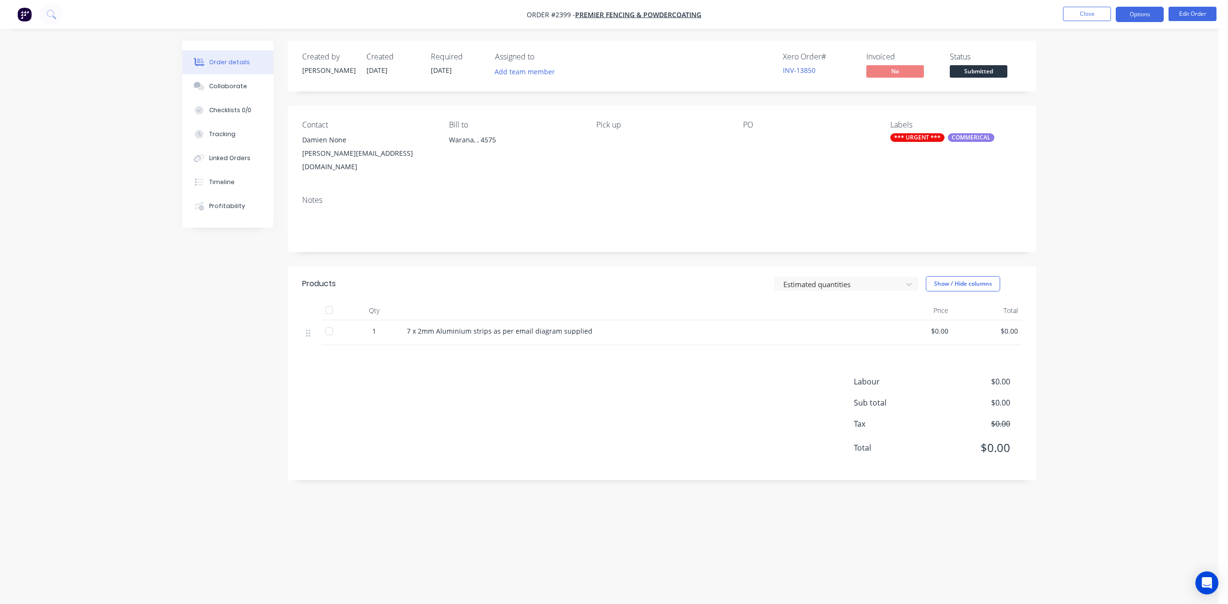
click at [1134, 18] on button "Options" at bounding box center [1140, 14] width 48 height 15
click at [1117, 116] on div "Work Order" at bounding box center [1111, 116] width 88 height 14
click at [1110, 98] on div "Without pricing" at bounding box center [1111, 97] width 88 height 14
click at [1070, 13] on button "Close" at bounding box center [1087, 14] width 48 height 14
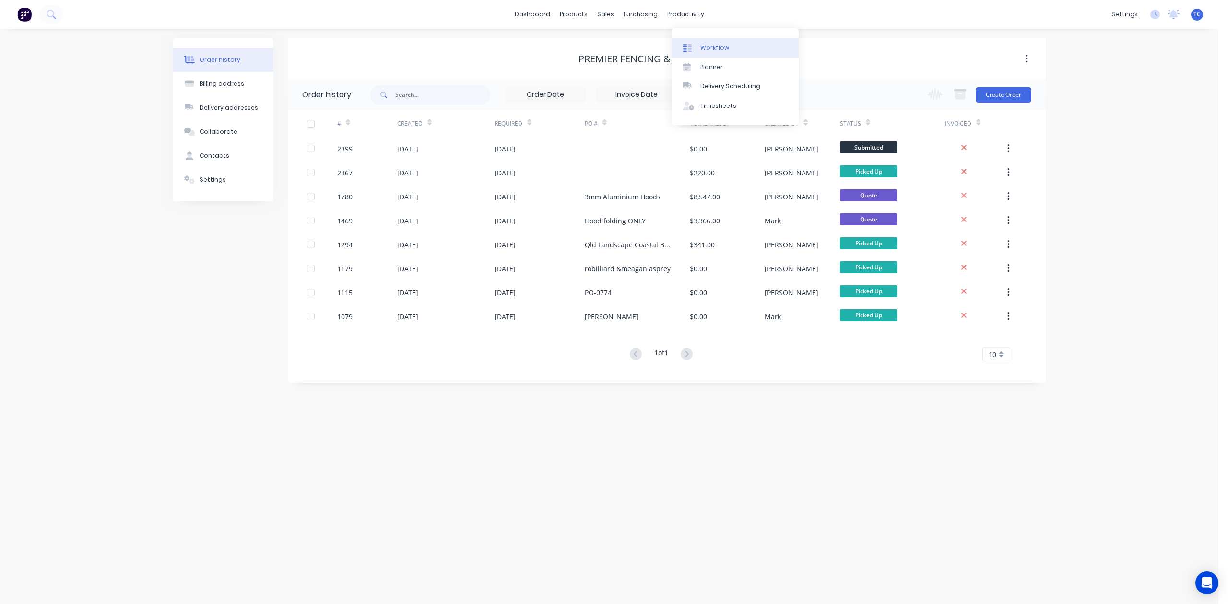
click at [716, 52] on div "Workflow" at bounding box center [714, 48] width 29 height 9
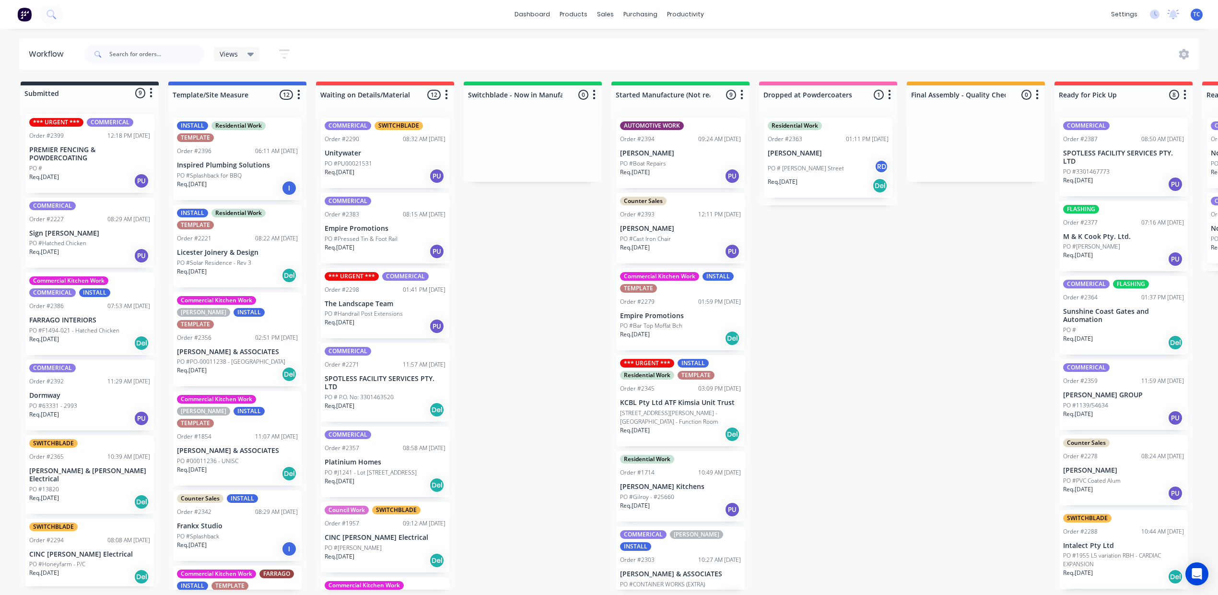
click at [126, 177] on div "*** URGENT *** COMMERICAL Order #2399 12:18 PM [DATE] PREMIER FENCING & POWDERC…" at bounding box center [89, 153] width 129 height 79
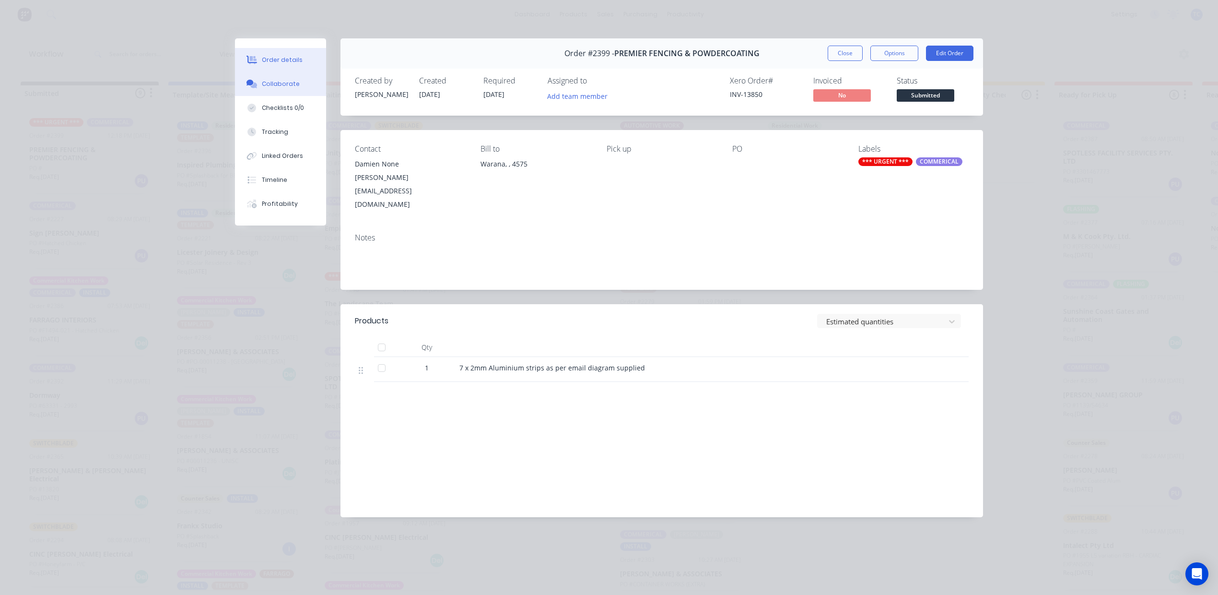
click at [271, 88] on div "Collaborate" at bounding box center [281, 84] width 38 height 9
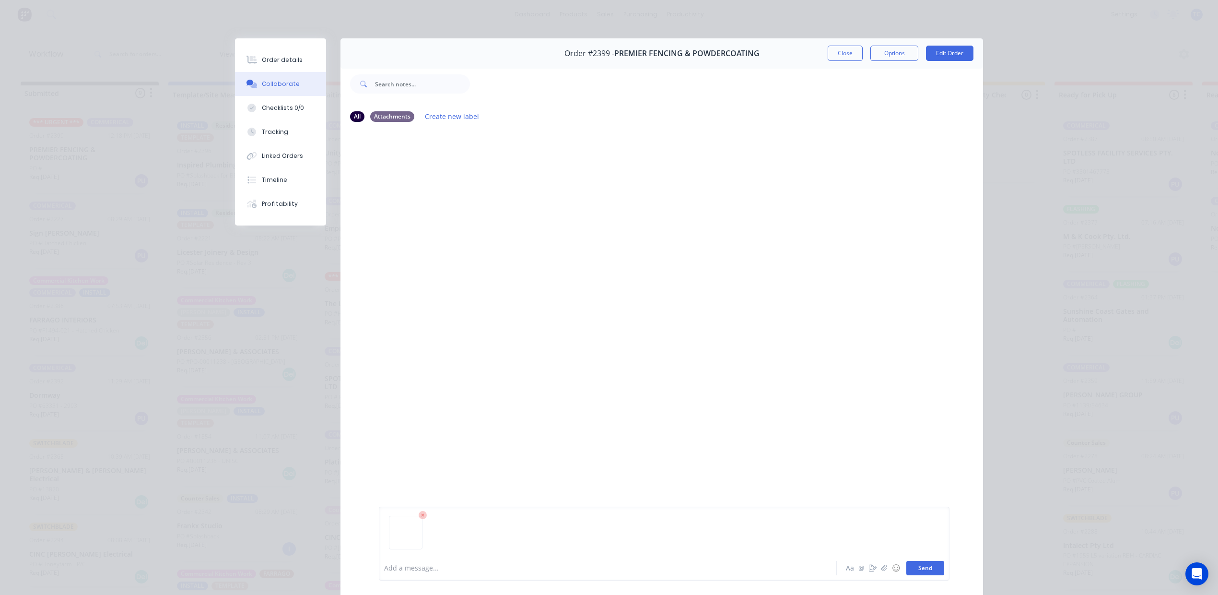
click at [913, 563] on button "Send" at bounding box center [926, 568] width 38 height 14
click at [426, 235] on img at bounding box center [413, 203] width 69 height 63
click at [829, 61] on button "Close" at bounding box center [845, 53] width 35 height 15
